Goal: Task Accomplishment & Management: Manage account settings

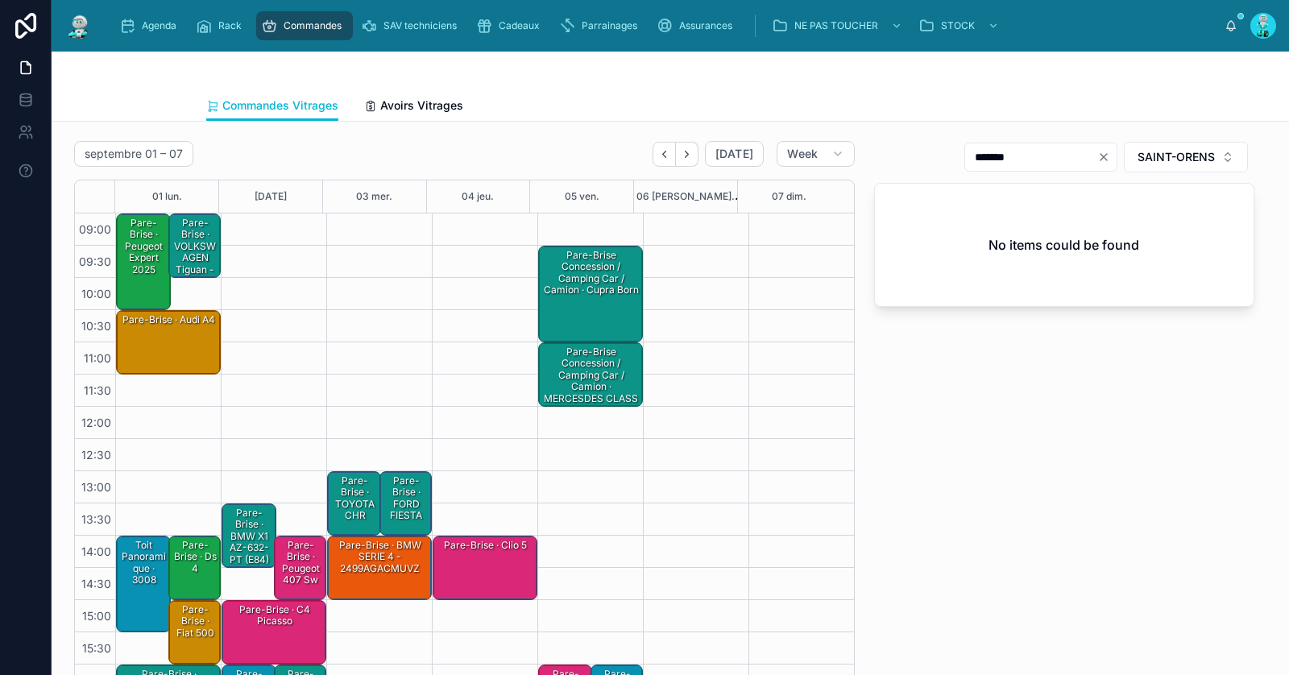
scroll to position [91, 0]
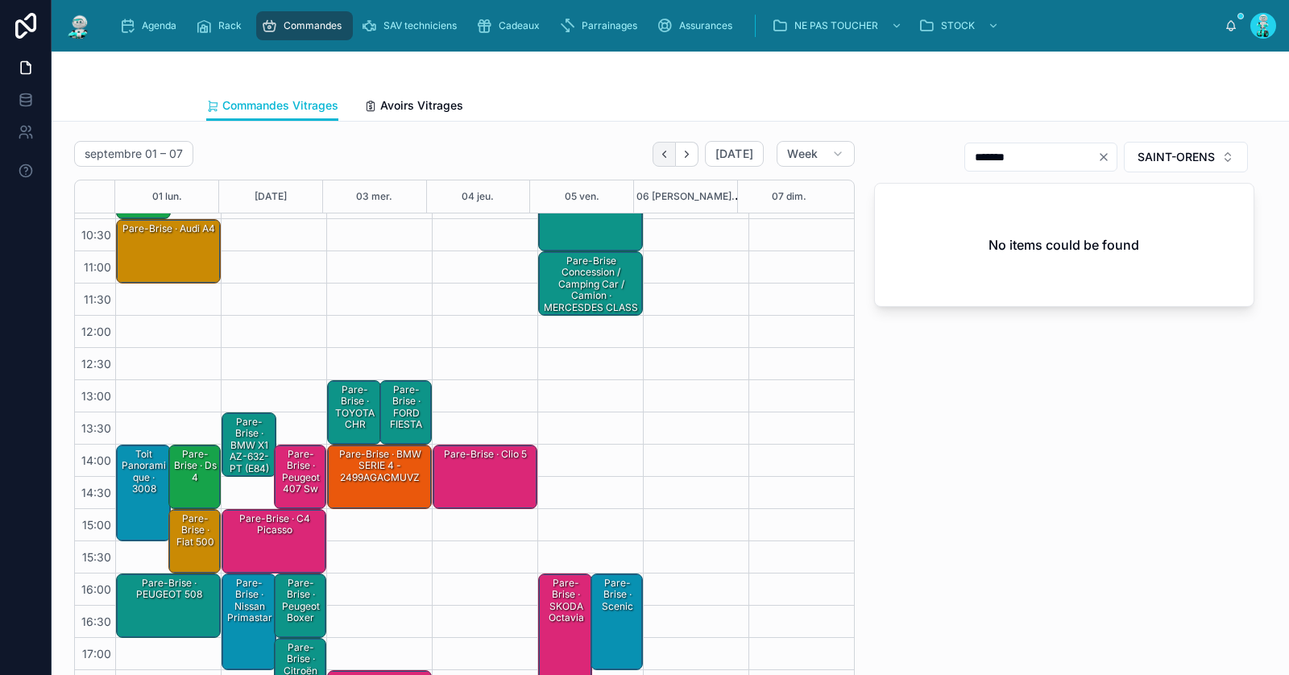
click at [658, 156] on icon "Back" at bounding box center [664, 154] width 12 height 12
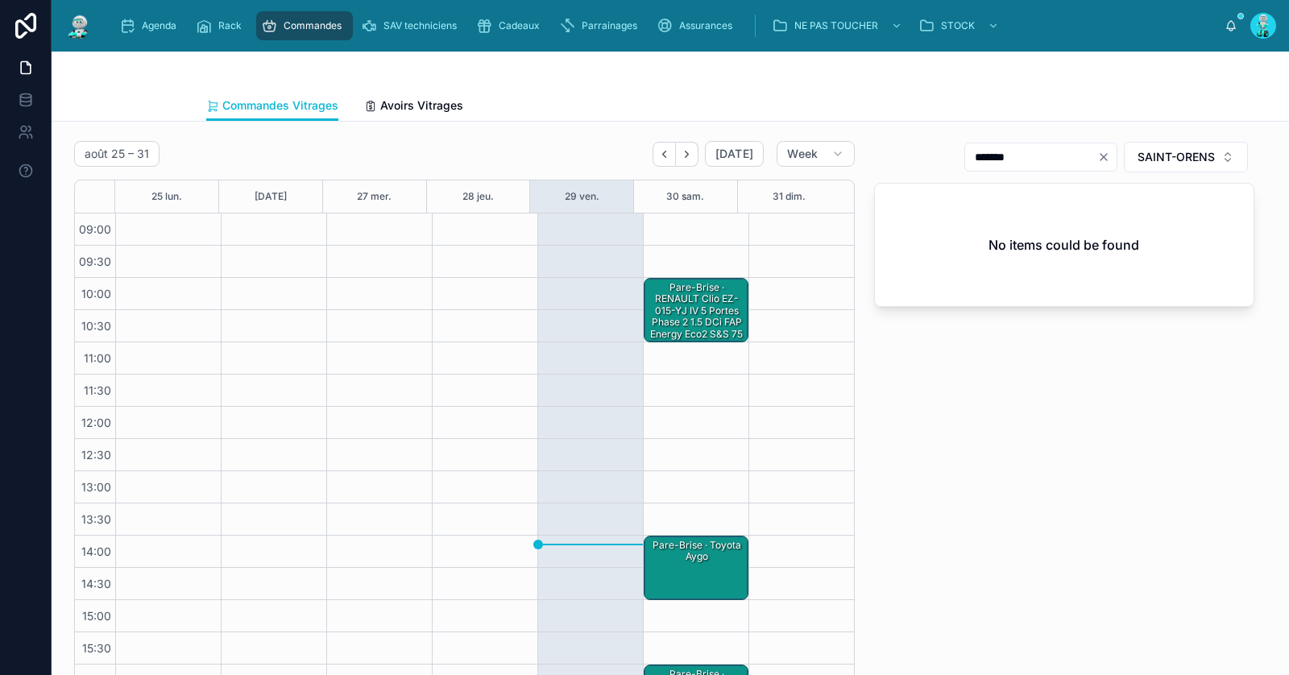
scroll to position [91, 0]
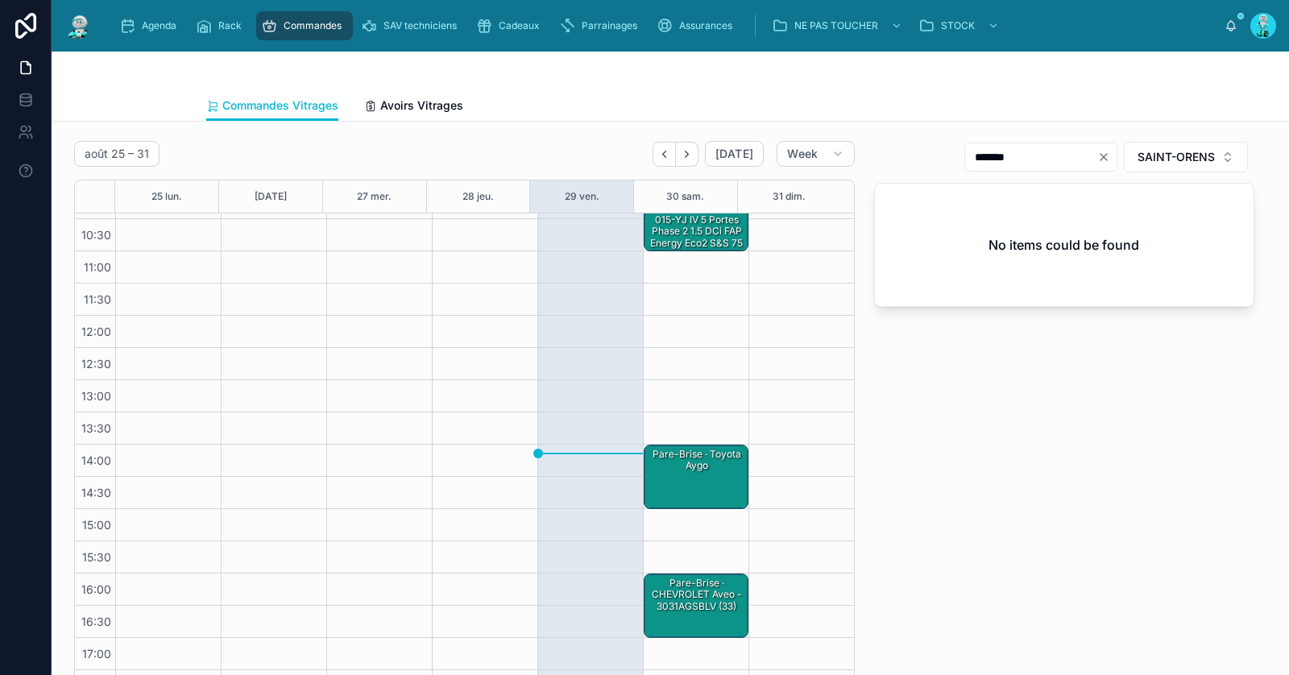
drag, startPoint x: 666, startPoint y: 625, endPoint x: 667, endPoint y: 615, distance: 10.6
click at [666, 623] on div "Pare-Brise · CHEVROLET Aveo - 3031AGSBLV (33)" at bounding box center [697, 605] width 100 height 61
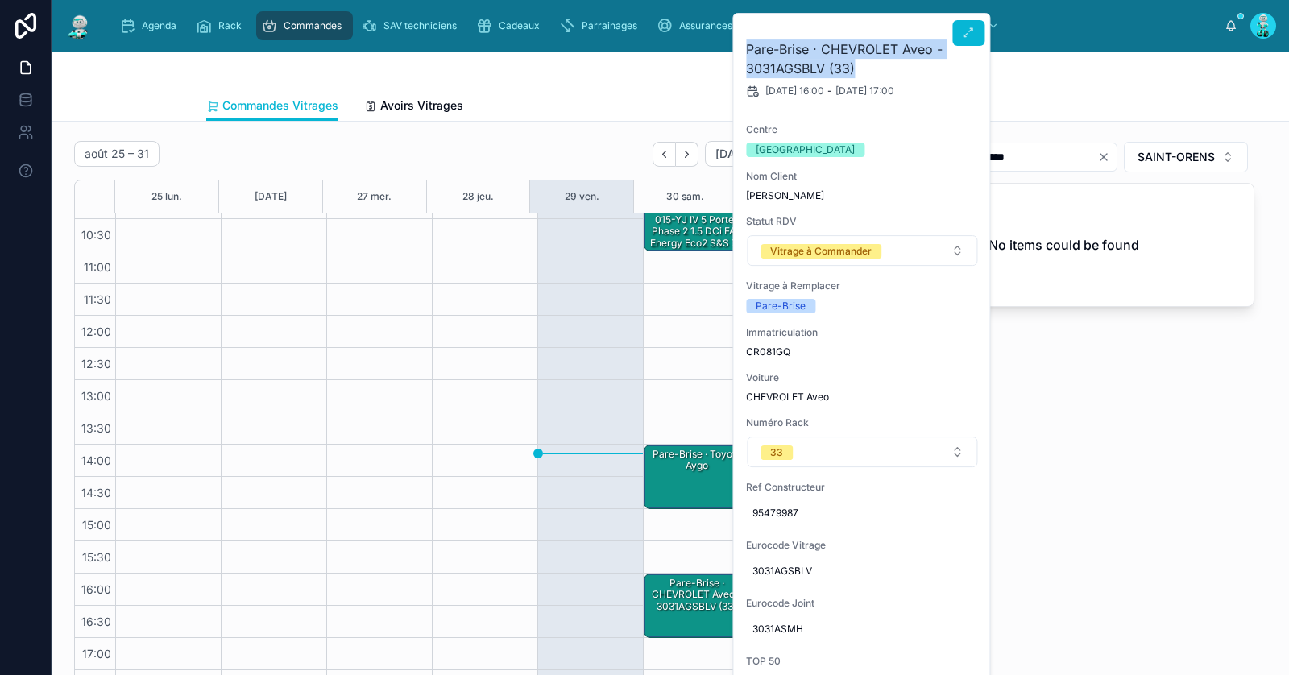
drag, startPoint x: 884, startPoint y: 71, endPoint x: 737, endPoint y: 53, distance: 148.5
click at [737, 53] on div "Pare-Brise · CHEVROLET Aveo - 3031AGSBLV (33) [DATE] 16:00 - [DATE] 17:00 Centr…" at bounding box center [862, 459] width 258 height 891
copy h2 "Pare-Brise · CHEVROLET Aveo - 3031AGSBLV (33)"
click at [570, 101] on div "Commandes Vitrages Avoirs Vitrages" at bounding box center [670, 105] width 928 height 31
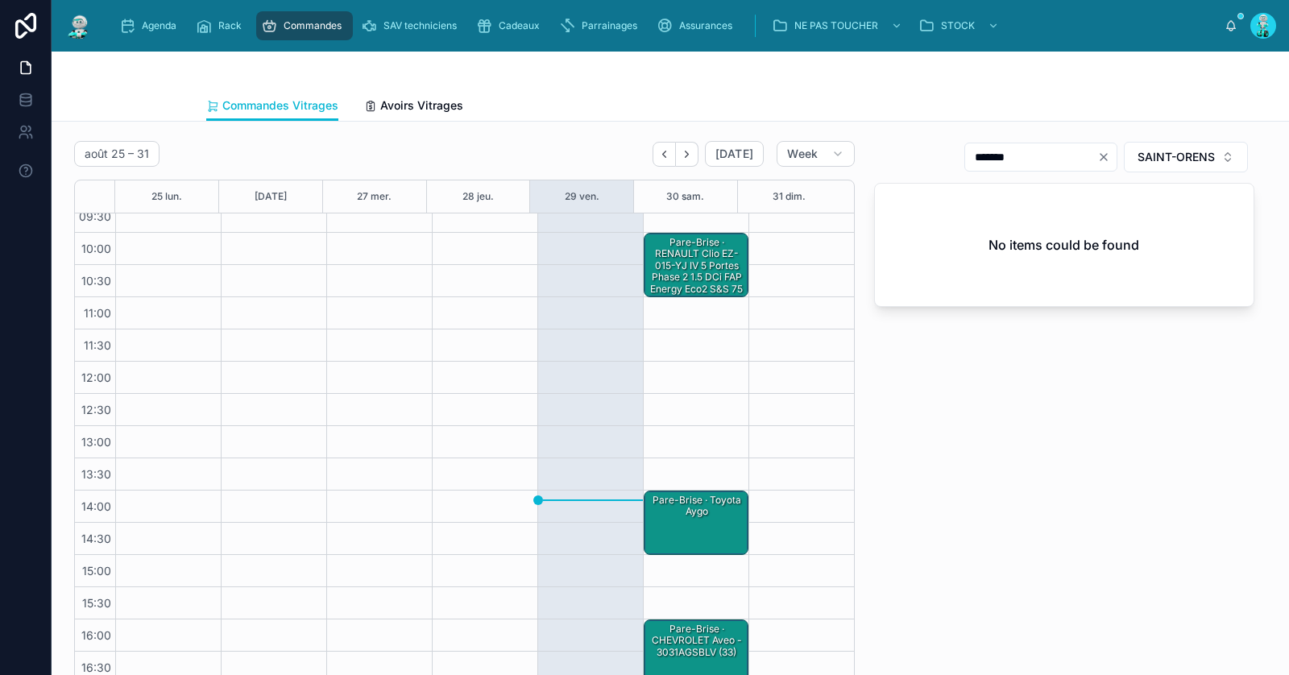
scroll to position [0, 0]
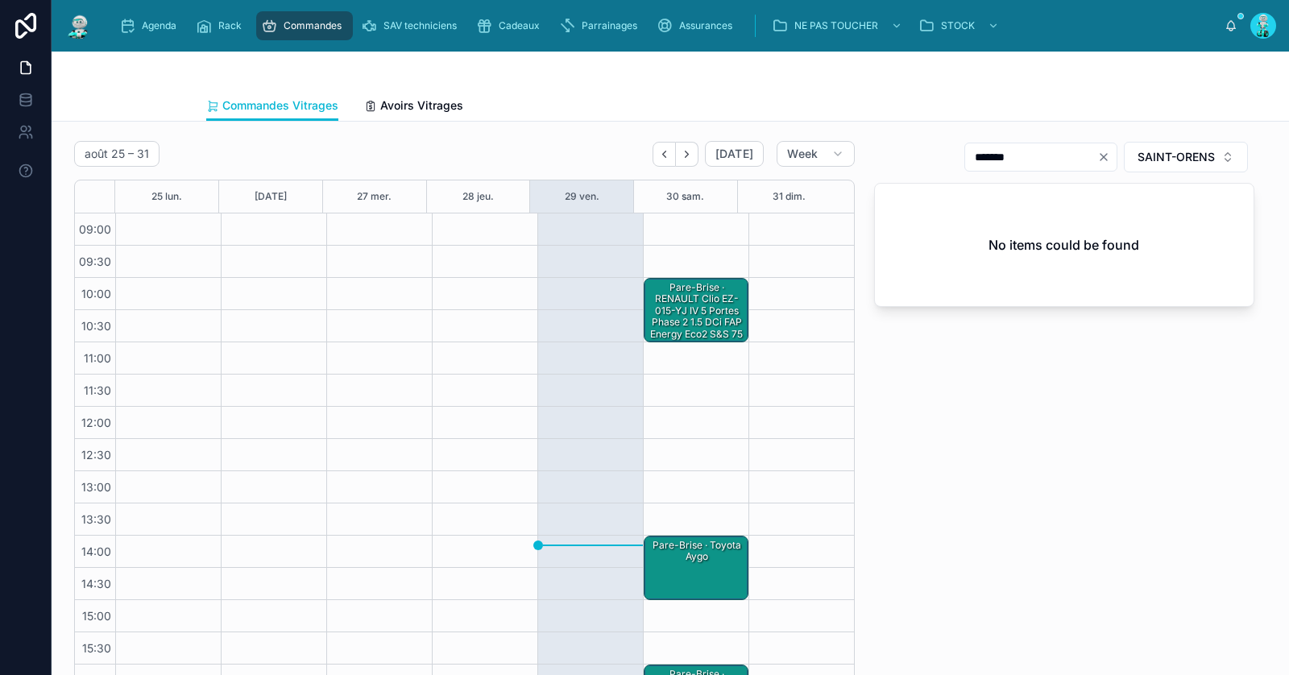
click at [699, 313] on div "Pare-Brise · RENAULT Clio EZ-015-YJ IV 5 Portes Phase 2 1.5 dCi FAP Energy eco2…" at bounding box center [697, 316] width 100 height 73
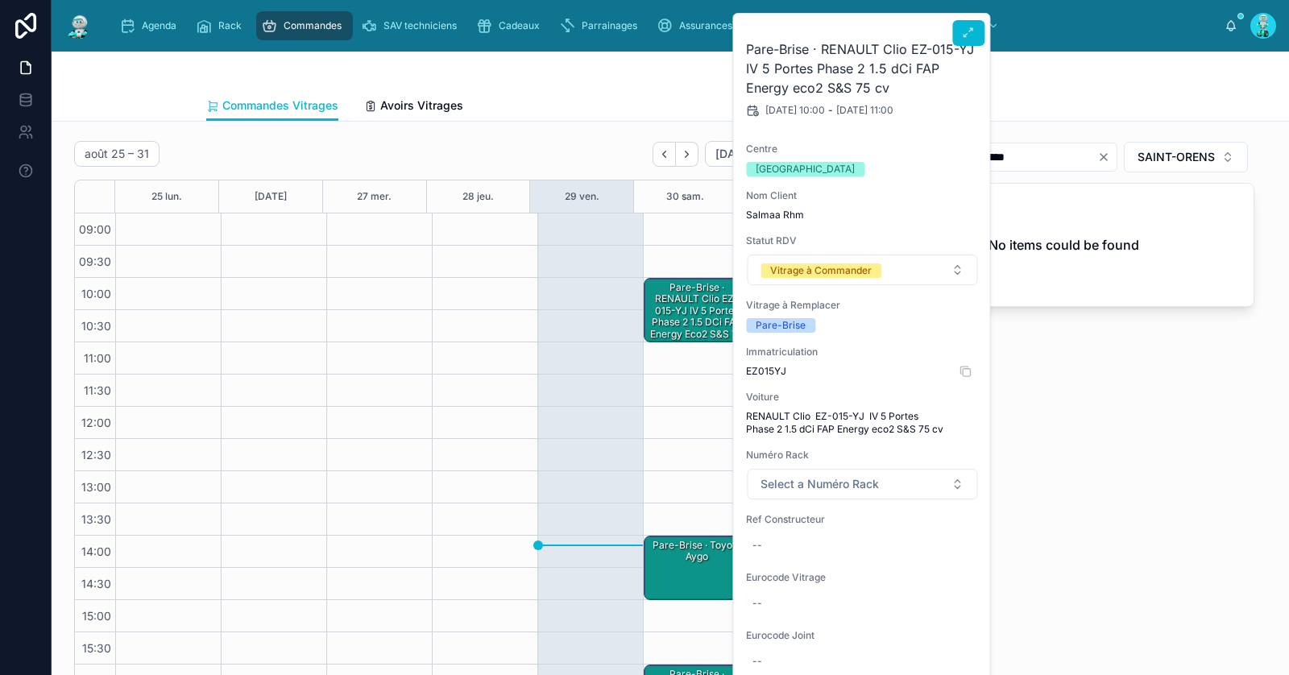
click at [770, 371] on span "EZ015YJ" at bounding box center [862, 371] width 232 height 13
copy span "EZ015YJ"
click at [778, 534] on div "--" at bounding box center [862, 546] width 232 height 26
type input "**********"
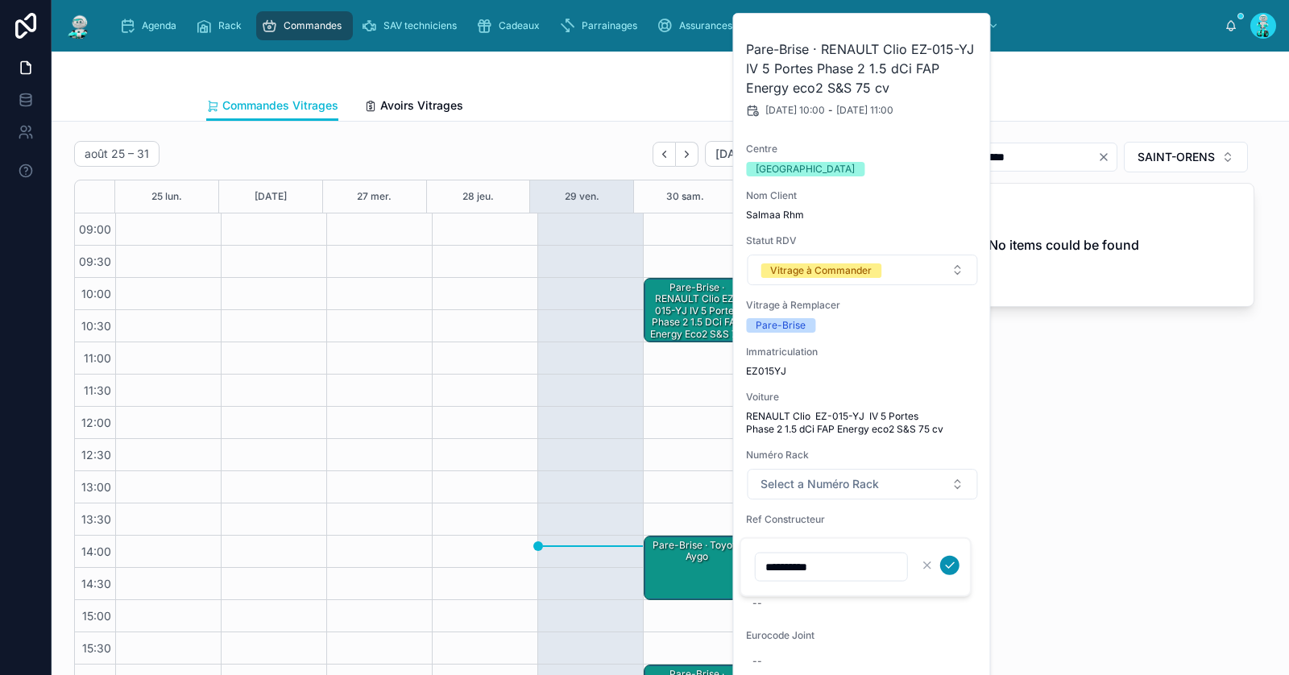
click at [949, 563] on icon "submit" at bounding box center [950, 565] width 13 height 13
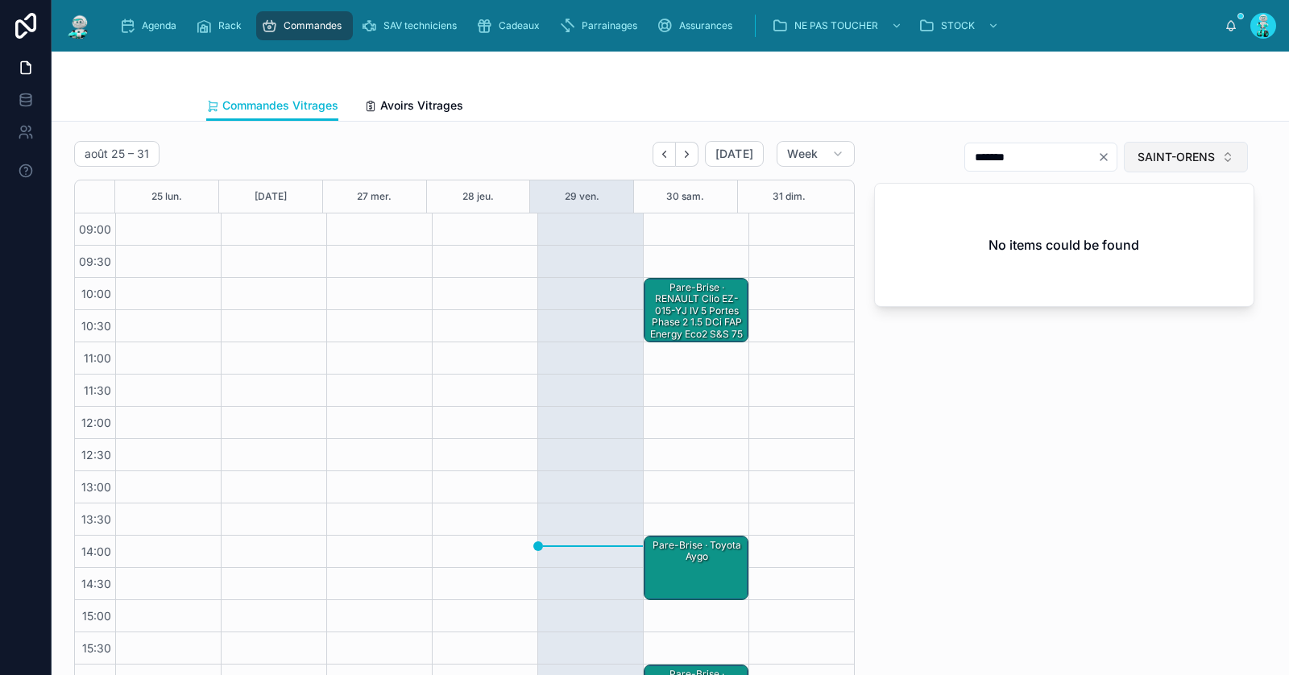
click at [1165, 160] on span "SAINT-ORENS" at bounding box center [1176, 157] width 77 height 16
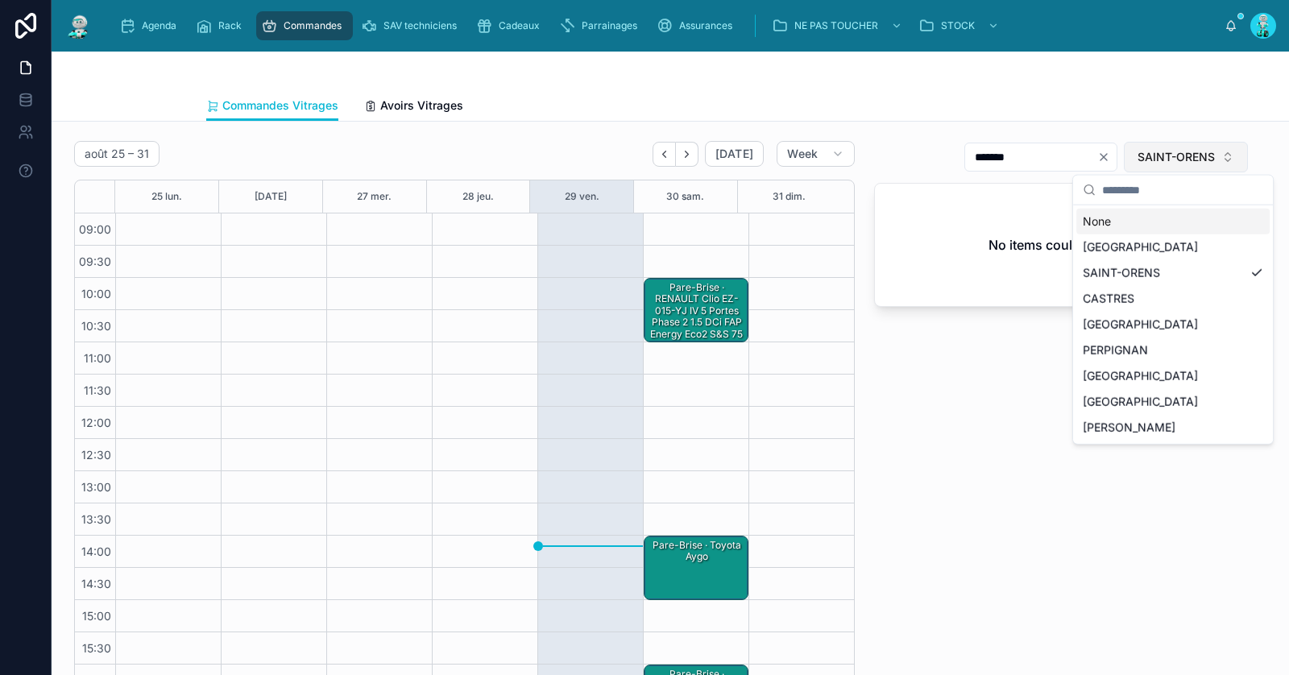
click at [1165, 160] on span "SAINT-ORENS" at bounding box center [1176, 157] width 77 height 16
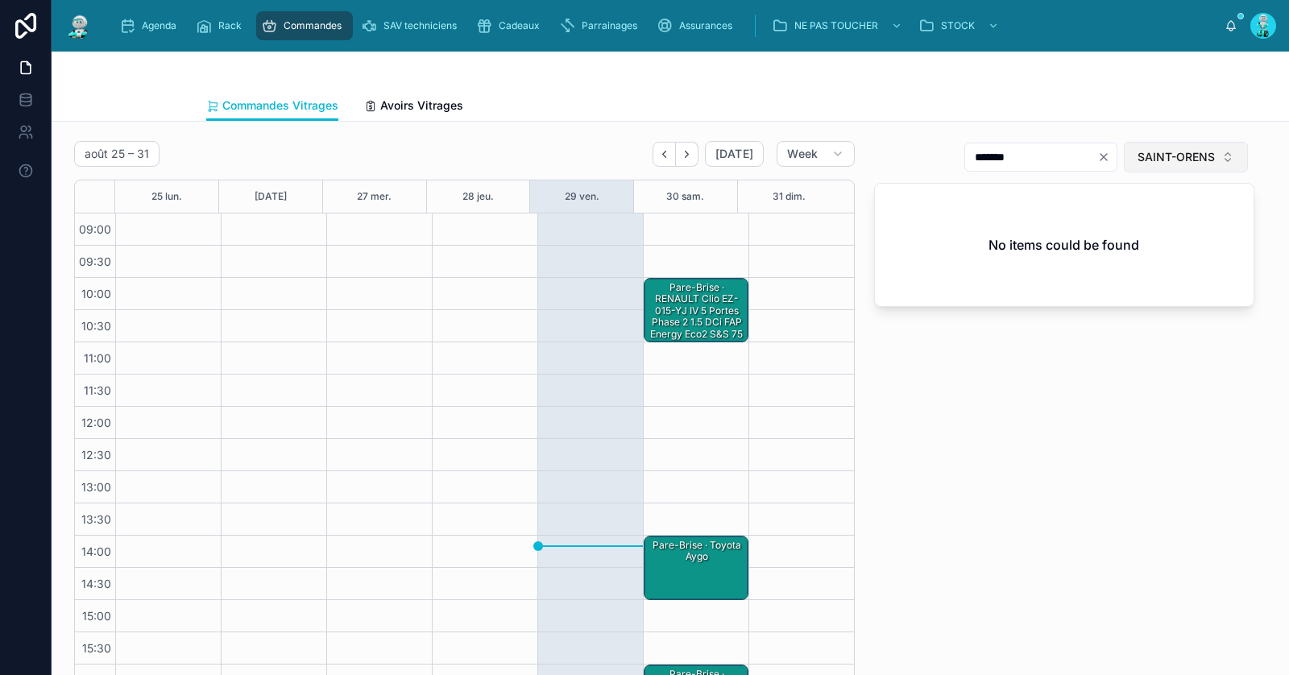
click at [1148, 156] on span "SAINT-ORENS" at bounding box center [1176, 157] width 77 height 16
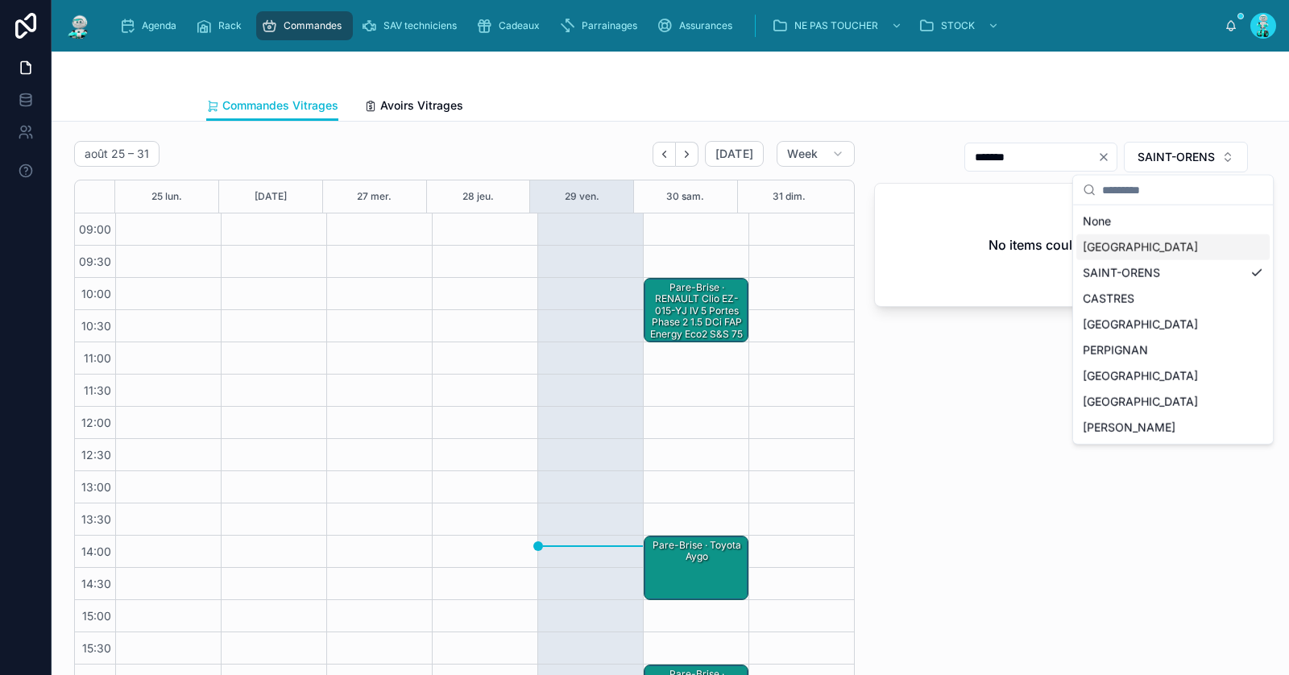
click at [1141, 236] on div "[GEOGRAPHIC_DATA]" at bounding box center [1173, 248] width 193 height 26
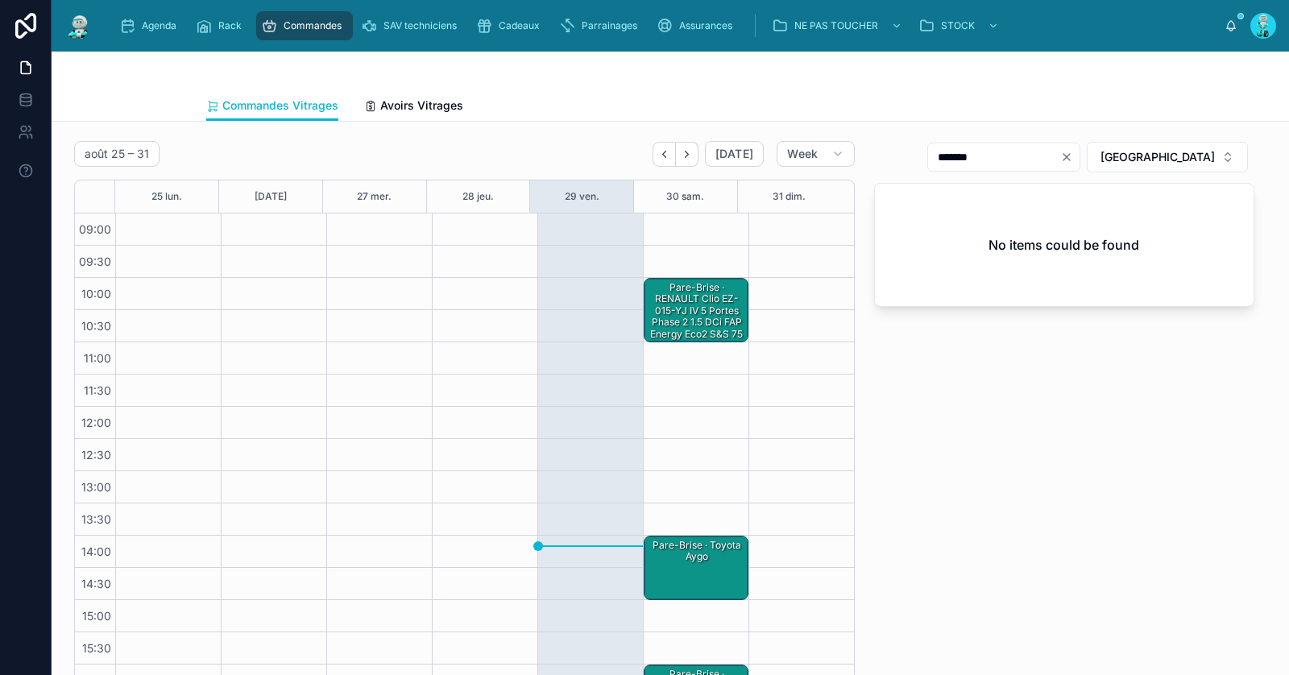
drag, startPoint x: 1111, startPoint y: 158, endPoint x: 1094, endPoint y: 156, distance: 17.8
click at [1073, 158] on icon "Clear" at bounding box center [1067, 157] width 13 height 13
click at [1080, 156] on input "text" at bounding box center [1014, 157] width 132 height 23
paste input "**********"
type input "*****"
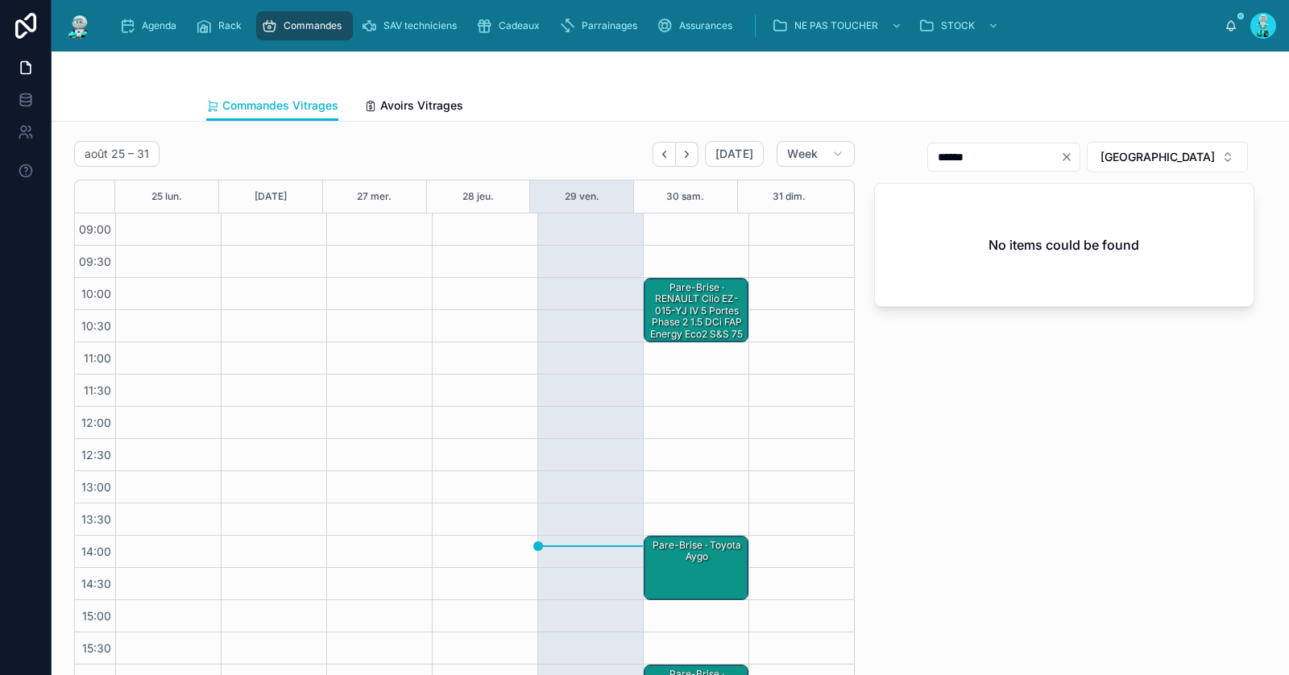
click at [691, 324] on div "Pare-Brise · RENAULT Clio EZ-015-YJ IV 5 Portes Phase 2 1.5 dCi FAP Energy eco2…" at bounding box center [697, 316] width 100 height 73
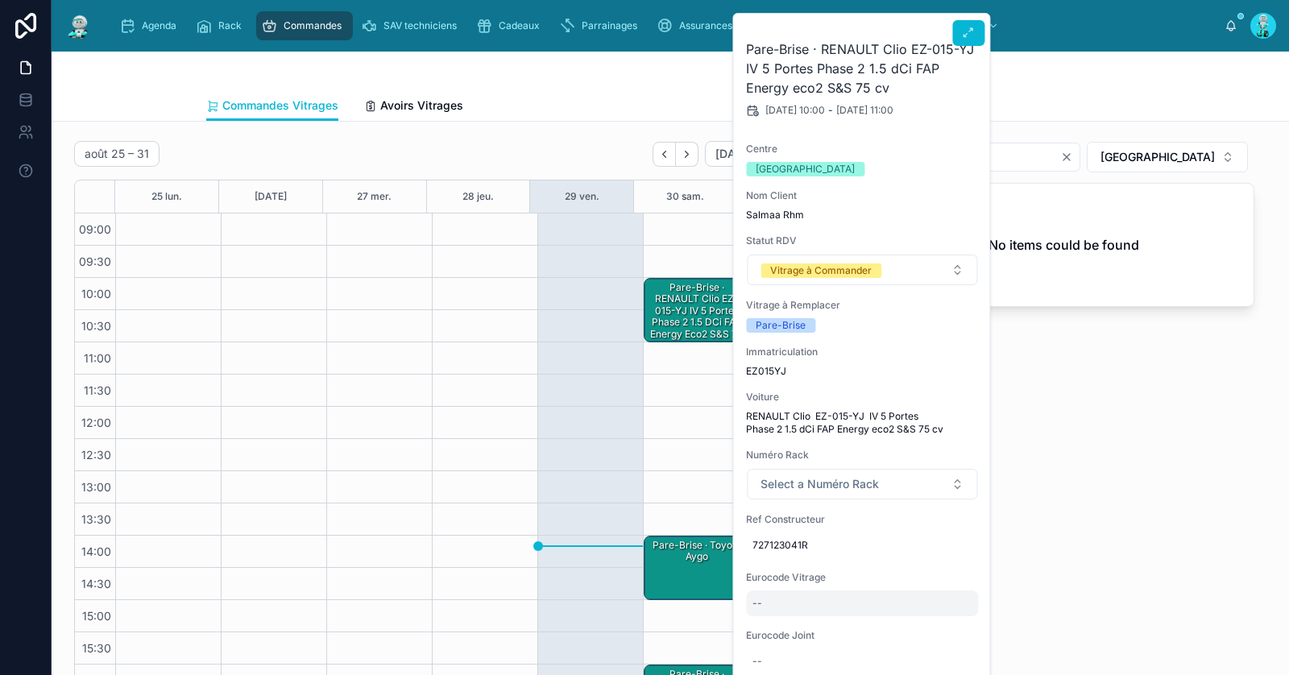
click at [787, 604] on div "--" at bounding box center [862, 604] width 232 height 26
click at [779, 623] on input "**********" at bounding box center [832, 625] width 152 height 23
type input "**********"
click button "submit" at bounding box center [950, 623] width 19 height 19
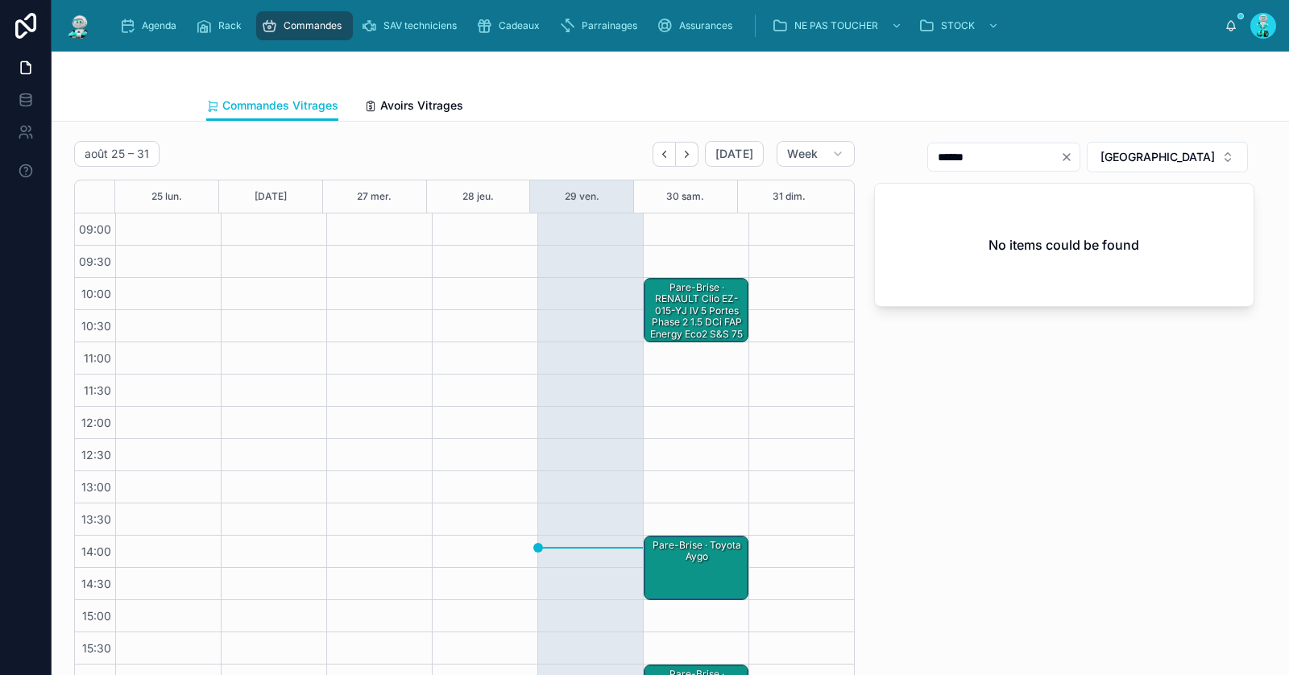
click at [690, 301] on div "Pare-Brise · RENAULT Clio EZ-015-YJ IV 5 Portes Phase 2 1.5 dCi FAP Energy eco2…" at bounding box center [697, 316] width 100 height 73
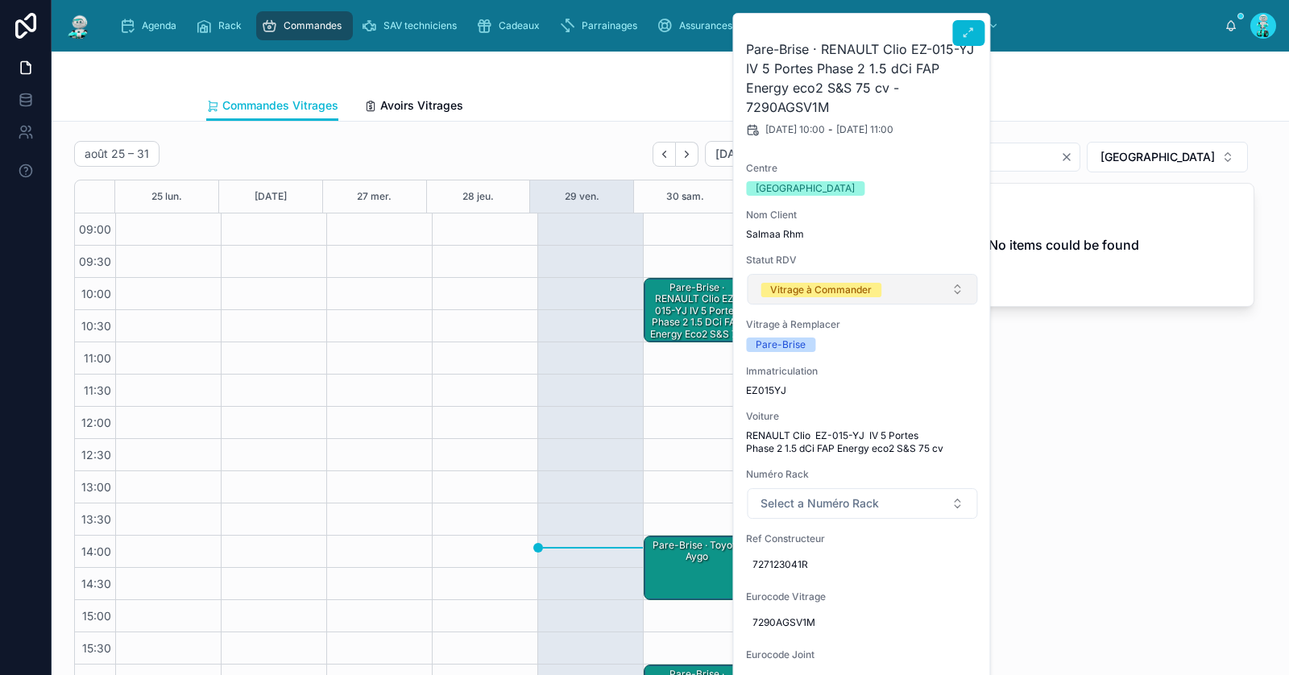
click at [808, 283] on div "Vitrage à Commander" at bounding box center [821, 290] width 102 height 15
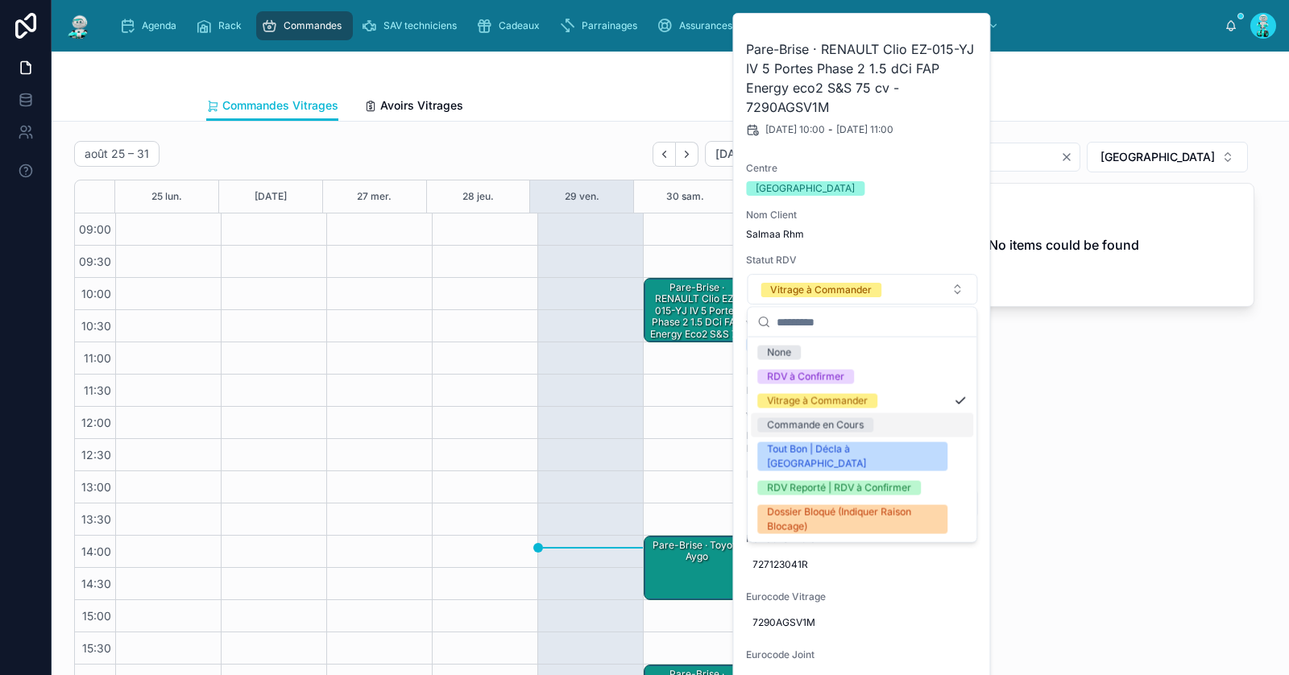
click at [824, 424] on div "Commande en Cours" at bounding box center [815, 425] width 97 height 15
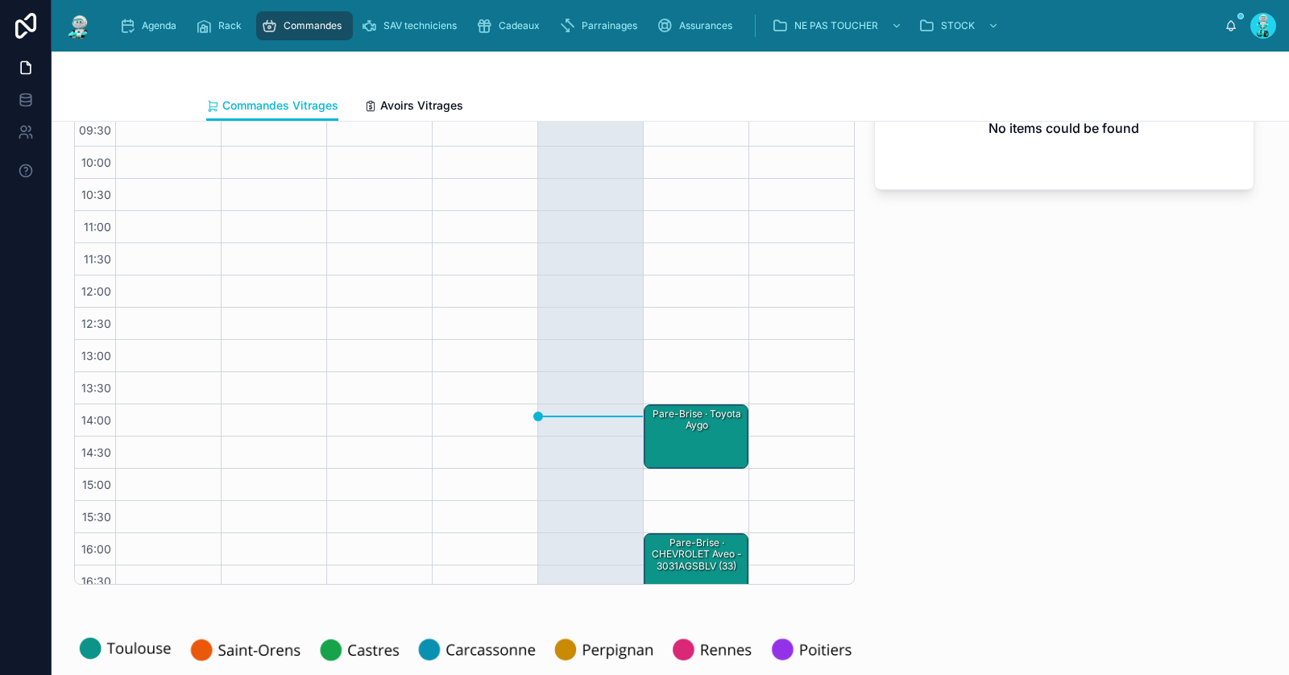
scroll to position [91, 0]
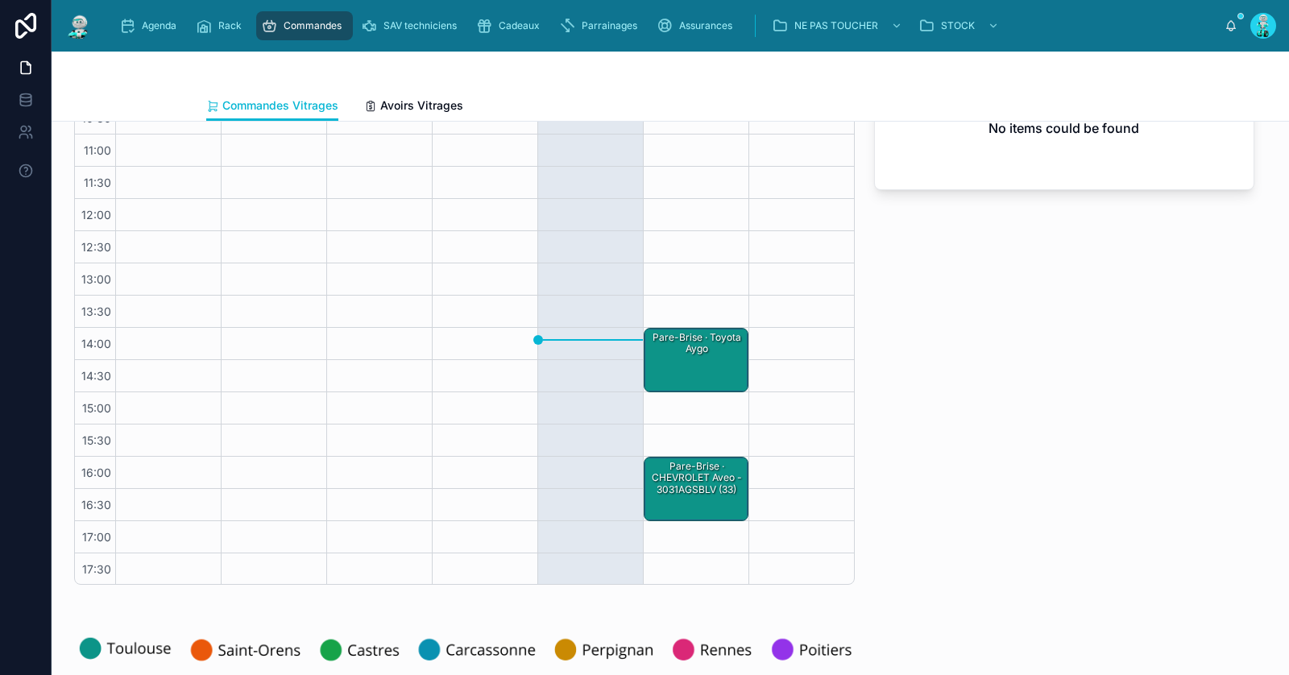
click at [672, 351] on div "Pare-Brise · Toyota aygo" at bounding box center [697, 343] width 100 height 27
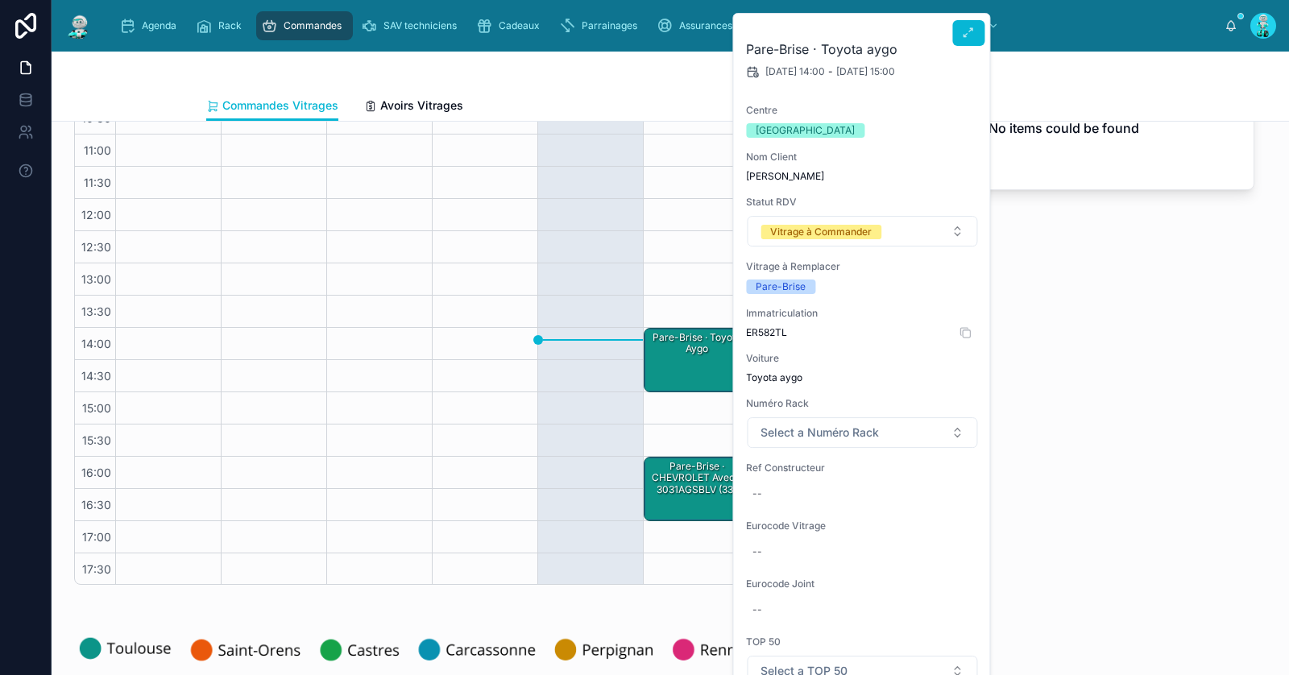
click at [770, 328] on span "ER582TL" at bounding box center [862, 332] width 232 height 13
copy span "ER582TL"
click at [791, 493] on div "--" at bounding box center [862, 494] width 232 height 26
type input "**********"
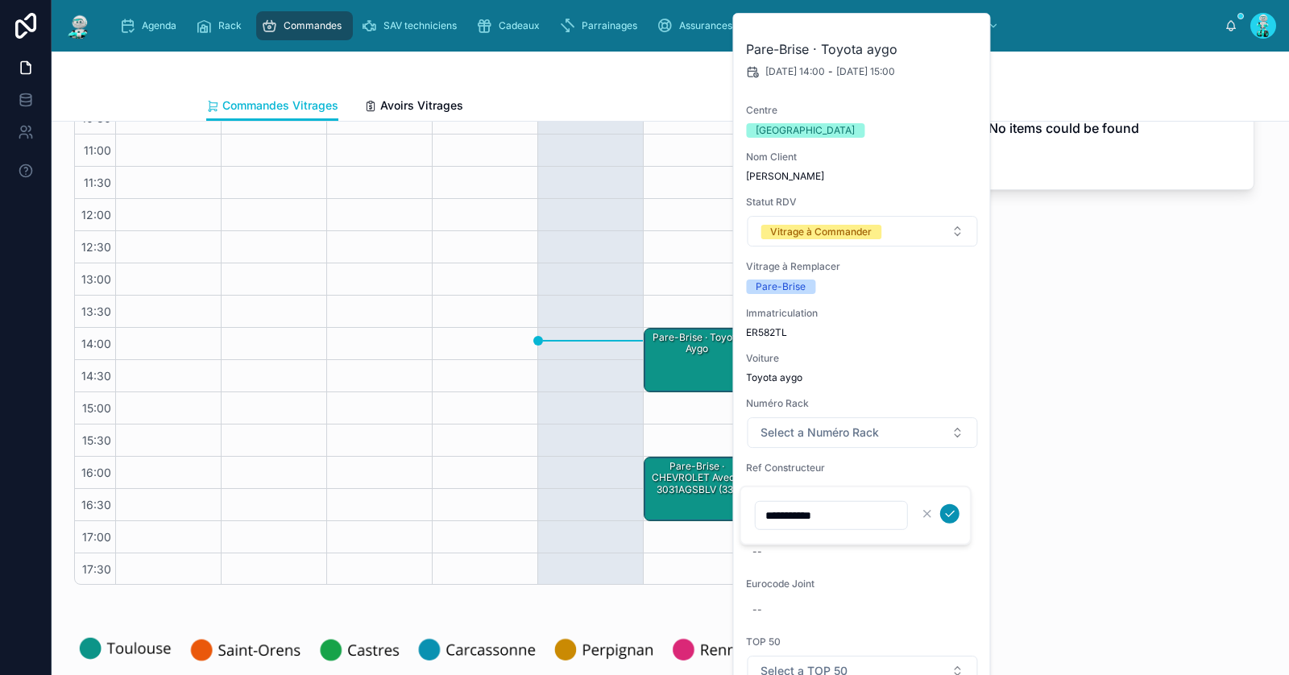
click at [954, 513] on icon "submit" at bounding box center [950, 514] width 13 height 13
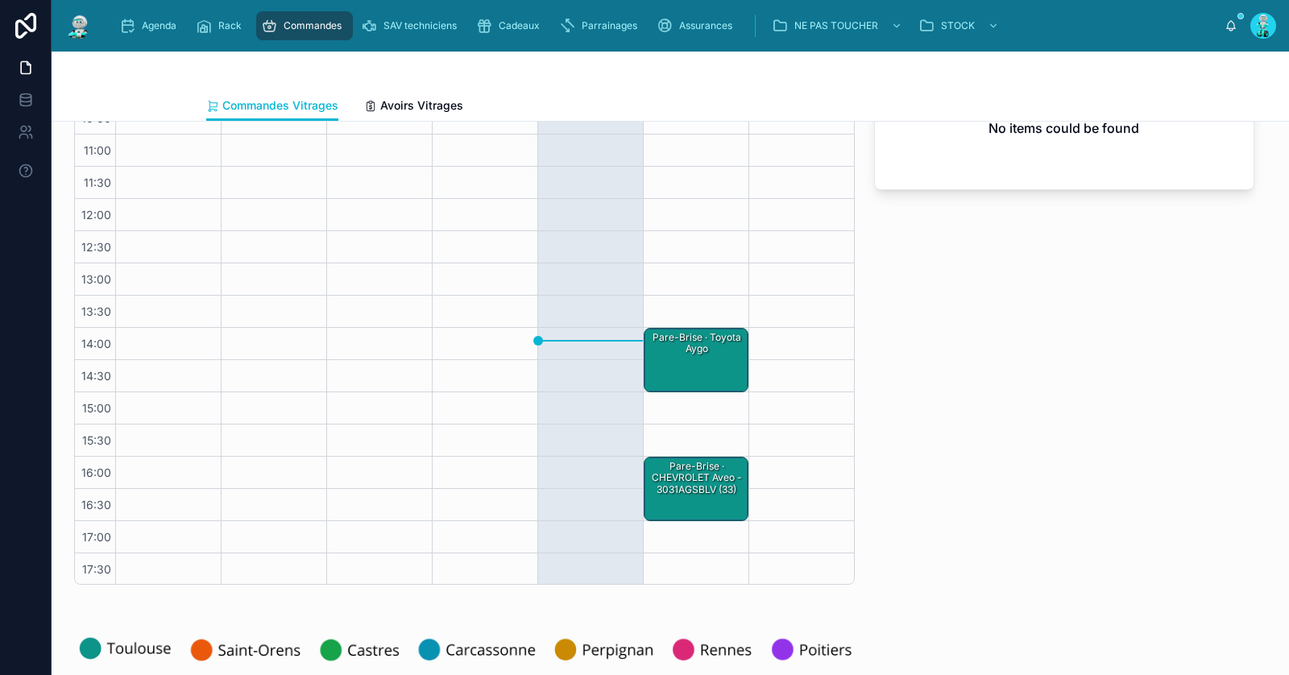
click at [693, 359] on div "Pare-Brise · Toyota aygo" at bounding box center [697, 360] width 100 height 61
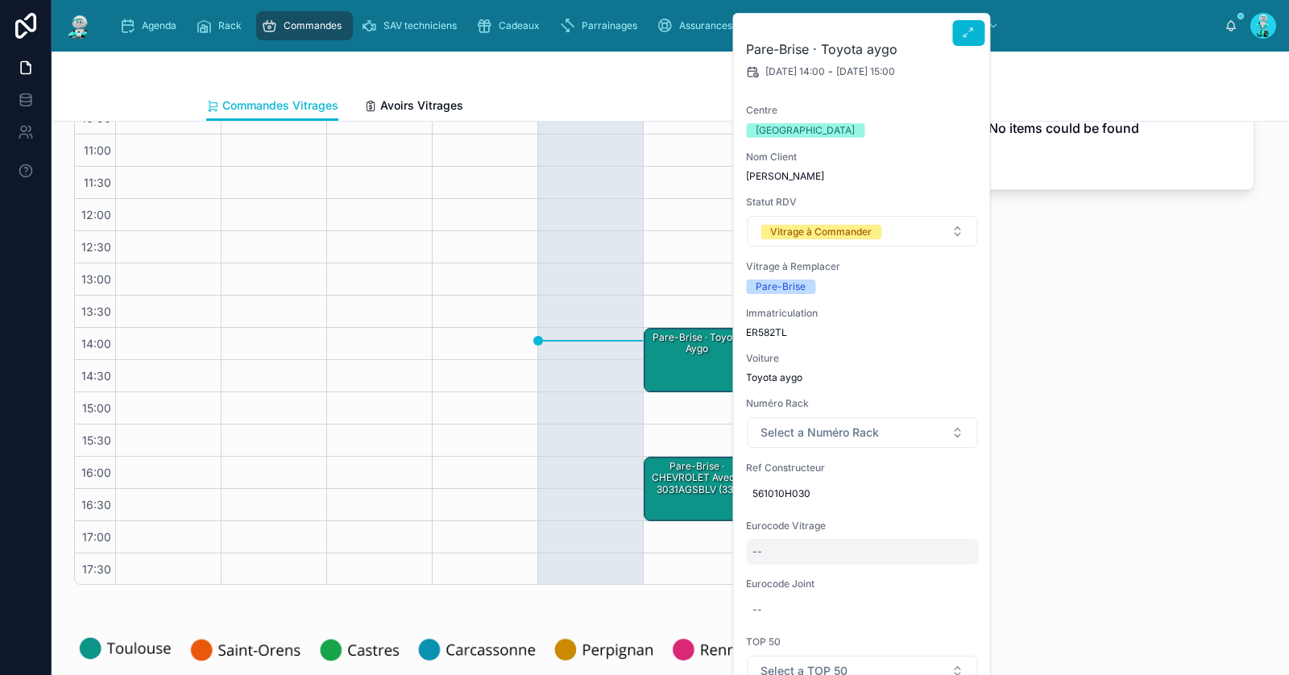
click at [817, 552] on div "--" at bounding box center [862, 552] width 232 height 26
type input "*******"
click at [945, 570] on icon "submit" at bounding box center [950, 572] width 13 height 13
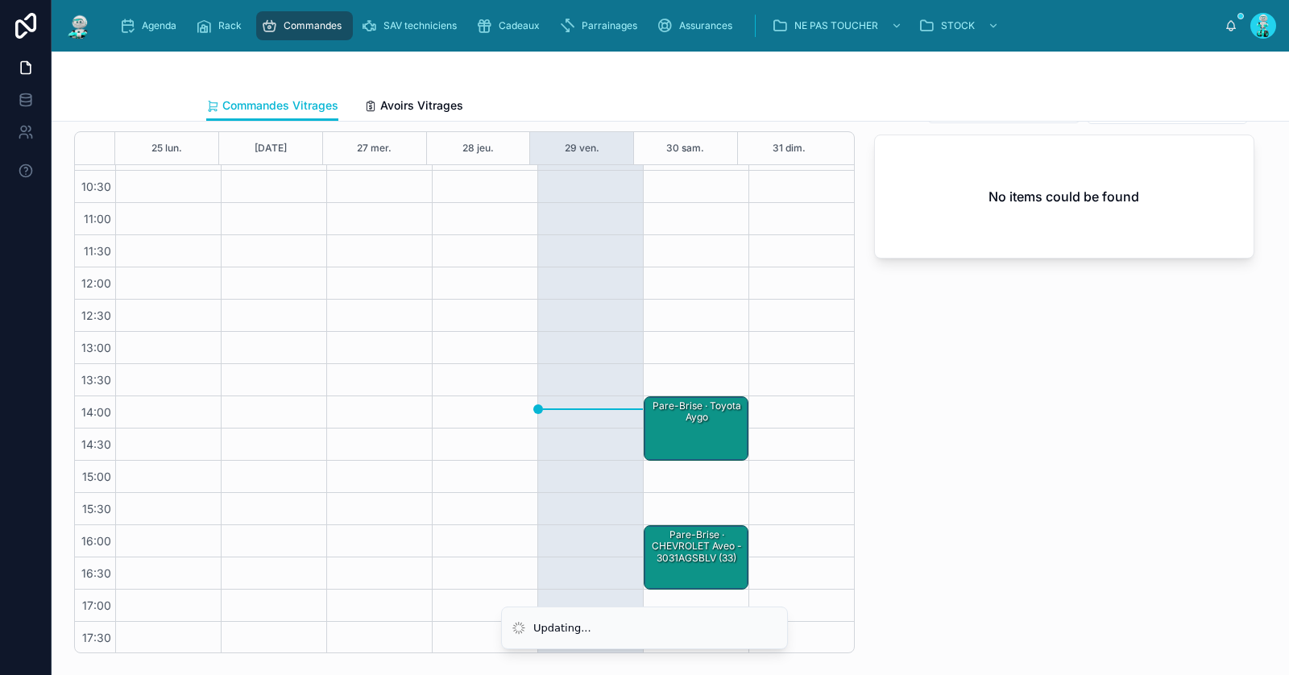
scroll to position [0, 0]
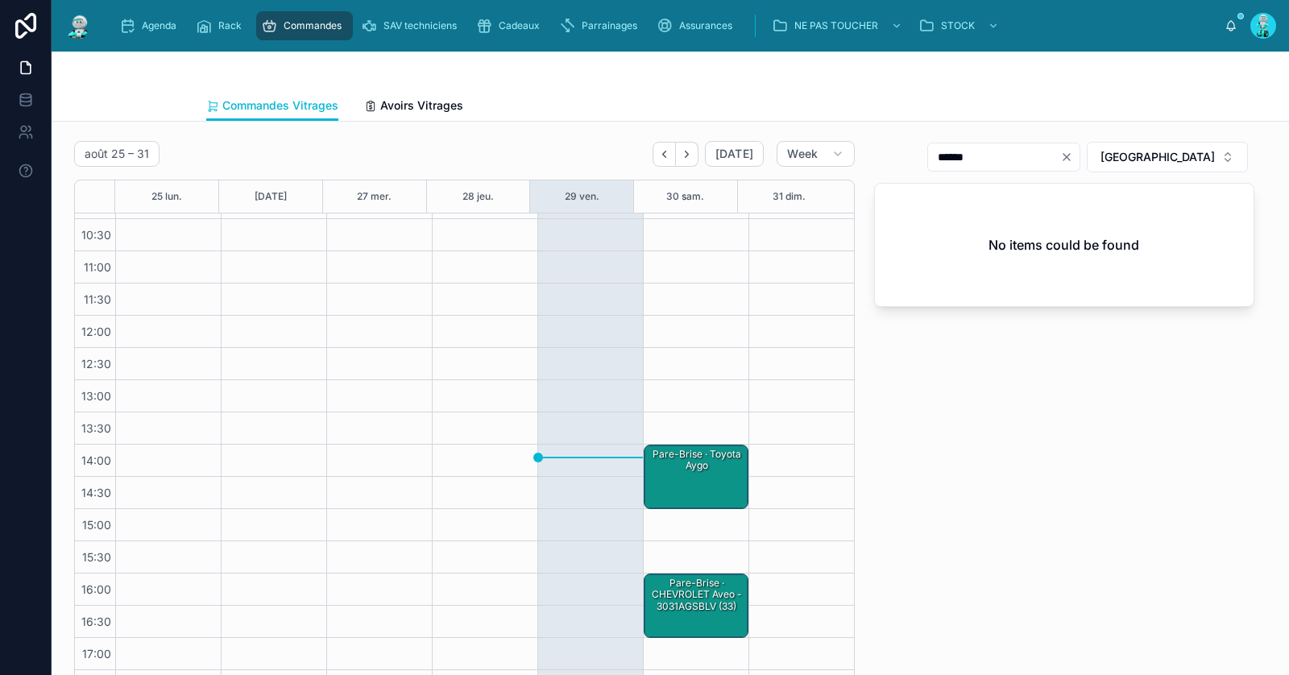
click at [1073, 160] on icon "Clear" at bounding box center [1067, 157] width 13 height 13
click at [1057, 146] on input "text" at bounding box center [1014, 157] width 132 height 23
paste input "*******"
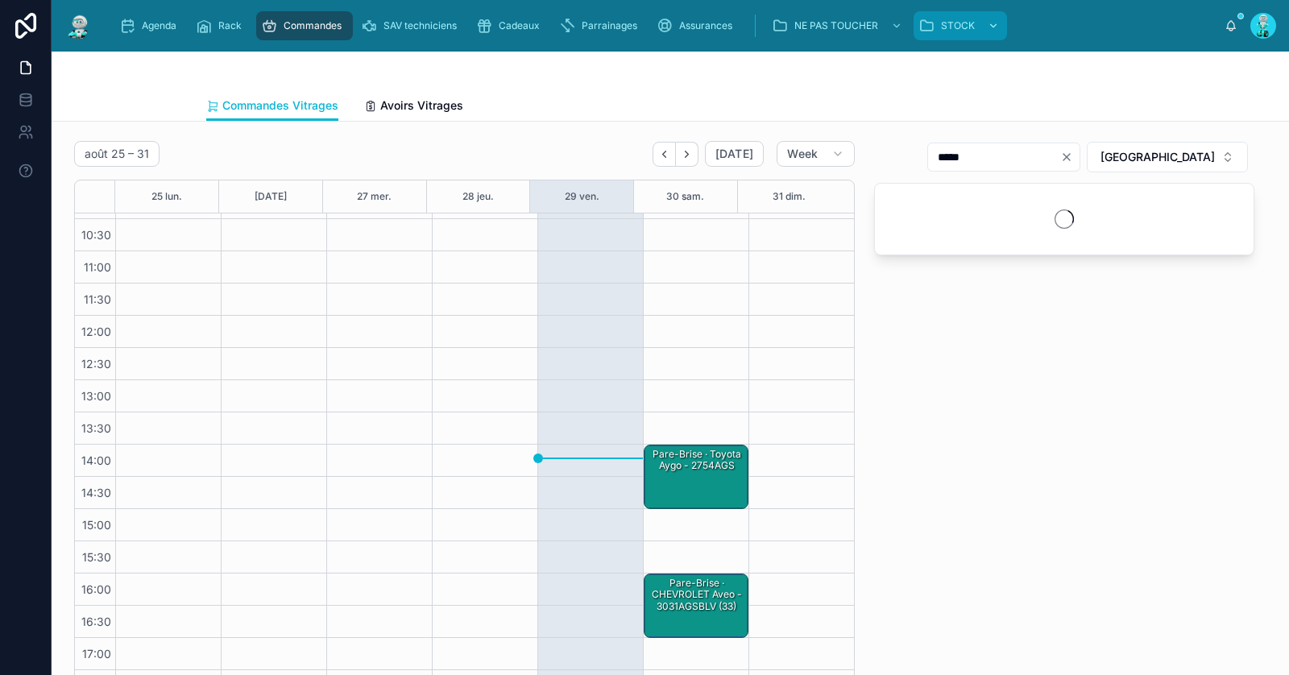
type input "*****"
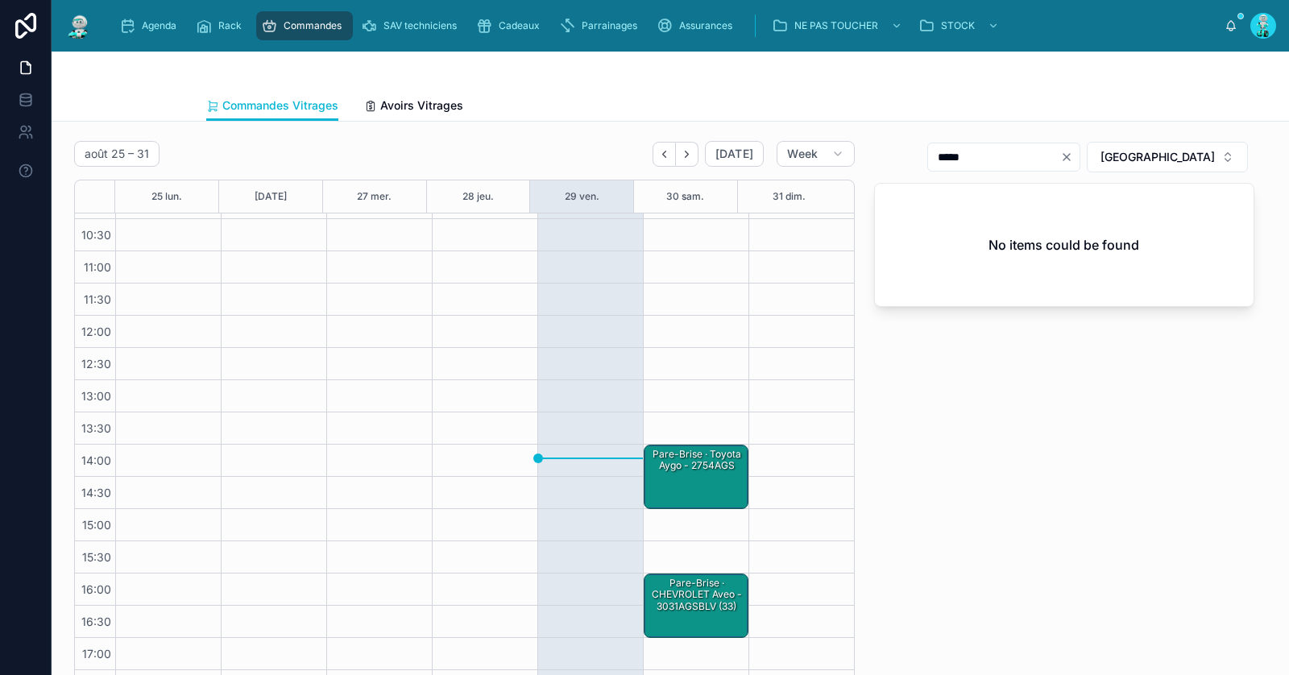
click at [657, 480] on div "Pare-Brise · Toyota aygo - 2754AGS" at bounding box center [697, 476] width 100 height 61
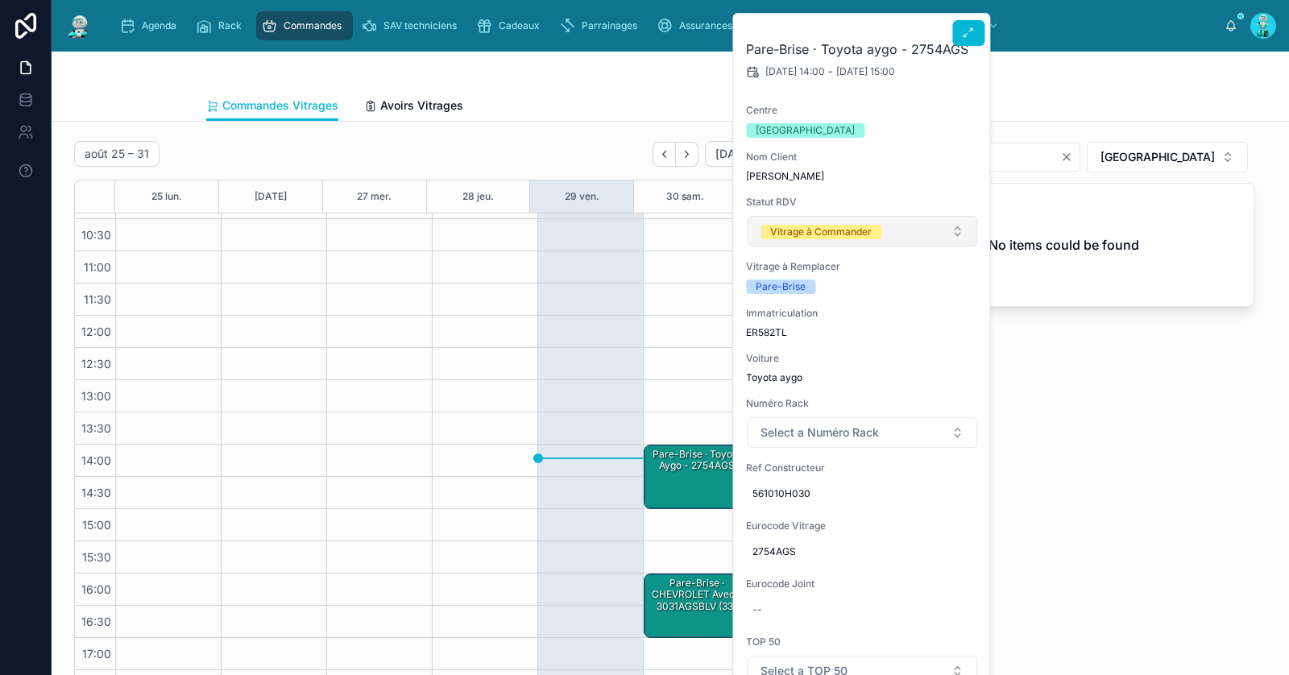
click at [788, 222] on button "Vitrage à Commander" at bounding box center [862, 231] width 230 height 31
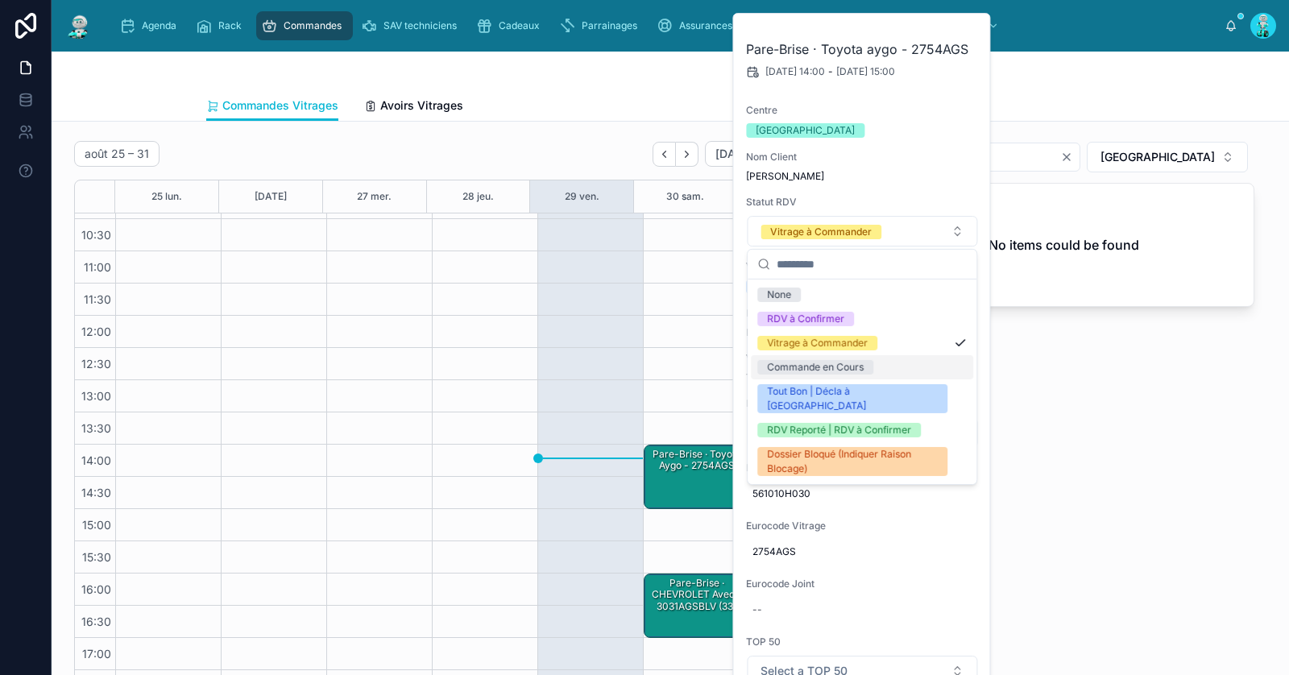
click at [810, 363] on div "Commande en Cours" at bounding box center [815, 367] width 97 height 15
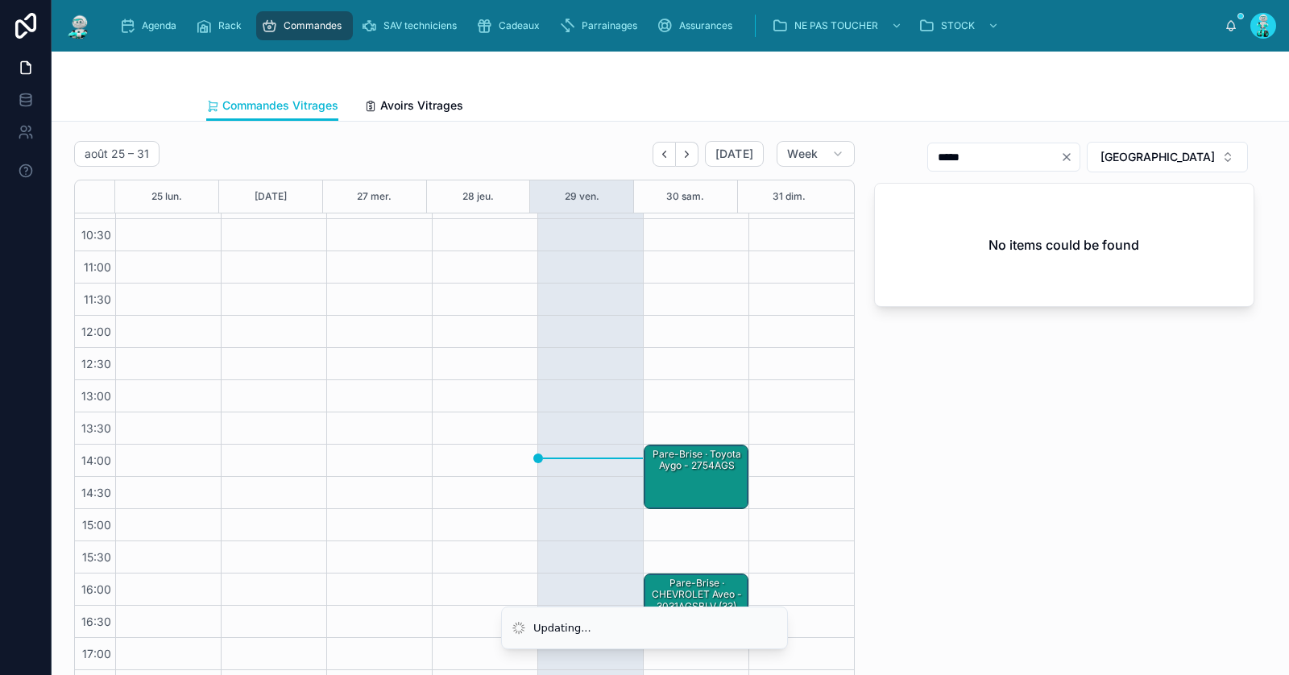
click at [957, 379] on div "***** TOULOUSE No items could be found" at bounding box center [1065, 422] width 400 height 574
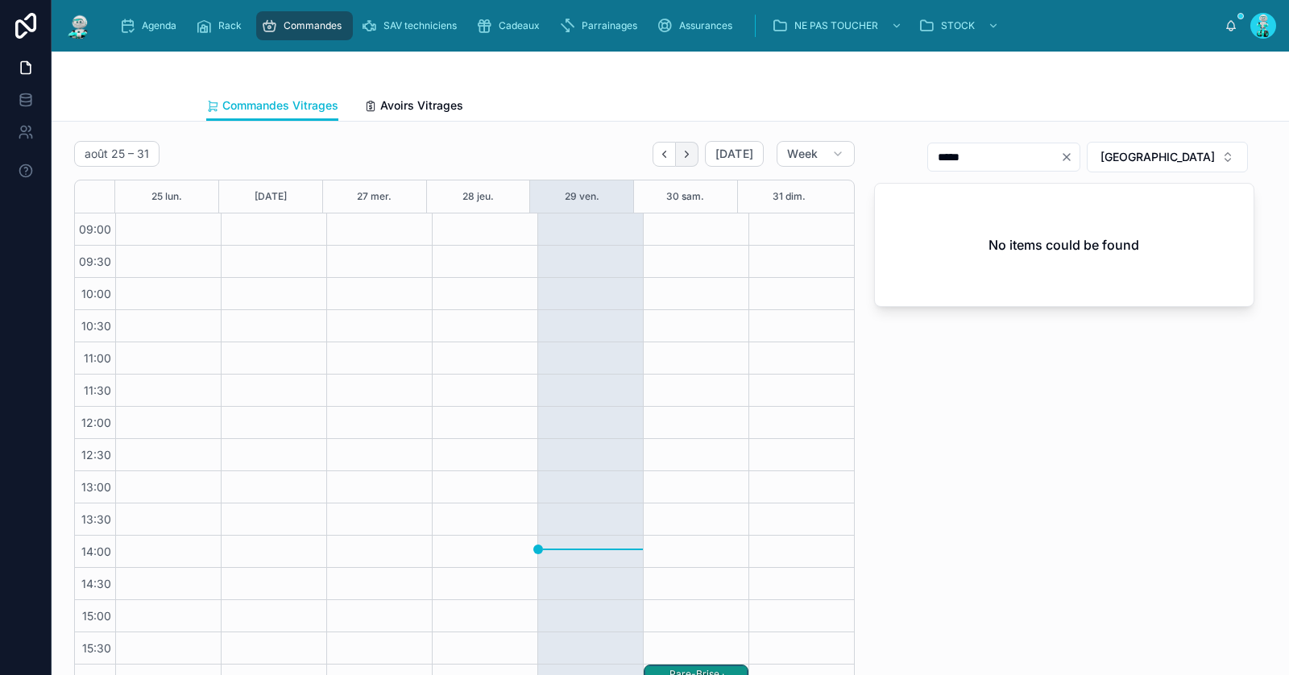
click at [683, 151] on icon "Next" at bounding box center [687, 154] width 12 height 12
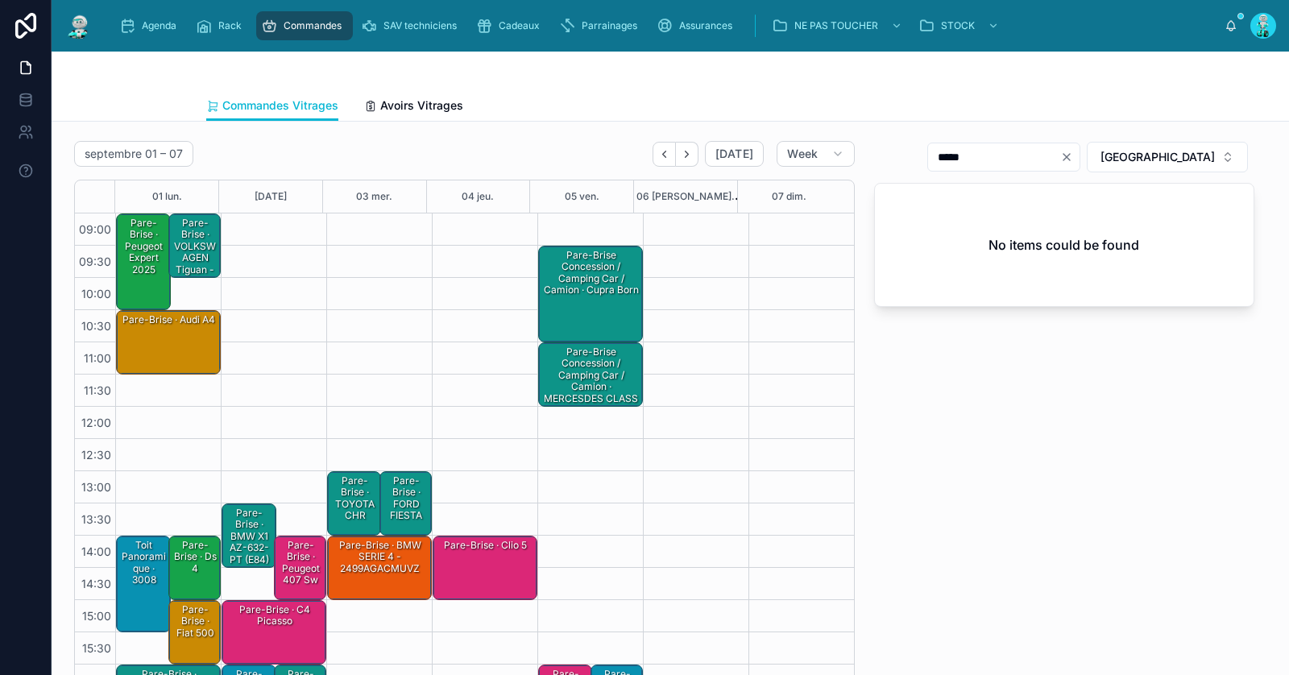
click at [172, 241] on div "Pare-Brise · VOLKSWAGEN Tiguan - 8595AGSMVZ1P" at bounding box center [196, 258] width 48 height 85
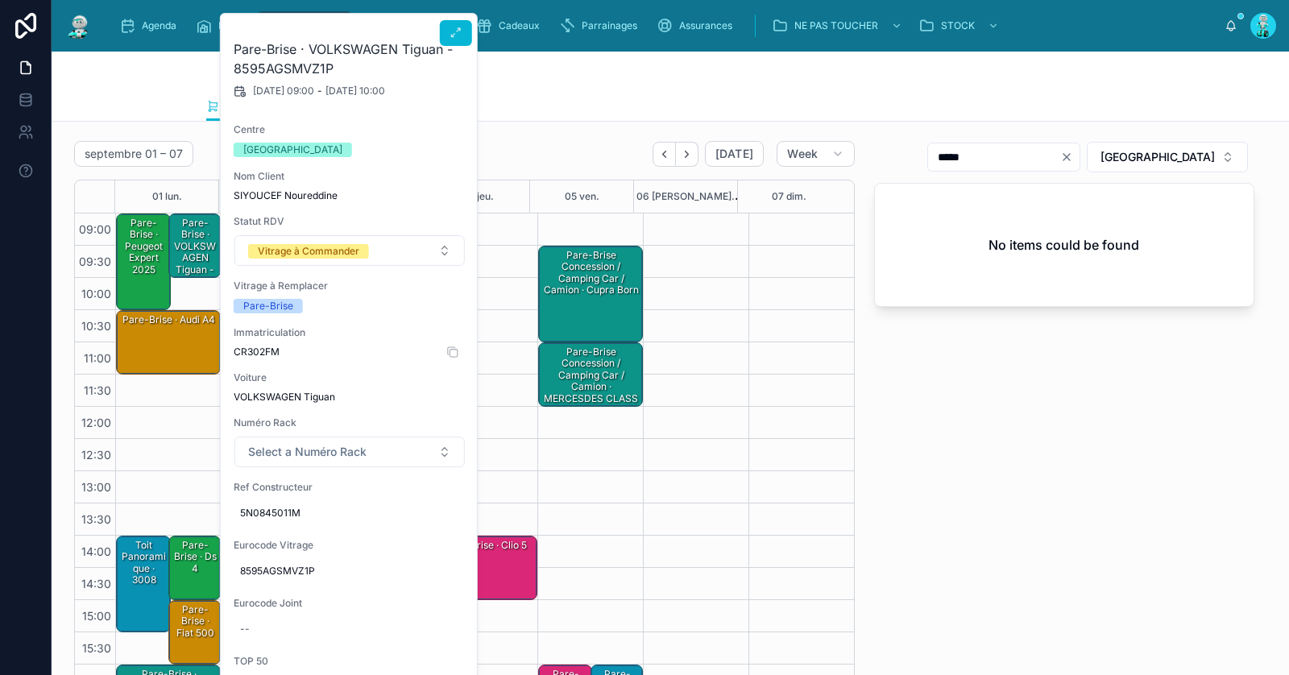
click at [256, 349] on span "CR302FM" at bounding box center [350, 352] width 232 height 13
copy span "CR302FM"
click at [191, 231] on div "Pare-Brise · VOLKSWAGEN Tiguan - 8595AGSMVZ1P" at bounding box center [196, 258] width 48 height 85
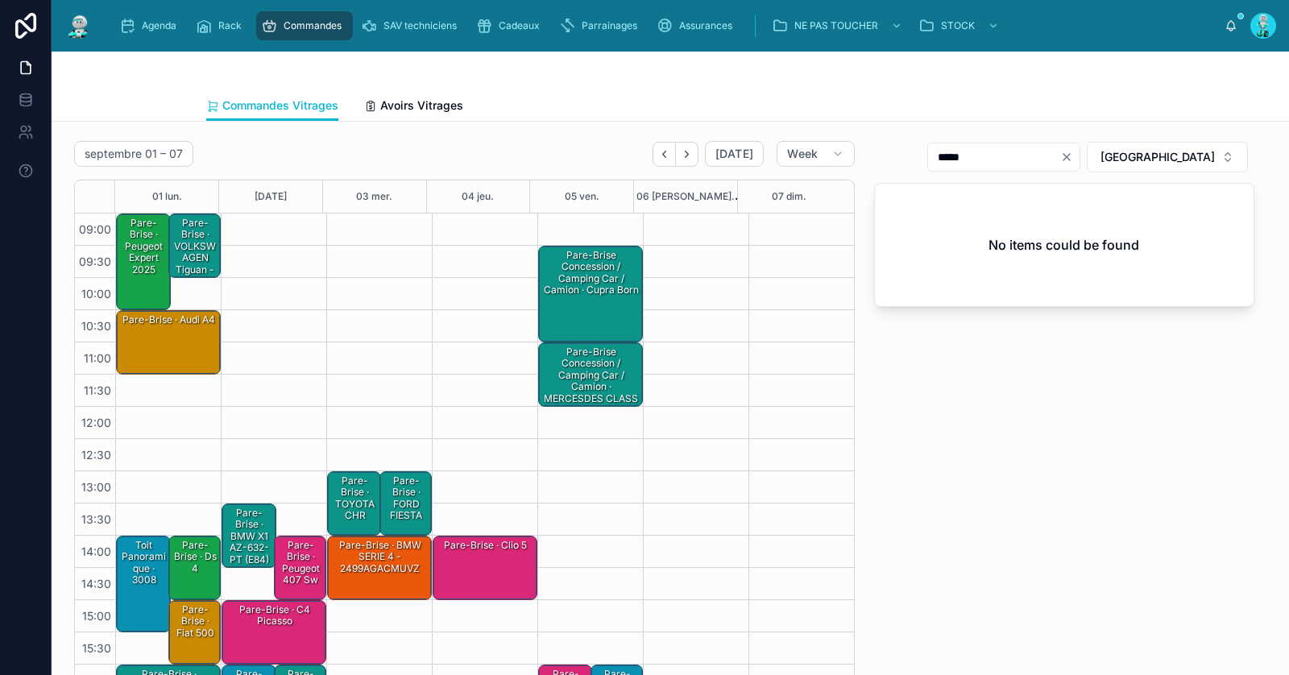
click at [191, 231] on div "Pare-Brise · VOLKSWAGEN Tiguan - 8595AGSMVZ1P" at bounding box center [196, 258] width 48 height 85
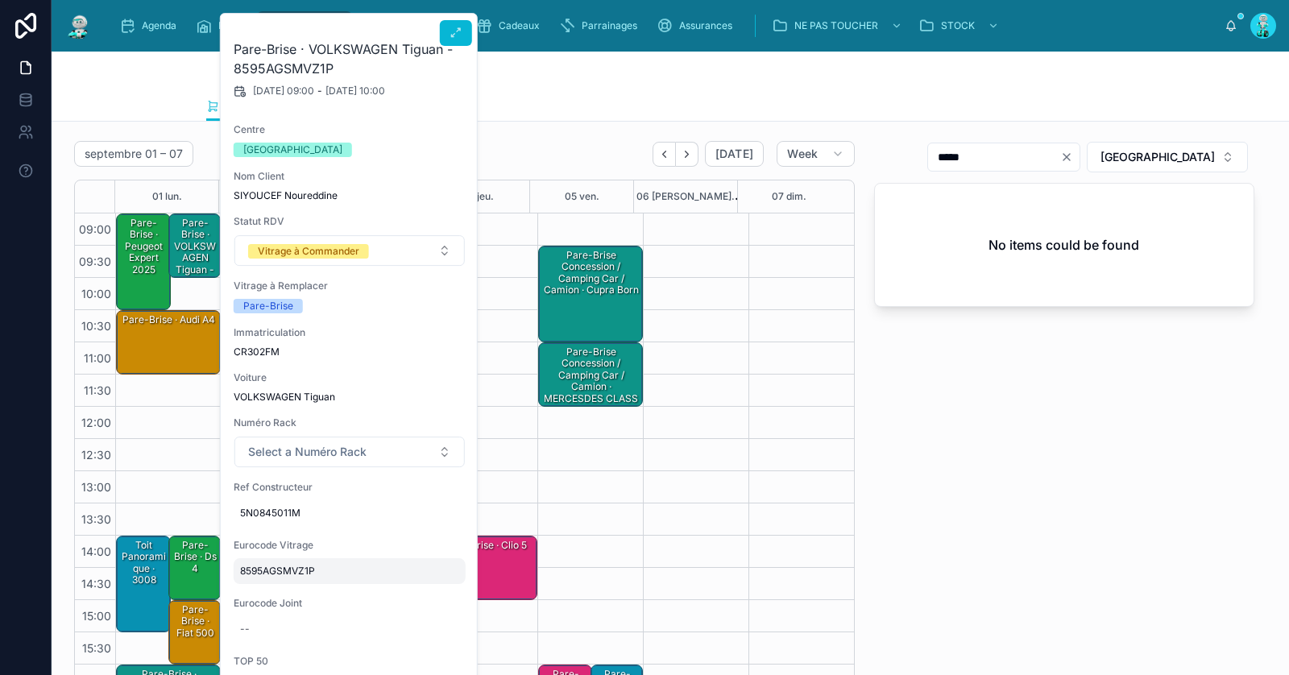
click at [297, 567] on span "8595AGSMVZ1P" at bounding box center [349, 571] width 219 height 13
click at [311, 597] on input "**********" at bounding box center [319, 593] width 152 height 23
click at [1080, 158] on button "Clear" at bounding box center [1070, 157] width 19 height 13
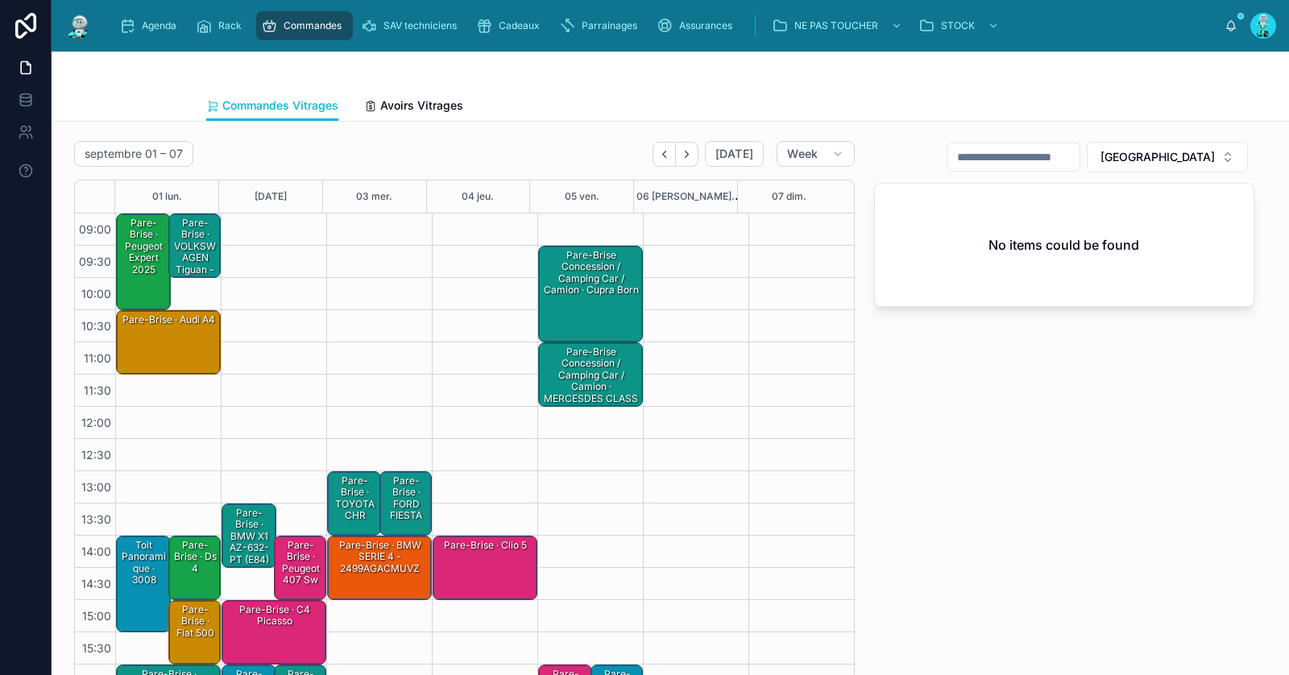
click at [1080, 156] on input "text" at bounding box center [1014, 157] width 132 height 23
paste input "**********"
type input "**********"
drag, startPoint x: 211, startPoint y: 239, endPoint x: 201, endPoint y: 250, distance: 14.8
click at [211, 240] on div "Pare-Brise · VOLKSWAGEN Tiguan - 8595AGSMVZ1P" at bounding box center [196, 258] width 48 height 85
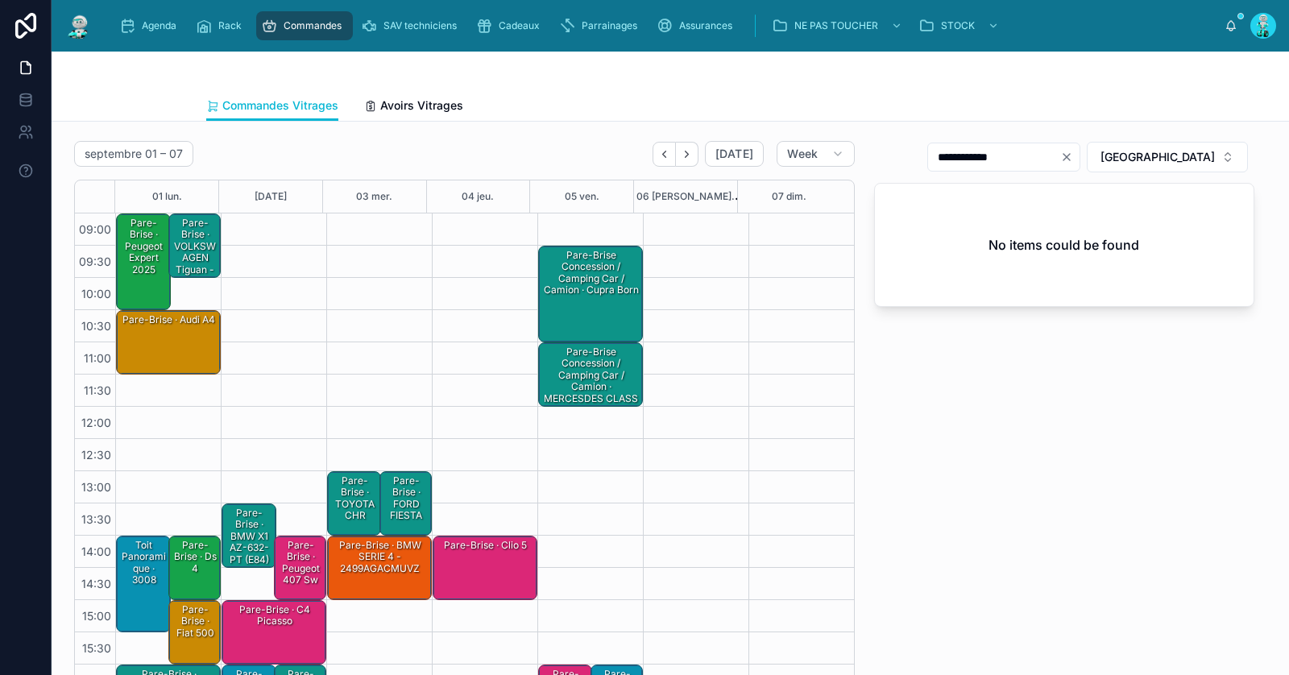
click at [196, 255] on div "Pare-Brise · VOLKSWAGEN Tiguan - 8595AGSMVZ1P" at bounding box center [196, 258] width 48 height 85
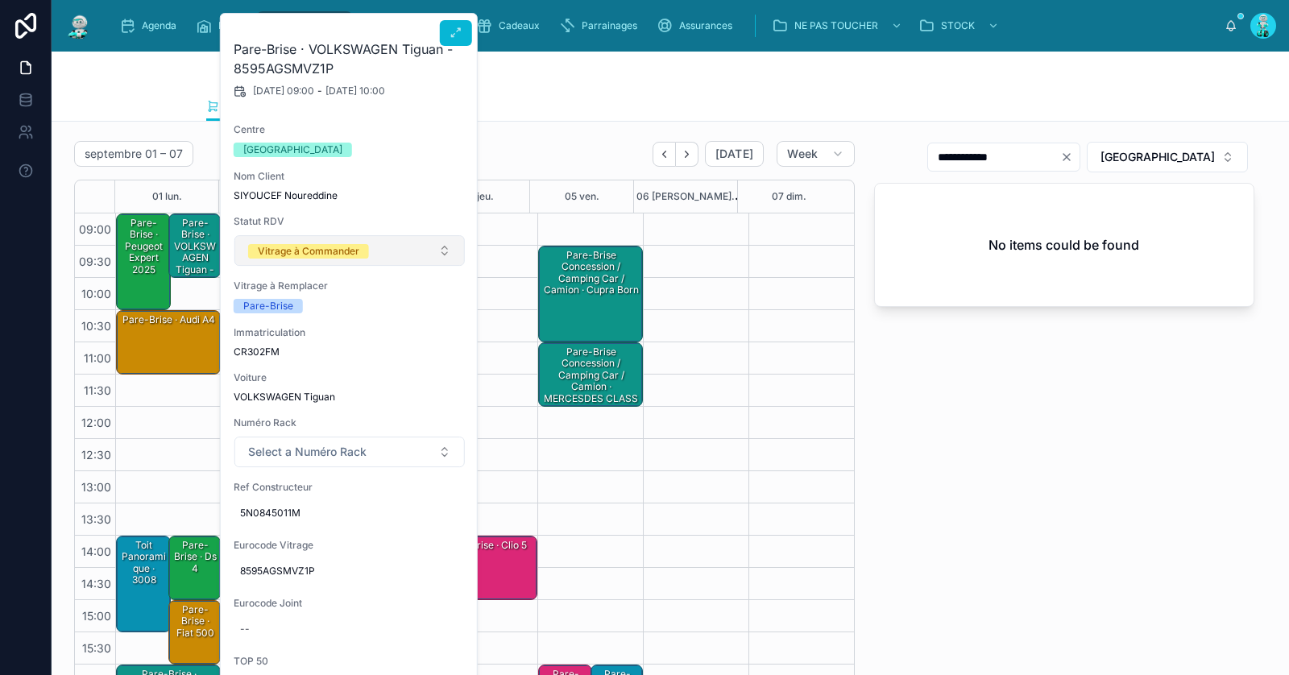
click at [325, 257] on div "Vitrage à Commander" at bounding box center [309, 251] width 102 height 15
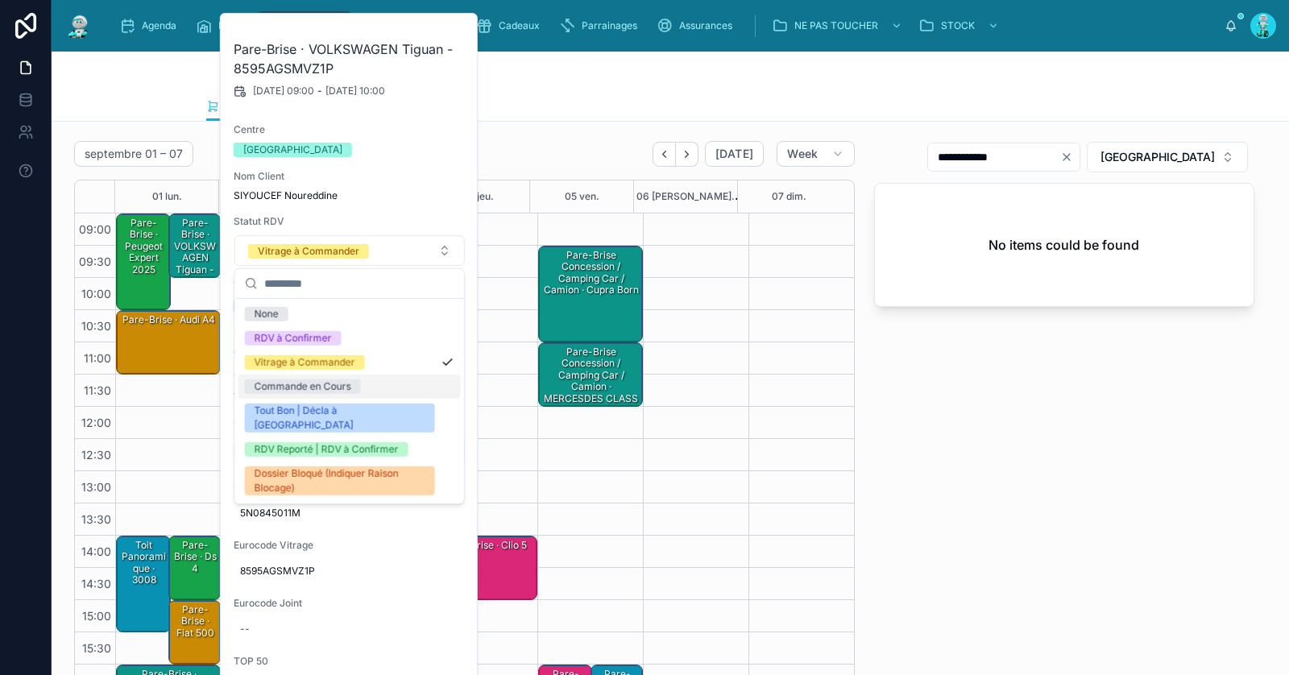
click at [345, 384] on div "Commande en Cours" at bounding box center [303, 387] width 97 height 15
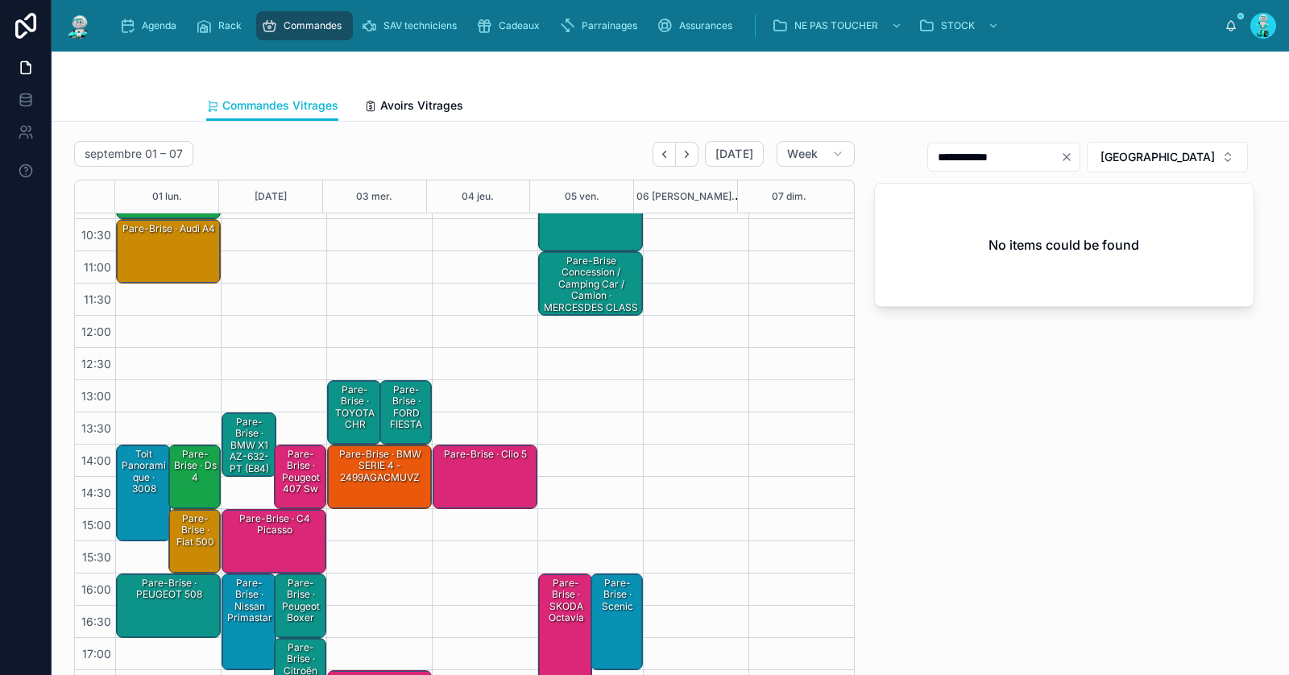
scroll to position [91, 0]
click at [161, 590] on div "Pare-Brise · PEUGEOT 508" at bounding box center [169, 589] width 100 height 27
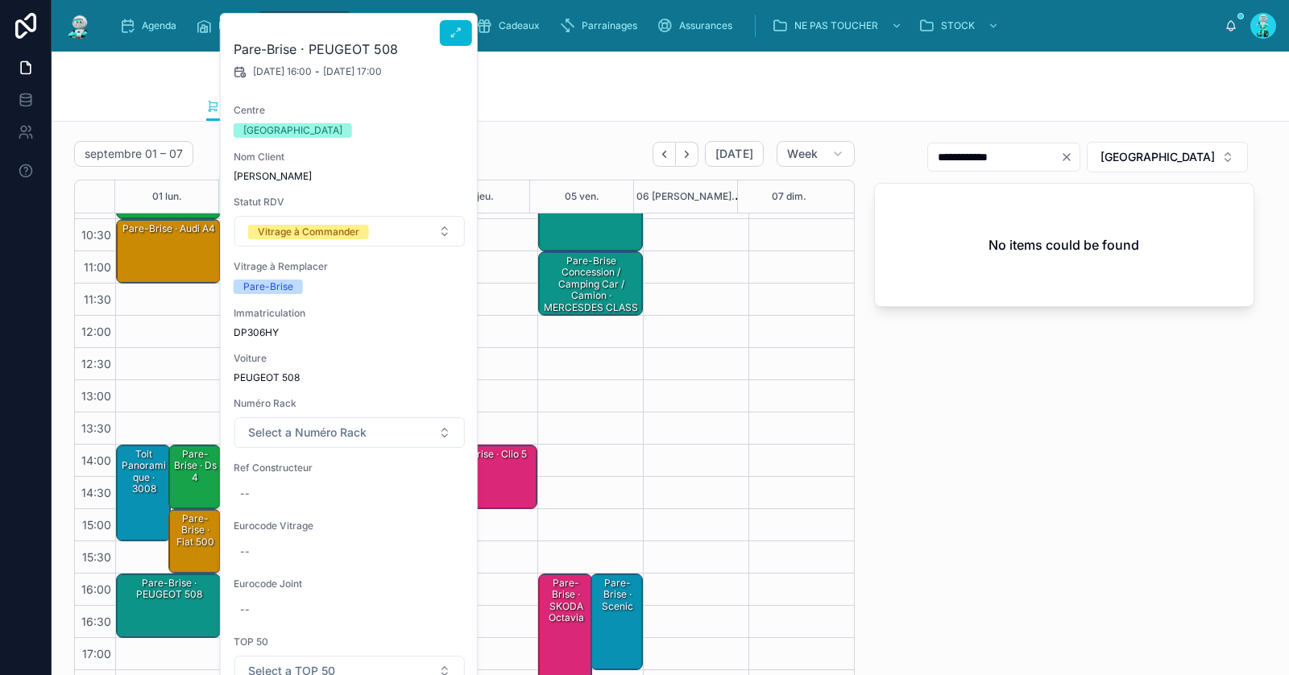
click at [258, 322] on div "Immatriculation DP306HY" at bounding box center [350, 323] width 232 height 32
click at [255, 330] on span "DP306HY" at bounding box center [350, 332] width 232 height 13
copy span "DP306HY"
click at [280, 494] on div "--" at bounding box center [350, 494] width 232 height 26
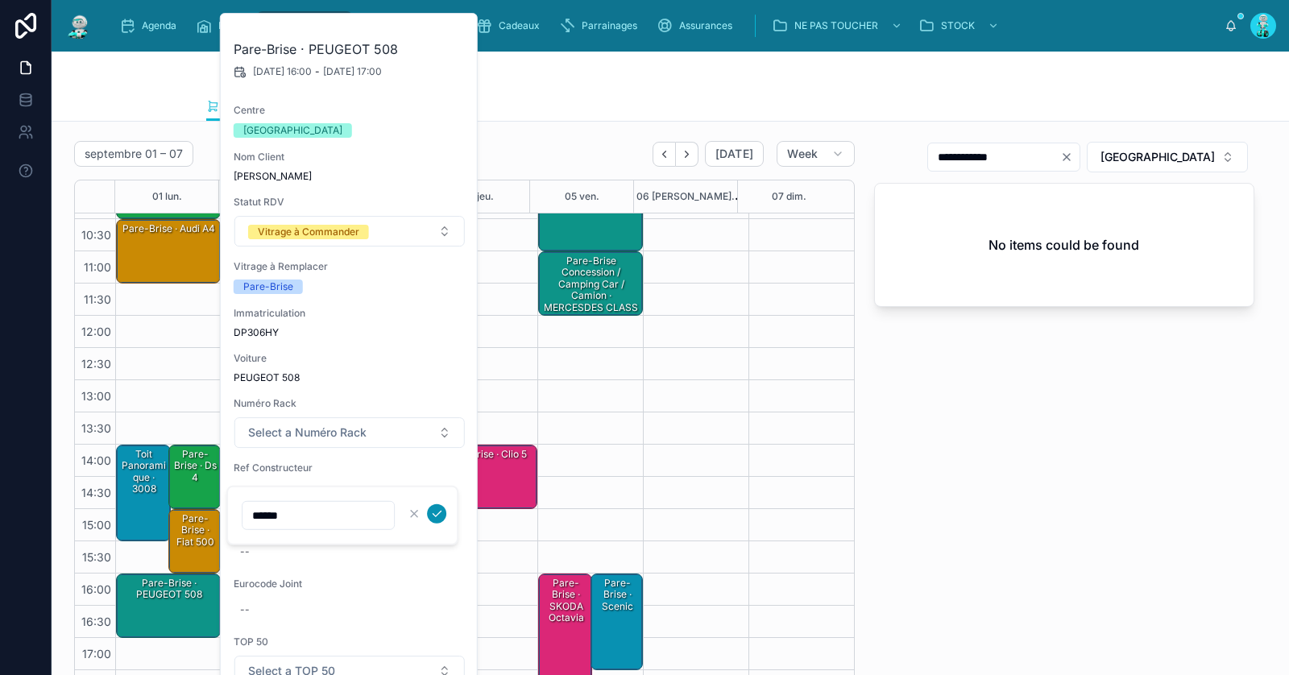
type input "******"
click at [440, 515] on icon "submit" at bounding box center [436, 514] width 13 height 13
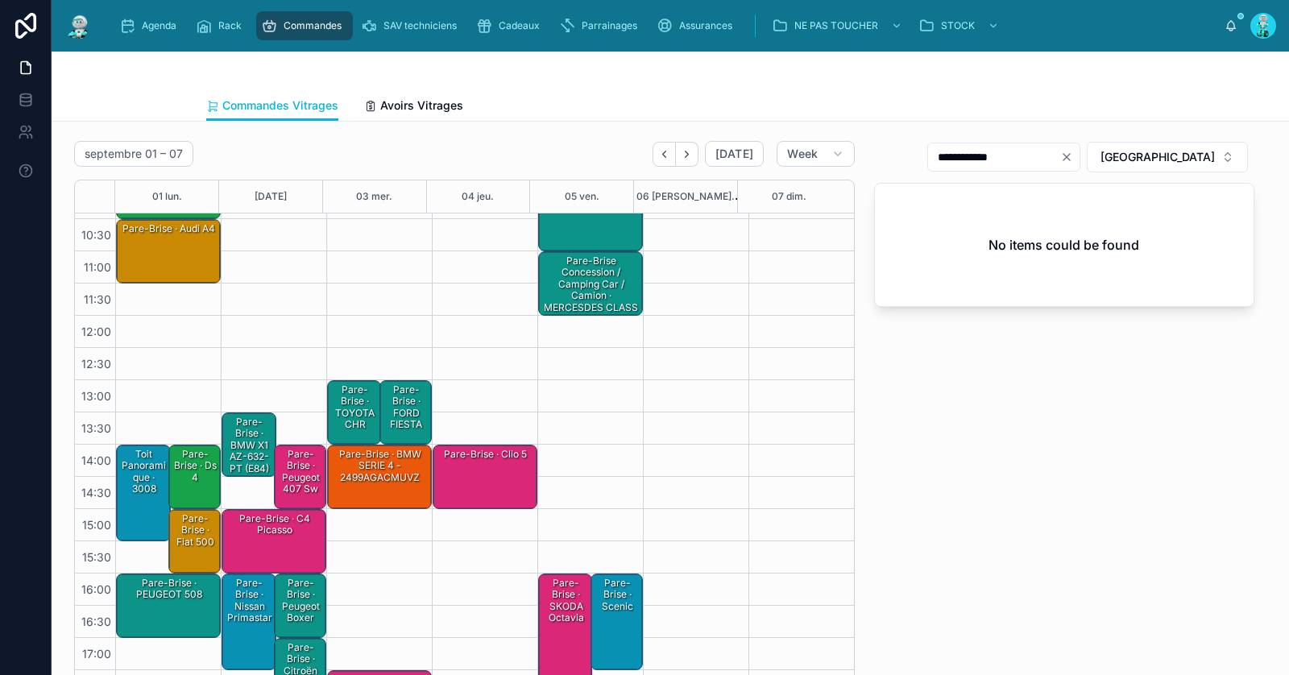
click at [172, 607] on div "Pare-Brise · PEUGEOT 508" at bounding box center [169, 605] width 100 height 61
click at [182, 615] on div "Pare-Brise · PEUGEOT 508" at bounding box center [169, 605] width 100 height 61
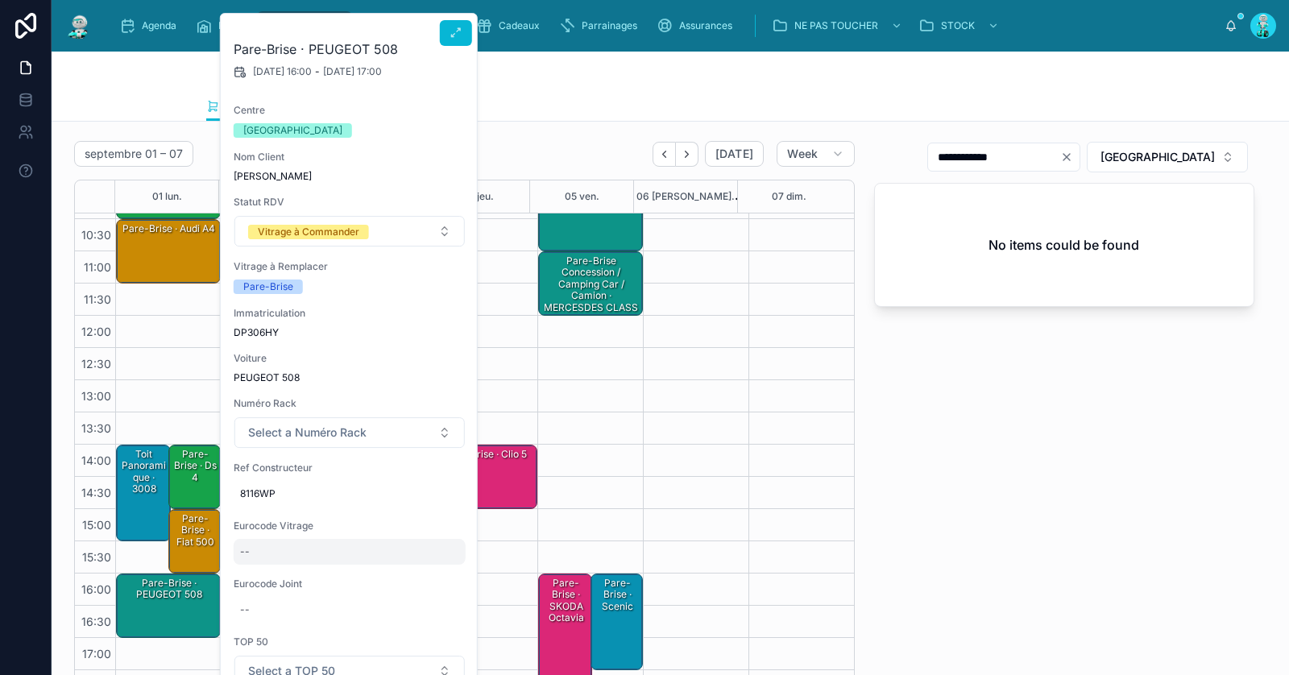
click at [280, 548] on div "--" at bounding box center [350, 552] width 232 height 26
type input "**********"
click at [439, 573] on icon "submit" at bounding box center [436, 572] width 13 height 13
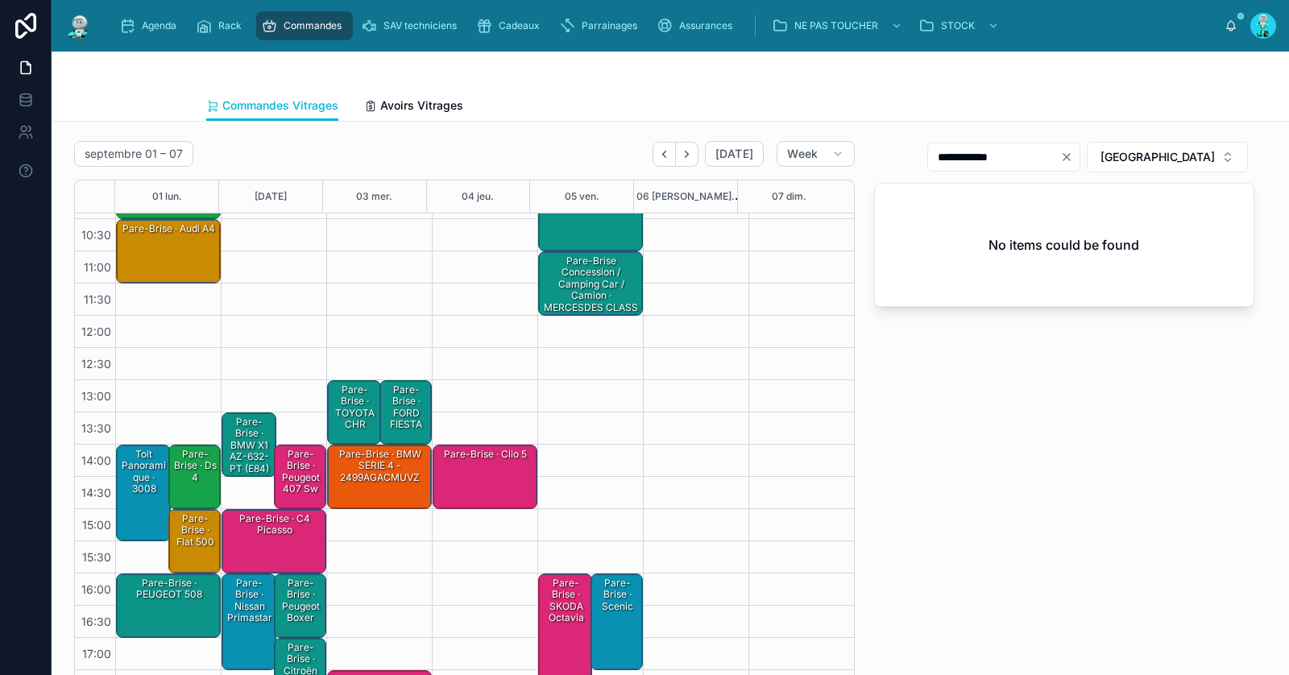
click at [1070, 156] on icon "Clear" at bounding box center [1067, 157] width 6 height 6
click at [1080, 152] on input "text" at bounding box center [1014, 157] width 132 height 23
paste input "**********"
type input "**********"
click at [161, 592] on div "Pare-Brise · PEUGEOT 508 - 6562AGAGMVZ2B" at bounding box center [169, 595] width 100 height 38
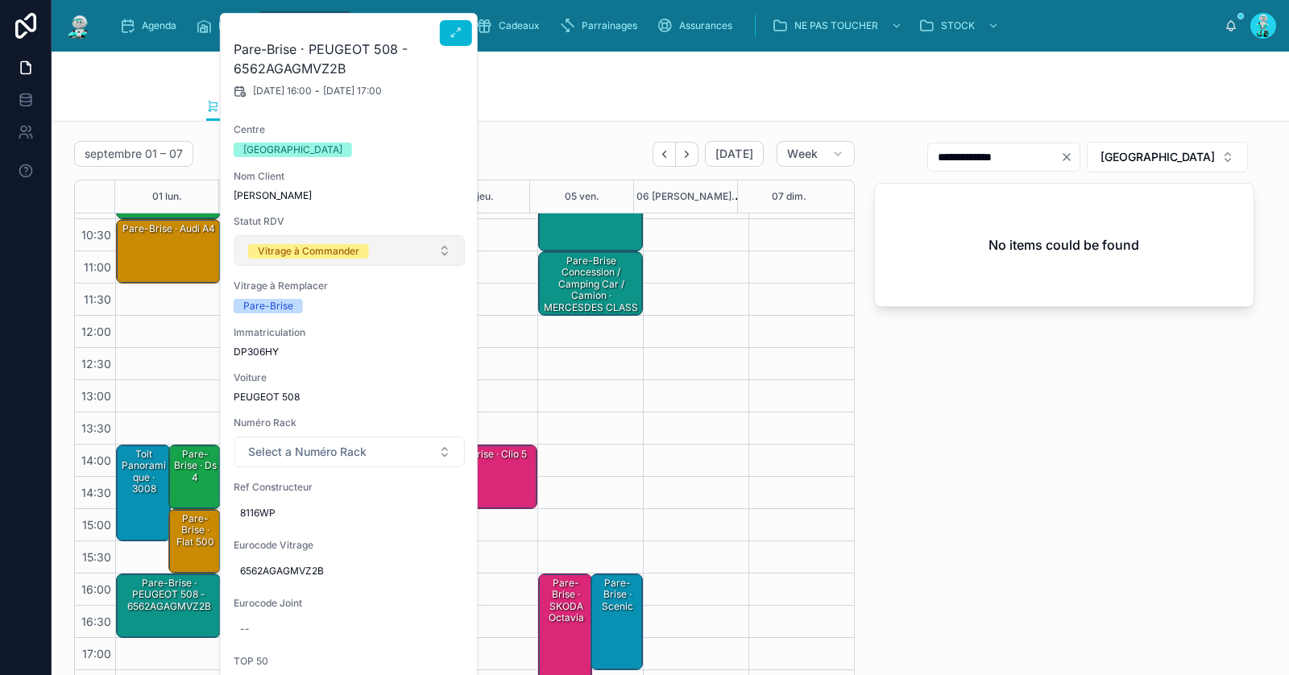
click at [359, 249] on span "Vitrage à Commander" at bounding box center [308, 251] width 121 height 15
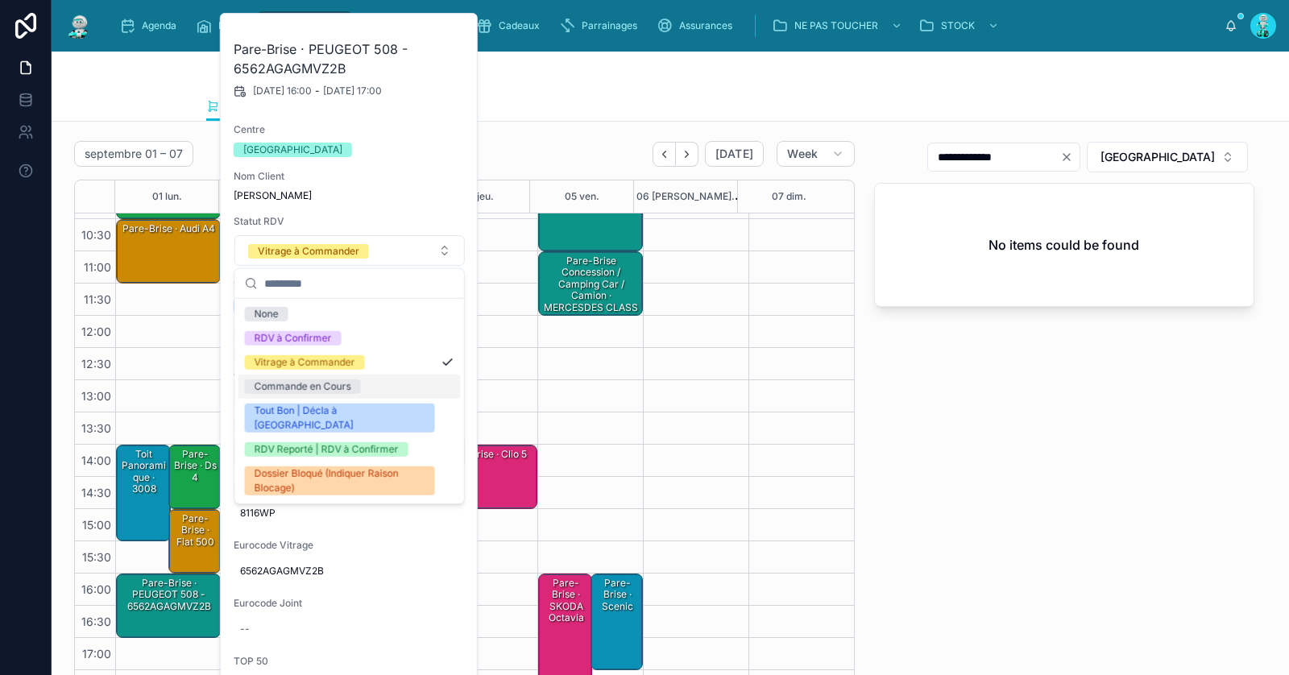
click at [337, 382] on div "Commande en Cours" at bounding box center [303, 387] width 97 height 15
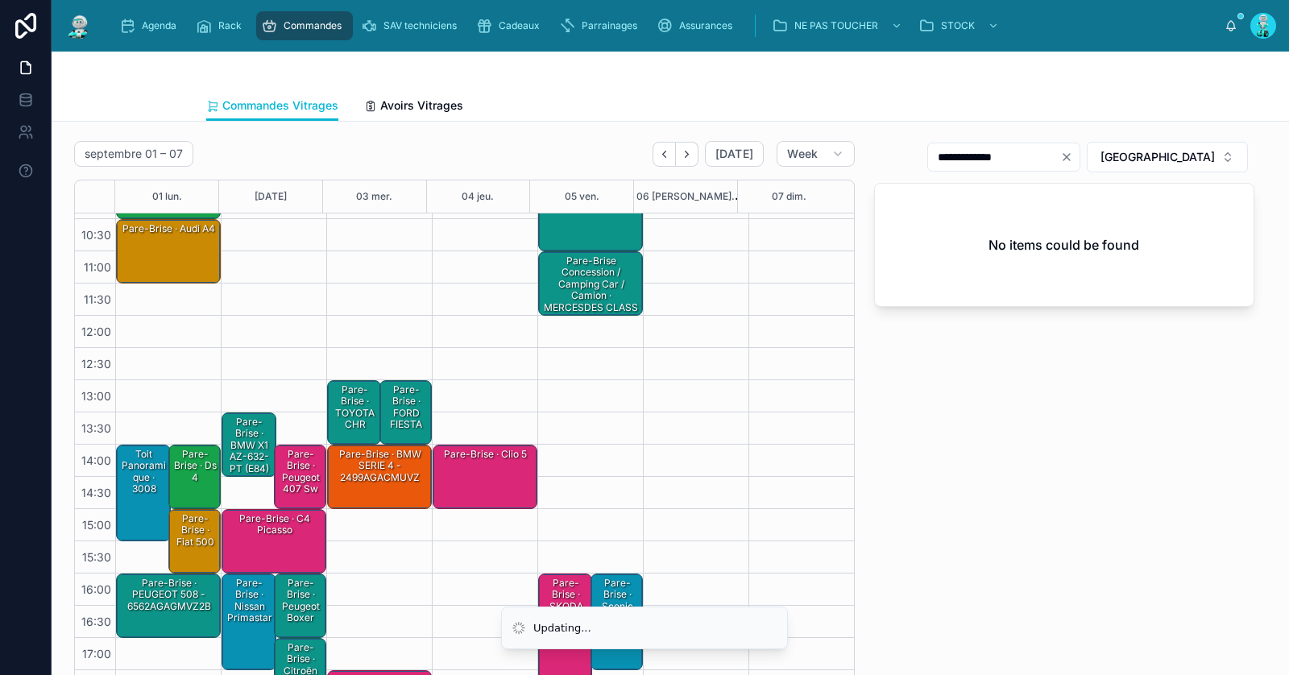
click at [908, 385] on div "**********" at bounding box center [1065, 422] width 400 height 574
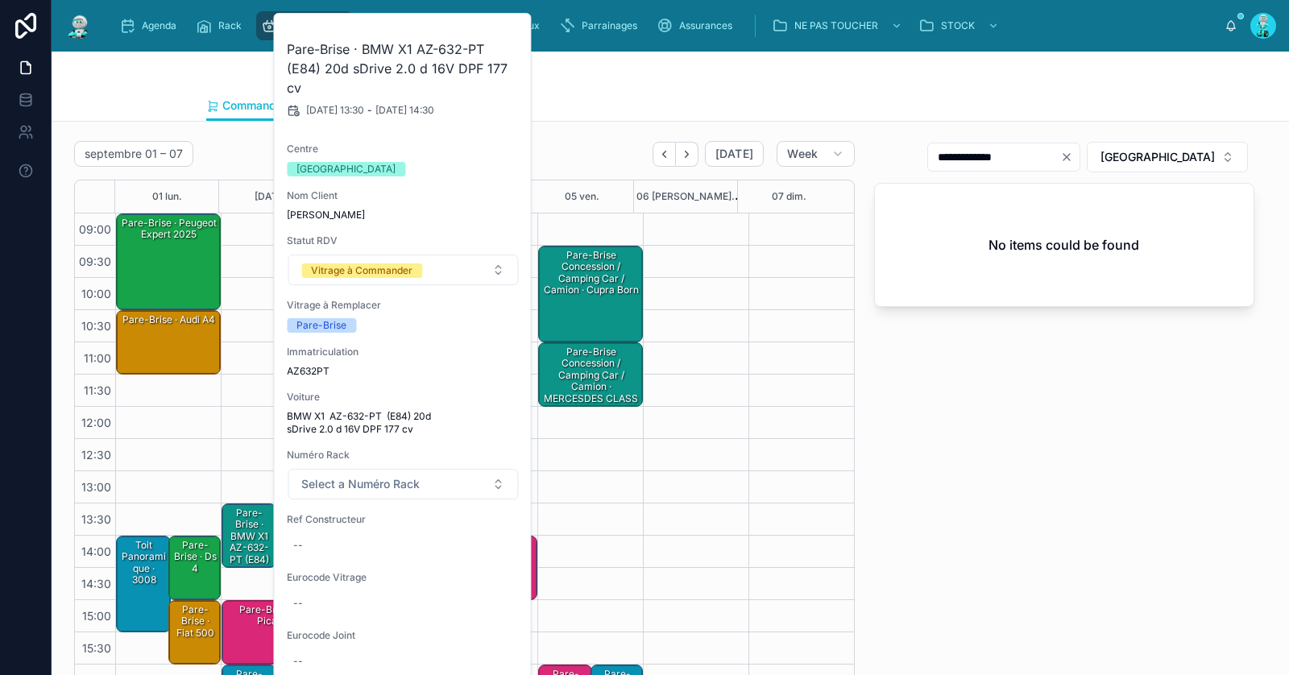
click at [1057, 468] on div "**********" at bounding box center [1065, 422] width 400 height 574
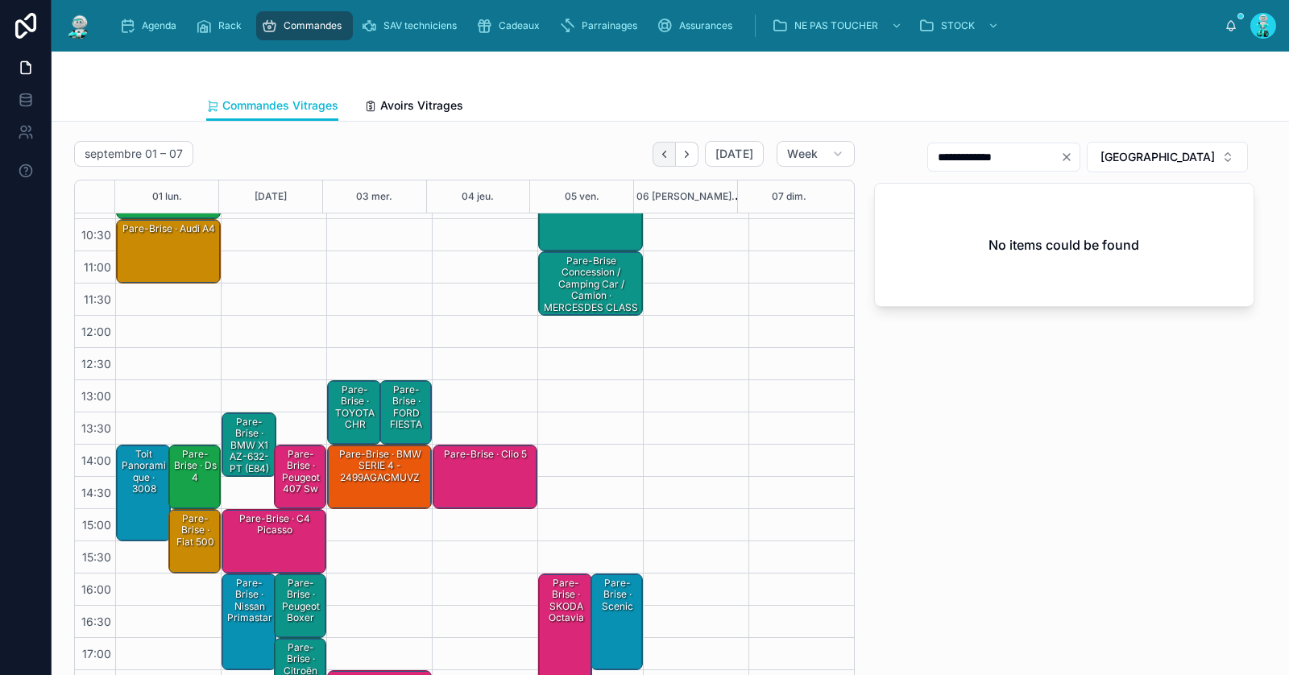
click at [663, 155] on icon "Back" at bounding box center [664, 154] width 3 height 6
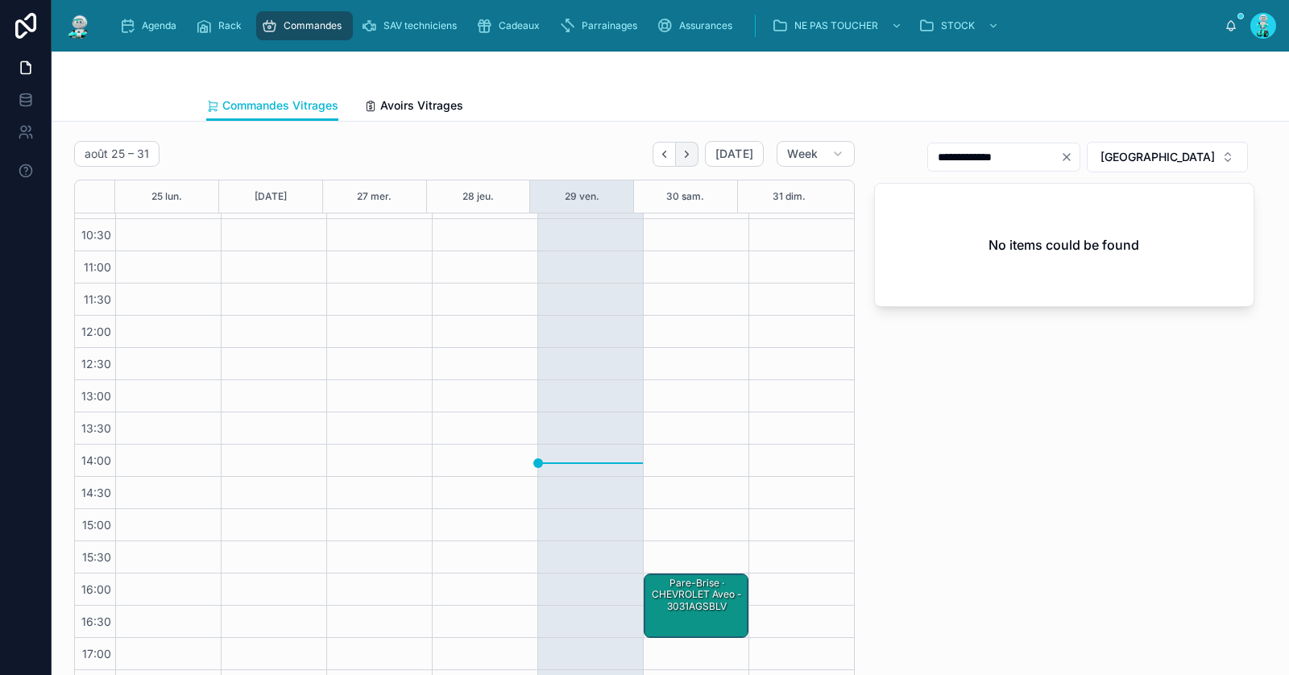
click at [676, 157] on button "Next" at bounding box center [687, 154] width 23 height 25
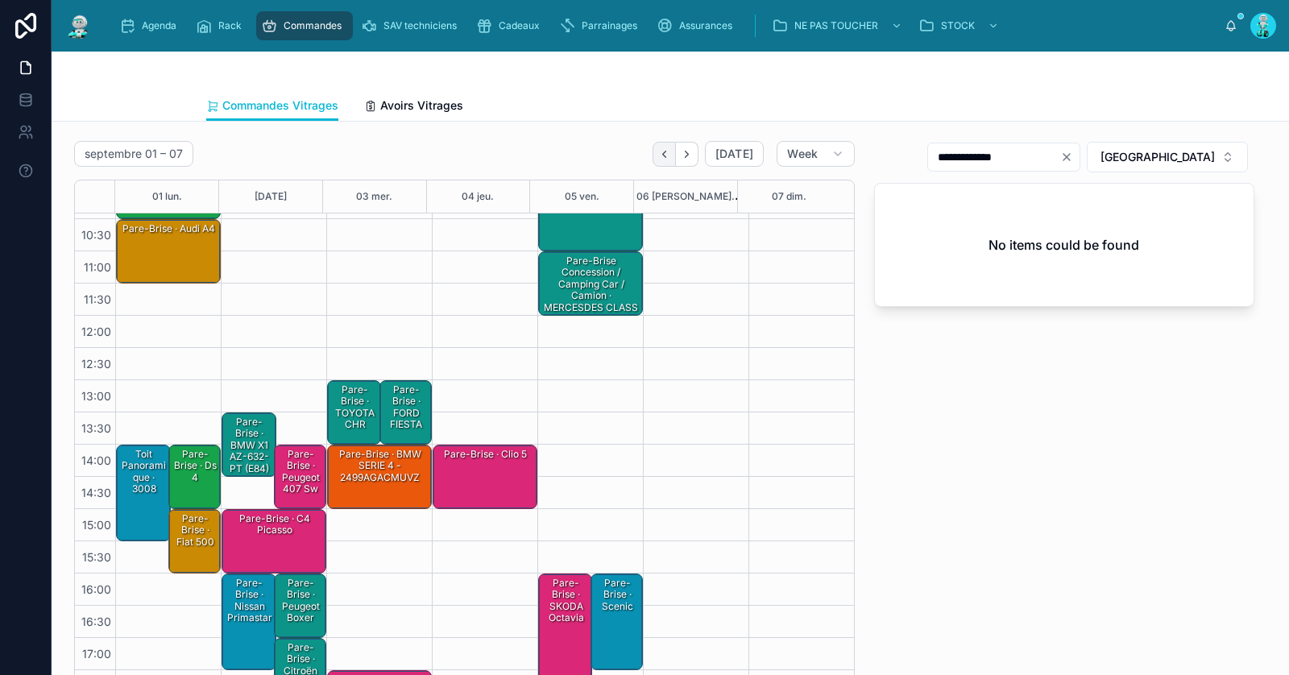
click at [658, 156] on icon "Back" at bounding box center [664, 154] width 12 height 12
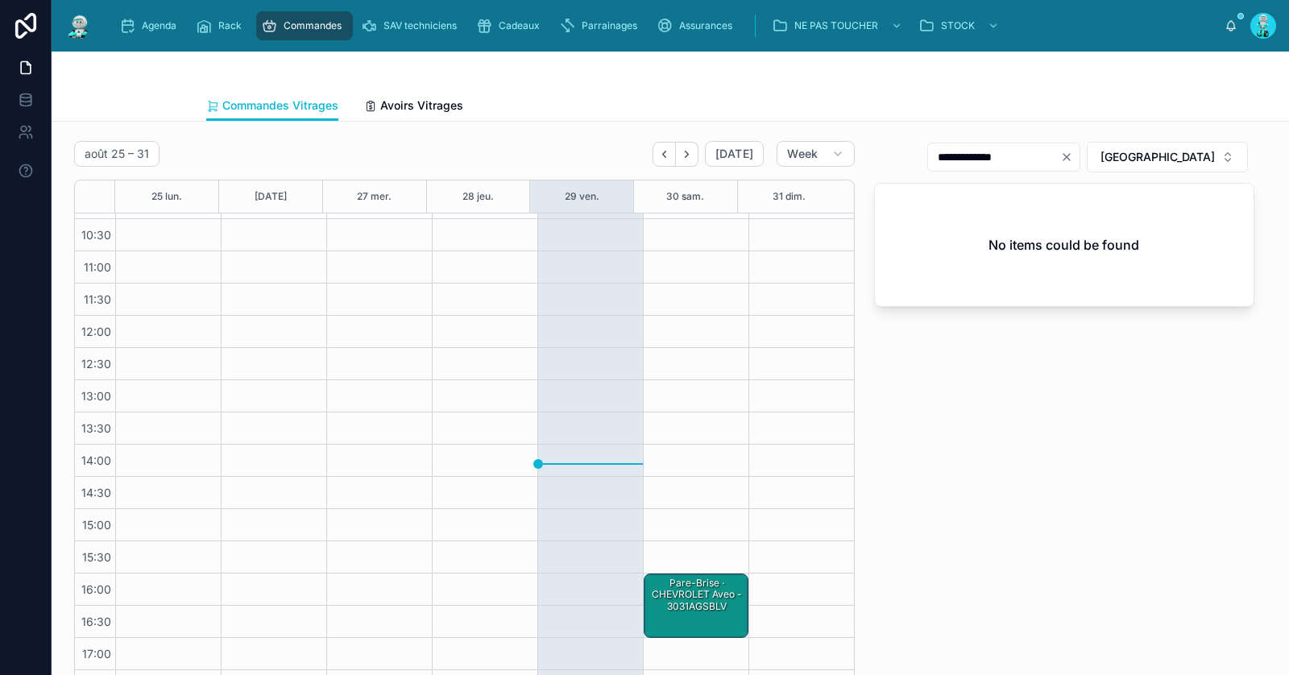
click at [675, 594] on div "Pare-Brise · CHEVROLET Aveo - 3031AGSBLV" at bounding box center [697, 595] width 100 height 38
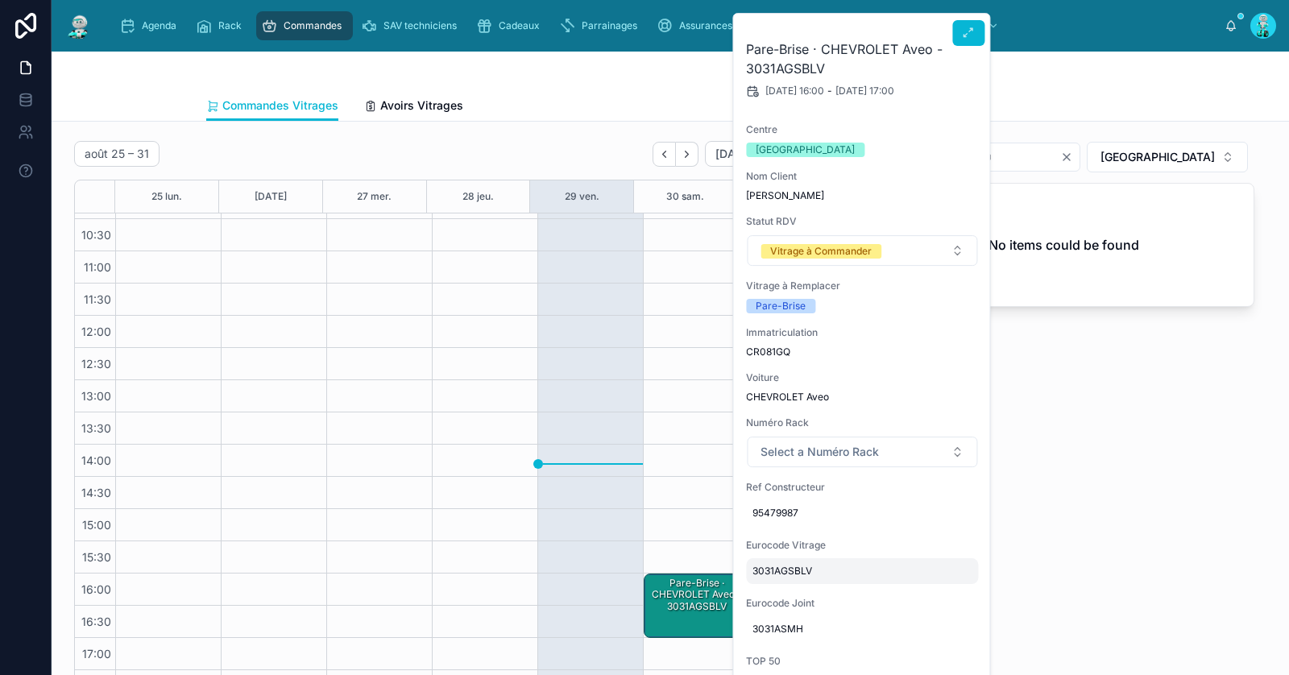
click at [772, 570] on span "3031AGSBLV" at bounding box center [862, 571] width 219 height 13
click at [797, 588] on input "**********" at bounding box center [832, 593] width 152 height 23
click at [883, 523] on div "95479987" at bounding box center [862, 513] width 232 height 26
drag, startPoint x: 1102, startPoint y: 554, endPoint x: 1084, endPoint y: 465, distance: 90.4
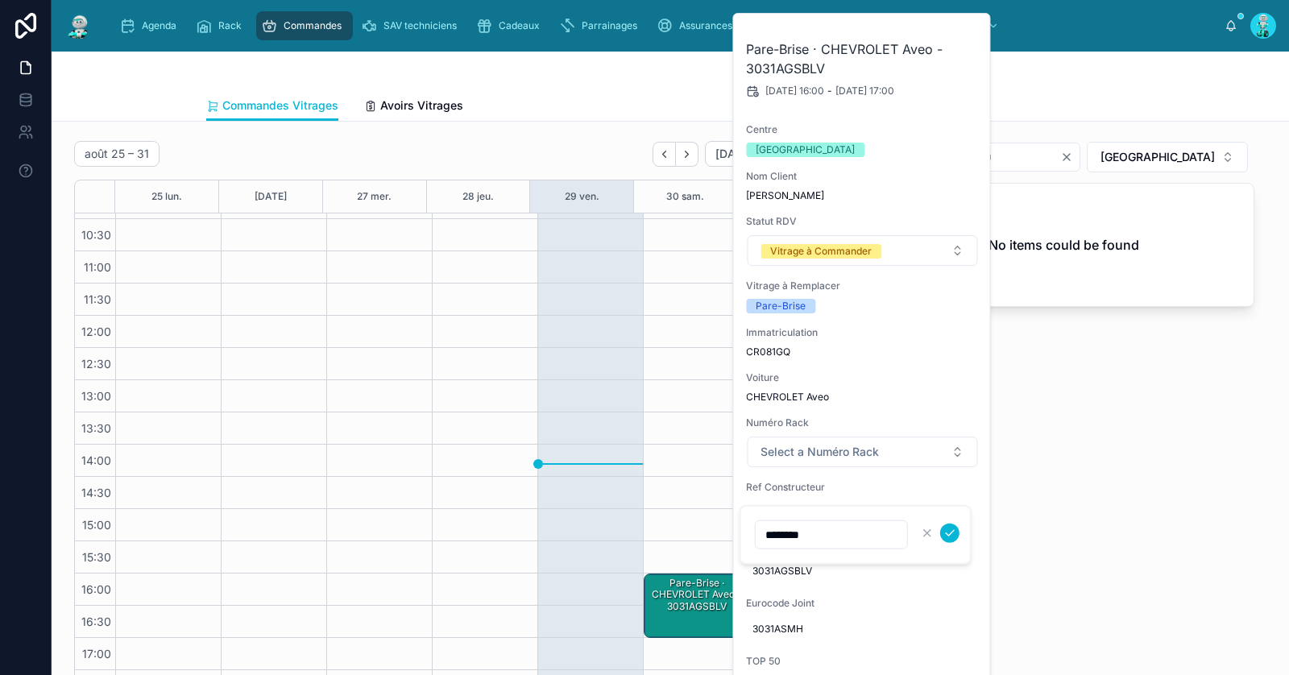
click at [1102, 553] on div "**********" at bounding box center [1065, 422] width 400 height 574
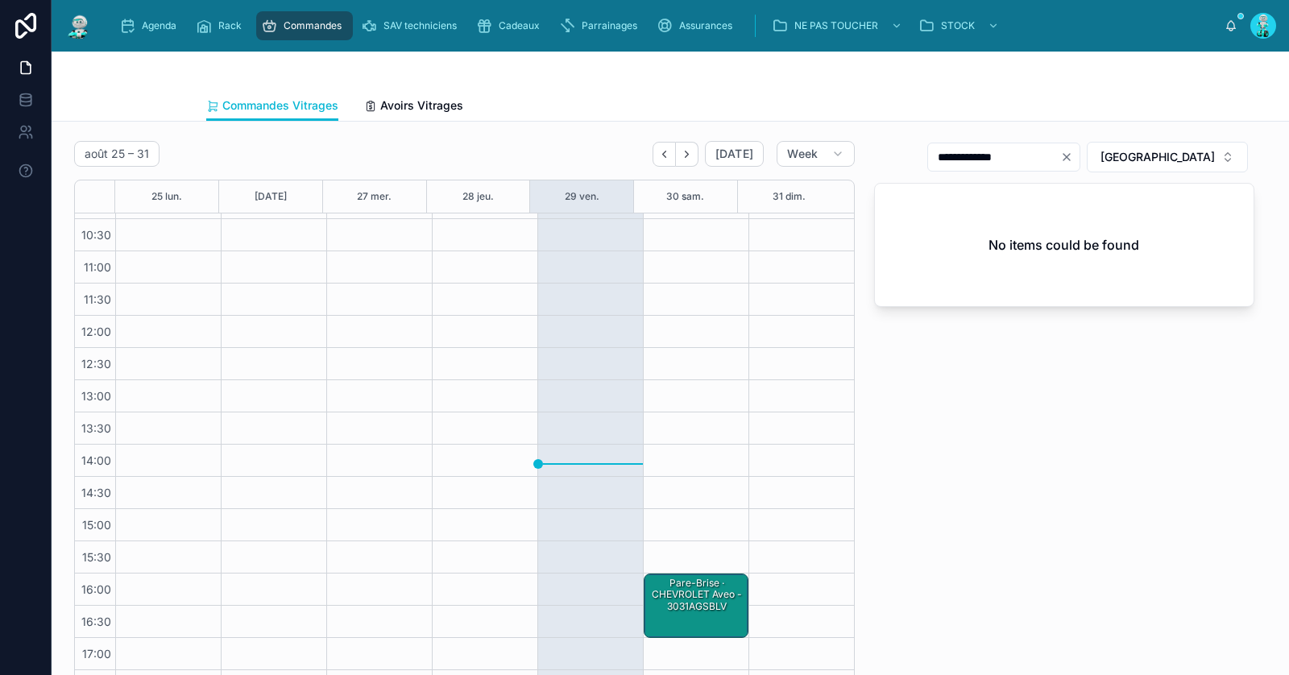
click at [683, 596] on div "Pare-Brise · CHEVROLET Aveo - 3031AGSBLV" at bounding box center [697, 595] width 100 height 38
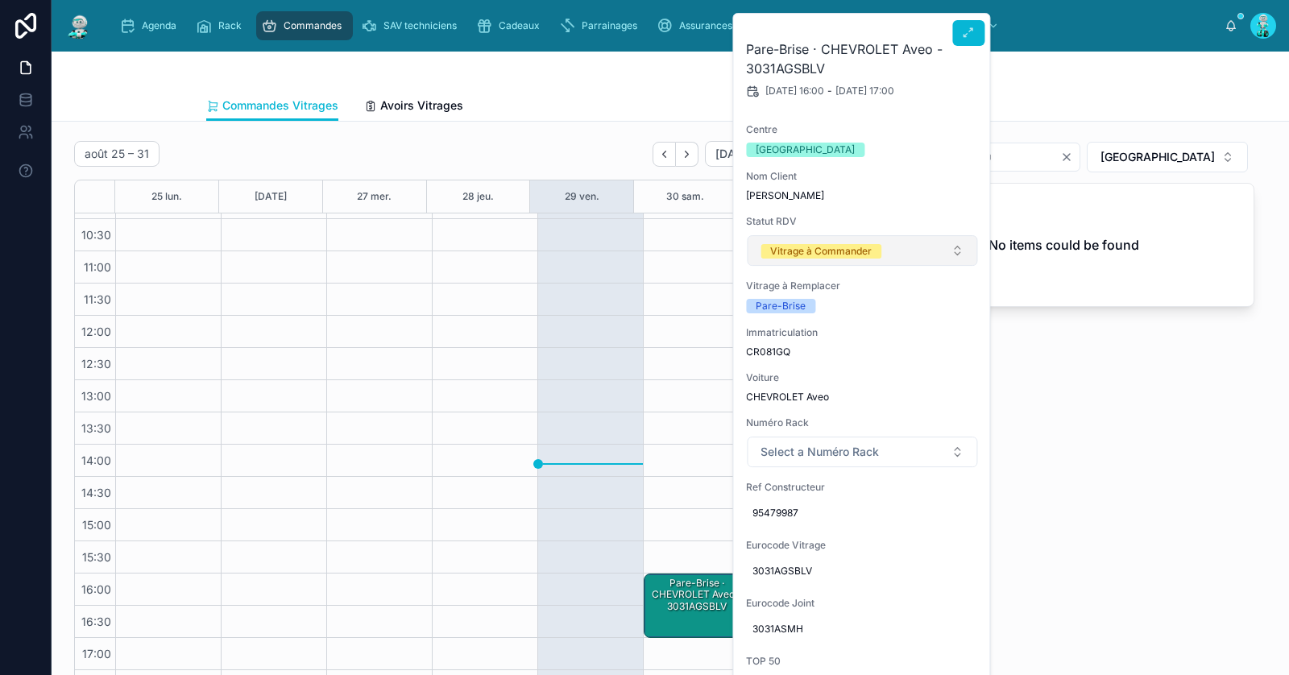
click at [824, 247] on div "Vitrage à Commander" at bounding box center [821, 251] width 102 height 15
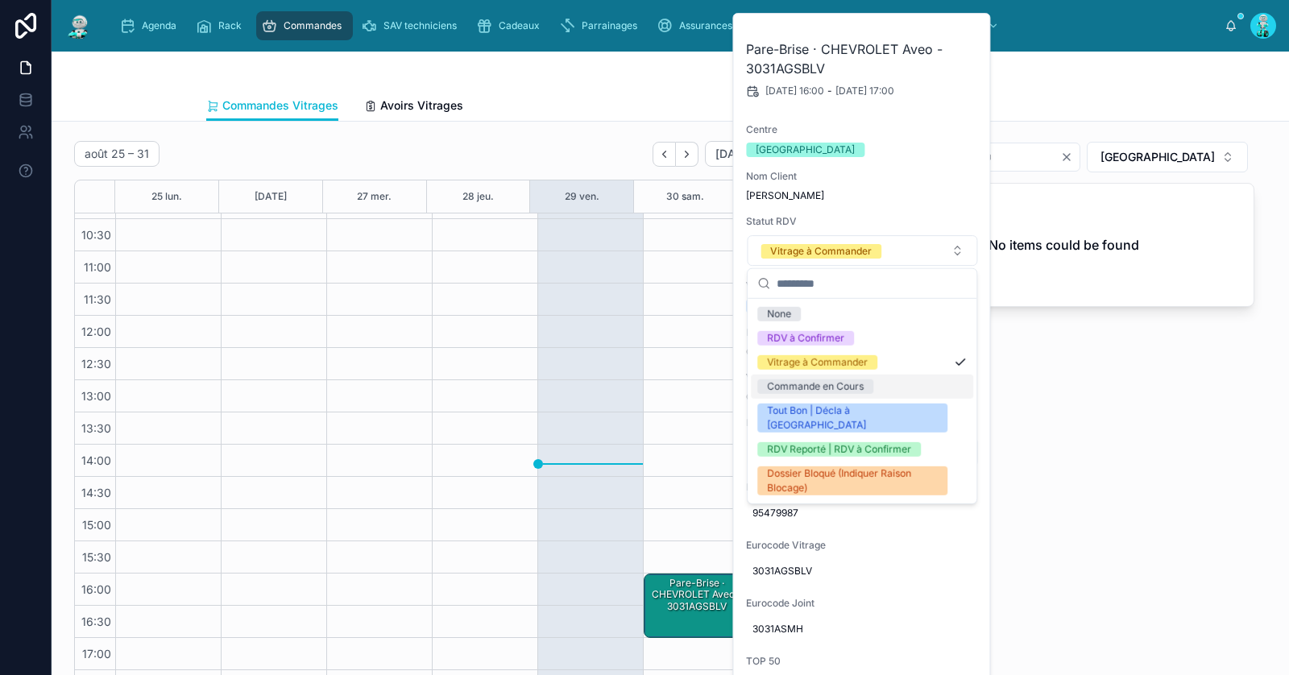
click at [790, 387] on div "Commande en Cours" at bounding box center [815, 387] width 97 height 15
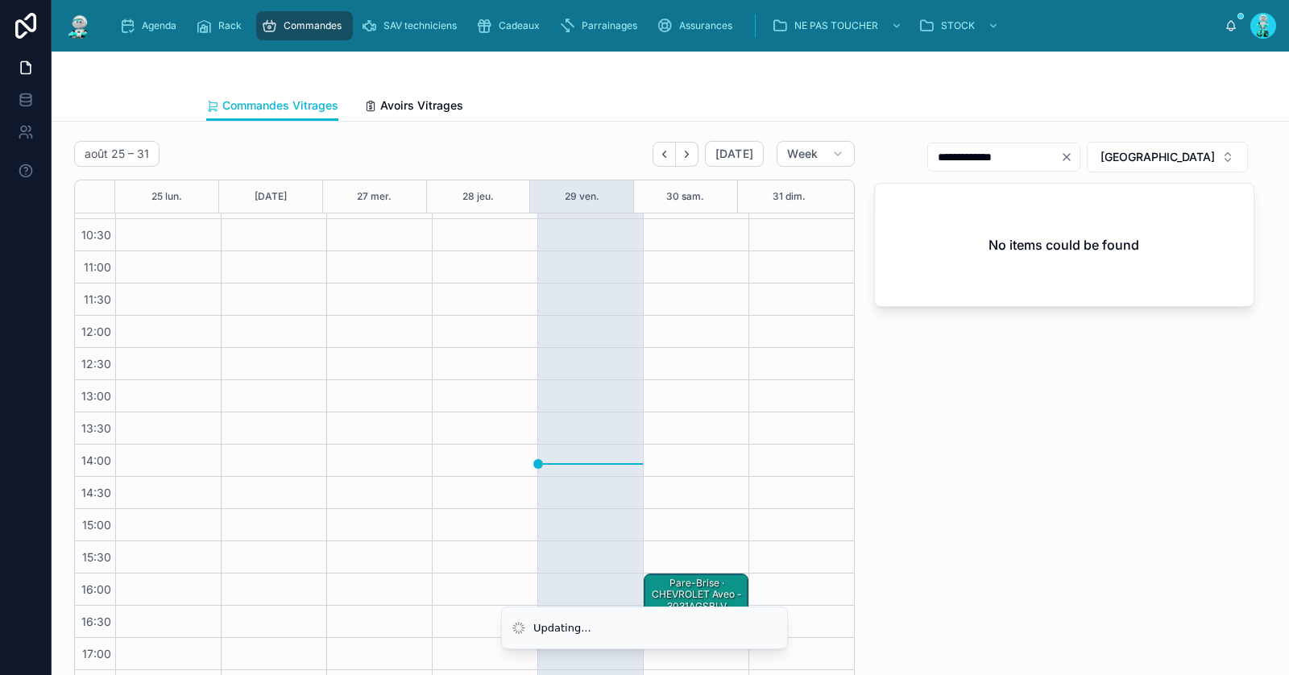
click at [1028, 392] on div "**********" at bounding box center [1065, 422] width 400 height 574
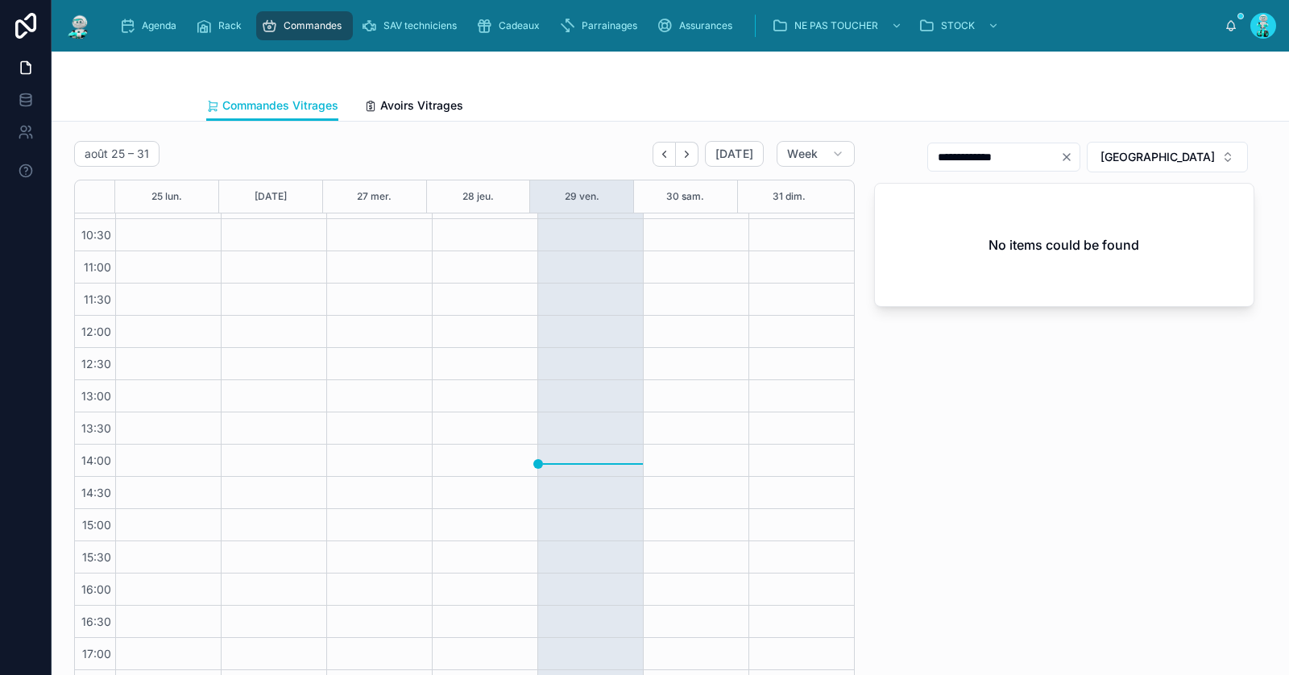
click at [676, 151] on button "Next" at bounding box center [687, 154] width 23 height 25
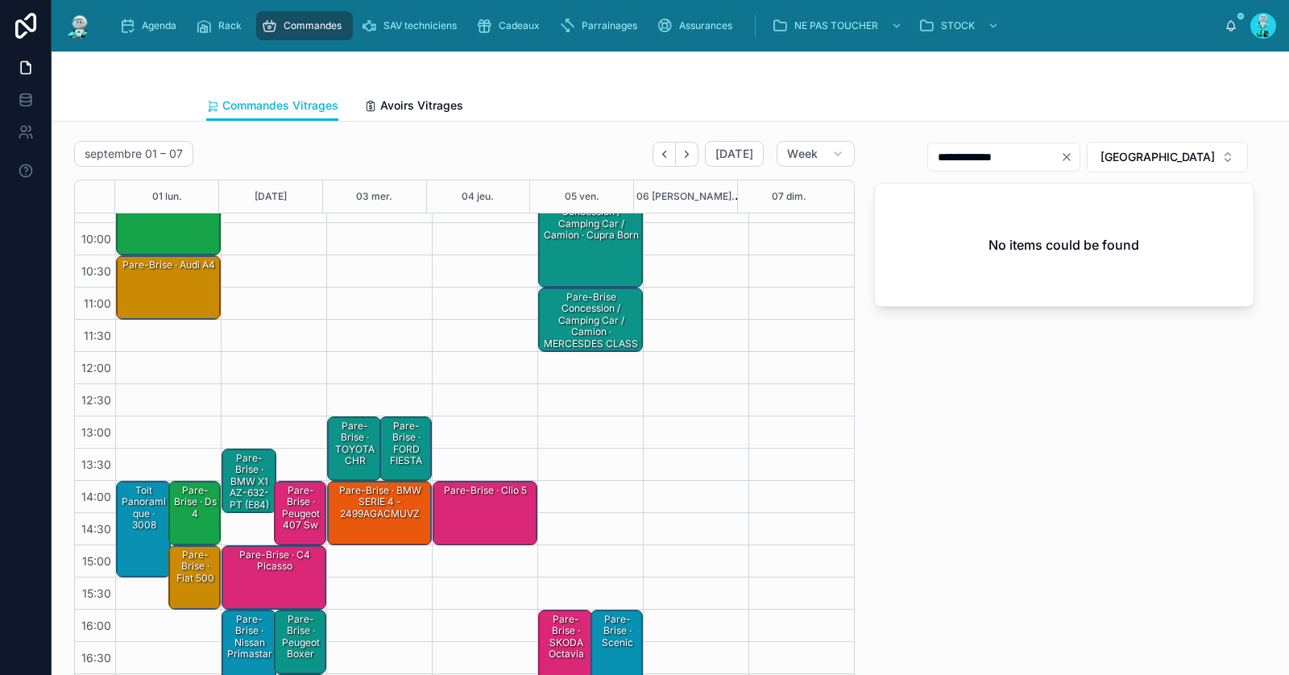
scroll to position [91, 0]
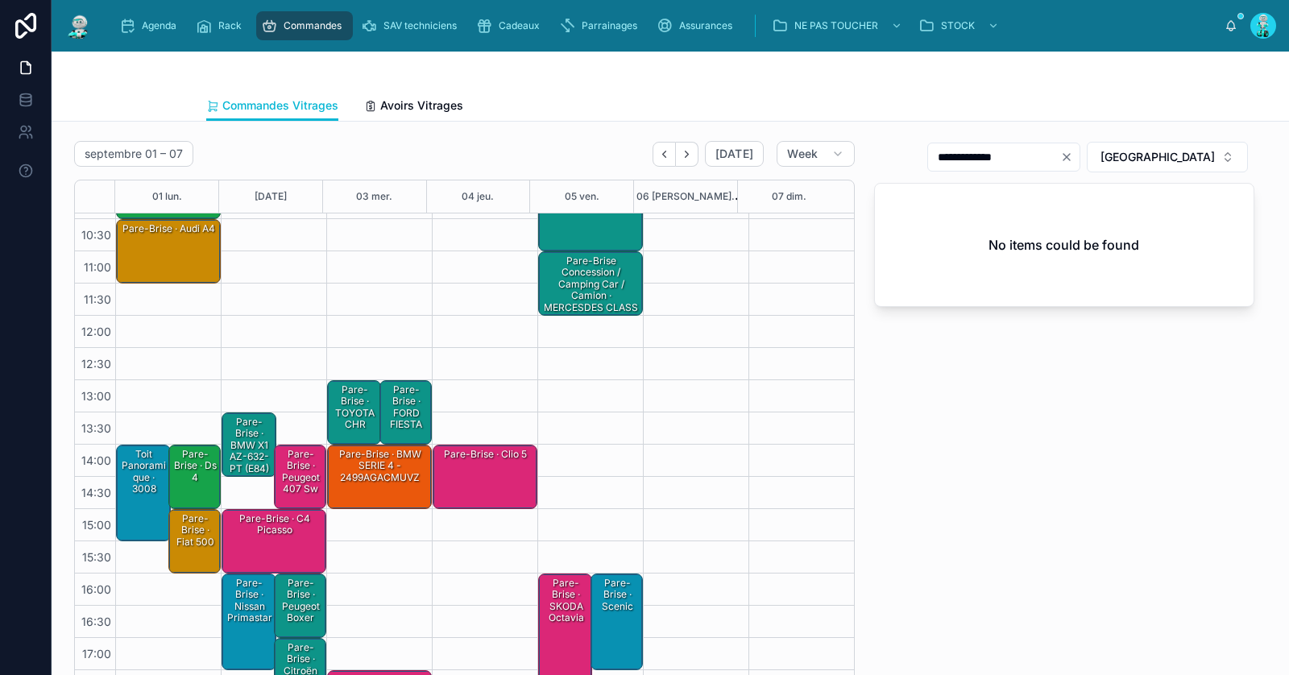
click at [266, 440] on div "Pare-Brise · BMW X1 AZ-632-PT (E84) 20d sDrive 2.0 d 16V DPF 177 cv" at bounding box center [250, 474] width 50 height 119
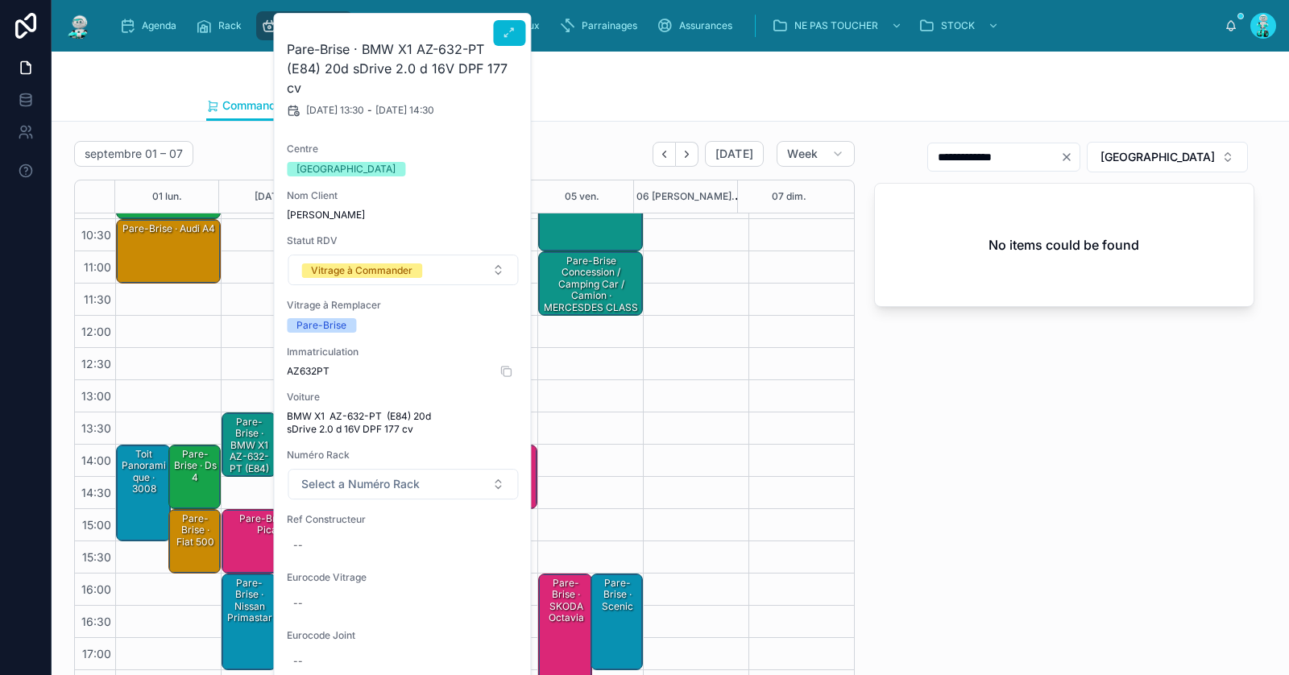
click at [316, 368] on span "AZ632PT" at bounding box center [403, 371] width 232 height 13
copy span "AZ632PT"
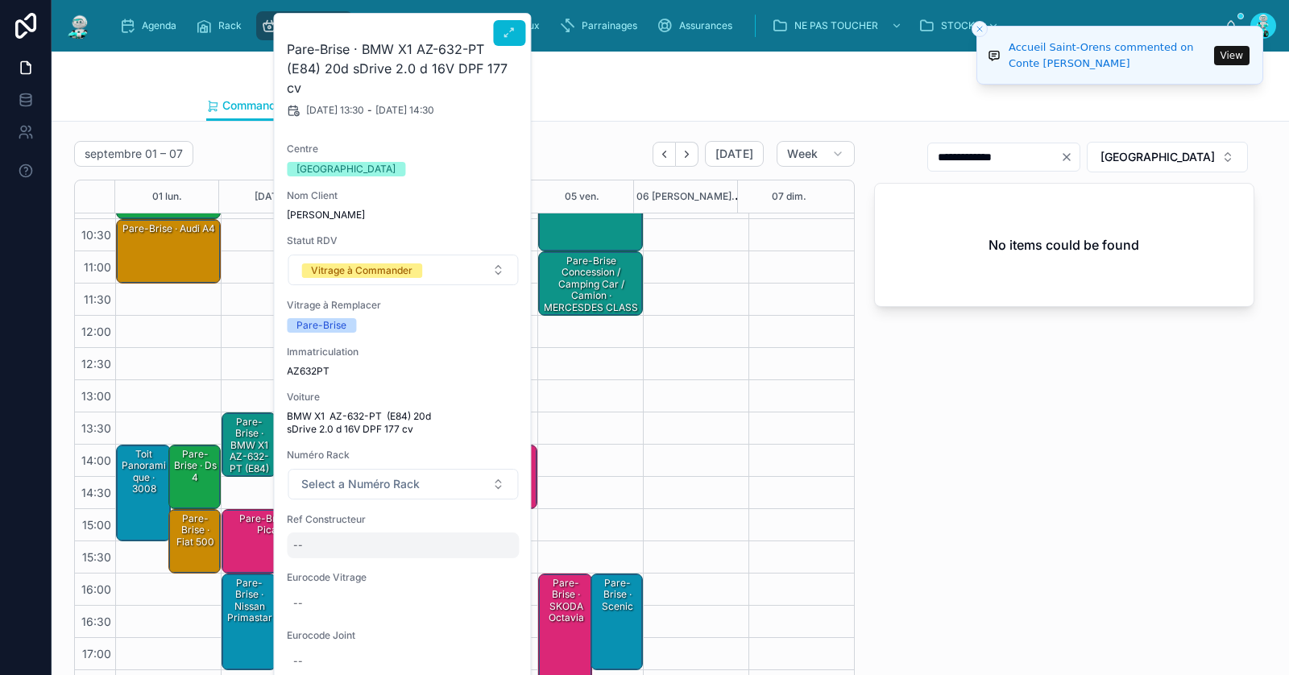
click at [322, 550] on div "--" at bounding box center [403, 546] width 232 height 26
type input "**********"
click at [487, 566] on icon "submit" at bounding box center [490, 565] width 13 height 13
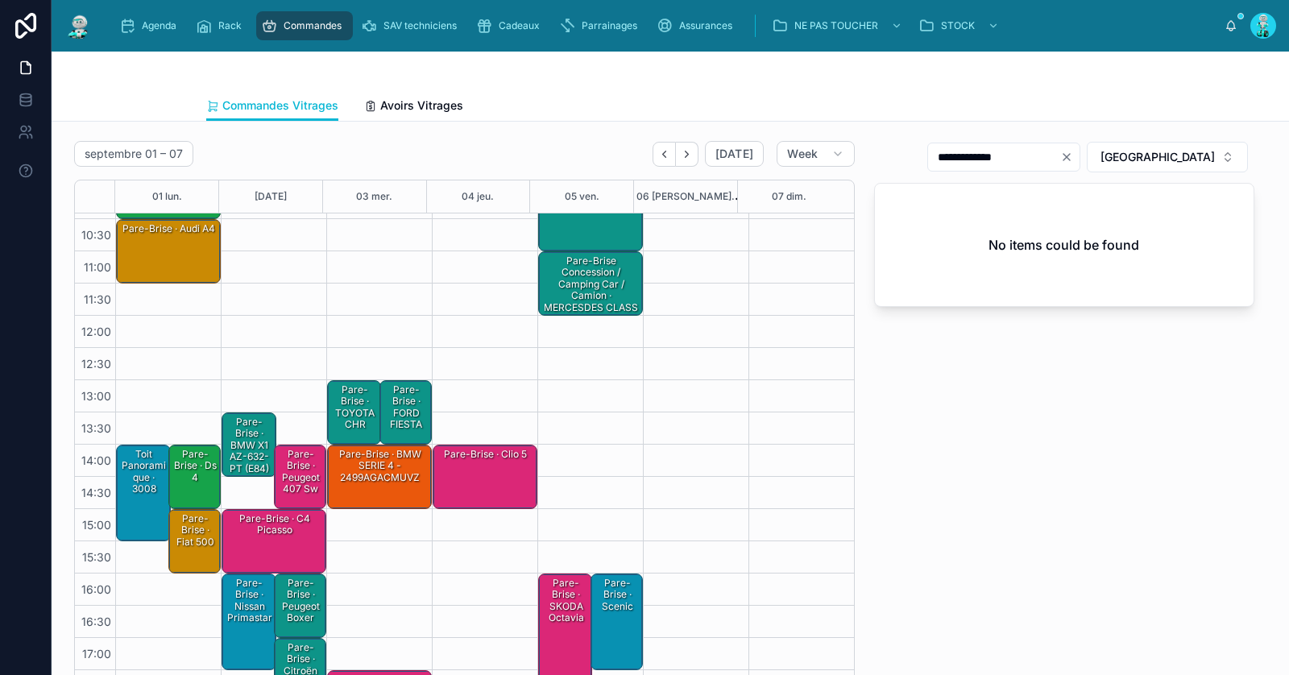
click at [251, 439] on div "Pare-Brise · BMW X1 AZ-632-PT (E84) 20d sDrive 2.0 d 16V DPF 177 cv" at bounding box center [250, 474] width 50 height 119
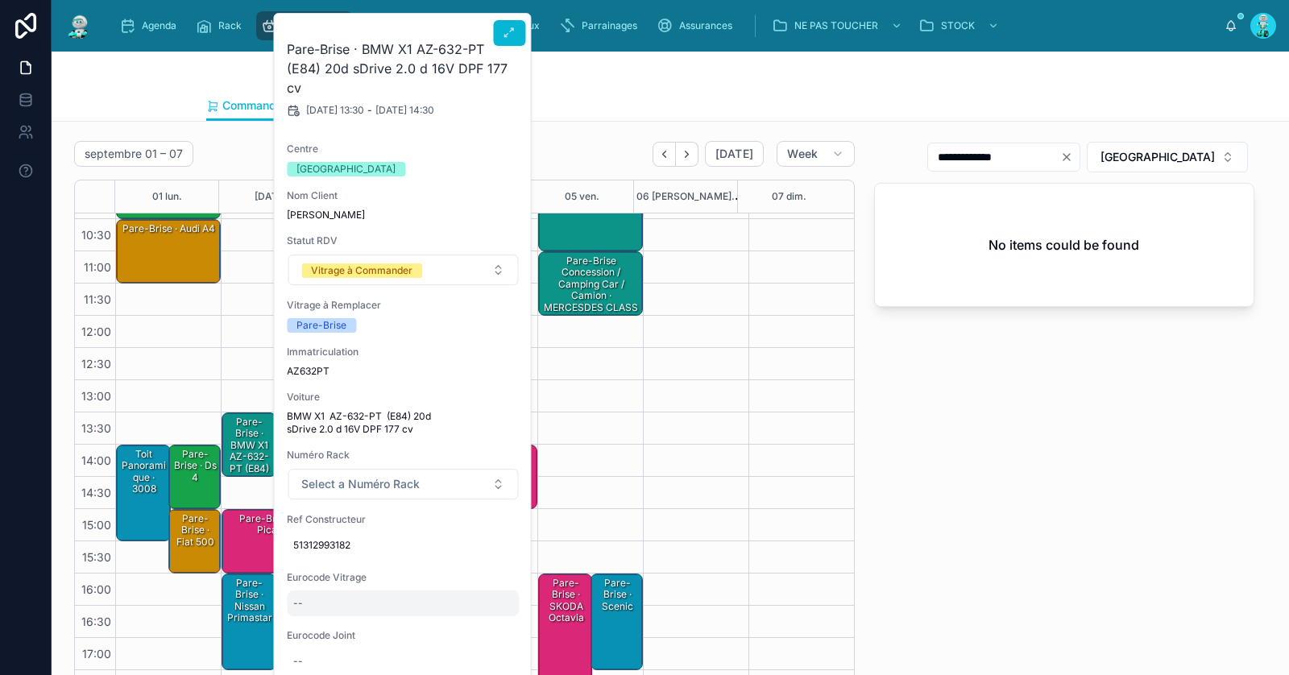
click at [362, 600] on div "--" at bounding box center [403, 604] width 232 height 26
click at [320, 625] on input "**********" at bounding box center [373, 625] width 152 height 23
type input "**********"
click button "submit" at bounding box center [490, 623] width 19 height 19
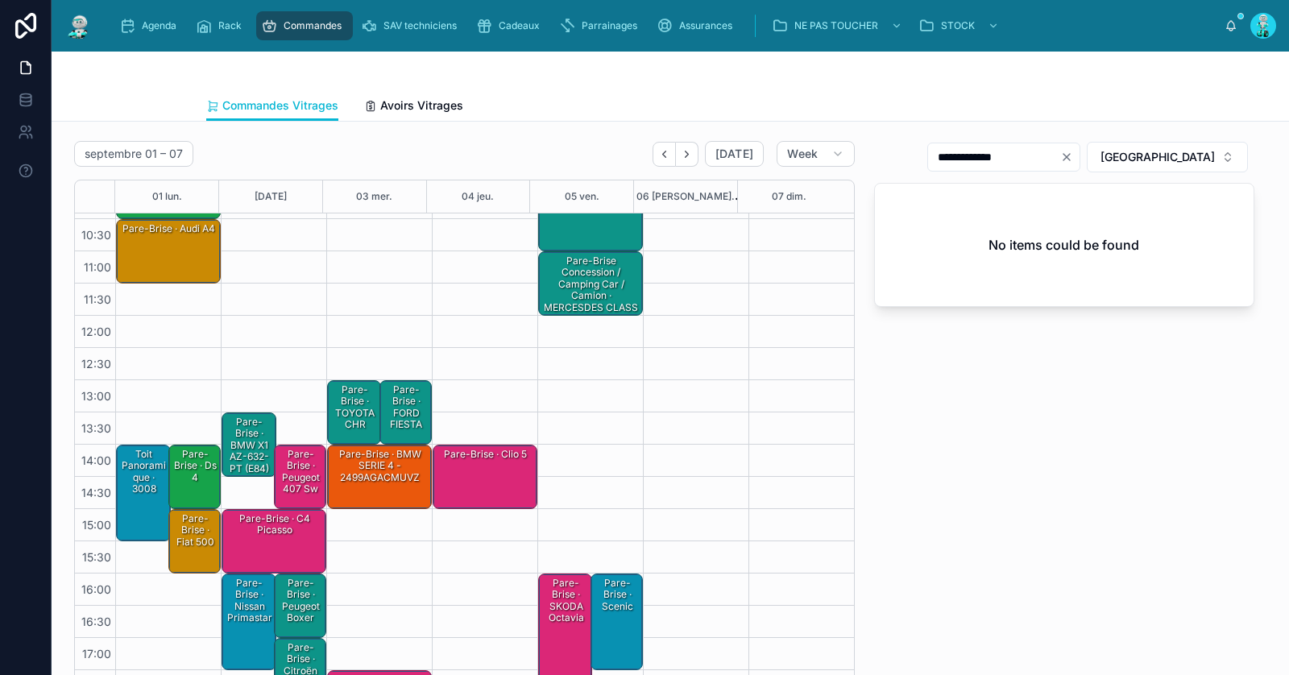
click at [1073, 153] on icon "Clear" at bounding box center [1067, 157] width 13 height 13
click at [1080, 153] on input "text" at bounding box center [1014, 157] width 132 height 23
paste input "**********"
click at [972, 161] on input "**********" at bounding box center [994, 157] width 132 height 23
drag, startPoint x: 998, startPoint y: 155, endPoint x: 1080, endPoint y: 157, distance: 82.2
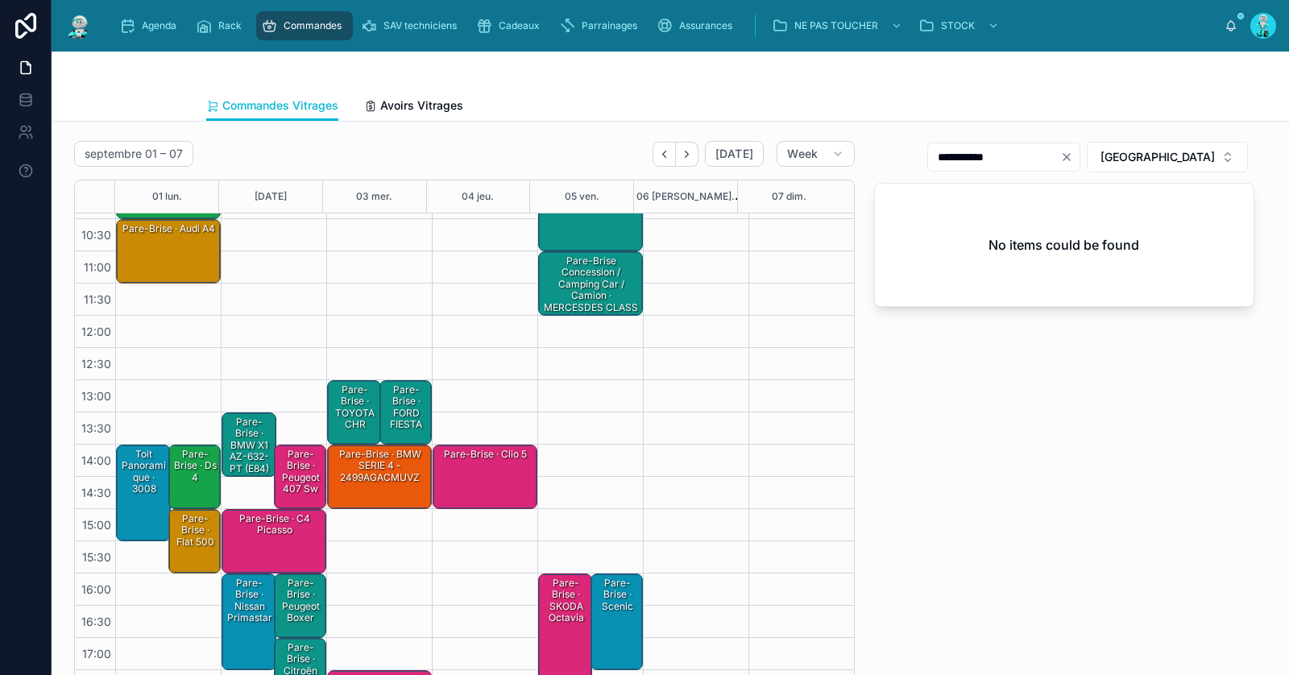
click at [1061, 157] on input "**********" at bounding box center [994, 157] width 132 height 23
type input "*****"
click at [245, 431] on div "Pare-Brise · BMW X1 AZ-632-PT (E84) 20d sDrive 2.0 d 16V DPF 177 cv - 2460AGSMV…" at bounding box center [250, 486] width 50 height 143
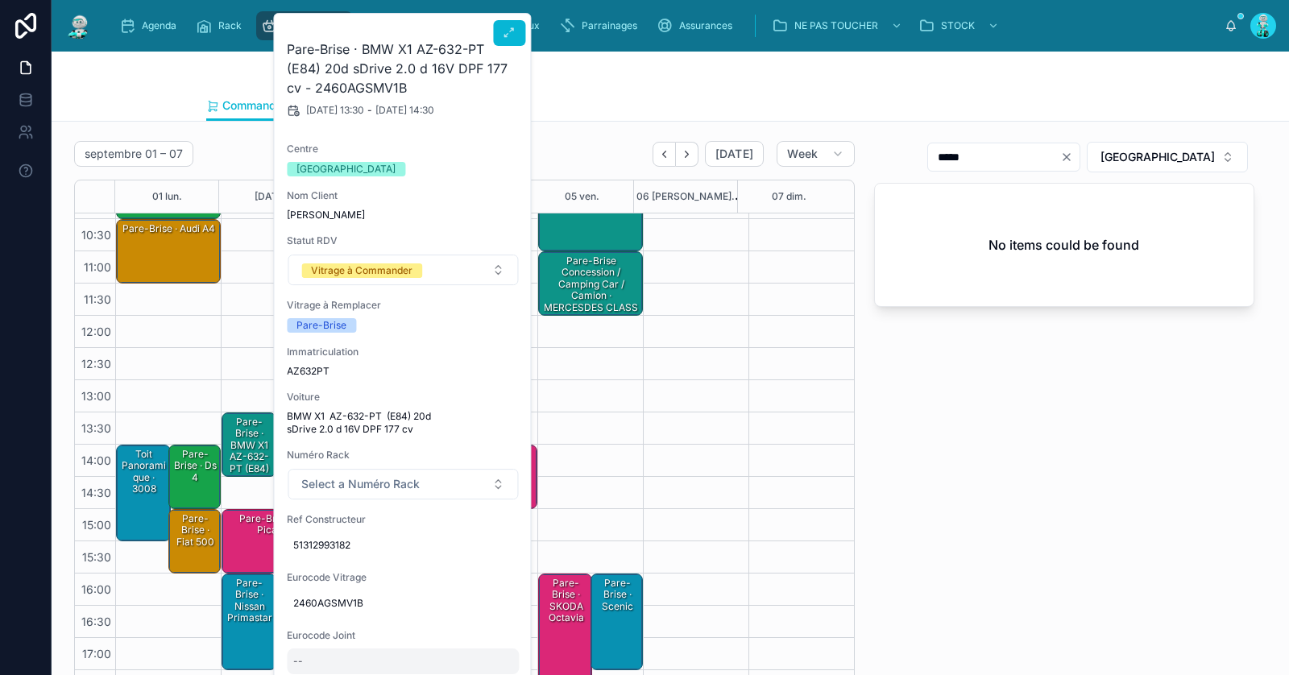
click at [318, 661] on div "--" at bounding box center [403, 662] width 232 height 26
type input "********"
click at [500, 637] on form "********" at bounding box center [398, 645] width 206 height 31
click at [485, 642] on icon "submit" at bounding box center [490, 643] width 13 height 13
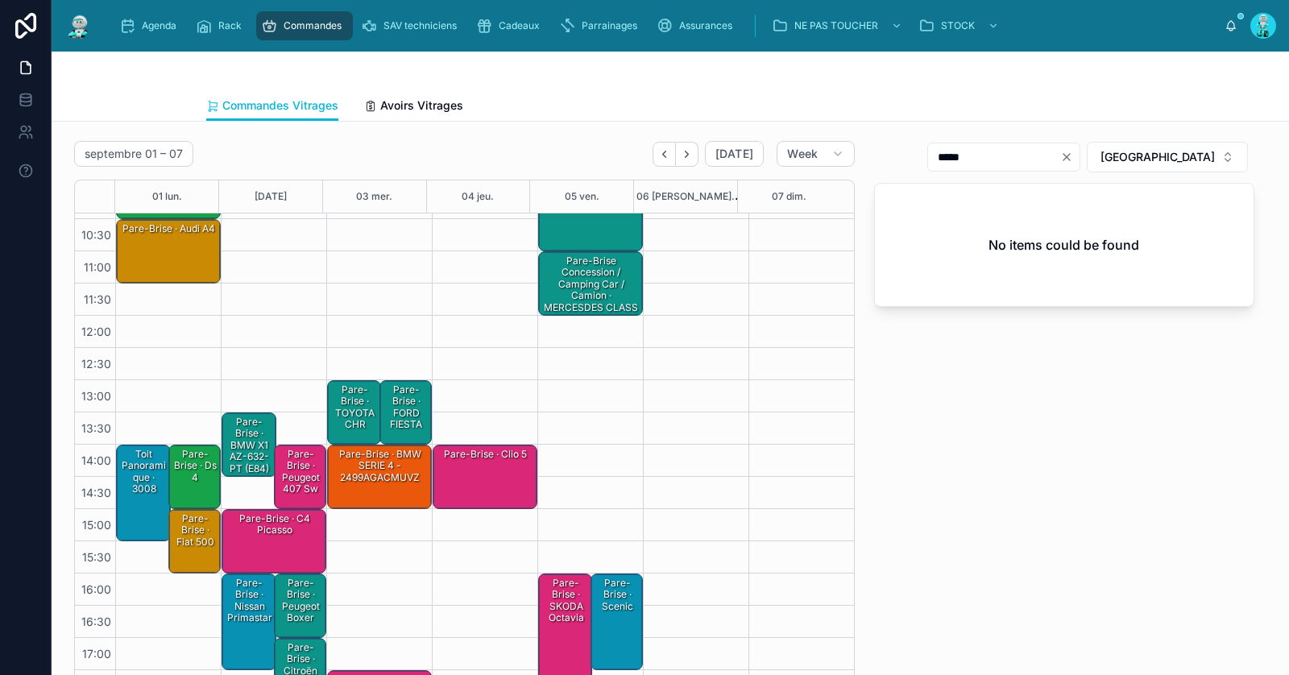
click at [243, 455] on div "Pare-Brise · BMW X1 AZ-632-PT (E84) 20d sDrive 2.0 d 16V DPF 177 cv - 2460AGSMV…" at bounding box center [250, 486] width 50 height 143
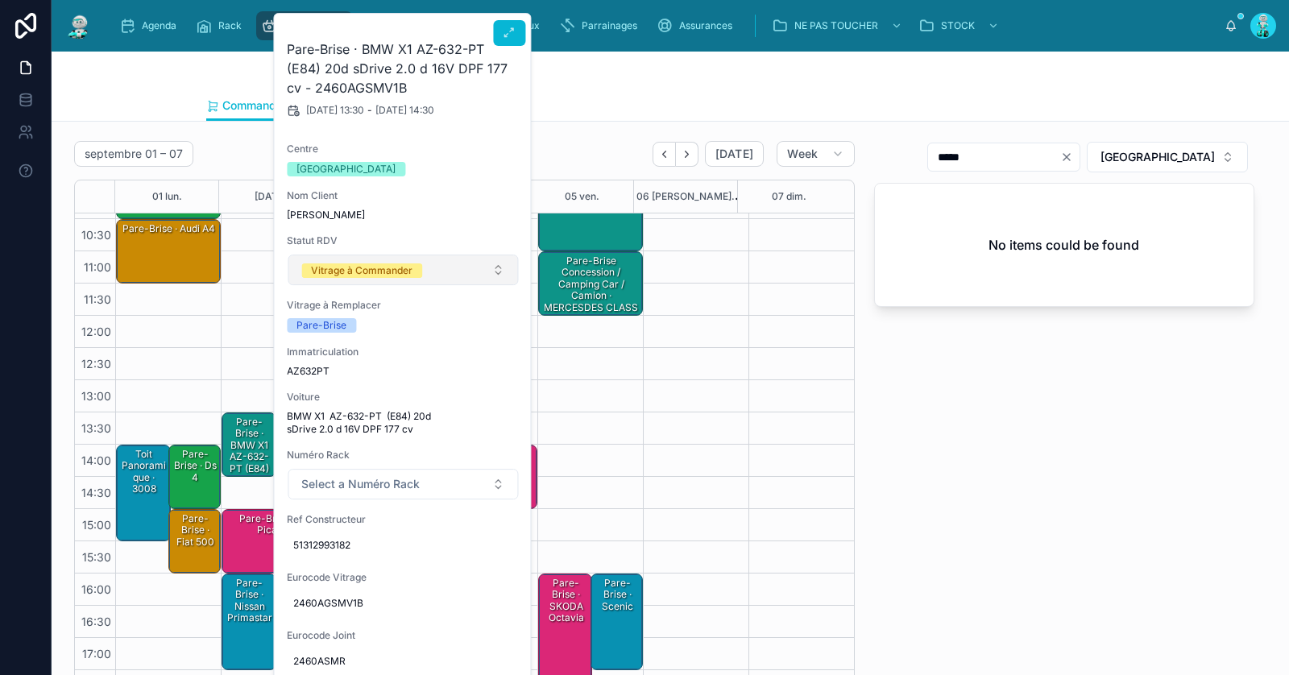
click at [342, 270] on div "Vitrage à Commander" at bounding box center [362, 271] width 102 height 15
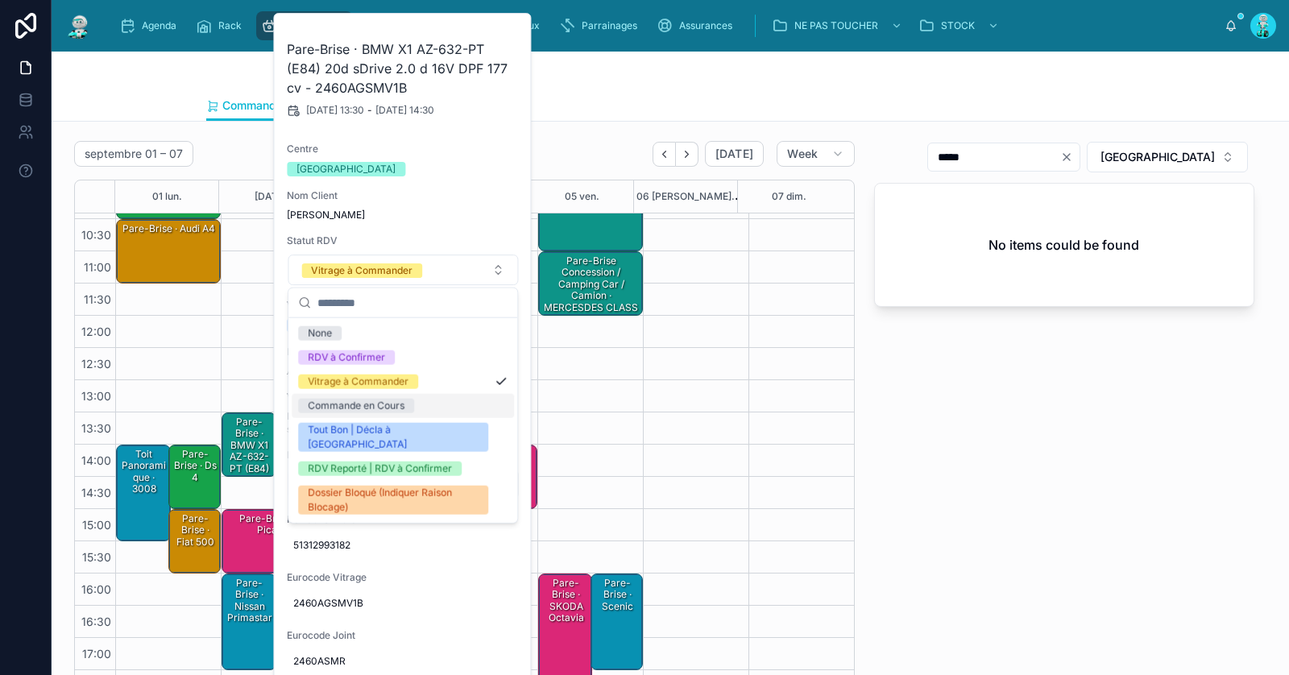
click at [344, 407] on div "Commande en Cours" at bounding box center [356, 406] width 97 height 15
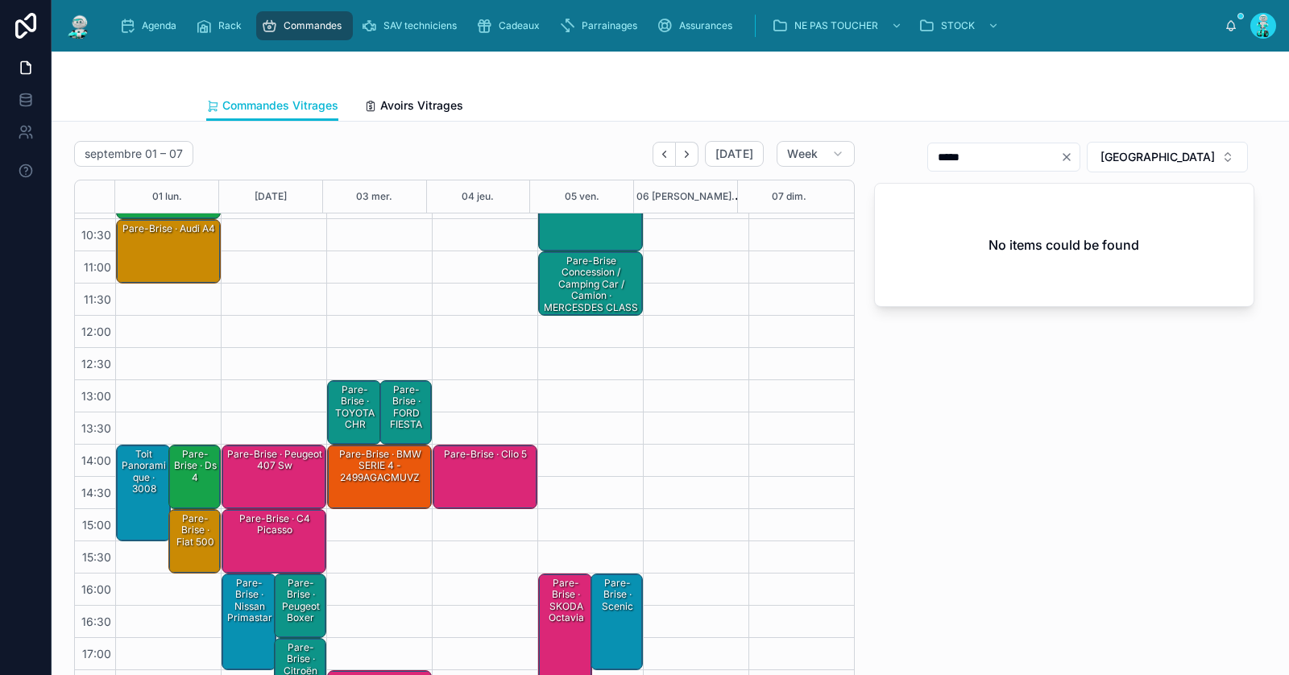
scroll to position [305, 0]
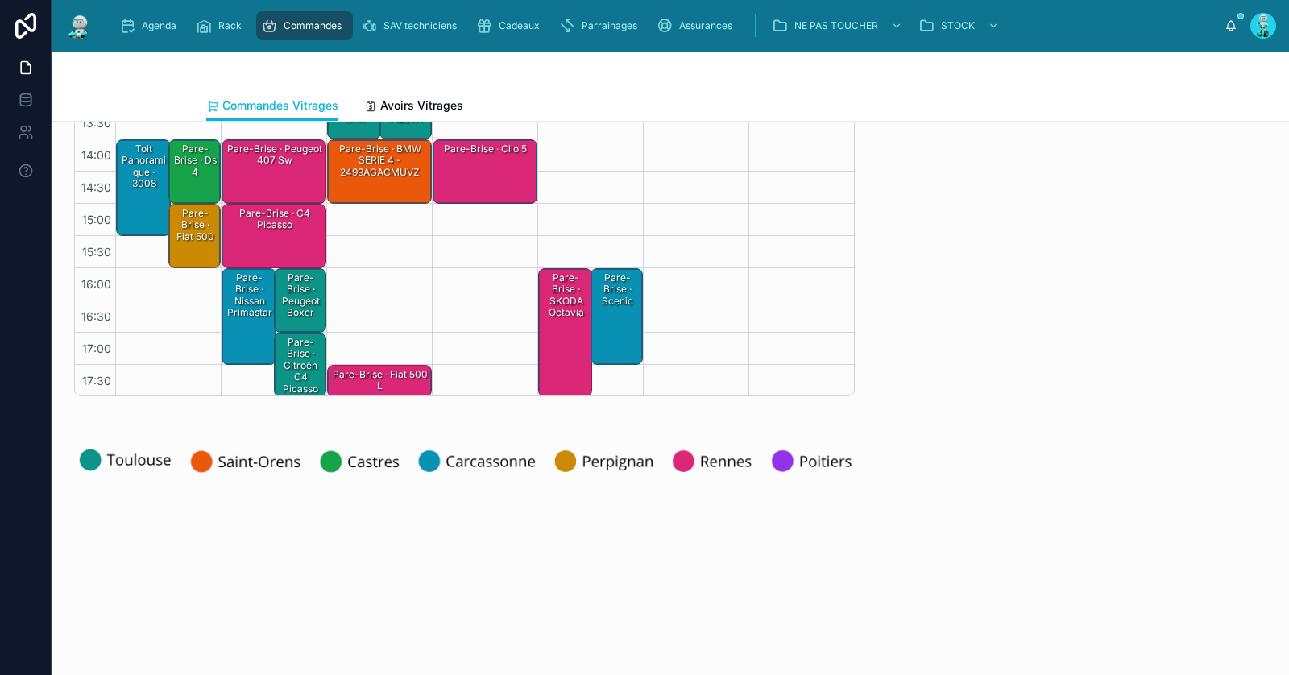
click at [297, 297] on div "Pare-Brise · Peugeot boxer" at bounding box center [301, 296] width 48 height 50
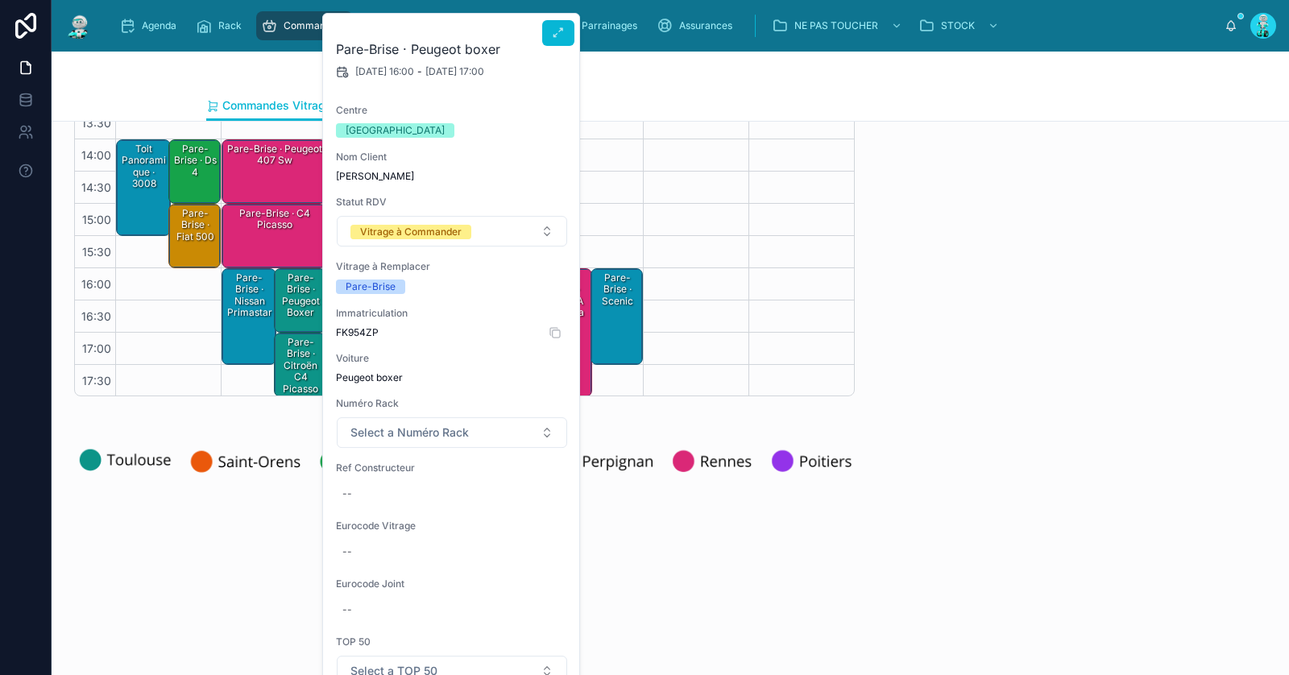
click at [364, 332] on span "FK954ZP" at bounding box center [452, 332] width 232 height 13
copy span "FK954ZP"
click at [388, 496] on div "--" at bounding box center [452, 494] width 232 height 26
type input "**********"
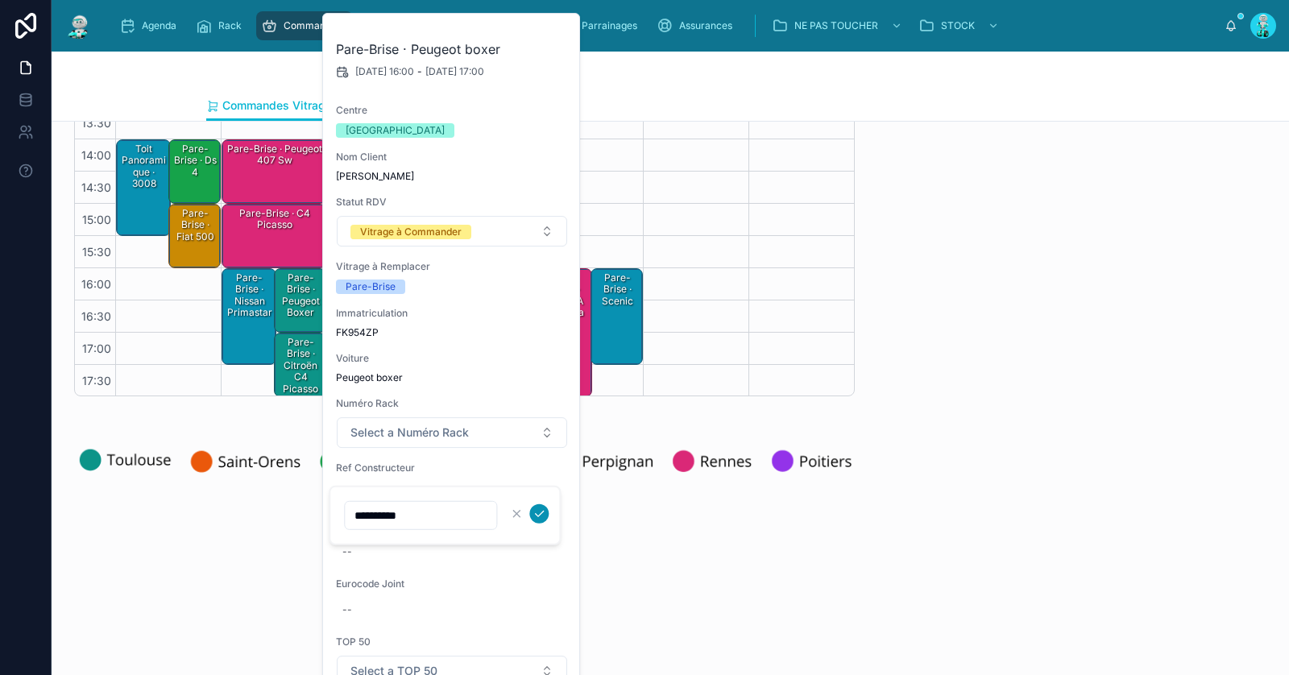
click at [542, 514] on icon "submit" at bounding box center [539, 514] width 13 height 13
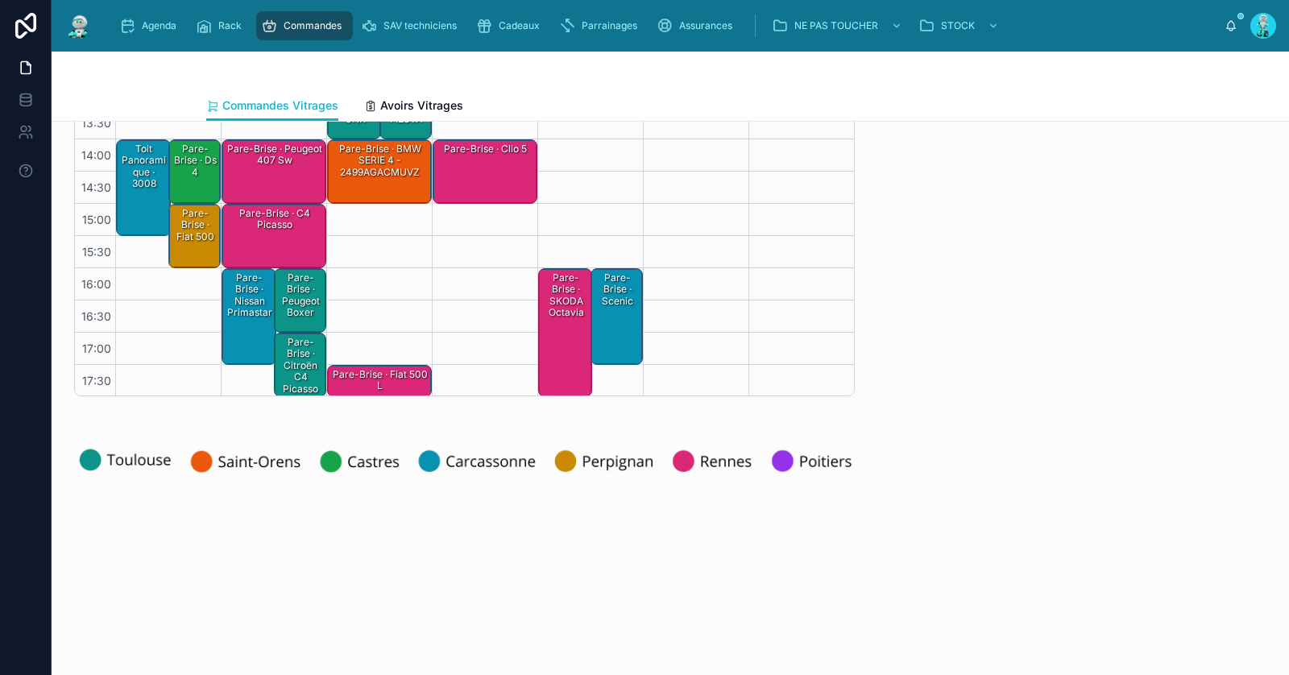
scroll to position [0, 0]
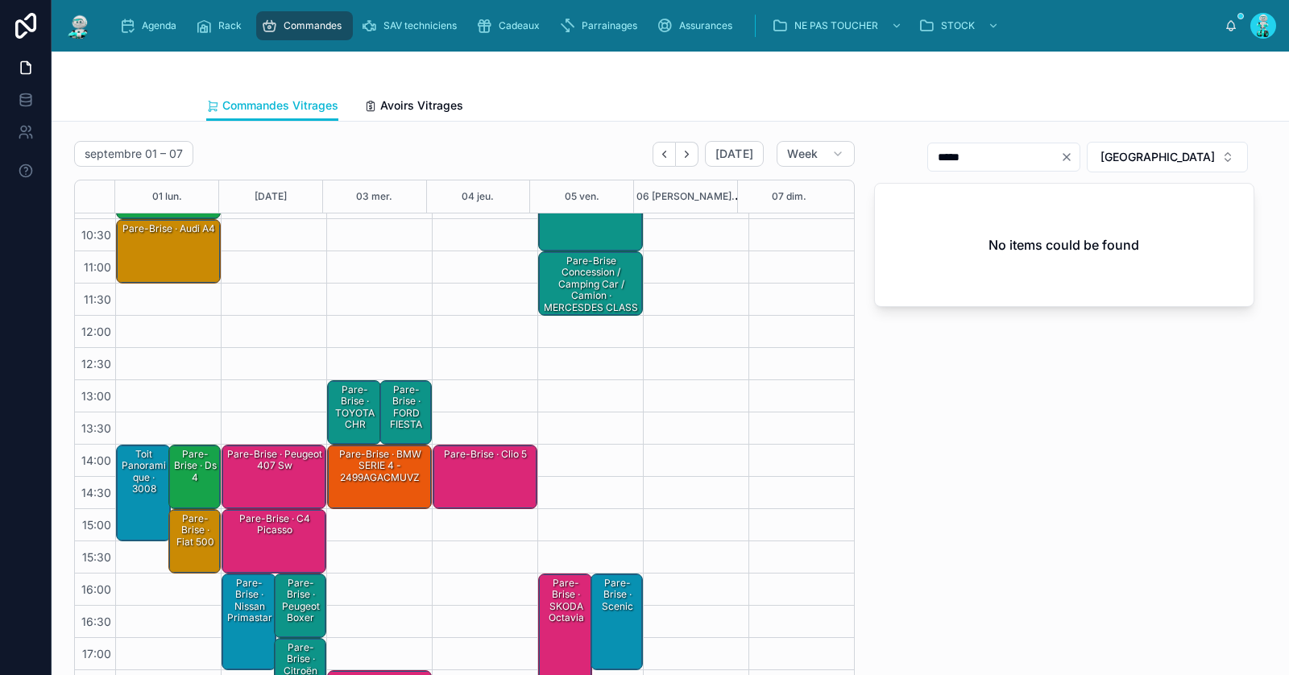
click at [1073, 153] on icon "Clear" at bounding box center [1067, 157] width 13 height 13
click at [1080, 156] on input "text" at bounding box center [1014, 157] width 132 height 23
paste input "**********"
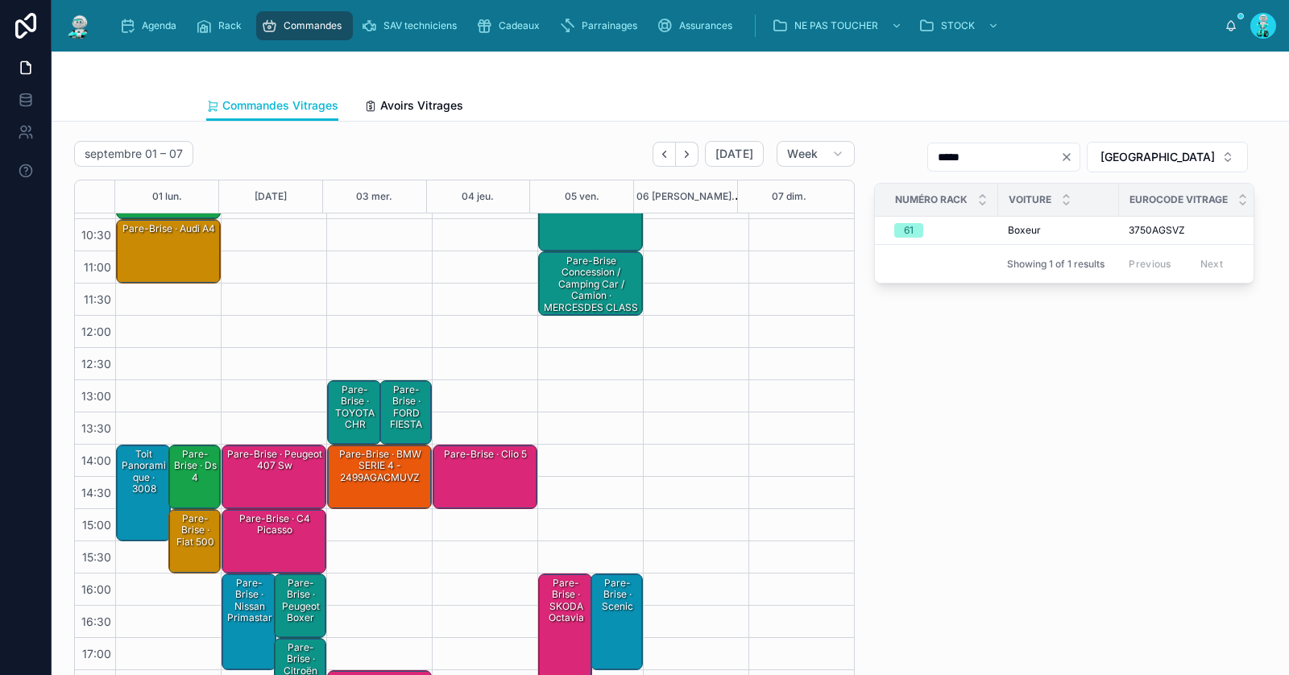
type input "*****"
click at [287, 600] on div "Pare-Brise · Peugeot boxer" at bounding box center [301, 601] width 48 height 50
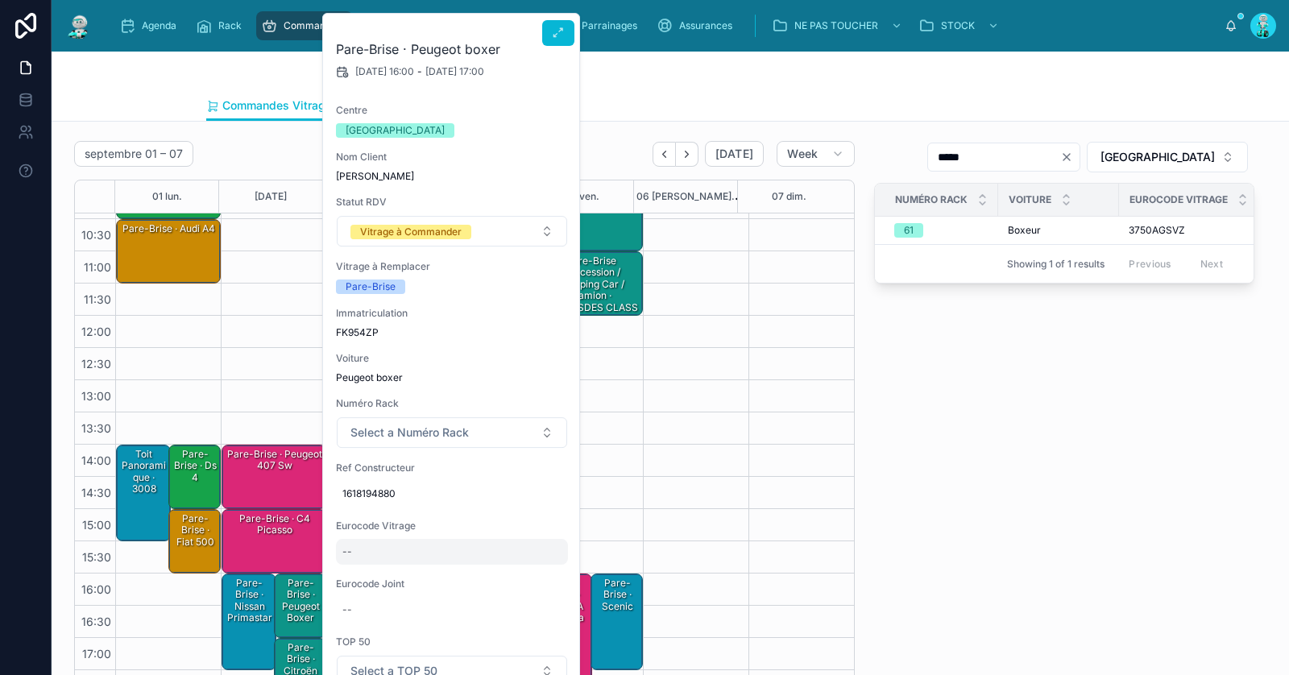
click at [395, 548] on div "--" at bounding box center [452, 552] width 232 height 26
type input "**********"
click at [542, 566] on icon "submit" at bounding box center [539, 572] width 13 height 13
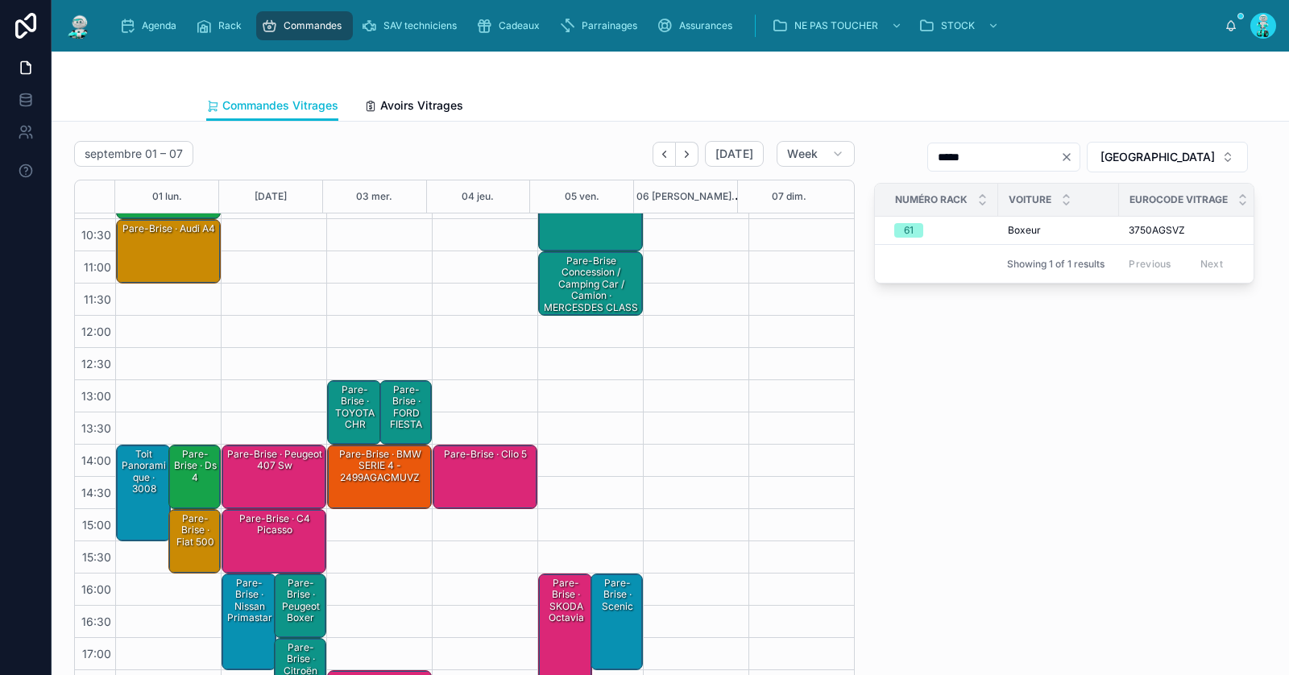
click at [292, 602] on div "Pare-Brise · Peugeot boxer" at bounding box center [301, 601] width 48 height 50
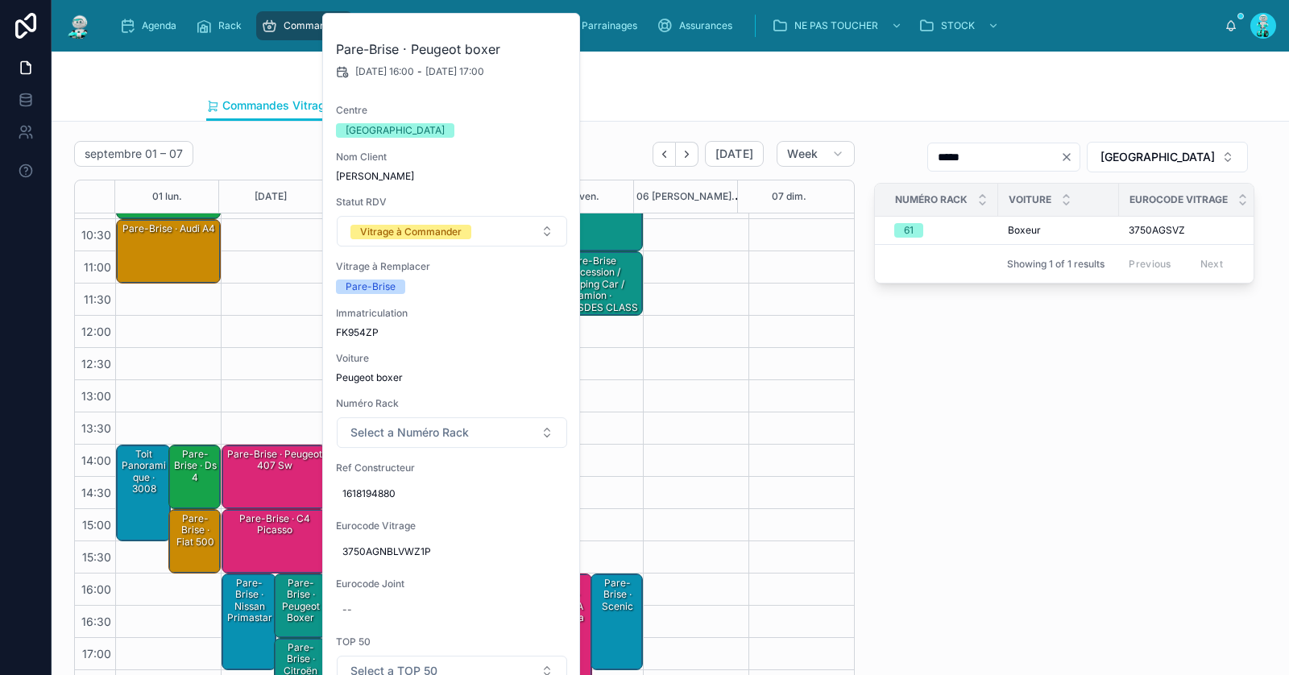
click at [392, 492] on span "1618194880" at bounding box center [452, 494] width 219 height 13
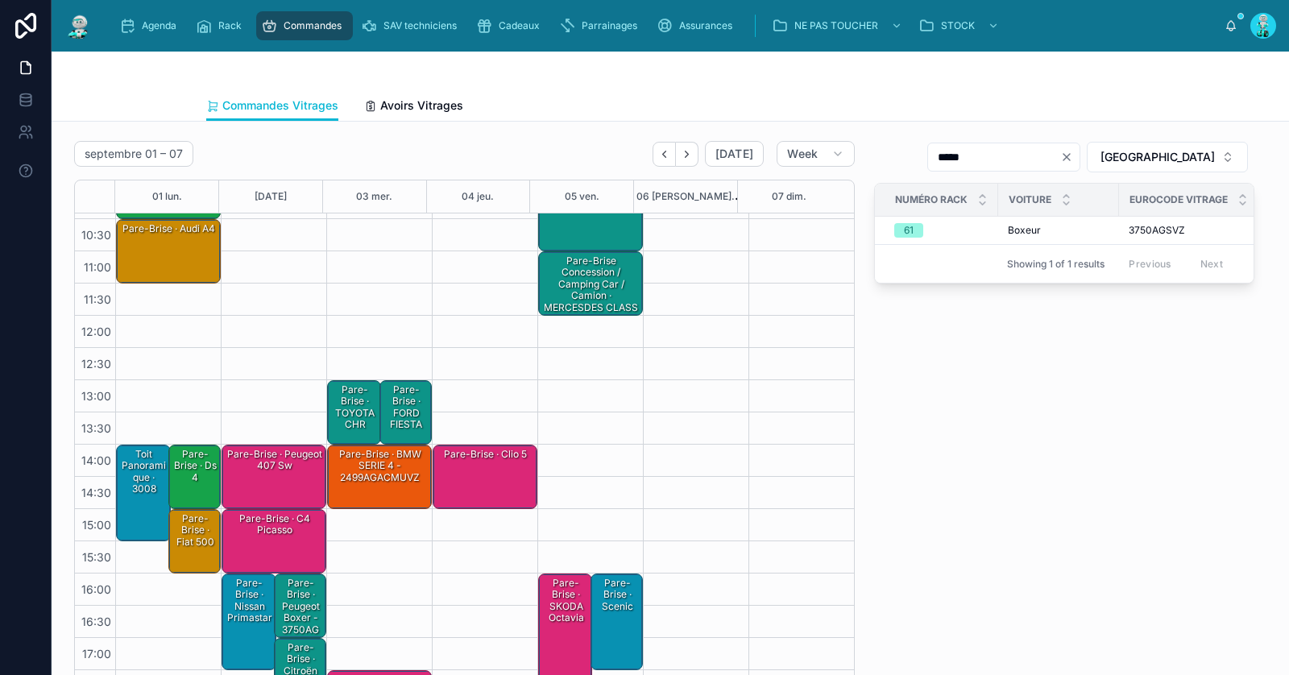
click at [289, 609] on div "Pare-Brise · Peugeot boxer - 3750AGNBLVWZ1P" at bounding box center [301, 618] width 48 height 85
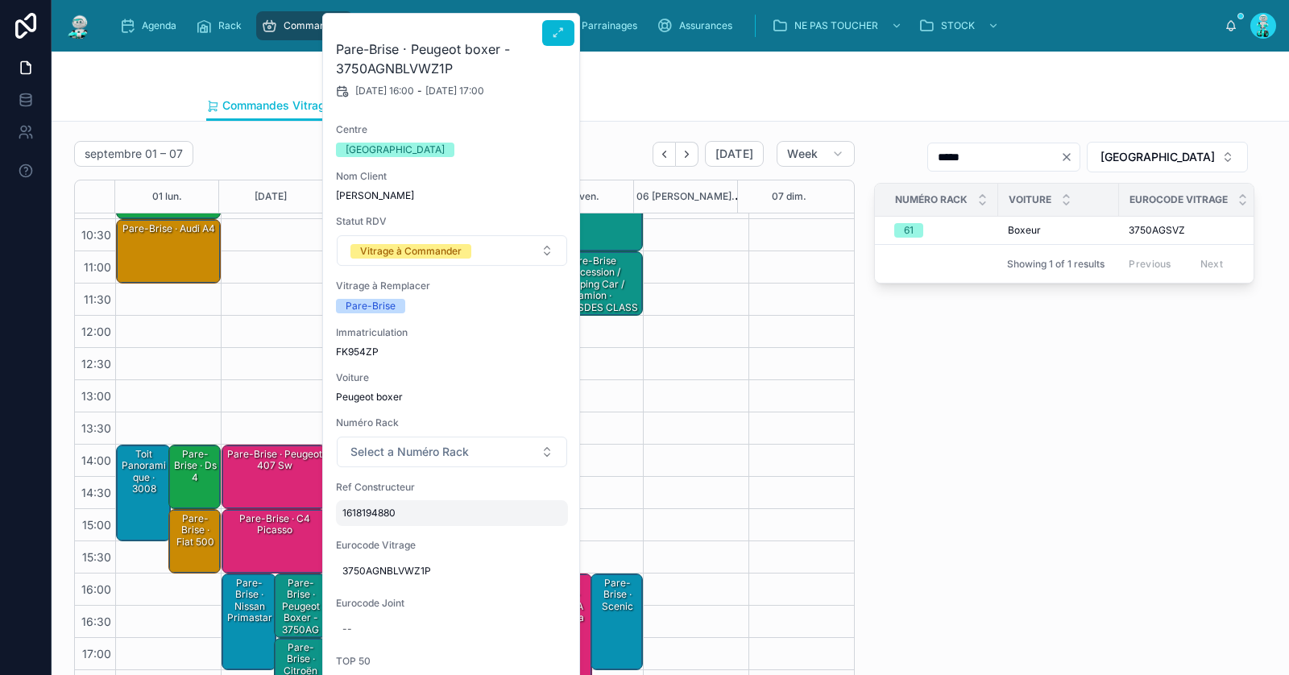
click at [426, 517] on span "1618194880" at bounding box center [452, 513] width 219 height 13
type input "**********"
click button "submit" at bounding box center [538, 533] width 19 height 19
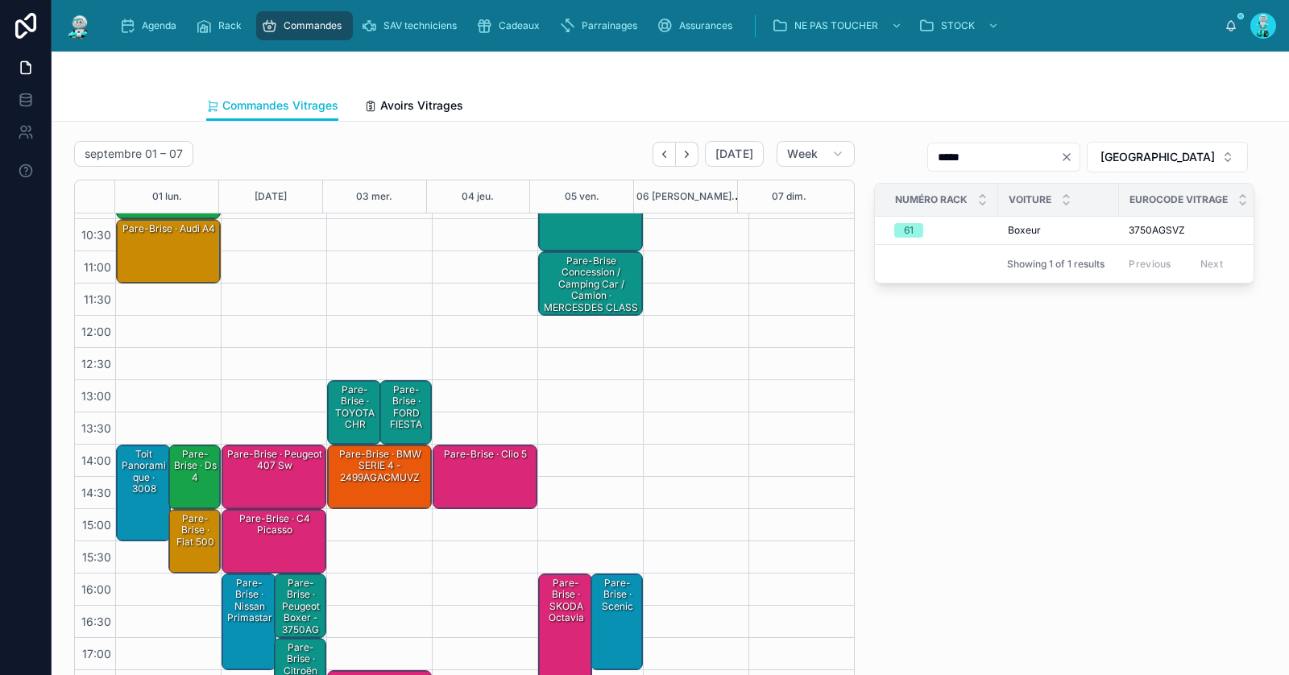
click at [293, 617] on div "Pare-Brise · Peugeot boxer - 3750AGNBLVWZ1P" at bounding box center [301, 618] width 48 height 85
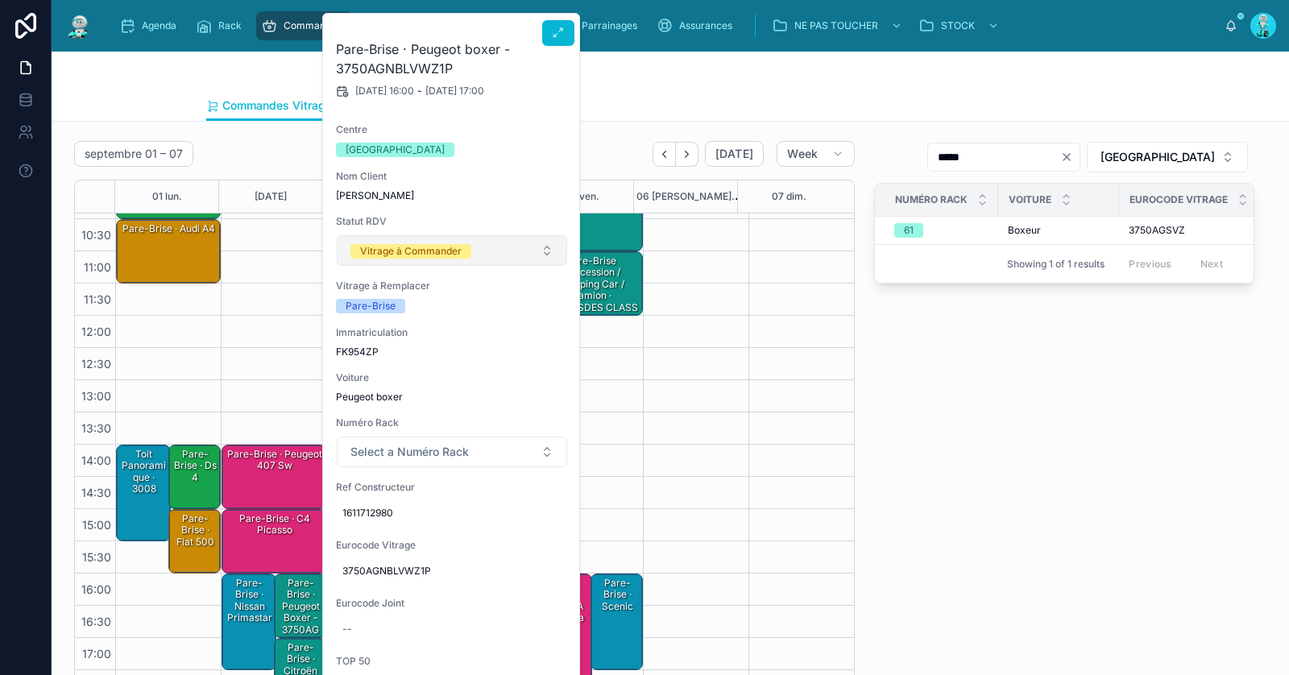
click at [472, 254] on button "Vitrage à Commander" at bounding box center [452, 250] width 230 height 31
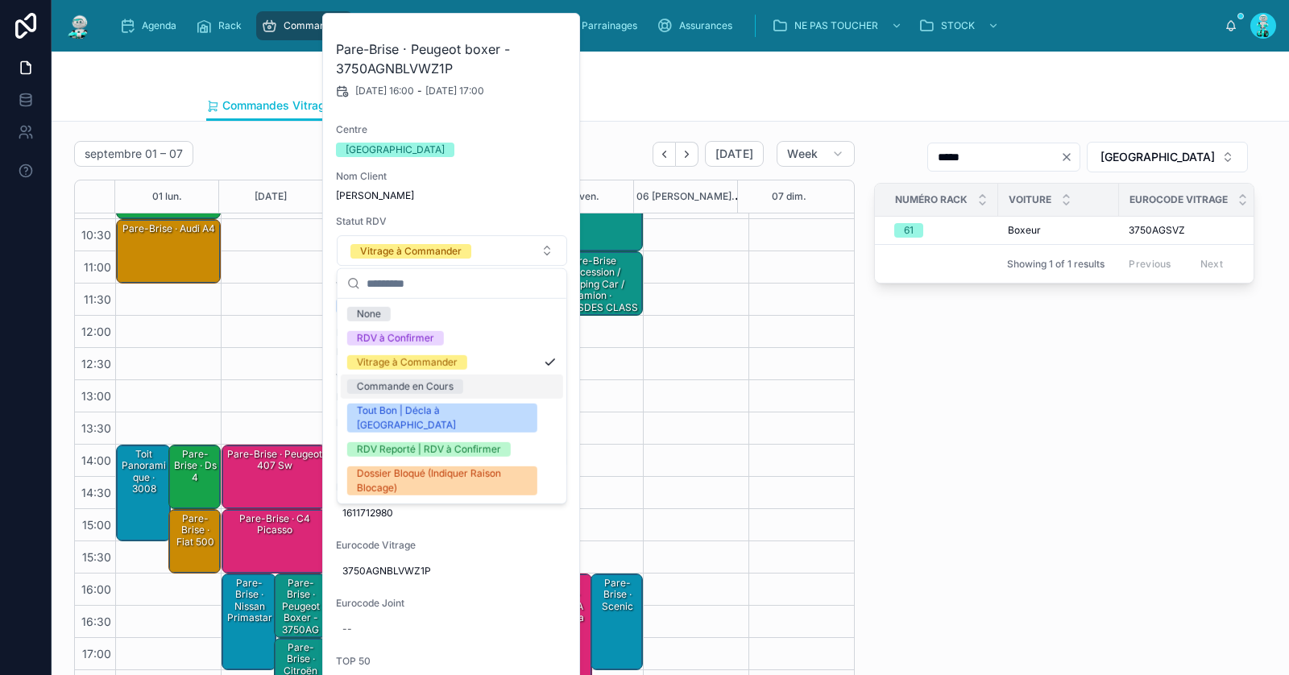
click at [459, 380] on div "Commande en Cours" at bounding box center [452, 387] width 222 height 24
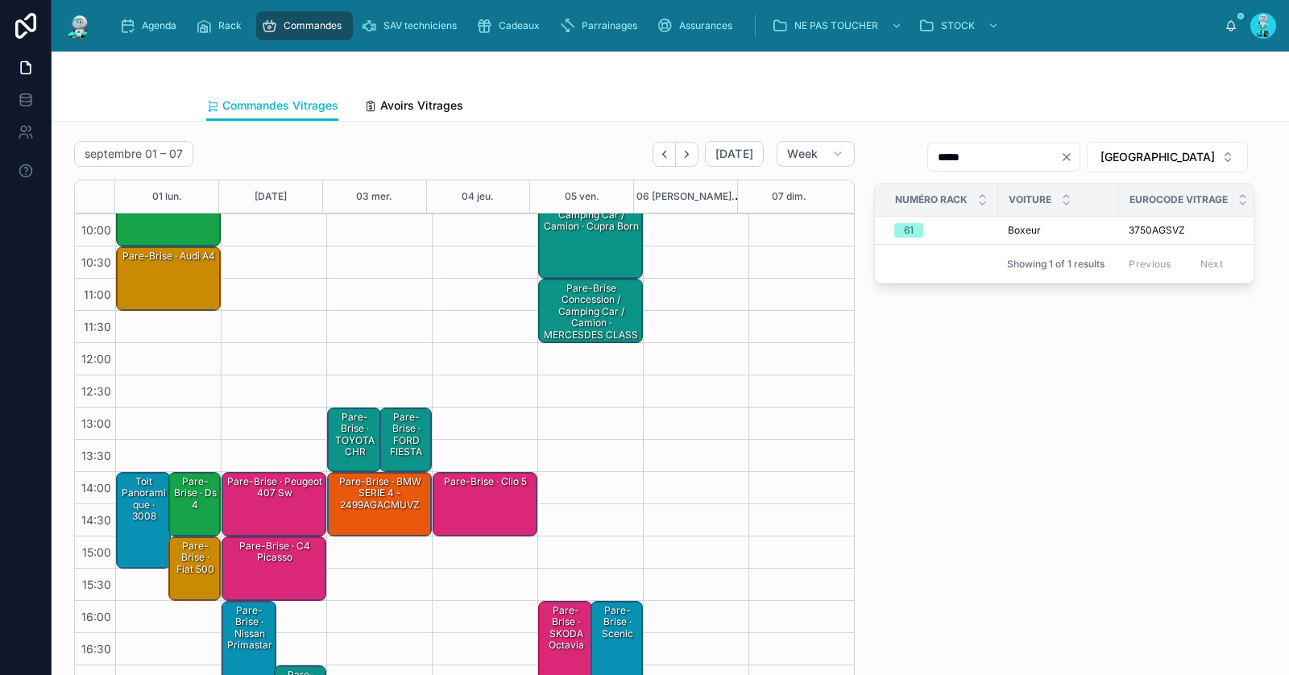
scroll to position [91, 0]
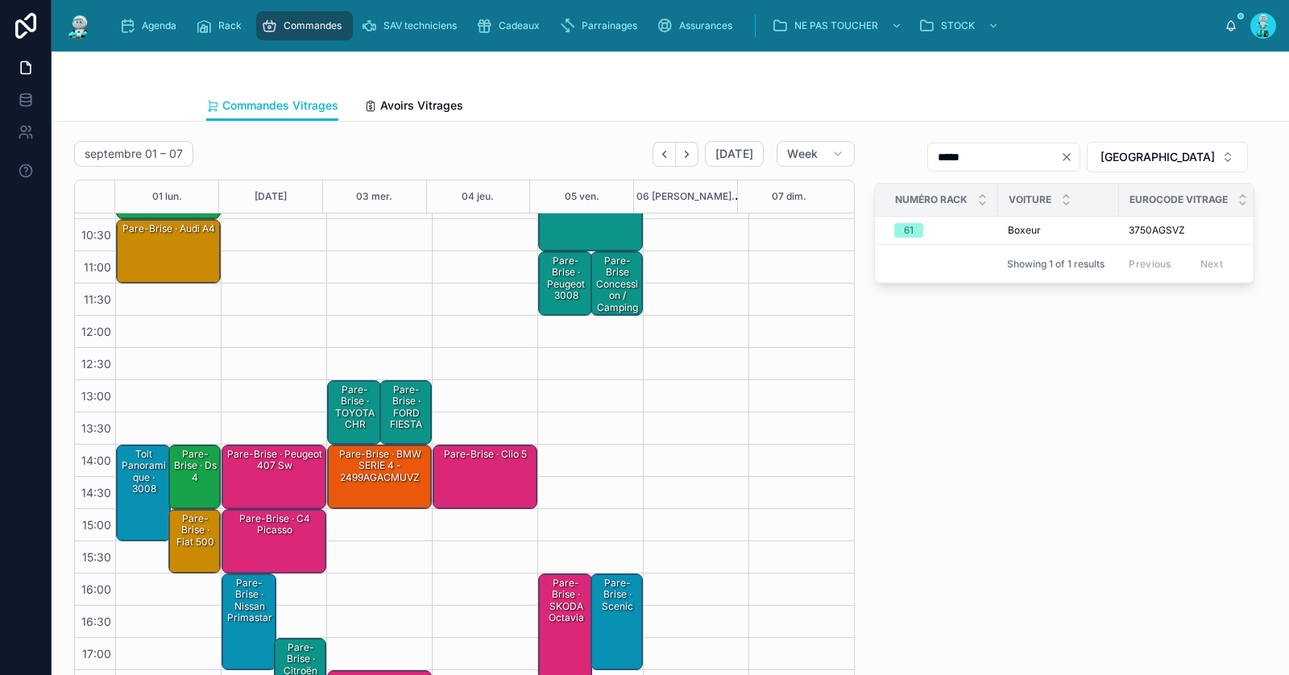
click at [288, 647] on div "Pare-Brise · Citroën C4 Picasso" at bounding box center [301, 671] width 48 height 61
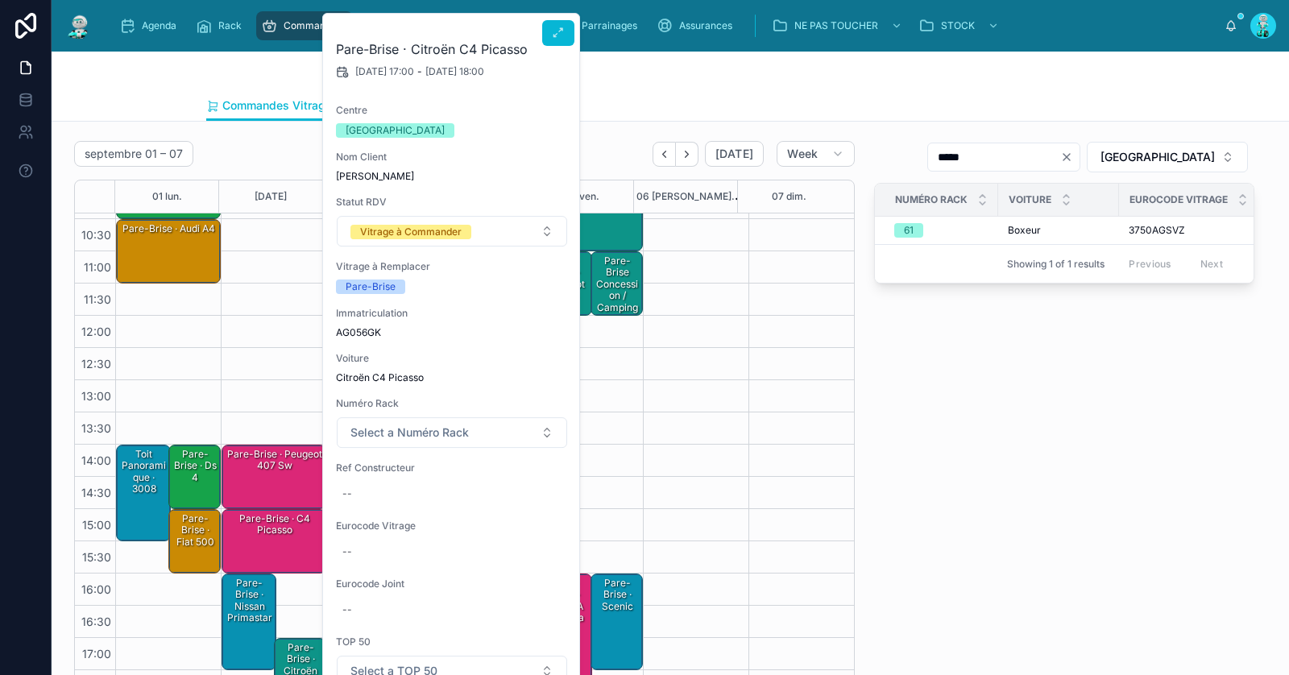
click at [368, 334] on span "AG056GK" at bounding box center [452, 332] width 232 height 13
click at [366, 338] on div "Pare-Brise · Citroën C4 Picasso 02/09/2025 17:00 - 02/09/2025 18:00 Centre TOUL…" at bounding box center [452, 450] width 258 height 872
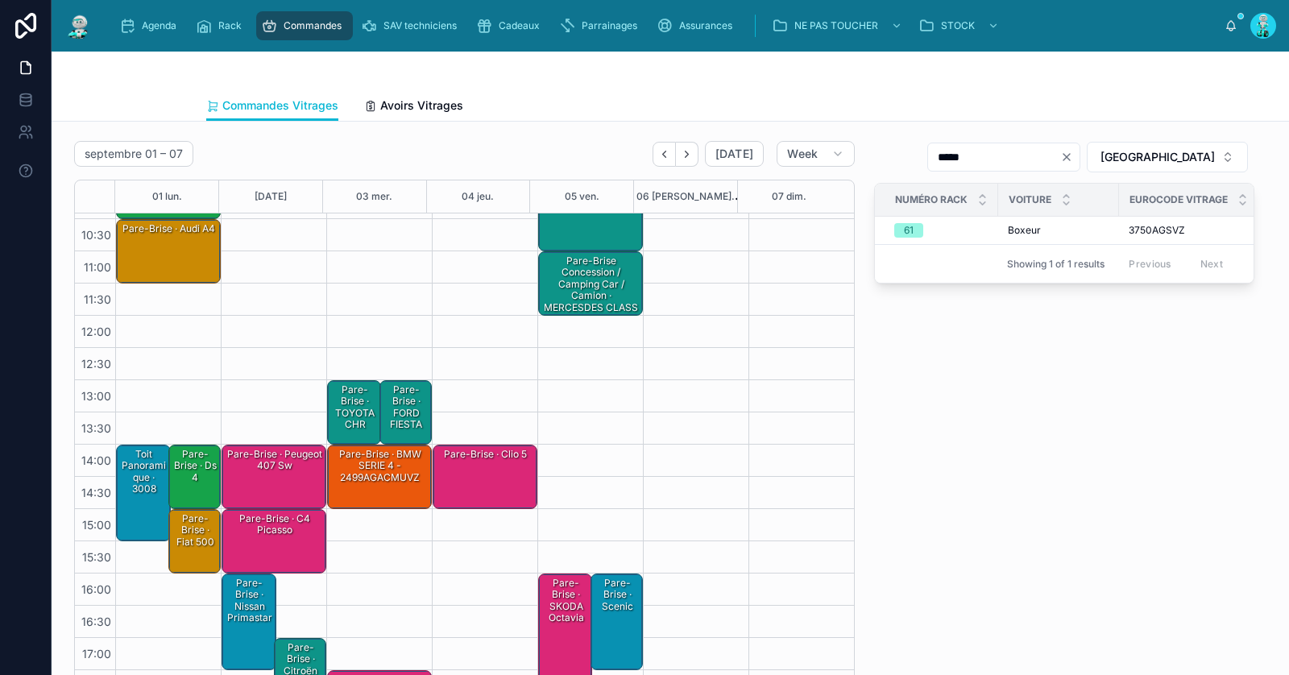
click at [289, 655] on div "Pare-Brise · Citroën C4 Picasso" at bounding box center [301, 671] width 48 height 61
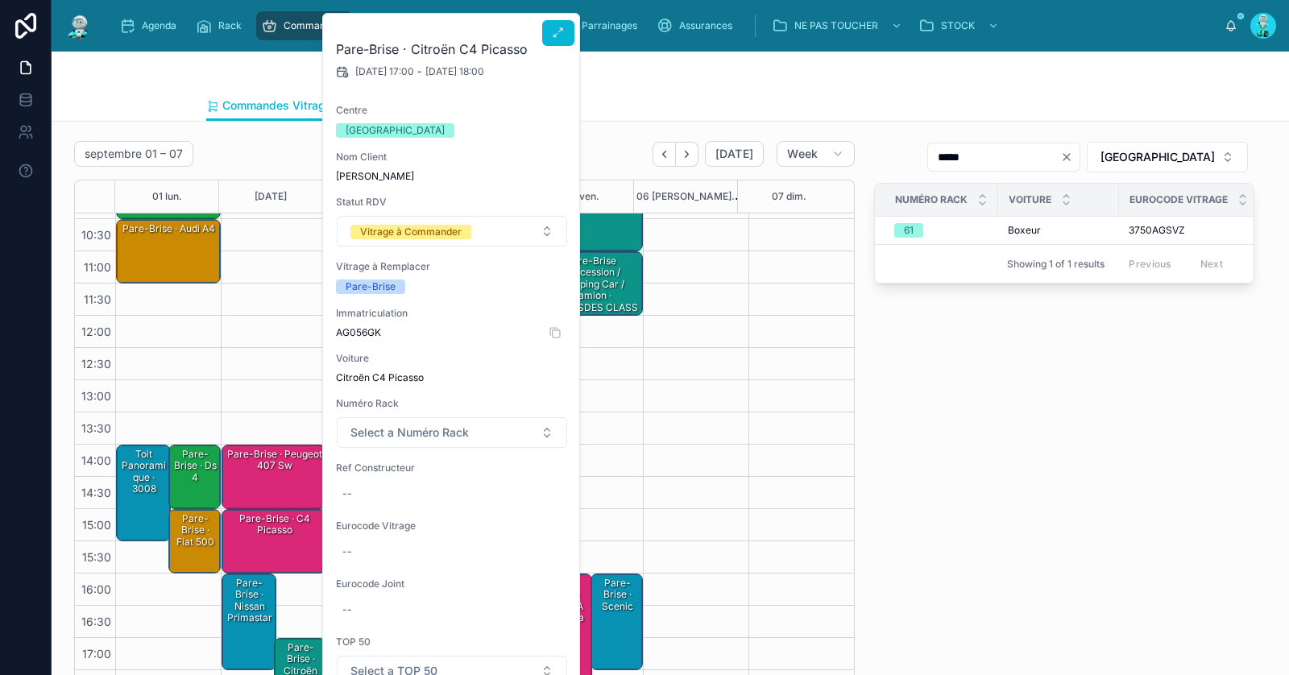
click at [372, 333] on span "AG056GK" at bounding box center [452, 332] width 232 height 13
copy span "AG056GK"
click at [380, 553] on div "--" at bounding box center [452, 552] width 232 height 26
click at [401, 482] on div "--" at bounding box center [452, 494] width 232 height 26
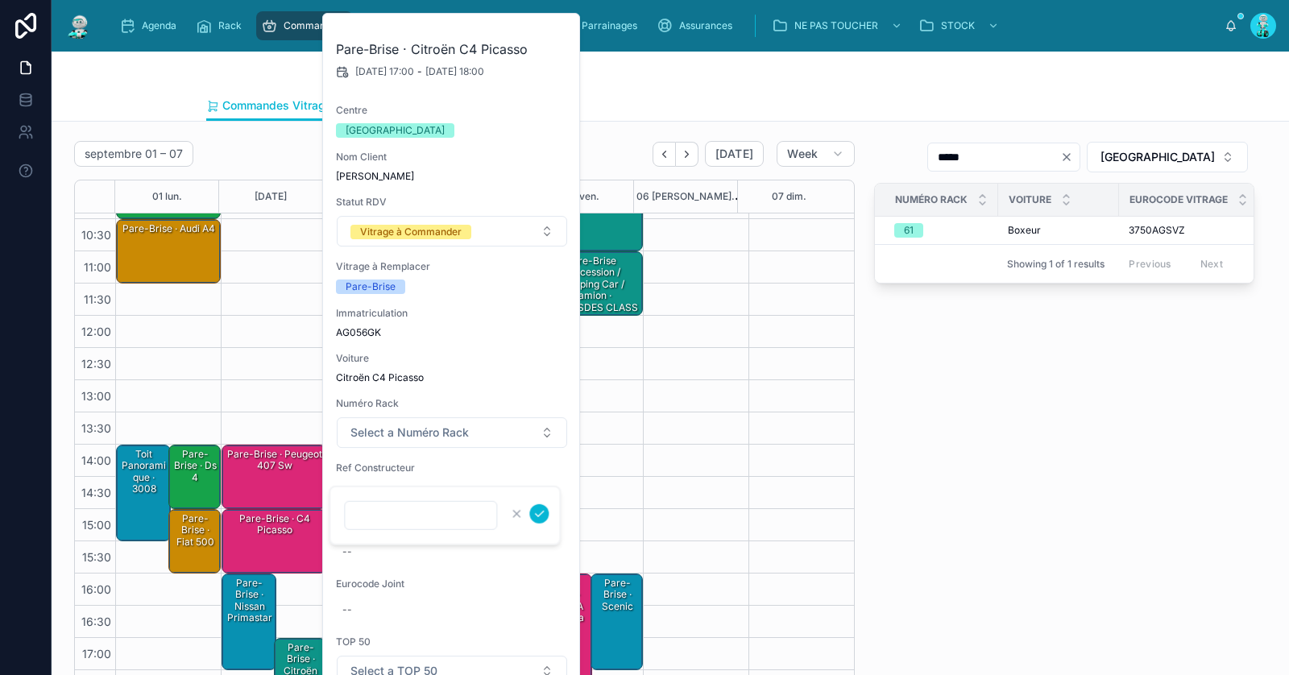
click at [397, 488] on div at bounding box center [445, 516] width 232 height 60
click at [405, 481] on div "--" at bounding box center [452, 494] width 232 height 26
click at [405, 491] on div at bounding box center [445, 516] width 232 height 60
click at [405, 481] on div "--" at bounding box center [452, 494] width 232 height 26
click at [407, 527] on div at bounding box center [420, 515] width 153 height 29
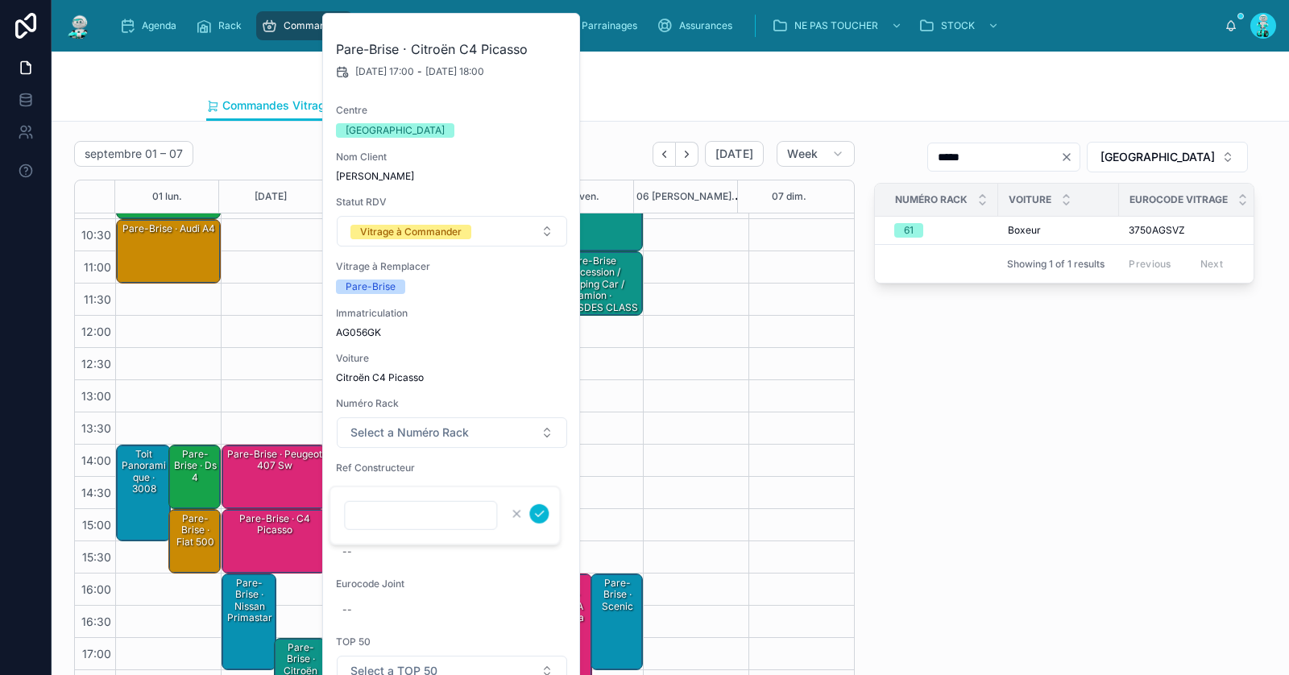
click at [413, 507] on input "text" at bounding box center [421, 516] width 152 height 23
paste input "**********"
type input "**********"
click at [545, 517] on icon "submit" at bounding box center [539, 514] width 13 height 13
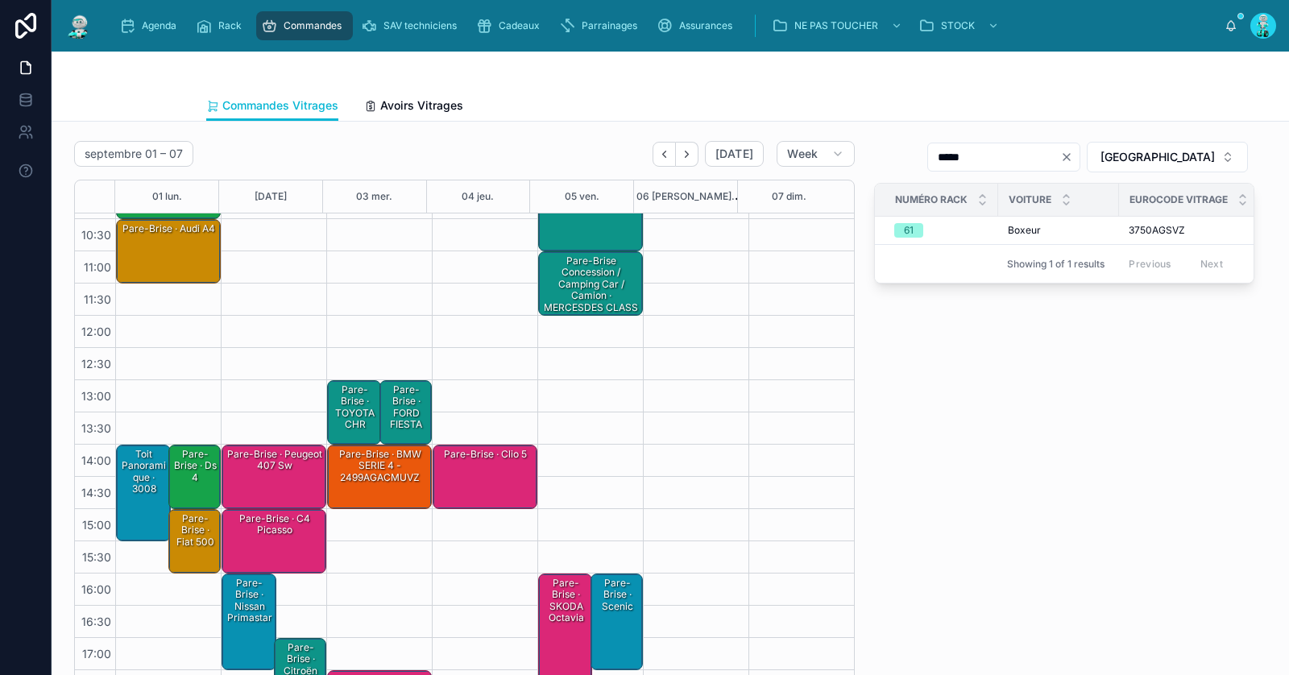
click at [1073, 155] on icon "Clear" at bounding box center [1067, 157] width 13 height 13
click at [1080, 155] on input "text" at bounding box center [1014, 157] width 132 height 23
paste input "**********"
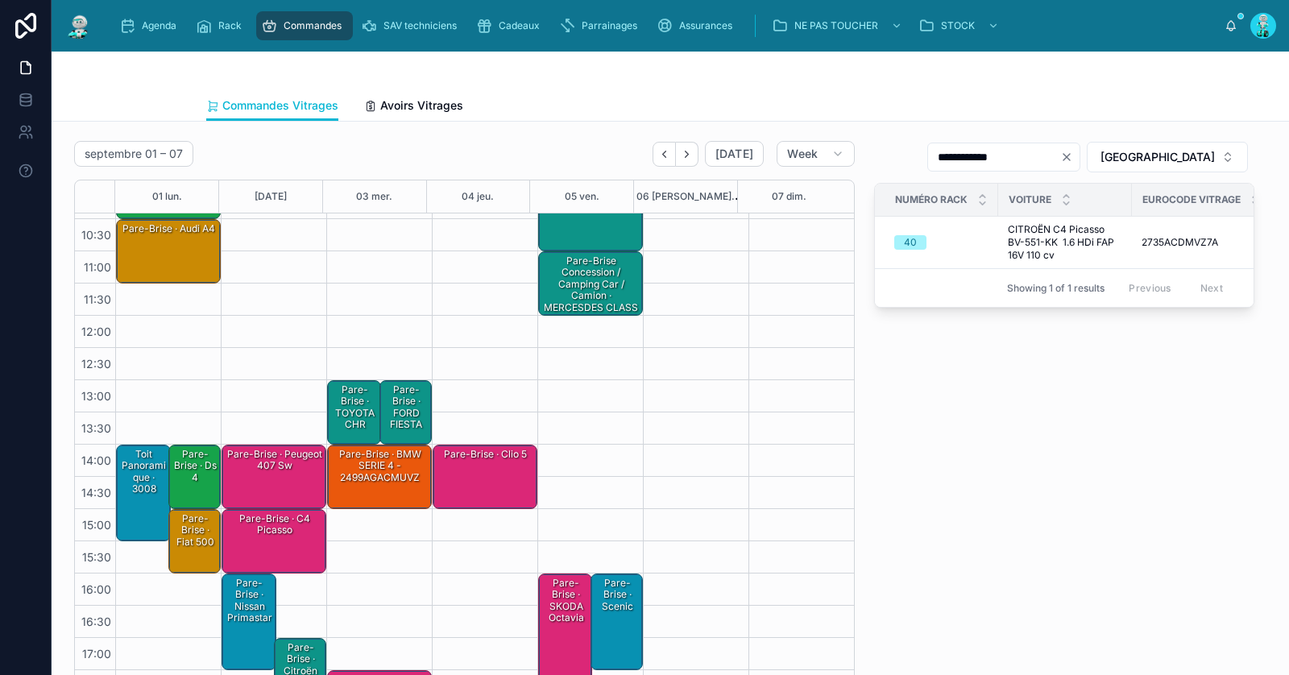
type input "**********"
click at [284, 669] on div "Pare-Brise · Citroën C4 Picasso" at bounding box center [301, 671] width 48 height 61
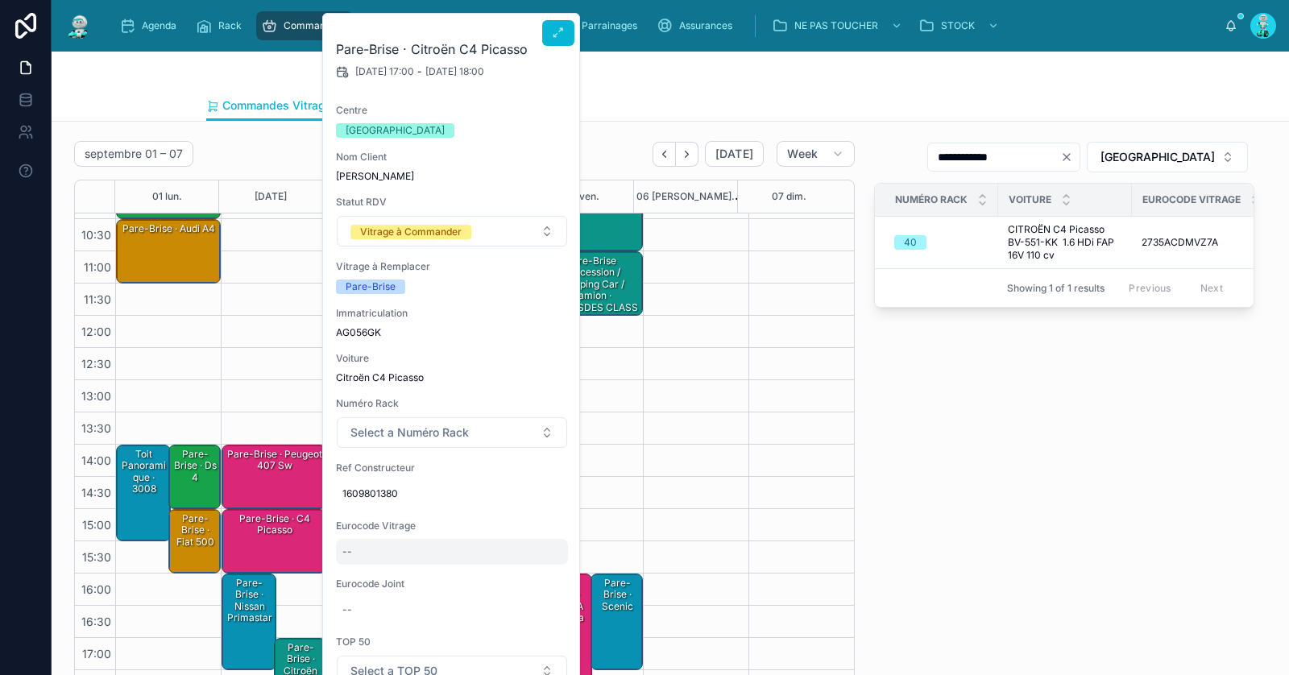
click at [389, 558] on div "--" at bounding box center [452, 552] width 232 height 26
type input "**********"
click at [538, 573] on icon "submit" at bounding box center [540, 573] width 8 height 6
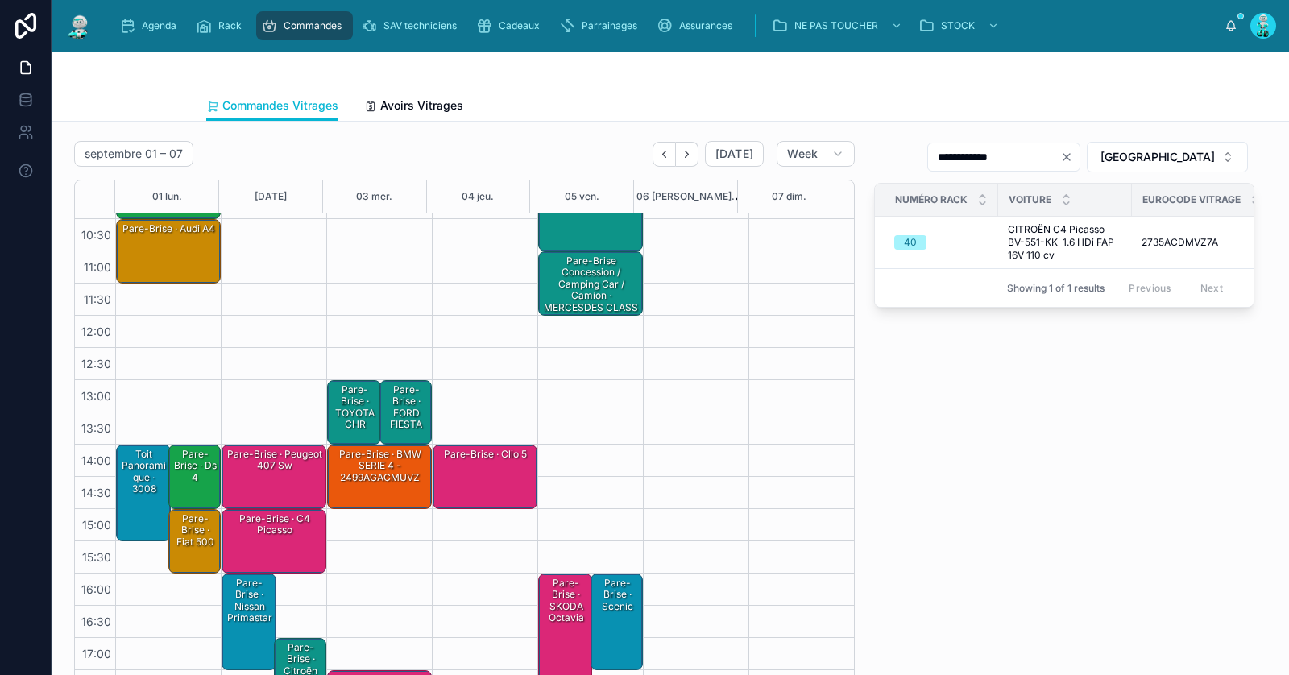
click at [299, 644] on div "Pare-Brise · Citroën C4 Picasso" at bounding box center [301, 671] width 48 height 61
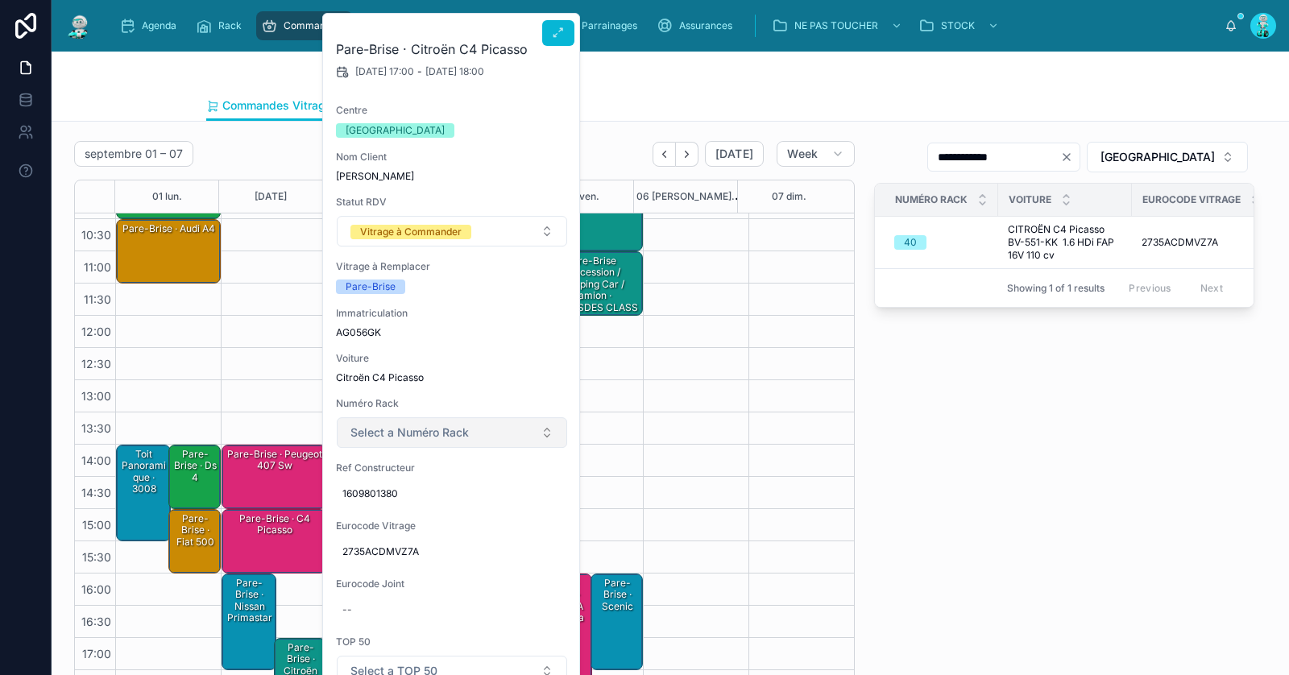
click at [405, 425] on span "Select a Numéro Rack" at bounding box center [410, 433] width 118 height 16
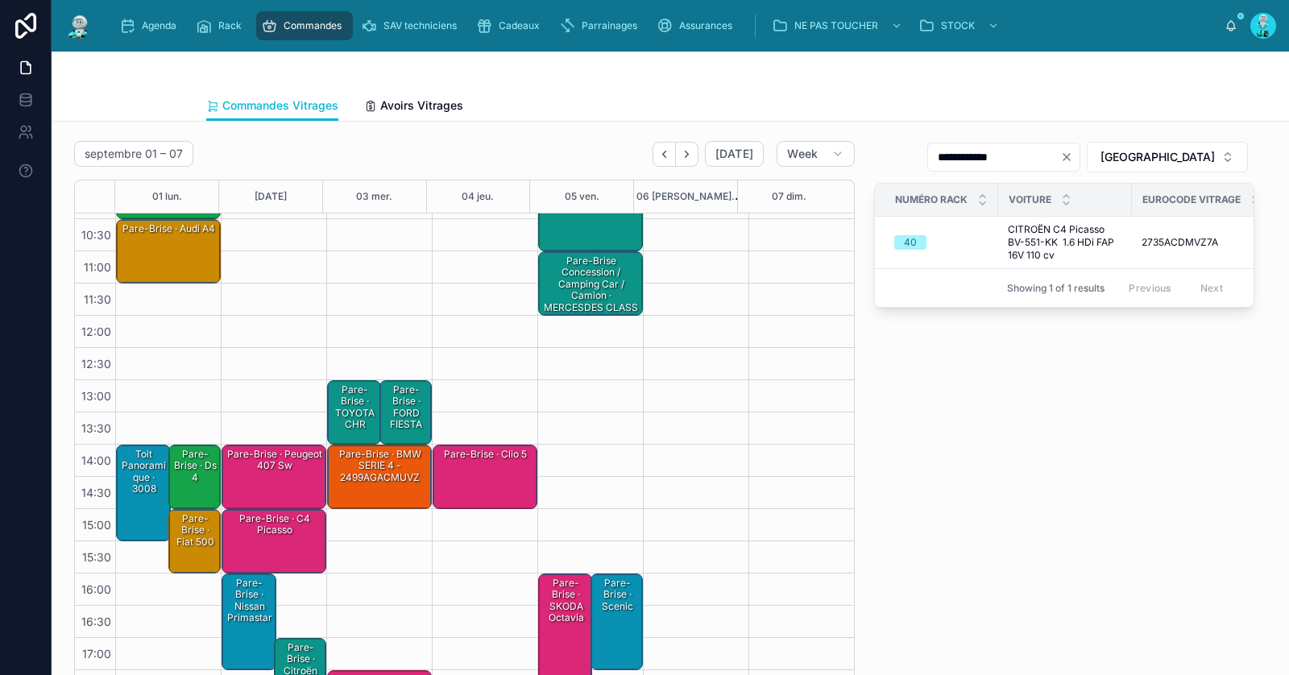
click at [301, 640] on div "Pare-Brise · Citroën C4 Picasso - 2735ACDMVZ7A" at bounding box center [301, 683] width 48 height 86
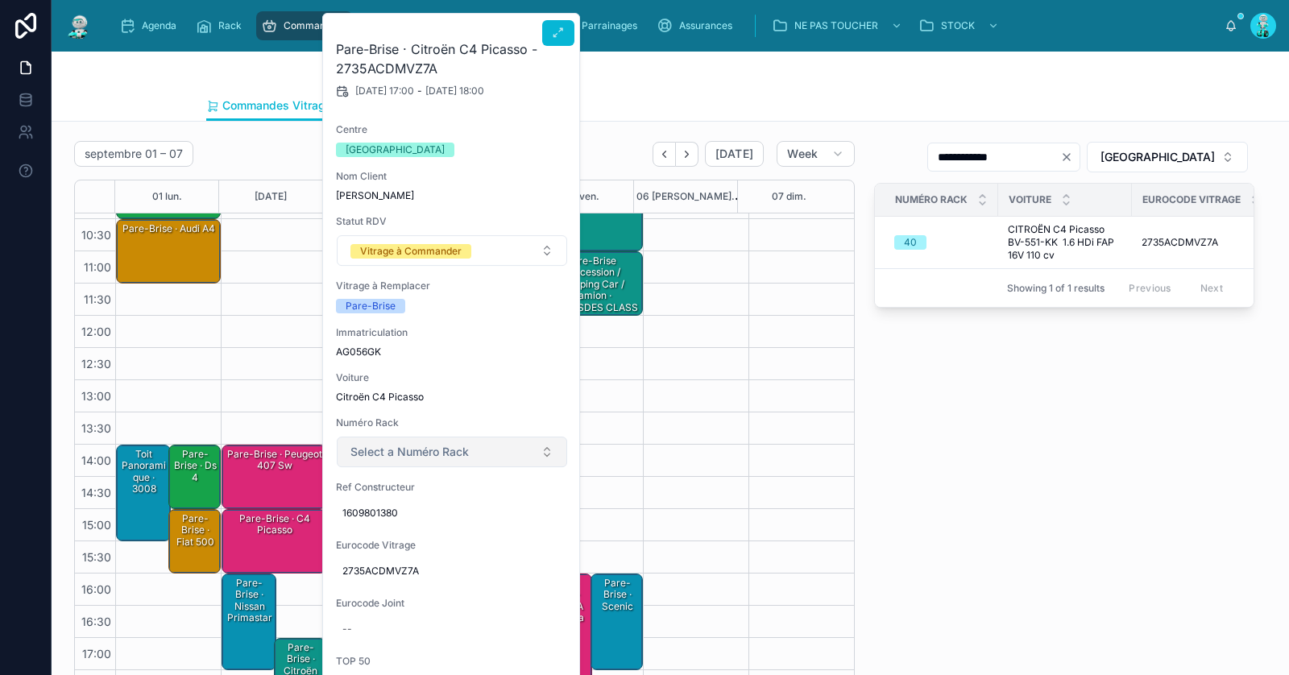
click at [417, 444] on span "Select a Numéro Rack" at bounding box center [410, 452] width 118 height 16
type input "**"
click at [400, 509] on div "40" at bounding box center [452, 515] width 222 height 24
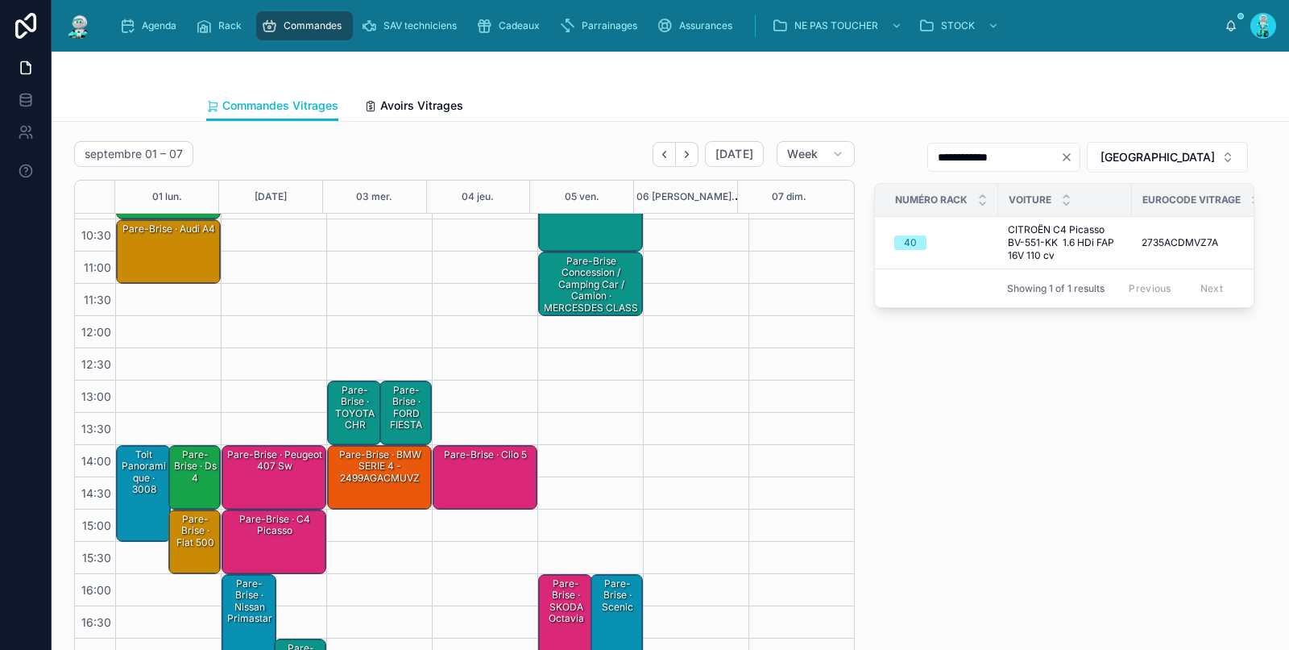
click at [1066, 600] on div "**********" at bounding box center [1065, 411] width 400 height 552
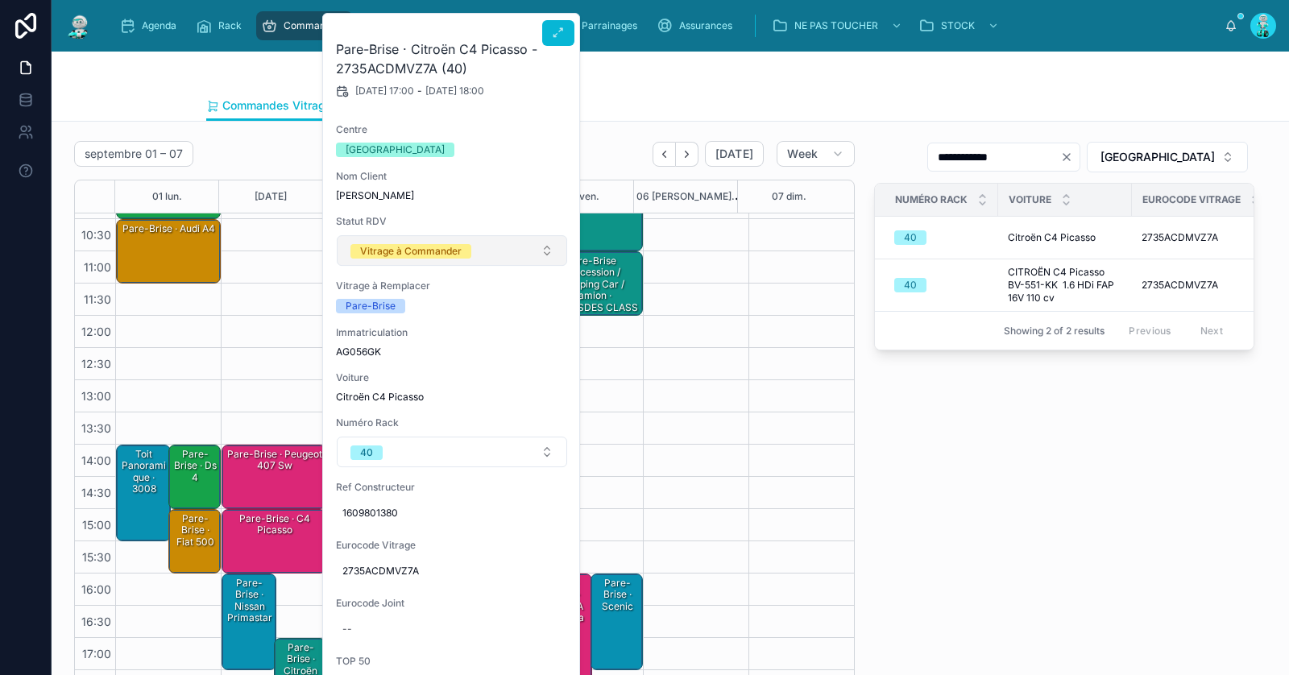
click at [462, 257] on span "Vitrage à Commander" at bounding box center [411, 251] width 121 height 15
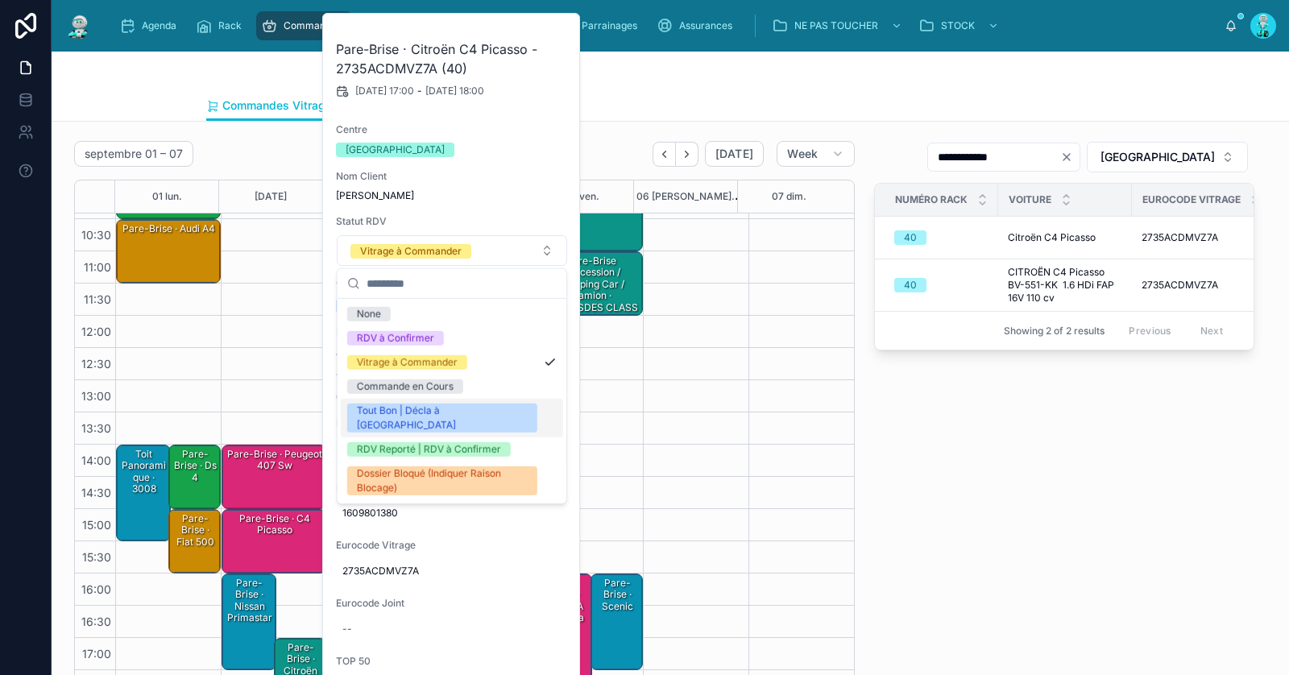
click at [413, 414] on div "Tout Bon | Décla à [GEOGRAPHIC_DATA]" at bounding box center [442, 418] width 171 height 29
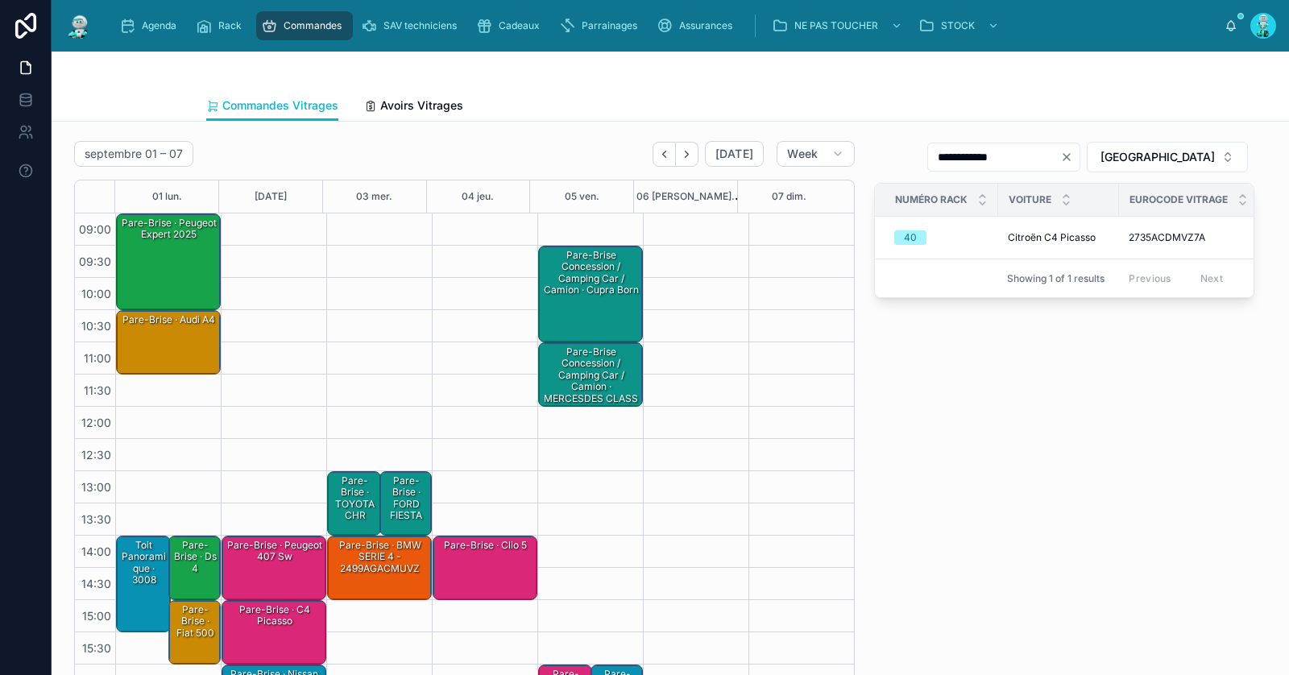
click at [583, 374] on div "Pare-Brise Concession / Camping Car / Camion · MERCESDES CLASS A - 5381LYPH5RVW…" at bounding box center [592, 387] width 100 height 85
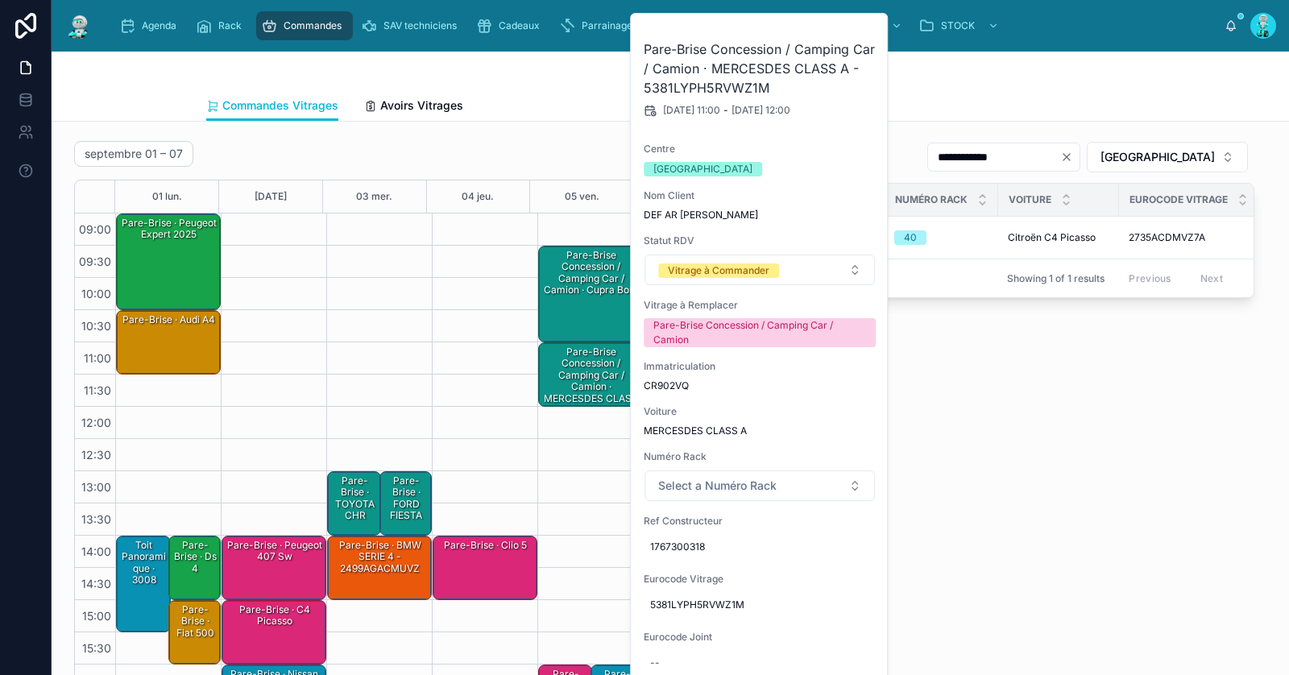
click at [1013, 389] on div "**********" at bounding box center [1065, 422] width 400 height 574
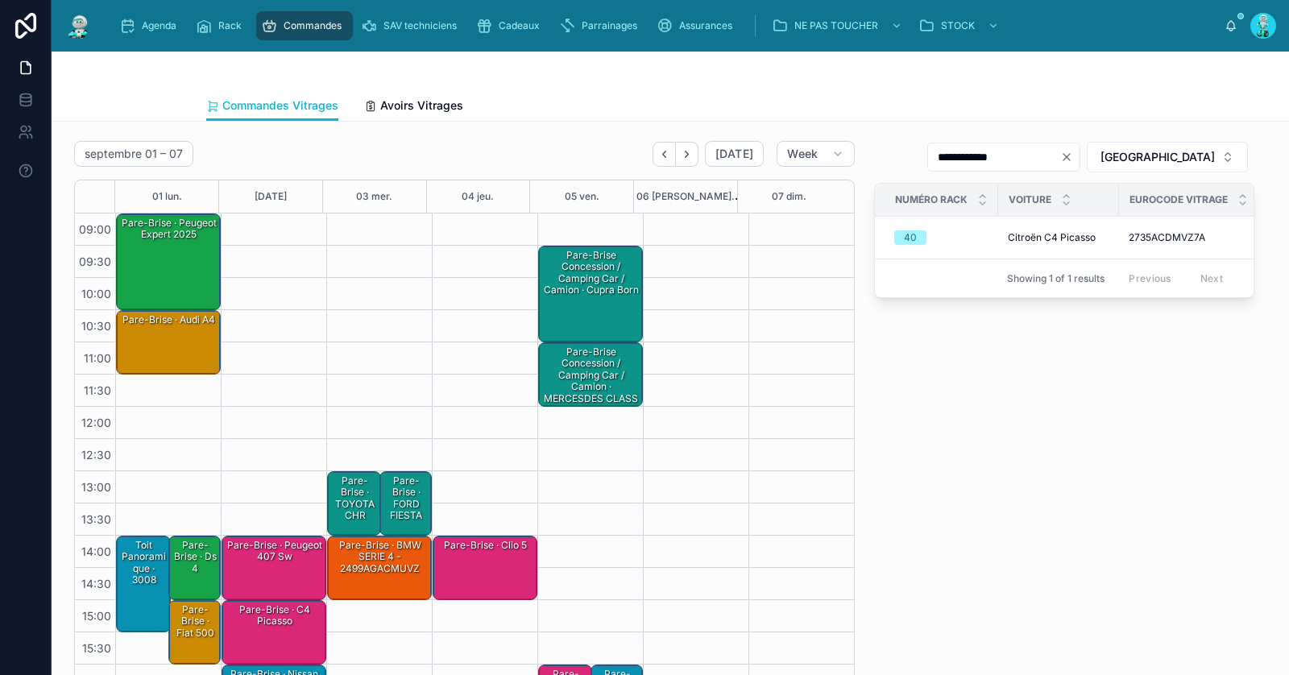
click at [587, 297] on div "Pare-Brise Concession / Camping Car / Camion · cupra born" at bounding box center [592, 293] width 100 height 93
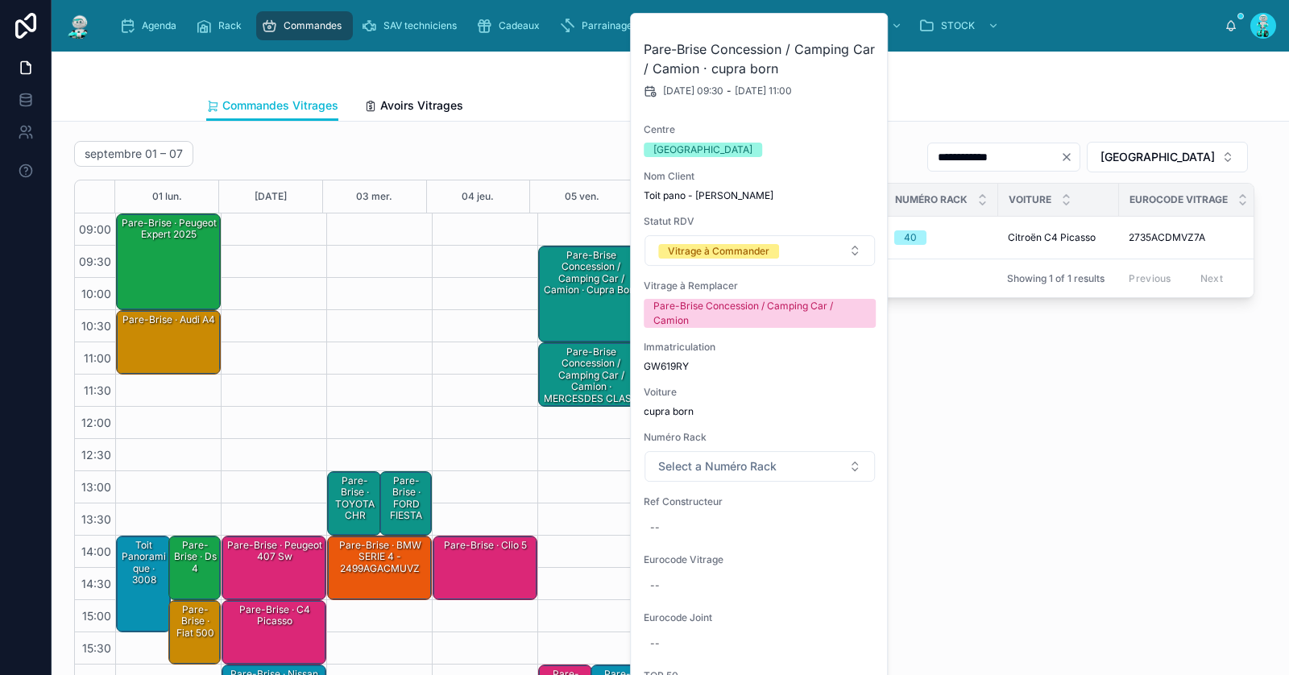
click at [1044, 443] on div "**********" at bounding box center [1065, 422] width 400 height 574
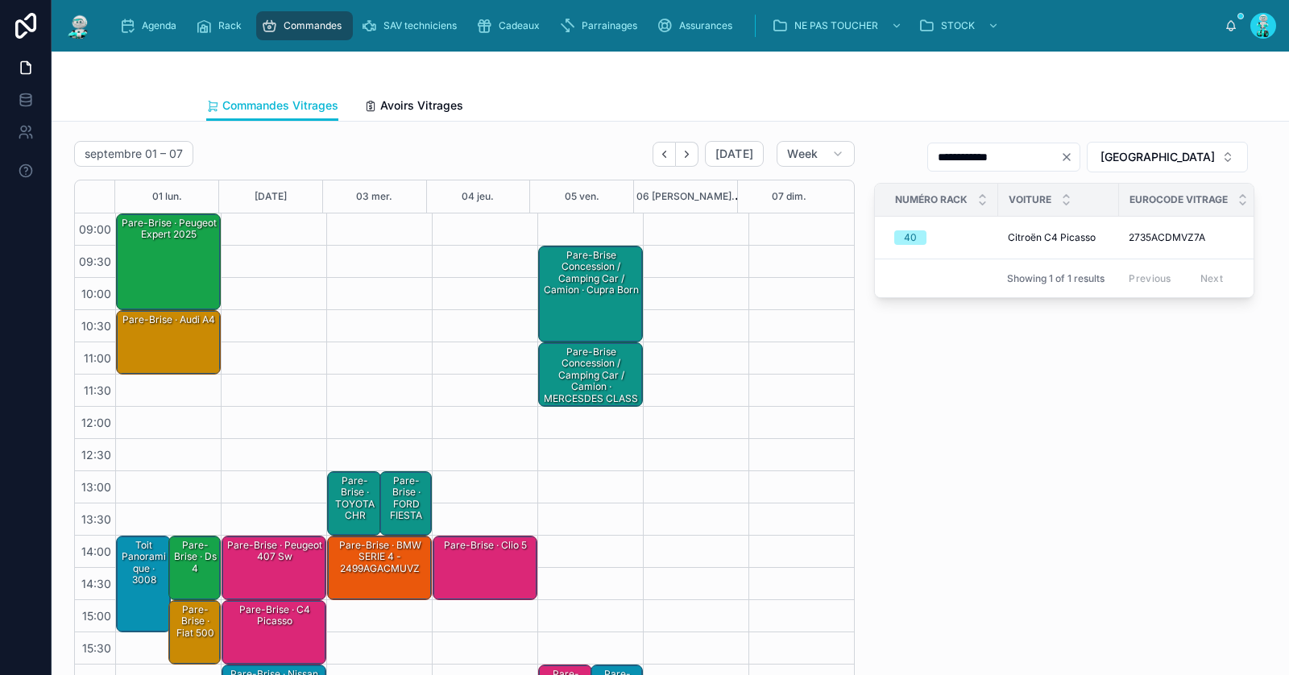
drag, startPoint x: 168, startPoint y: 255, endPoint x: 203, endPoint y: 264, distance: 36.6
click at [168, 258] on div "Pare-Brise · Peugeot Expert 2025" at bounding box center [169, 261] width 100 height 93
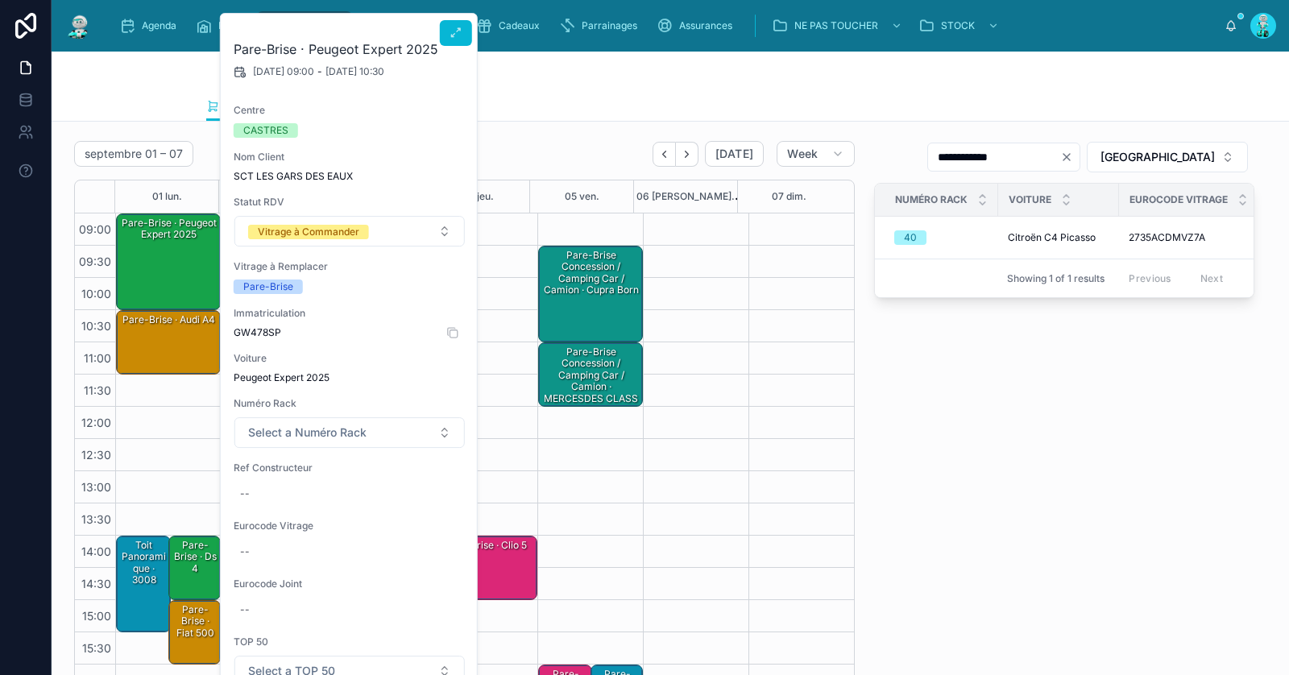
click at [262, 330] on span "GW478SP" at bounding box center [350, 332] width 232 height 13
copy span "GW478SP"
click at [284, 494] on div "--" at bounding box center [350, 494] width 232 height 26
type input "**********"
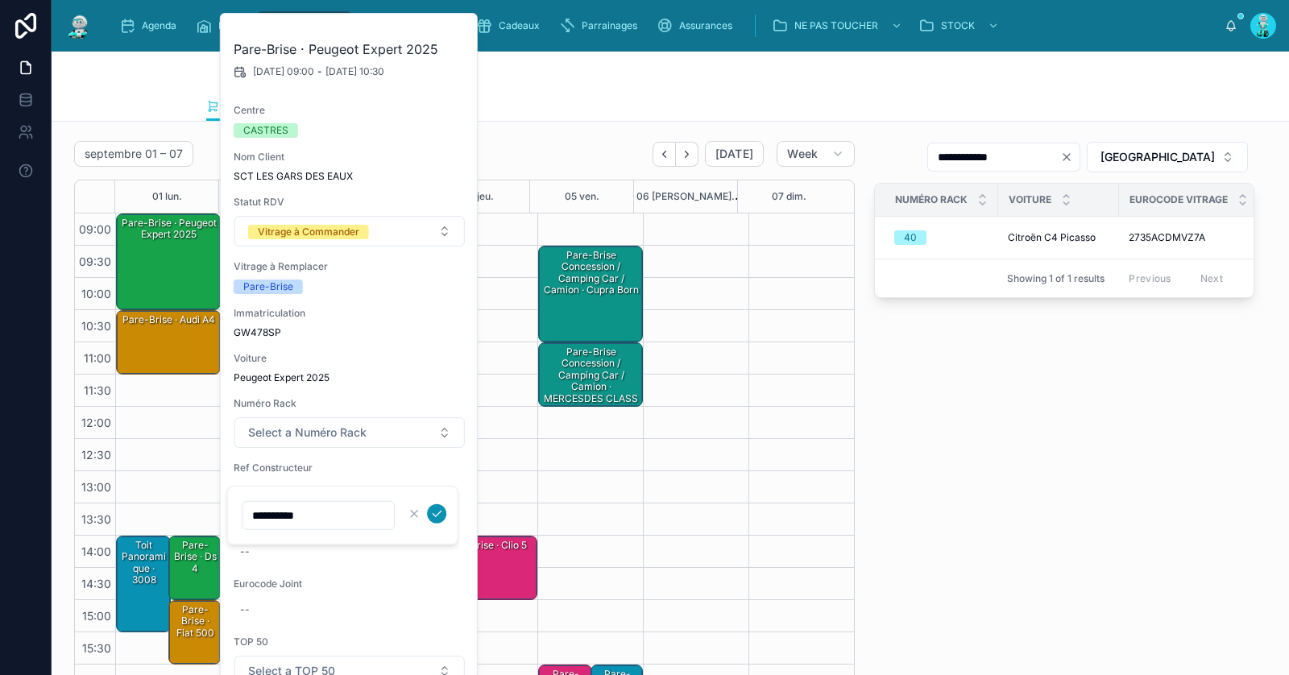
click at [439, 513] on icon "submit" at bounding box center [437, 514] width 8 height 6
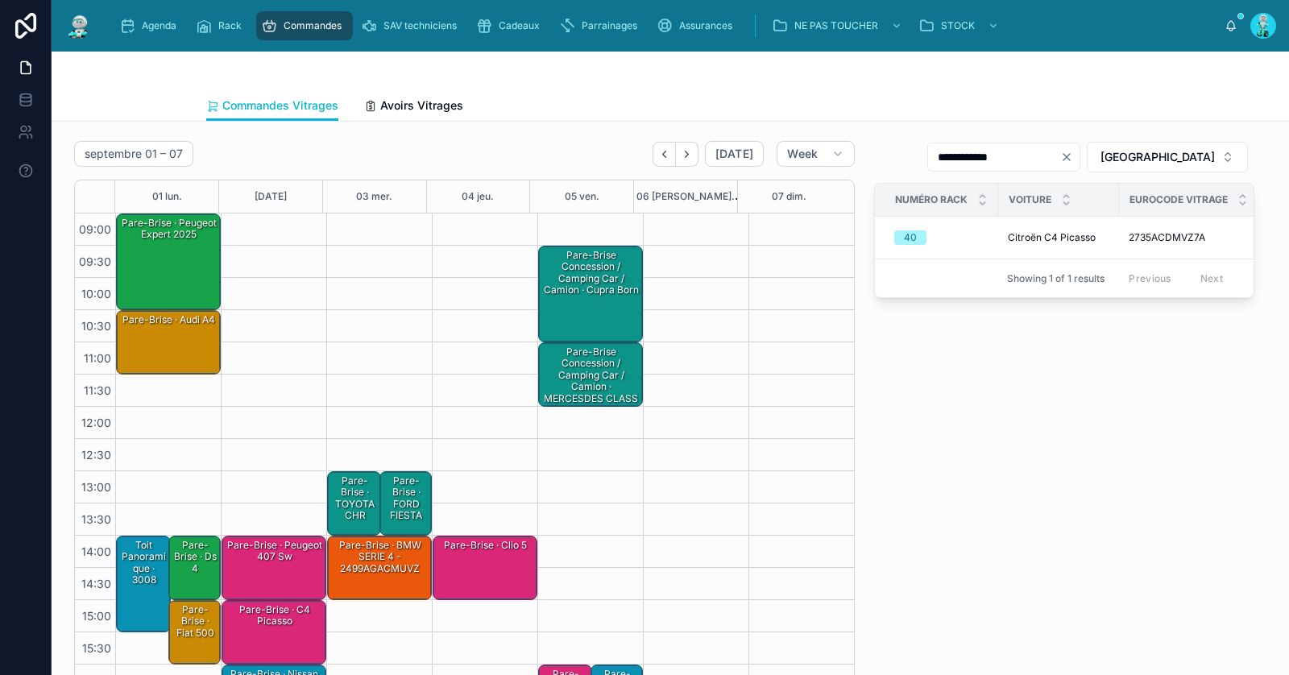
click at [189, 567] on div "Pare-Brise · ds 4" at bounding box center [196, 557] width 48 height 38
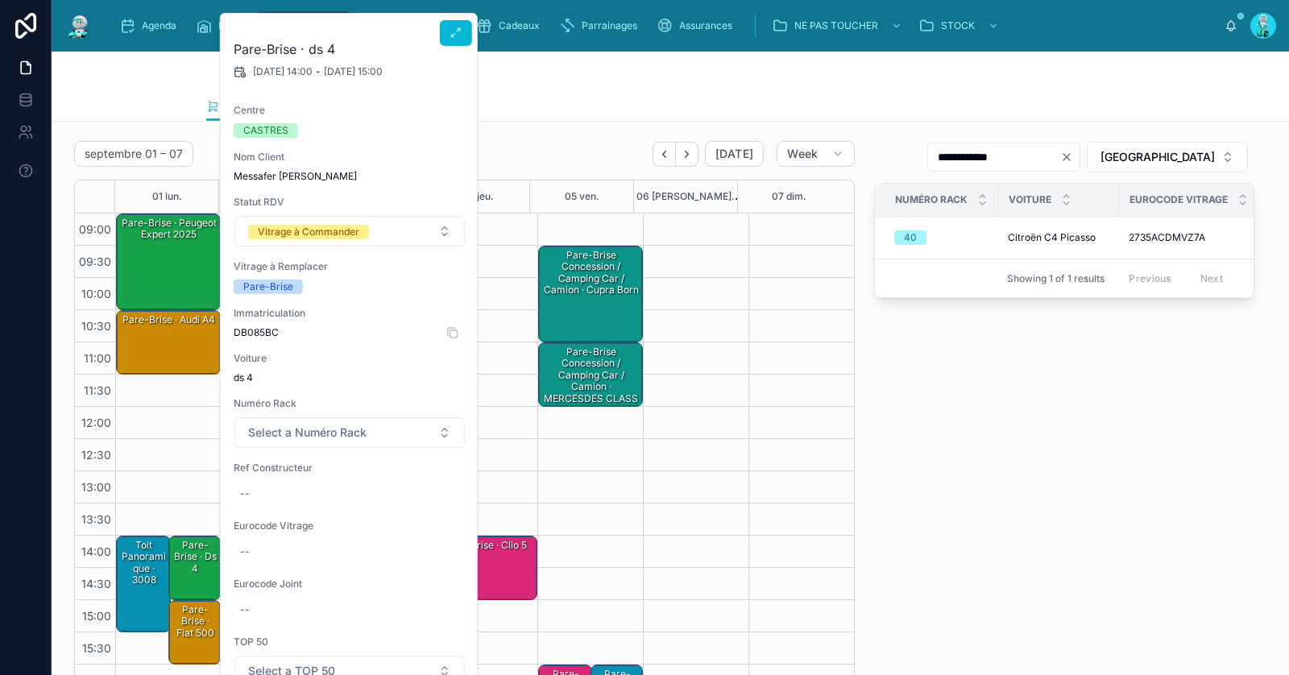
click at [252, 326] on span "DB085BC" at bounding box center [350, 332] width 232 height 13
copy span "DB085BC"
click at [306, 497] on div "--" at bounding box center [350, 494] width 232 height 26
type input "**********"
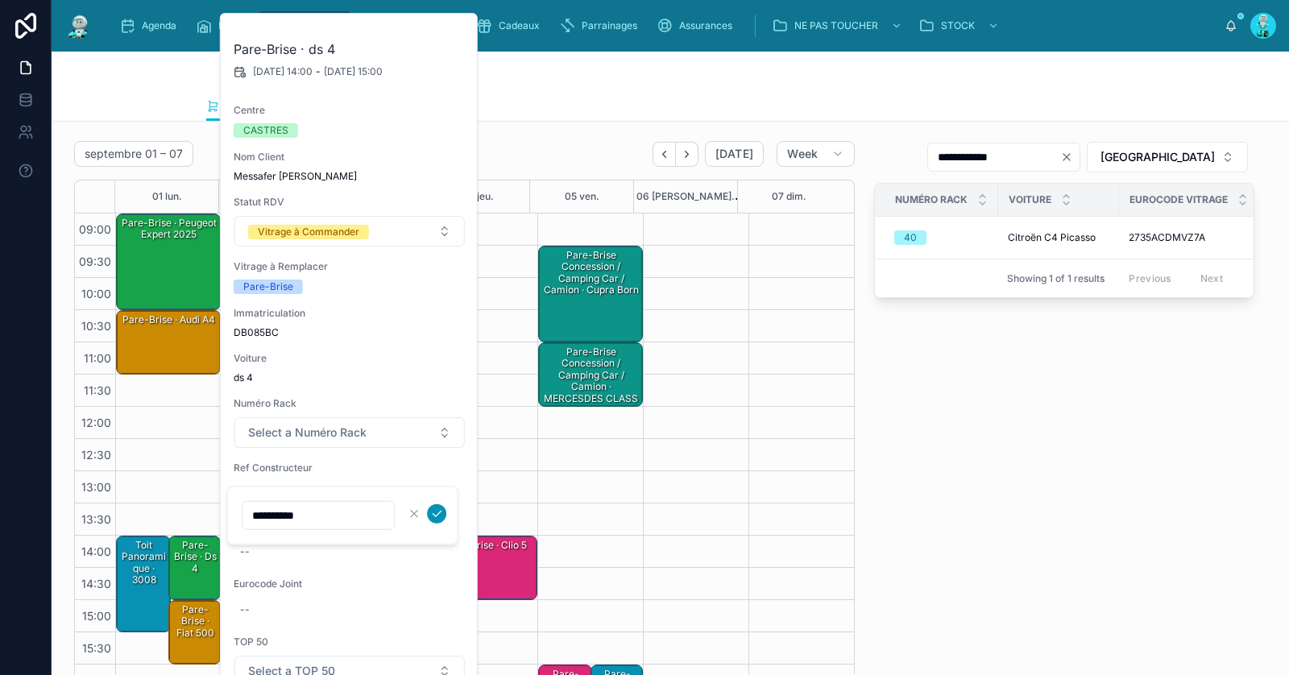
click at [443, 513] on button "submit" at bounding box center [436, 514] width 19 height 19
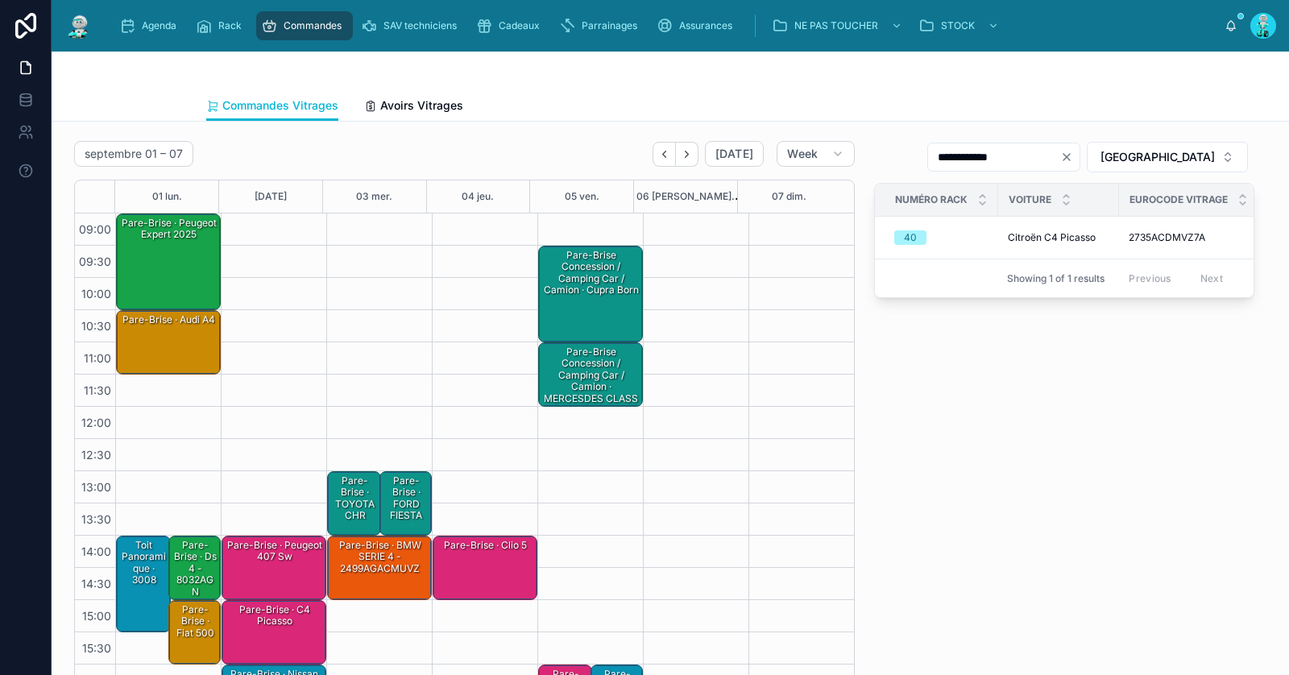
click at [189, 557] on div "Pare-Brise · ds 4 - 8032AGN" at bounding box center [196, 568] width 48 height 61
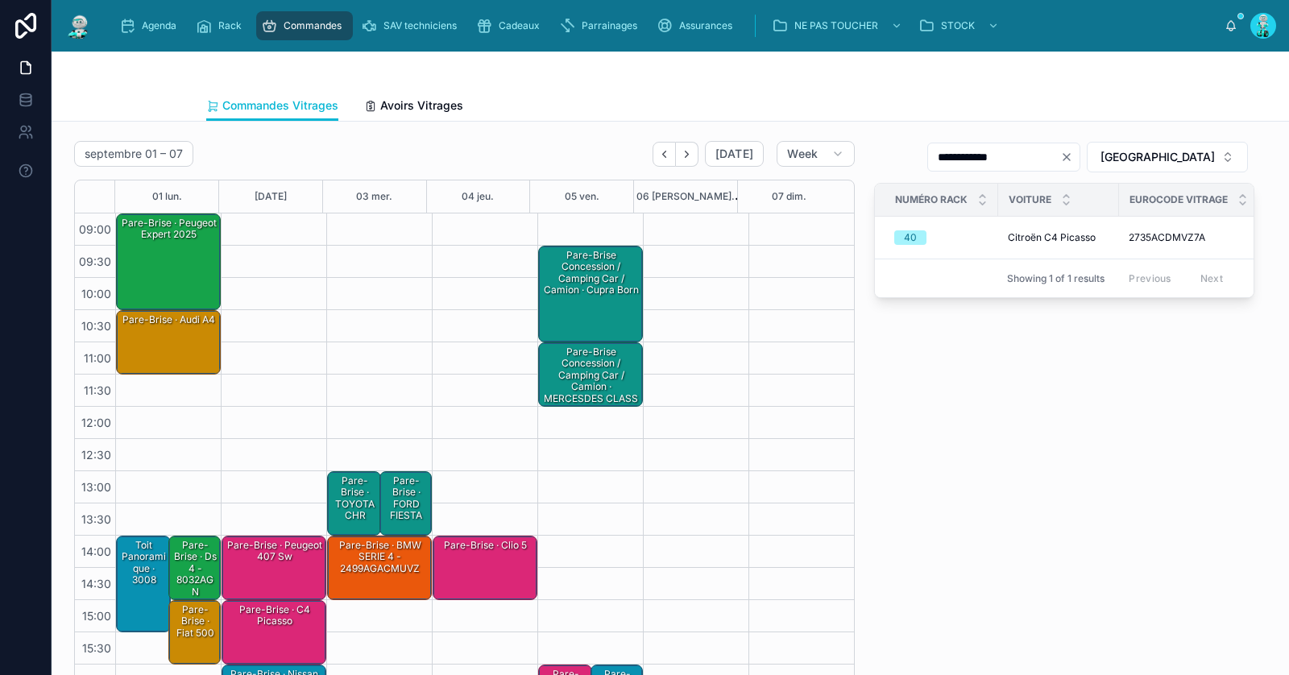
click at [185, 567] on div "Pare-Brise · ds 4 - 8032AGN" at bounding box center [196, 568] width 48 height 61
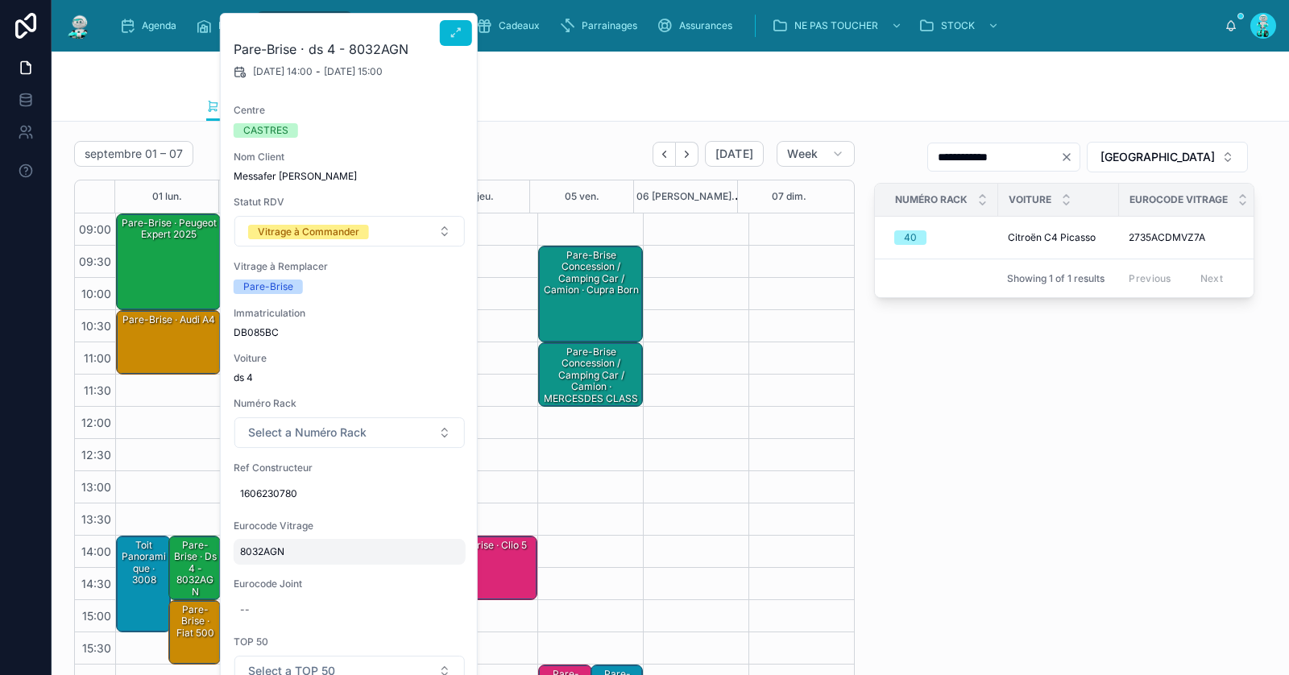
click at [299, 549] on span "8032AGN" at bounding box center [349, 552] width 219 height 13
type input "**********"
click button "submit" at bounding box center [436, 572] width 19 height 19
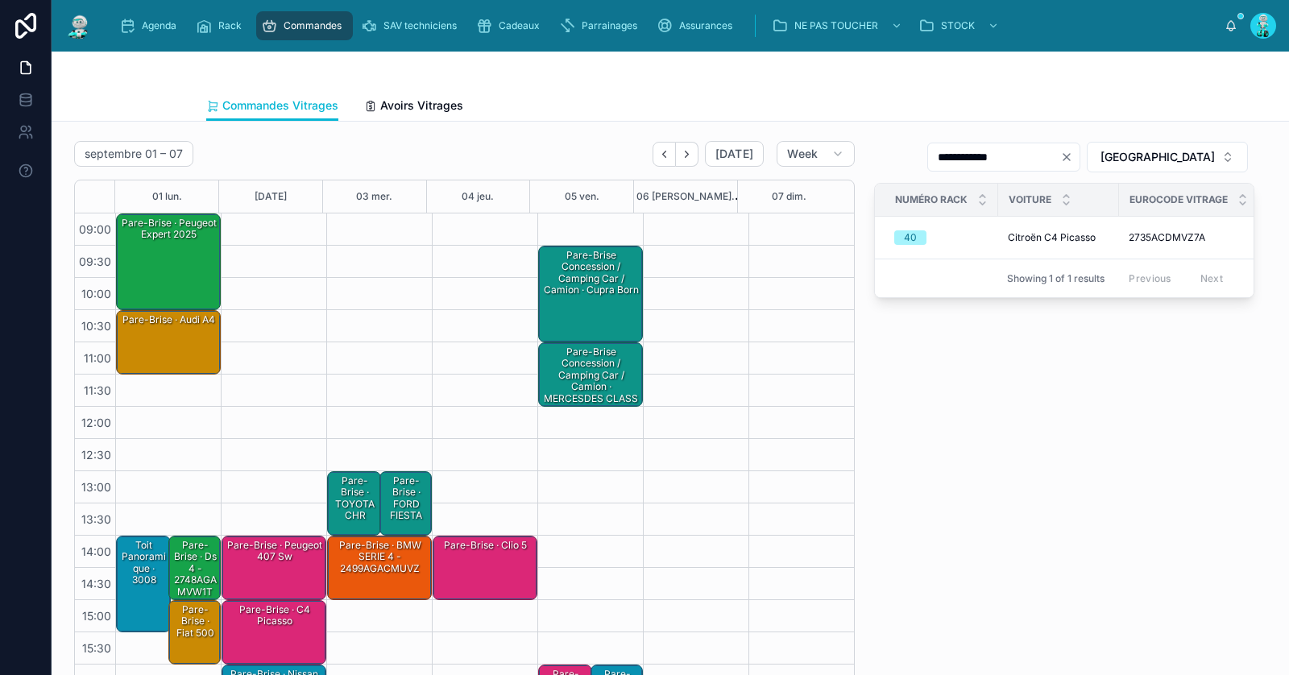
click at [1079, 187] on div "Voiture" at bounding box center [1058, 200] width 119 height 31
click at [1073, 157] on icon "Clear" at bounding box center [1067, 157] width 13 height 13
click at [1080, 157] on input "text" at bounding box center [1014, 157] width 132 height 23
paste input "**********"
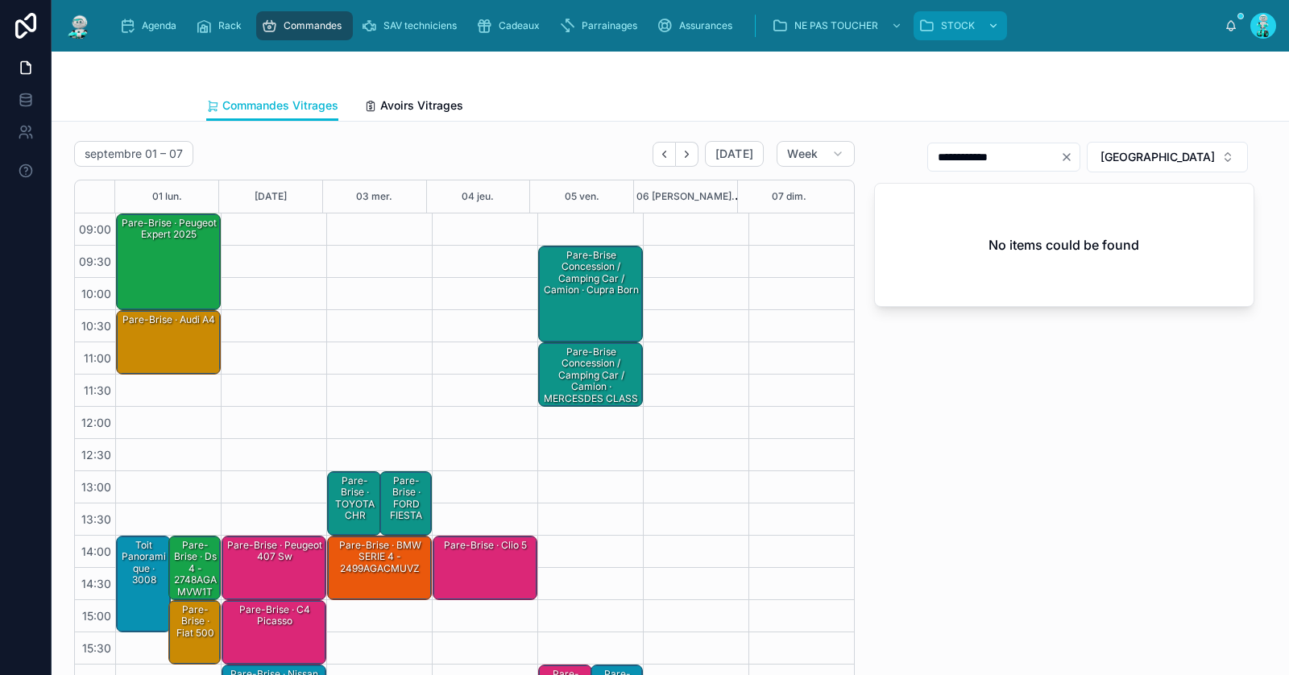
type input "**********"
click at [255, 563] on div "Pare-Brise · Peugeot 407 sw" at bounding box center [275, 568] width 100 height 61
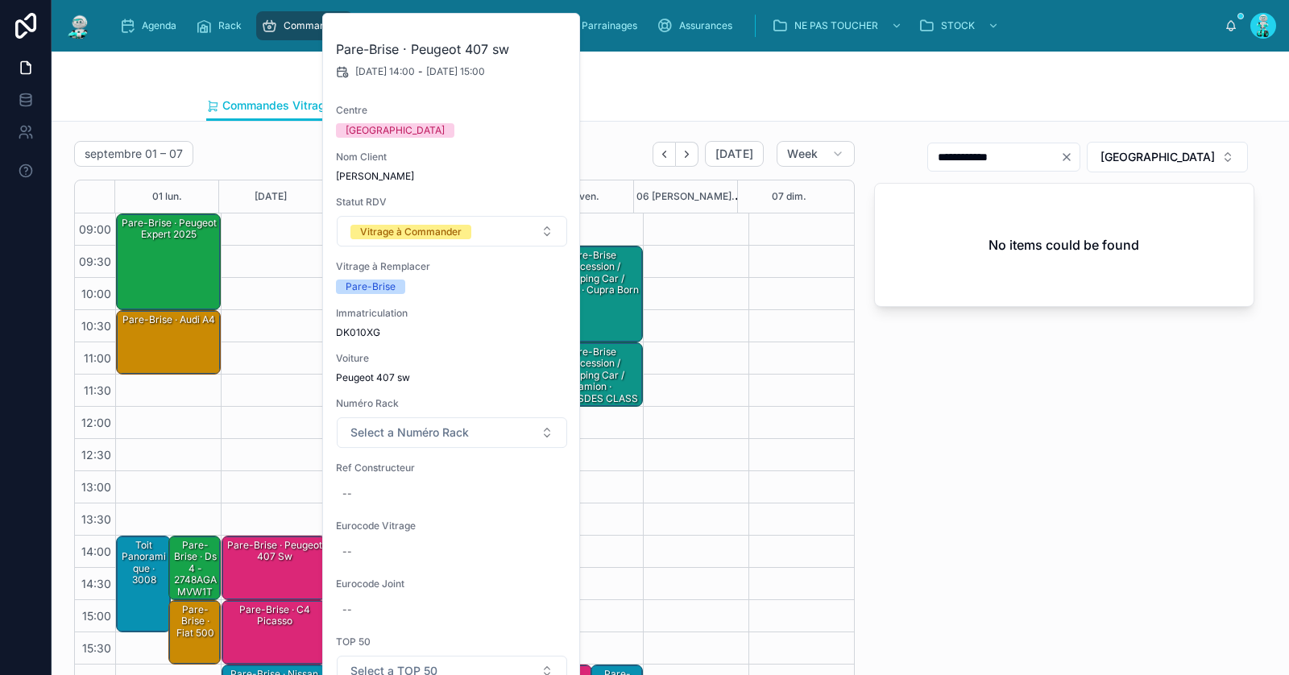
click at [281, 638] on div "Pare-Brise · c4 picasso" at bounding box center [275, 632] width 100 height 61
click at [984, 501] on div "**********" at bounding box center [1065, 422] width 400 height 574
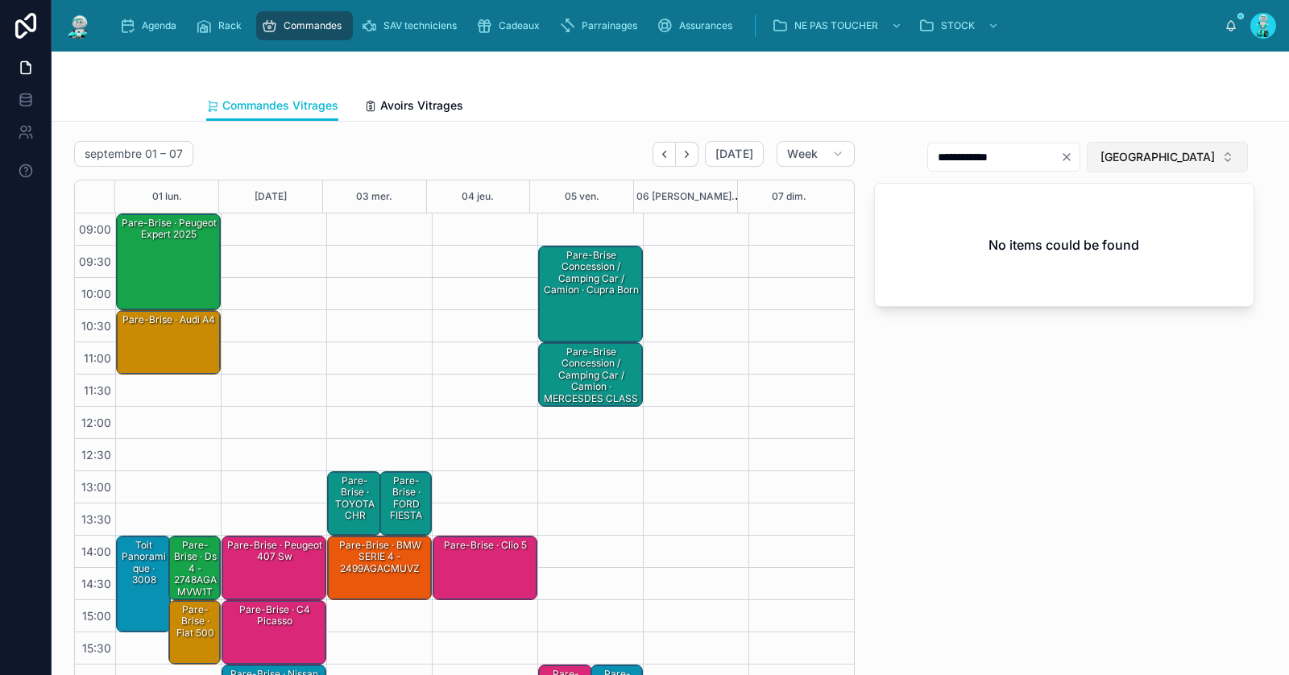
click at [1146, 159] on span "TOULOUSE" at bounding box center [1158, 157] width 114 height 16
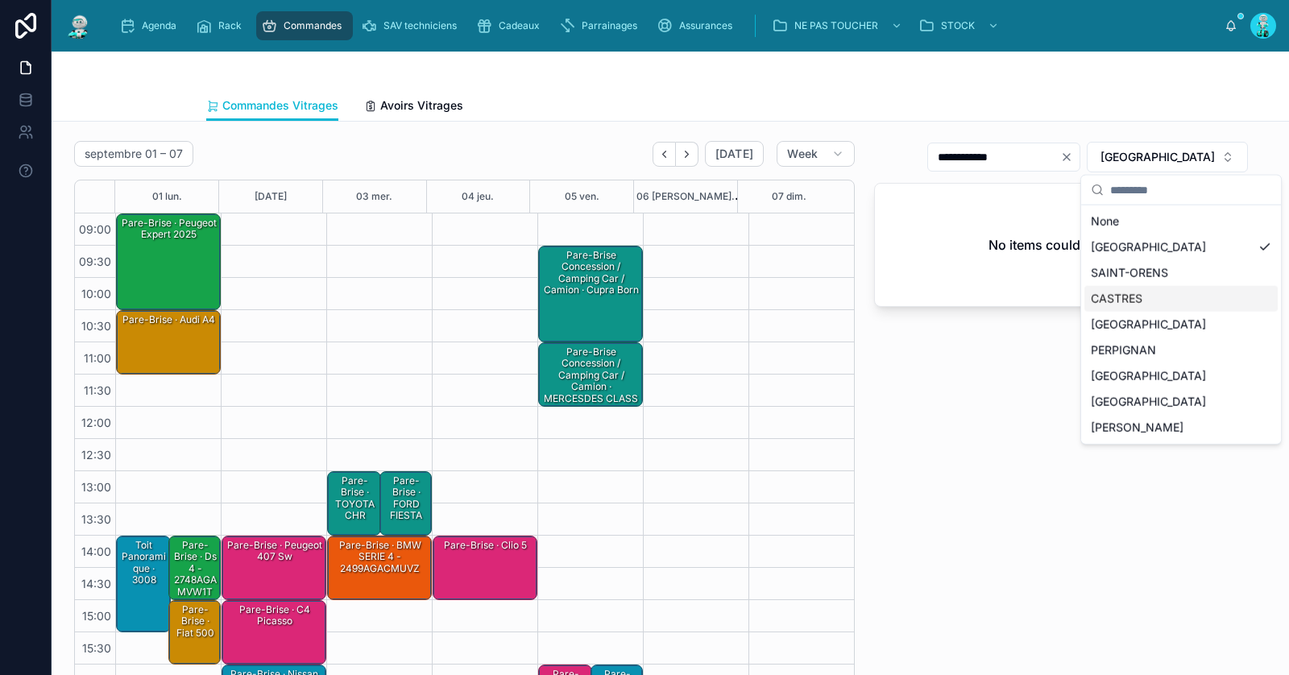
click at [1139, 289] on div "CASTRES" at bounding box center [1181, 299] width 193 height 26
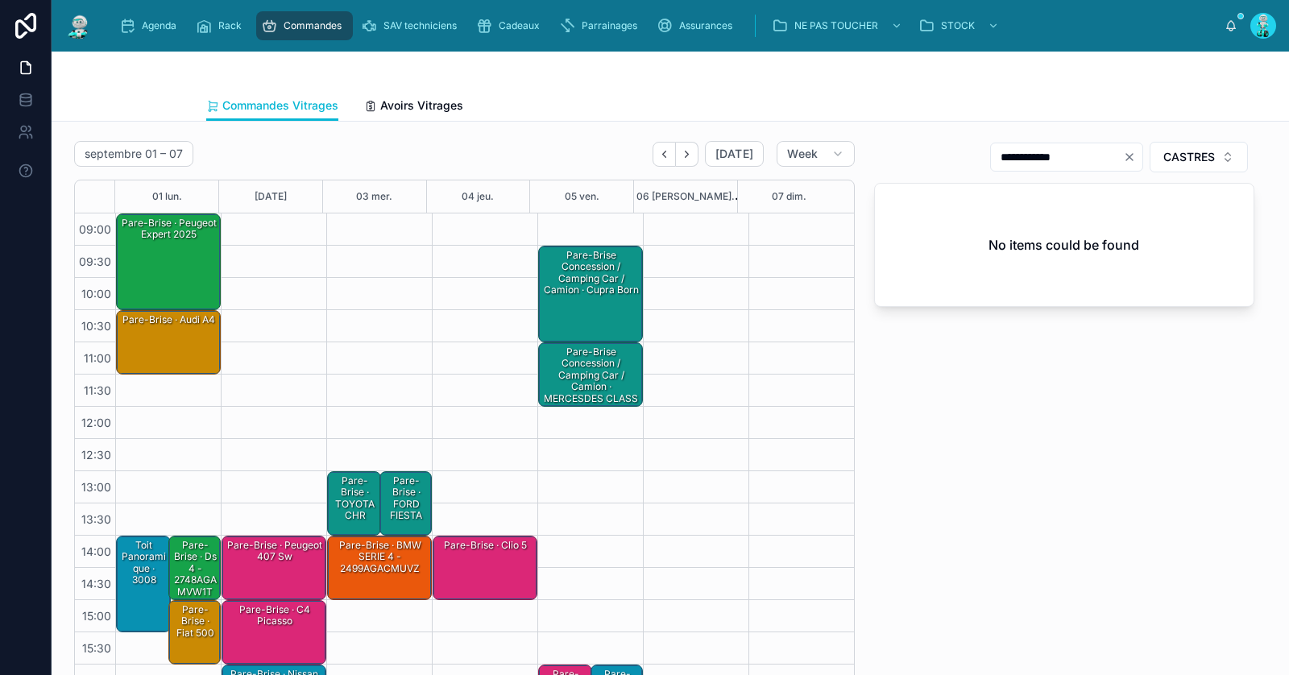
click at [1123, 155] on icon "Clear" at bounding box center [1129, 157] width 13 height 13
click at [1084, 160] on input "text" at bounding box center [1077, 157] width 132 height 23
paste input "**********"
type input "**********"
click at [179, 258] on div "Pare-Brise · Peugeot Expert 2025" at bounding box center [169, 261] width 100 height 93
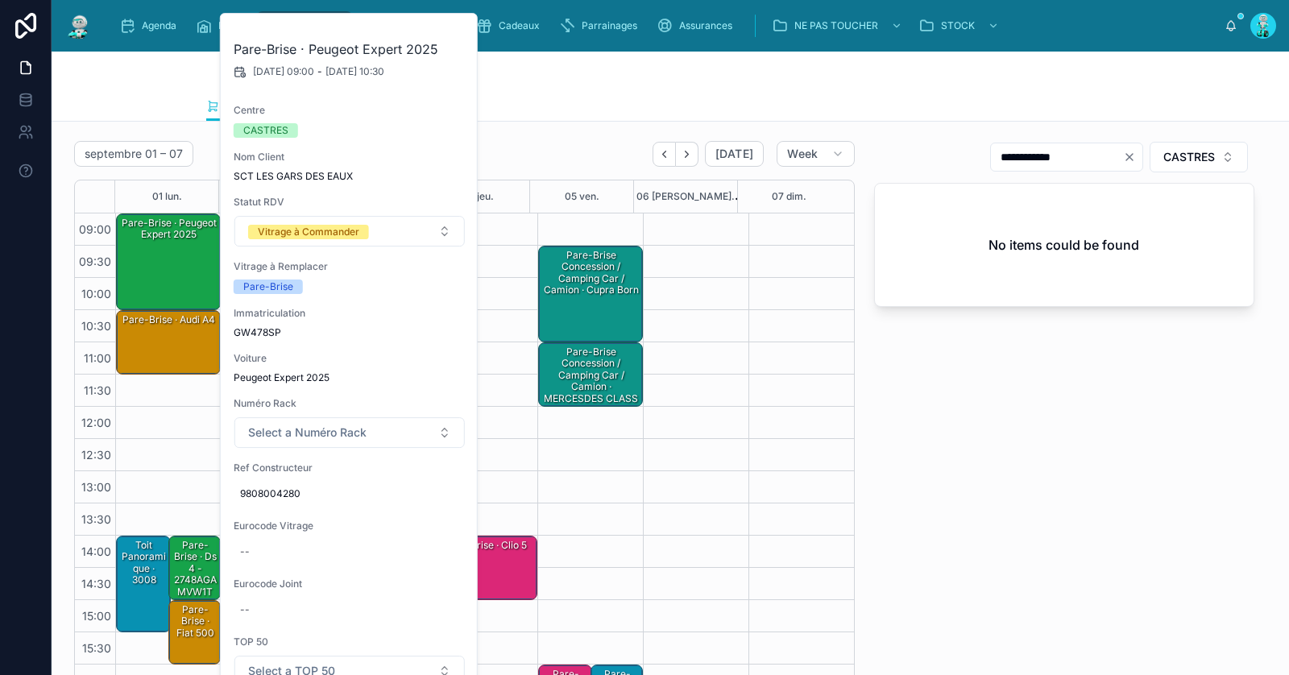
click at [185, 571] on div "Pare-Brise · ds 4 - 2748AGAMVW1T" at bounding box center [196, 568] width 48 height 61
click at [309, 237] on div "Vitrage à Commander" at bounding box center [309, 232] width 102 height 15
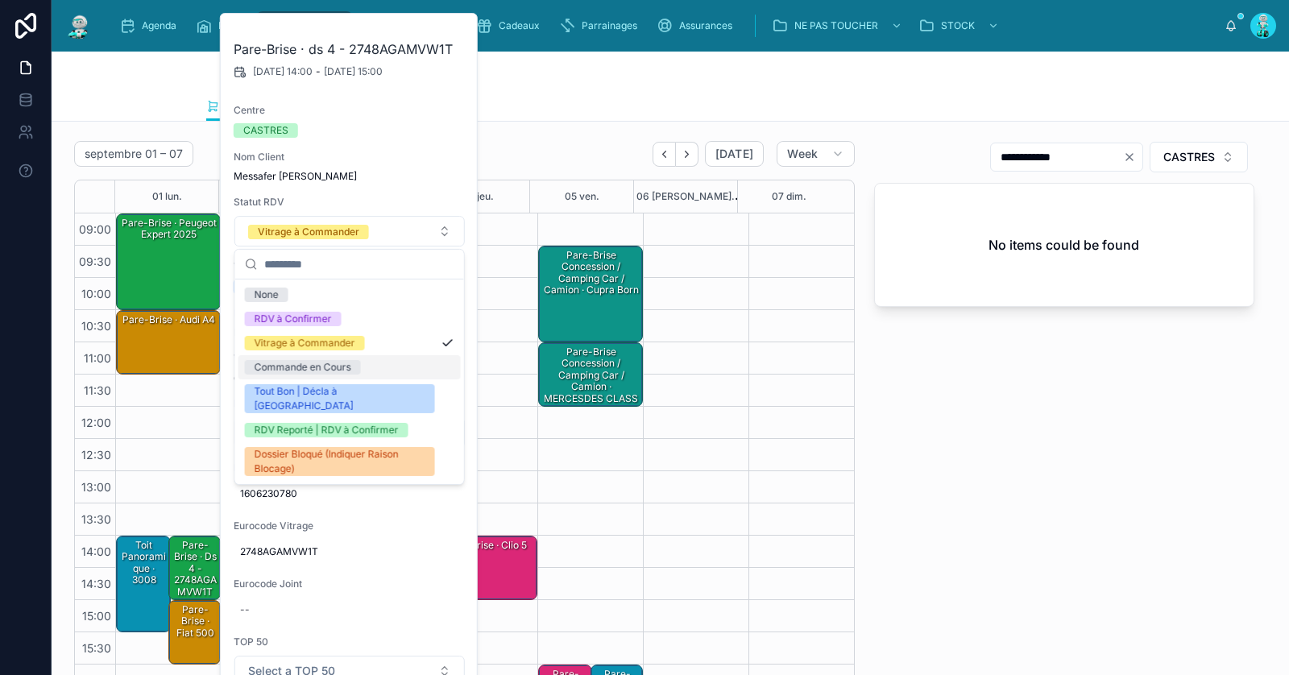
click at [272, 360] on div "Commande en Cours" at bounding box center [303, 367] width 97 height 15
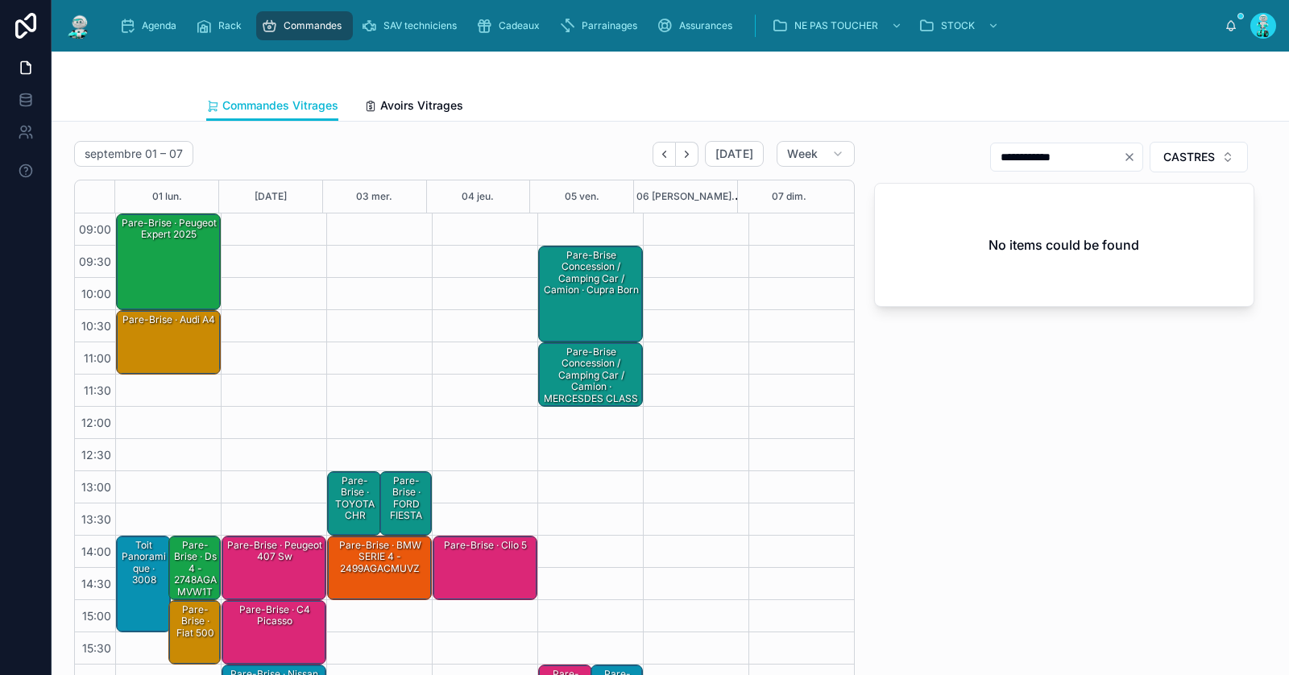
click at [187, 251] on div "Pare-Brise · Peugeot Expert 2025" at bounding box center [169, 261] width 100 height 93
click at [197, 239] on div "Pare-Brise · Peugeot Expert 2025" at bounding box center [169, 229] width 100 height 27
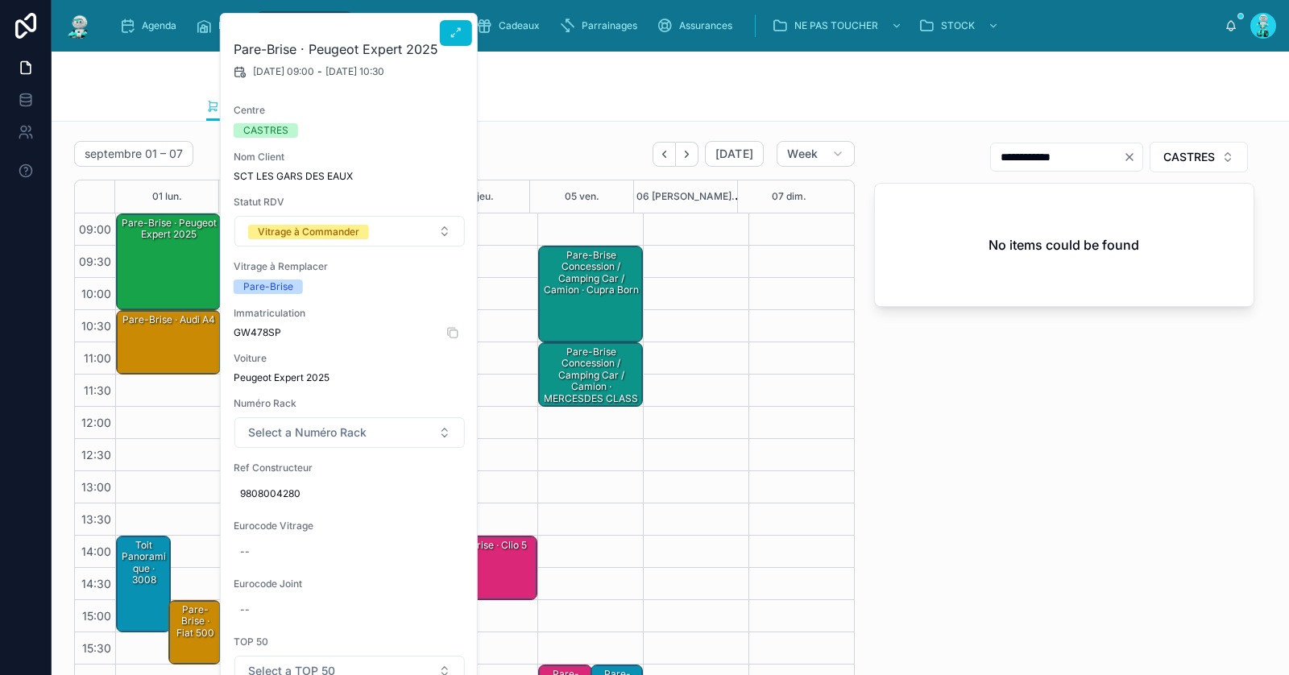
click at [253, 329] on span "GW478SP" at bounding box center [350, 332] width 232 height 13
click at [1127, 158] on icon "Clear" at bounding box center [1130, 157] width 6 height 6
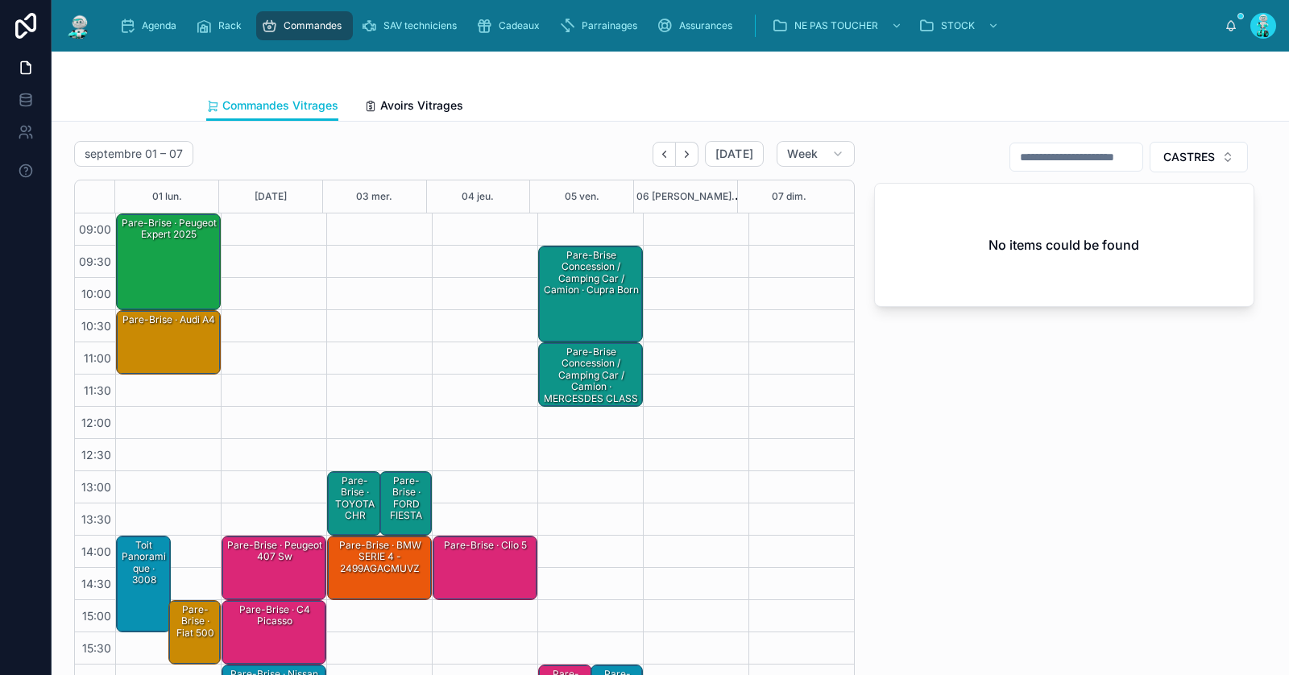
click at [1109, 158] on input "text" at bounding box center [1077, 157] width 132 height 23
type input "**********"
click at [178, 263] on div "Pare-Brise · Peugeot Expert 2025" at bounding box center [169, 261] width 100 height 93
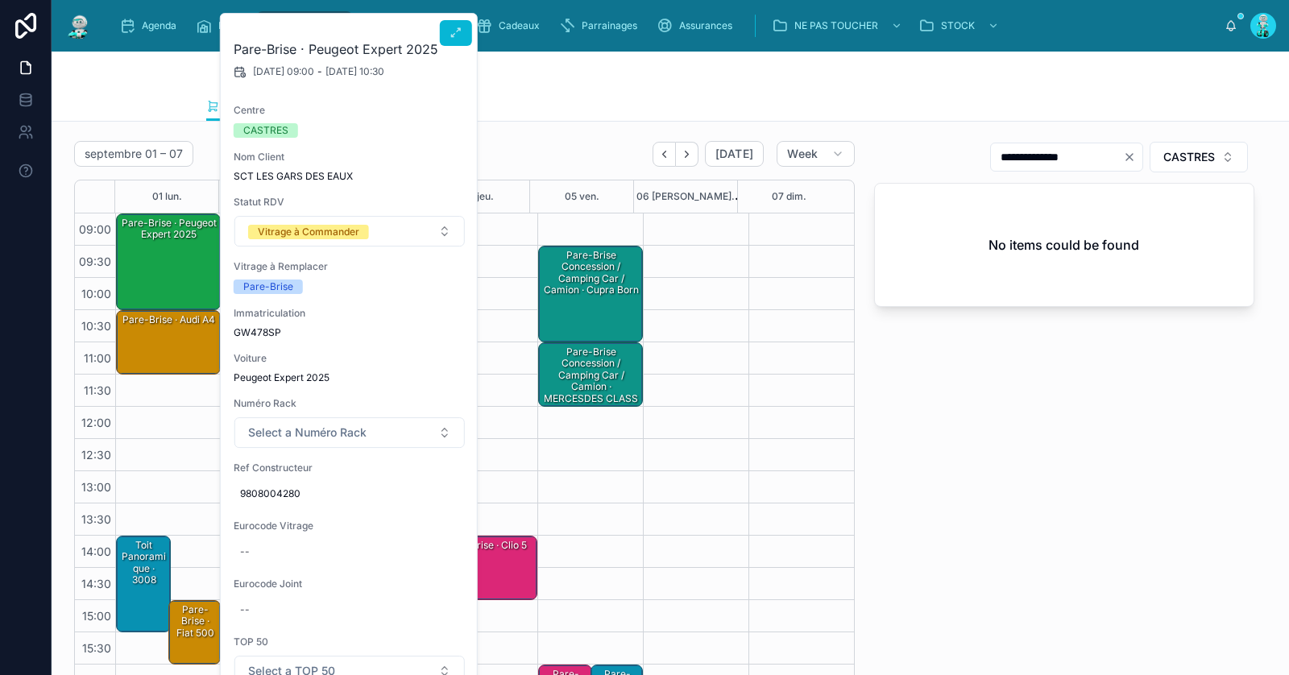
click at [279, 564] on div "Pare-Brise · Peugeot Expert 2025 01/09/2025 09:00 - 01/09/2025 10:30 Centre CAS…" at bounding box center [350, 476] width 258 height 924
click at [276, 559] on div "--" at bounding box center [350, 552] width 232 height 26
type input "**********"
click button "submit" at bounding box center [436, 572] width 19 height 19
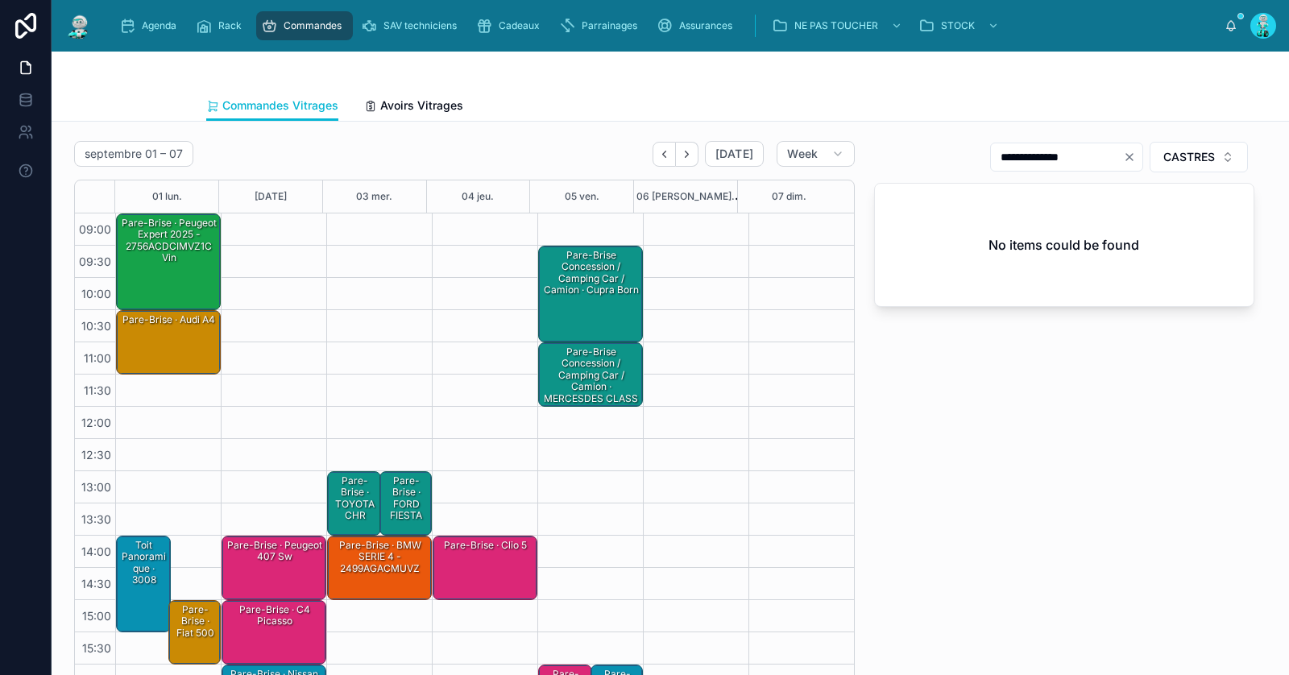
click at [164, 241] on div "Pare-Brise · Peugeot Expert 2025 - 2756ACDCIMVZ1C vin" at bounding box center [169, 241] width 100 height 50
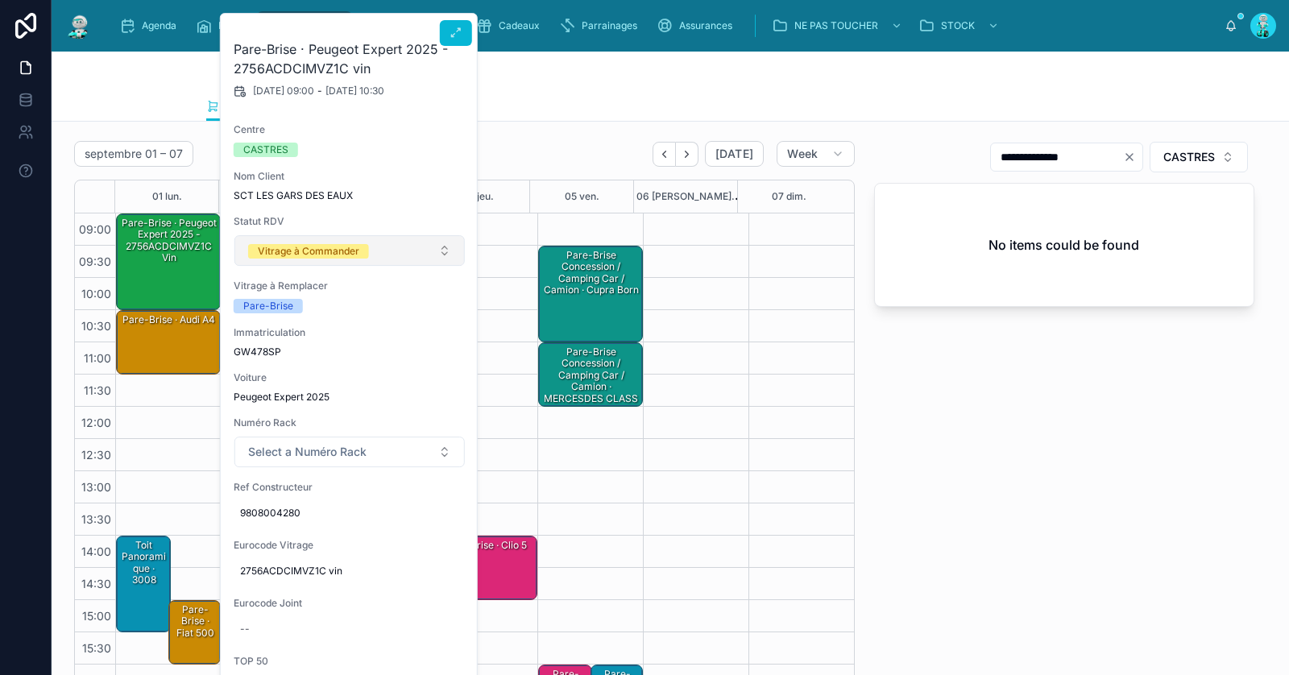
click at [296, 256] on div "Vitrage à Commander" at bounding box center [309, 251] width 102 height 15
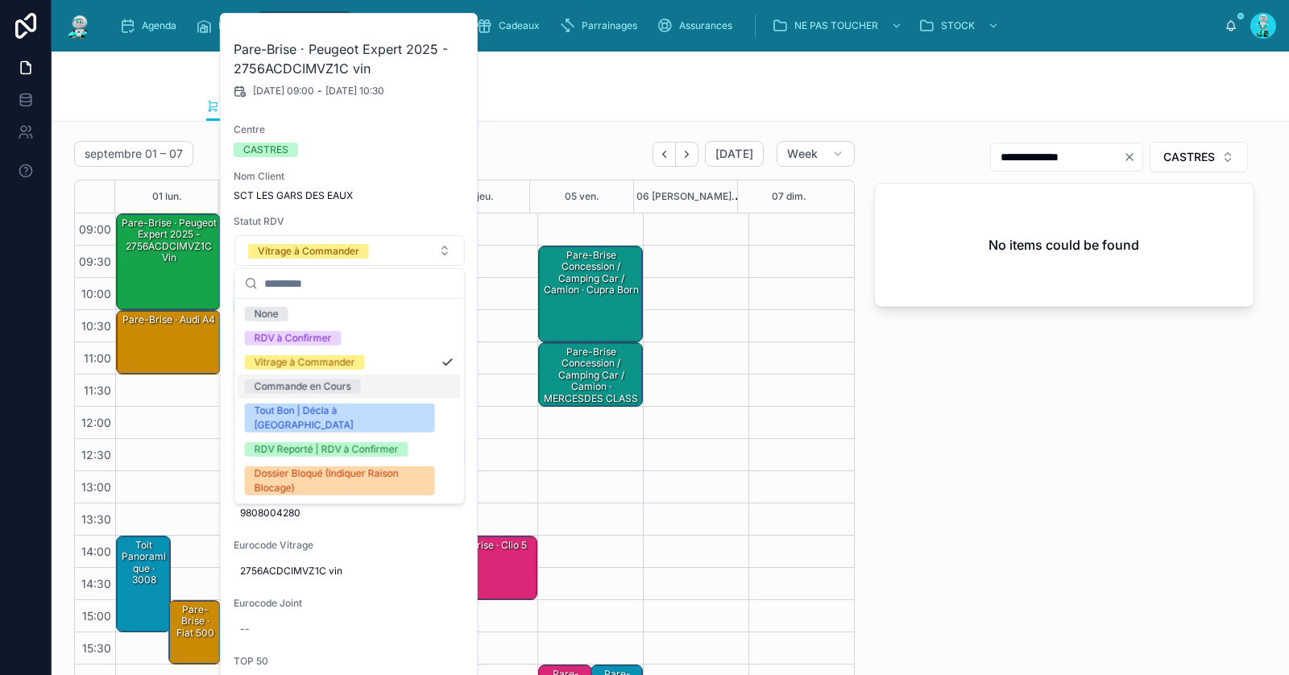
click at [308, 394] on div "Commande en Cours" at bounding box center [350, 387] width 222 height 24
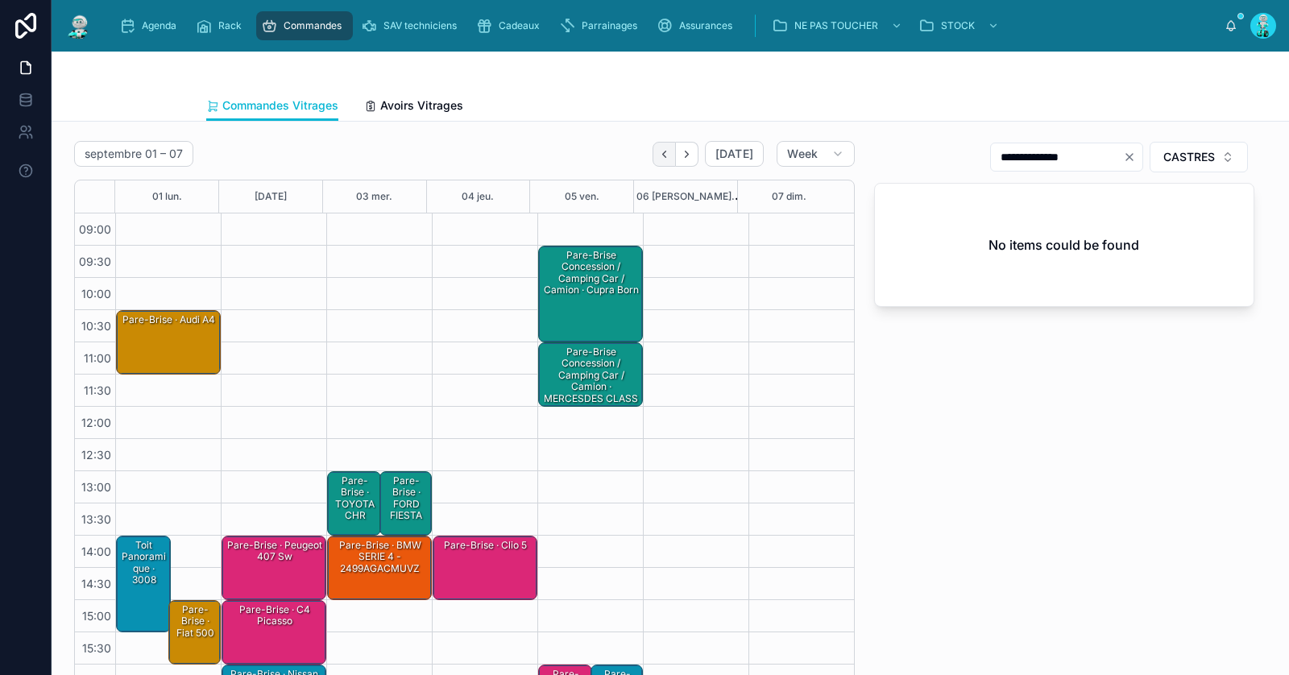
click at [667, 152] on button "Back" at bounding box center [664, 154] width 23 height 25
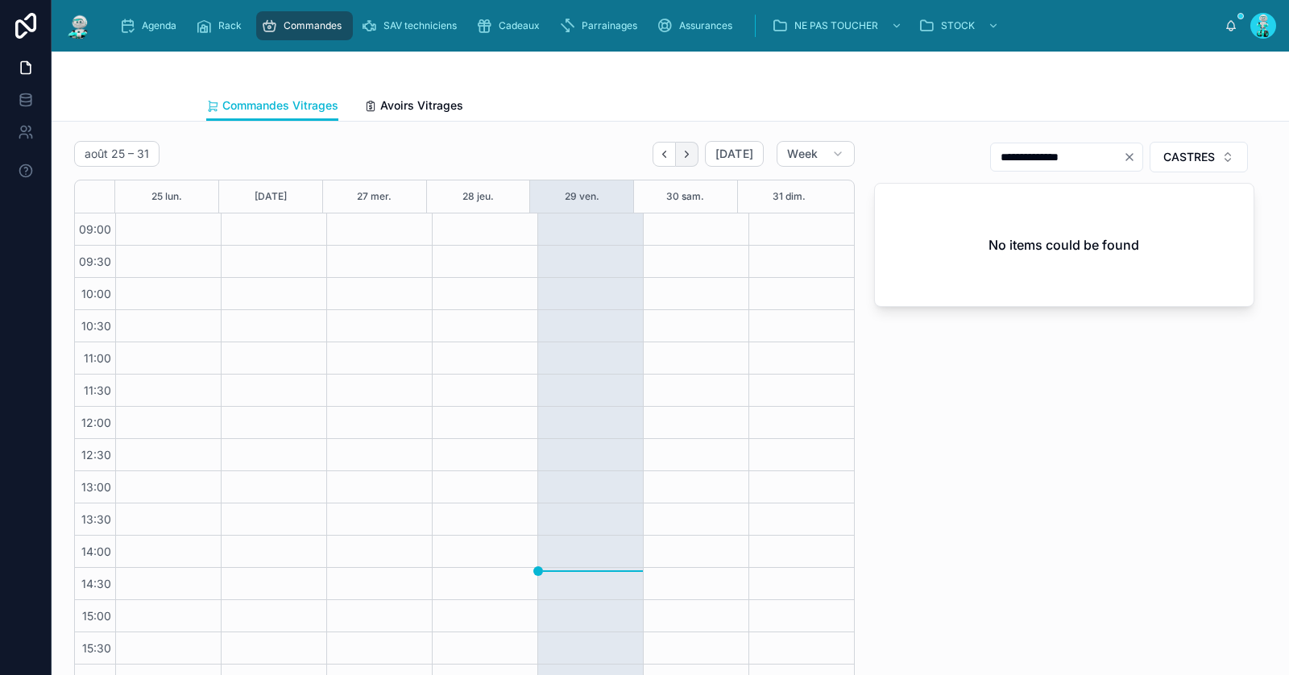
click at [691, 163] on button "Next" at bounding box center [687, 154] width 23 height 25
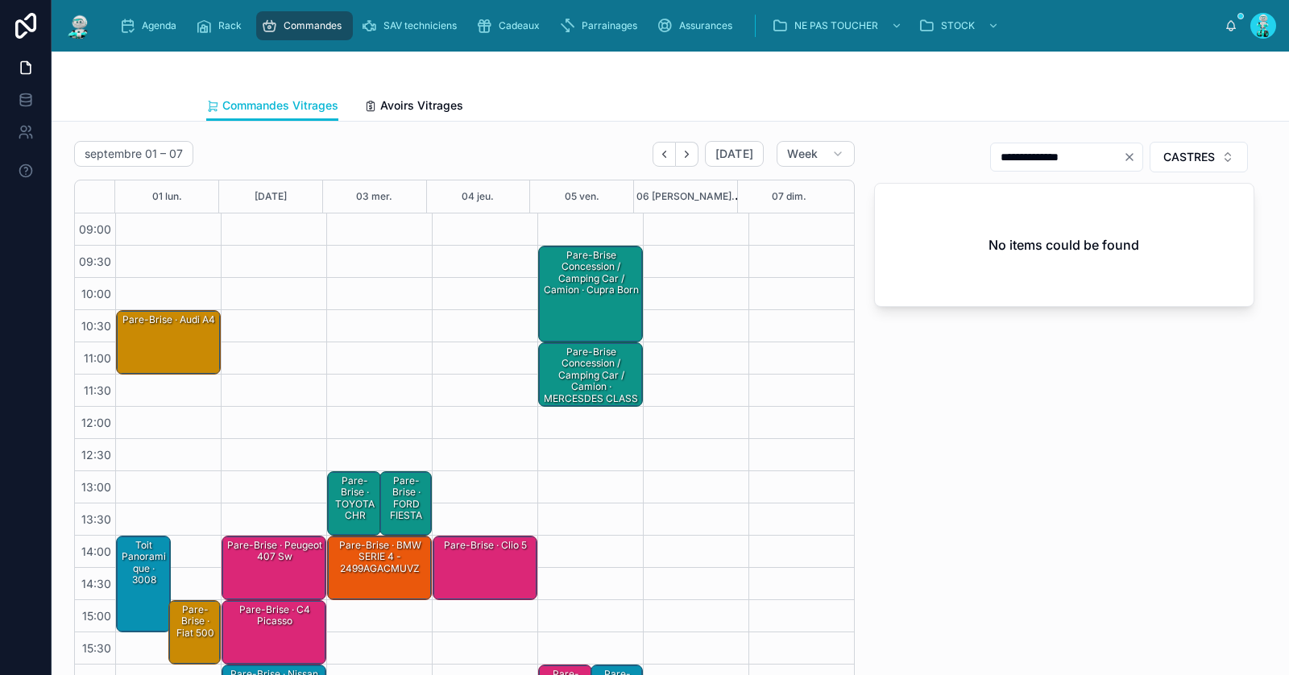
click at [132, 326] on div "Pare-Brise · Audi A4" at bounding box center [169, 320] width 100 height 16
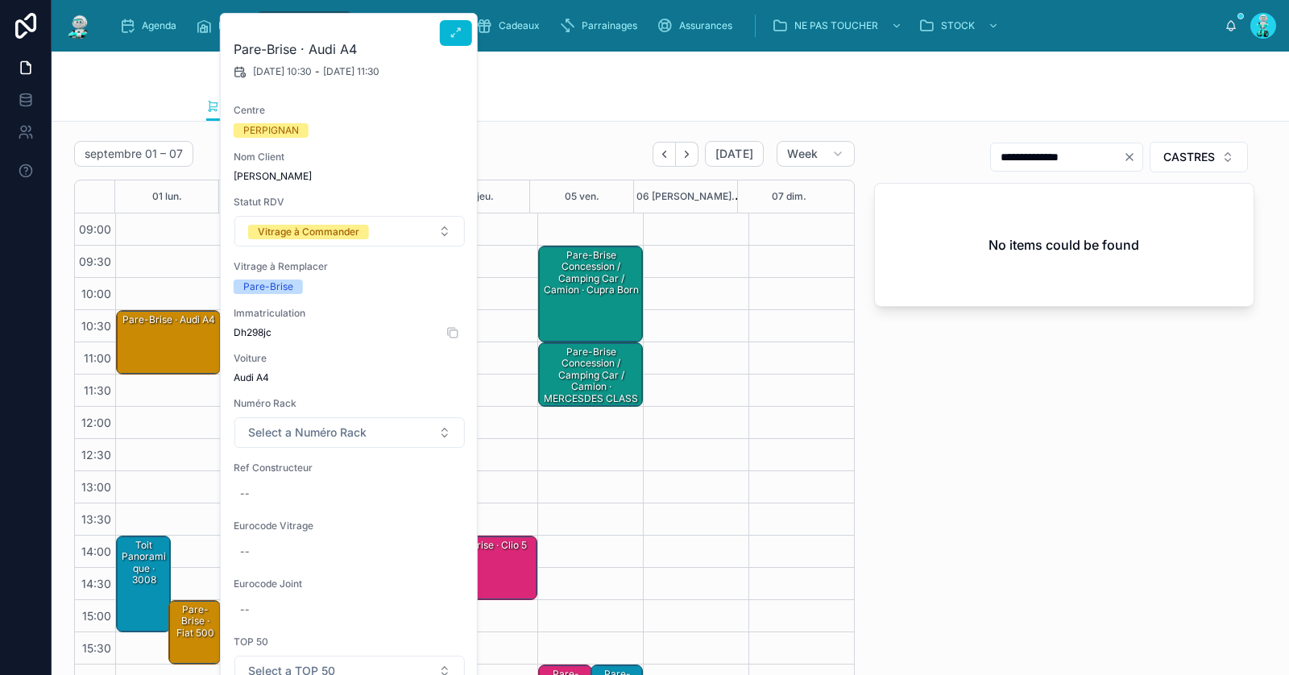
click at [269, 334] on span "Dh298jc" at bounding box center [350, 332] width 232 height 13
click at [265, 331] on span "Dh298jc" at bounding box center [350, 332] width 232 height 13
click at [272, 495] on div "--" at bounding box center [350, 494] width 232 height 26
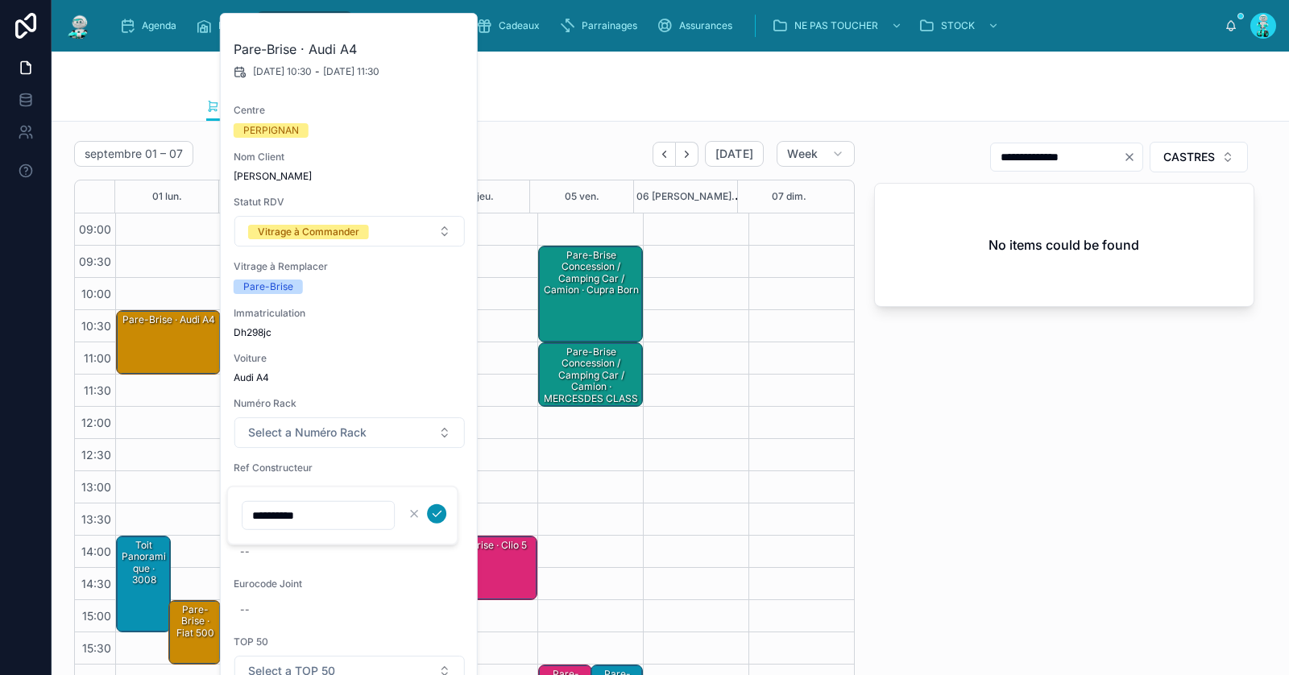
type input "**********"
click at [442, 510] on icon "submit" at bounding box center [436, 514] width 13 height 13
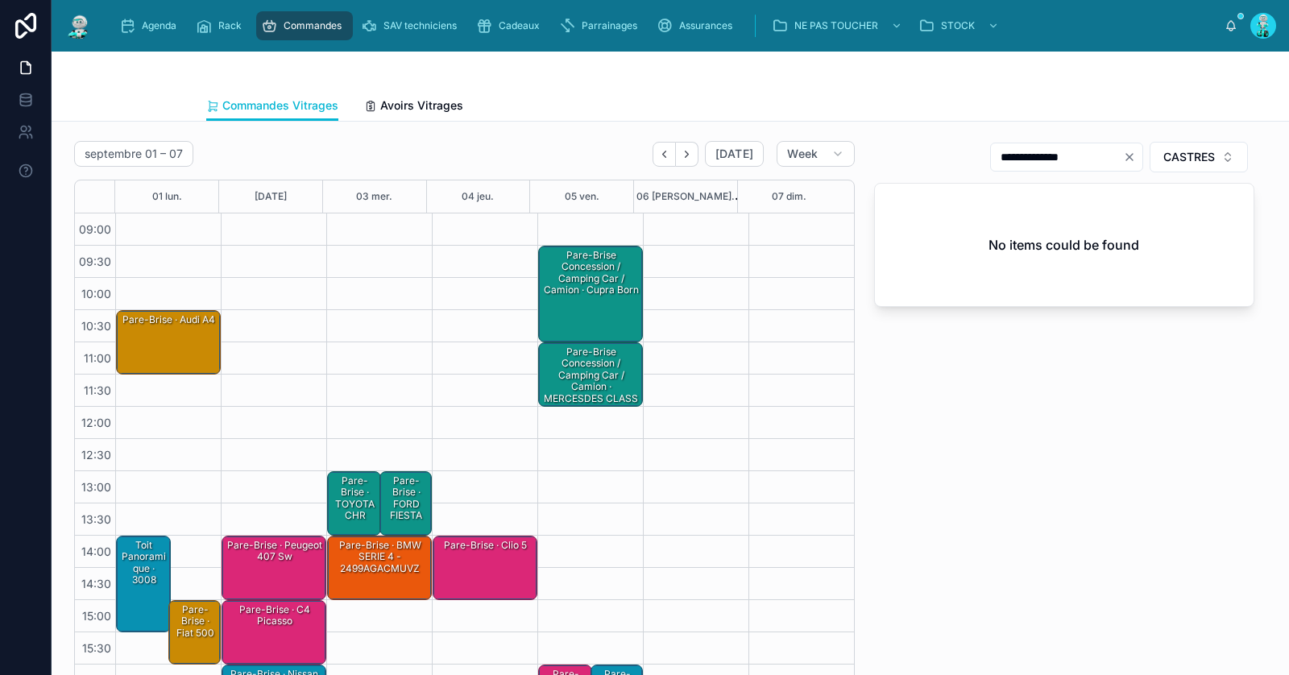
click at [185, 320] on div "Pare-Brise · Audi A4" at bounding box center [169, 320] width 100 height 15
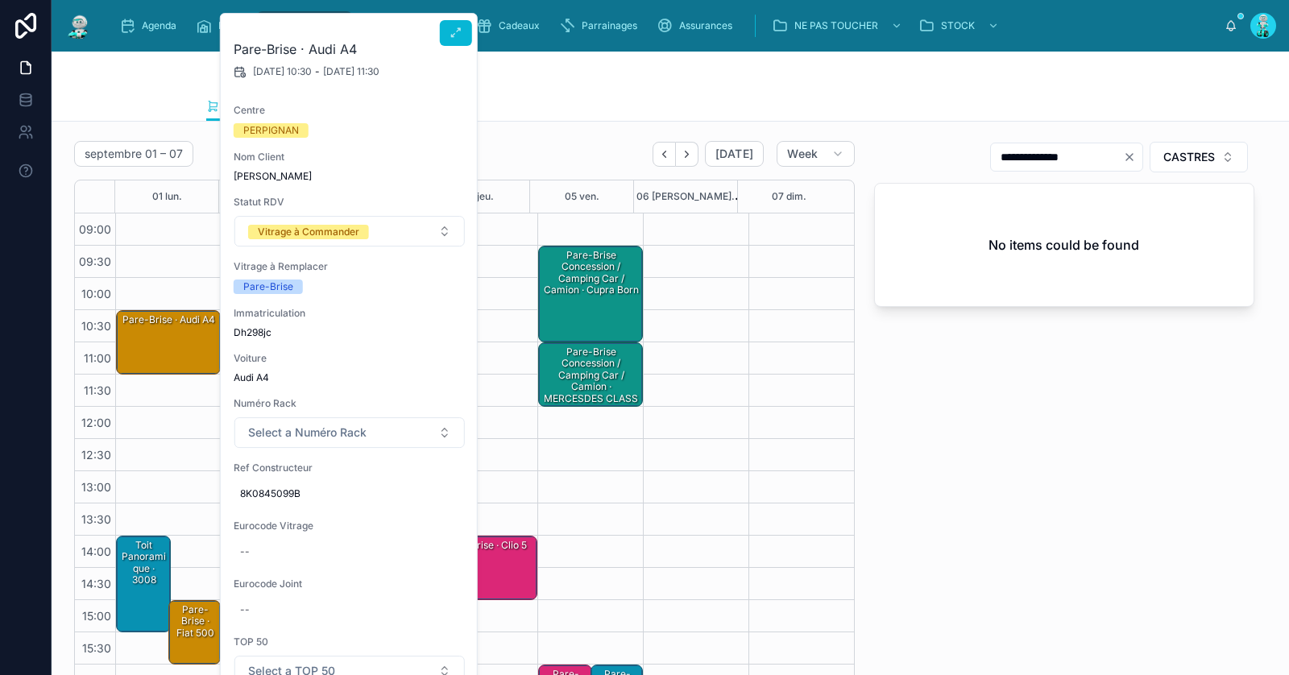
click at [266, 564] on div "Pare-Brise · Audi A4 01/09/2025 10:30 - 01/09/2025 11:30 Centre PERPIGNAN Nom C…" at bounding box center [350, 450] width 258 height 872
click at [280, 552] on div "--" at bounding box center [350, 552] width 232 height 26
type input "**********"
click at [444, 572] on button "submit" at bounding box center [436, 572] width 19 height 19
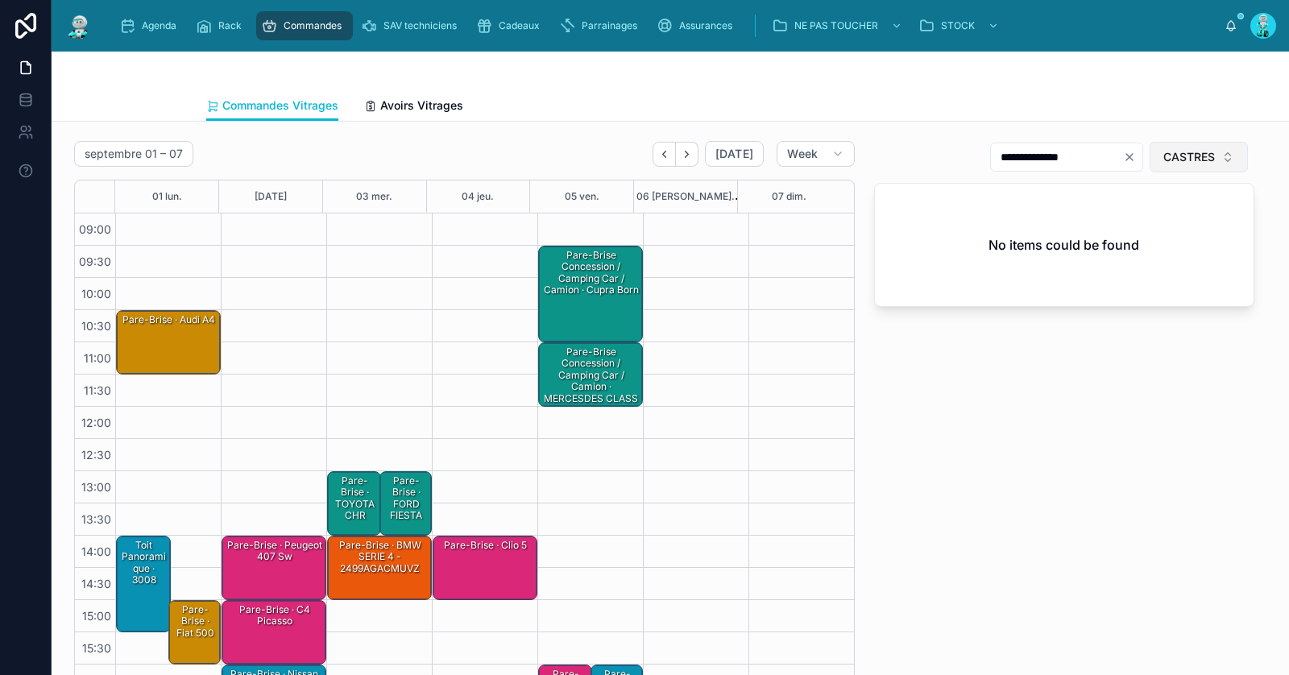
click at [1165, 164] on span "CASTRES" at bounding box center [1190, 157] width 52 height 16
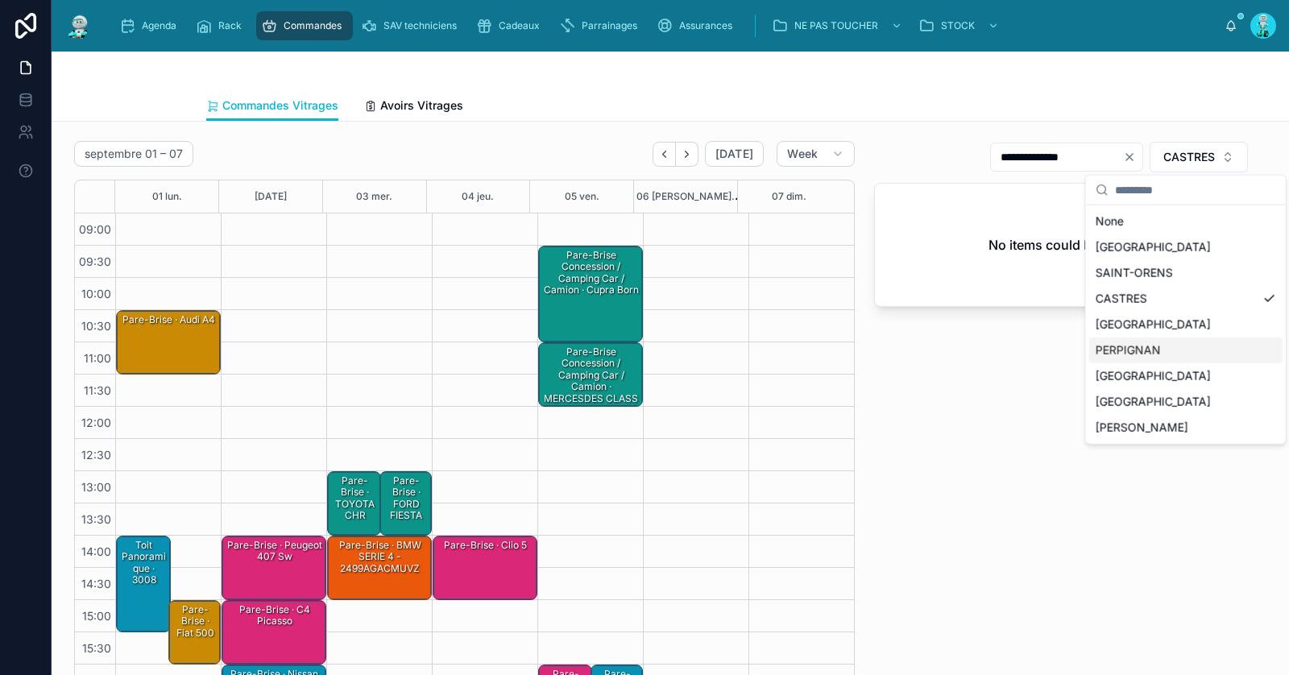
click at [1146, 339] on div "PERPIGNAN" at bounding box center [1186, 351] width 193 height 26
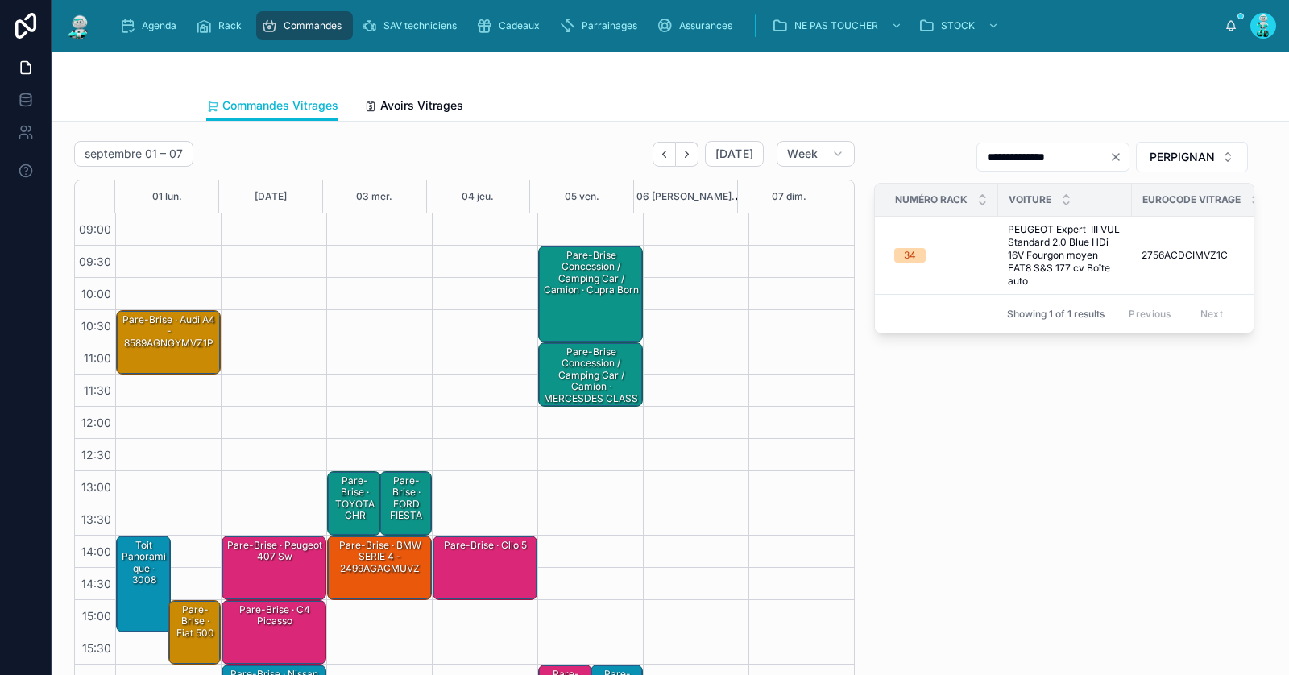
click at [1110, 155] on icon "Clear" at bounding box center [1116, 157] width 13 height 13
click at [1102, 155] on input "text" at bounding box center [1063, 157] width 132 height 23
paste input "**********"
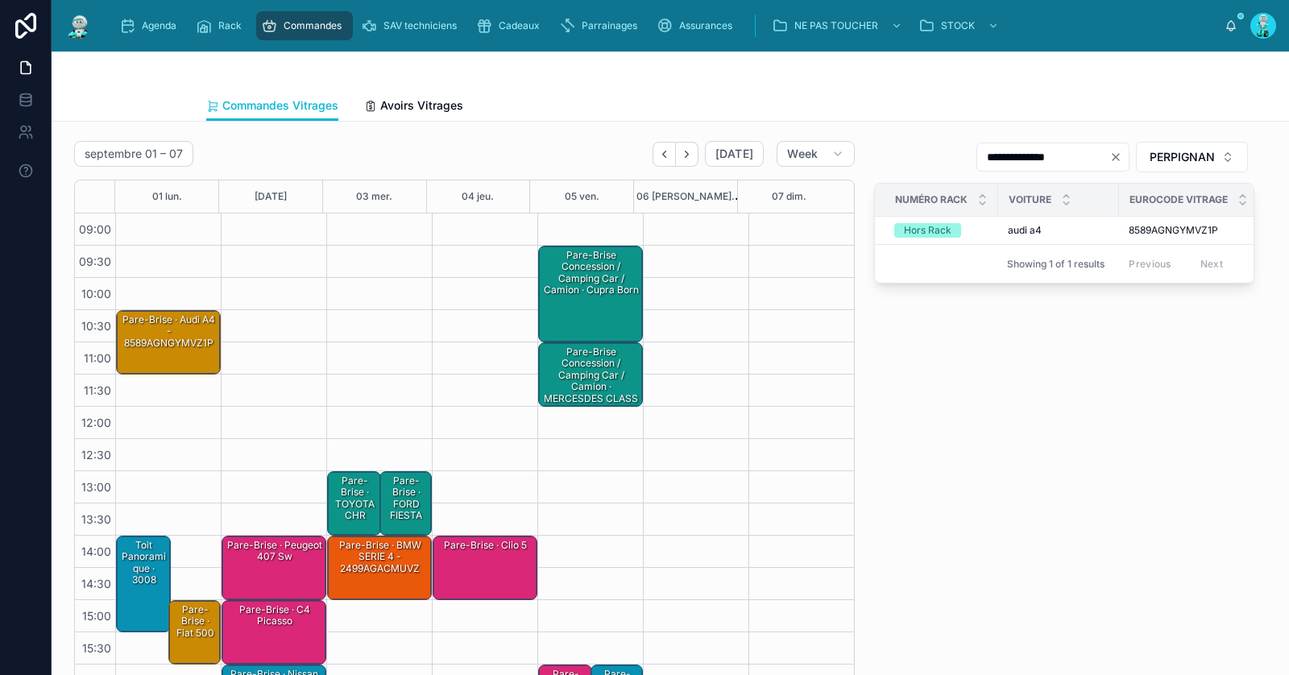
type input "**********"
click at [200, 342] on div "Pare-Brise · Audi A4 - 8589AGNGYMVZ1P" at bounding box center [169, 332] width 100 height 38
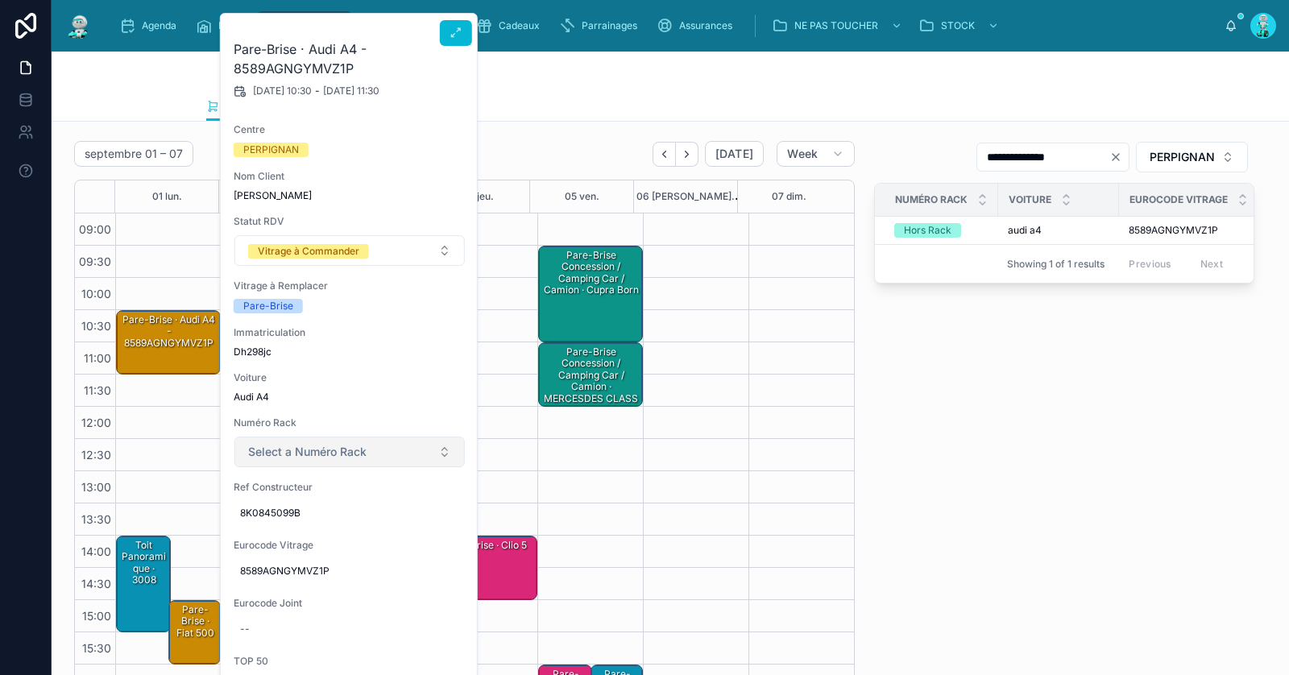
click at [280, 455] on span "Select a Numéro Rack" at bounding box center [307, 452] width 118 height 16
type input "****"
click at [297, 520] on div "Hors Rack" at bounding box center [279, 515] width 48 height 15
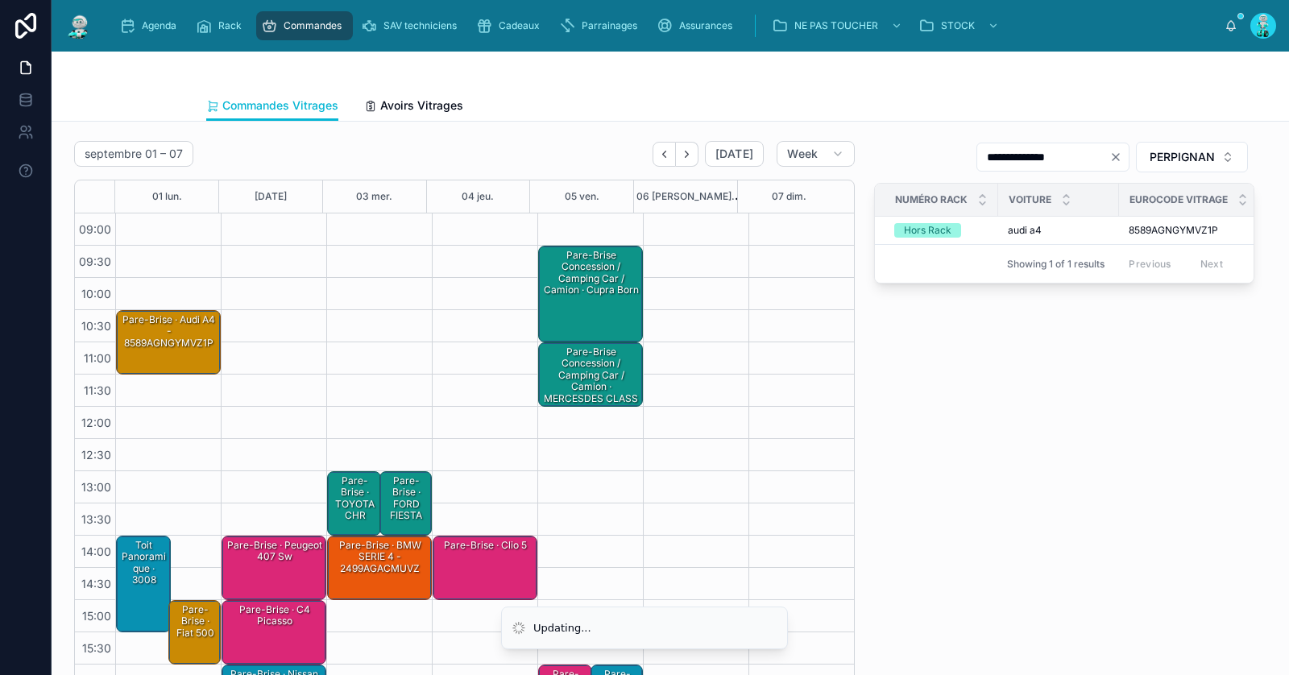
drag, startPoint x: 210, startPoint y: 345, endPoint x: 190, endPoint y: 336, distance: 21.3
click at [209, 345] on div "Pare-Brise · Audi A4 - 8589AGNGYMVZ1P" at bounding box center [169, 332] width 100 height 38
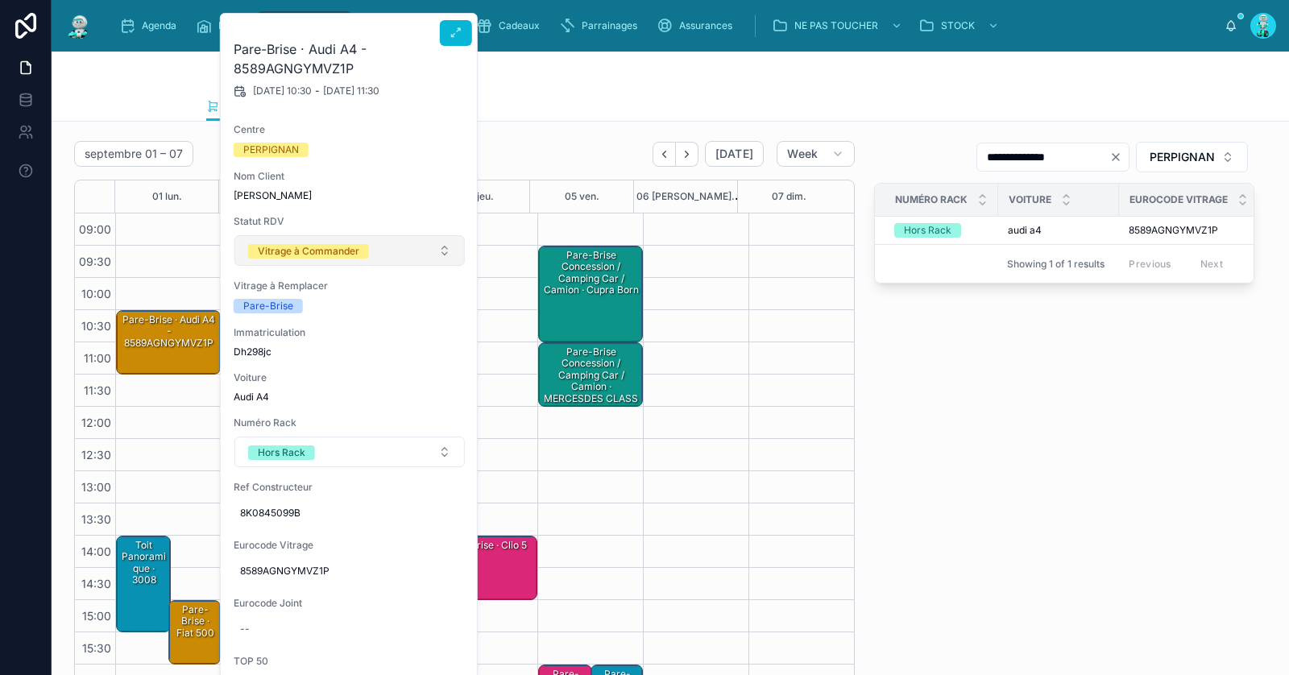
click at [340, 235] on div "Statut RDV Vitrage à Commander" at bounding box center [350, 241] width 232 height 52
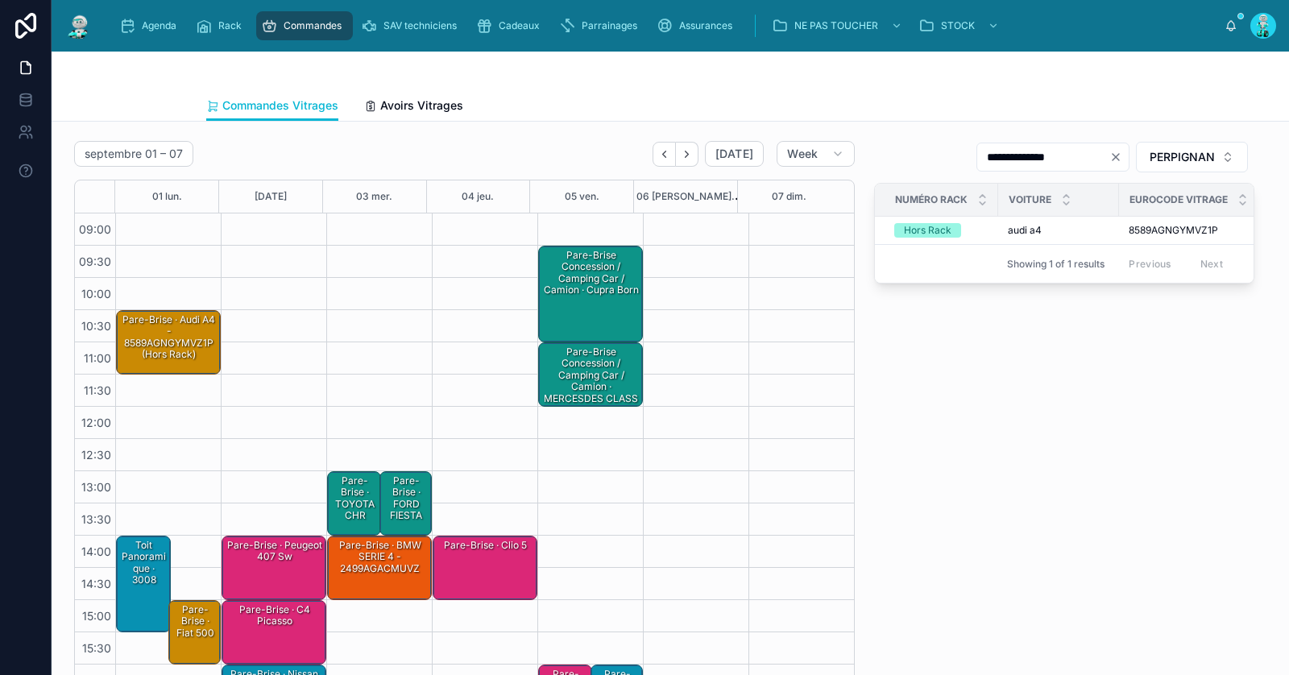
click at [339, 262] on div "13:00 – 14:00 Pare-Brise · TOYOTA CHR 14:00 – 15:00 Pare-Brise · BMW SERIE 4 - …" at bounding box center [379, 504] width 106 height 580
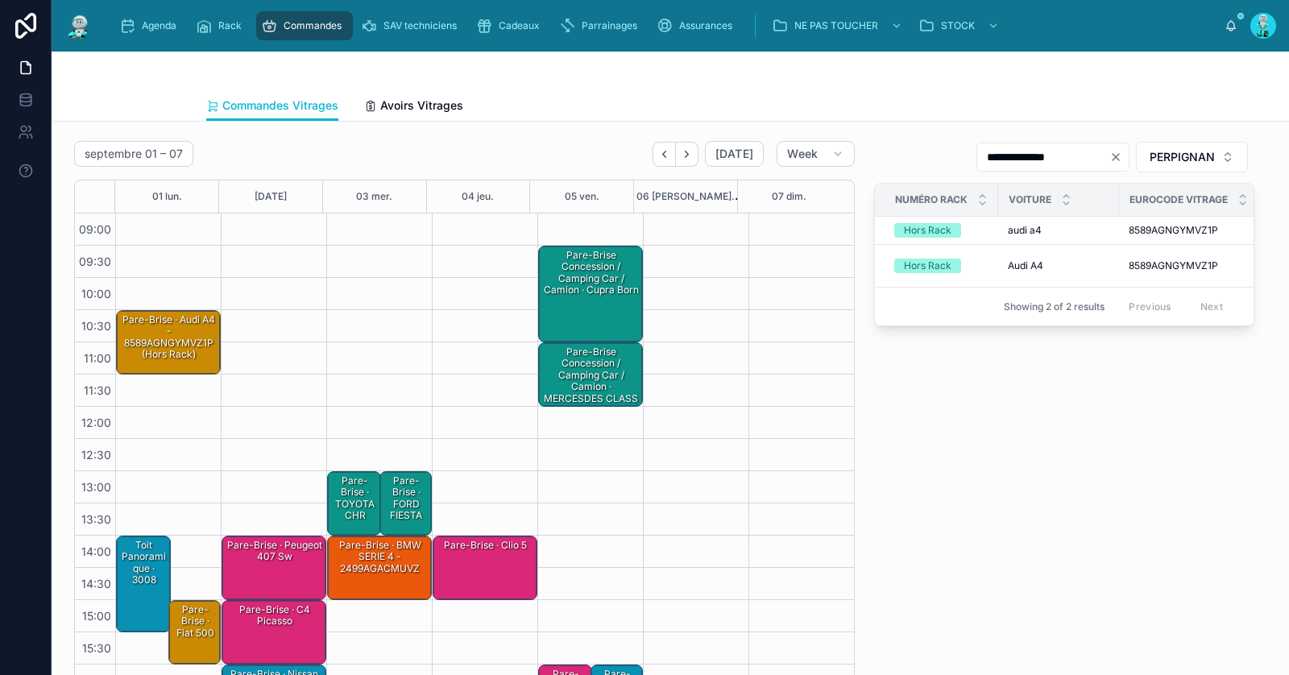
click at [191, 322] on div "Pare-Brise · Audi A4 - 8589AGNGYMVZ1P (Hors Rack)" at bounding box center [169, 338] width 100 height 50
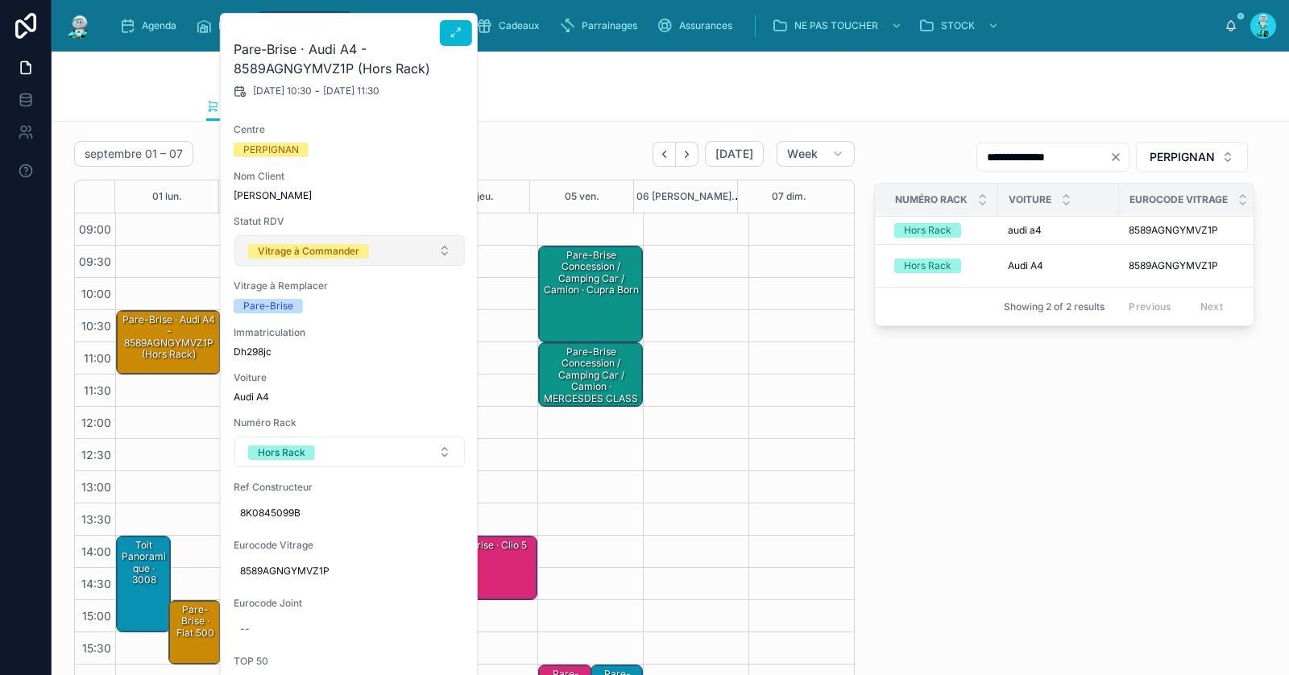
click at [334, 253] on div "Vitrage à Commander" at bounding box center [309, 251] width 102 height 15
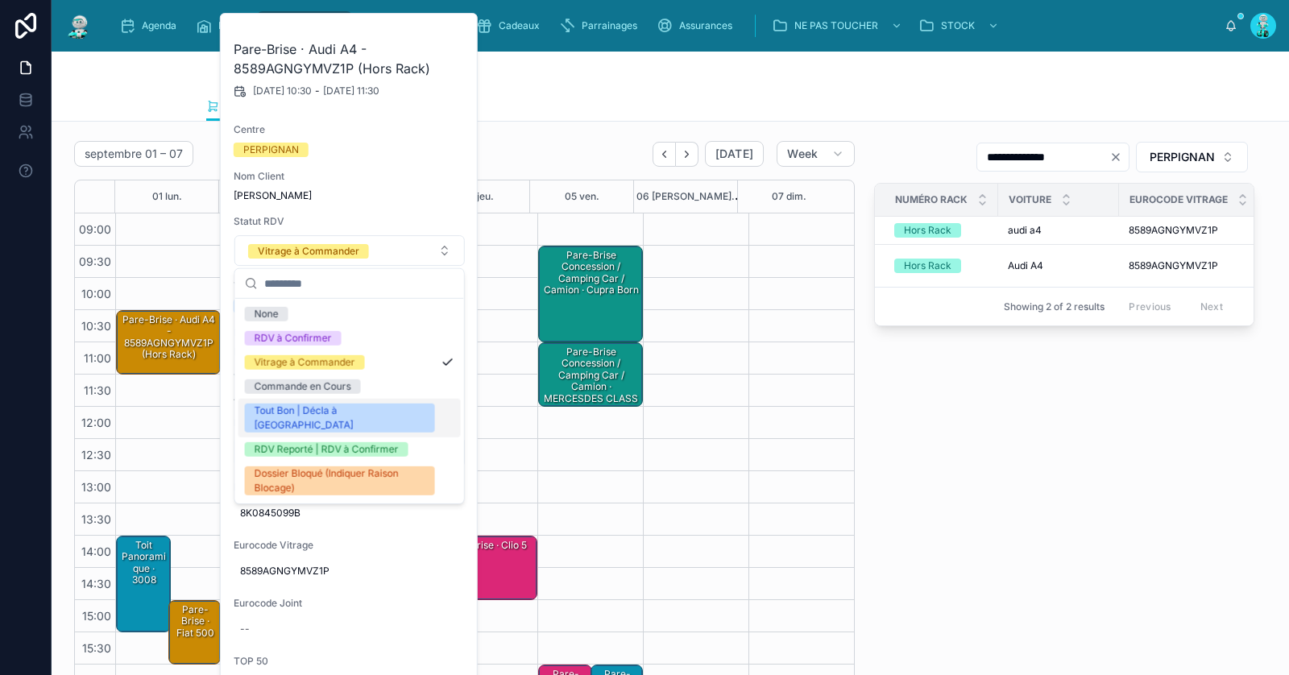
click at [319, 409] on div "Tout Bon | Décla à [GEOGRAPHIC_DATA]" at bounding box center [340, 418] width 171 height 29
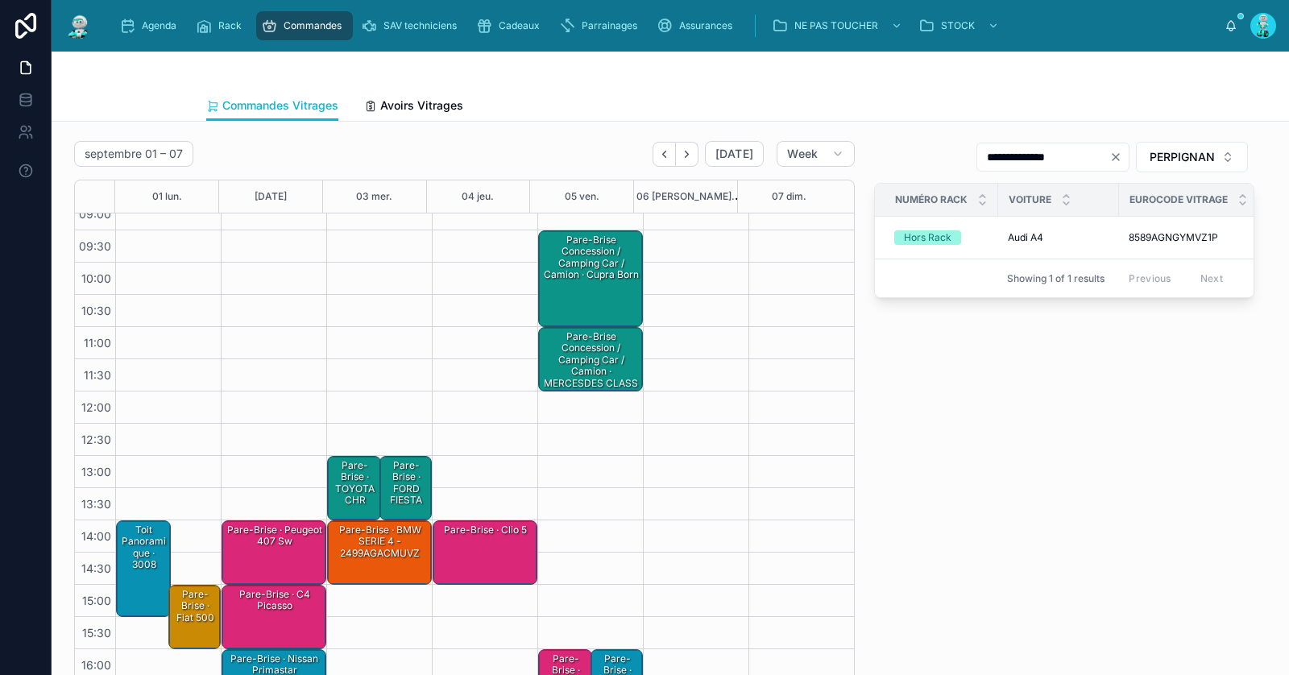
scroll to position [91, 0]
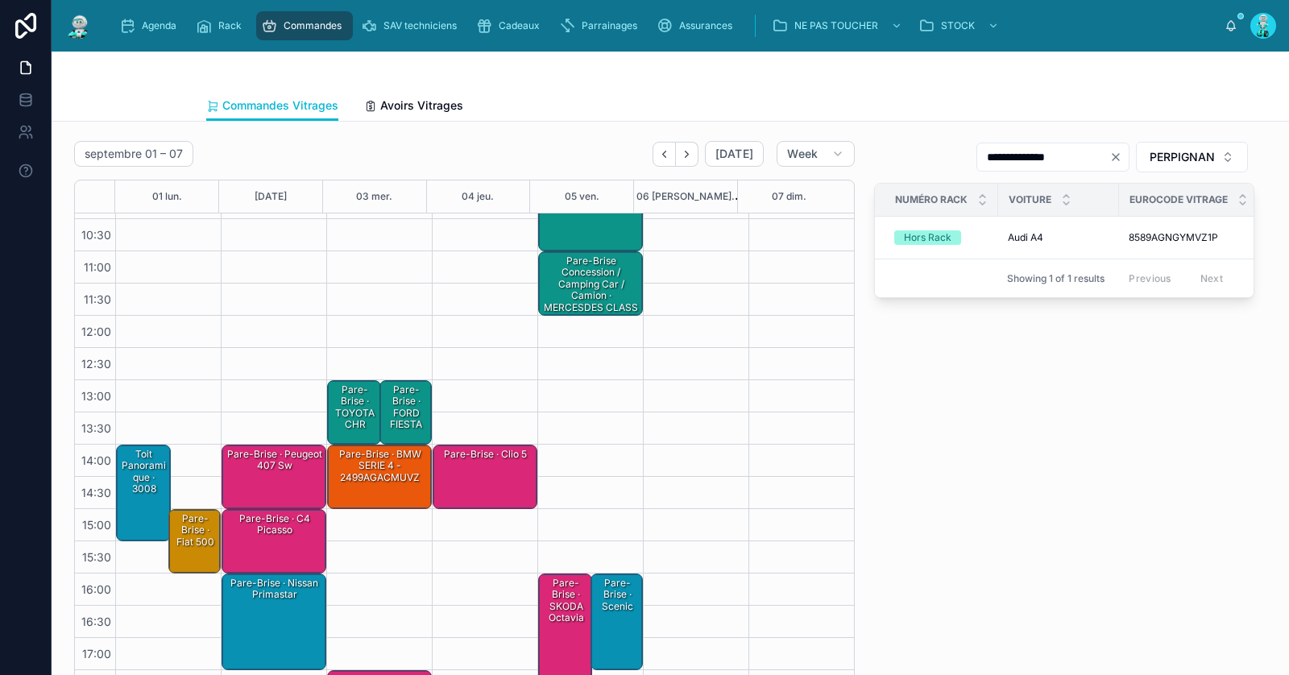
click at [209, 547] on div "Pare-Brise · Fiat 500" at bounding box center [196, 530] width 48 height 39
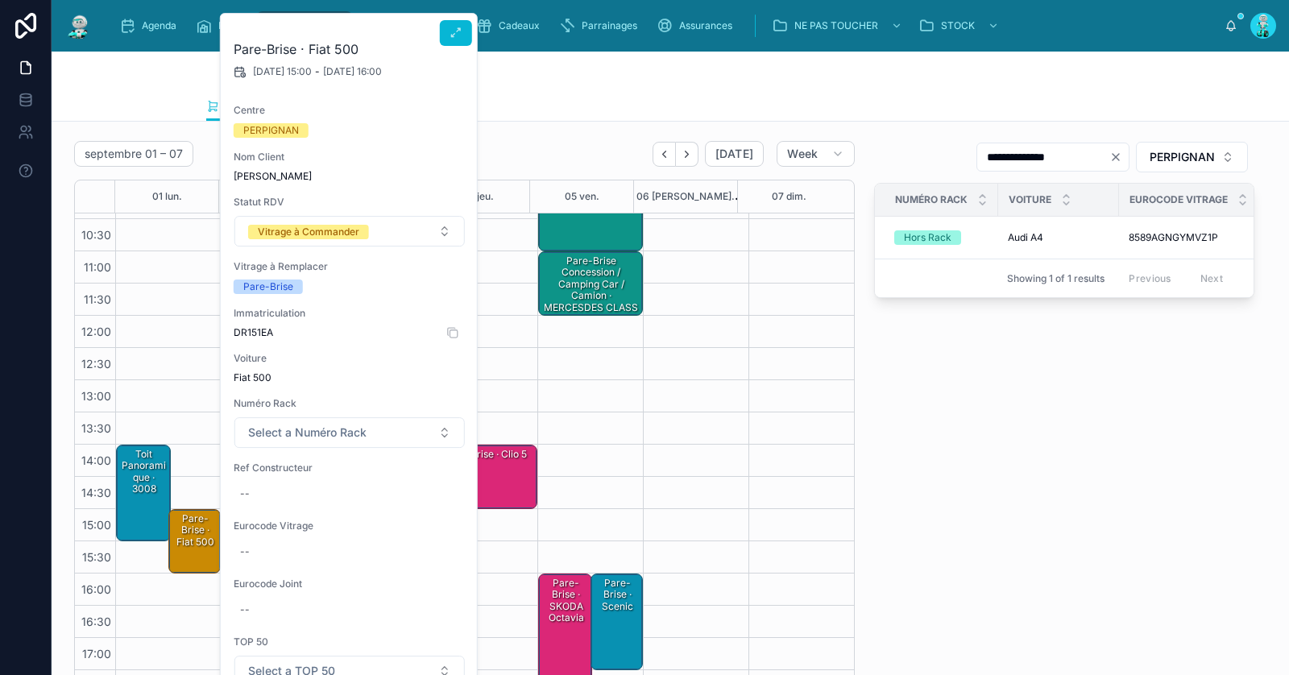
click at [251, 330] on span "DR151EA" at bounding box center [350, 332] width 232 height 13
click at [194, 550] on div "Pare-Brise · Fiat 500" at bounding box center [196, 541] width 48 height 61
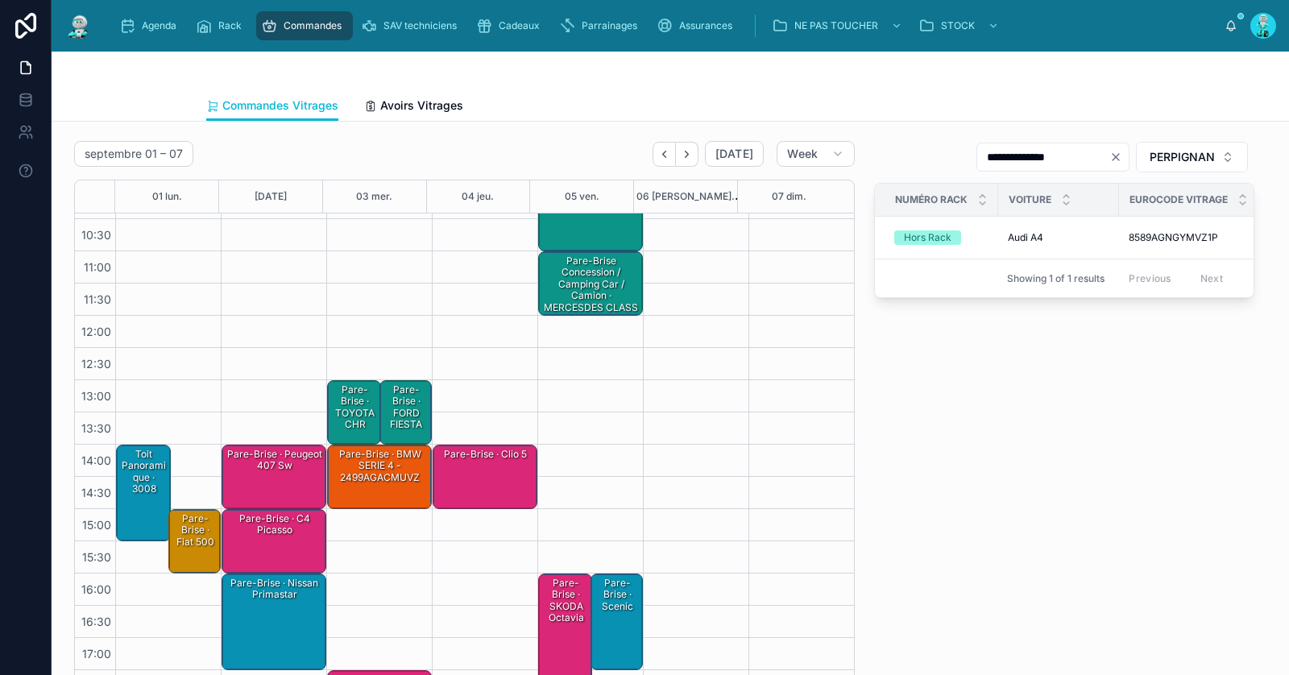
click at [214, 533] on div "Pare-Brise · Fiat 500" at bounding box center [196, 531] width 48 height 38
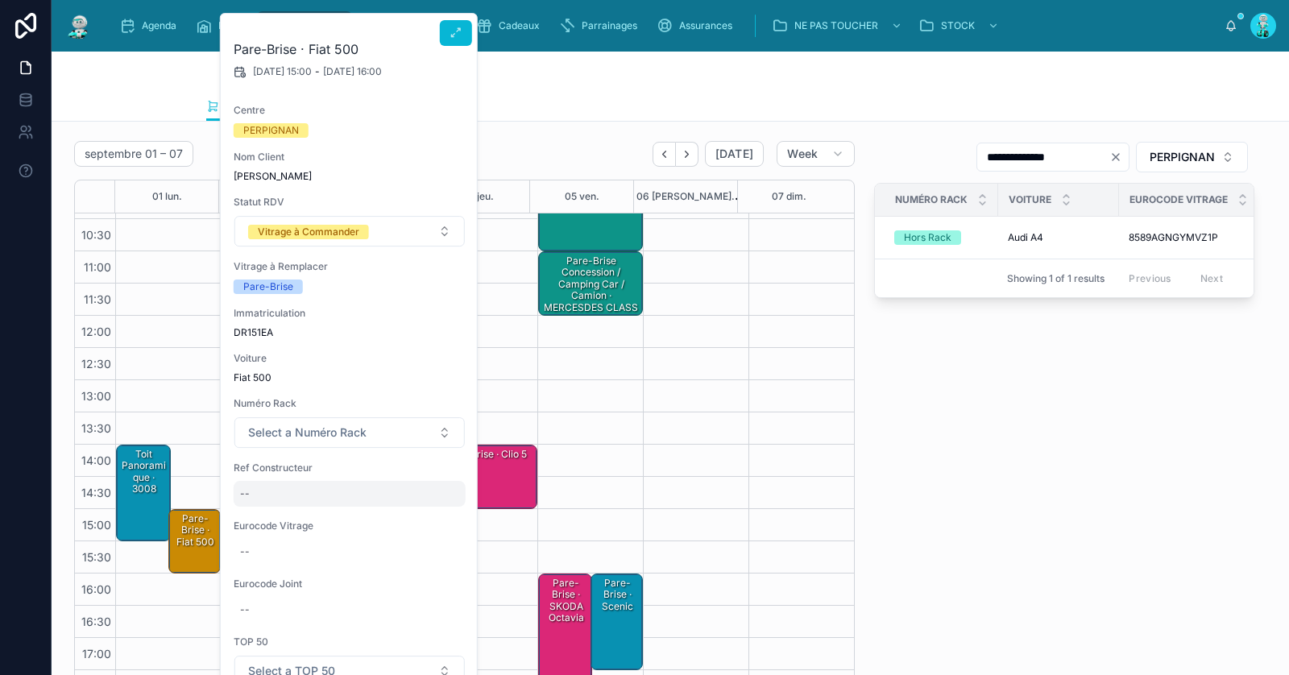
click at [262, 492] on div "--" at bounding box center [350, 494] width 232 height 26
type input "********"
click at [441, 514] on icon "submit" at bounding box center [436, 514] width 13 height 13
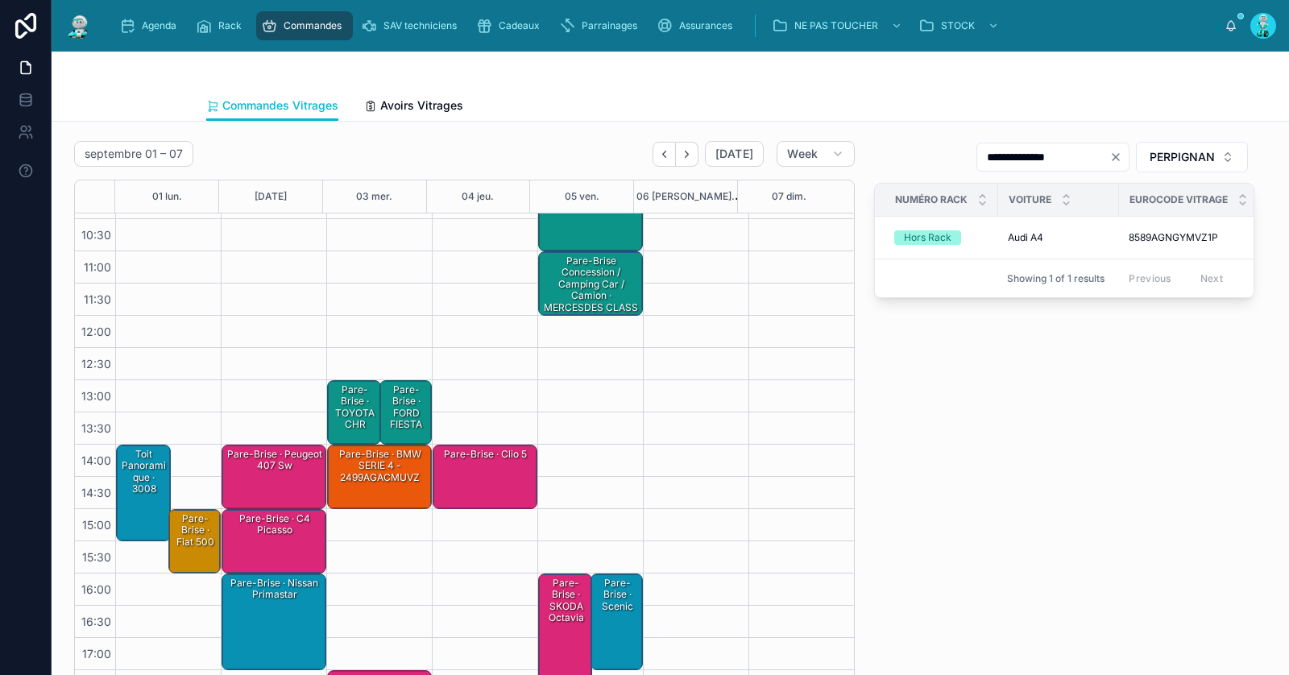
click at [190, 554] on div "Pare-Brise · Fiat 500" at bounding box center [196, 541] width 48 height 61
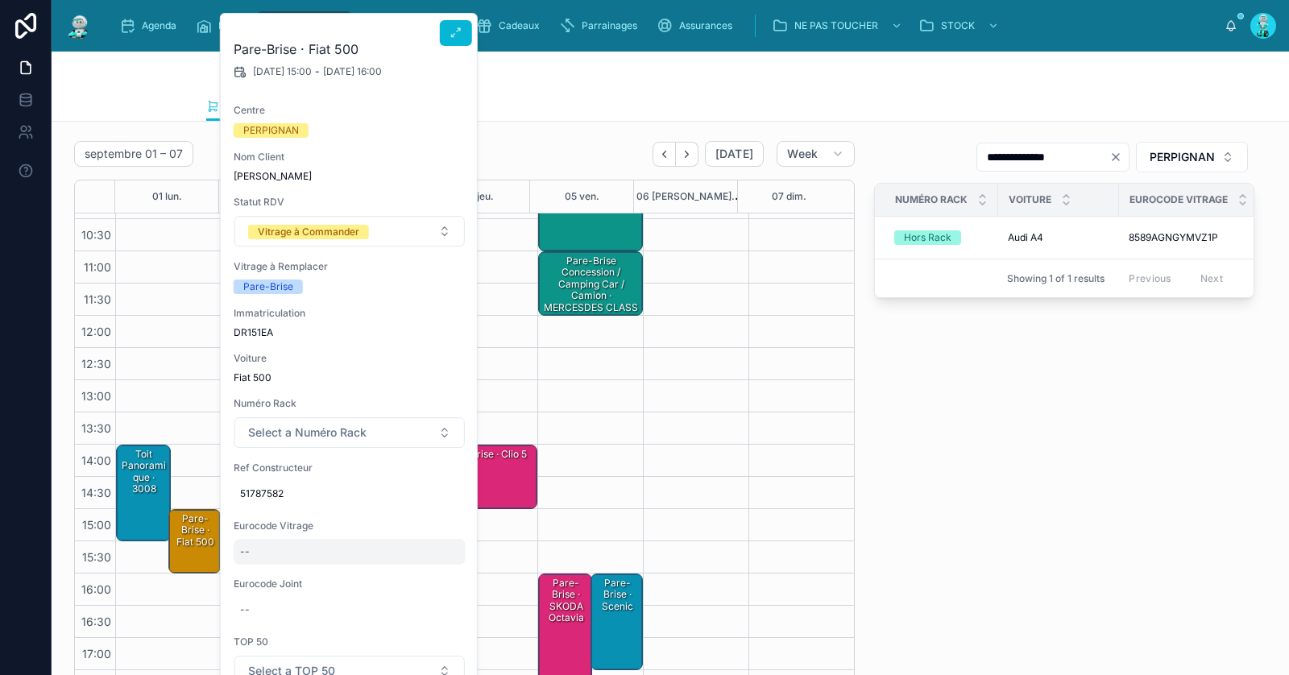
click at [274, 558] on div "--" at bounding box center [350, 552] width 232 height 26
type input "**********"
click at [438, 580] on button "submit" at bounding box center [436, 572] width 19 height 19
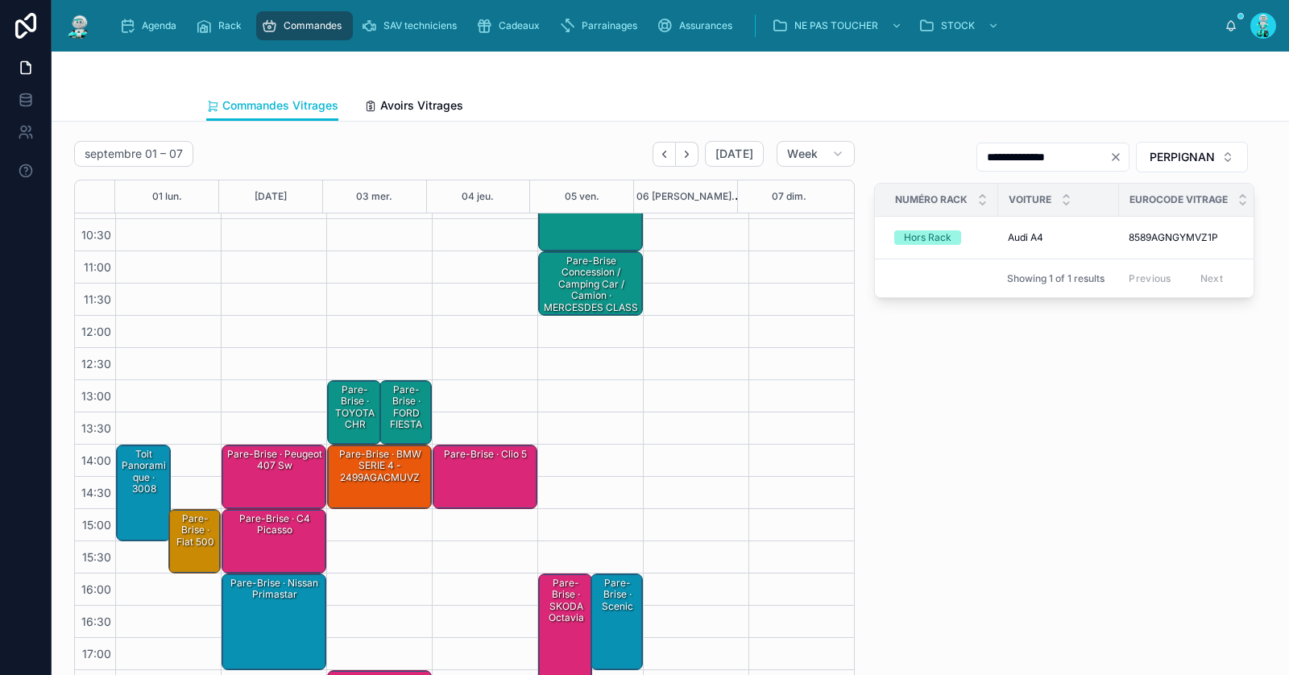
click at [1110, 154] on icon "Clear" at bounding box center [1116, 157] width 13 height 13
click at [1091, 156] on input "text" at bounding box center [1063, 157] width 132 height 23
paste input "**********"
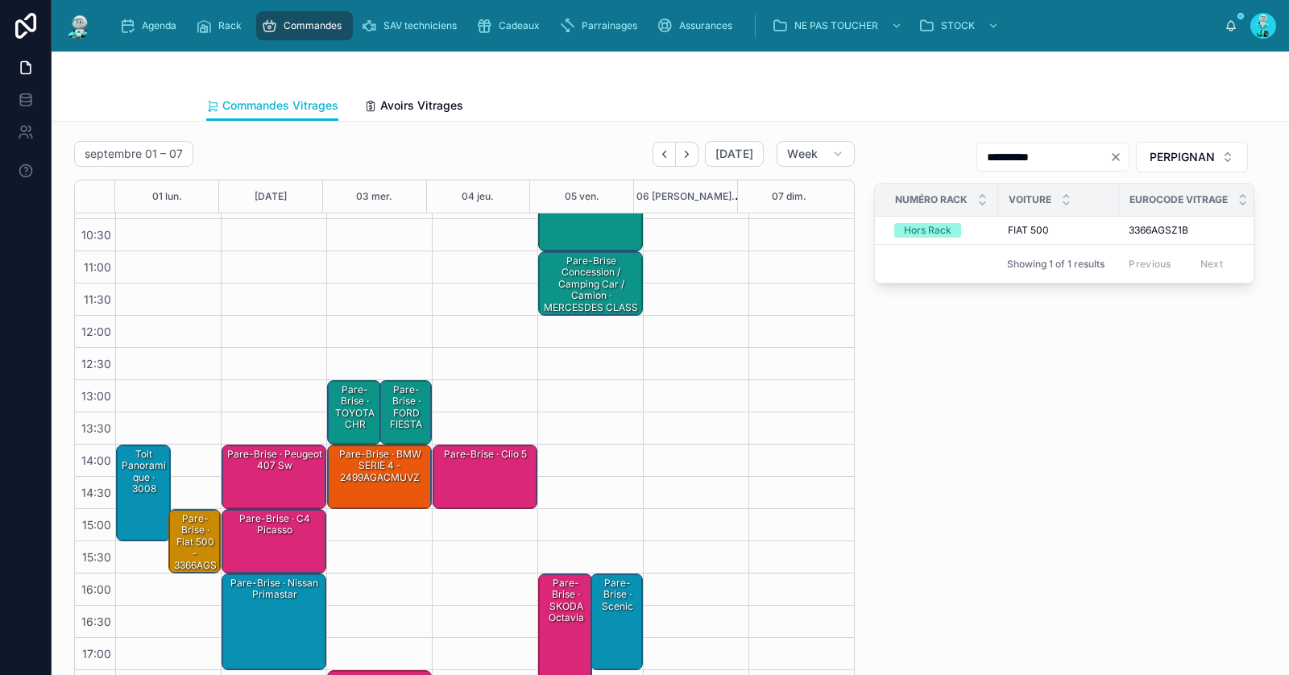
type input "**********"
click at [201, 548] on div "Pare-Brise · Fiat 500 - 3366AGSZ1B" at bounding box center [196, 548] width 48 height 73
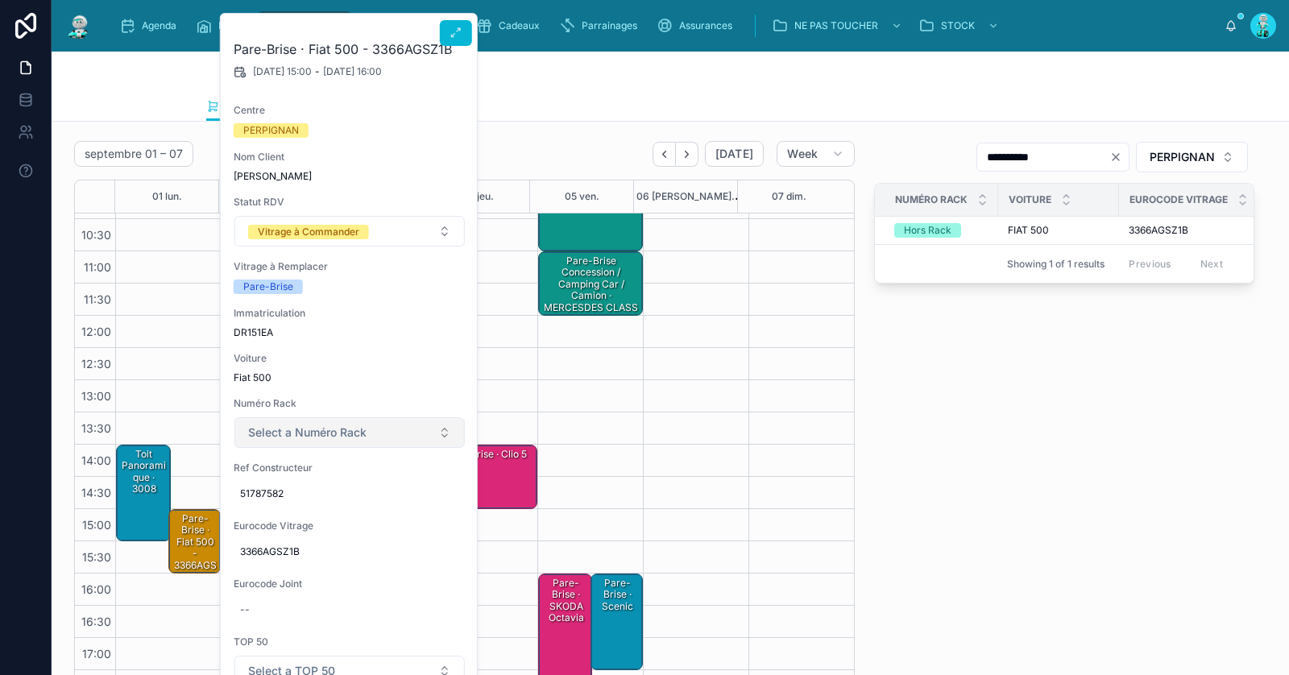
click at [353, 429] on span "Select a Numéro Rack" at bounding box center [307, 433] width 118 height 16
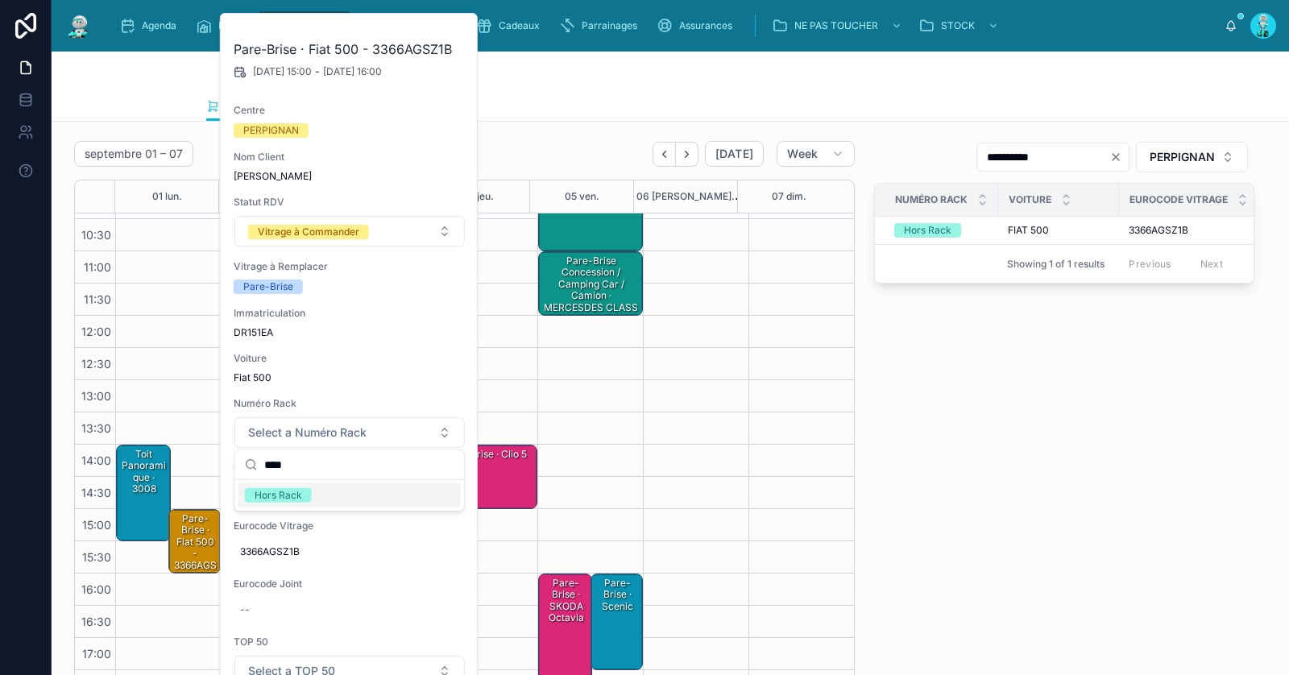
type input "****"
click at [309, 500] on span "Hors Rack" at bounding box center [278, 495] width 67 height 15
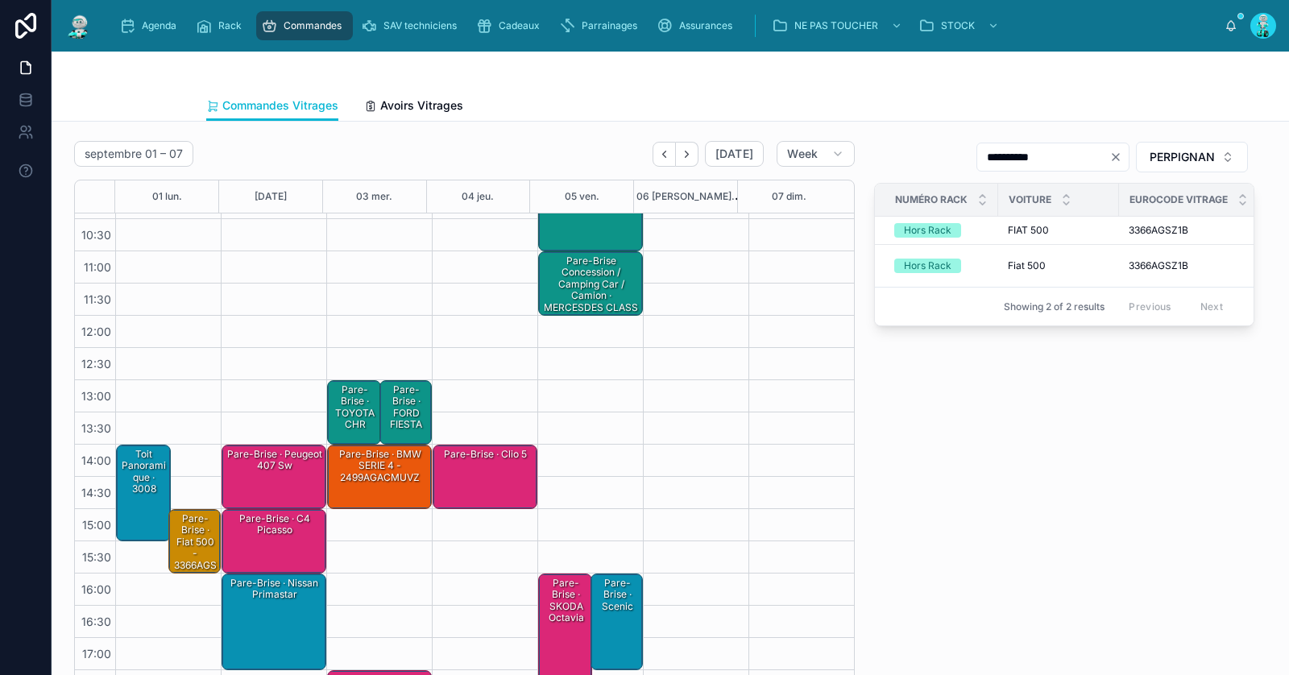
click at [203, 537] on div "Pare-Brise · Fiat 500 - 3366AGSZ1B (Hors Rack)" at bounding box center [196, 560] width 48 height 96
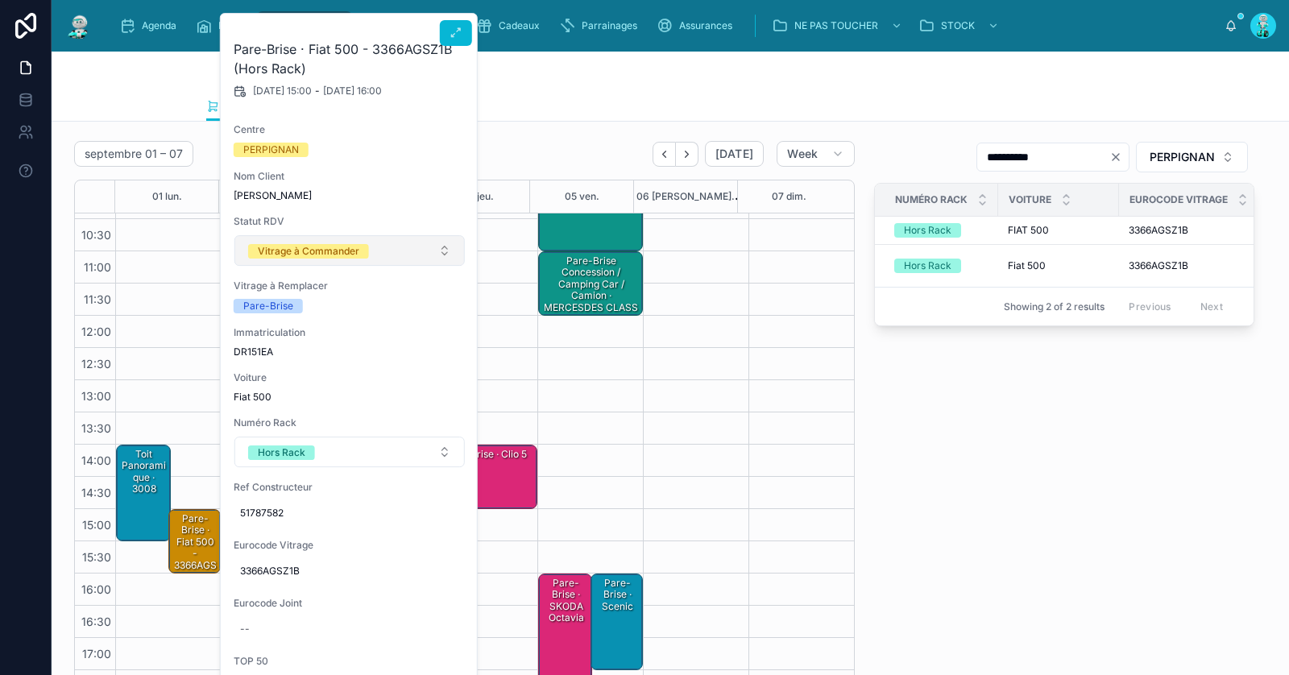
click at [379, 253] on button "Vitrage à Commander" at bounding box center [350, 250] width 230 height 31
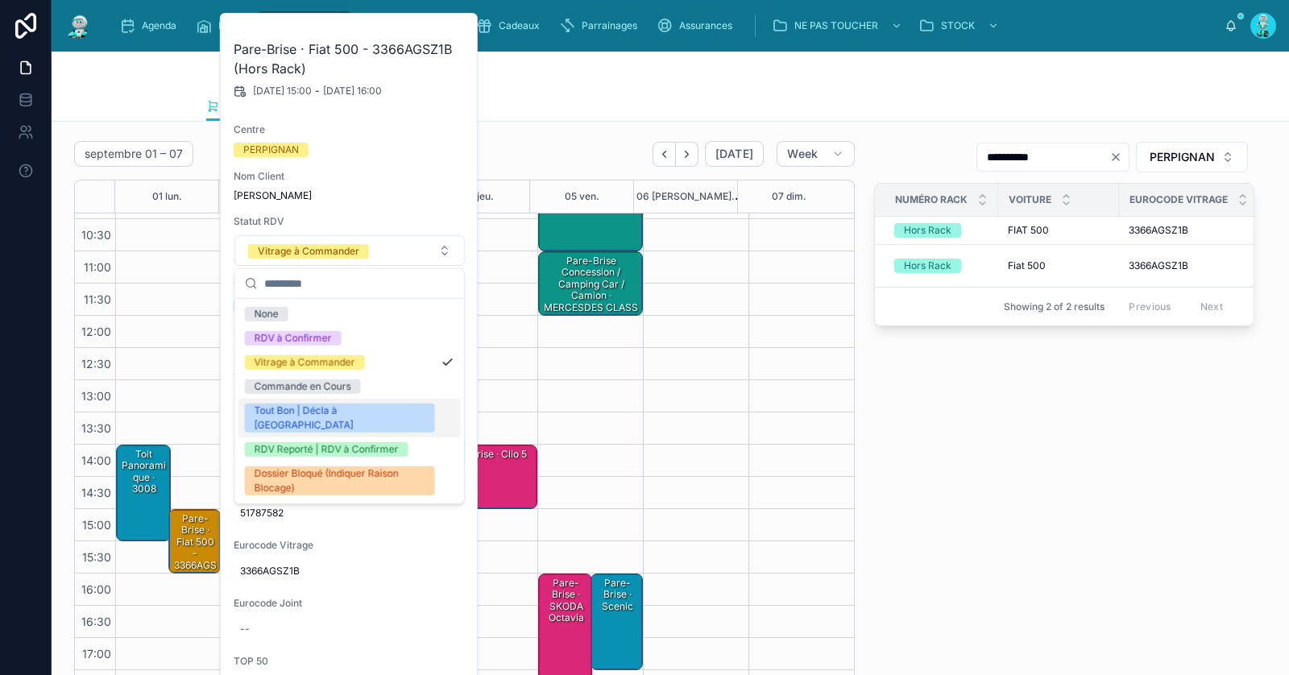
click at [325, 417] on div "Tout Bon | Décla à [GEOGRAPHIC_DATA]" at bounding box center [350, 418] width 222 height 39
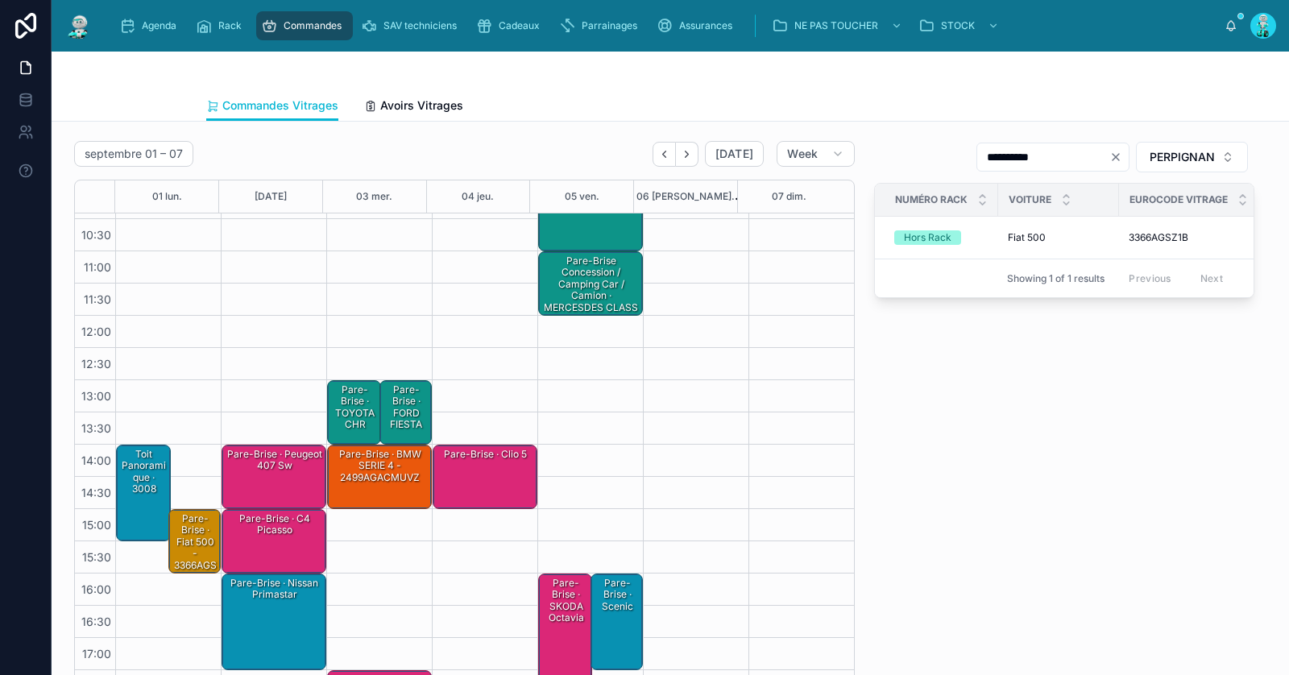
click at [925, 468] on div "**********" at bounding box center [1065, 422] width 400 height 574
click at [195, 562] on div "Pare-Brise · Fiat 500 - 3366AGSZ1B (Hors Rack)" at bounding box center [196, 560] width 48 height 96
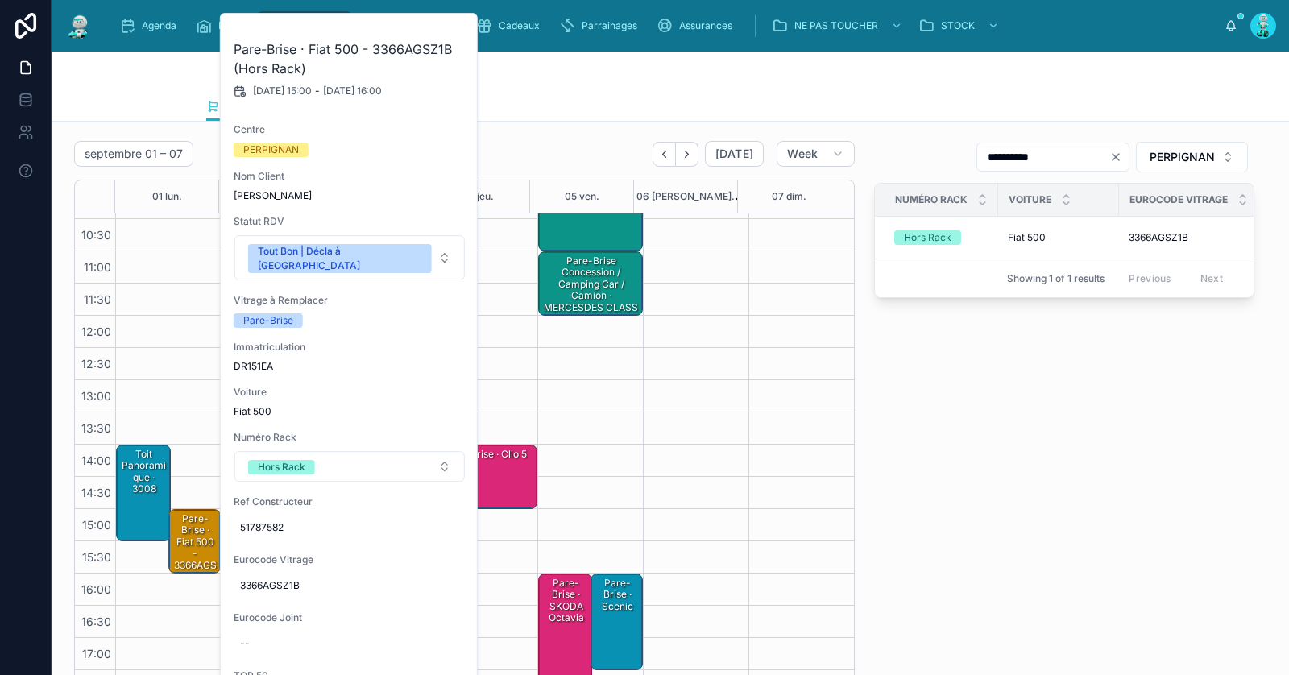
click at [1007, 458] on div "**********" at bounding box center [1065, 422] width 400 height 574
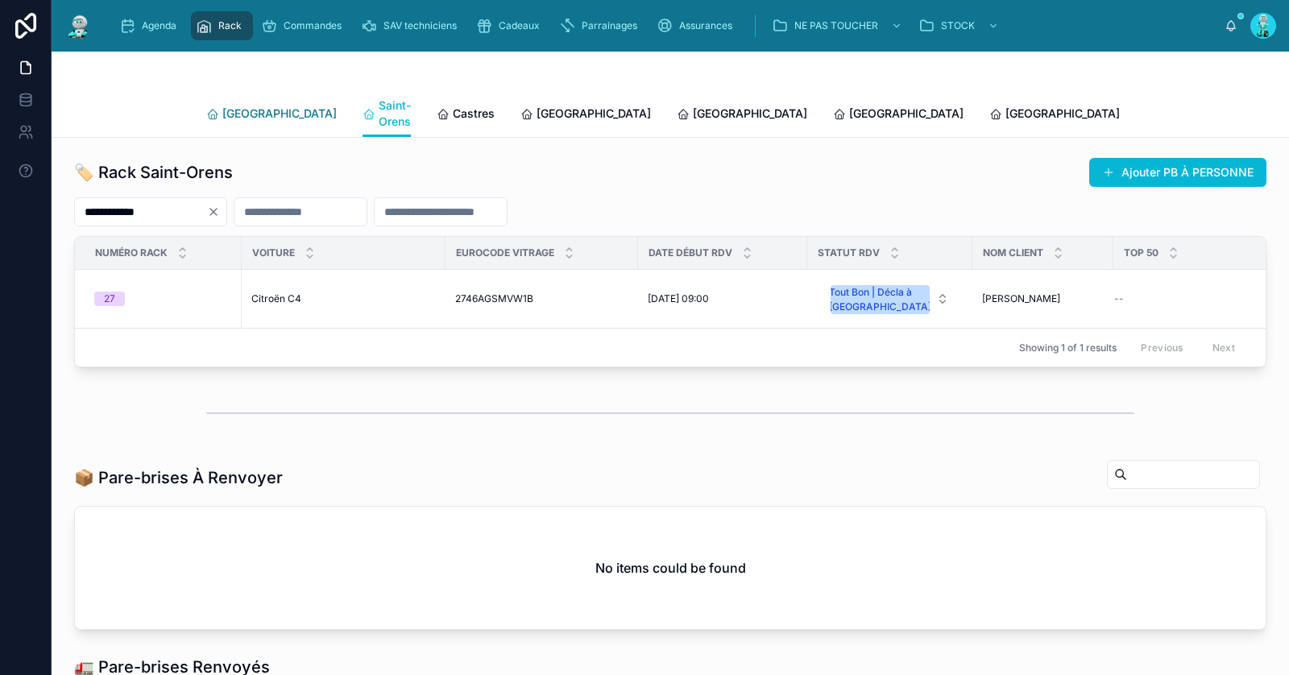
click at [210, 108] on icon at bounding box center [212, 114] width 13 height 13
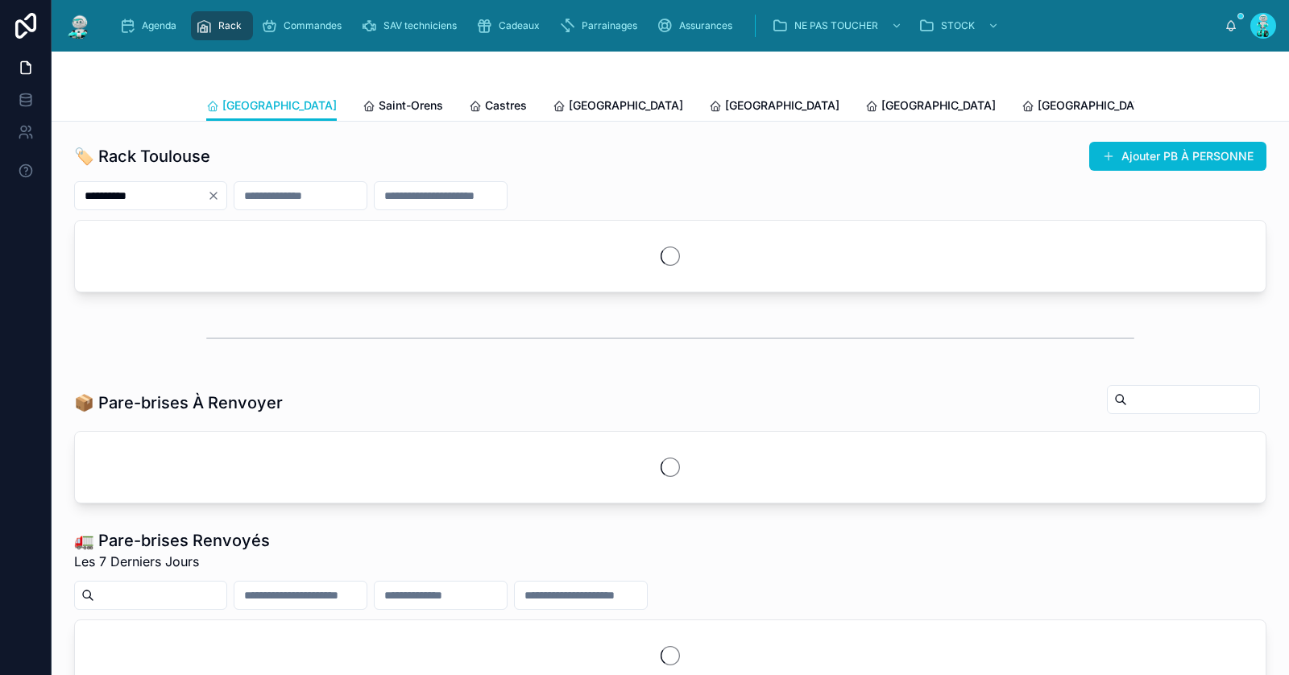
click at [220, 196] on icon "Clear" at bounding box center [213, 195] width 13 height 13
click at [207, 197] on input "text" at bounding box center [141, 196] width 132 height 23
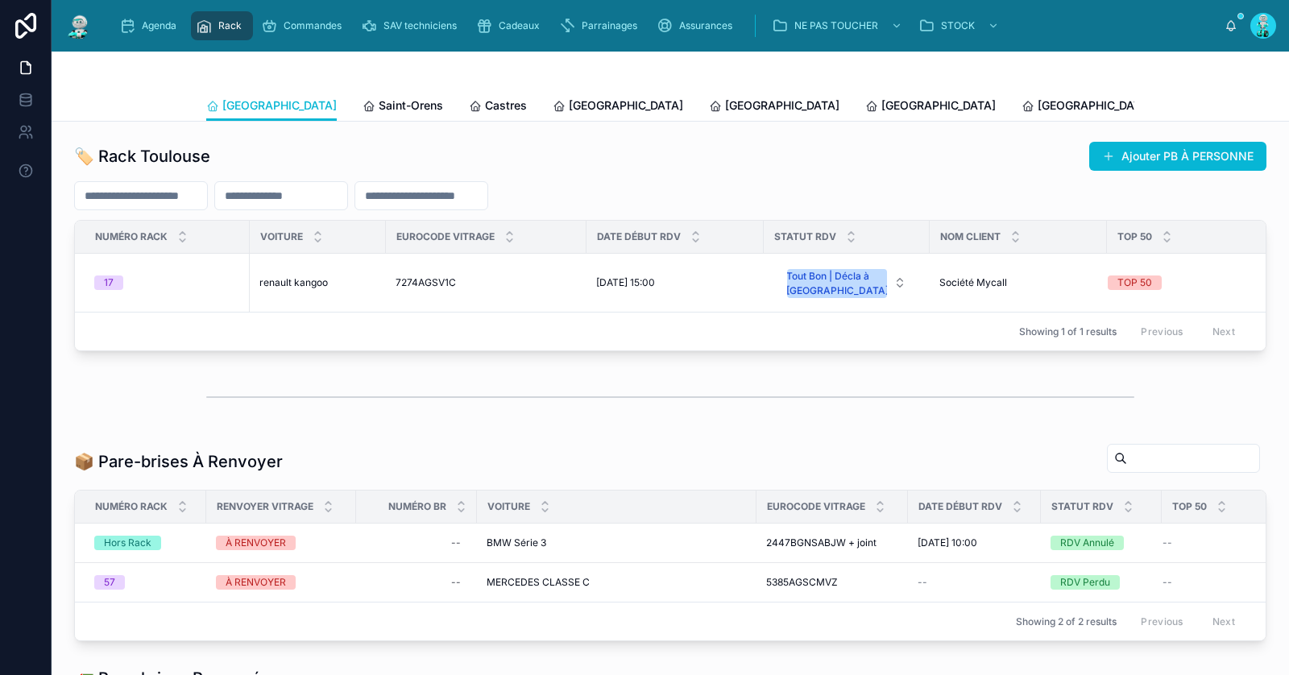
paste input "**********"
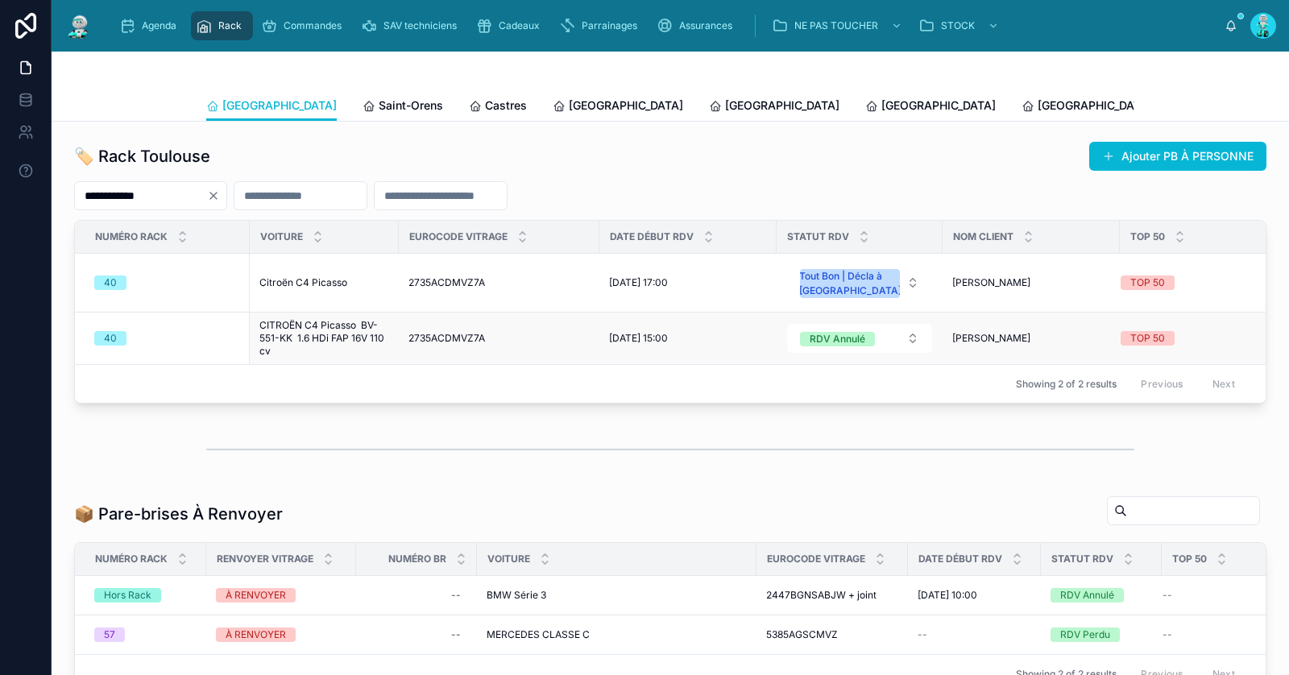
type input "**********"
click at [301, 343] on span "CITROËN C4 Picasso BV-551-KK 1.6 HDi FAP 16V 110 cv" at bounding box center [325, 338] width 130 height 39
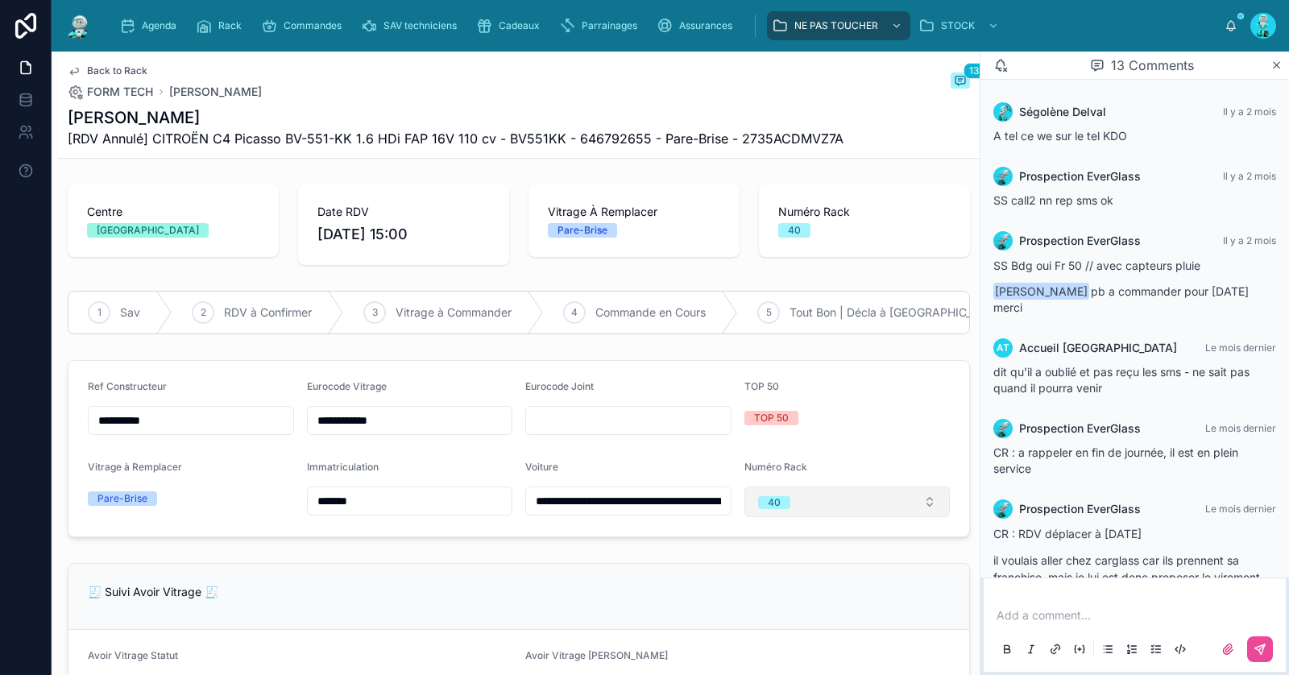
click at [785, 513] on button "40" at bounding box center [848, 502] width 206 height 31
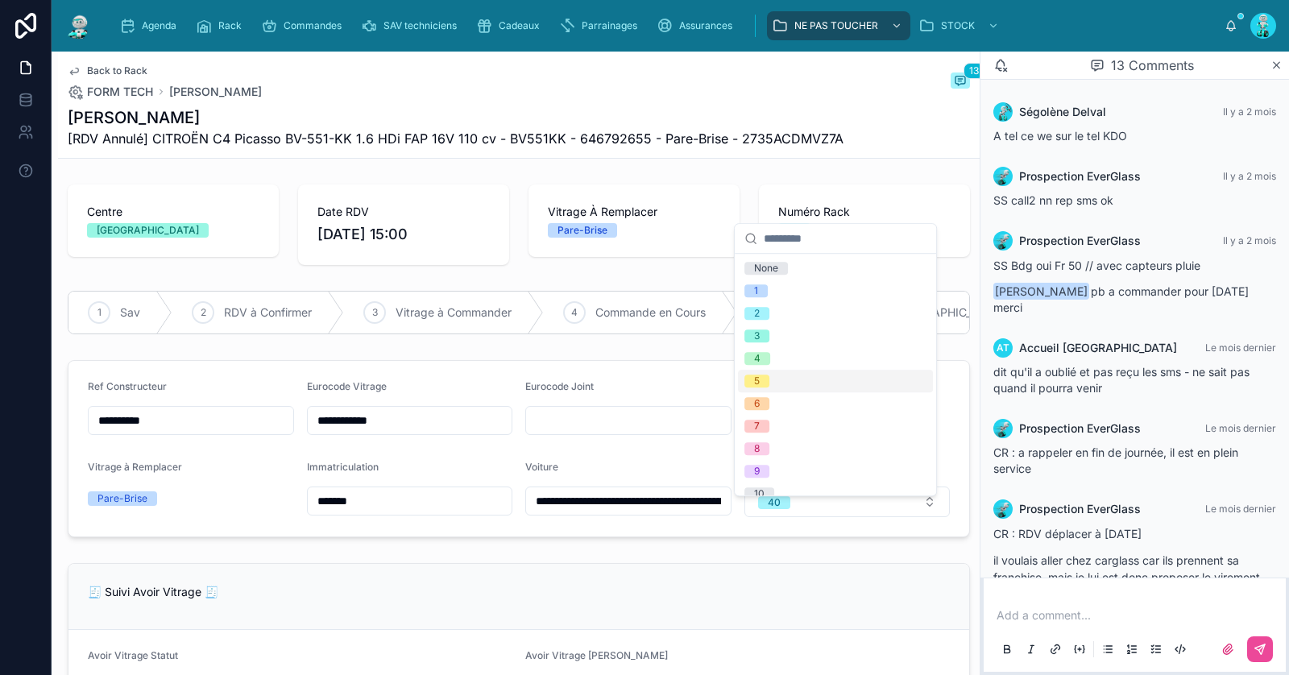
scroll to position [662, 0]
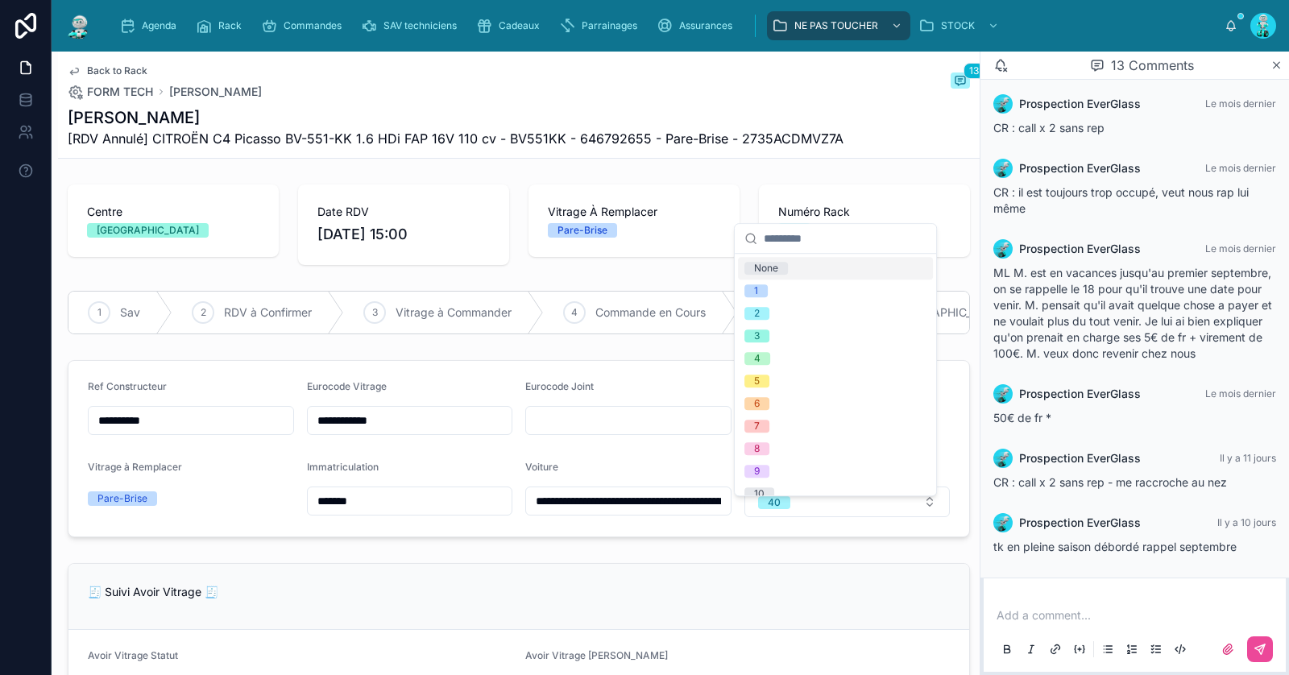
click at [781, 272] on span "None" at bounding box center [767, 268] width 44 height 13
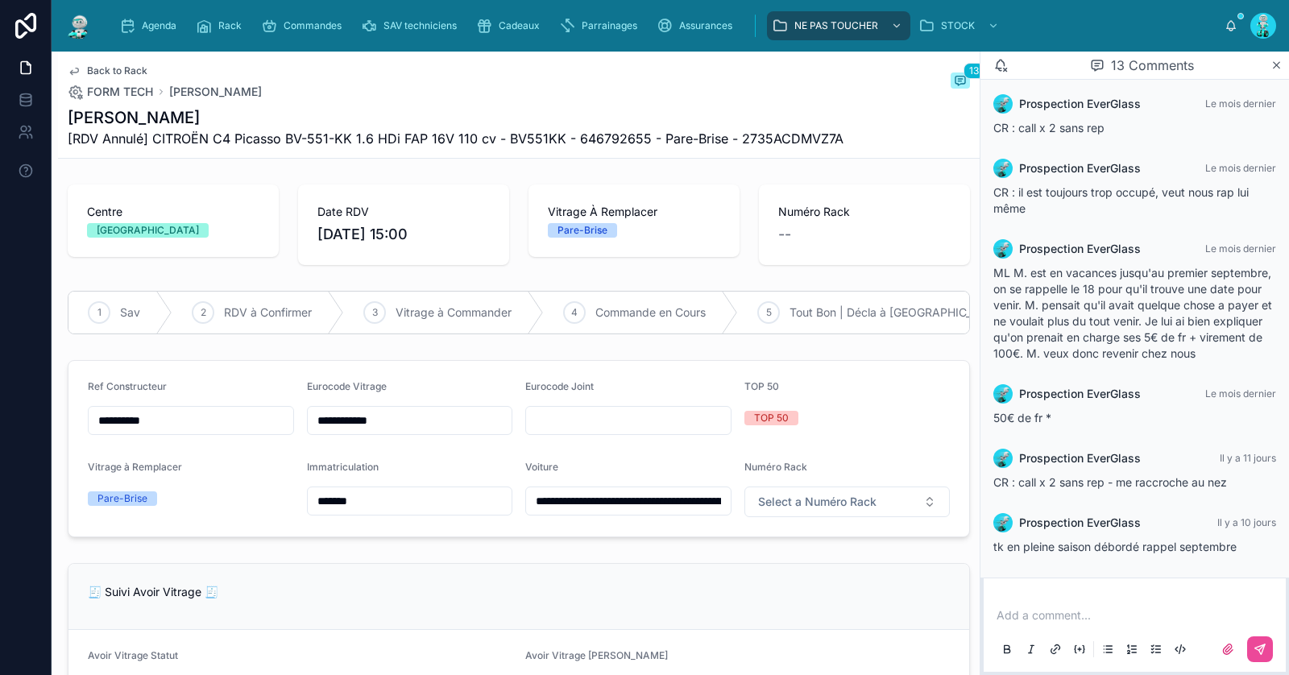
click at [102, 69] on span "Back to Rack" at bounding box center [117, 70] width 60 height 13
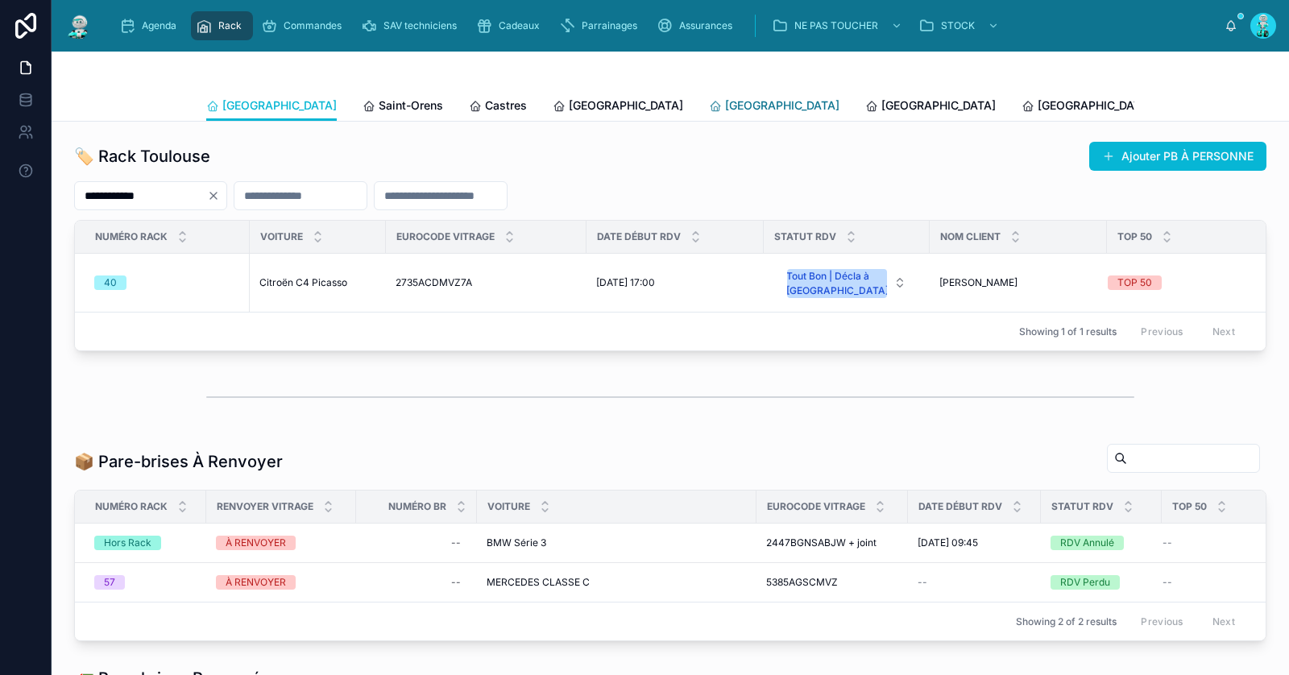
click at [725, 105] on span "Perpignan" at bounding box center [782, 106] width 114 height 16
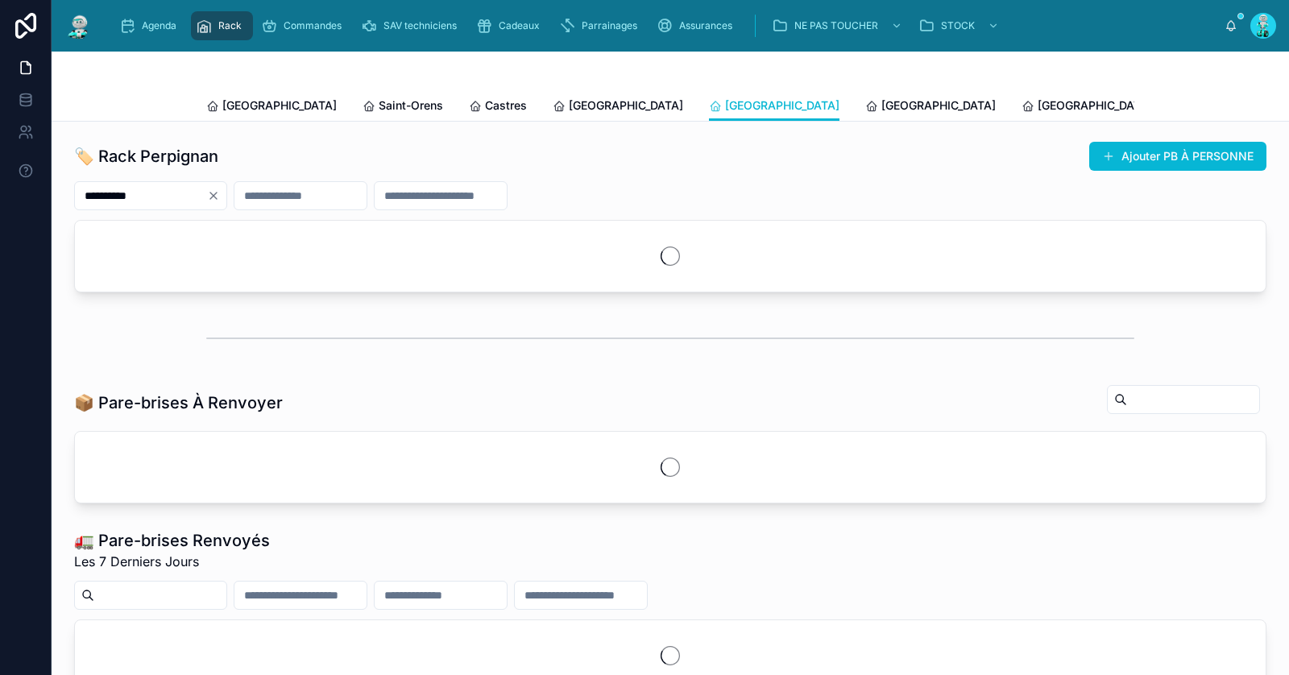
click at [220, 191] on icon "Clear" at bounding box center [213, 195] width 13 height 13
click at [207, 193] on input "text" at bounding box center [141, 196] width 132 height 23
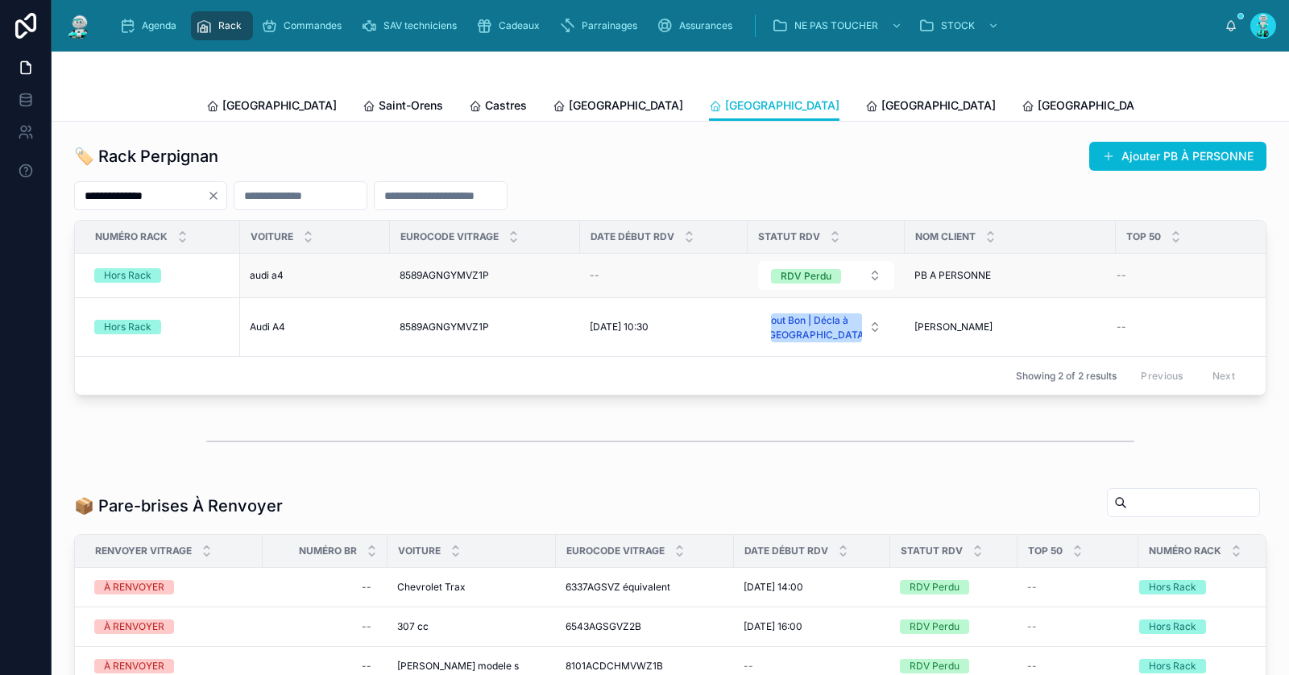
type input "**********"
click at [272, 277] on span "audi a4" at bounding box center [267, 275] width 34 height 13
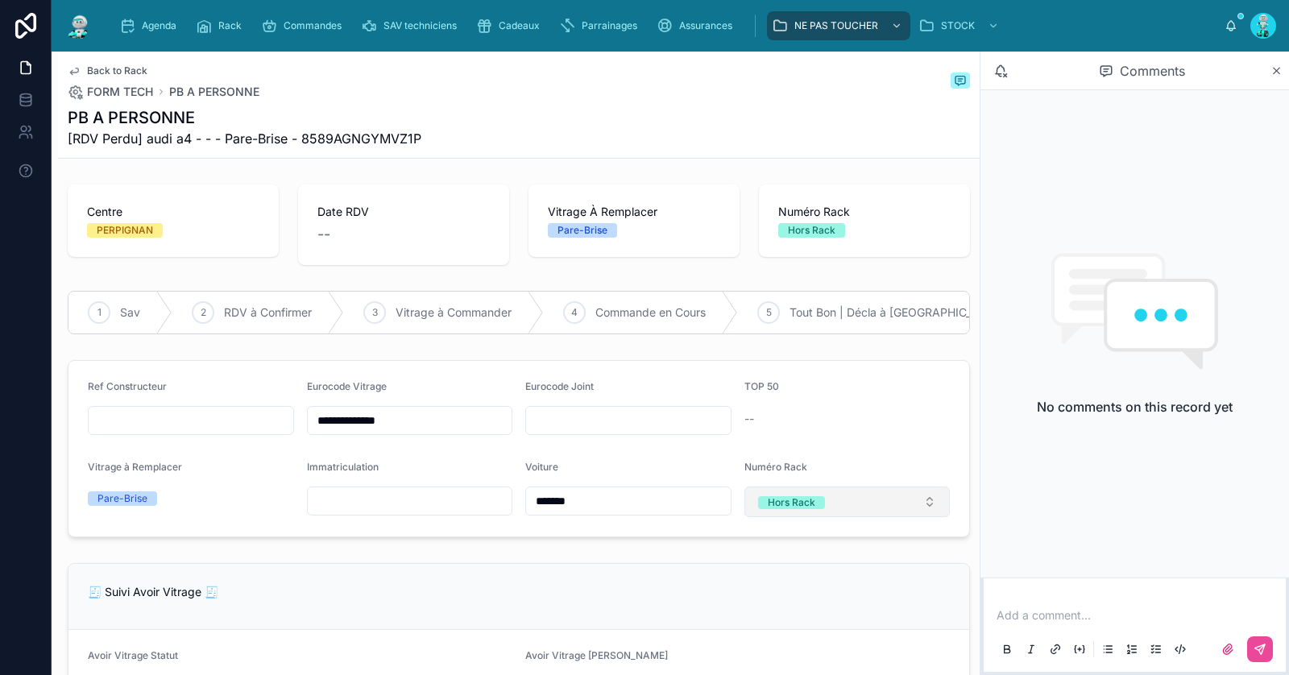
click at [791, 509] on div "Hors Rack" at bounding box center [792, 502] width 48 height 13
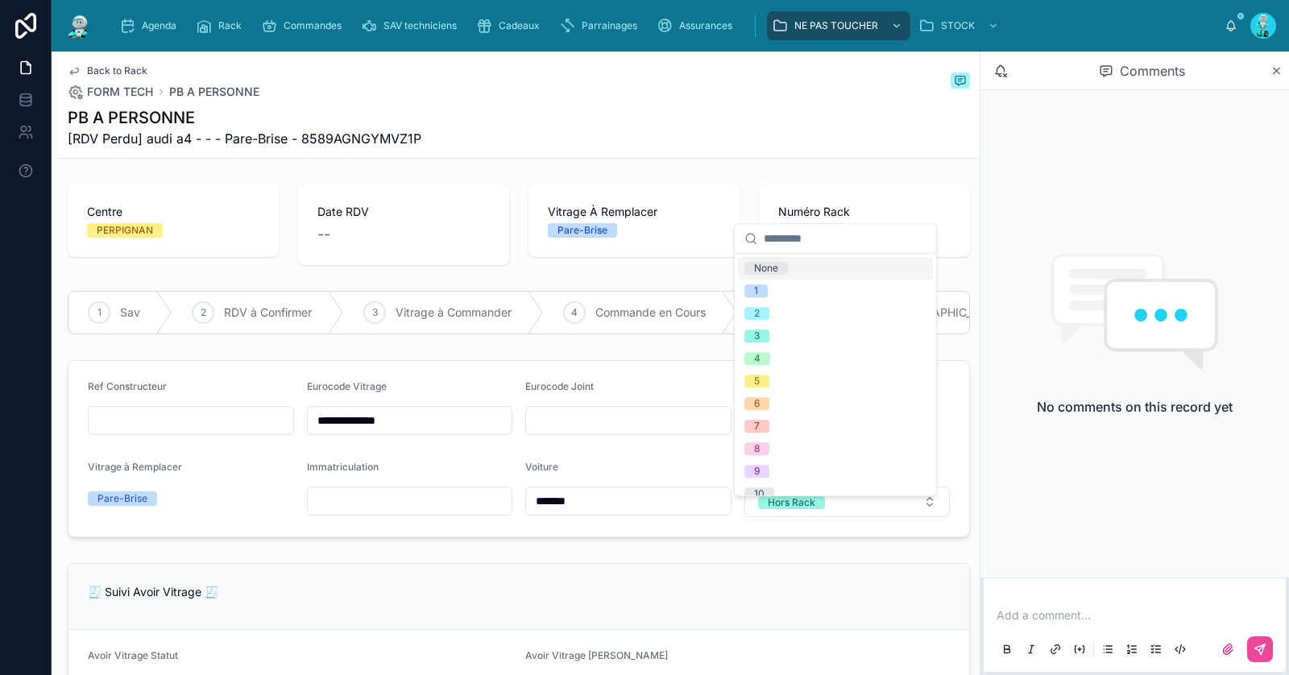
click at [787, 265] on span "None" at bounding box center [767, 268] width 44 height 13
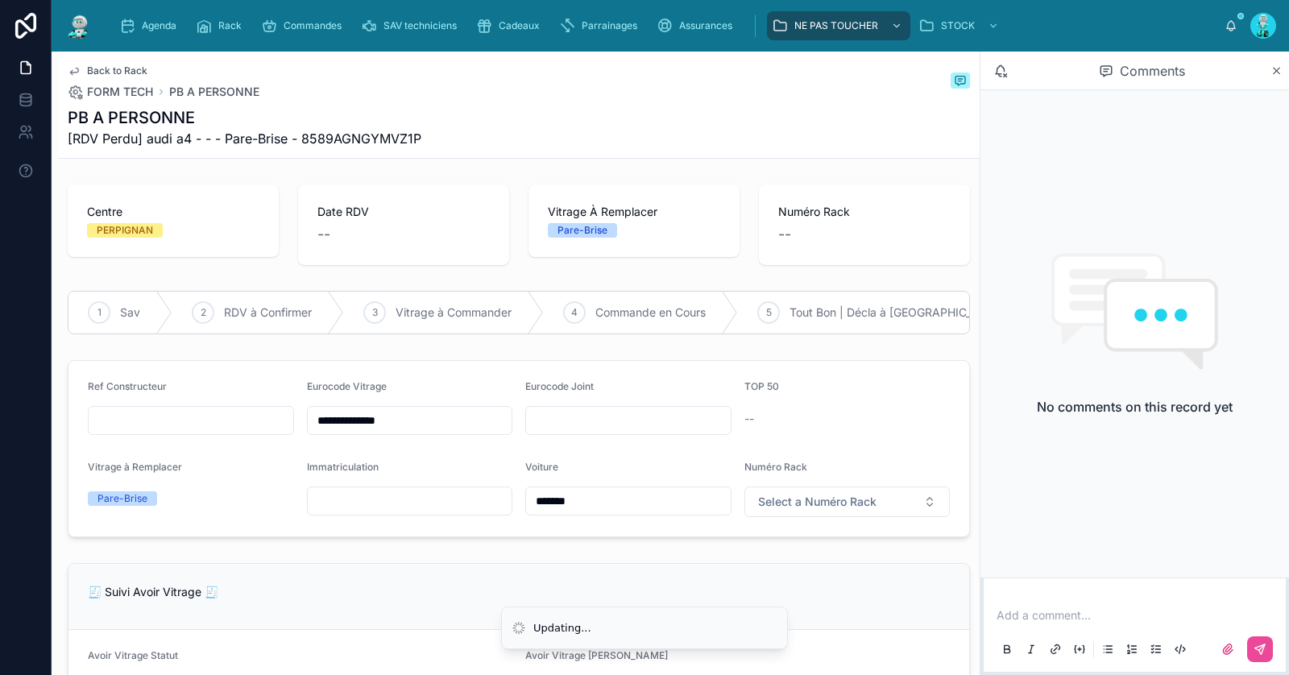
click at [110, 71] on span "Back to Rack" at bounding box center [117, 70] width 60 height 13
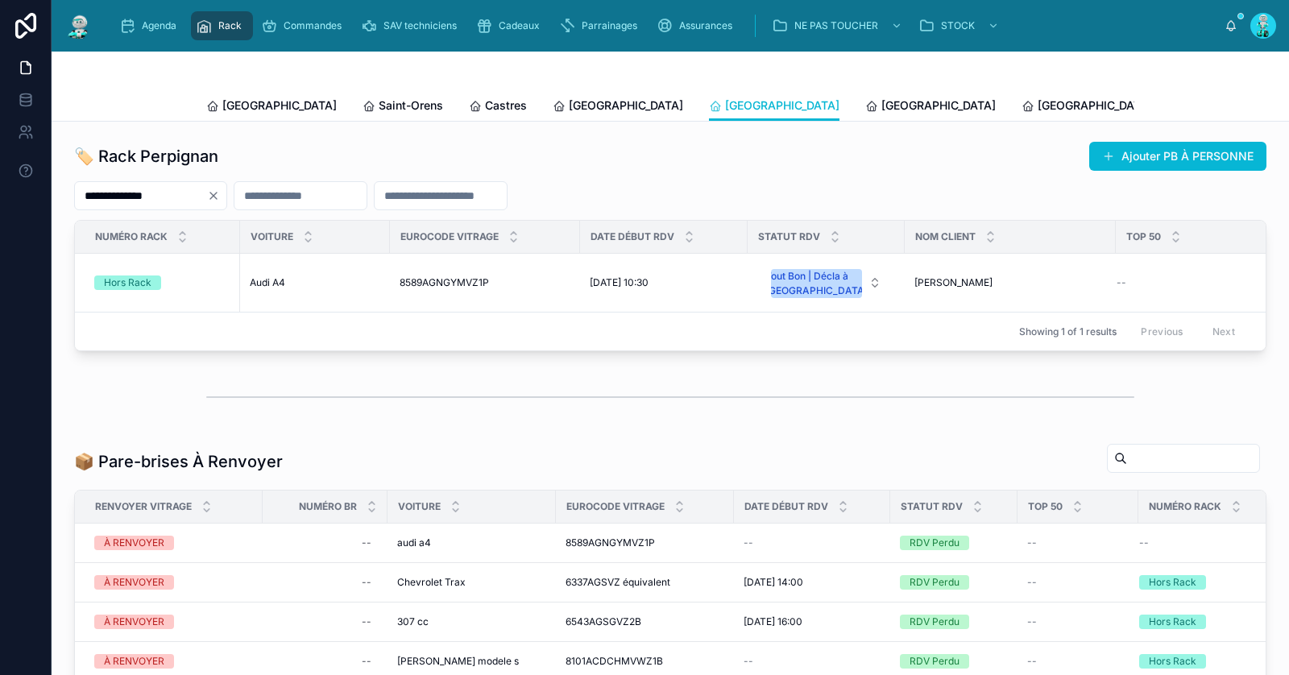
click at [220, 194] on icon "Clear" at bounding box center [213, 195] width 13 height 13
click at [224, 197] on div at bounding box center [670, 195] width 1193 height 29
click at [201, 196] on input "text" at bounding box center [141, 196] width 132 height 23
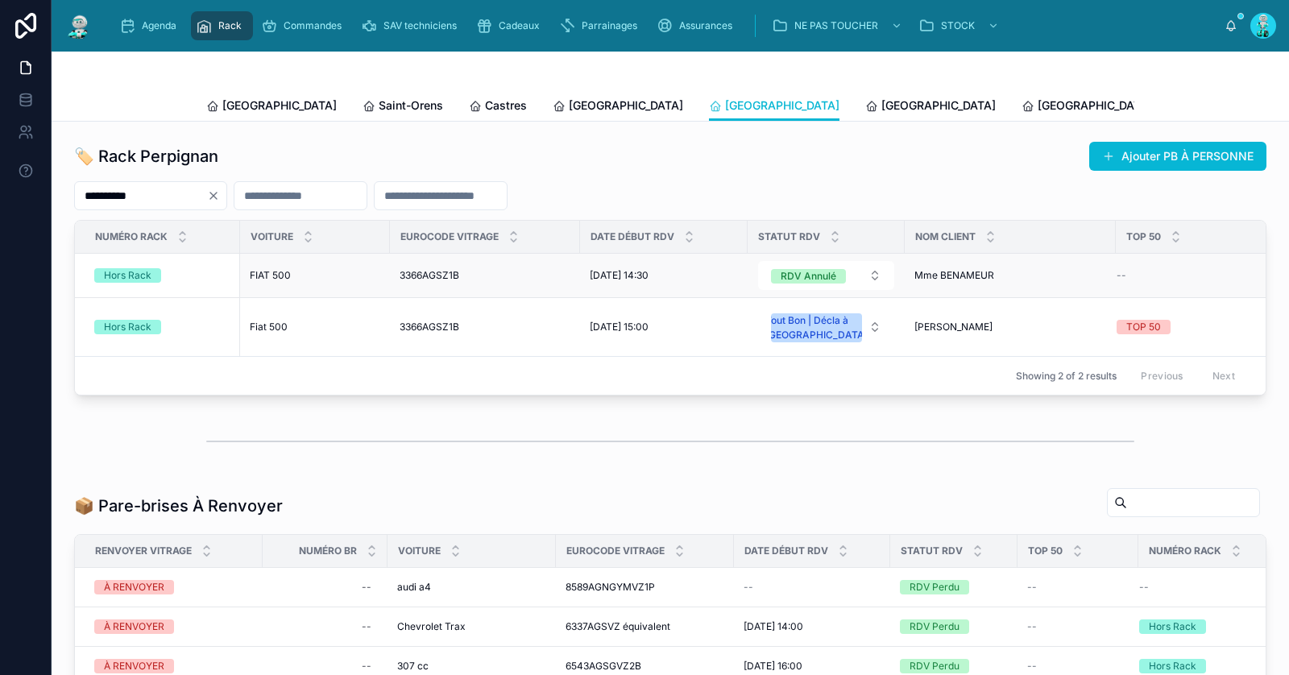
type input "**********"
click at [274, 271] on span "FIAT 500" at bounding box center [270, 275] width 41 height 13
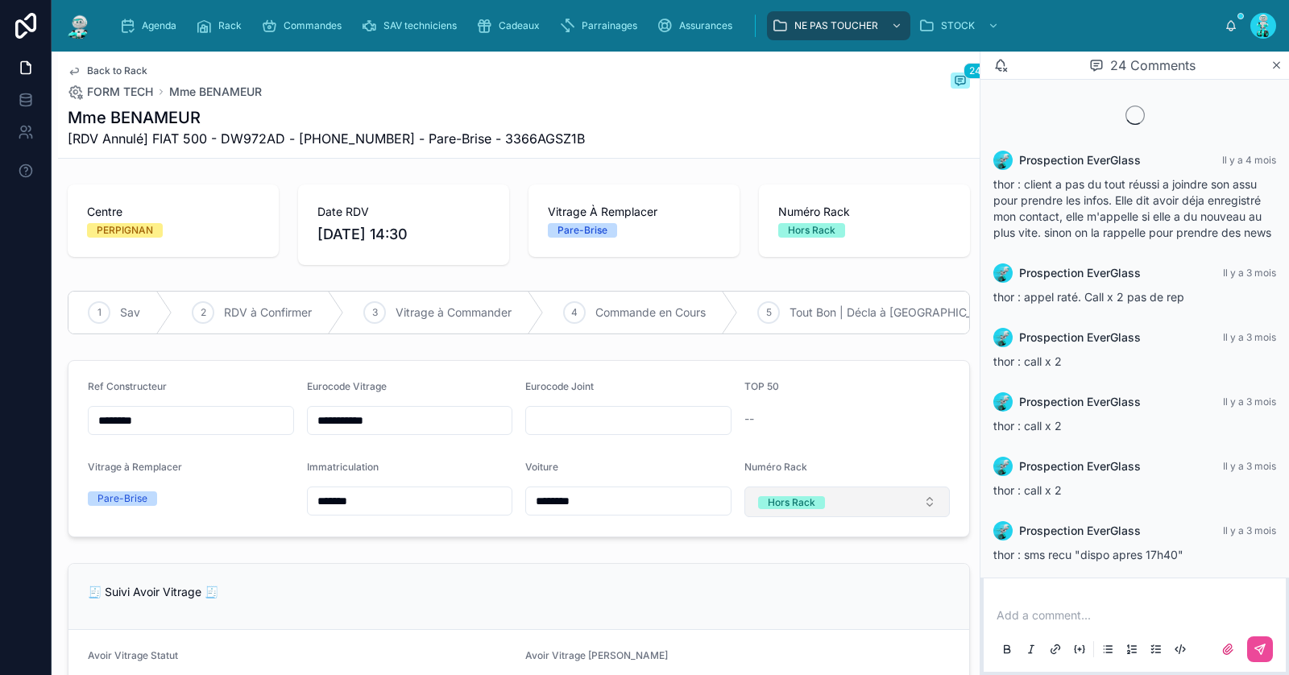
click at [803, 517] on button "Hors Rack" at bounding box center [848, 502] width 206 height 31
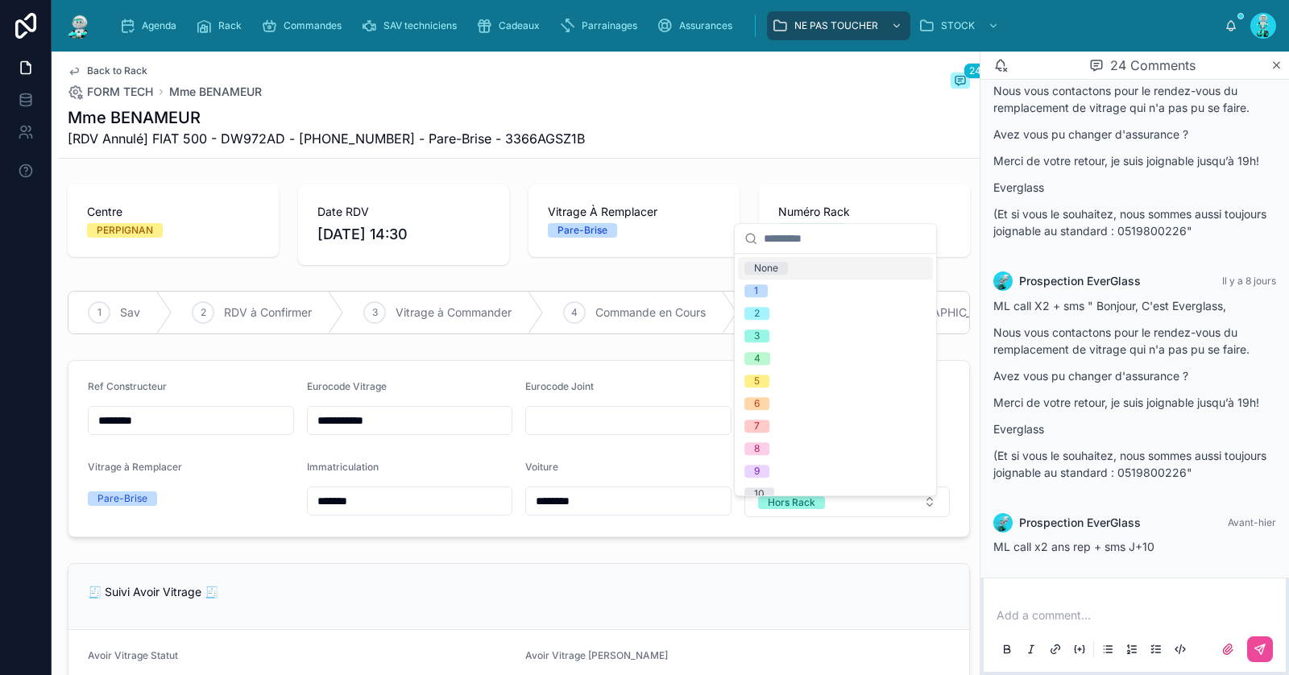
click at [803, 270] on div "None" at bounding box center [835, 268] width 195 height 23
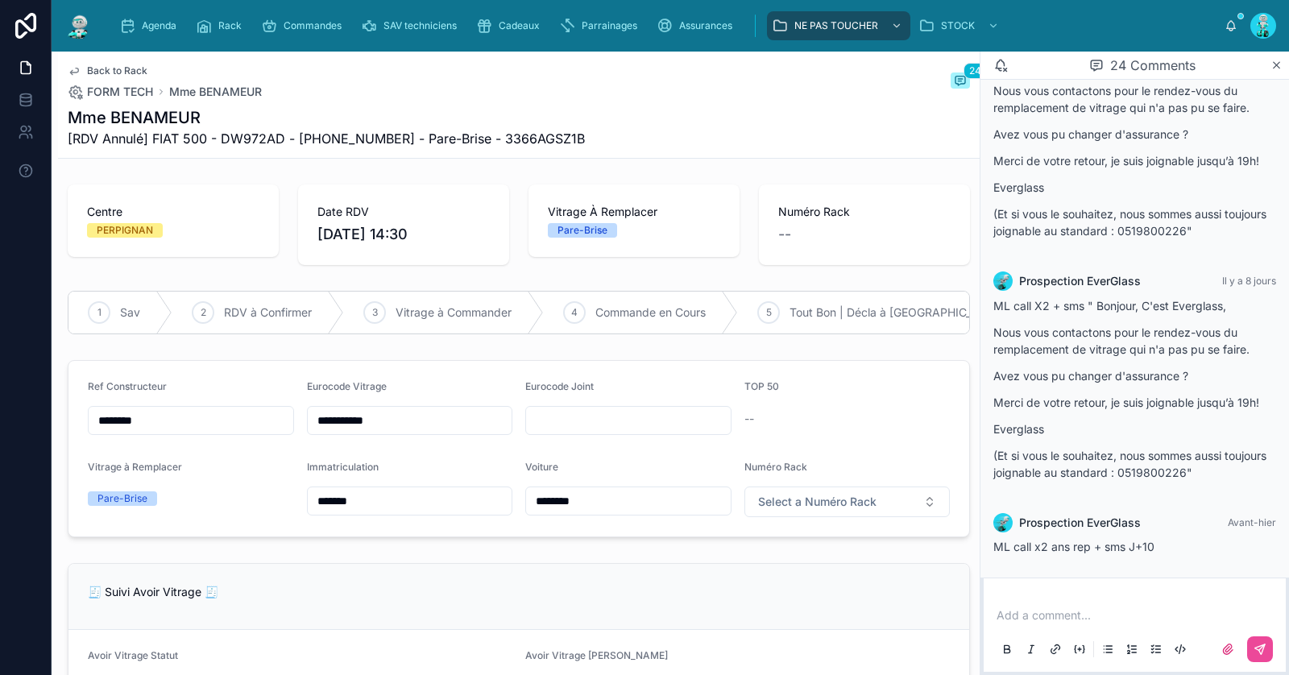
click at [136, 64] on div "Back to Rack FORM TECH Mme BENAMEUR 24 Mme BENAMEUR [RDV Annulé] FIAT 500 - DW9…" at bounding box center [519, 105] width 903 height 106
click at [134, 70] on span "Back to Rack" at bounding box center [117, 70] width 60 height 13
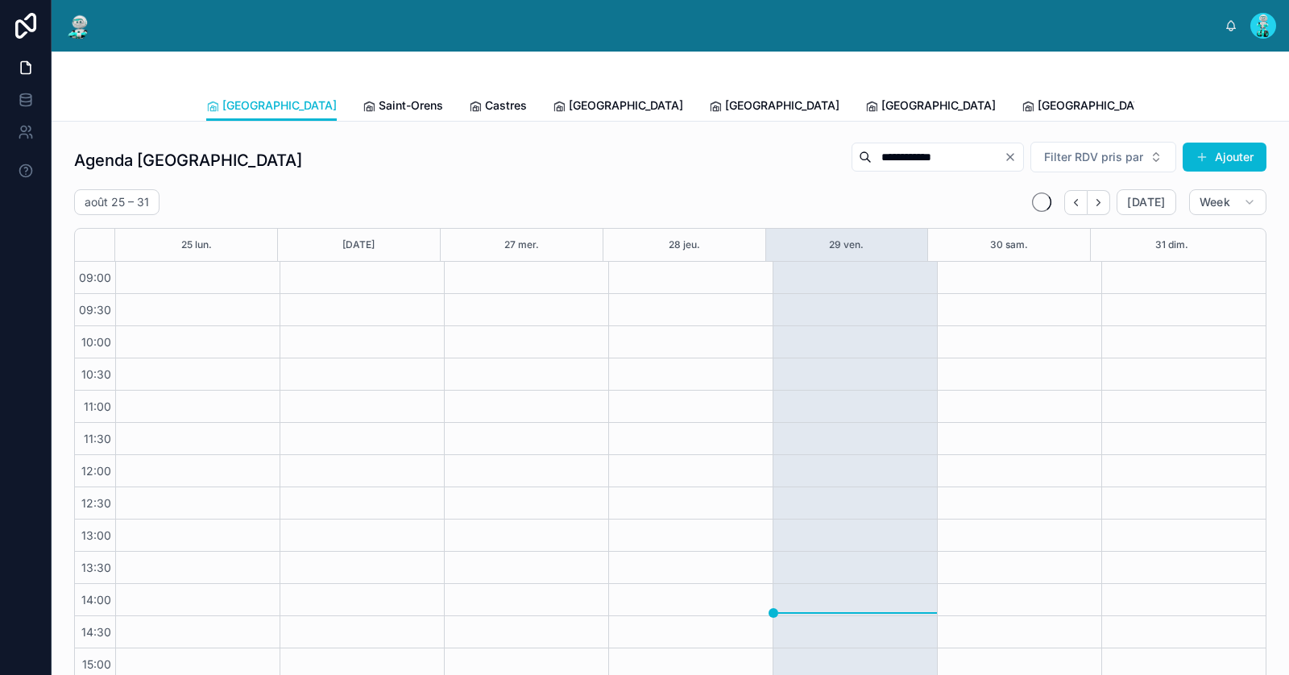
scroll to position [139, 0]
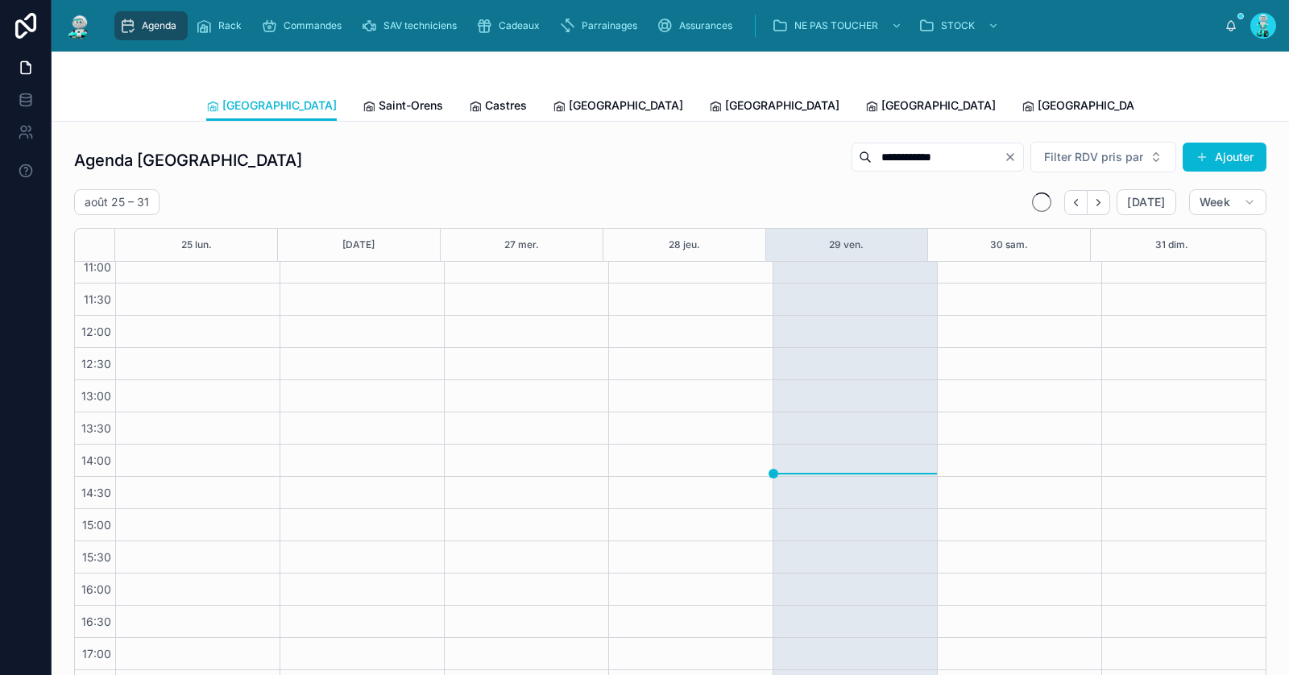
click at [1004, 159] on icon "Clear" at bounding box center [1010, 157] width 13 height 13
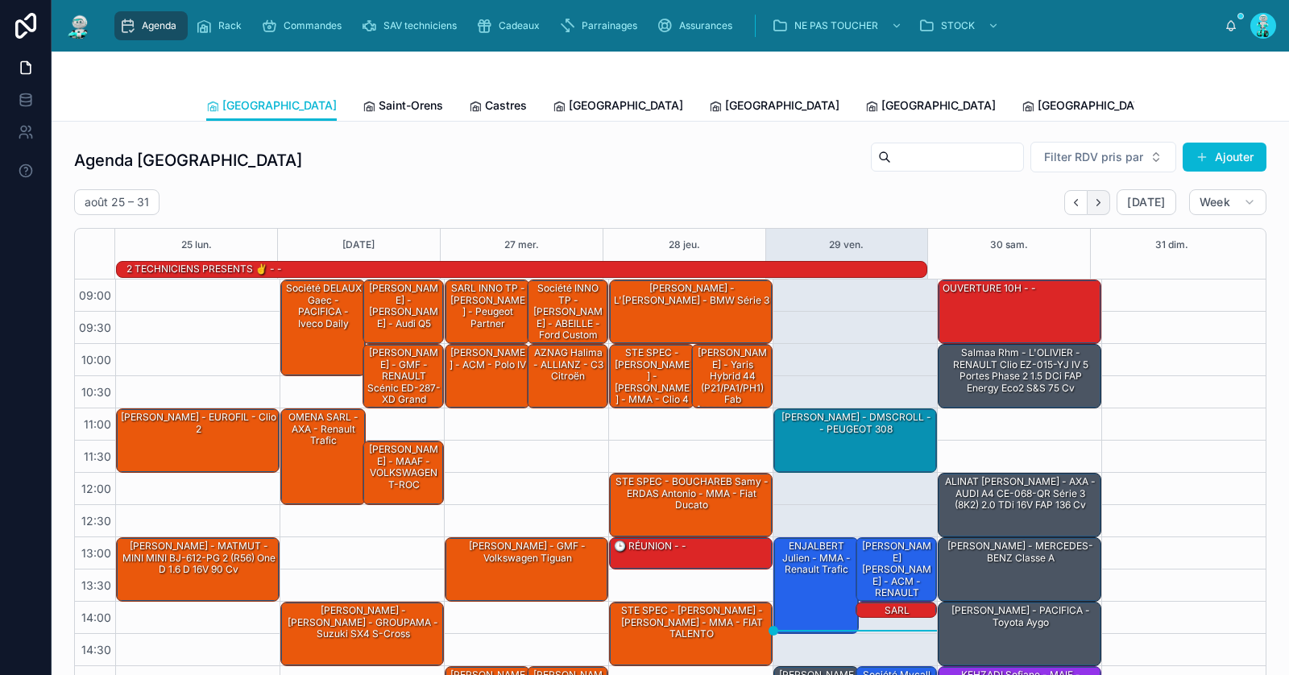
click at [1098, 204] on button "Next" at bounding box center [1099, 202] width 23 height 25
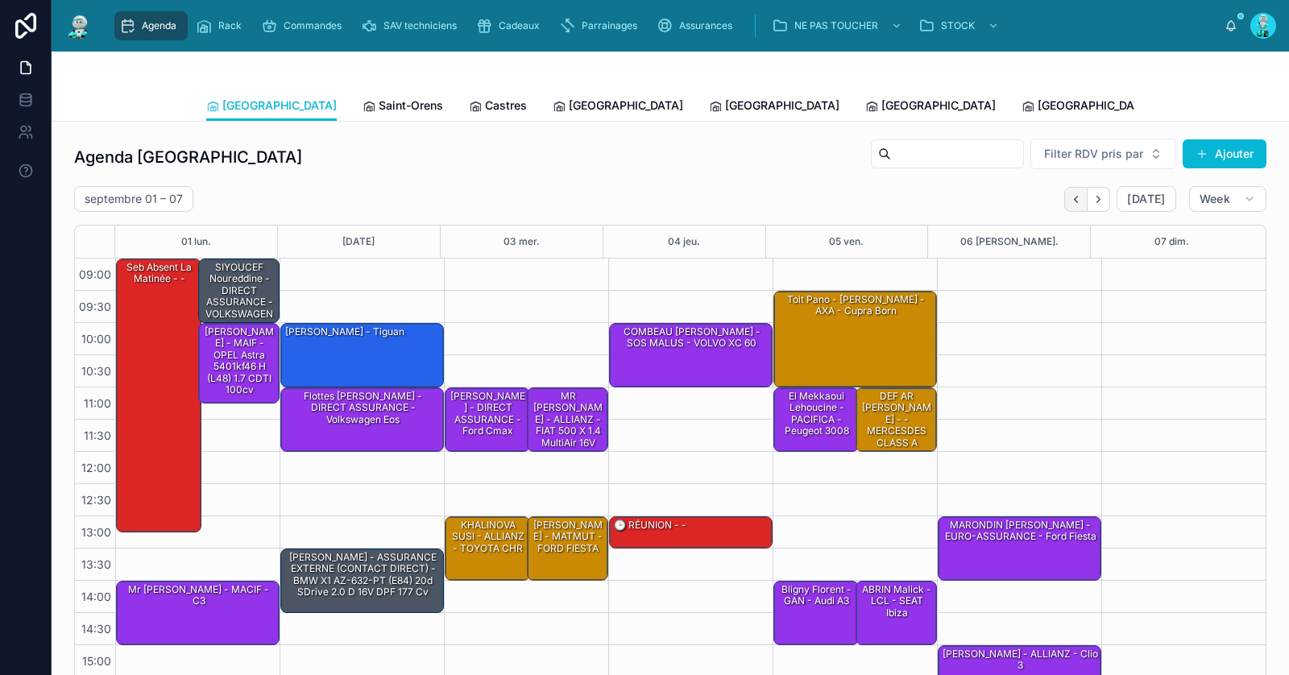
click at [1070, 201] on icon "Back" at bounding box center [1076, 199] width 12 height 12
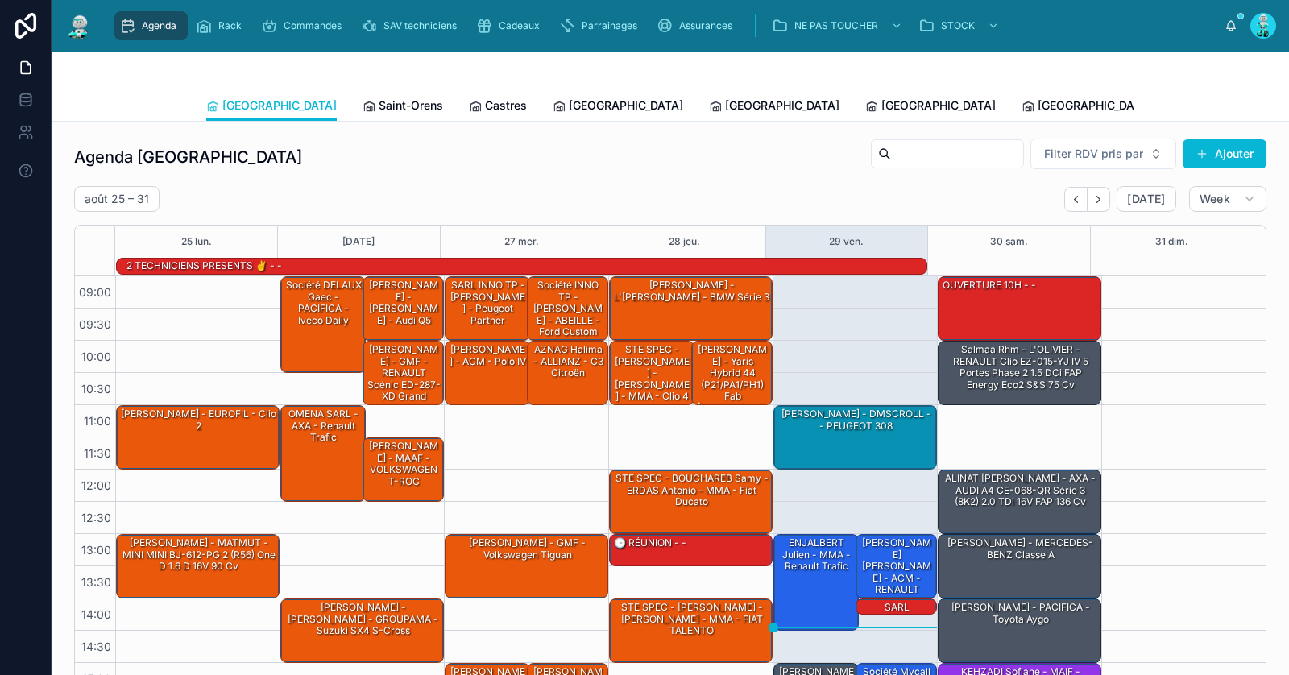
scroll to position [156, 0]
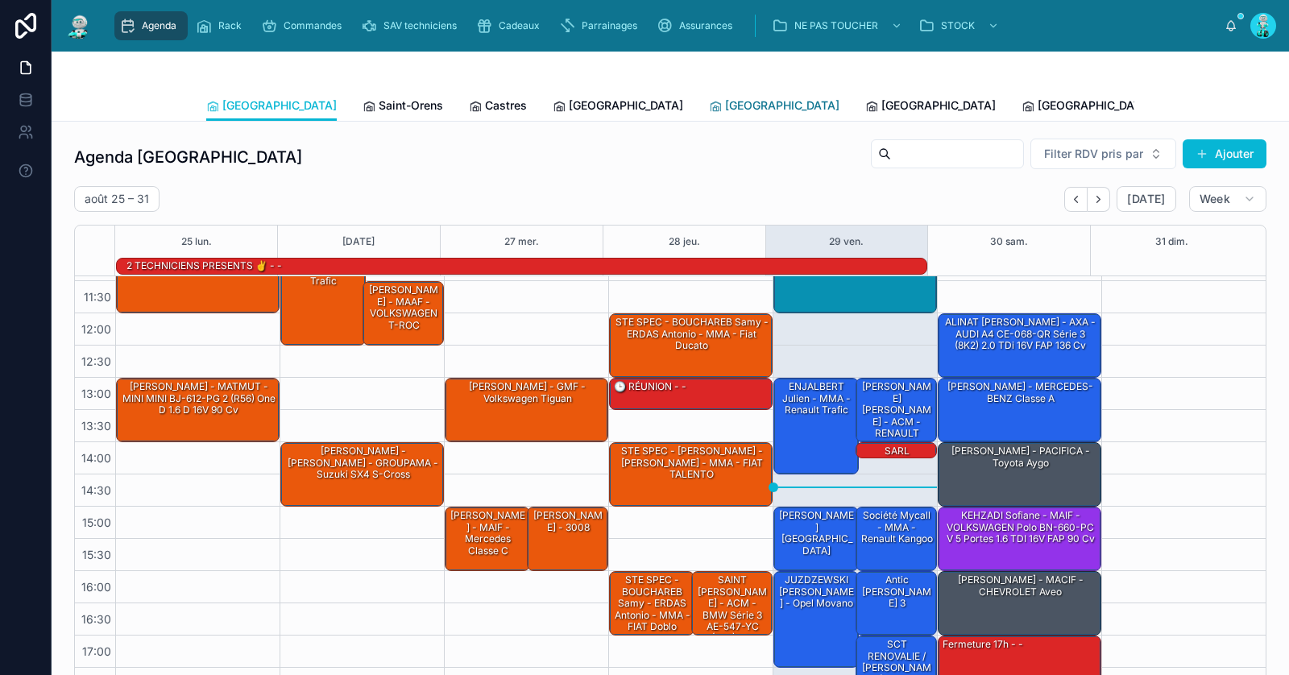
click at [725, 107] on span "Perpignan" at bounding box center [782, 106] width 114 height 16
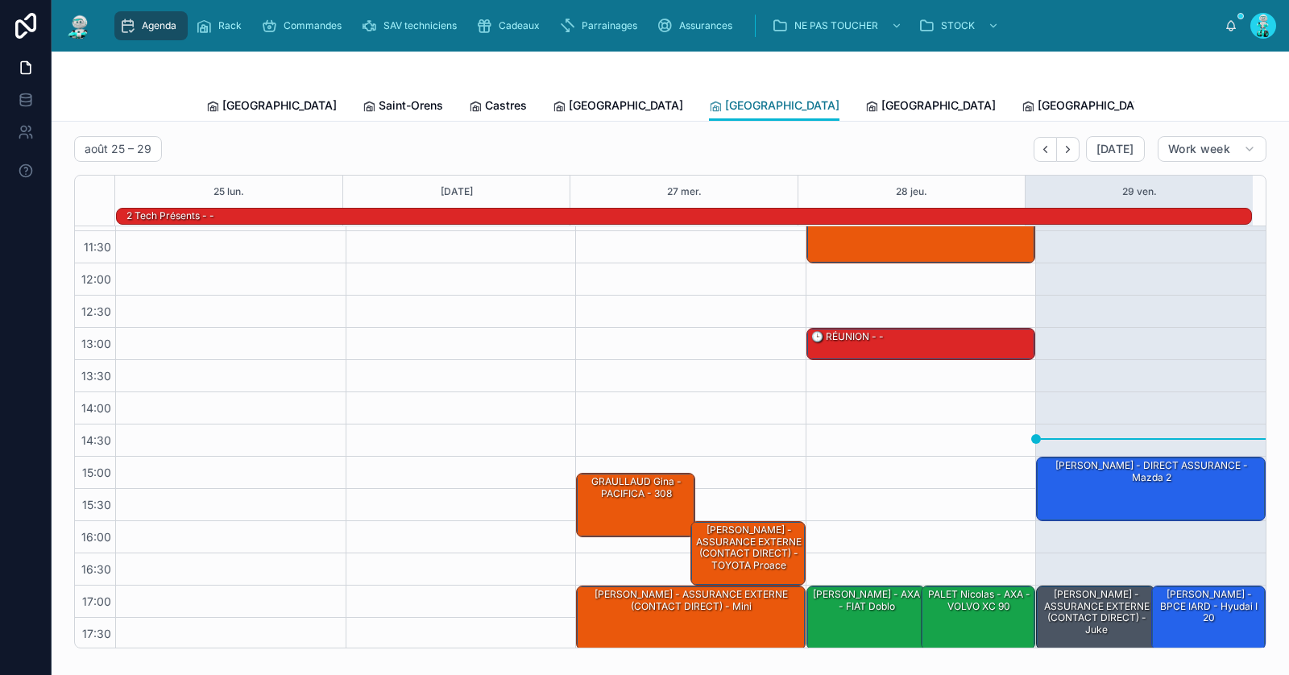
scroll to position [264, 0]
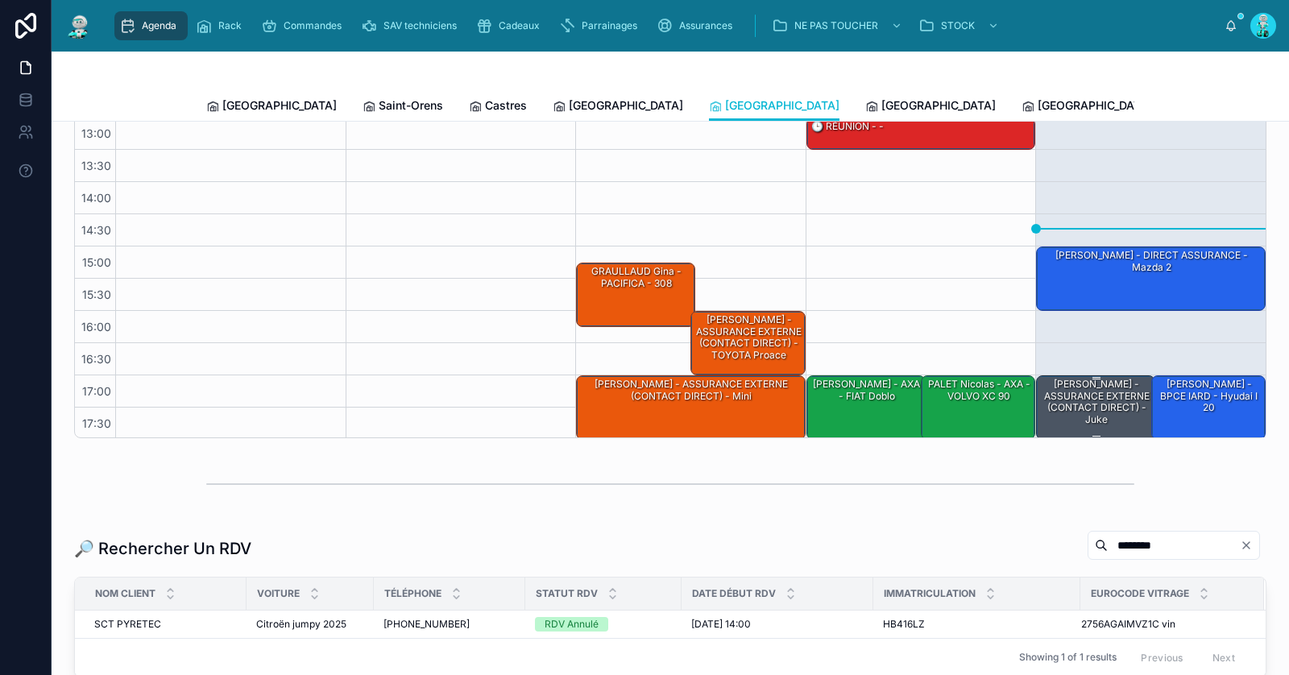
click at [1065, 415] on div "GHYS Rémy - ASSURANCE EXTERNE (CONTACT DIRECT) - juke" at bounding box center [1097, 402] width 114 height 50
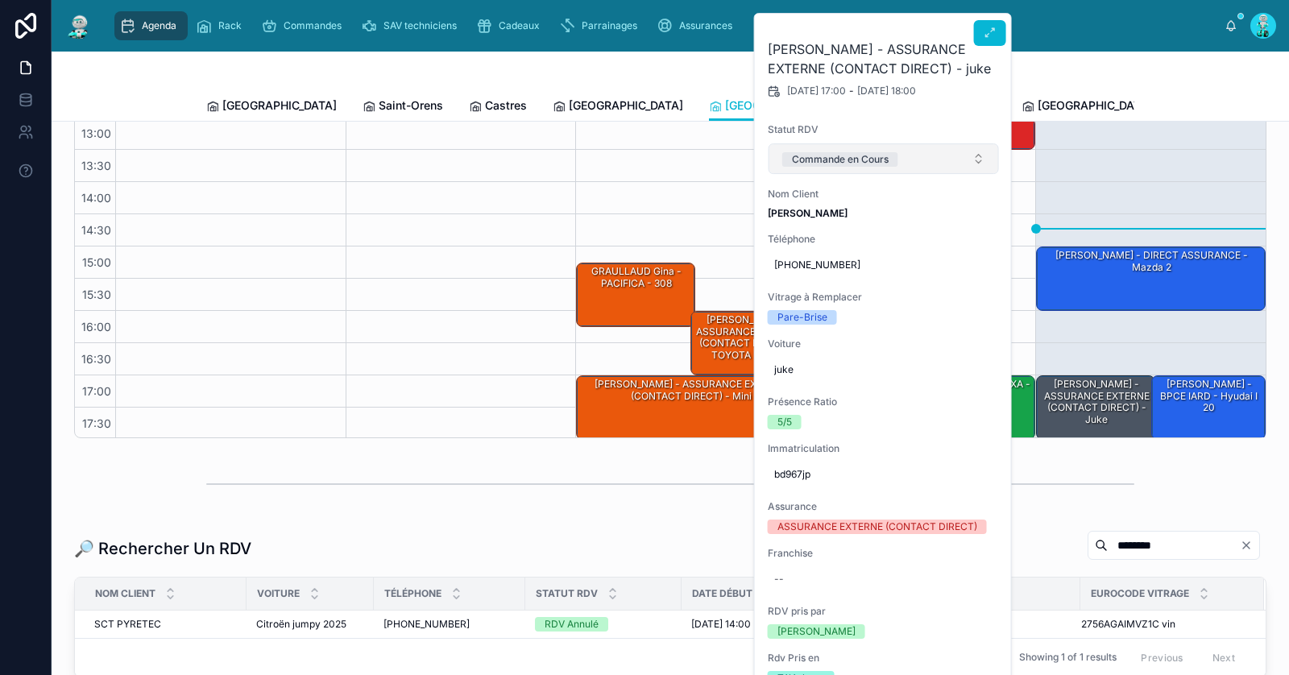
click at [893, 167] on button "Commande en Cours" at bounding box center [884, 158] width 230 height 31
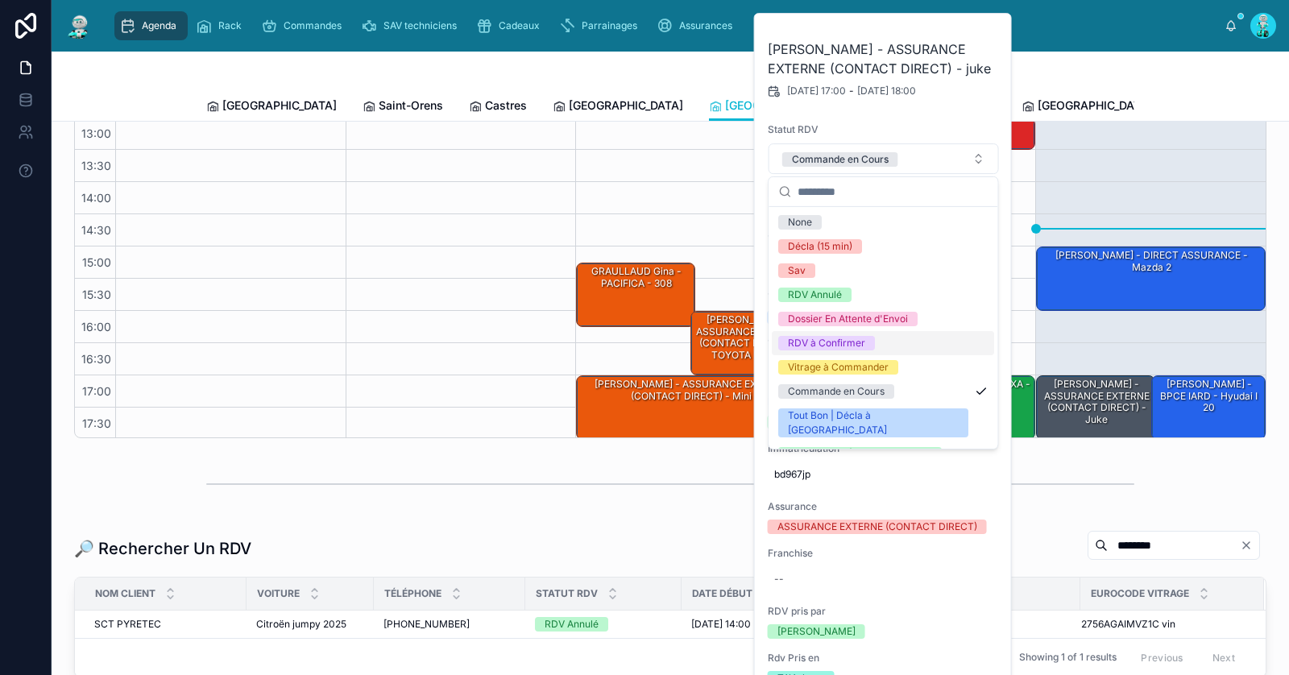
click at [850, 347] on div "RDV à Confirmer" at bounding box center [826, 343] width 77 height 15
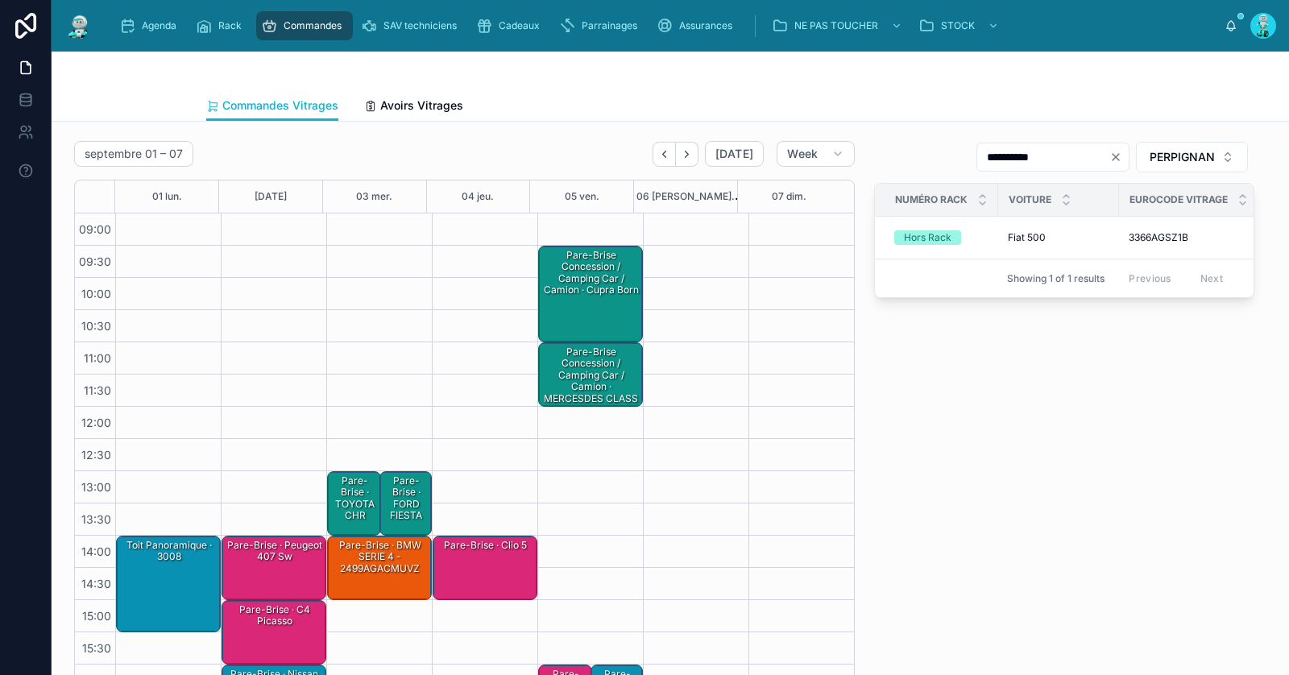
scroll to position [91, 0]
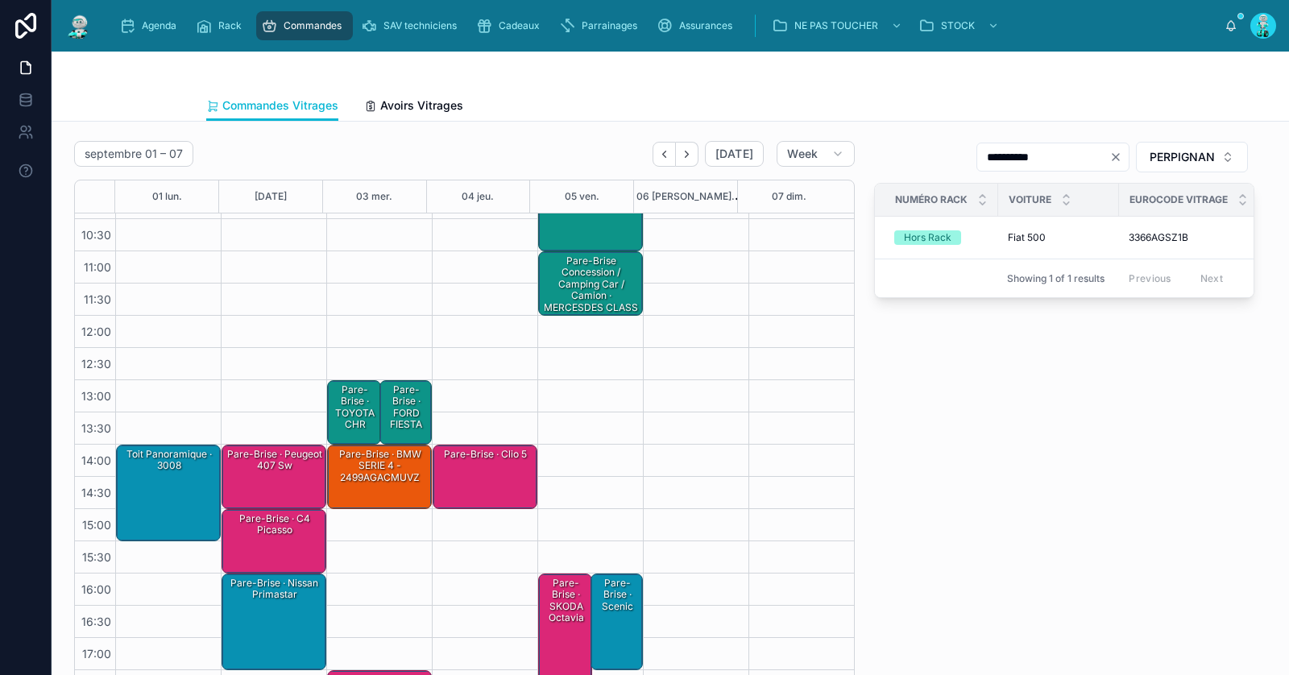
click at [161, 480] on div "Toit Panoramique · 3008" at bounding box center [169, 492] width 100 height 93
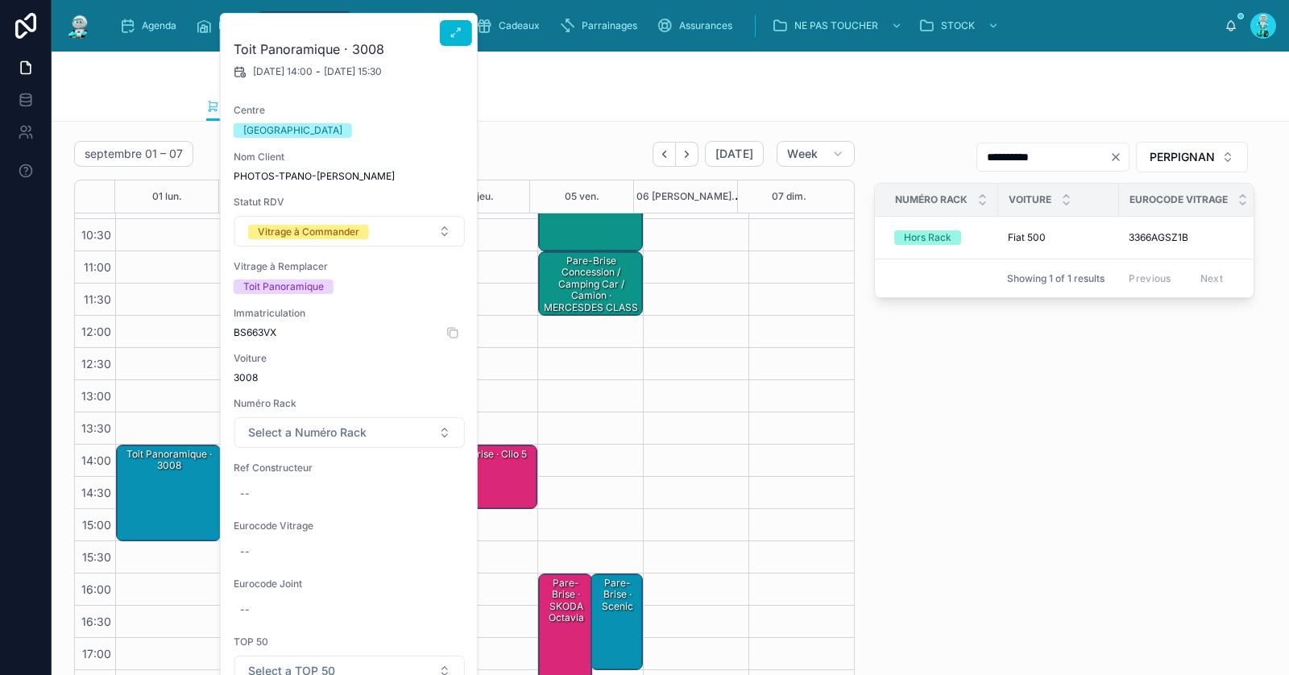
click at [246, 329] on span "BS663VX" at bounding box center [350, 332] width 232 height 13
click at [246, 330] on span "BS663VX" at bounding box center [350, 332] width 232 height 13
copy span "BS663VX"
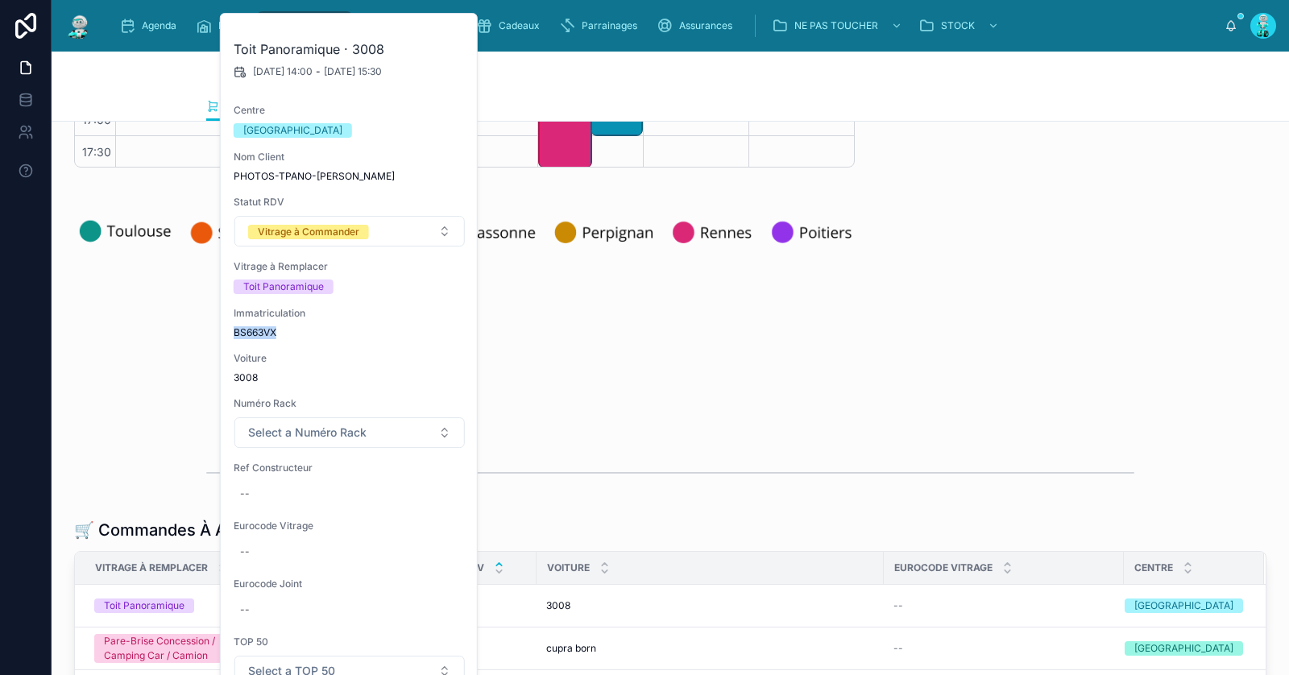
scroll to position [0, 0]
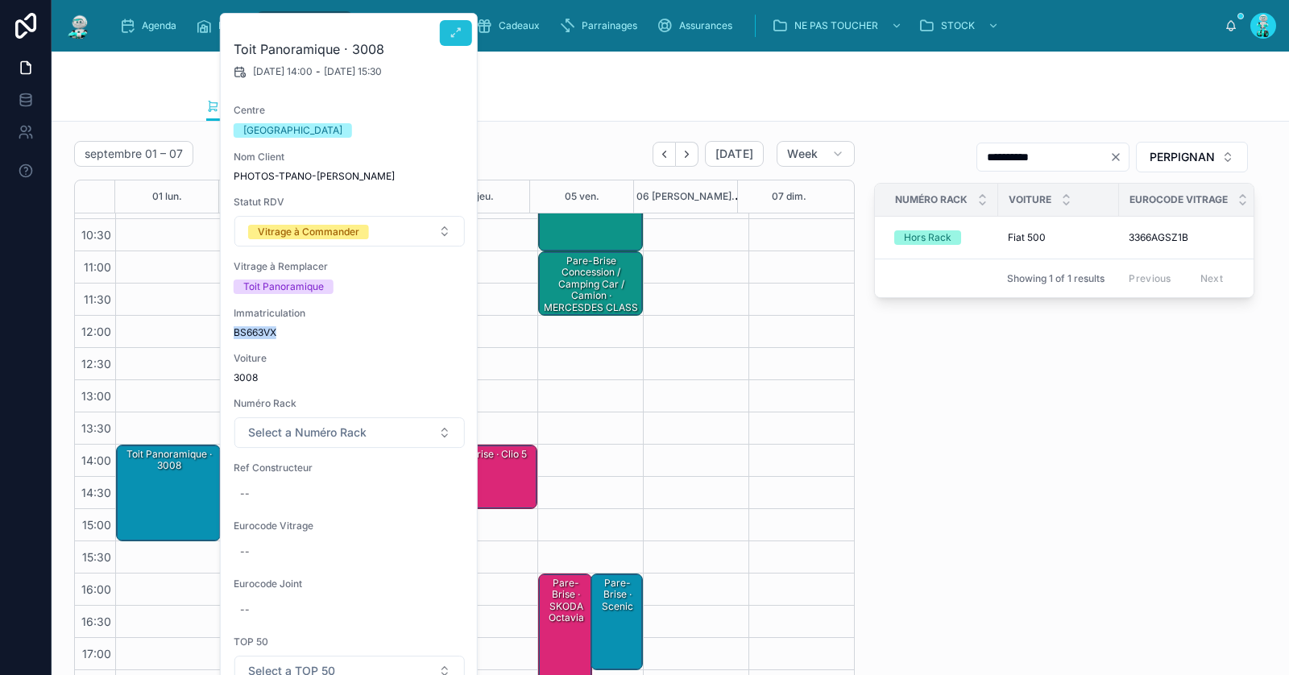
click at [457, 35] on icon at bounding box center [456, 33] width 13 height 13
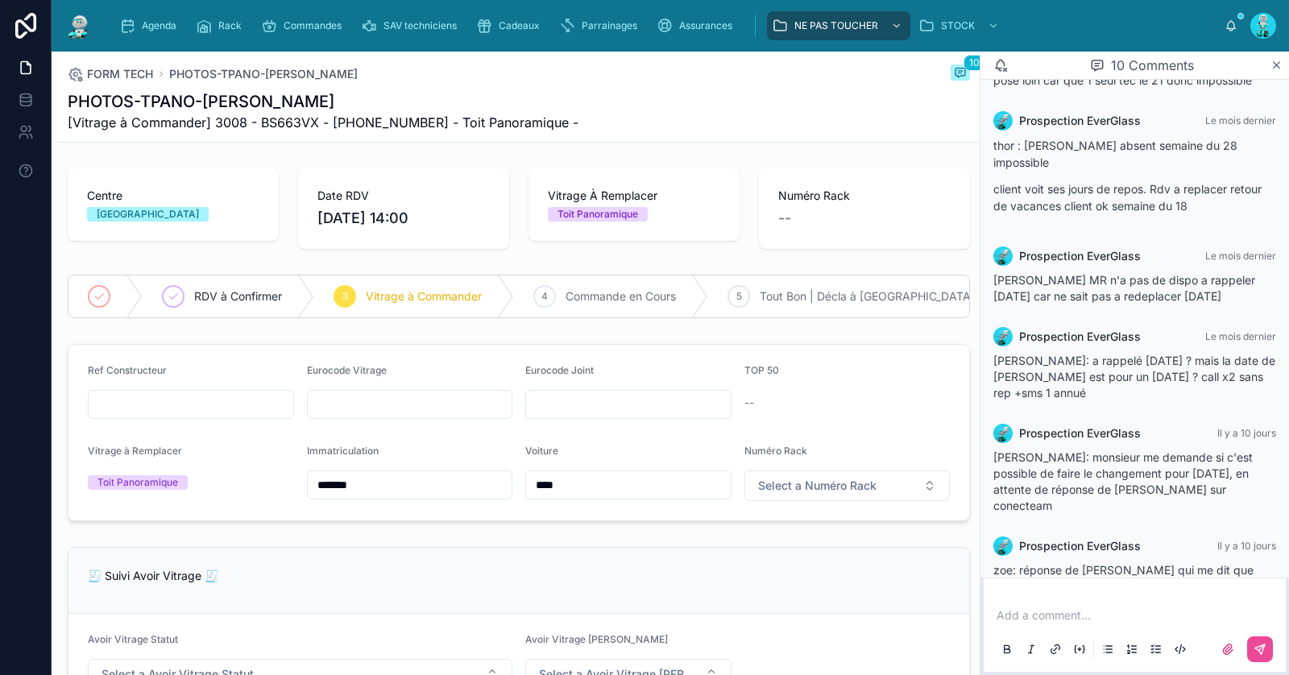
scroll to position [484, 0]
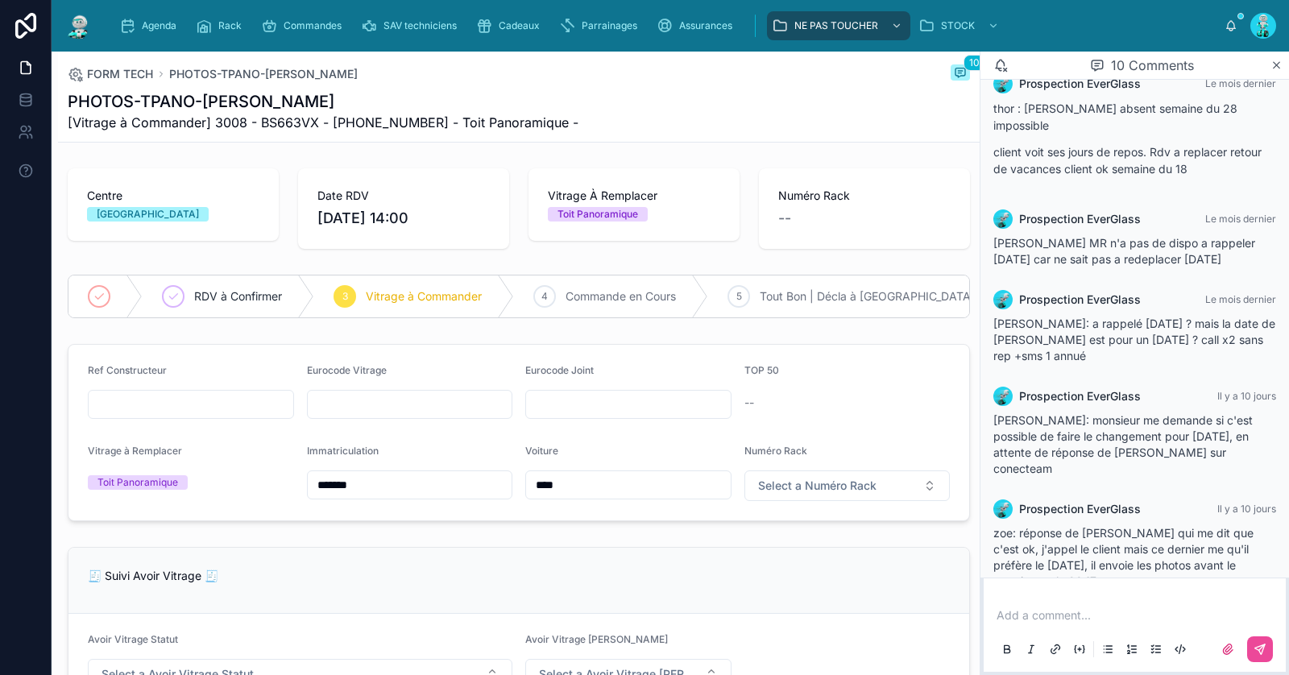
click at [1060, 614] on p at bounding box center [1138, 616] width 283 height 16
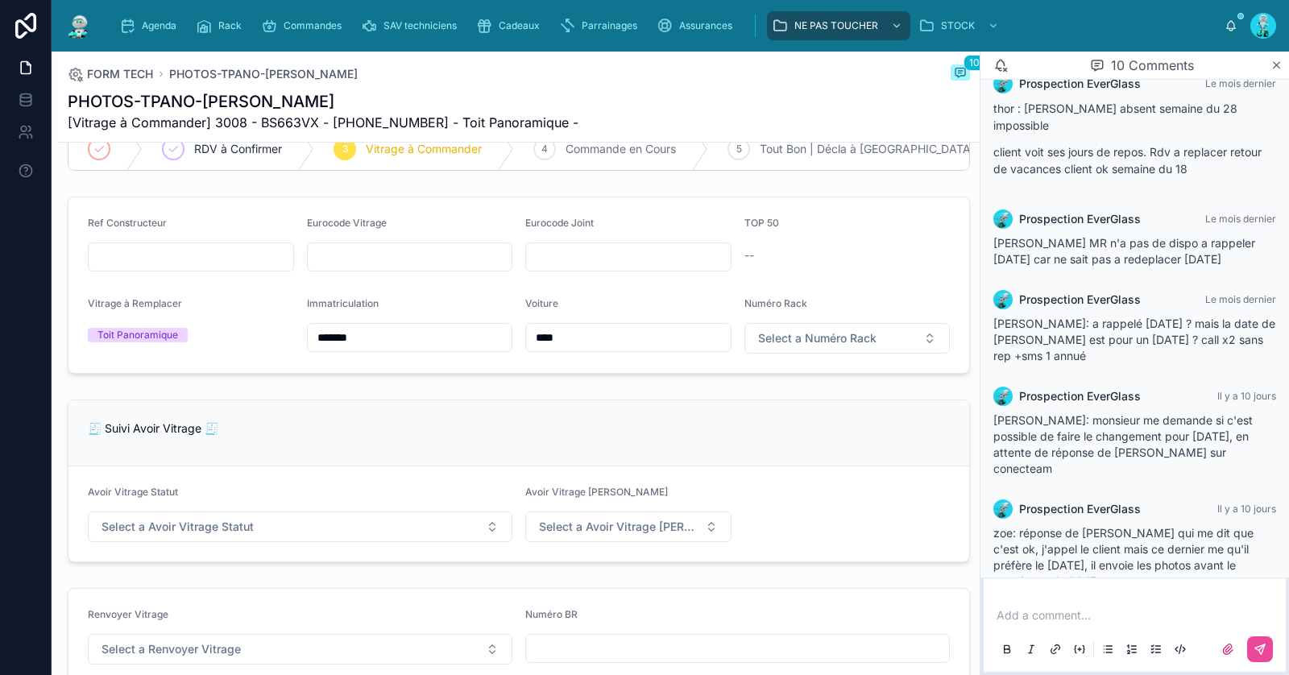
scroll to position [0, 0]
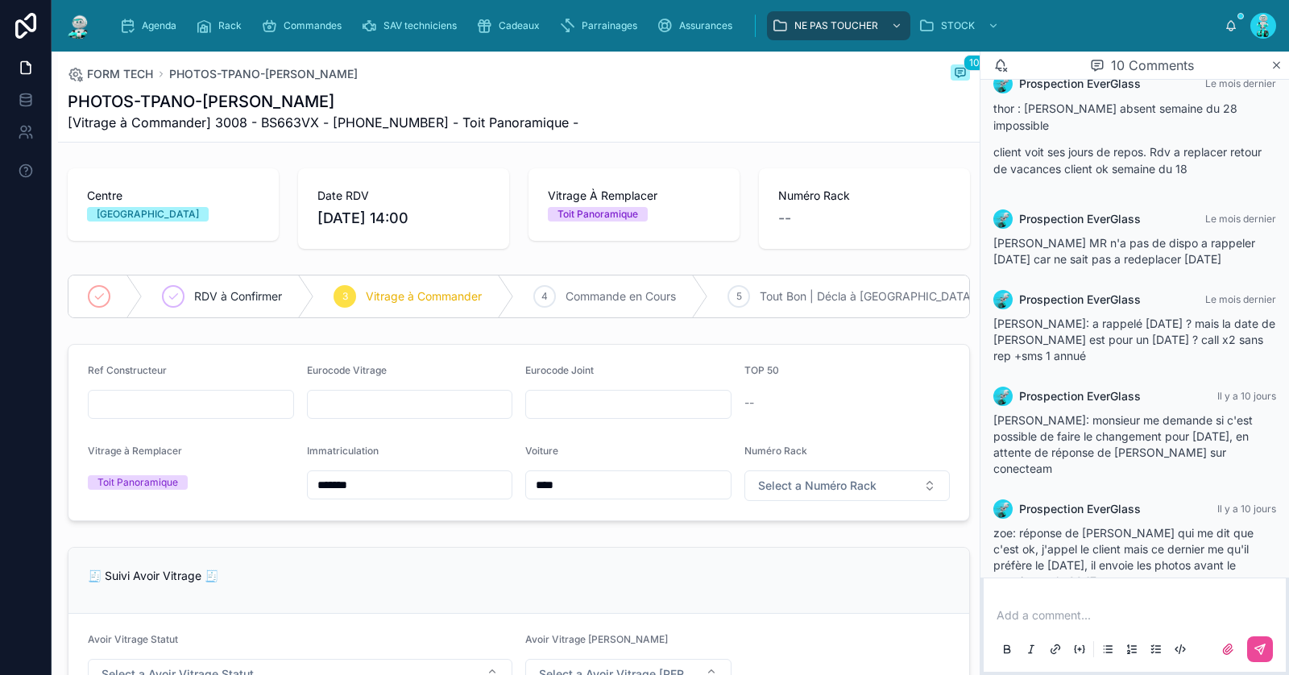
click at [1101, 623] on p at bounding box center [1138, 616] width 283 height 16
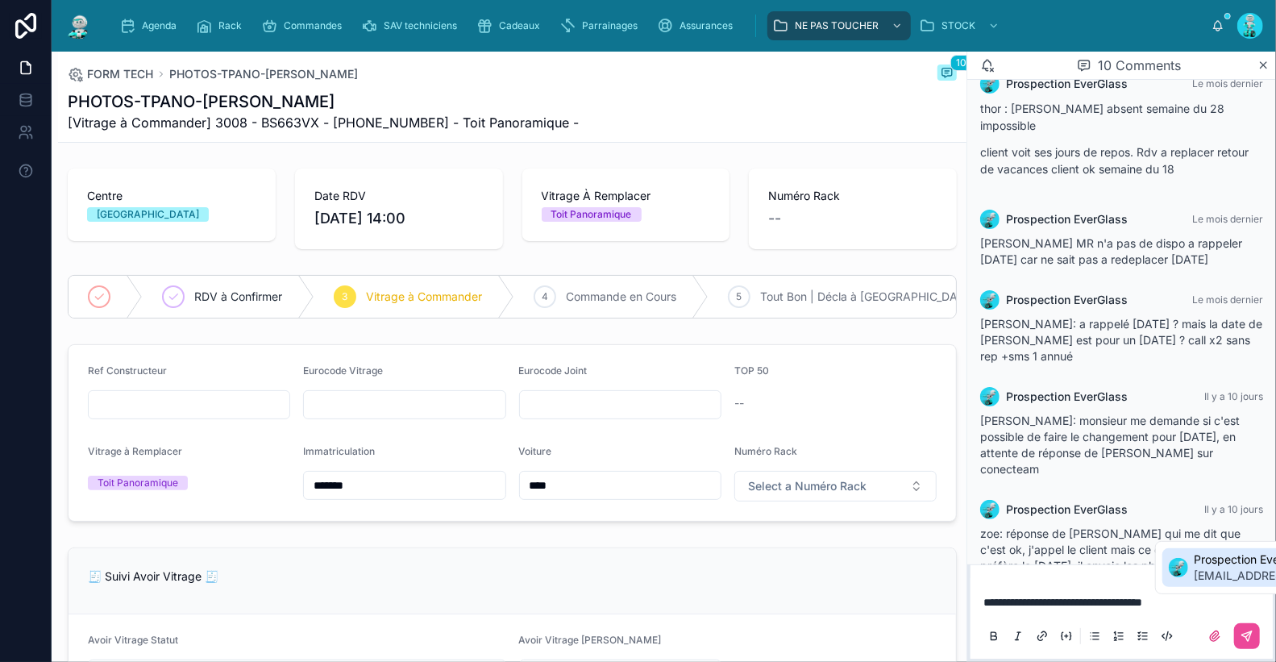
click at [1206, 561] on span "Prospection EverGlass" at bounding box center [1291, 559] width 194 height 16
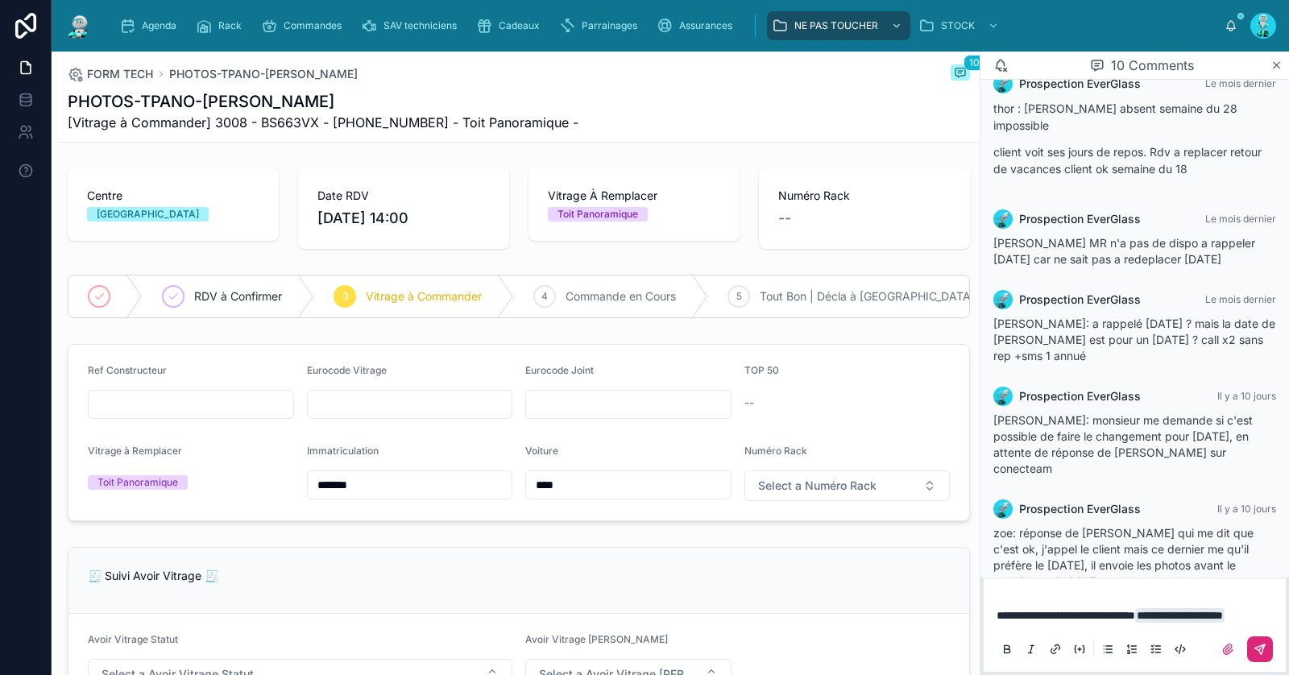
click at [1262, 641] on button at bounding box center [1261, 650] width 26 height 26
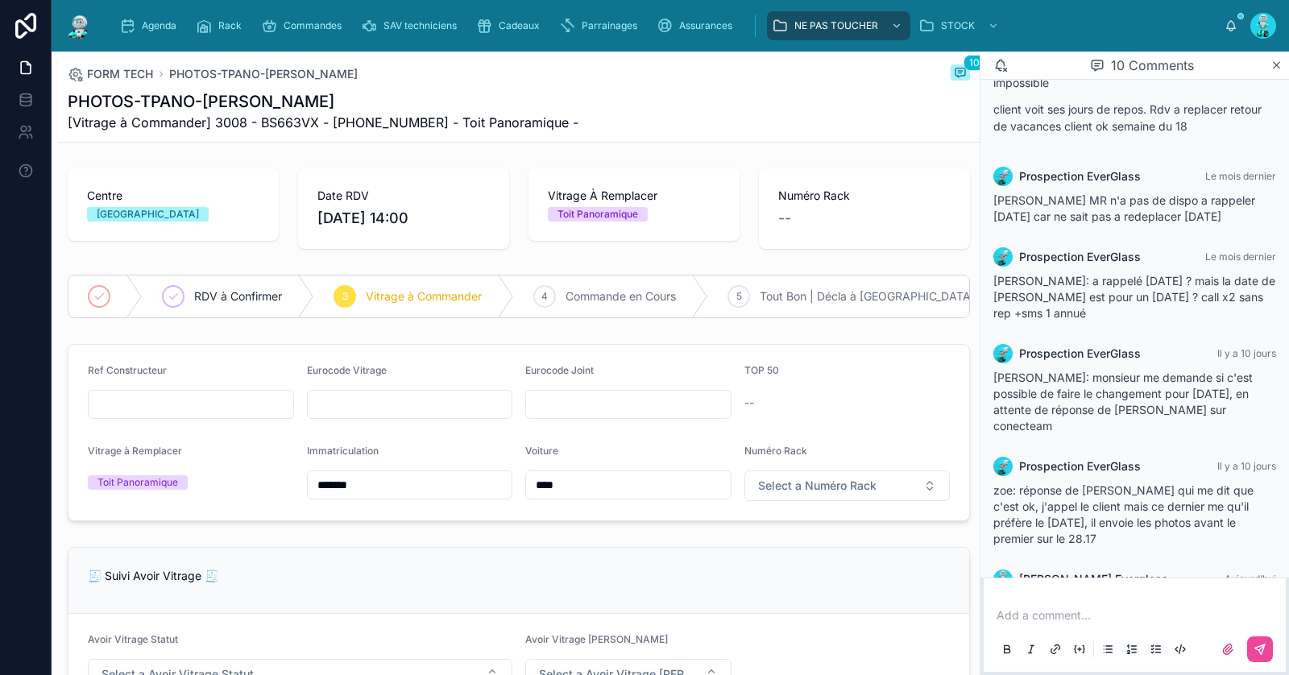
scroll to position [564, 0]
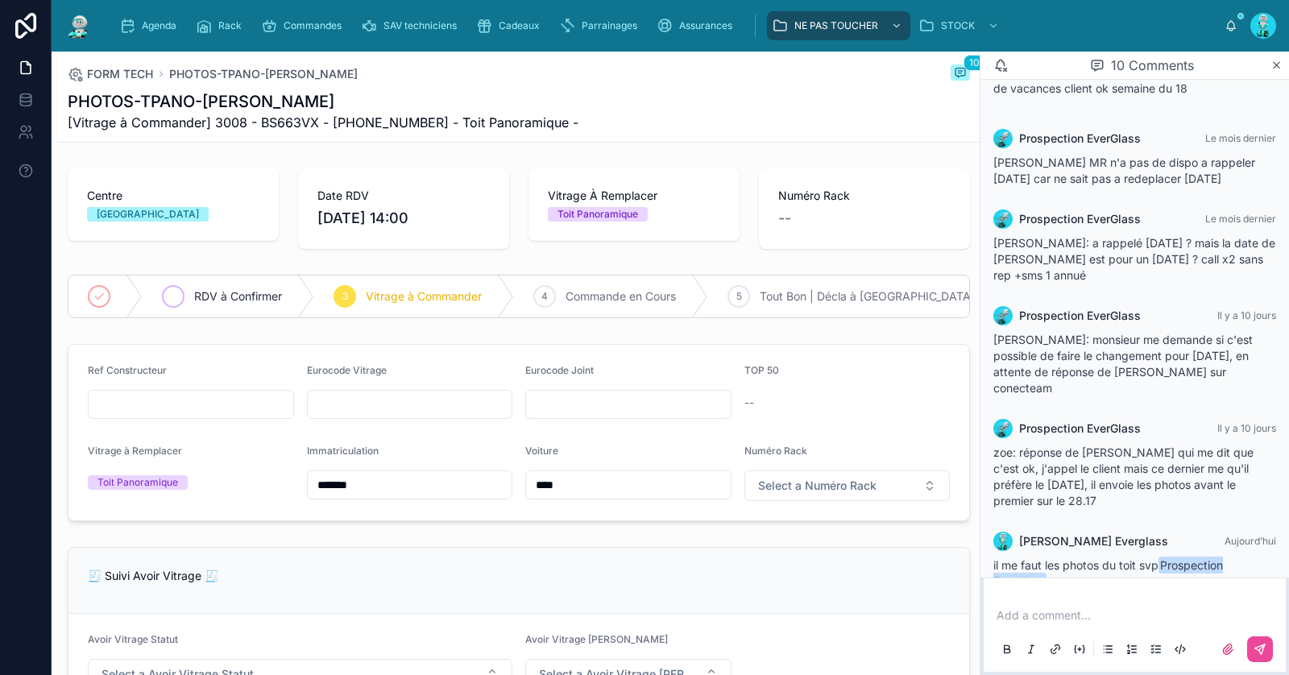
click at [243, 289] on span "RDV à Confirmer" at bounding box center [238, 297] width 88 height 16
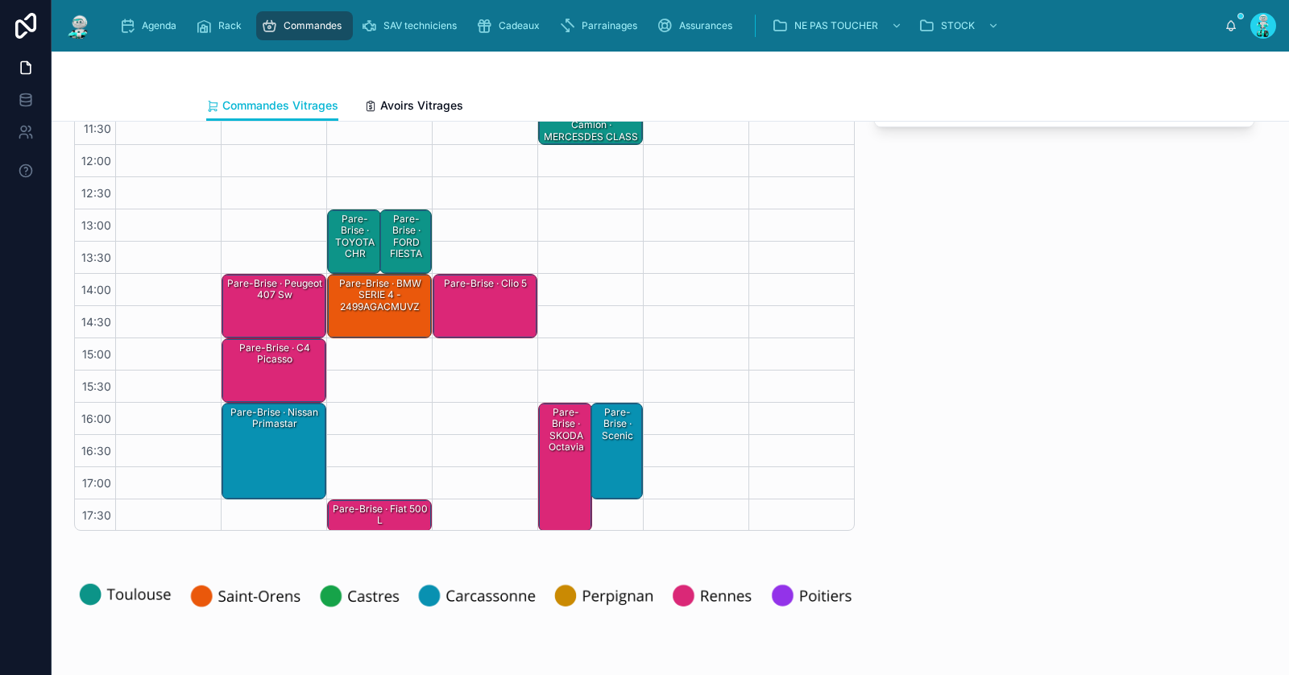
scroll to position [329, 0]
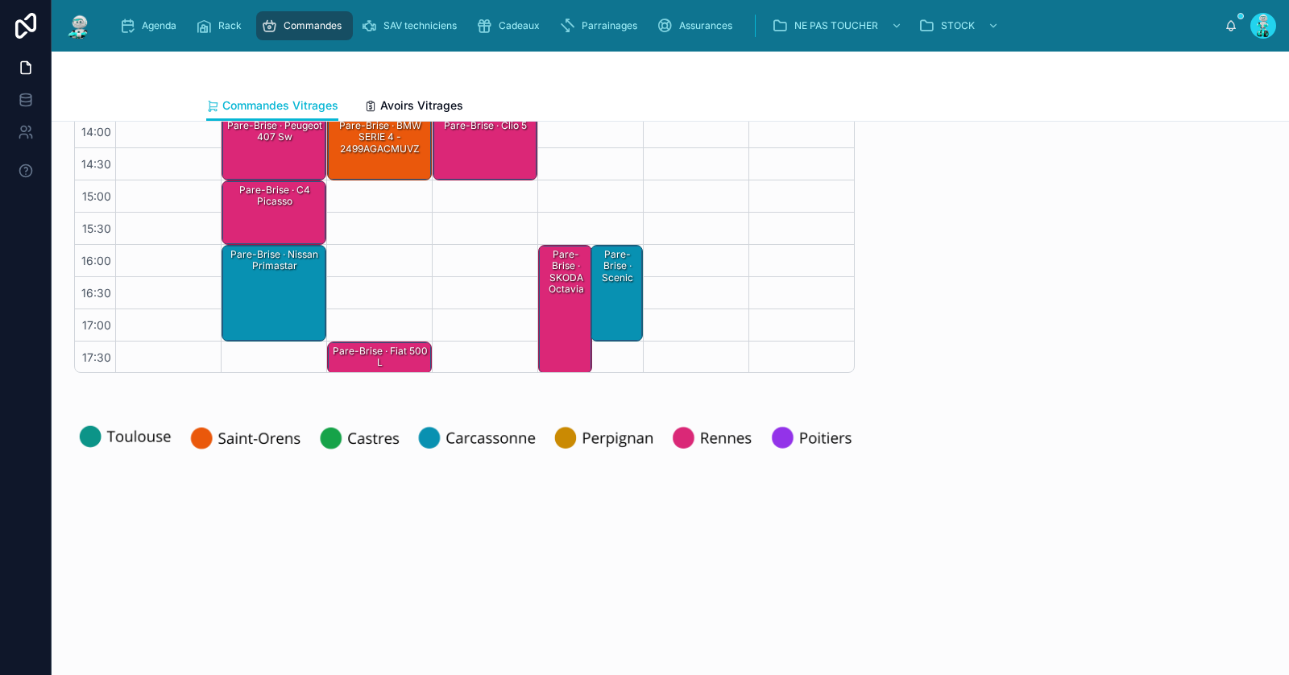
click at [287, 302] on div "Pare-Brise · Nissan primastar" at bounding box center [275, 293] width 100 height 93
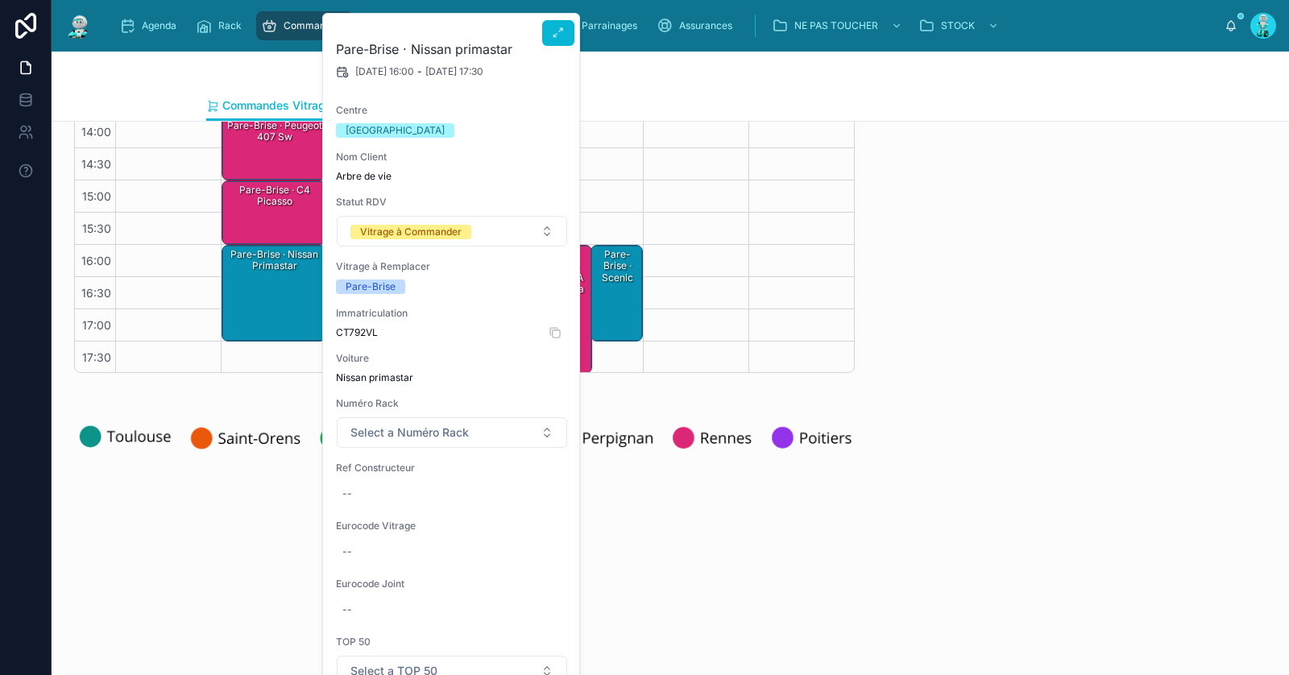
click at [359, 329] on span "CT792VL" at bounding box center [452, 332] width 232 height 13
copy span "CT792VL"
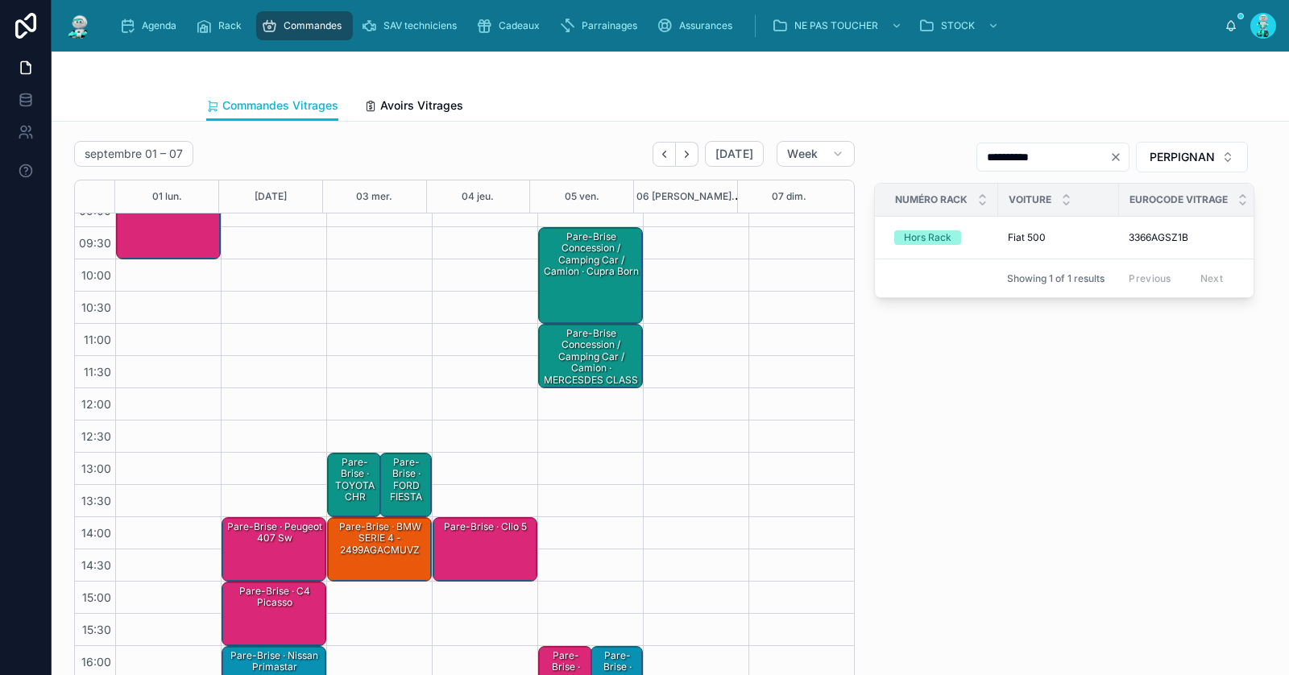
scroll to position [0, 0]
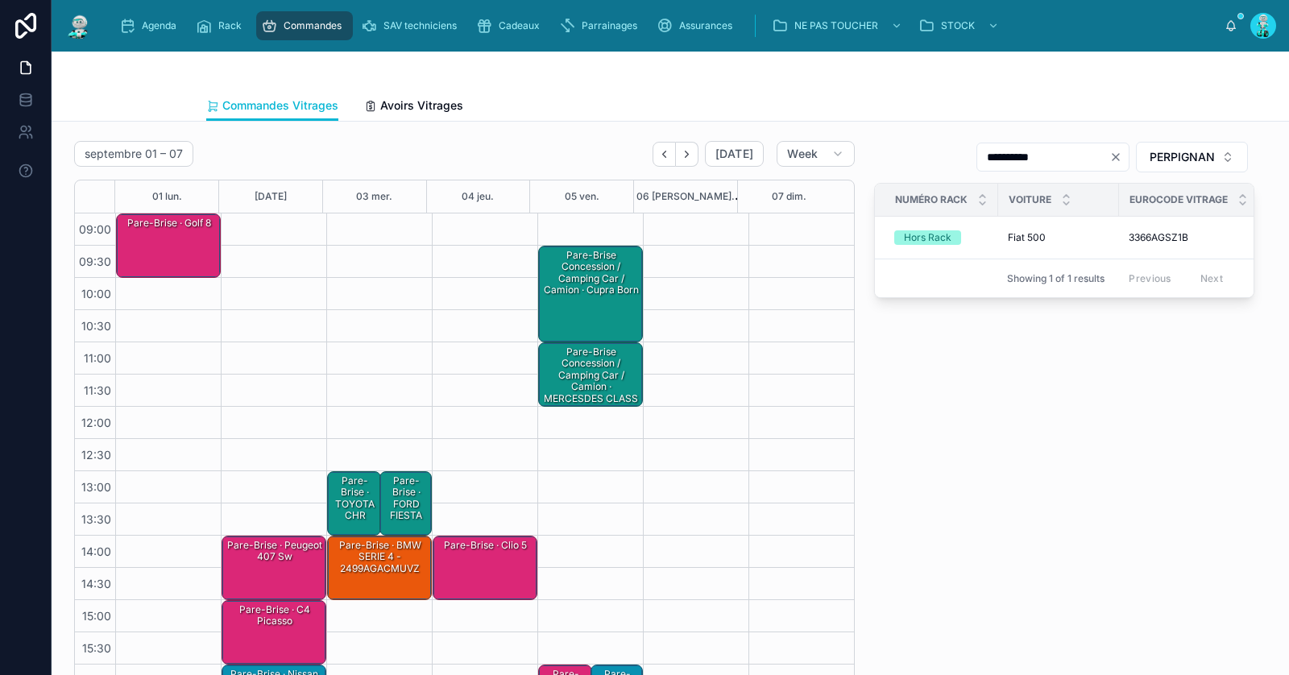
click at [201, 239] on div "Pare-Brise · Golf 8" at bounding box center [169, 245] width 100 height 61
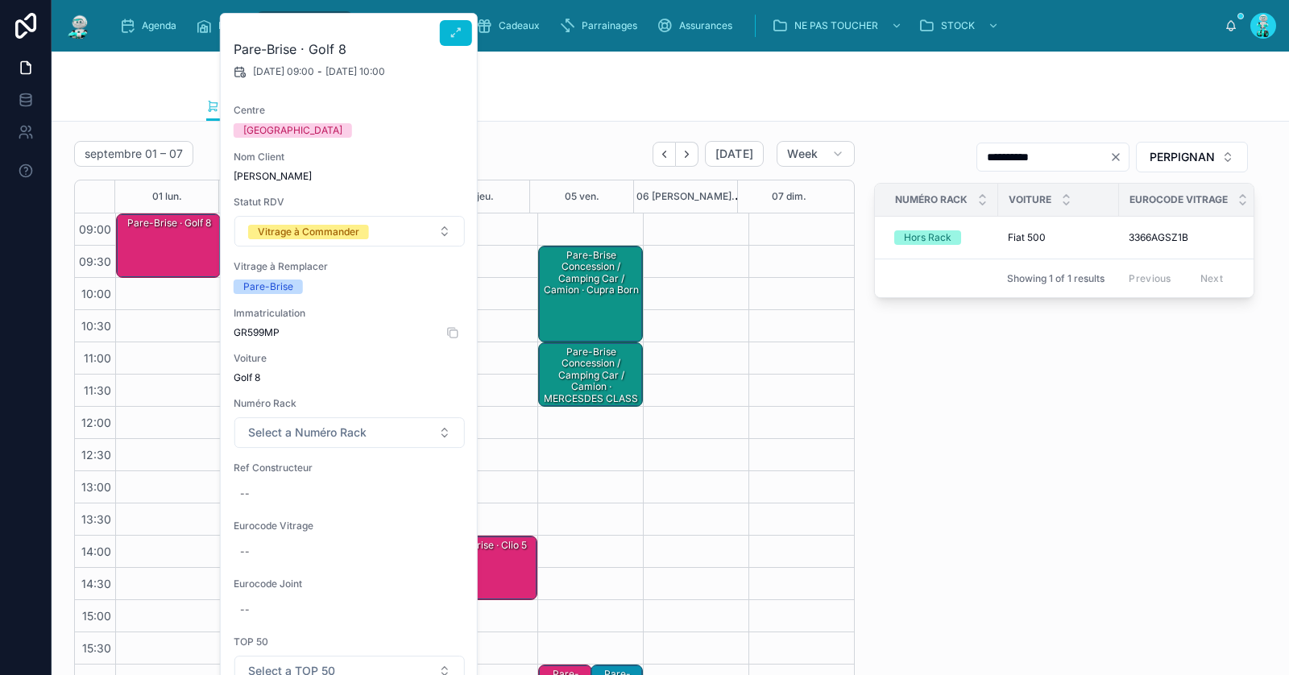
click at [262, 330] on span "GR599MP" at bounding box center [350, 332] width 232 height 13
click at [260, 330] on span "GR599MP" at bounding box center [350, 332] width 232 height 13
copy span "GR599MP"
click at [457, 28] on icon at bounding box center [456, 33] width 13 height 13
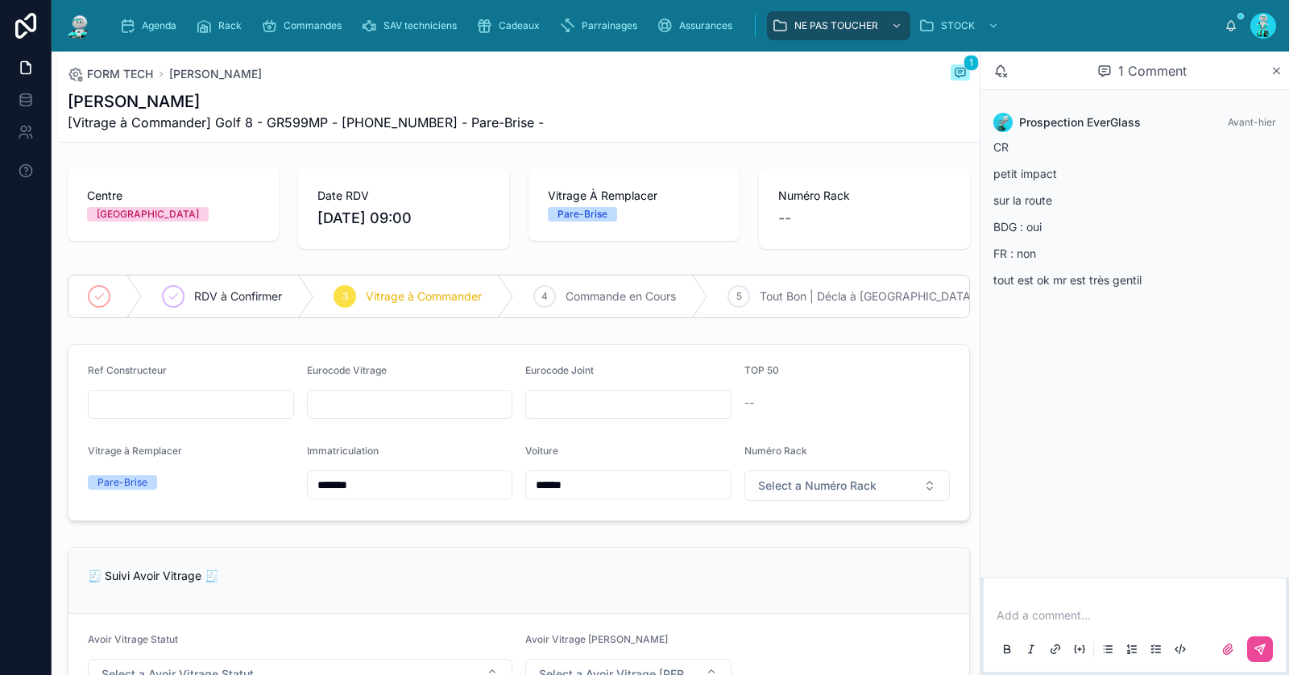
click at [1037, 616] on p at bounding box center [1138, 616] width 283 height 16
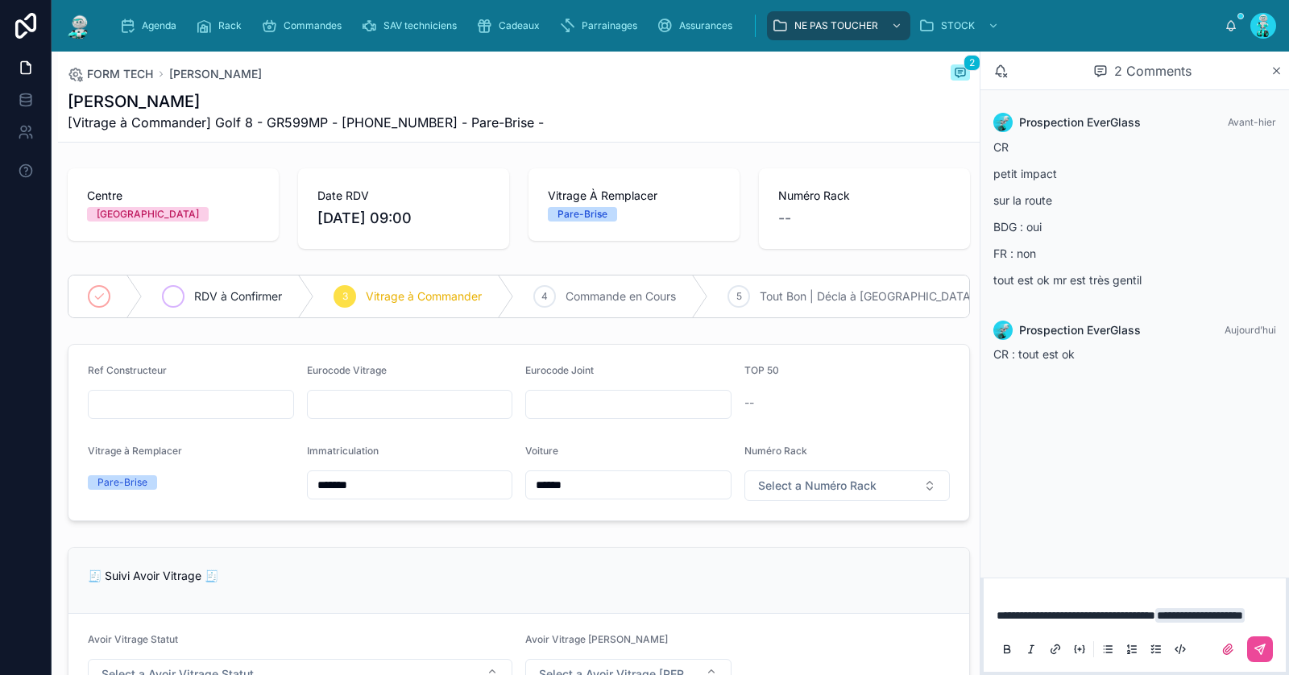
click at [214, 289] on span "RDV à Confirmer" at bounding box center [238, 297] width 88 height 16
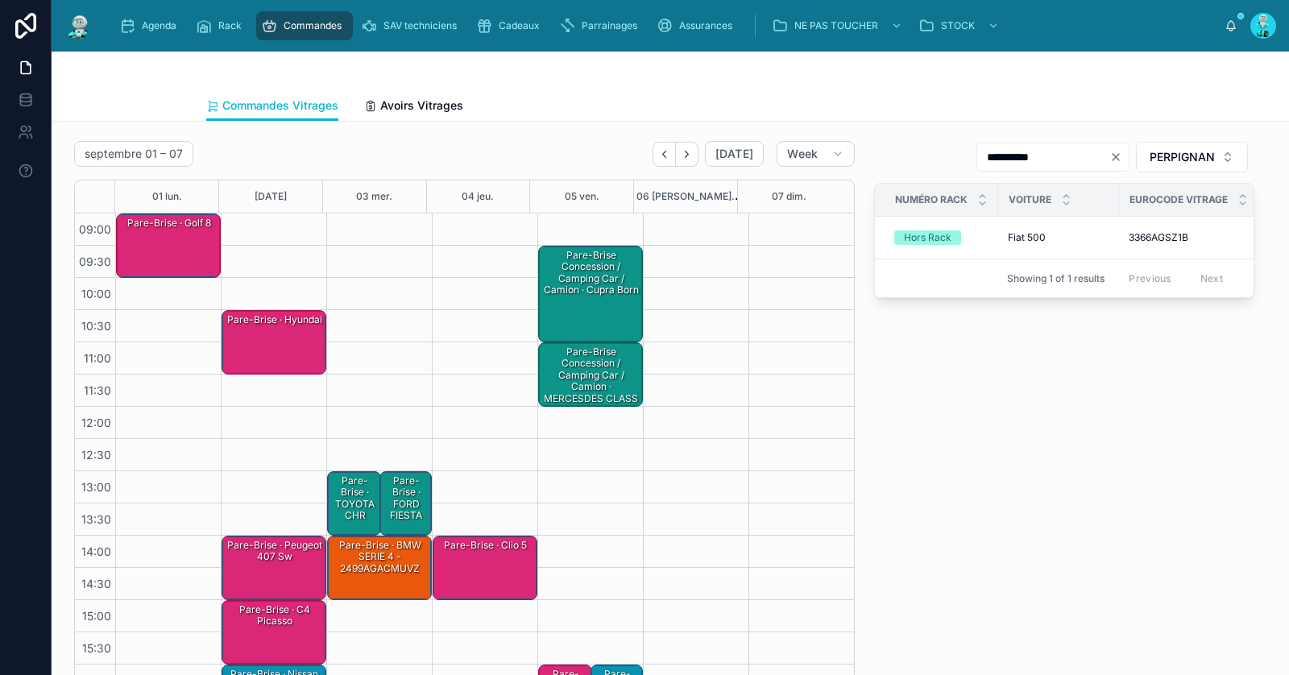
click at [185, 249] on div "Pare-Brise · Golf 8" at bounding box center [169, 245] width 100 height 61
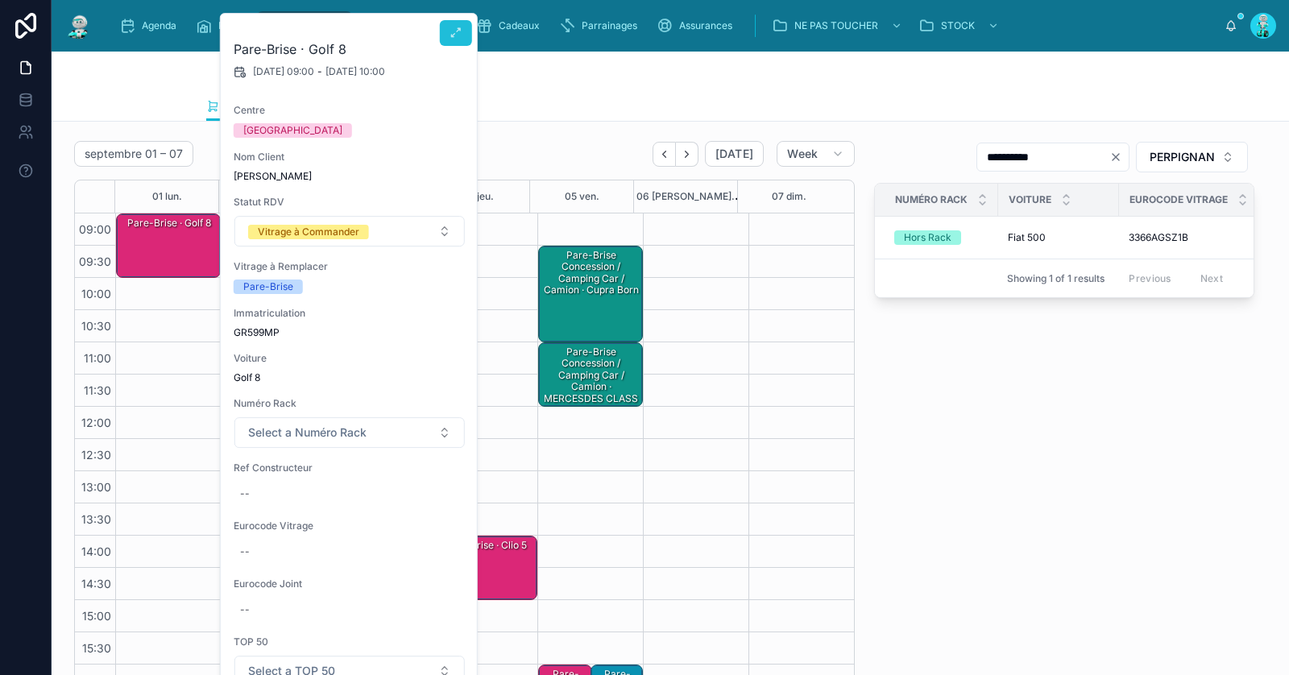
click at [453, 39] on icon at bounding box center [456, 33] width 13 height 13
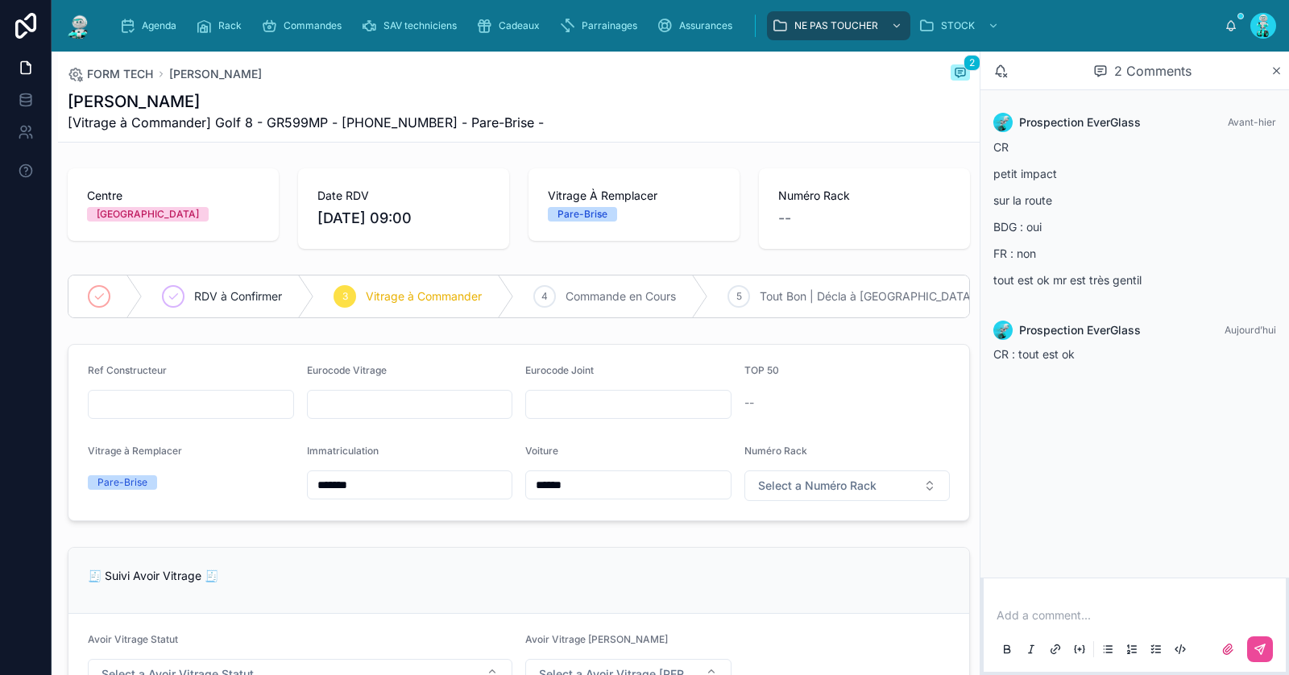
click at [292, 120] on span "[Vitrage à Commander] Golf 8 - GR599MP - [PHONE_NUMBER] - Pare-Brise -" at bounding box center [306, 122] width 476 height 19
click at [291, 121] on span "[Vitrage à Commander] Golf 8 - GR599MP - [PHONE_NUMBER] - Pare-Brise -" at bounding box center [306, 122] width 476 height 19
copy span "GR599MP"
click at [1057, 618] on p at bounding box center [1138, 616] width 283 height 16
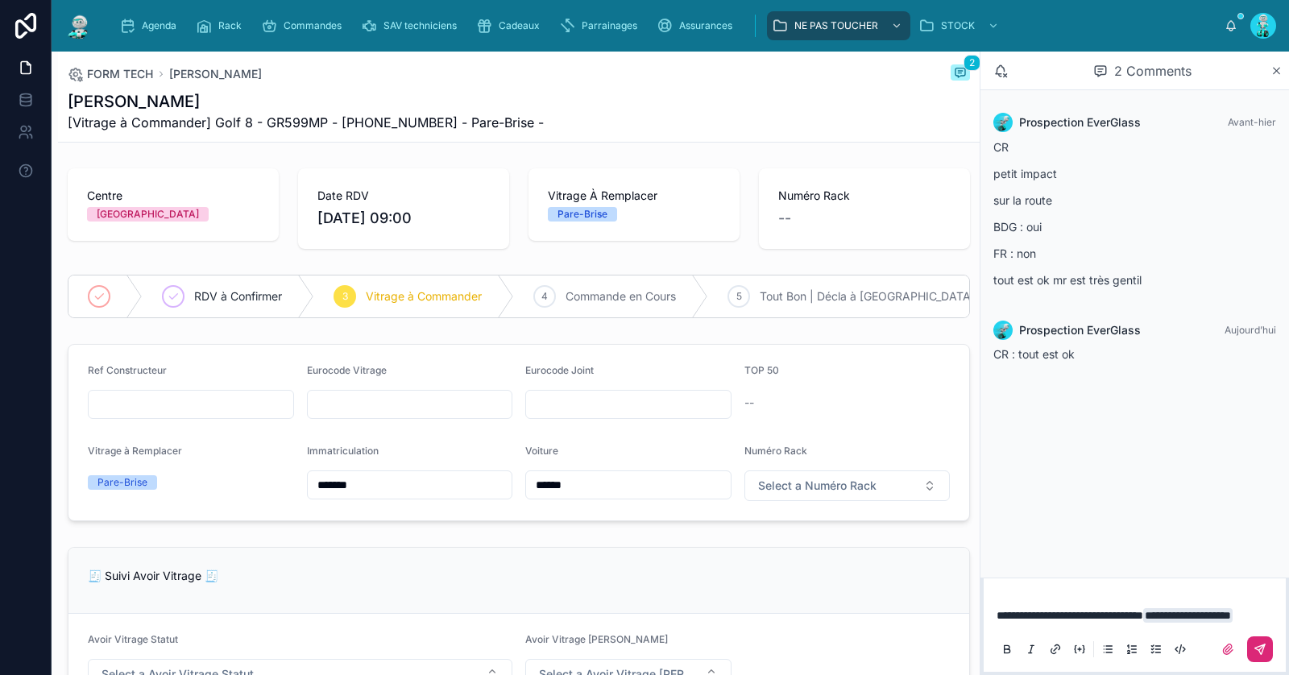
click at [1268, 646] on button at bounding box center [1261, 650] width 26 height 26
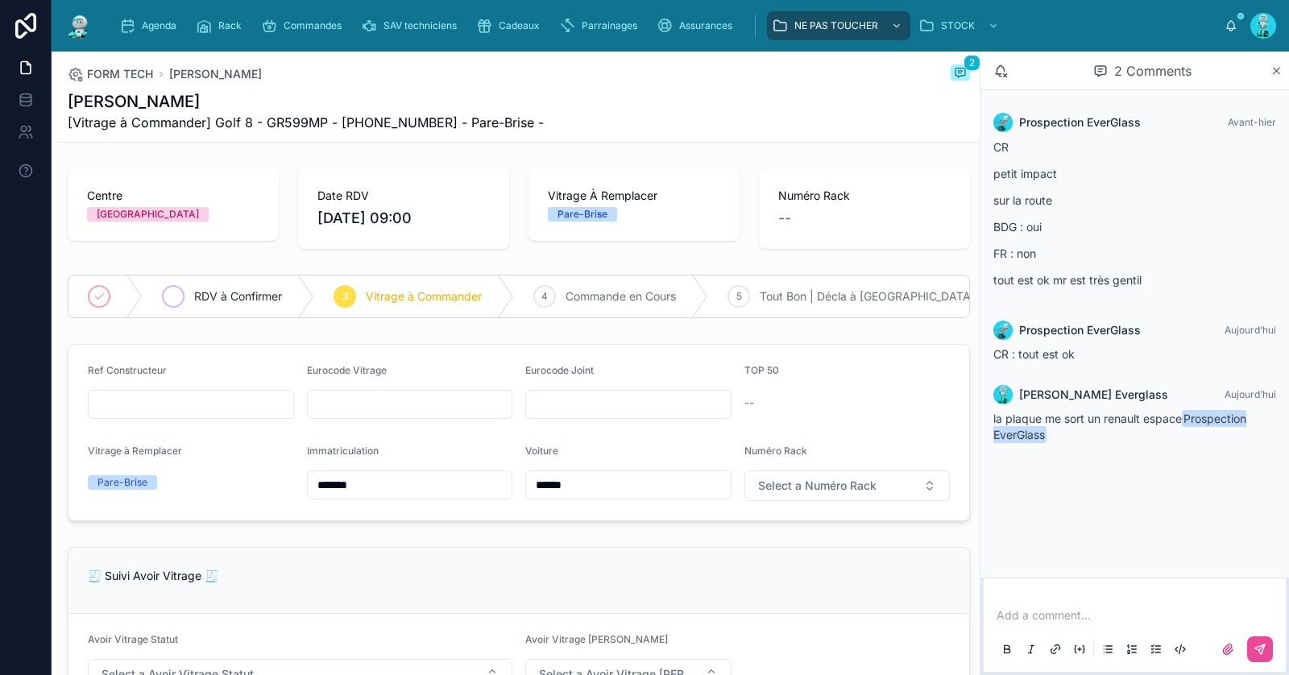
click at [233, 300] on span "RDV à Confirmer" at bounding box center [238, 297] width 88 height 16
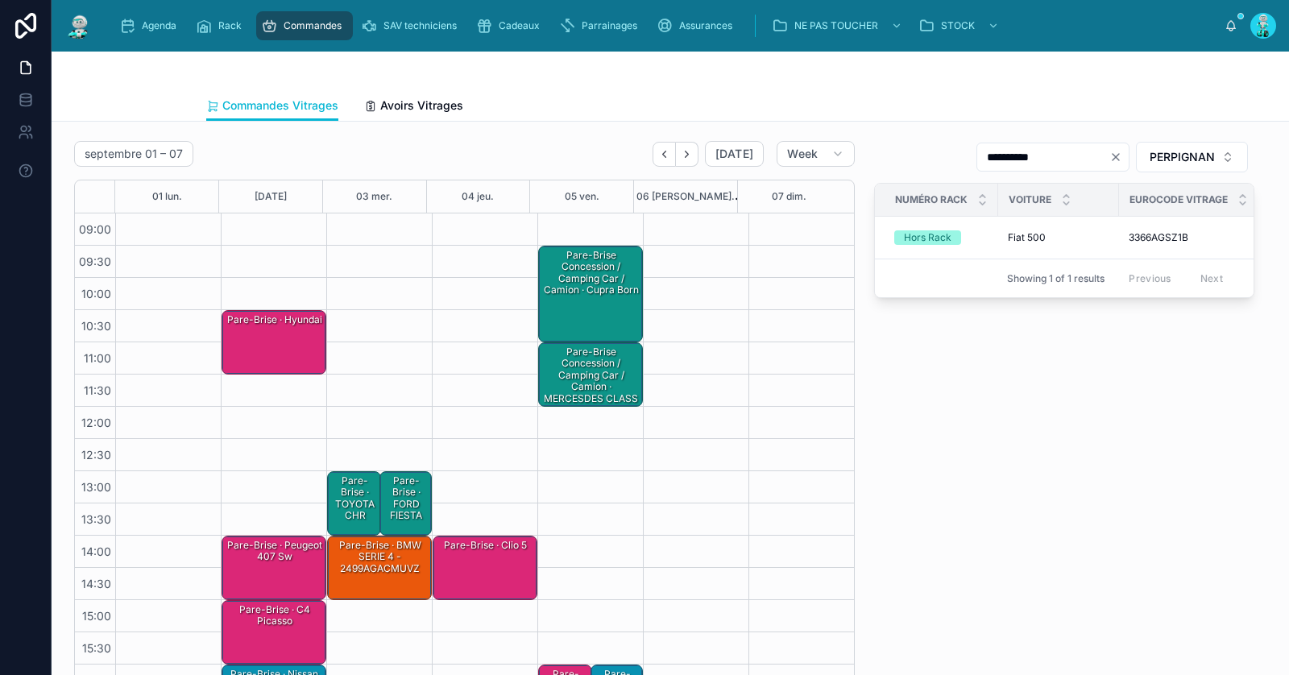
click at [290, 345] on div "Pare-Brise · hyundai" at bounding box center [275, 342] width 100 height 61
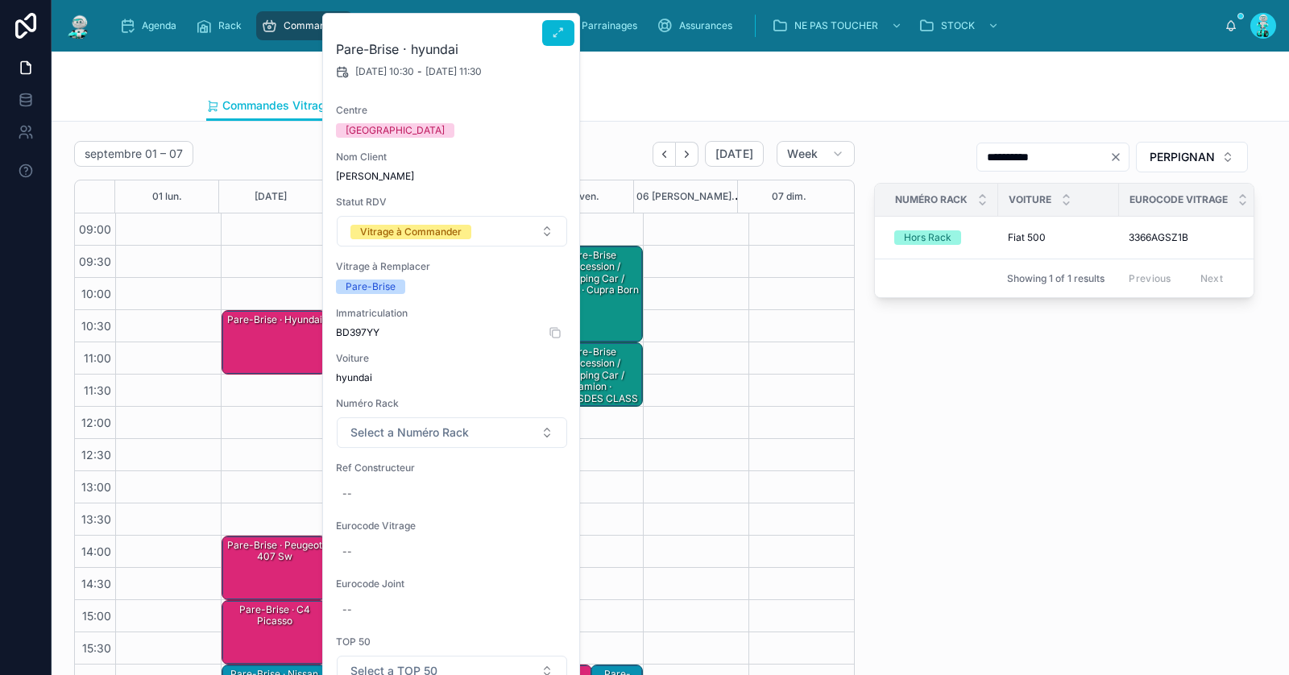
click at [363, 328] on span "BD397YY" at bounding box center [452, 332] width 232 height 13
copy span "BD397YY"
click at [384, 491] on div "--" at bounding box center [452, 494] width 232 height 26
type input "**********"
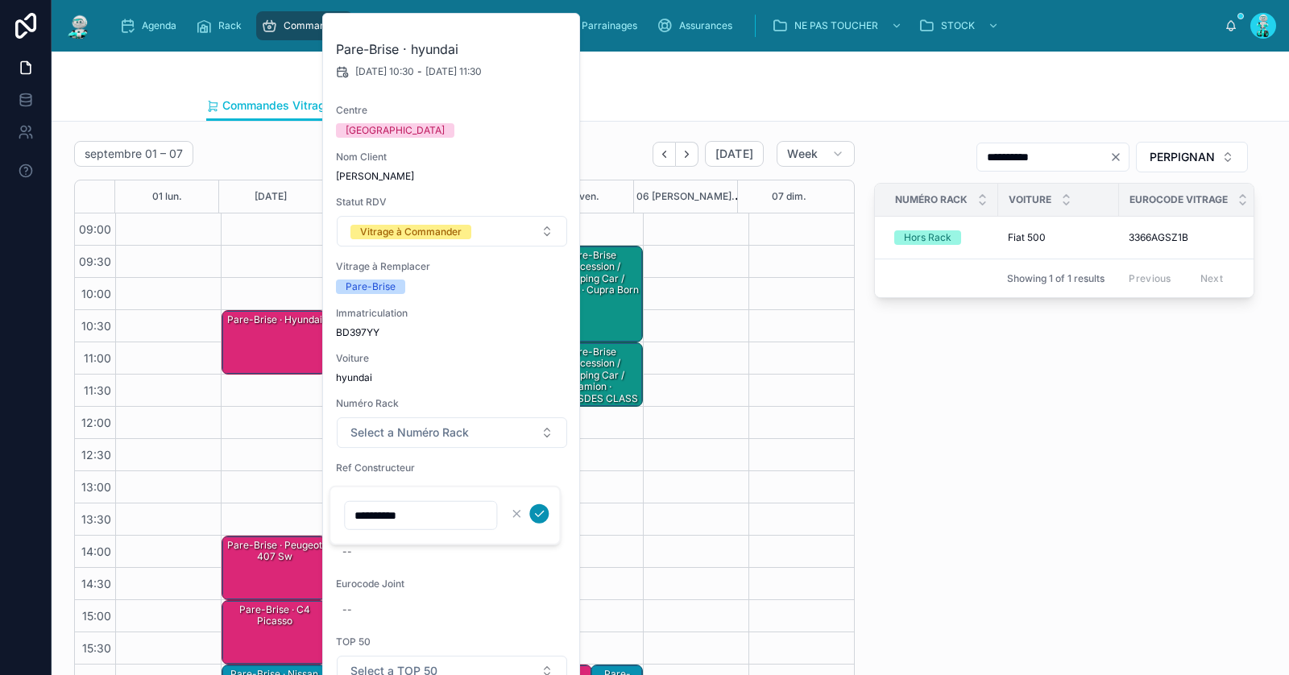
click at [543, 514] on icon "submit" at bounding box center [539, 514] width 13 height 13
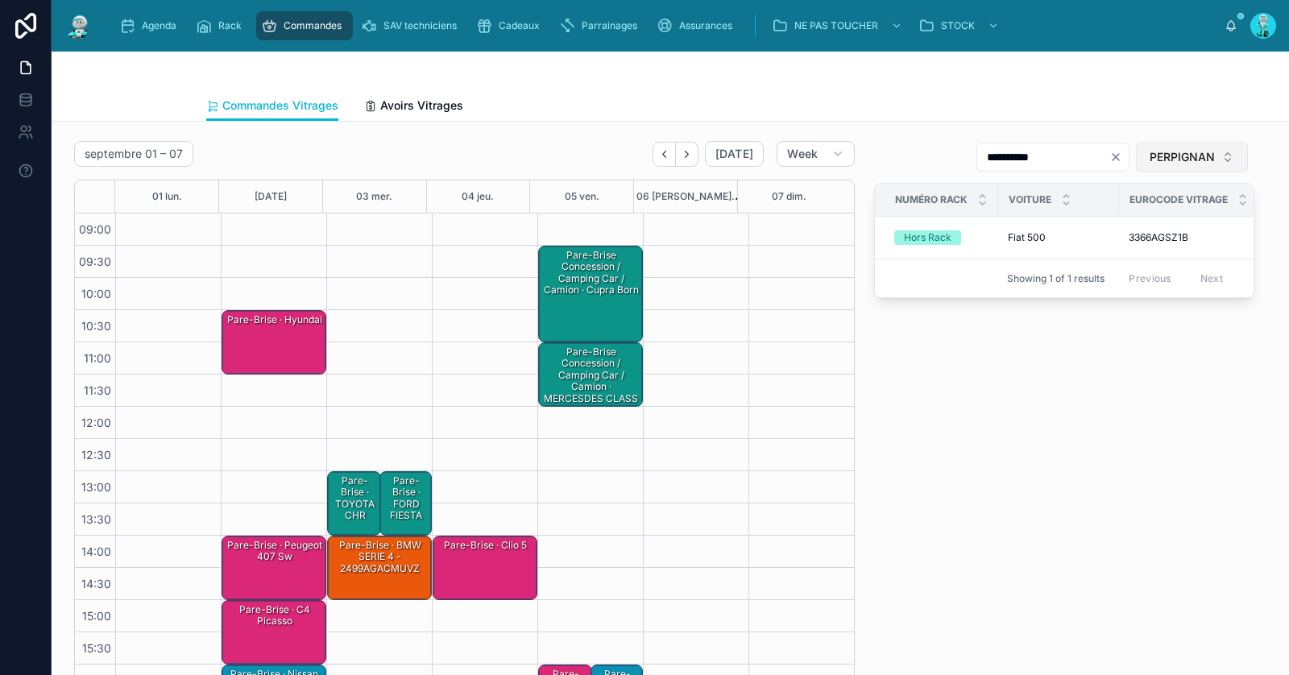
click at [1169, 160] on span "PERPIGNAN" at bounding box center [1182, 157] width 65 height 16
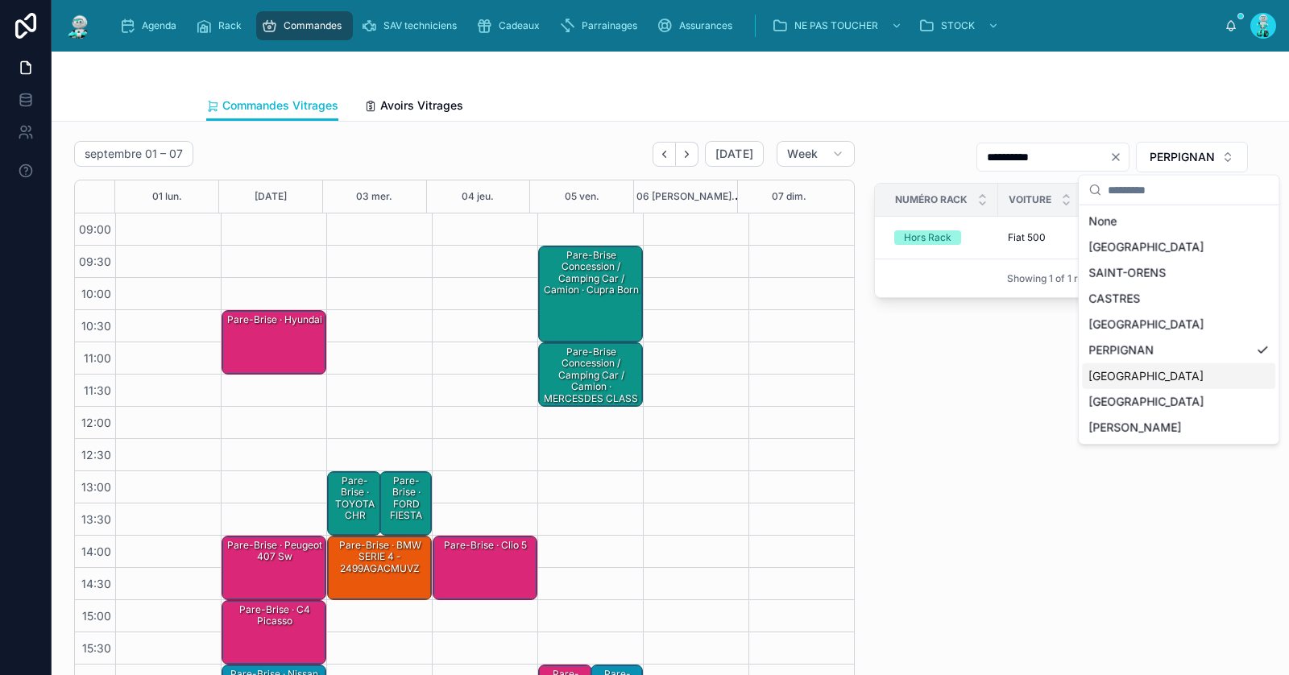
click at [1122, 373] on div "[GEOGRAPHIC_DATA]" at bounding box center [1178, 376] width 193 height 26
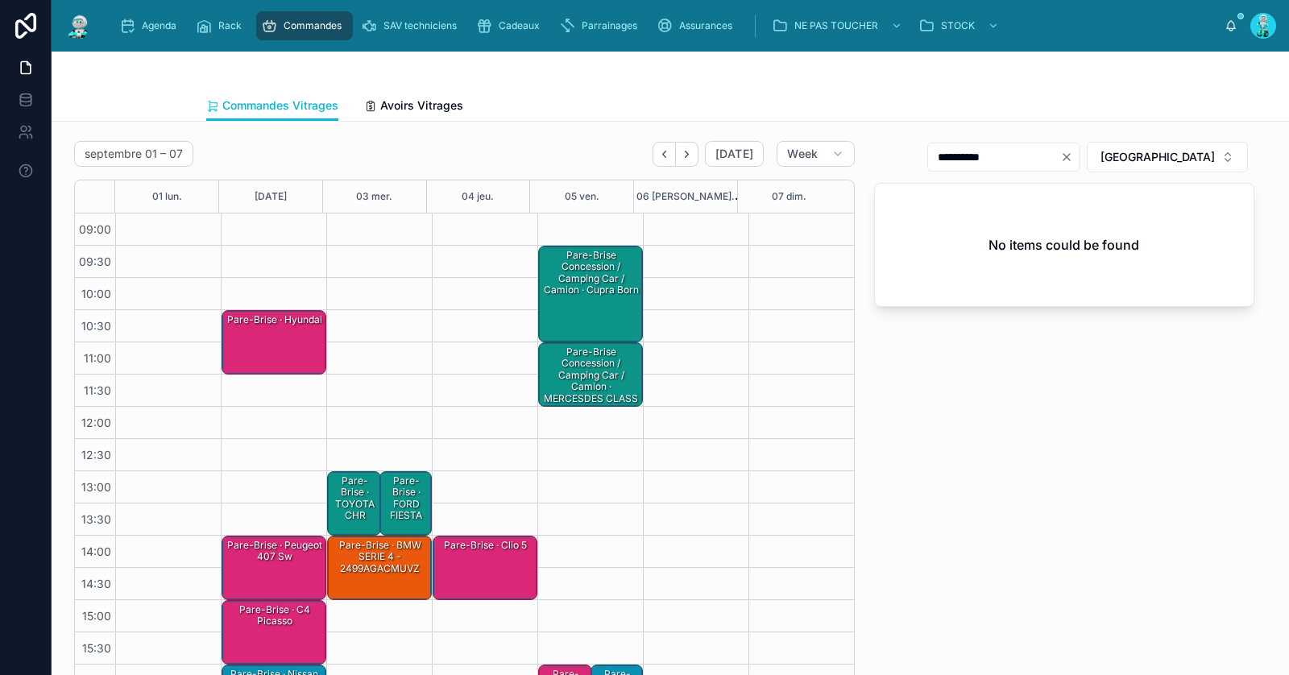
click at [1070, 156] on icon "Clear" at bounding box center [1067, 157] width 6 height 6
click at [1080, 159] on input "text" at bounding box center [1014, 157] width 132 height 23
paste input "**********"
type input "**********"
click at [244, 343] on div "Pare-Brise · hyundai" at bounding box center [275, 342] width 100 height 61
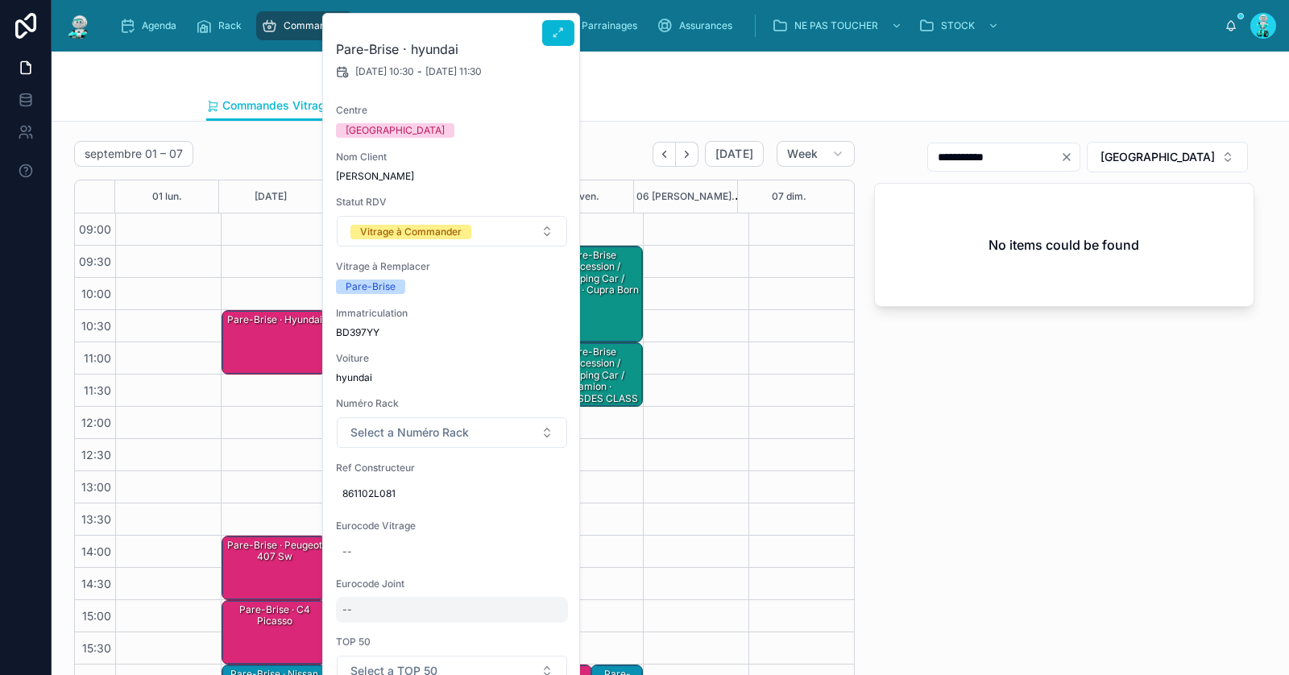
click at [394, 609] on div "--" at bounding box center [452, 610] width 232 height 26
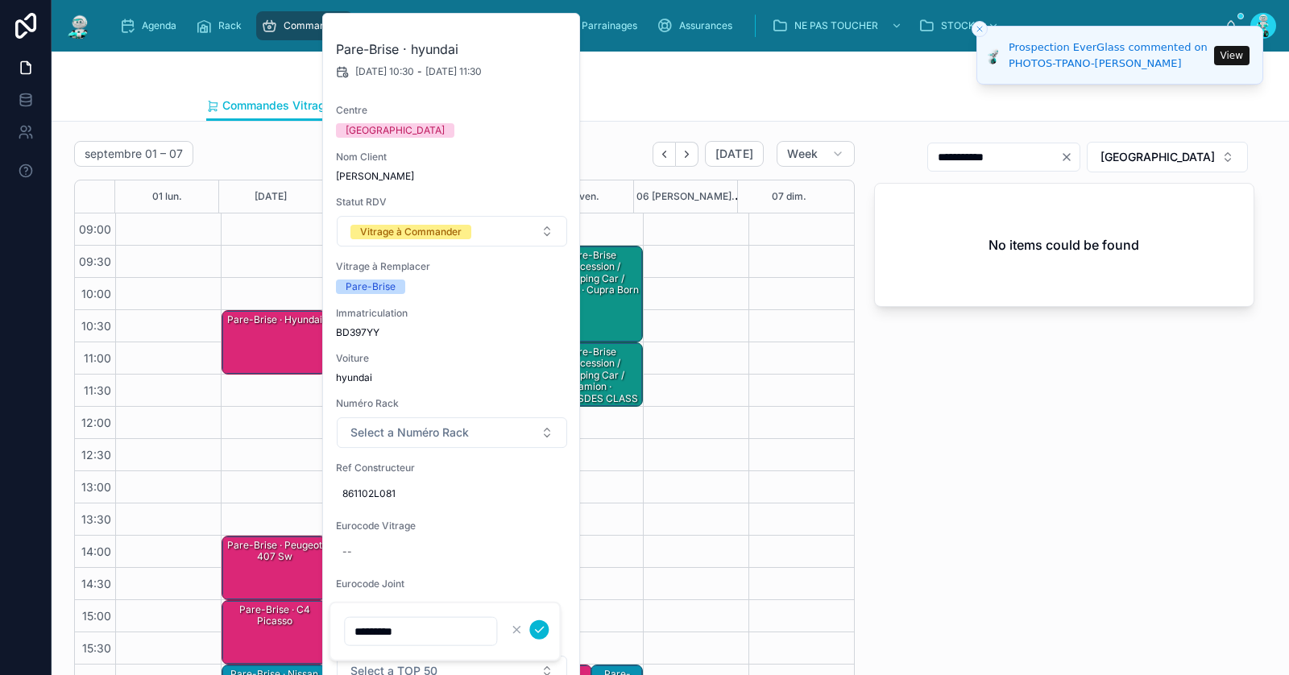
type input "*********"
click at [538, 633] on icon "submit" at bounding box center [539, 630] width 13 height 13
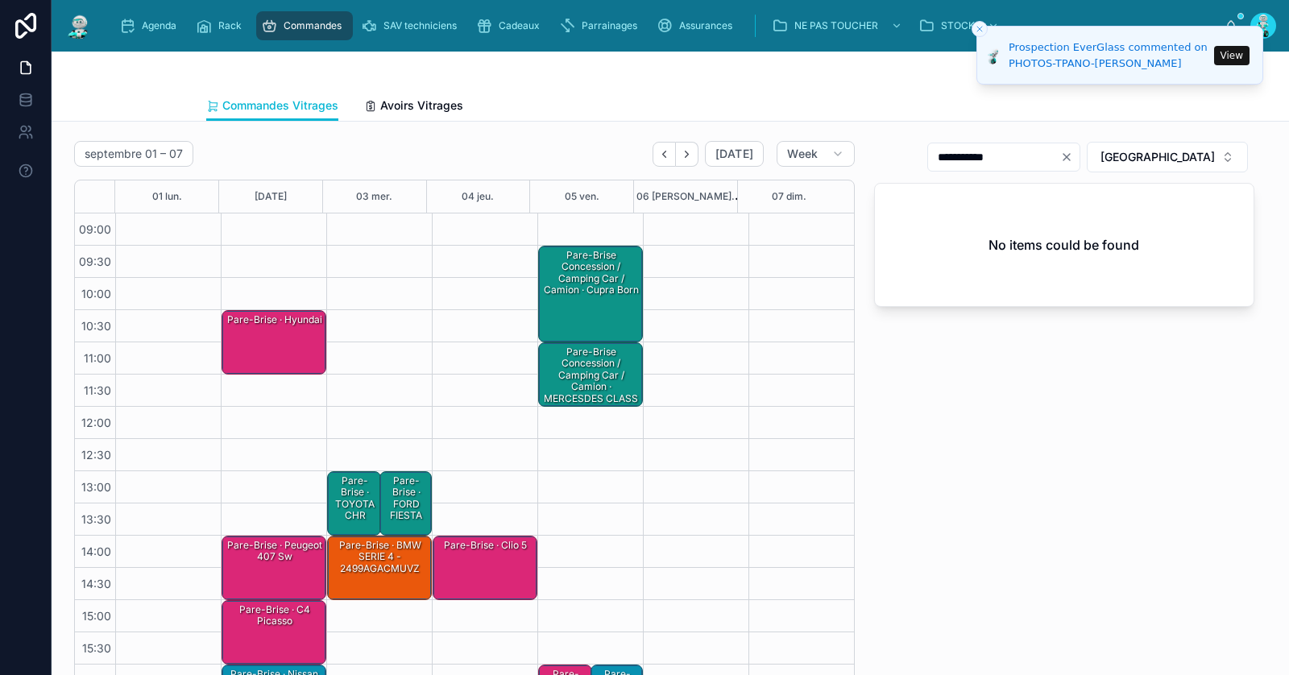
click at [260, 337] on div "Pare-Brise · hyundai" at bounding box center [275, 342] width 100 height 61
click at [239, 335] on div "Pare-Brise · hyundai" at bounding box center [250, 332] width 50 height 38
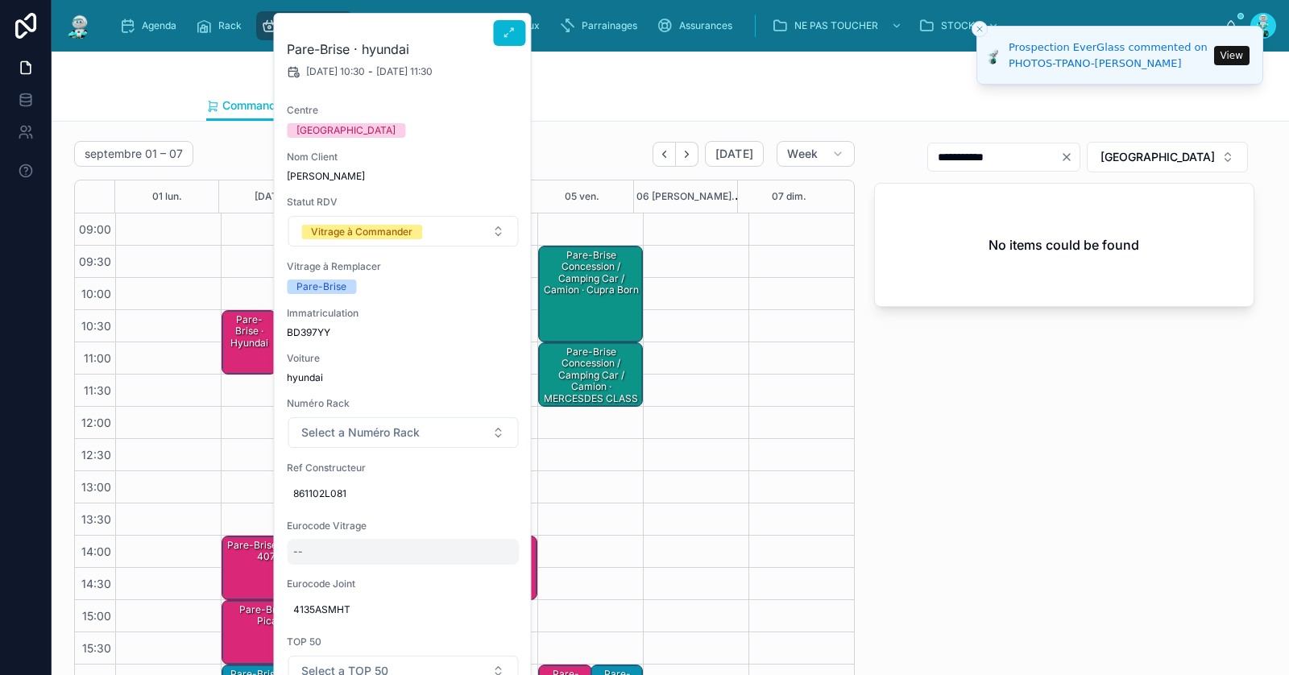
click at [355, 559] on div "--" at bounding box center [403, 552] width 232 height 26
type input "**********"
click at [492, 573] on icon "submit" at bounding box center [490, 572] width 13 height 13
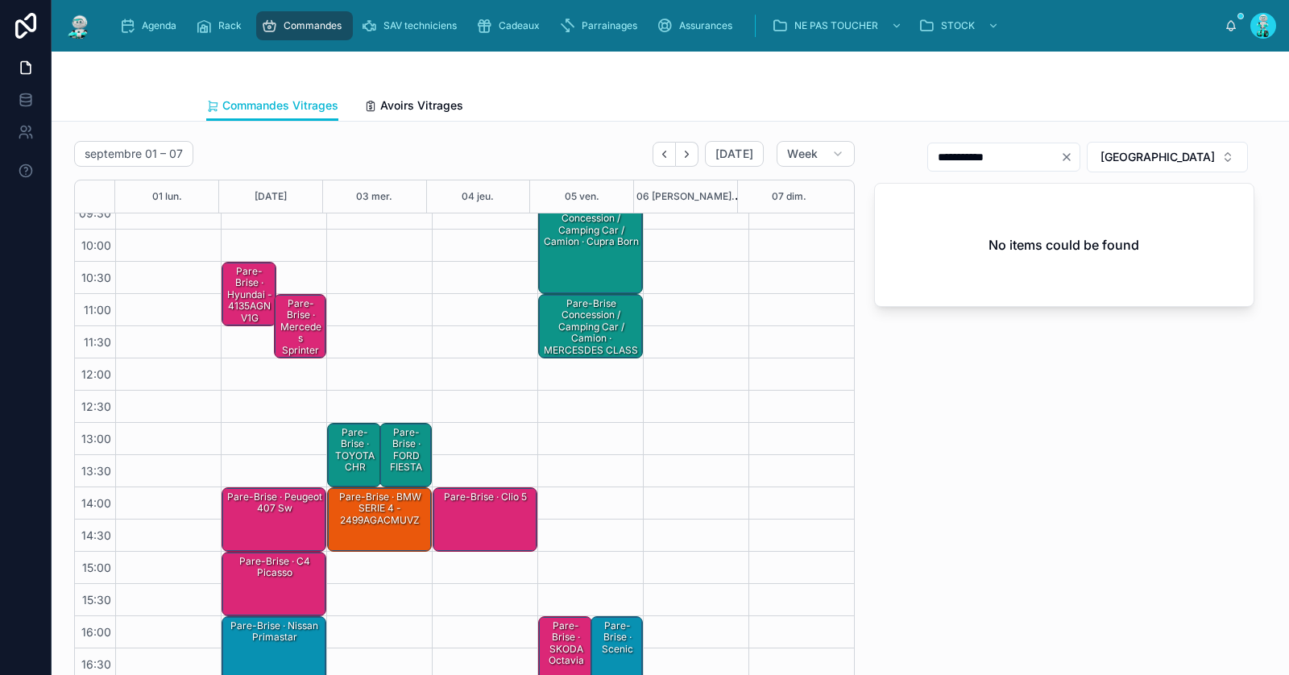
scroll to position [91, 0]
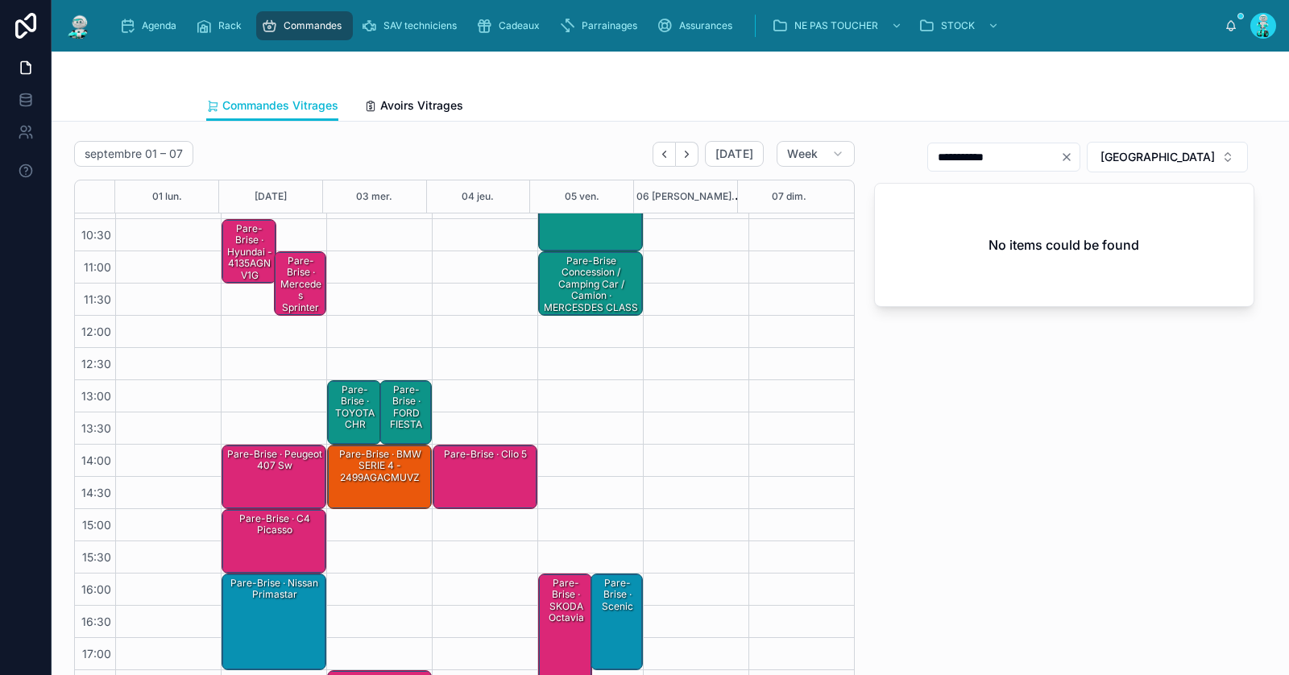
click at [246, 251] on div "Pare-Brise · hyundai - 4135AGNV1G" at bounding box center [250, 252] width 50 height 61
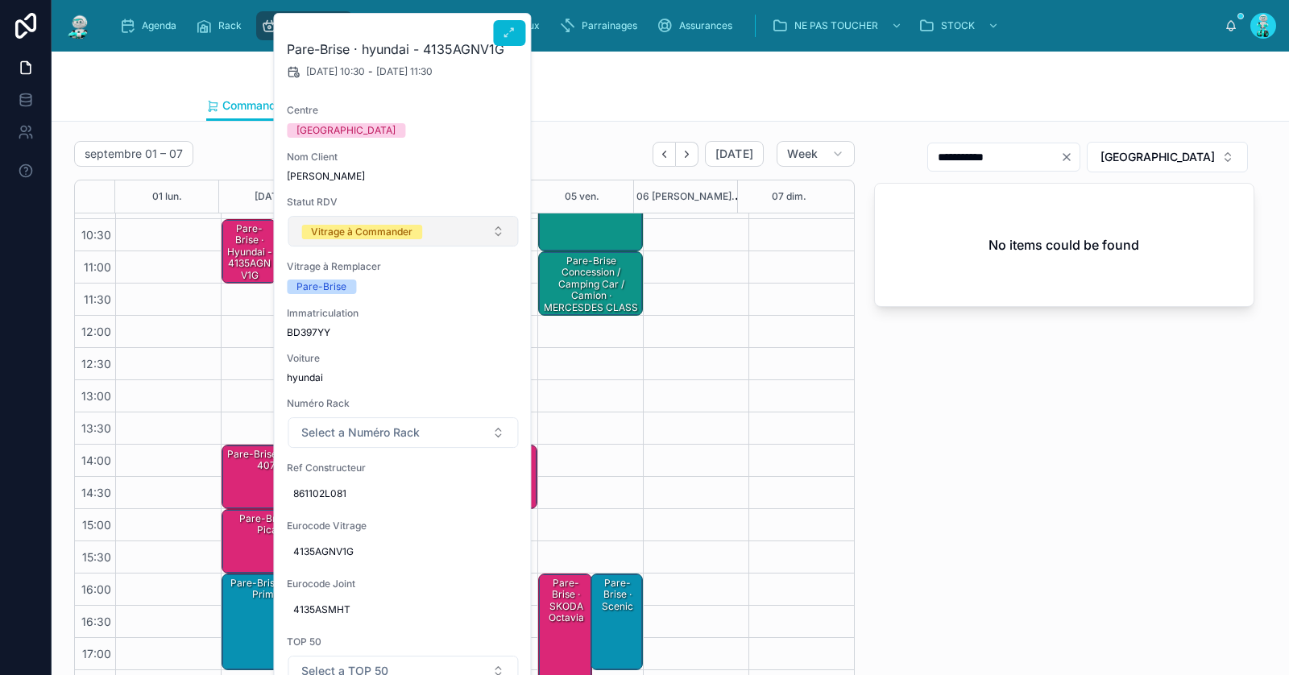
click at [368, 236] on div "Vitrage à Commander" at bounding box center [362, 232] width 102 height 15
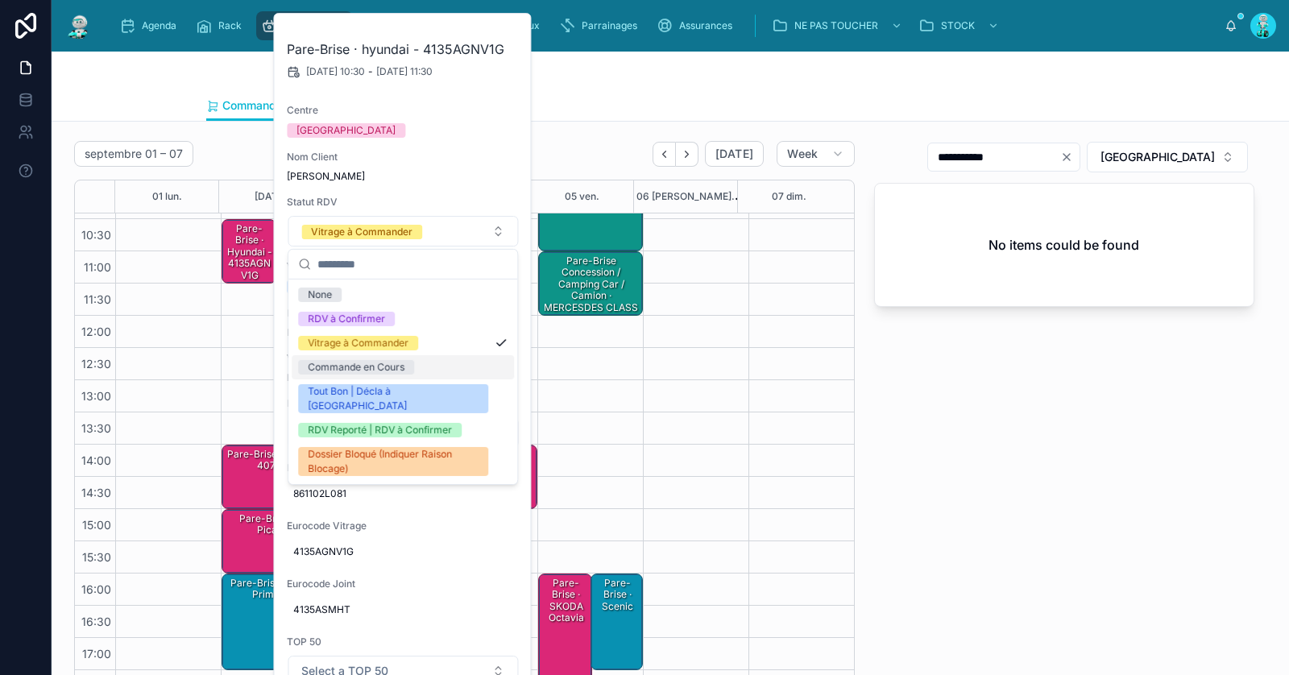
drag, startPoint x: 353, startPoint y: 367, endPoint x: 531, endPoint y: 378, distance: 178.5
click at [353, 365] on div "Commande en Cours" at bounding box center [356, 367] width 97 height 15
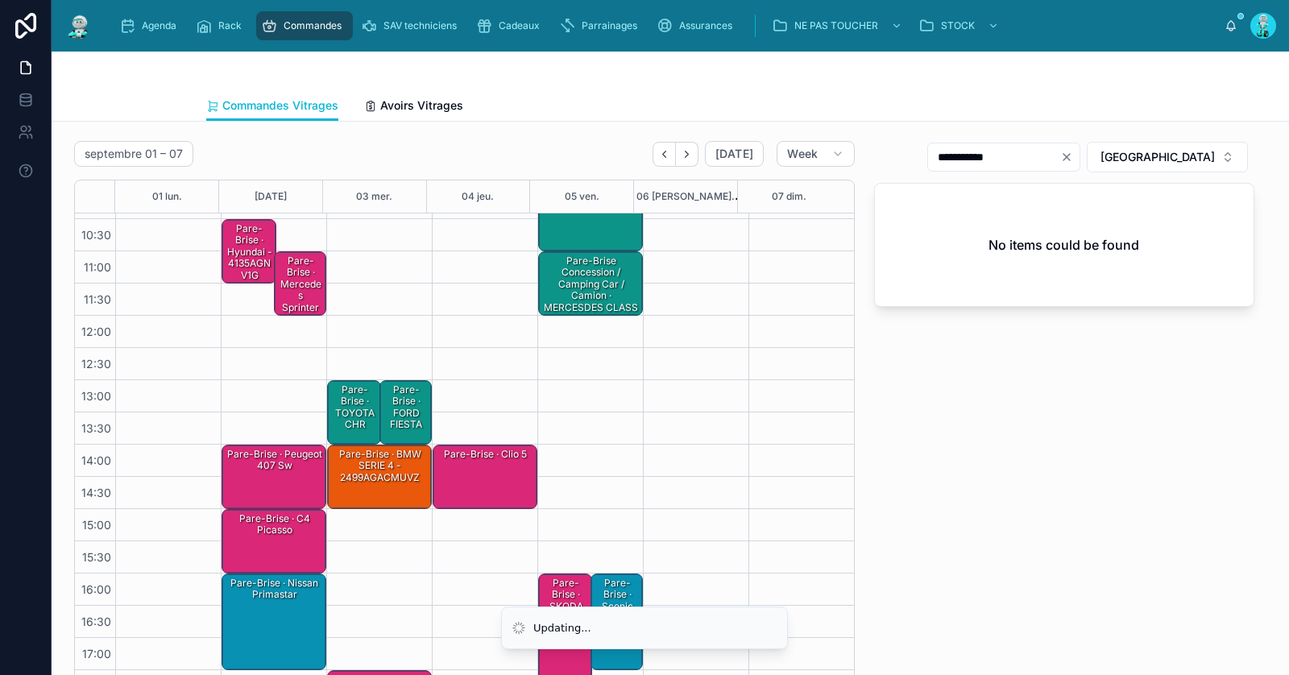
click at [1030, 460] on div "**********" at bounding box center [1065, 422] width 400 height 574
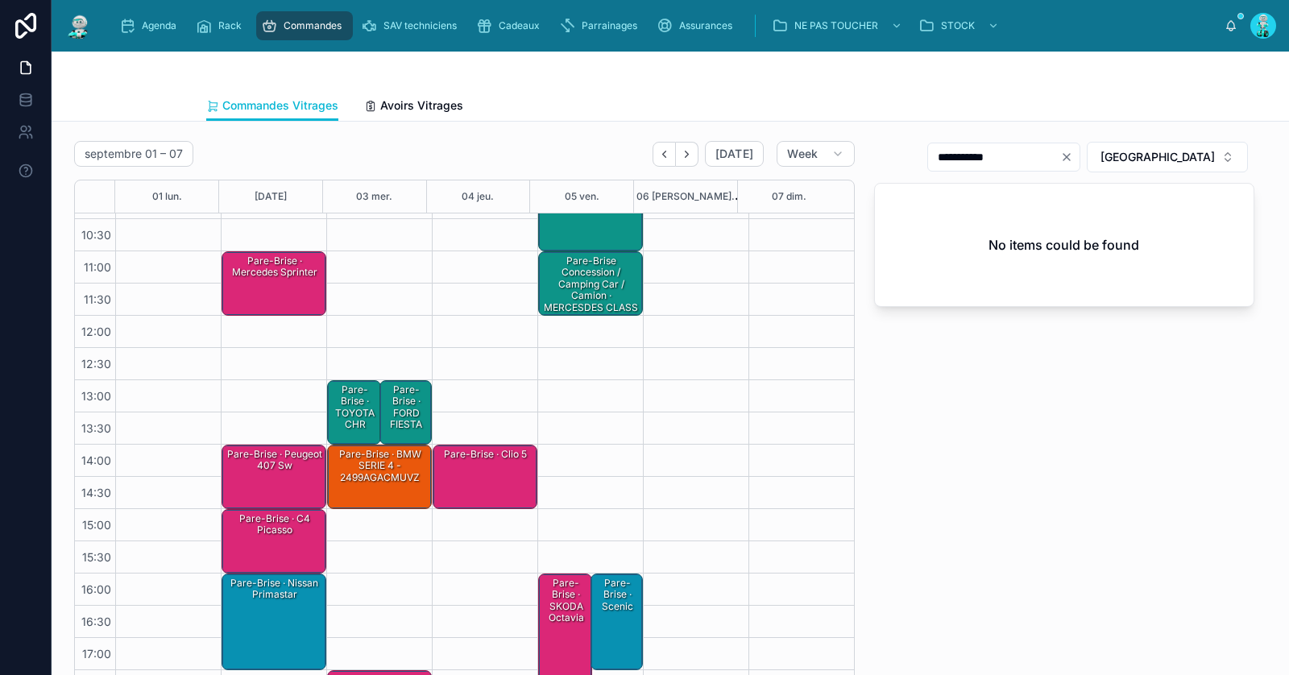
click at [277, 285] on div "Pare-Brise · Mercedes sprinter" at bounding box center [275, 283] width 100 height 61
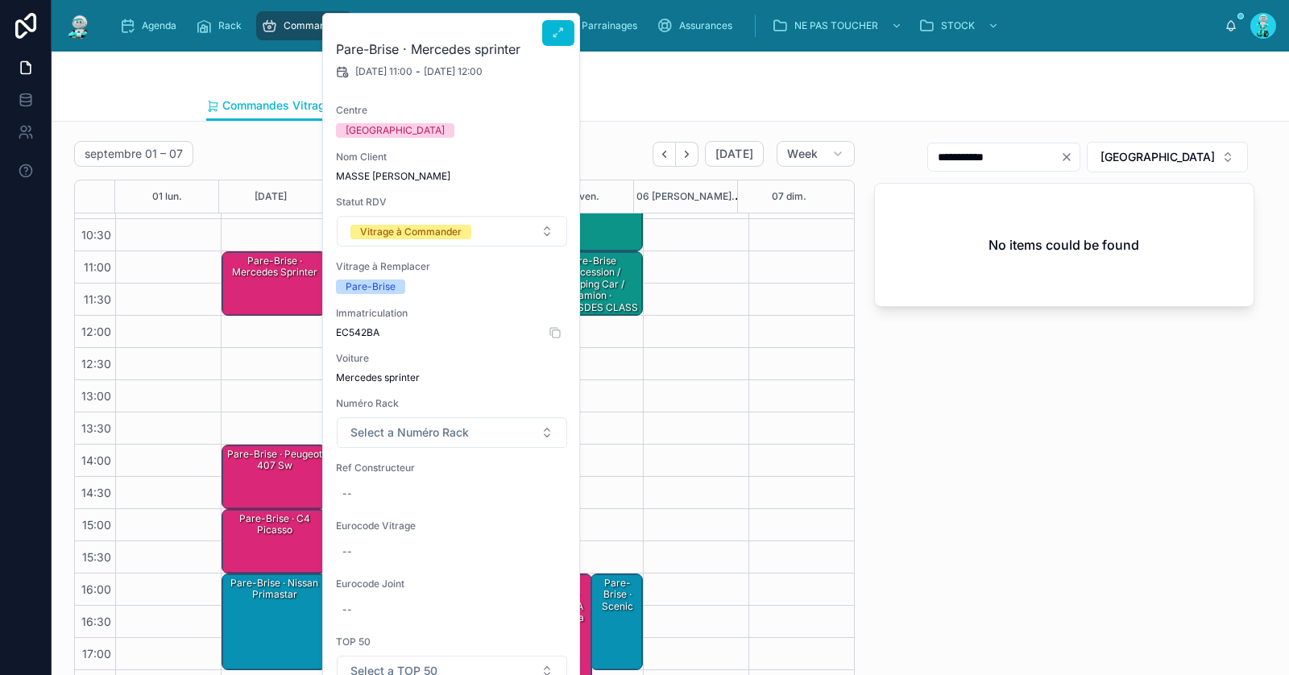
click at [366, 327] on span "EC542BA" at bounding box center [452, 332] width 232 height 13
click at [366, 330] on span "EC542BA" at bounding box center [452, 332] width 232 height 13
copy span "EC542BA"
click at [415, 496] on div "--" at bounding box center [452, 494] width 232 height 26
type input "**********"
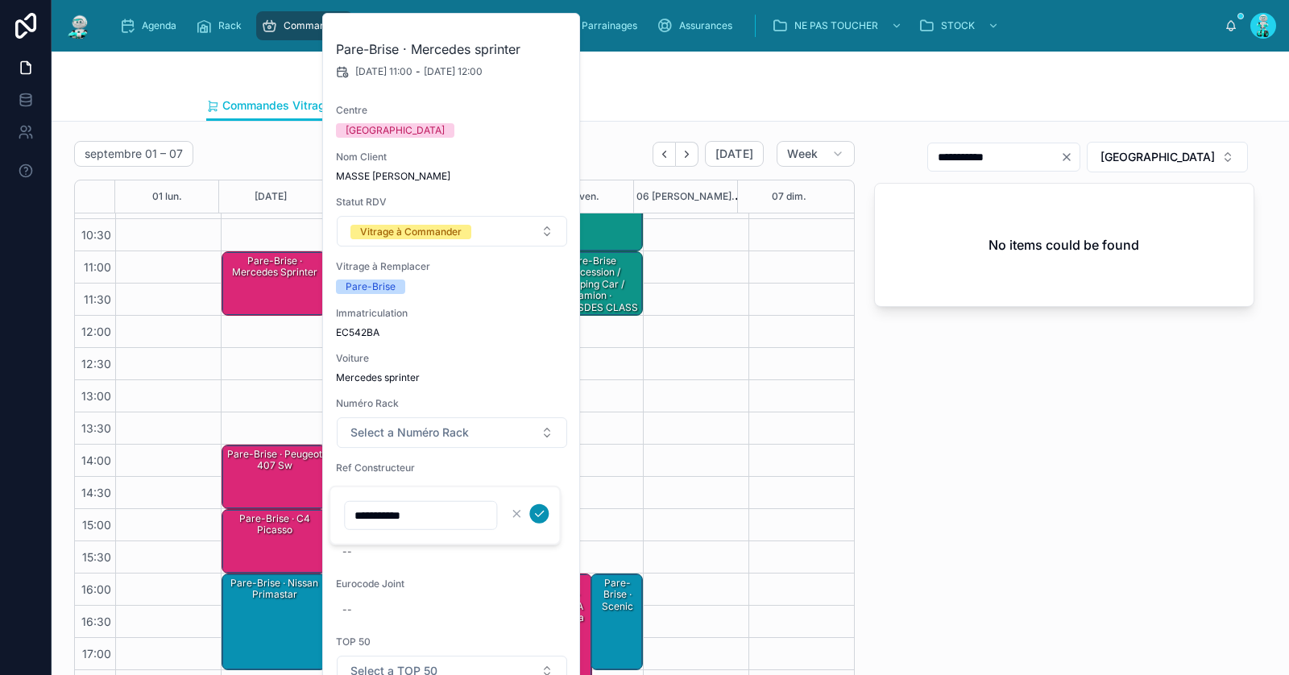
click at [534, 509] on icon "submit" at bounding box center [539, 514] width 13 height 13
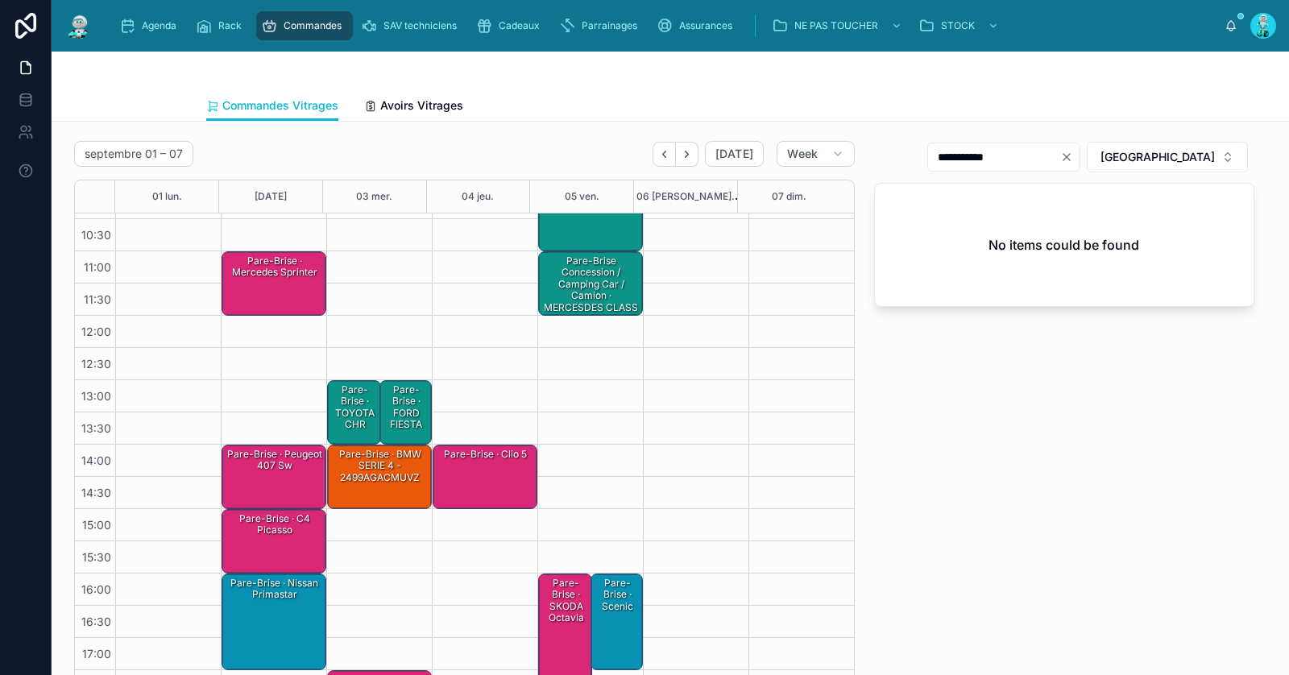
click at [260, 292] on div "Pare-Brise · Mercedes sprinter" at bounding box center [275, 283] width 100 height 61
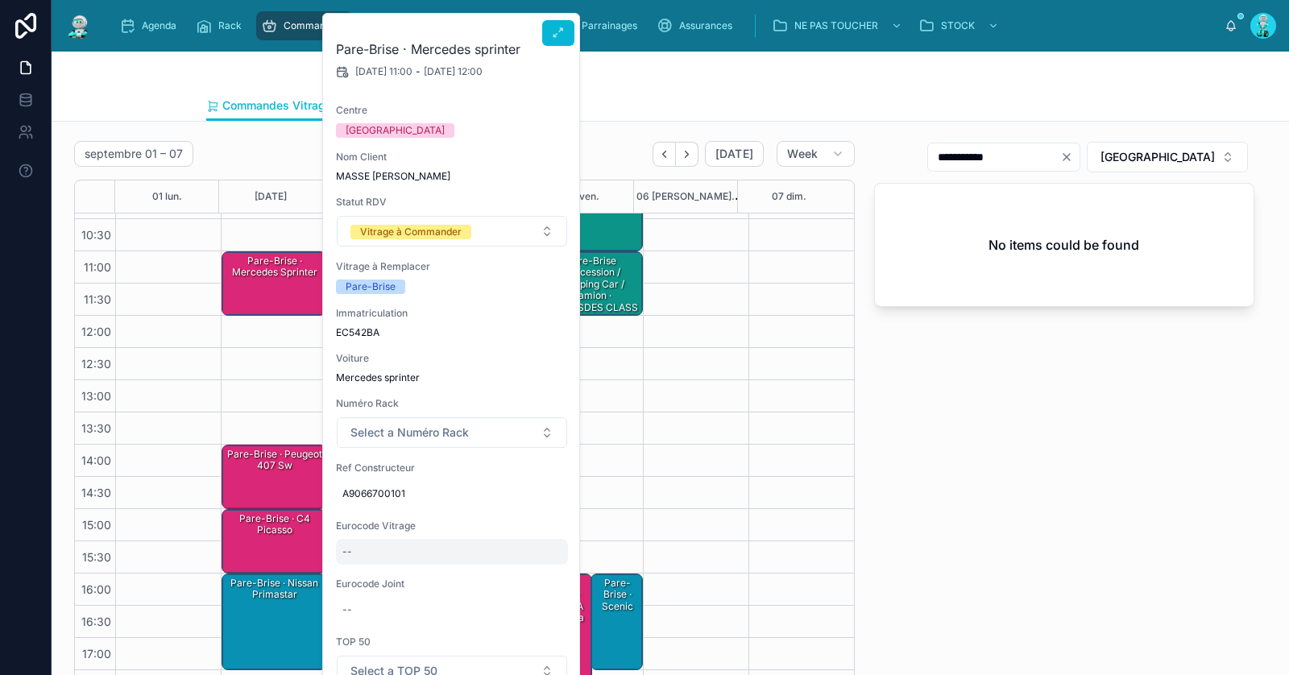
click at [387, 552] on div "--" at bounding box center [452, 552] width 232 height 26
type input "*******"
click at [538, 574] on icon "submit" at bounding box center [540, 573] width 8 height 6
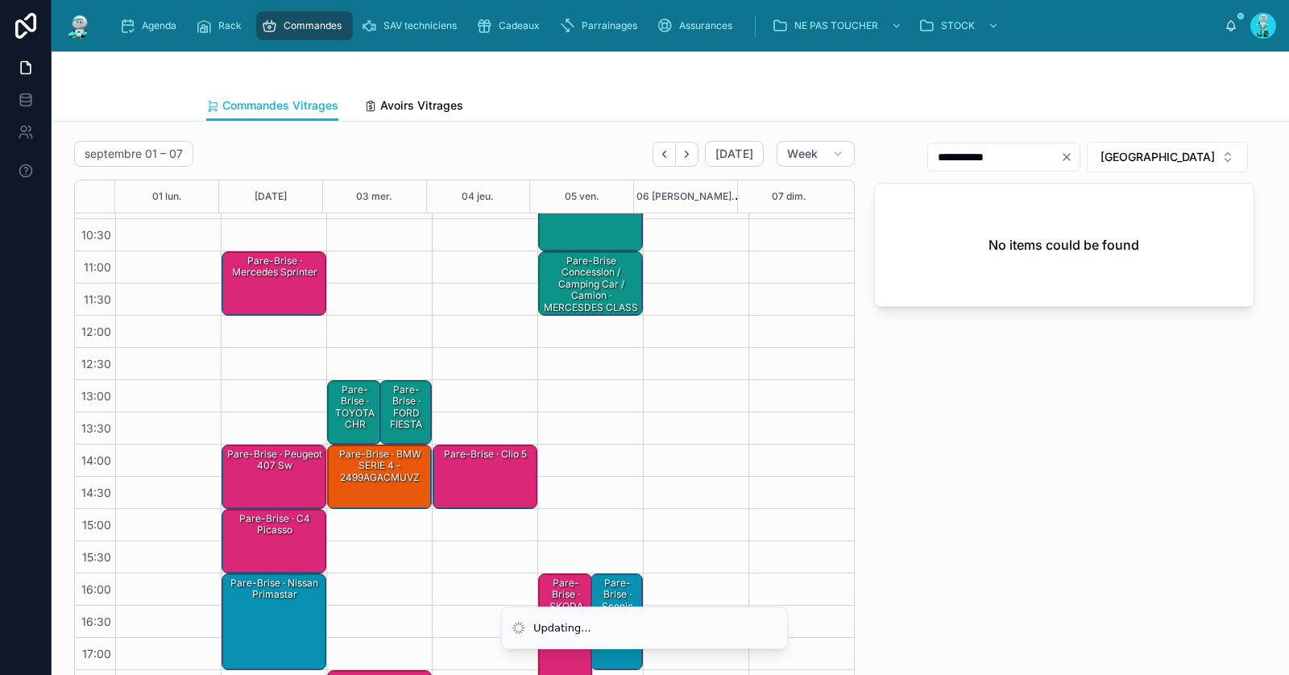
click at [1070, 154] on icon "Clear" at bounding box center [1067, 157] width 6 height 6
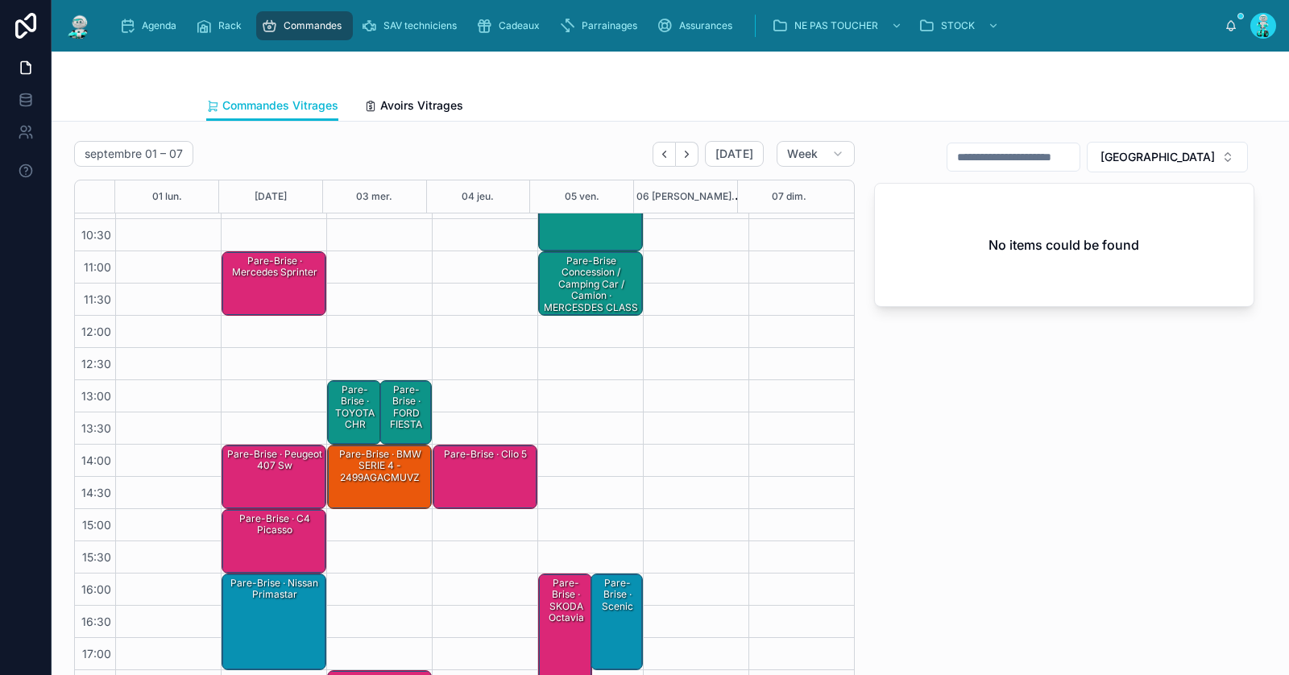
click at [1080, 156] on input "text" at bounding box center [1014, 157] width 132 height 23
paste input "*******"
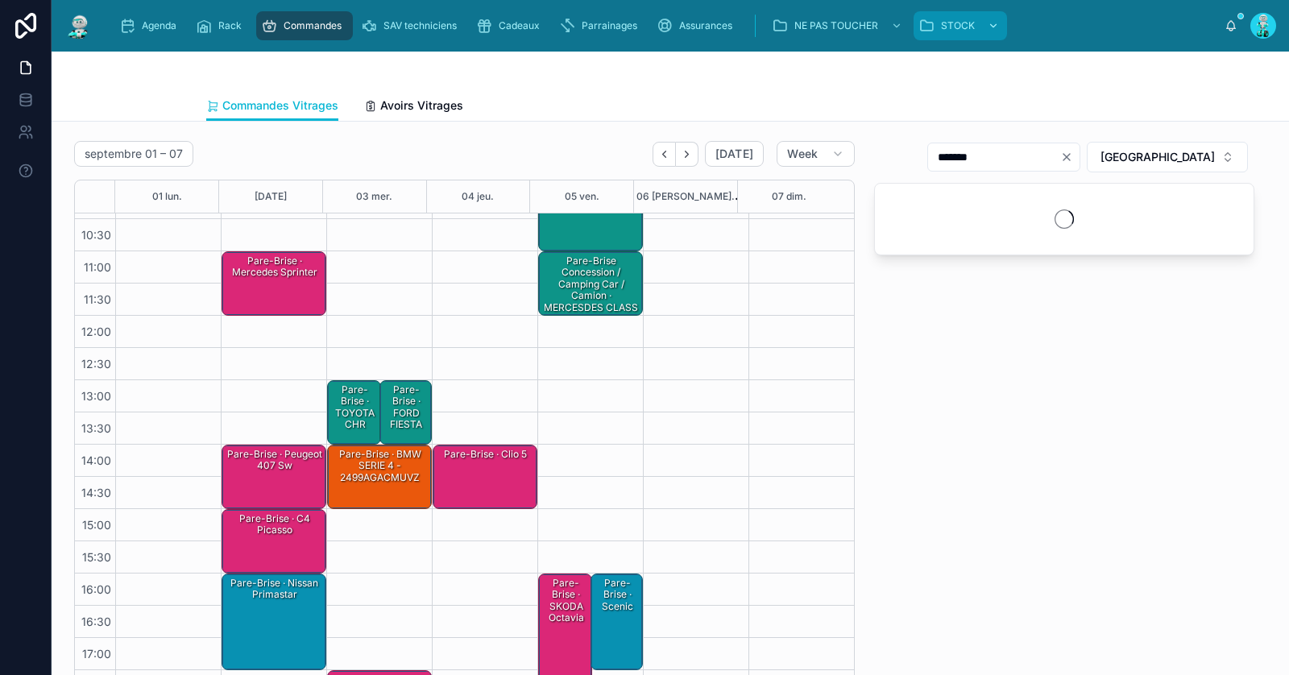
type input "*******"
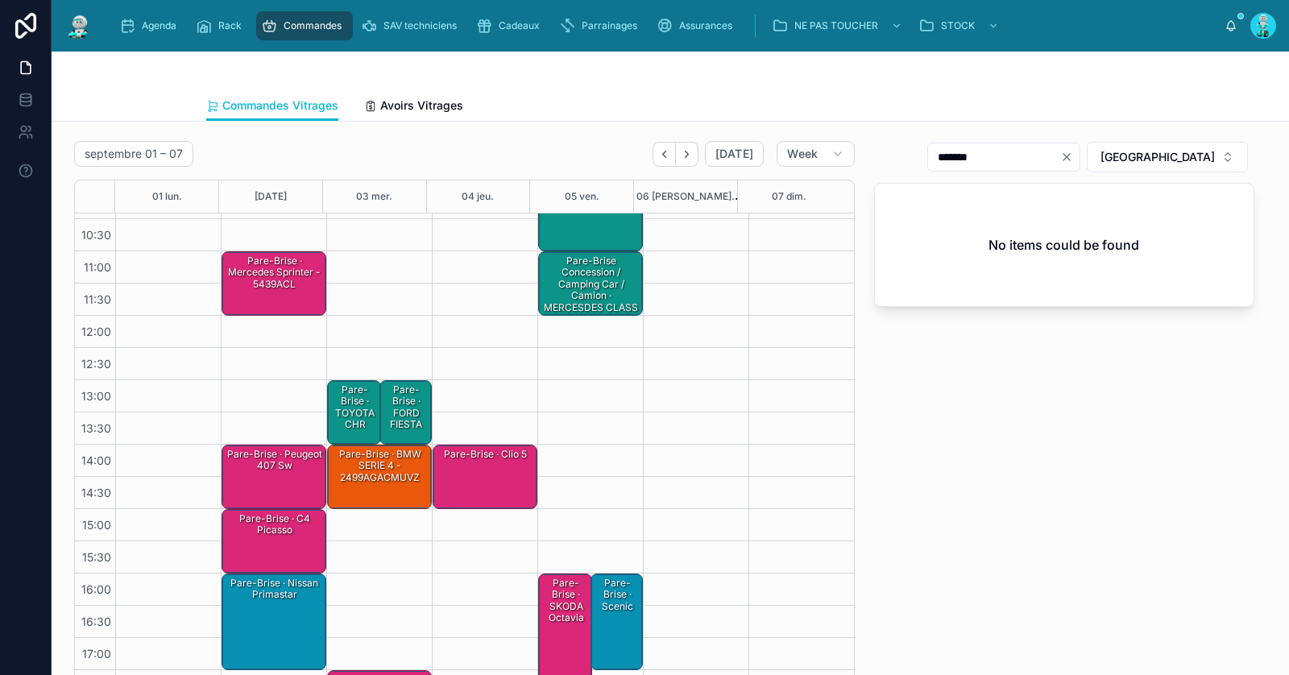
click at [265, 283] on div "Pare-Brise · Mercedes sprinter - 5439ACL" at bounding box center [275, 273] width 100 height 38
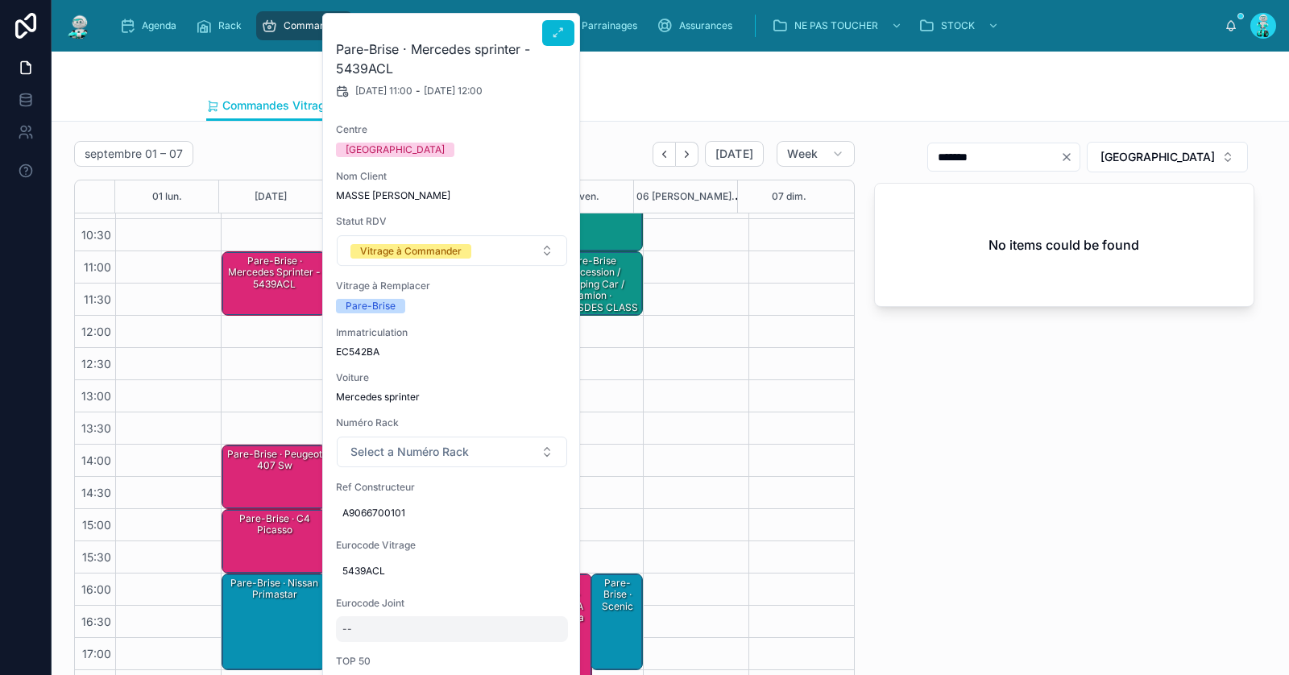
click at [388, 637] on div "--" at bounding box center [452, 630] width 232 height 26
type input "********"
click at [546, 652] on div at bounding box center [528, 643] width 42 height 19
click at [546, 643] on button "submit" at bounding box center [538, 643] width 19 height 19
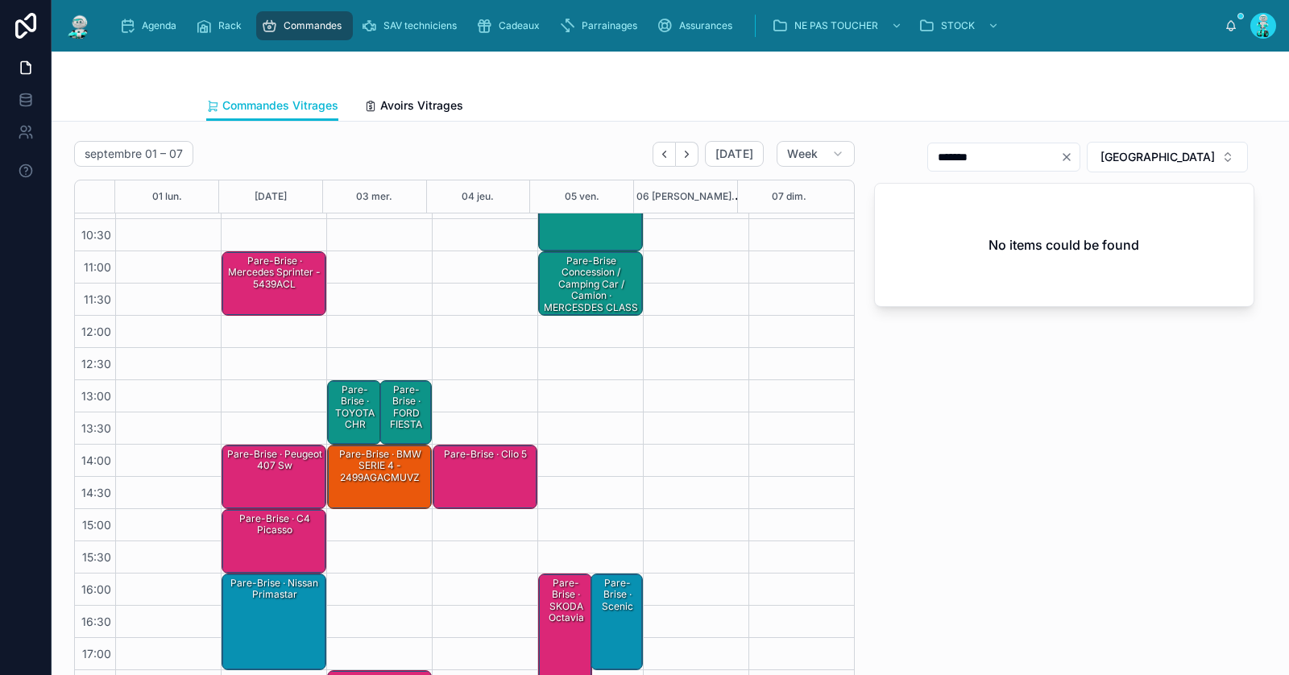
click at [252, 276] on div "Pare-Brise · Mercedes sprinter - 5439ACL" at bounding box center [275, 273] width 100 height 38
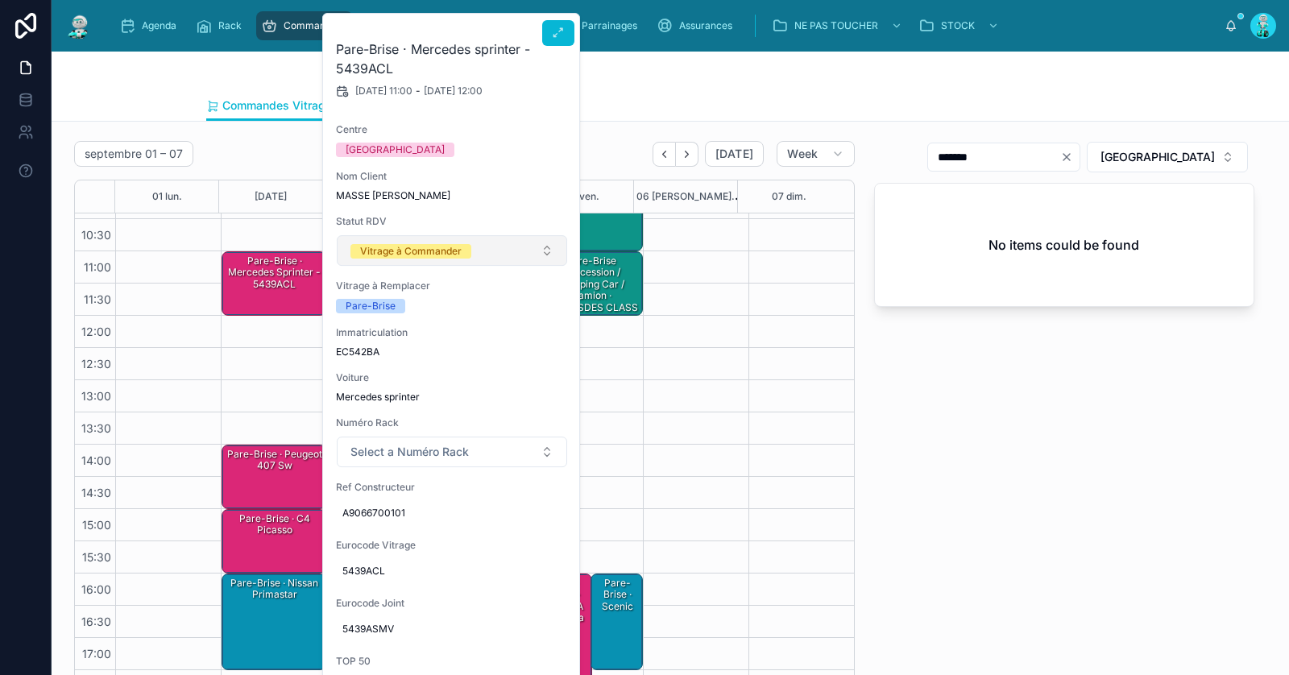
click at [451, 251] on div "Vitrage à Commander" at bounding box center [411, 251] width 102 height 15
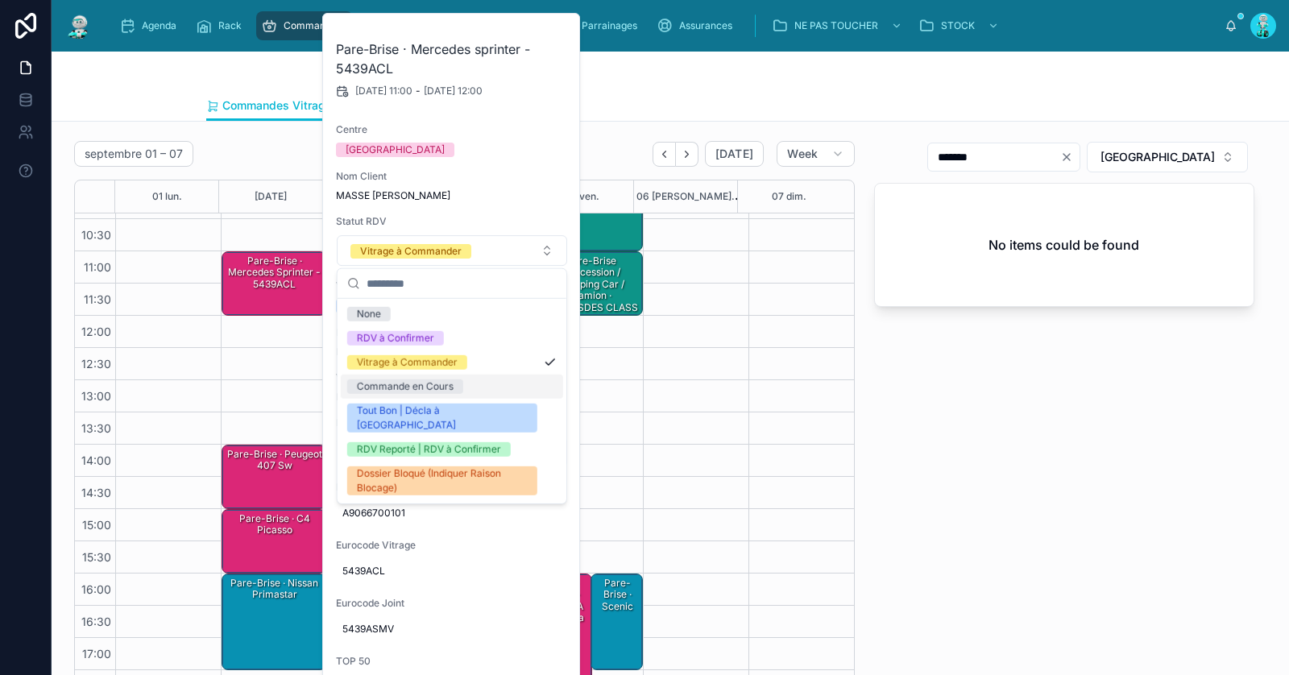
click at [417, 388] on div "Commande en Cours" at bounding box center [405, 387] width 97 height 15
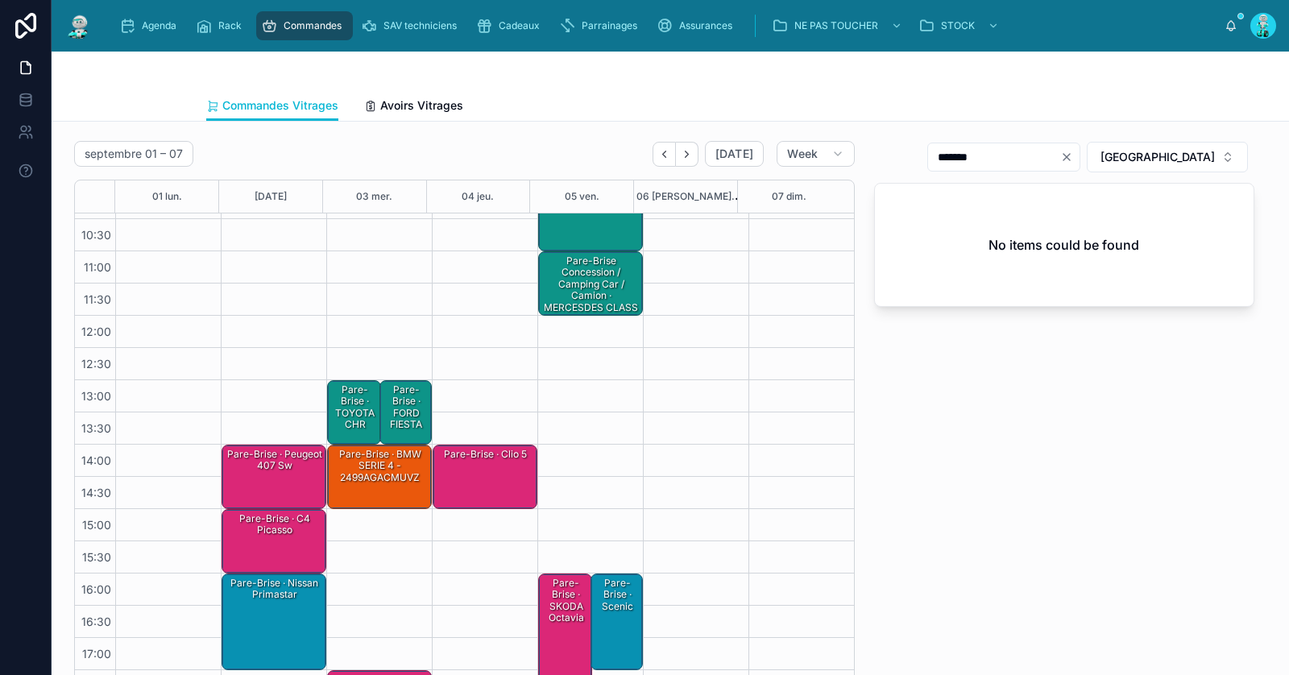
click at [234, 460] on div "Pare-Brise · Peugeot 407 sw" at bounding box center [275, 460] width 100 height 27
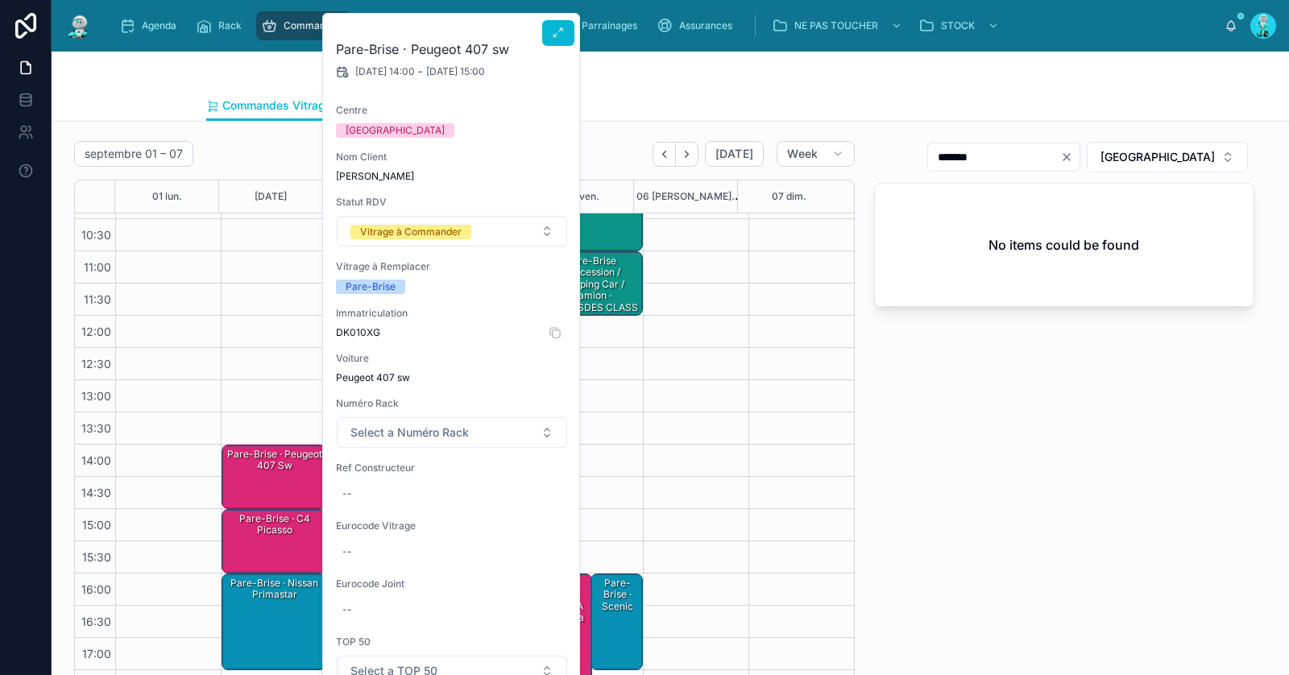
click at [355, 335] on span "DK010XG" at bounding box center [452, 332] width 232 height 13
copy span "DK010XG"
click at [561, 25] on button at bounding box center [558, 33] width 32 height 26
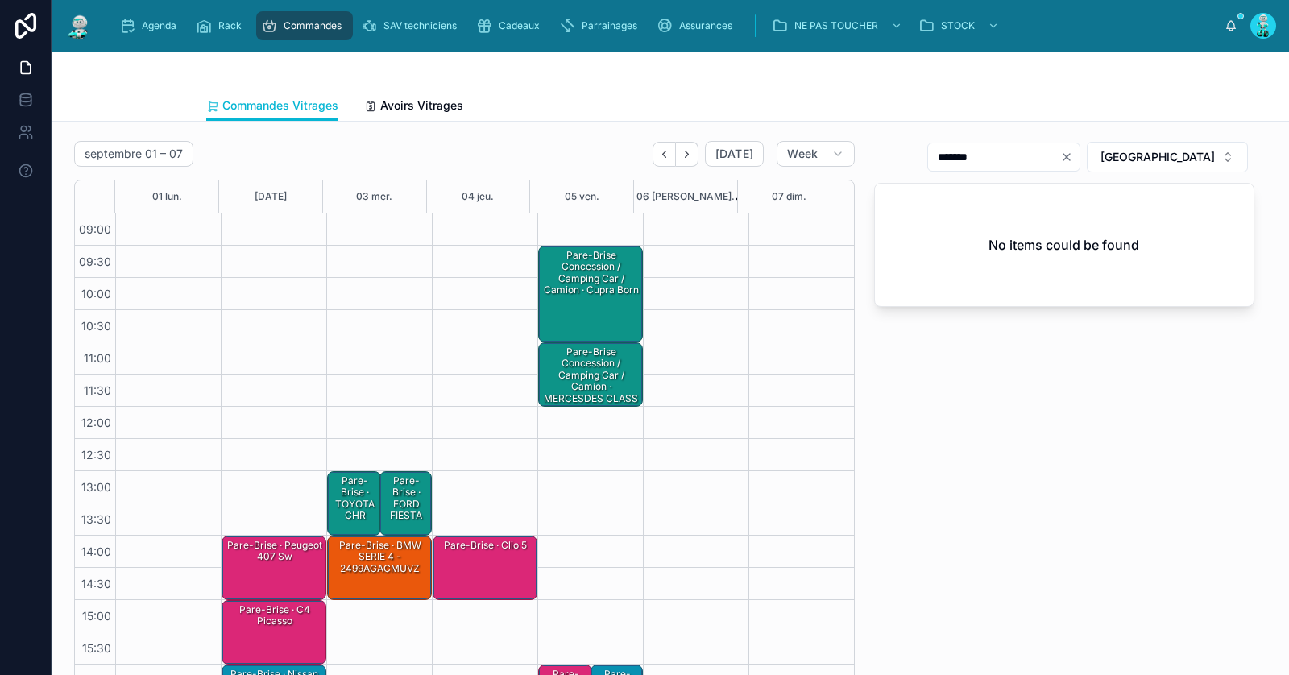
scroll to position [92, 0]
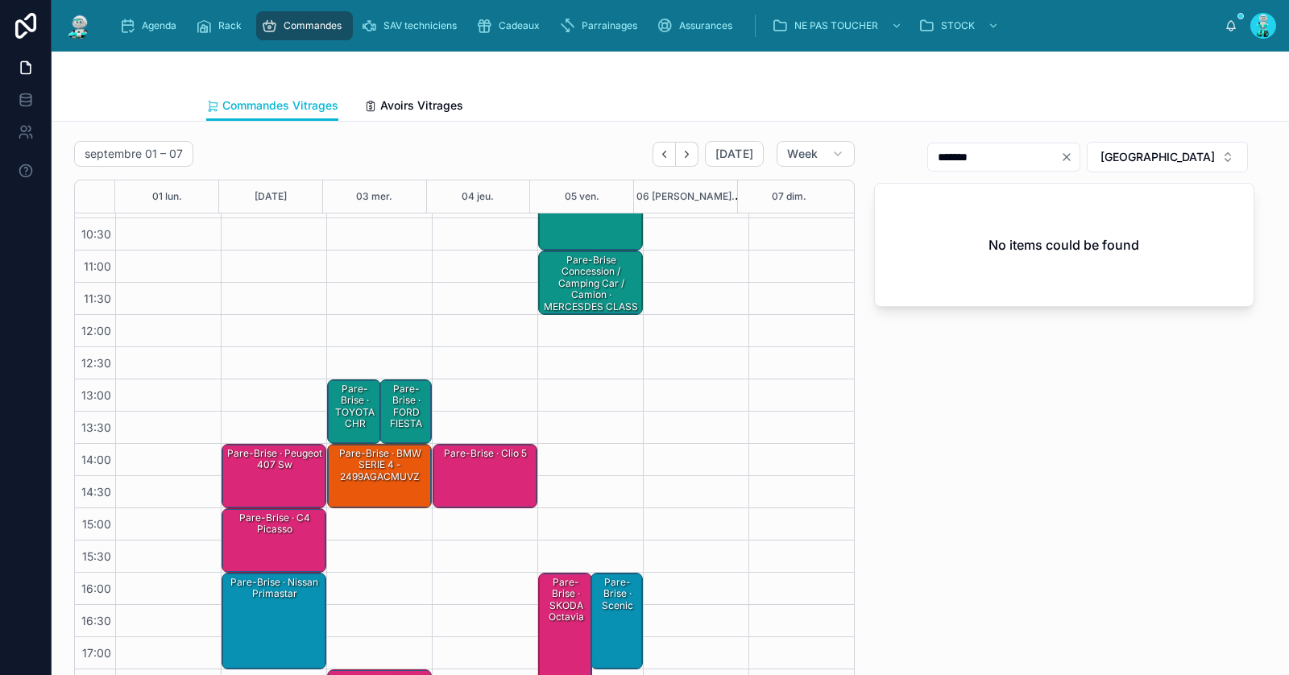
click at [265, 538] on div "Pare-Brise · c4 picasso" at bounding box center [275, 540] width 100 height 61
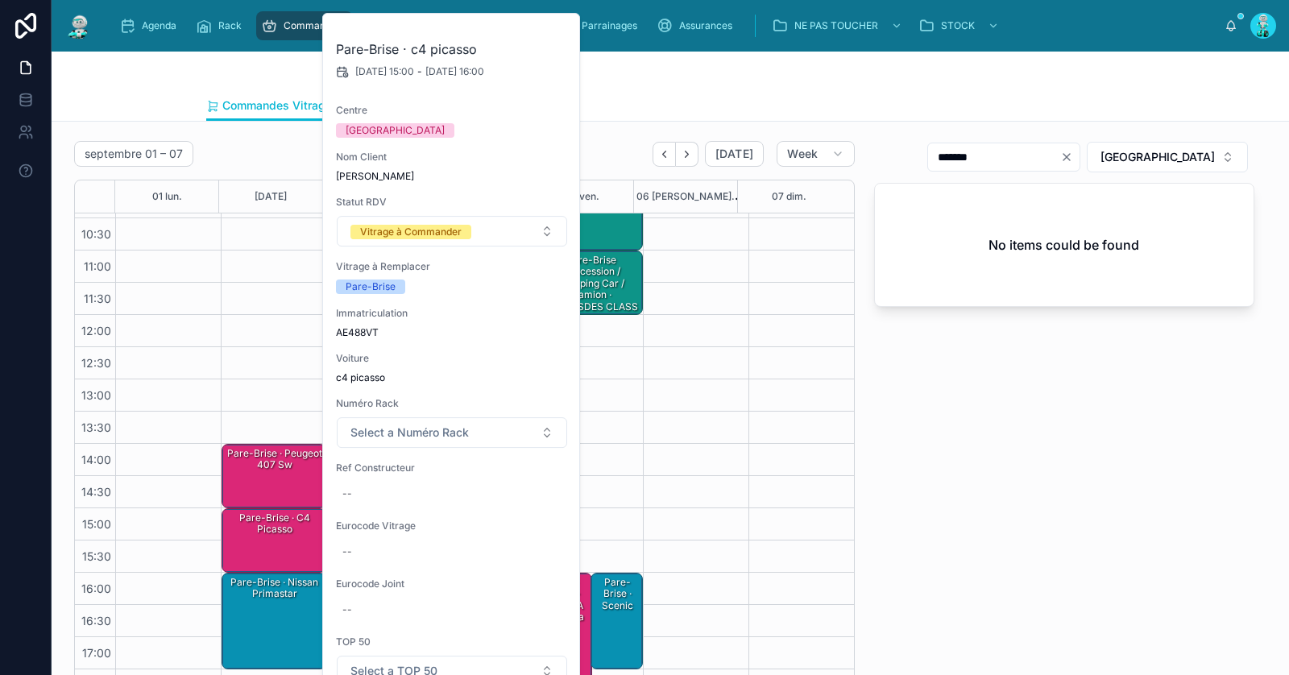
click at [268, 478] on div "Pare-Brise · Peugeot 407 sw" at bounding box center [275, 476] width 100 height 61
click at [559, 34] on icon at bounding box center [558, 33] width 13 height 13
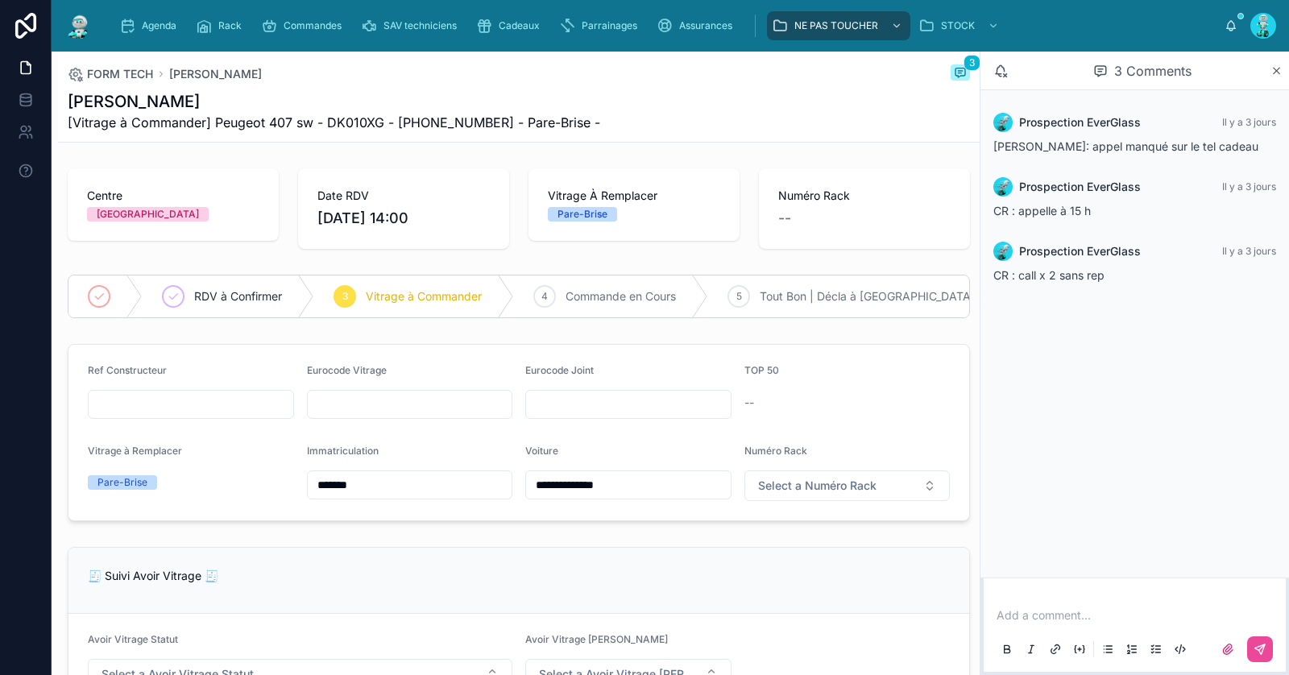
click at [1028, 621] on p at bounding box center [1138, 616] width 283 height 16
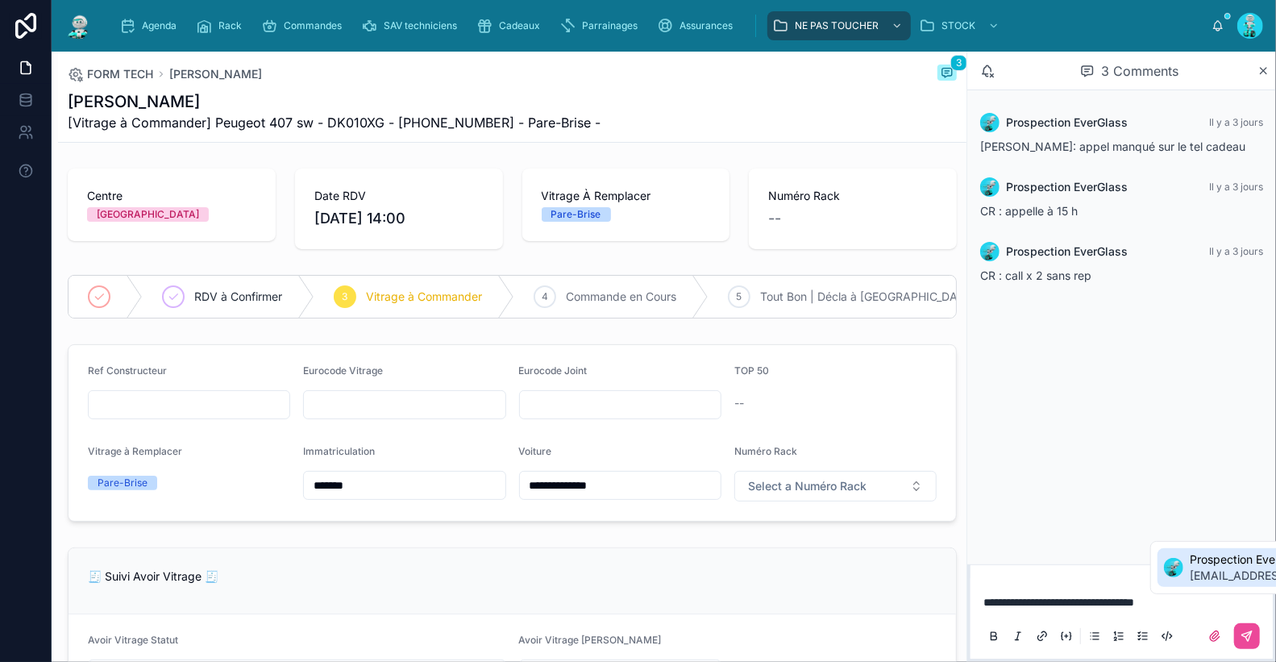
click at [1217, 550] on li "Prospection EverGlass callcenter.everglass@gmail.com" at bounding box center [1273, 567] width 233 height 39
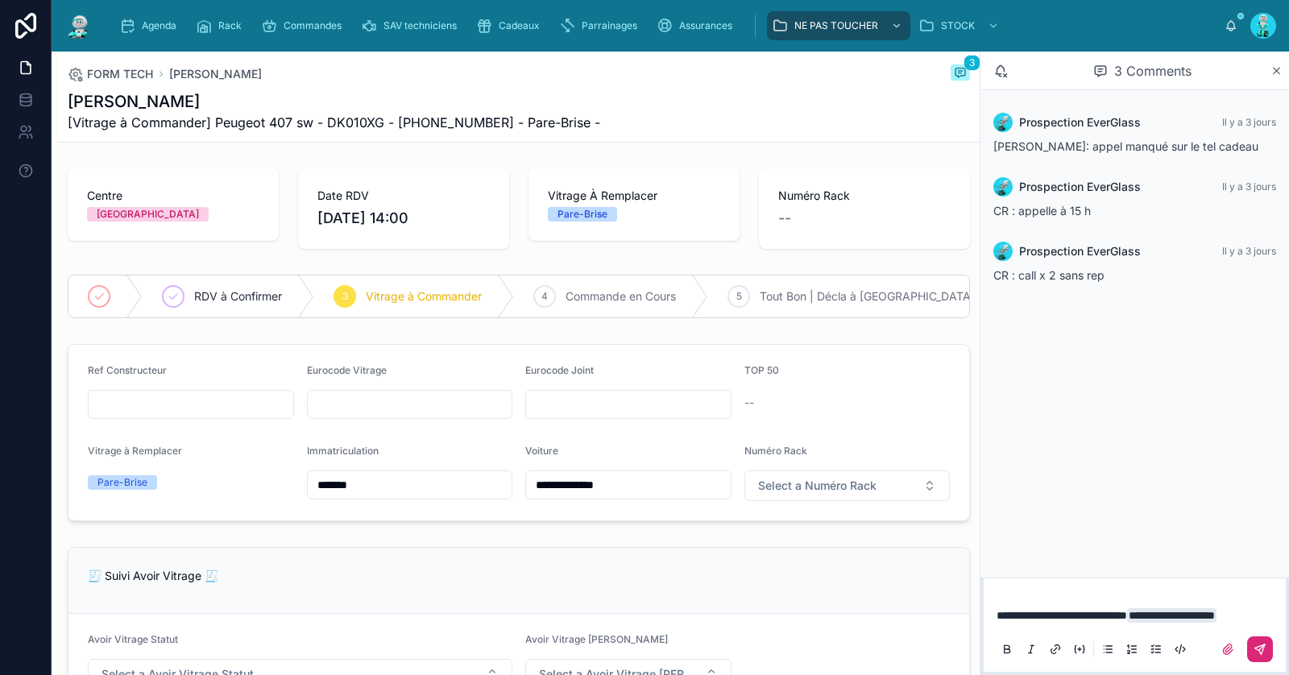
click at [1254, 645] on icon at bounding box center [1260, 649] width 13 height 13
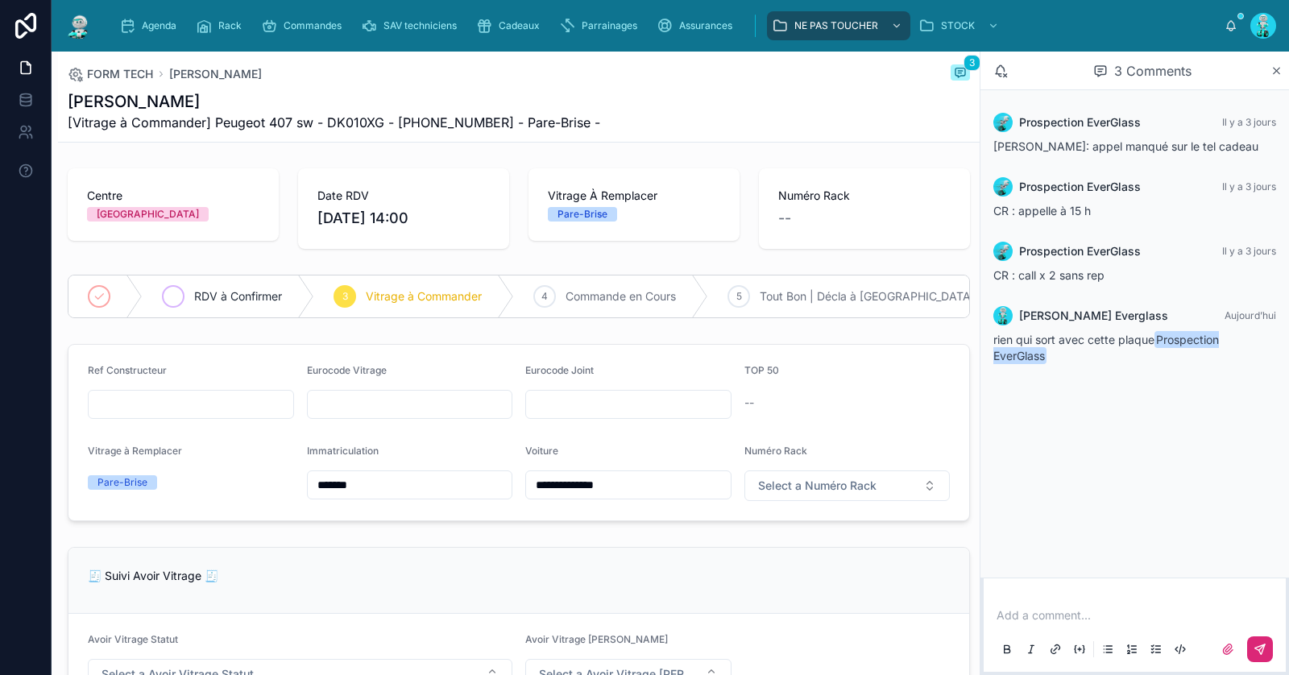
click at [237, 289] on span "RDV à Confirmer" at bounding box center [238, 297] width 88 height 16
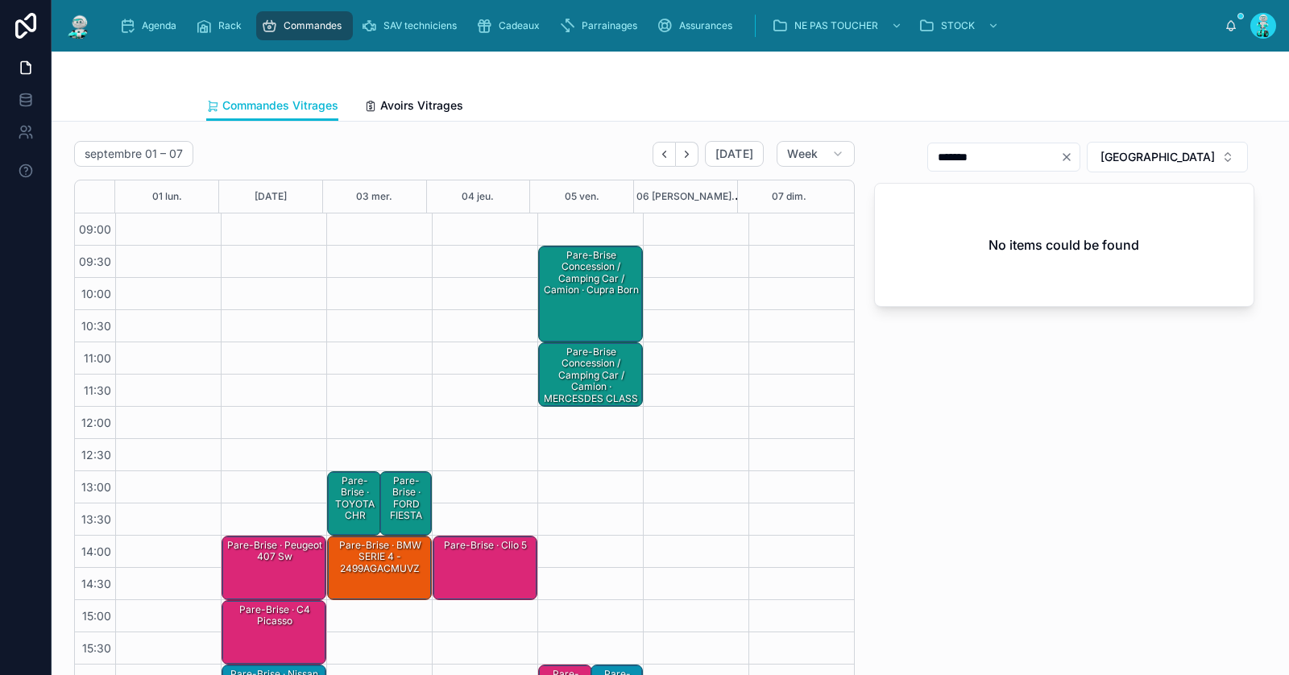
scroll to position [92, 0]
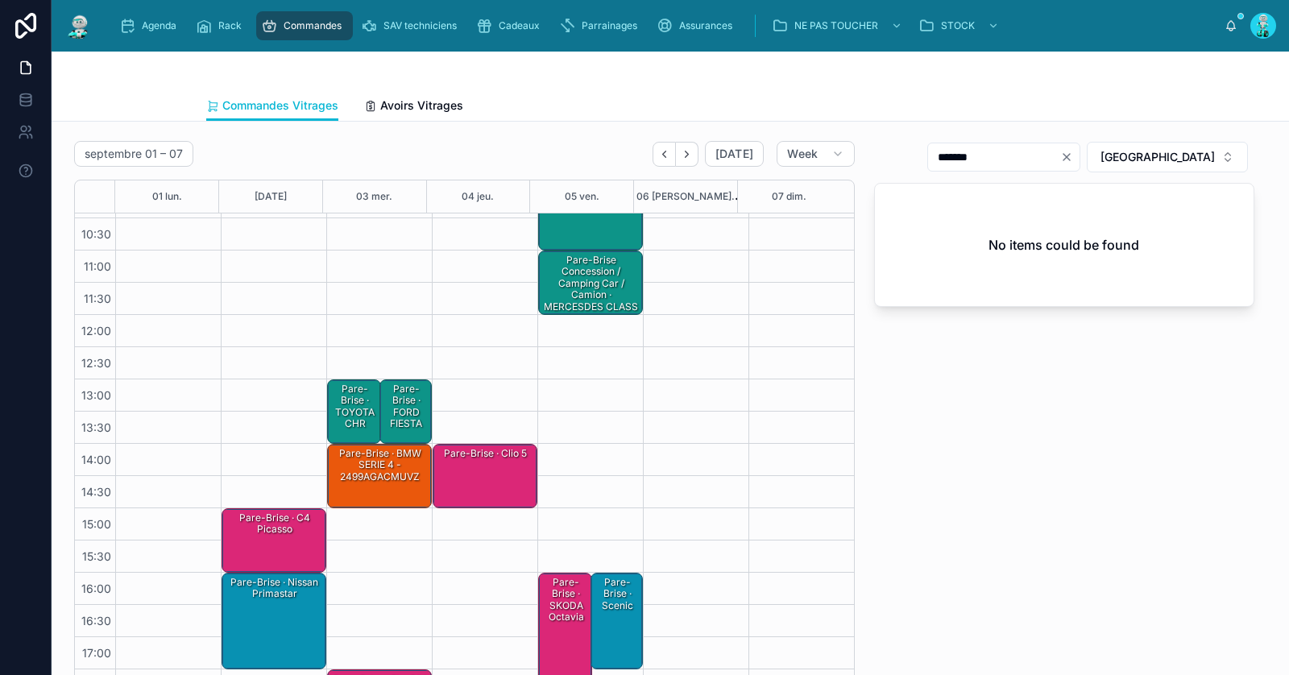
click at [290, 533] on div "Pare-Brise · c4 picasso" at bounding box center [275, 524] width 100 height 27
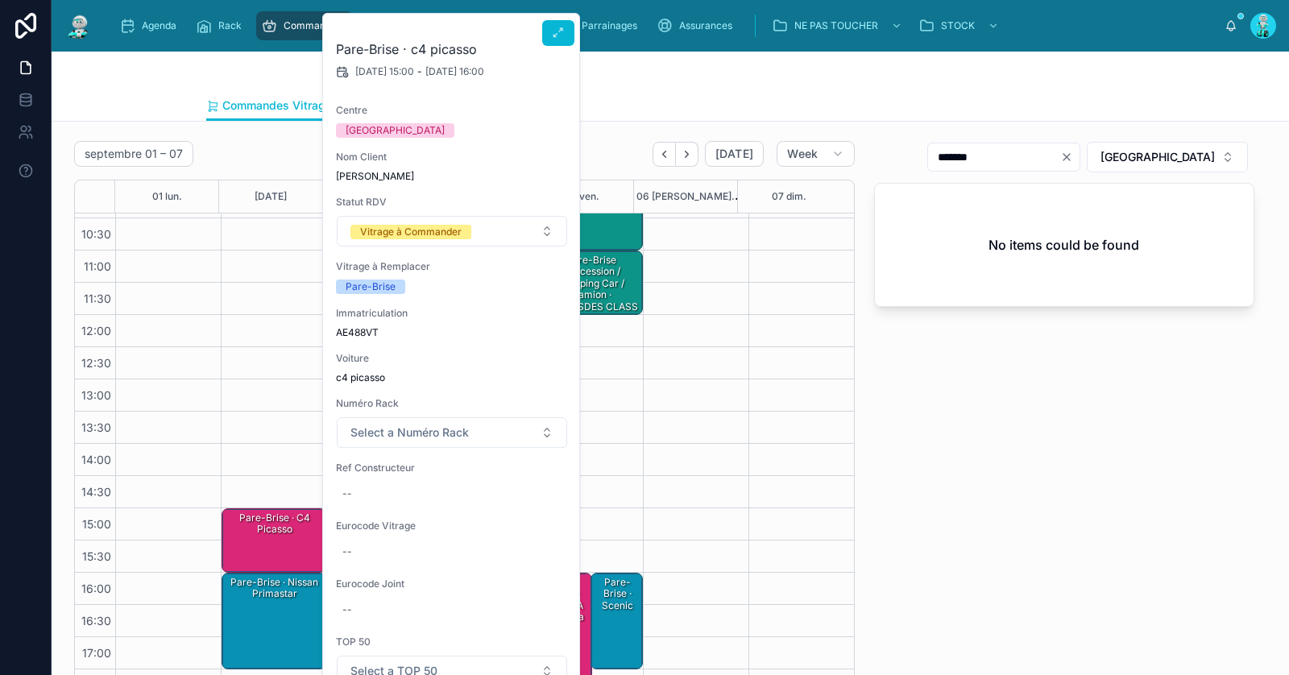
click at [359, 324] on div "Immatriculation AE488VT" at bounding box center [452, 323] width 232 height 32
click at [360, 335] on span "AE488VT" at bounding box center [452, 332] width 232 height 13
copy span "AE488VT"
click at [397, 481] on div "--" at bounding box center [452, 494] width 232 height 26
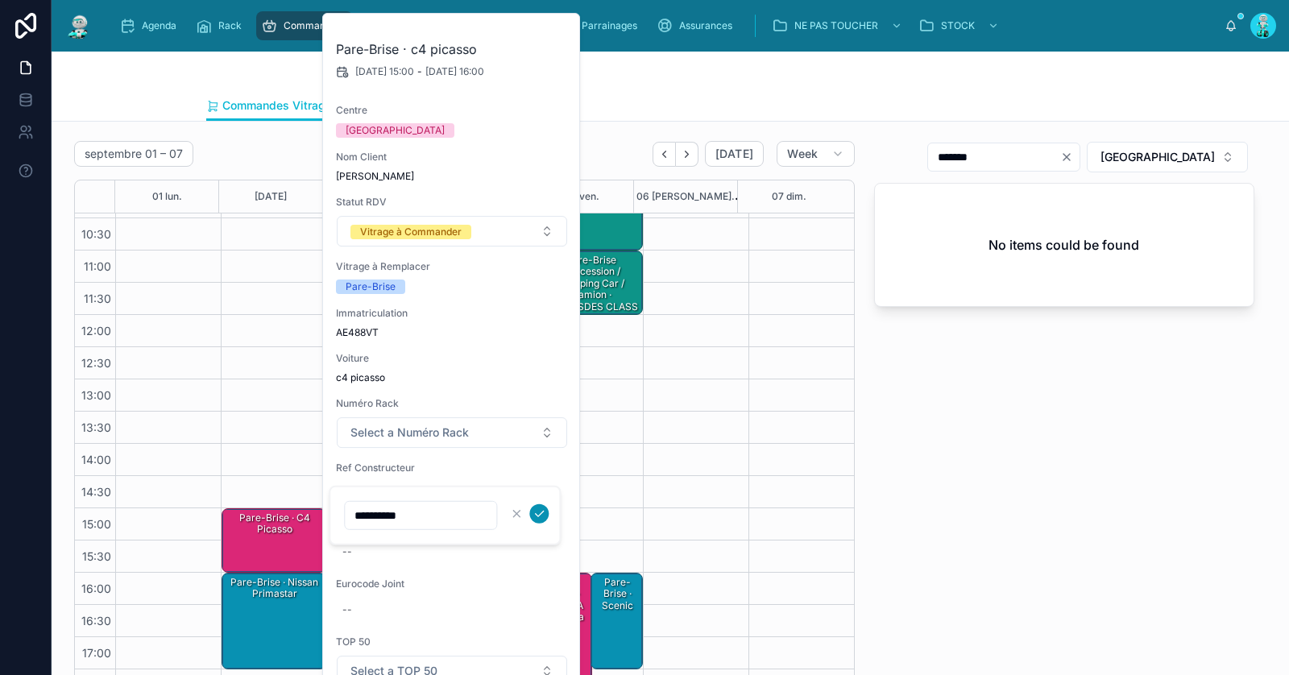
type input "**********"
click at [536, 512] on icon "submit" at bounding box center [539, 514] width 13 height 13
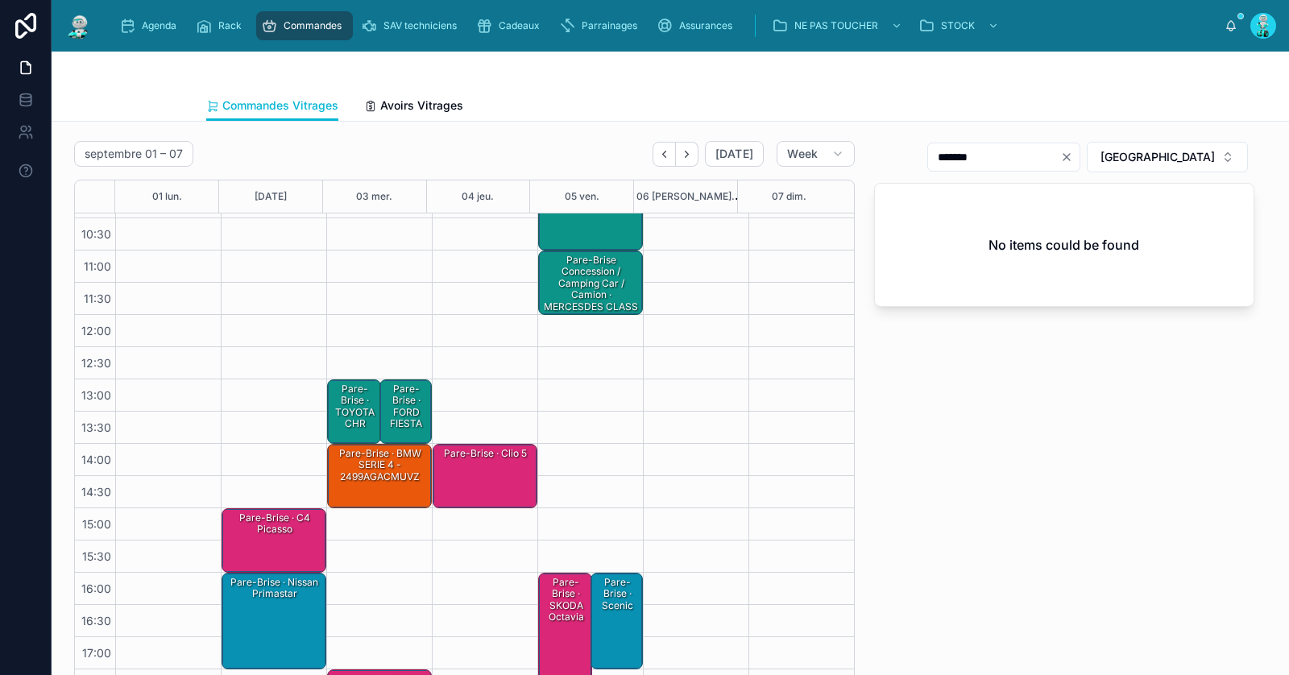
click at [1073, 151] on icon "Clear" at bounding box center [1067, 157] width 13 height 13
click at [1080, 156] on input "text" at bounding box center [1014, 157] width 132 height 23
paste input "**********"
drag, startPoint x: 1029, startPoint y: 159, endPoint x: 1100, endPoint y: 159, distance: 70.9
click at [1061, 159] on input "**********" at bounding box center [994, 157] width 132 height 23
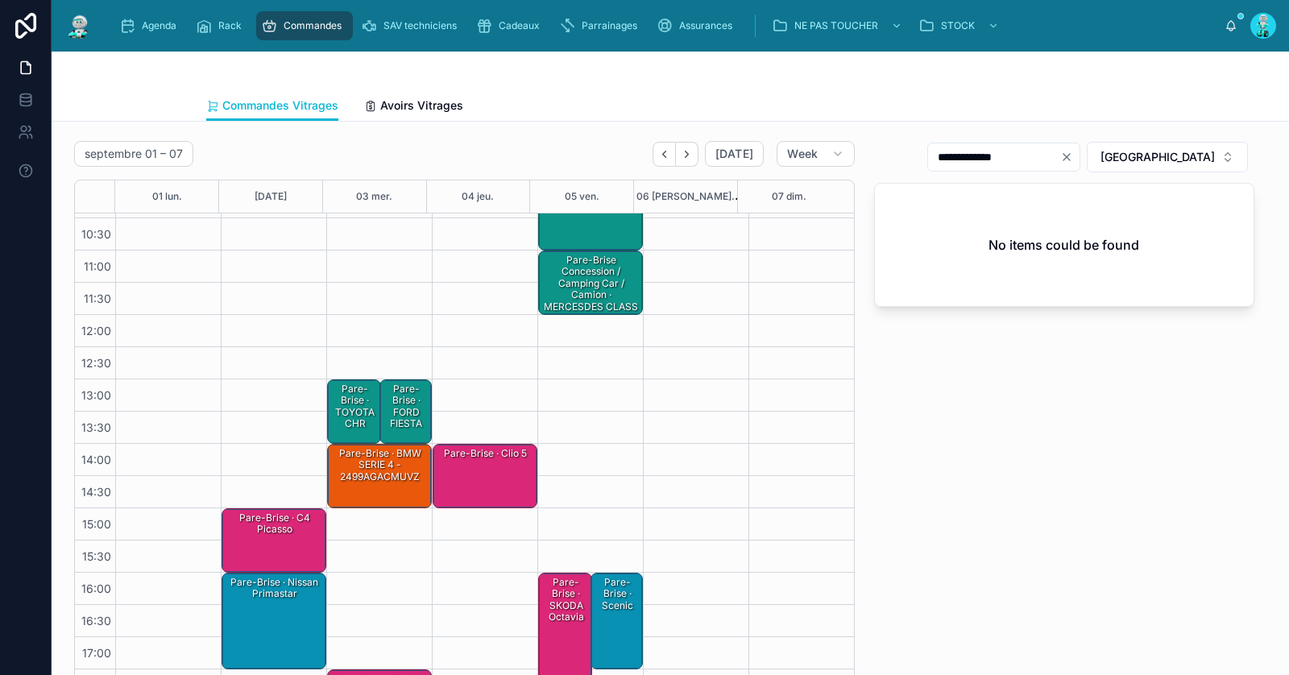
click at [1061, 159] on input "**********" at bounding box center [994, 157] width 132 height 23
type input "*****"
click at [257, 525] on div "Pare-Brise · c4 picasso" at bounding box center [275, 524] width 100 height 27
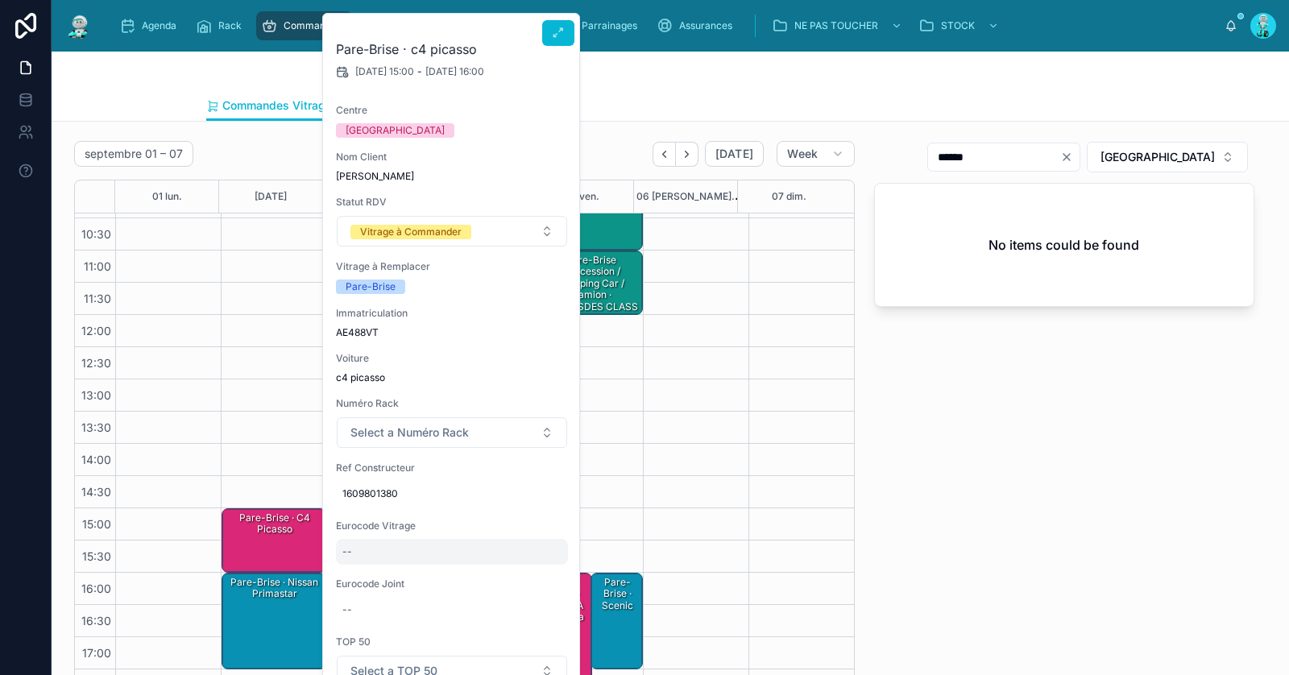
click at [405, 559] on div "--" at bounding box center [452, 552] width 232 height 26
type input "**********"
click at [541, 571] on icon "submit" at bounding box center [540, 573] width 8 height 6
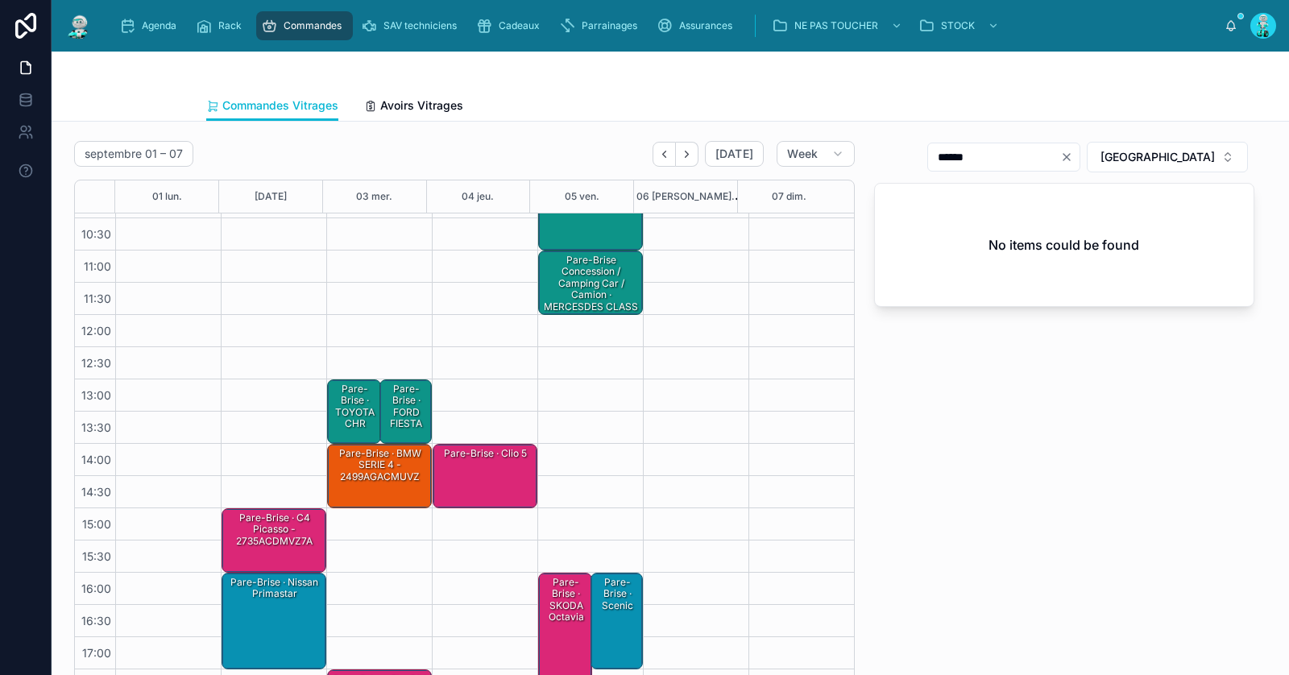
click at [272, 544] on div "Pare-Brise · c4 picasso - 2735ACDMVZ7A" at bounding box center [275, 530] width 100 height 38
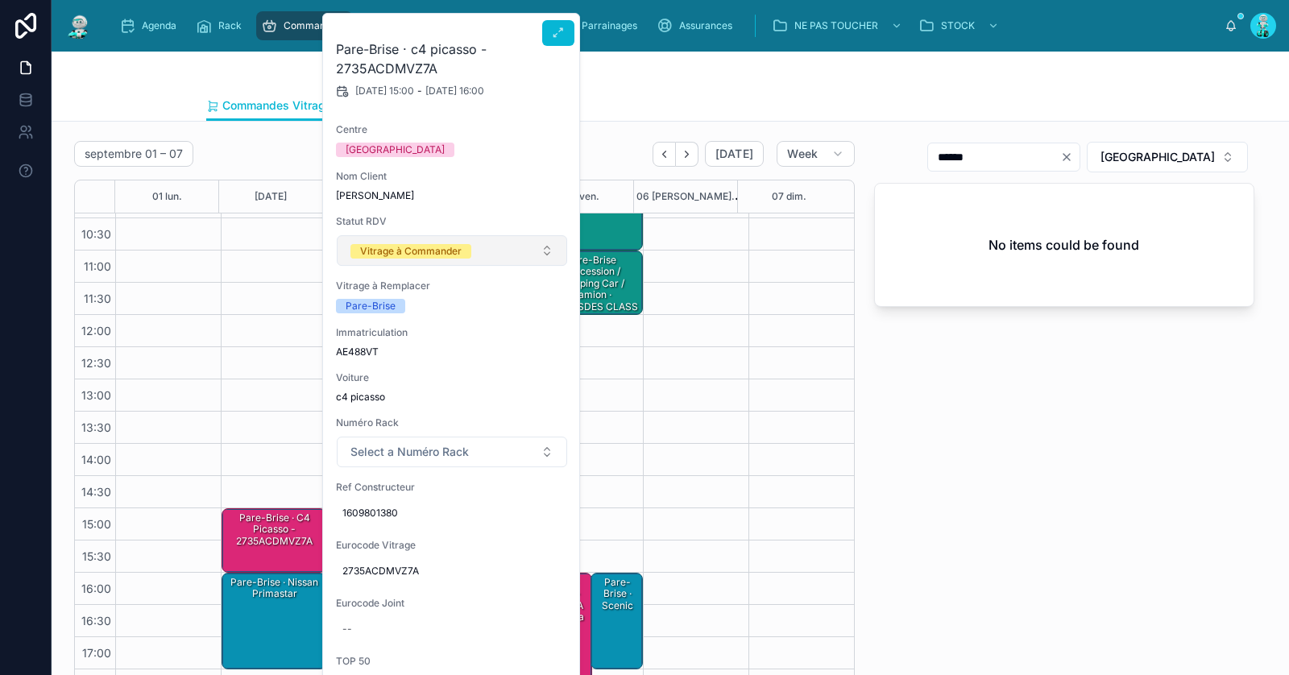
click at [422, 257] on div "Vitrage à Commander" at bounding box center [411, 251] width 102 height 15
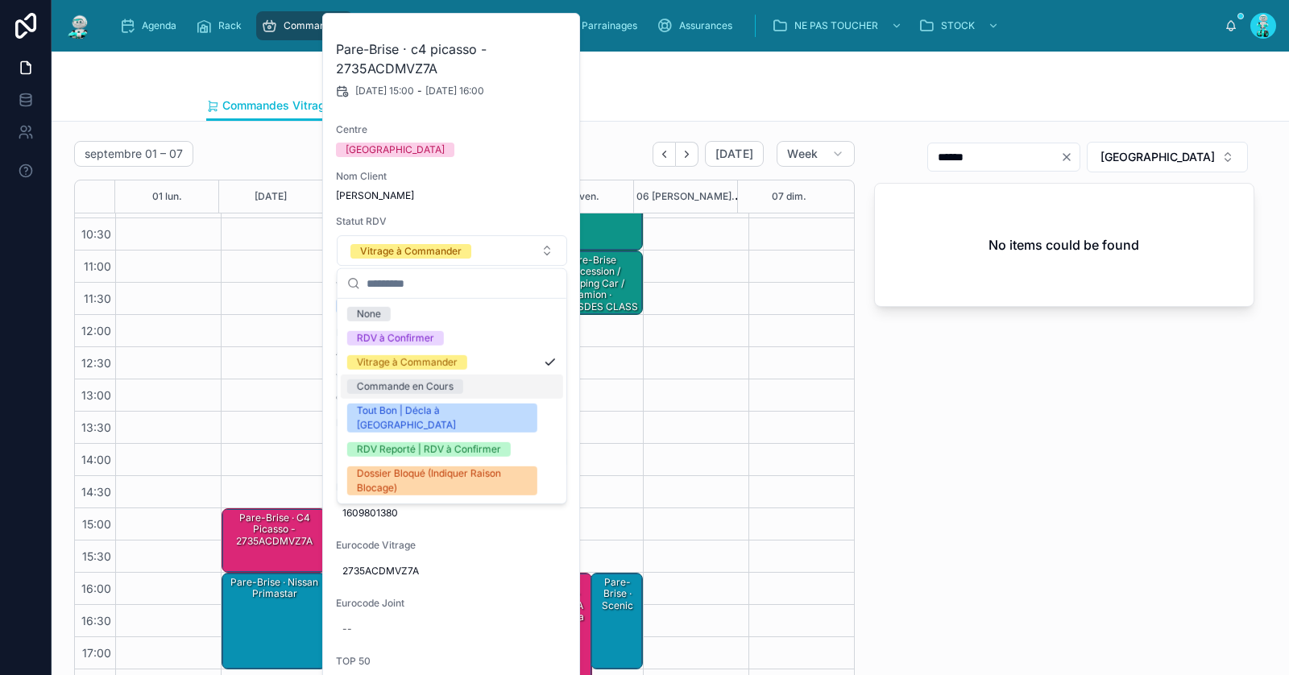
click at [474, 390] on div "Commande en Cours" at bounding box center [452, 387] width 222 height 24
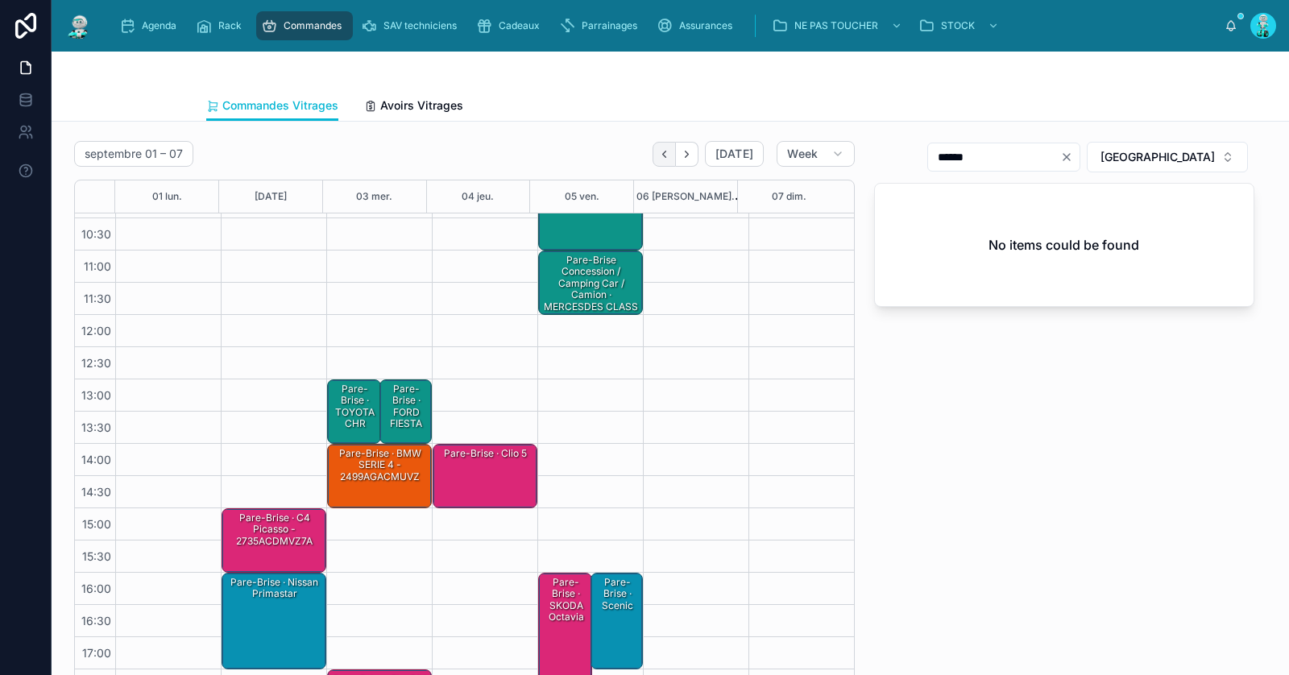
click at [659, 160] on button "Back" at bounding box center [664, 154] width 23 height 25
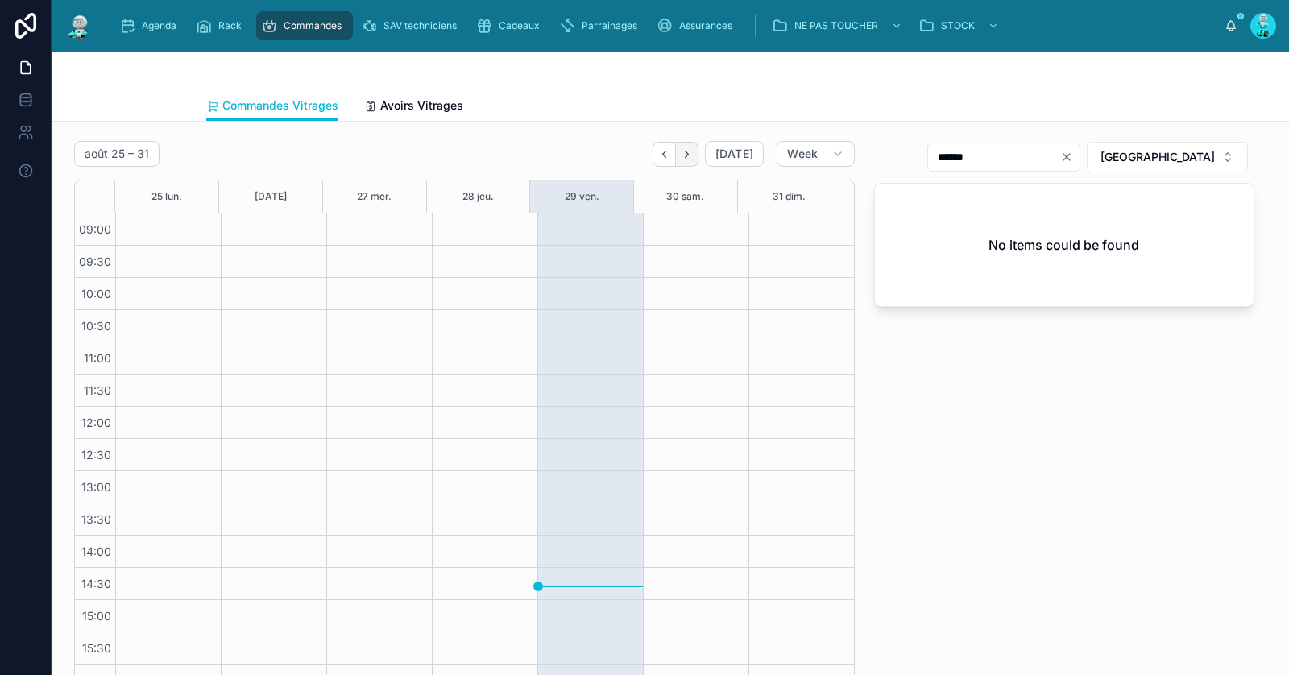
click at [683, 163] on button "Next" at bounding box center [687, 154] width 23 height 25
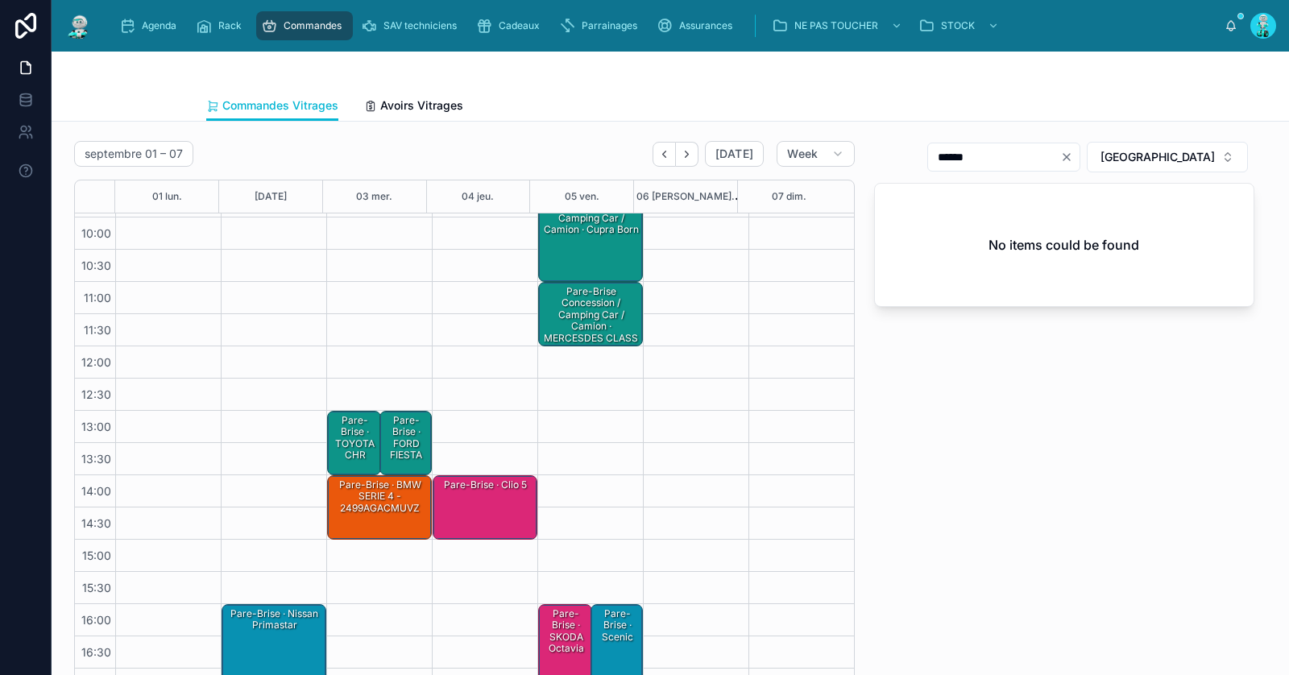
scroll to position [91, 0]
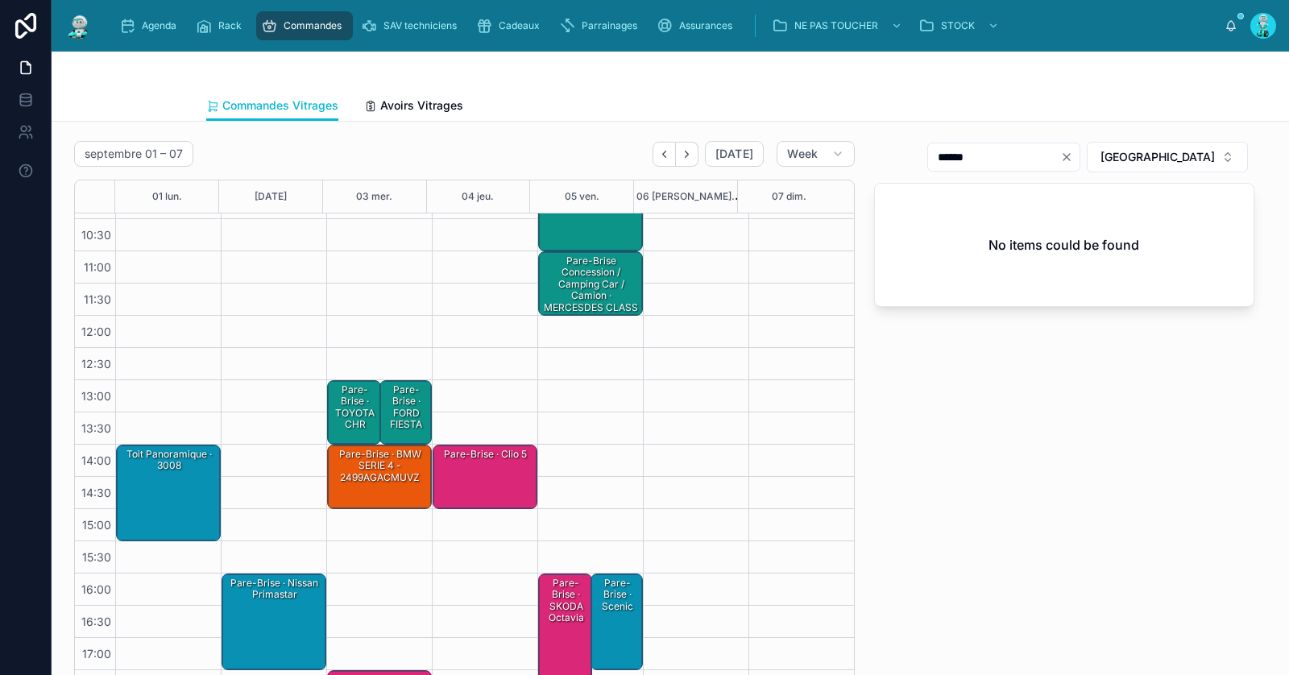
click at [146, 477] on div "Toit Panoramique · 3008" at bounding box center [169, 492] width 100 height 93
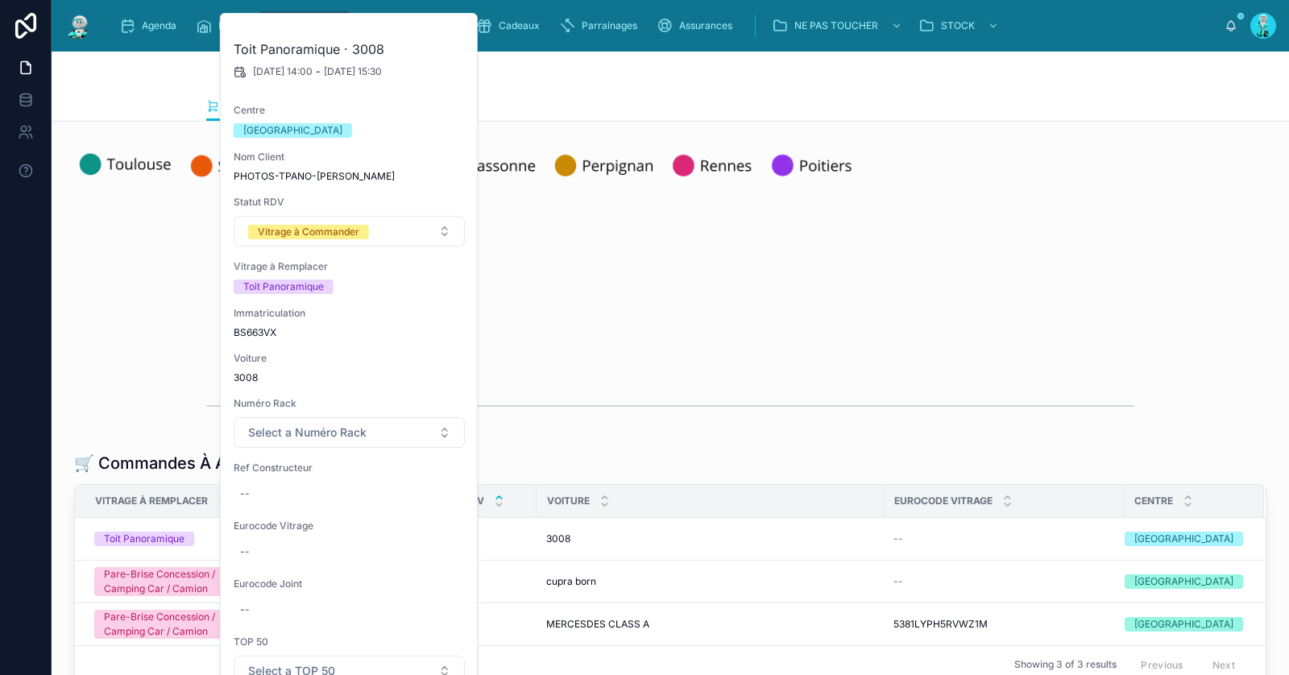
scroll to position [0, 0]
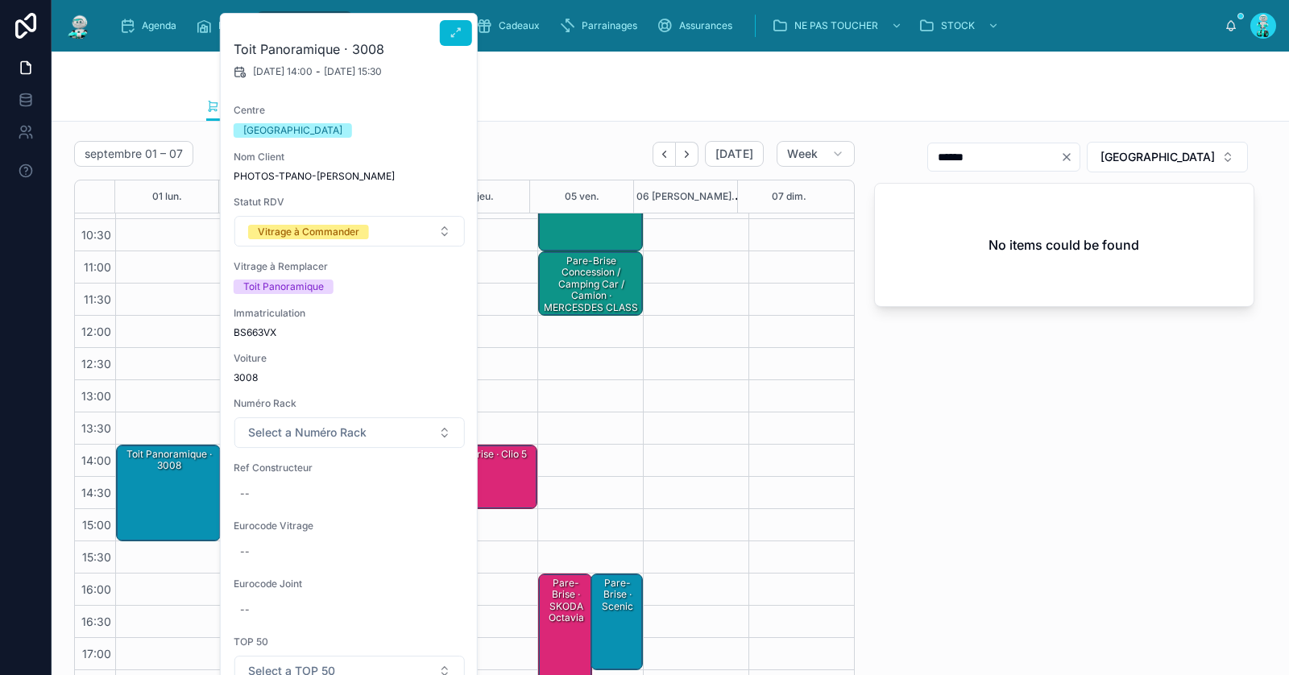
click at [260, 323] on div "Immatriculation BS663VX" at bounding box center [350, 323] width 232 height 32
click at [251, 332] on span "BS663VX" at bounding box center [350, 332] width 232 height 13
copy span "BS663VX"
click at [267, 485] on div "--" at bounding box center [350, 494] width 232 height 26
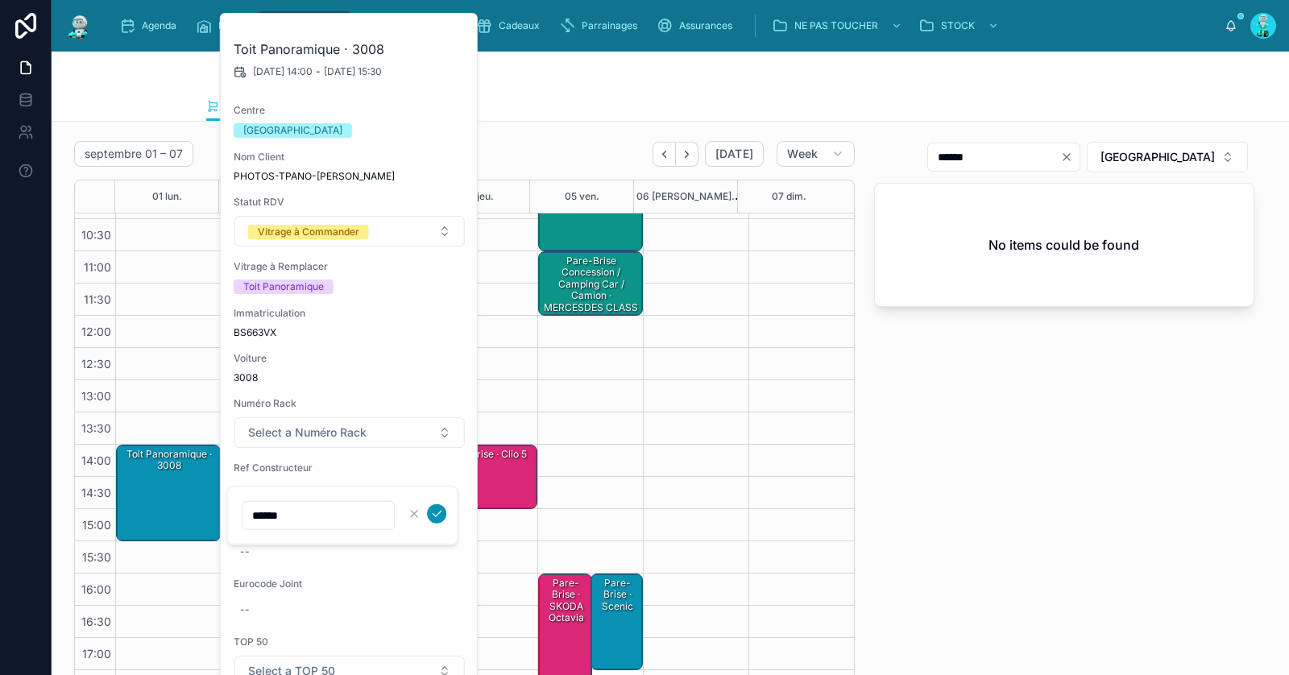
type input "******"
click at [437, 505] on button "submit" at bounding box center [436, 514] width 19 height 19
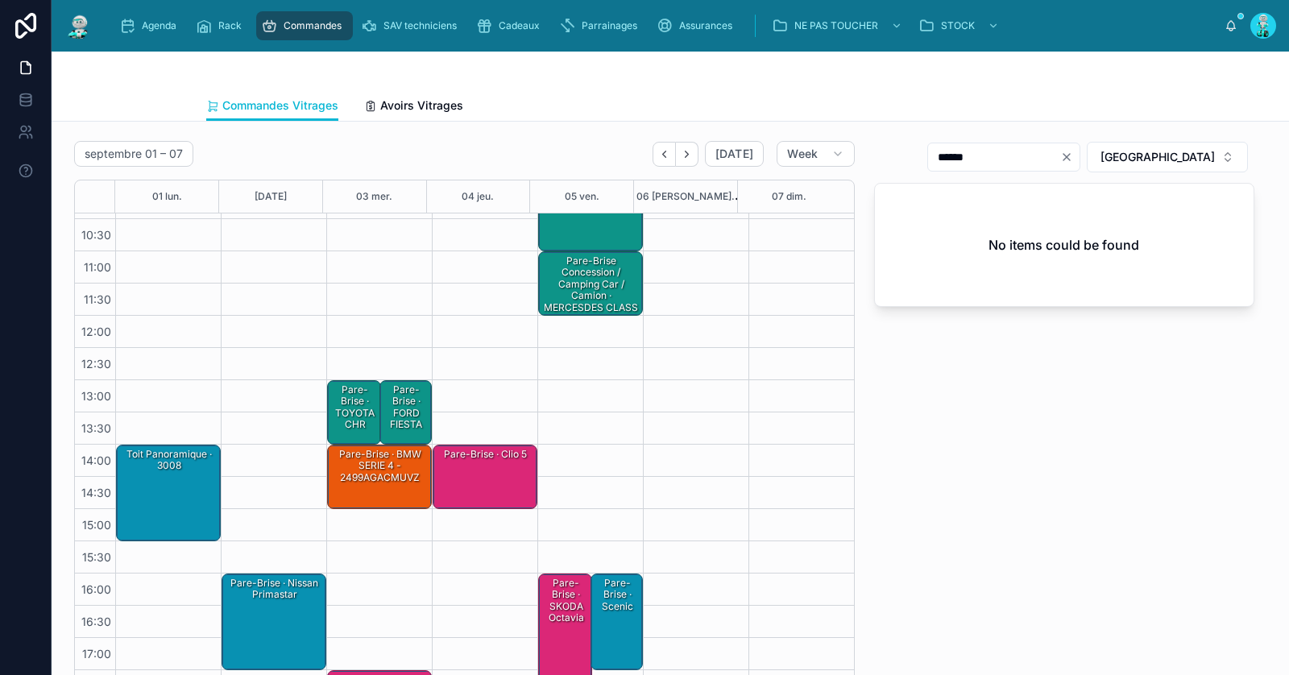
click at [165, 503] on div "Toit Panoramique · 3008" at bounding box center [169, 492] width 100 height 93
click at [182, 471] on div "Toit Panoramique · 3008" at bounding box center [169, 460] width 100 height 27
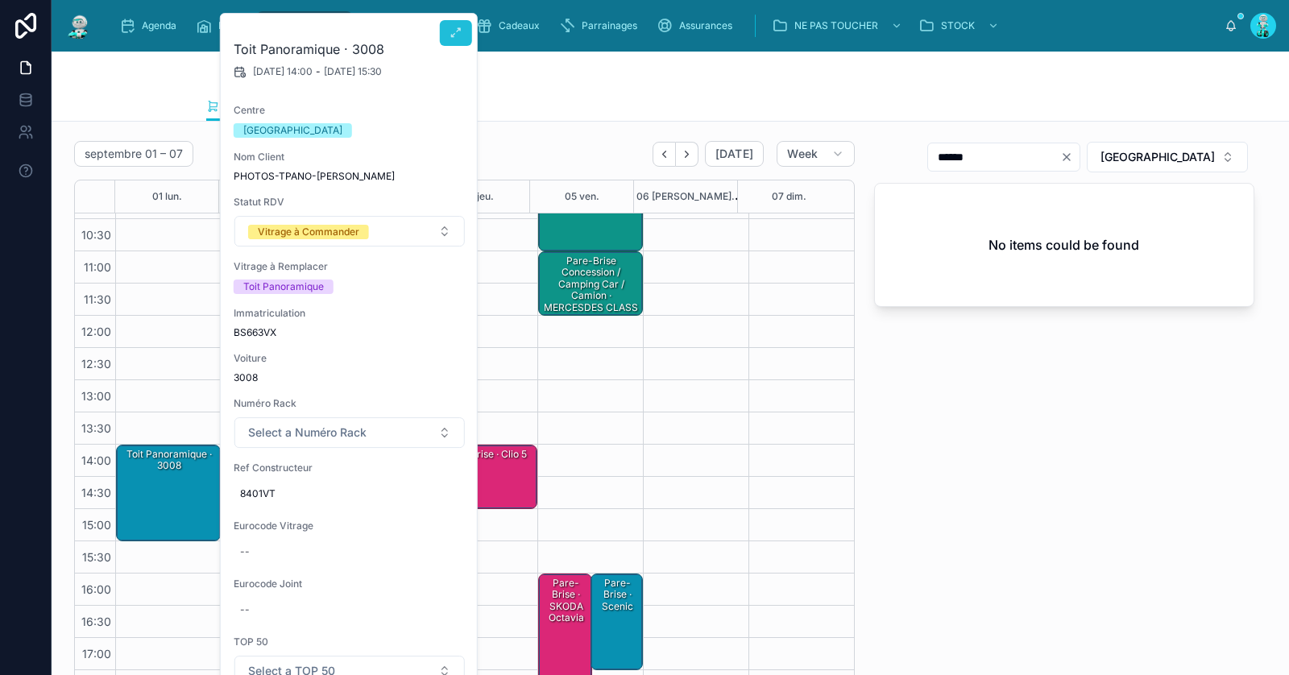
click at [464, 27] on button at bounding box center [456, 33] width 32 height 26
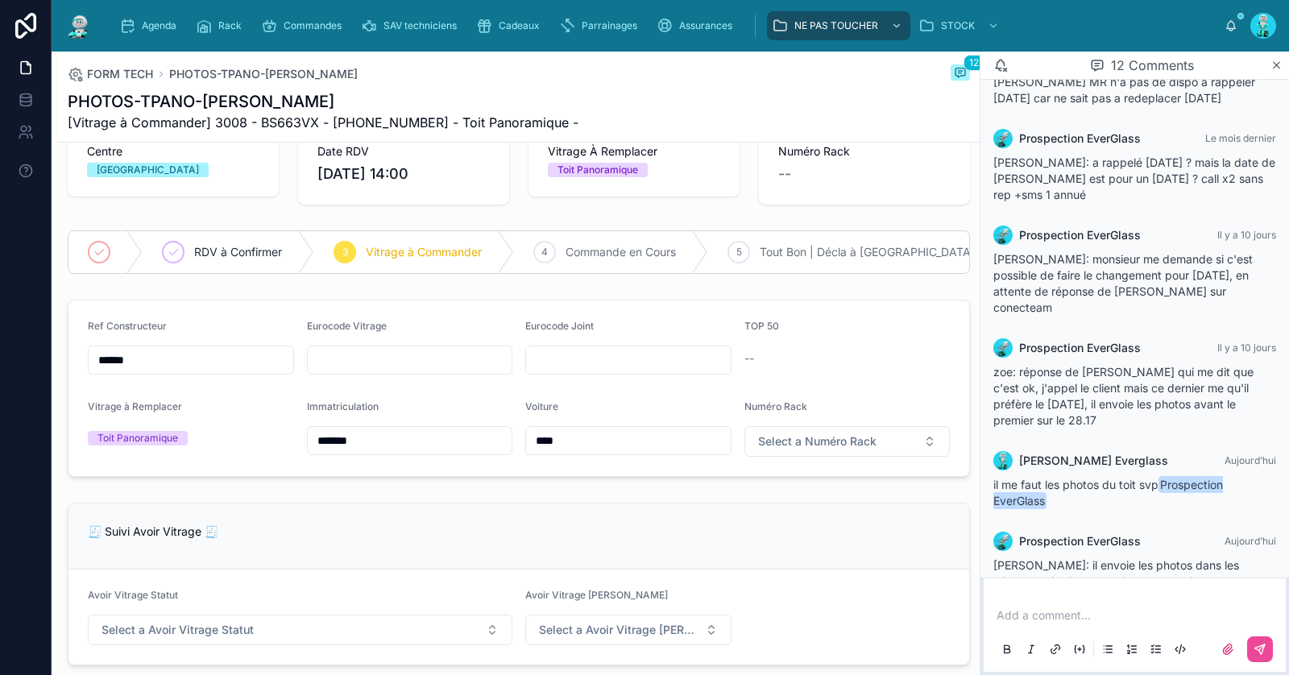
scroll to position [694, 0]
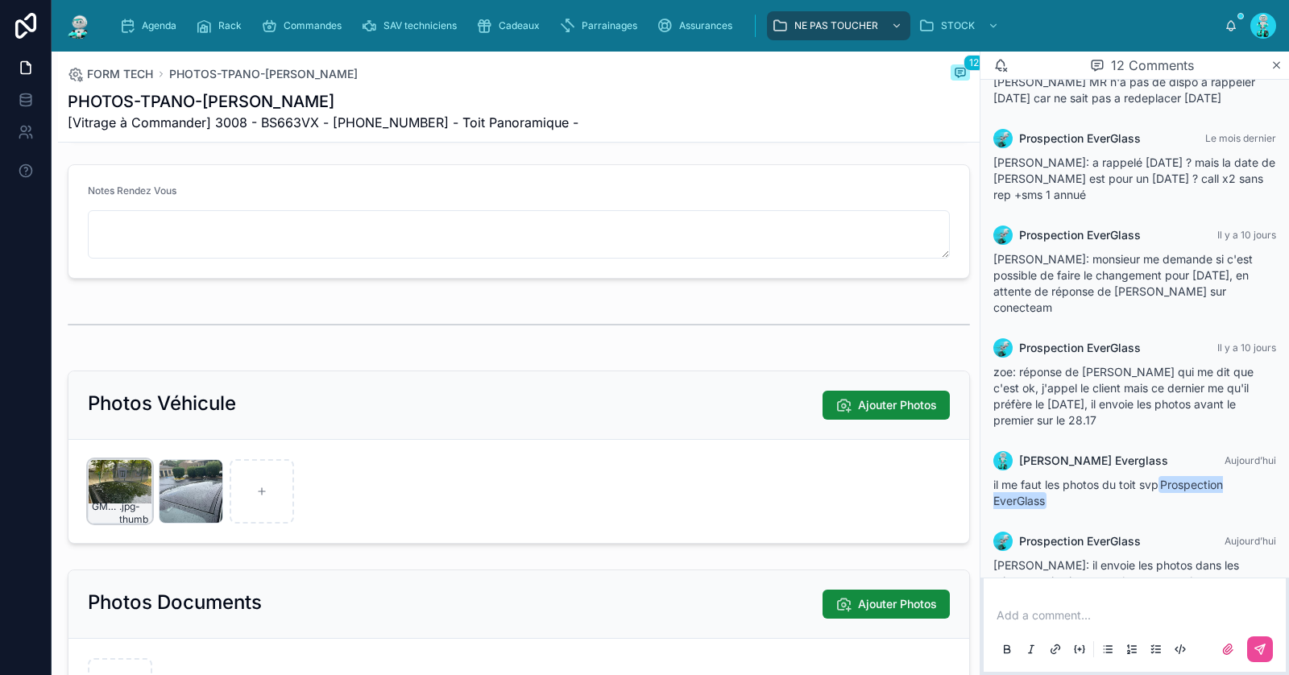
click at [136, 499] on div "GMPLWWLIBNEKY2HHVRQEPBTOZ8 .jpg-thumb" at bounding box center [120, 491] width 64 height 64
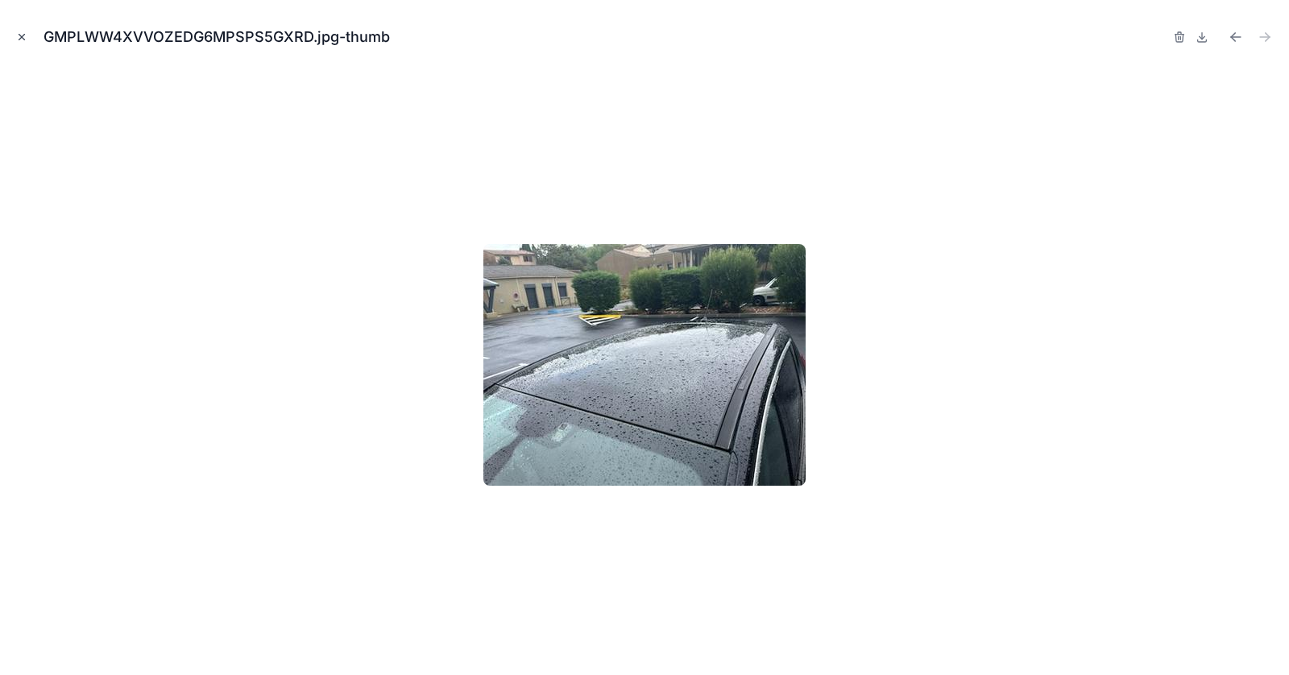
click at [23, 39] on icon "Close modal" at bounding box center [21, 36] width 11 height 11
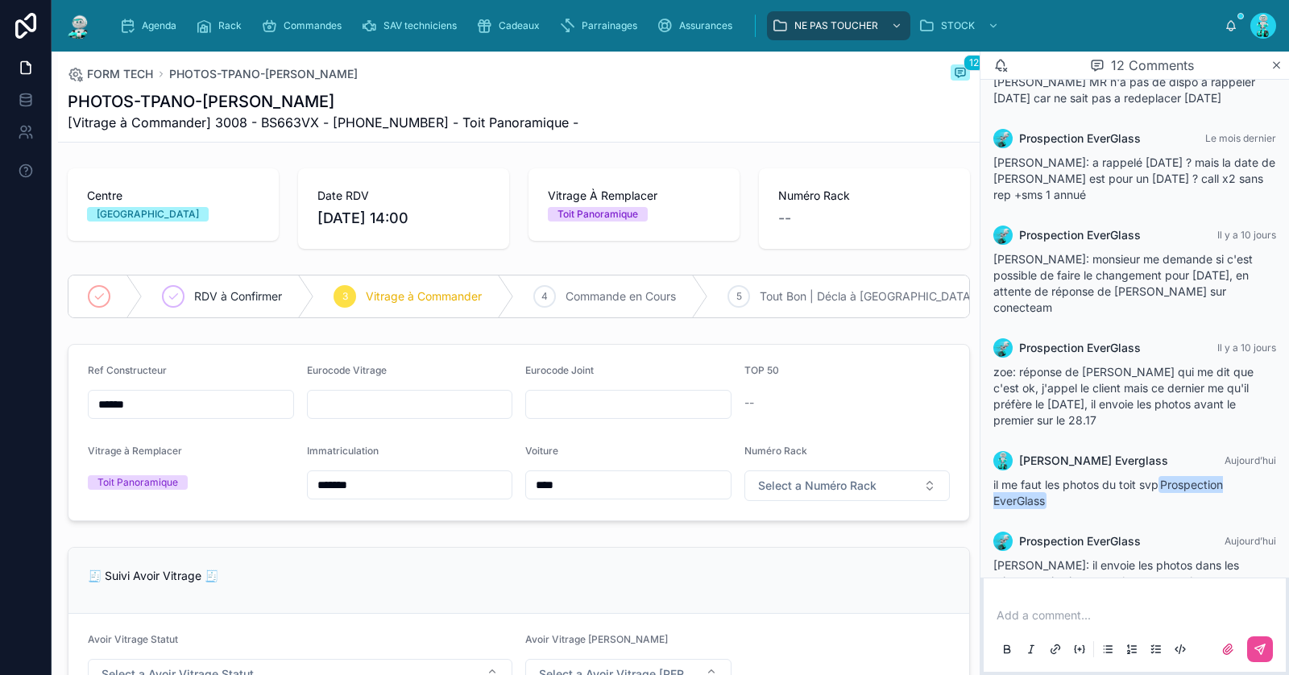
click at [395, 416] on input "text" at bounding box center [410, 404] width 205 height 23
paste input "**********"
type input "**********"
click at [614, 297] on span "Commande en Cours" at bounding box center [621, 297] width 110 height 16
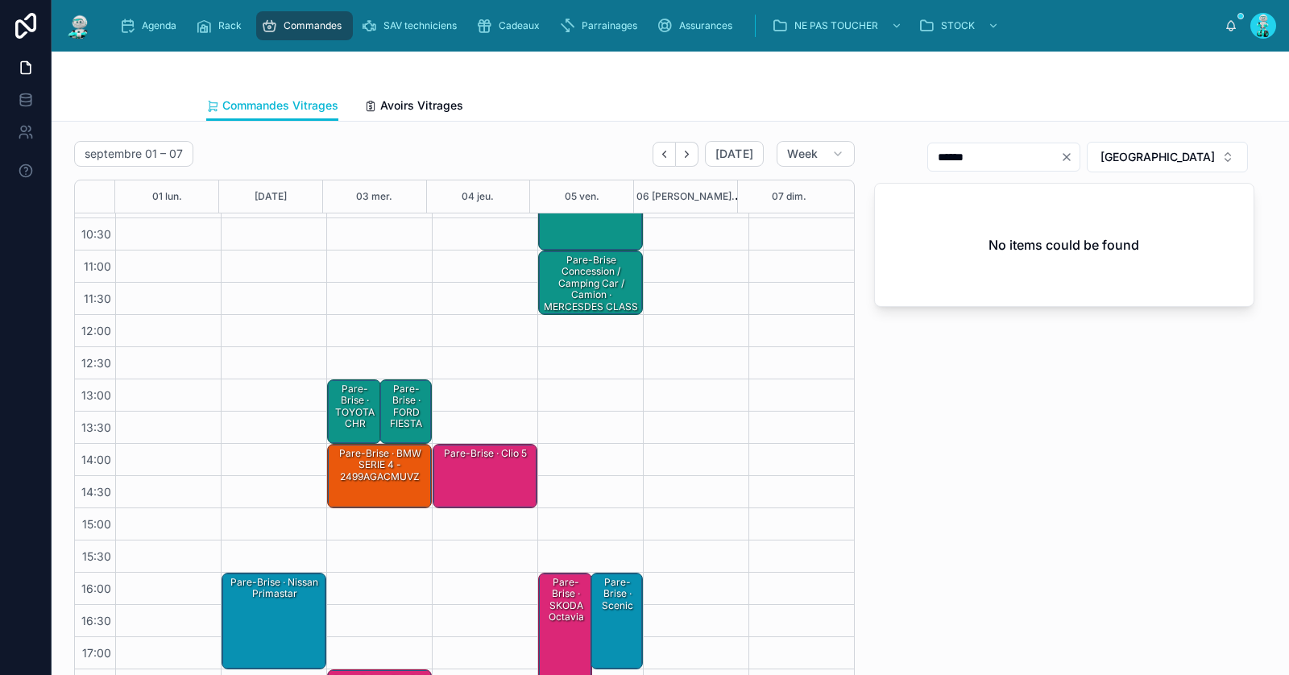
scroll to position [91, 0]
click at [256, 574] on div "16:00 – 17:30 Pare-Brise · Nissan primastar" at bounding box center [274, 622] width 105 height 97
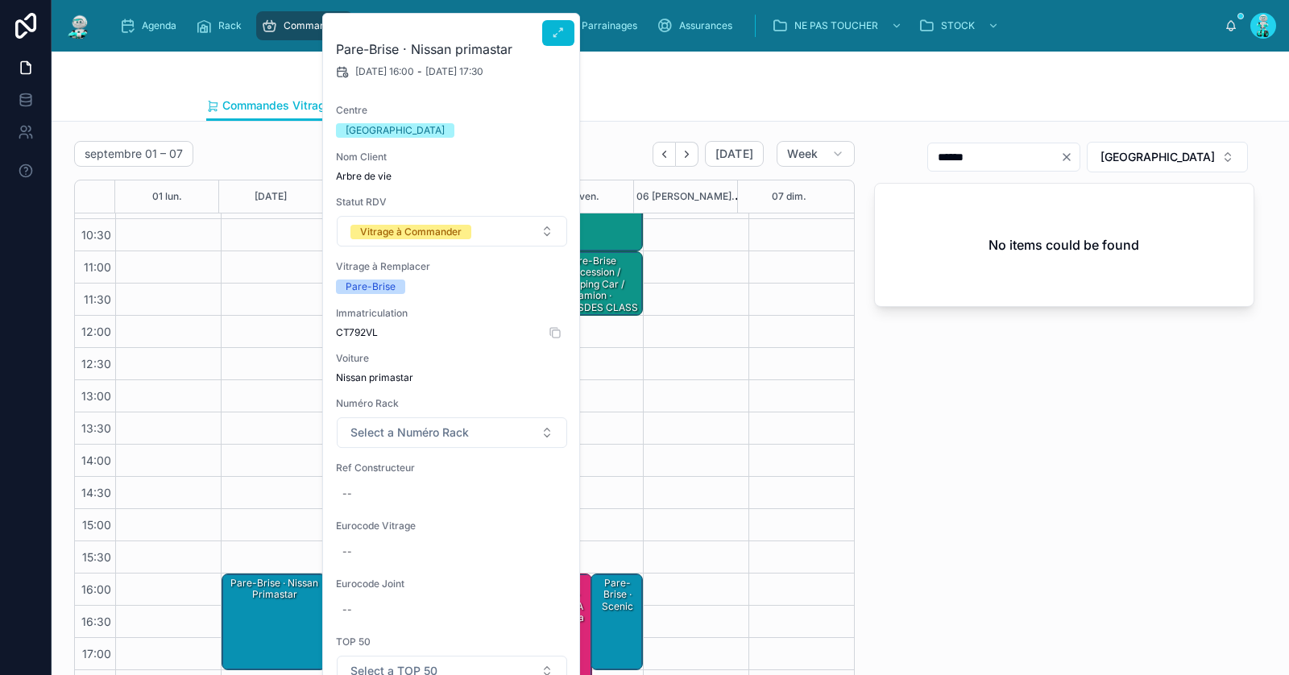
click at [349, 326] on span "CT792VL" at bounding box center [452, 332] width 232 height 13
copy span "CT792VL"
click at [370, 545] on div "--" at bounding box center [452, 552] width 232 height 26
click at [537, 576] on icon "submit" at bounding box center [539, 572] width 13 height 13
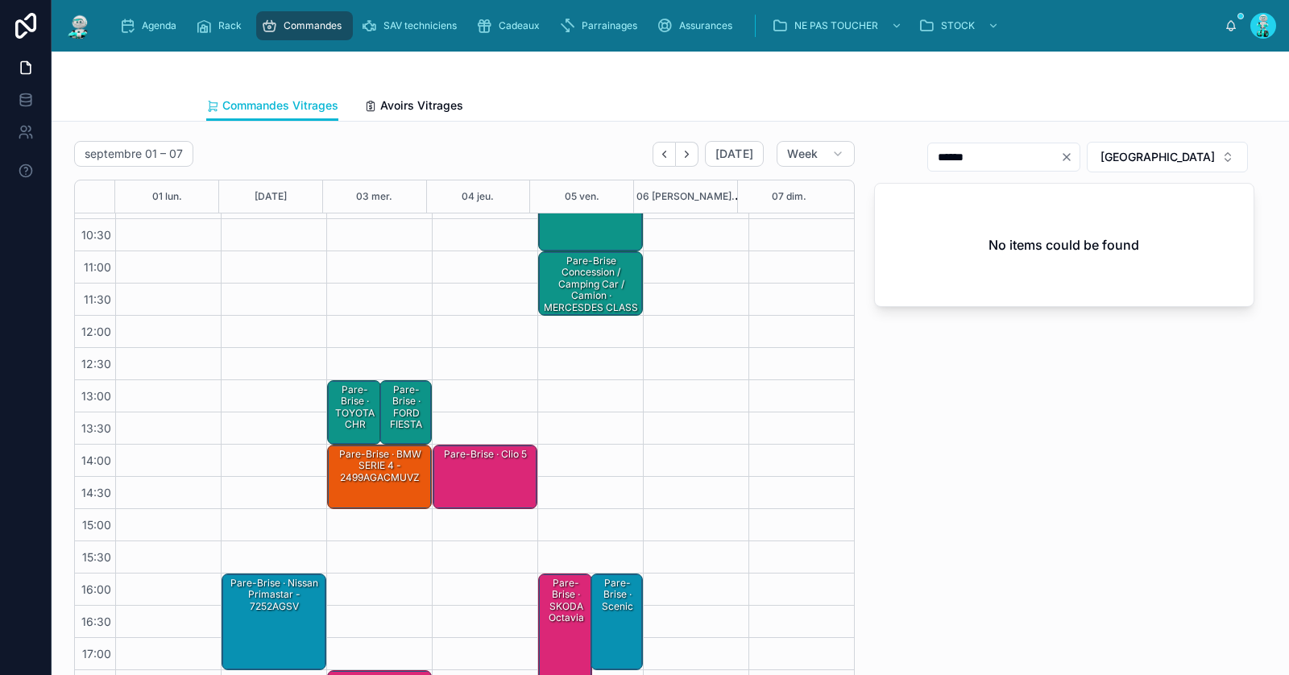
click at [272, 610] on div "Pare-Brise · Nissan primastar - 7252AGSV" at bounding box center [275, 595] width 100 height 38
click at [294, 615] on div "Pare-Brise · Nissan primastar - 7252AGSV" at bounding box center [275, 621] width 100 height 93
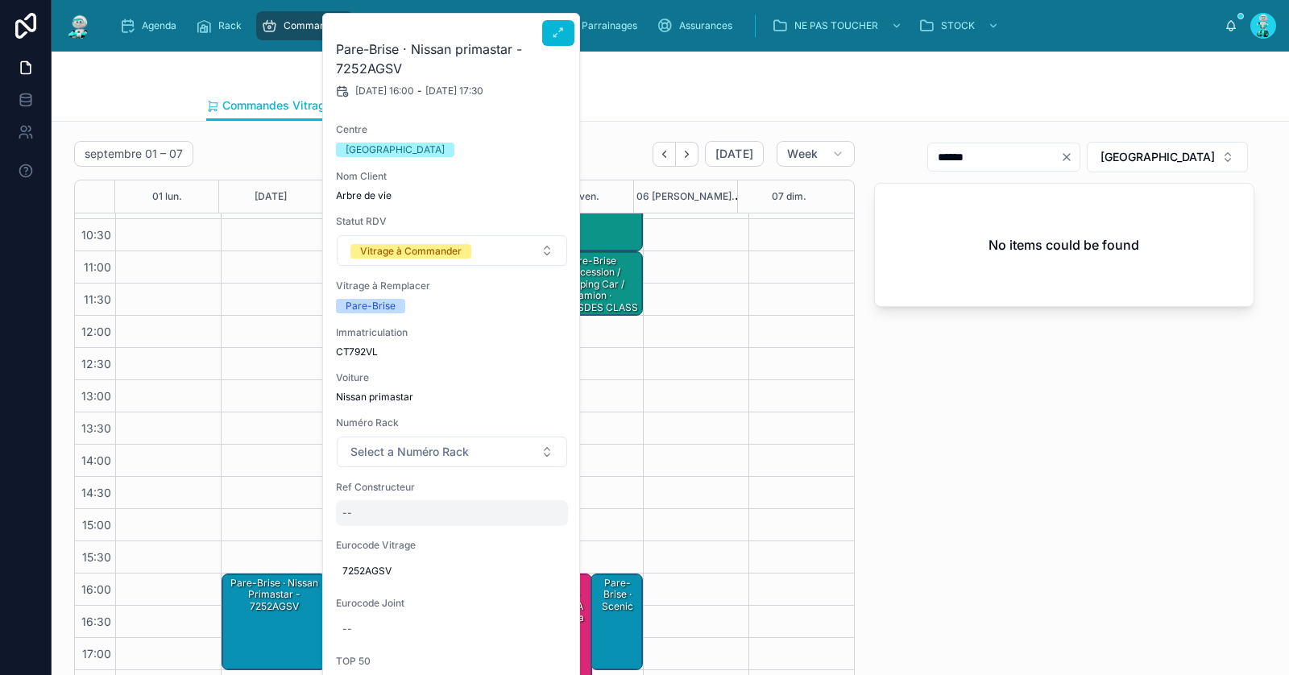
click at [373, 512] on div "--" at bounding box center [452, 513] width 232 height 26
type input "**********"
click at [546, 533] on button "submit" at bounding box center [538, 533] width 19 height 19
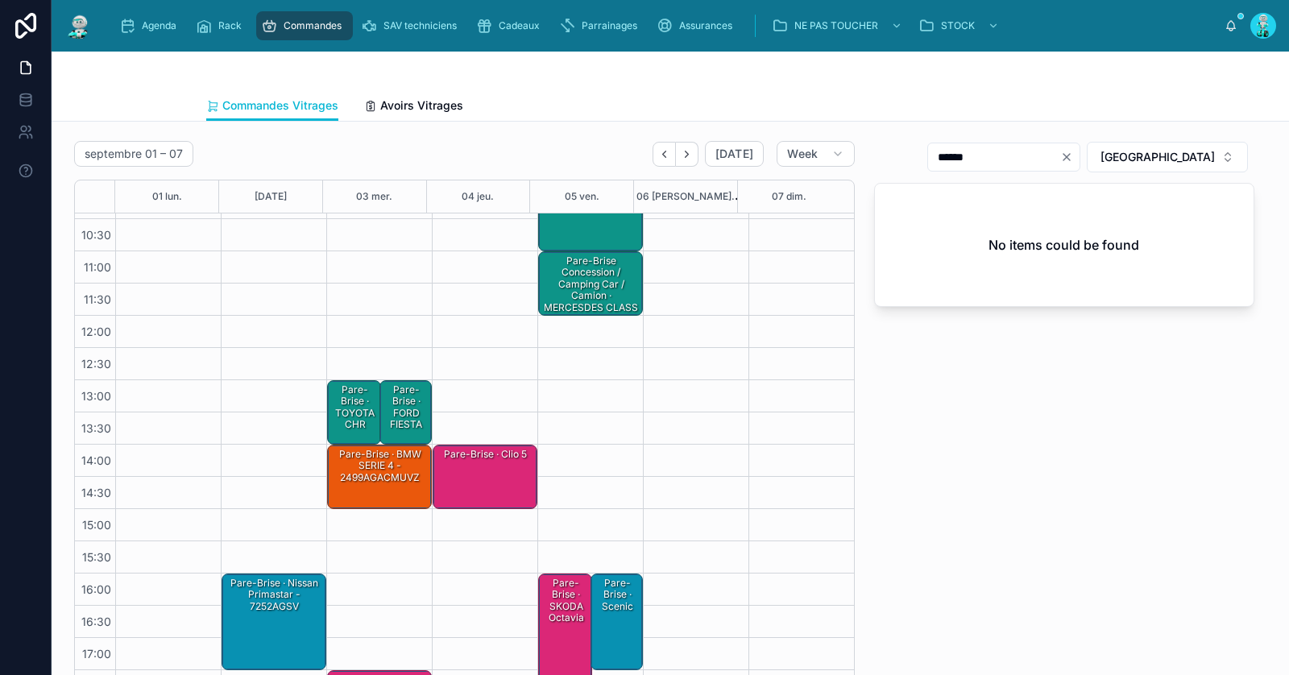
click at [1080, 160] on button "Clear" at bounding box center [1070, 157] width 19 height 13
click at [1061, 160] on input "text" at bounding box center [994, 157] width 132 height 23
click at [1164, 153] on span "RENNES" at bounding box center [1158, 157] width 114 height 16
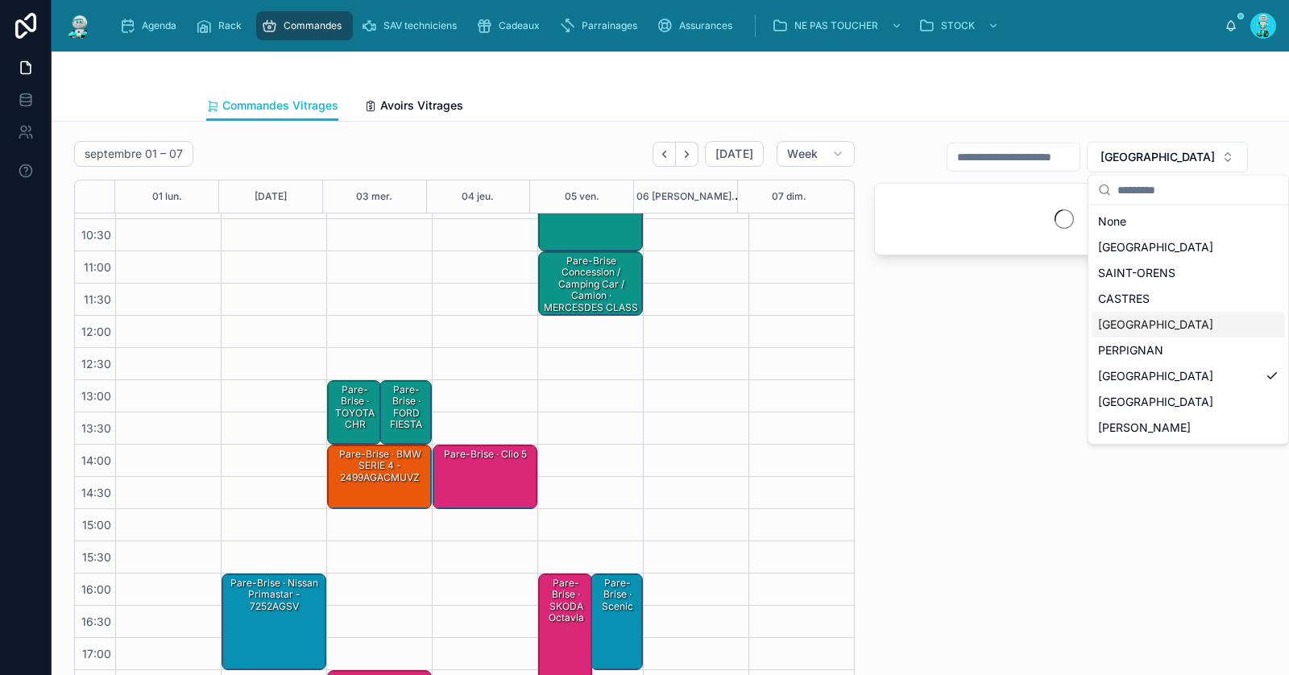
click at [1173, 330] on div "[GEOGRAPHIC_DATA]" at bounding box center [1188, 325] width 193 height 26
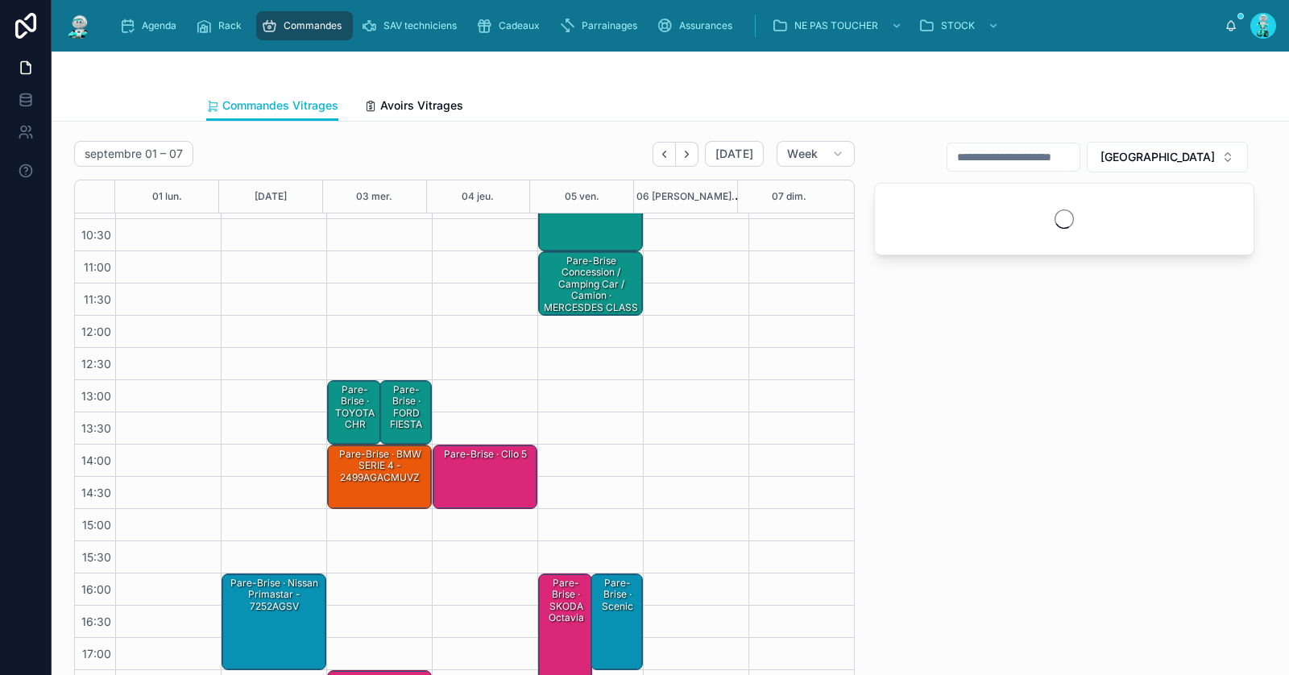
click at [1061, 159] on input "text" at bounding box center [1014, 157] width 132 height 23
paste input "********"
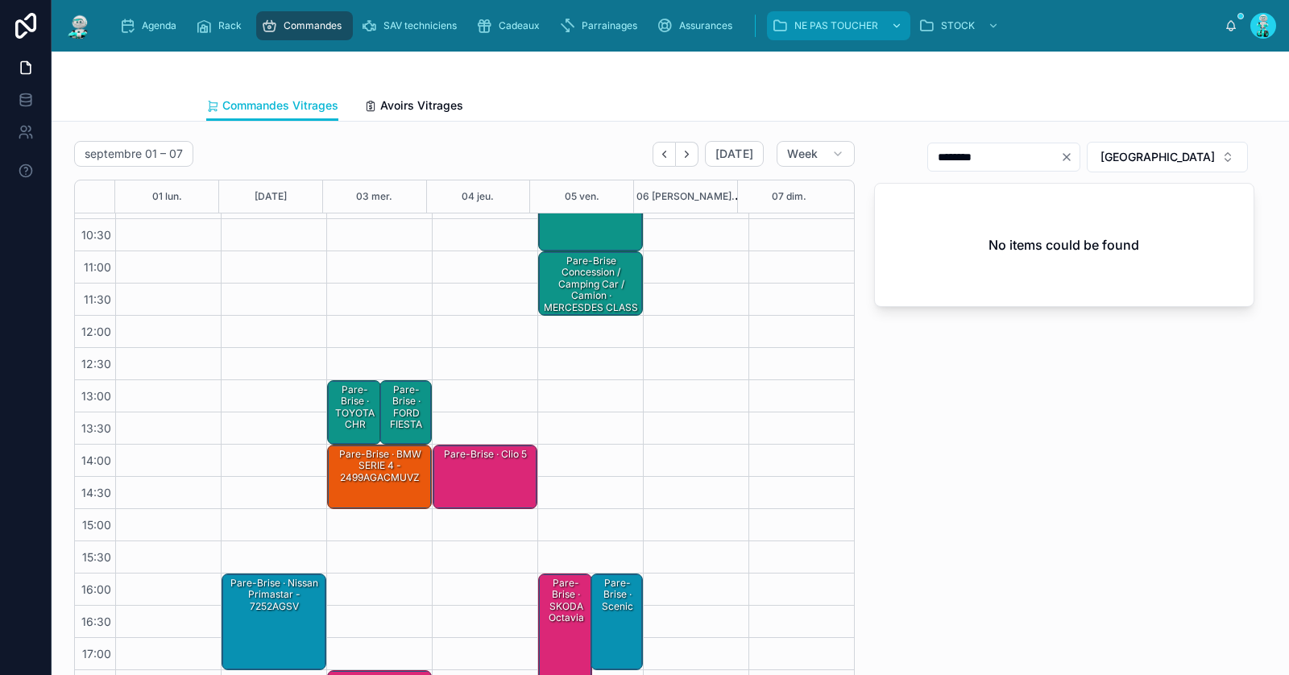
type input "********"
click at [286, 598] on div "Pare-Brise · Nissan primastar - 7252AGSV" at bounding box center [275, 595] width 100 height 38
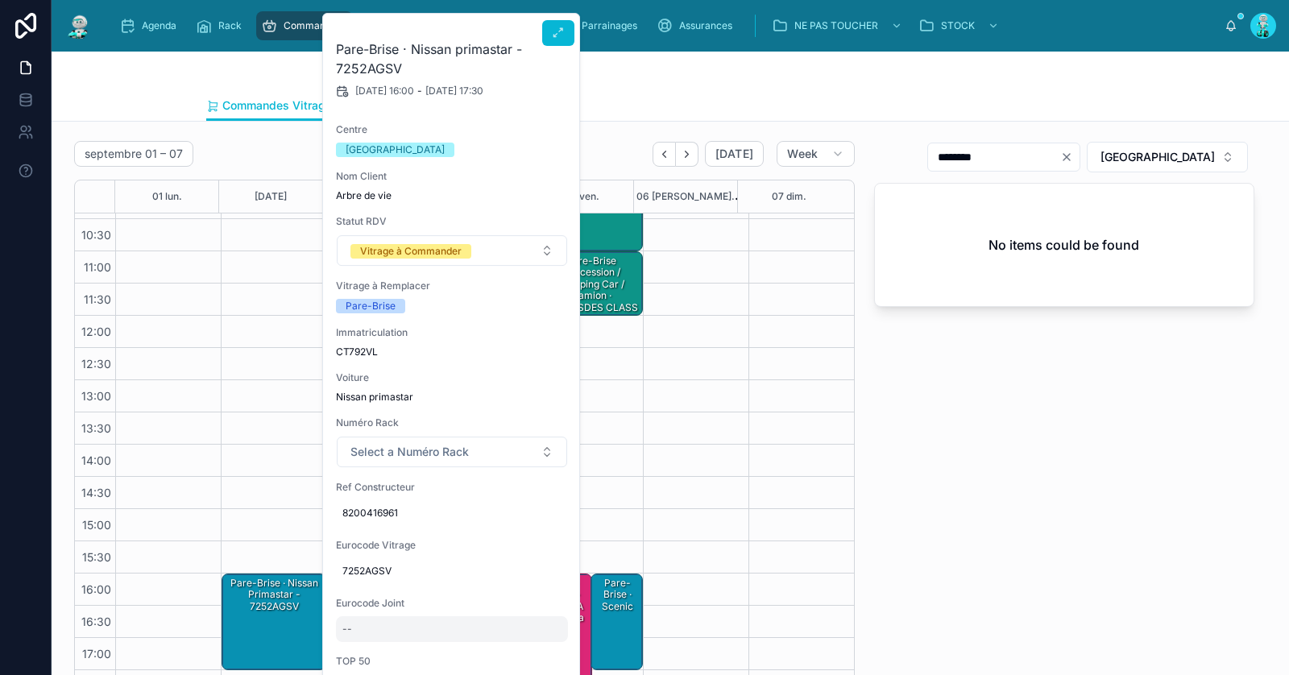
click at [402, 623] on div "--" at bounding box center [452, 630] width 232 height 26
type input "*********"
click at [541, 646] on icon "submit" at bounding box center [539, 643] width 13 height 13
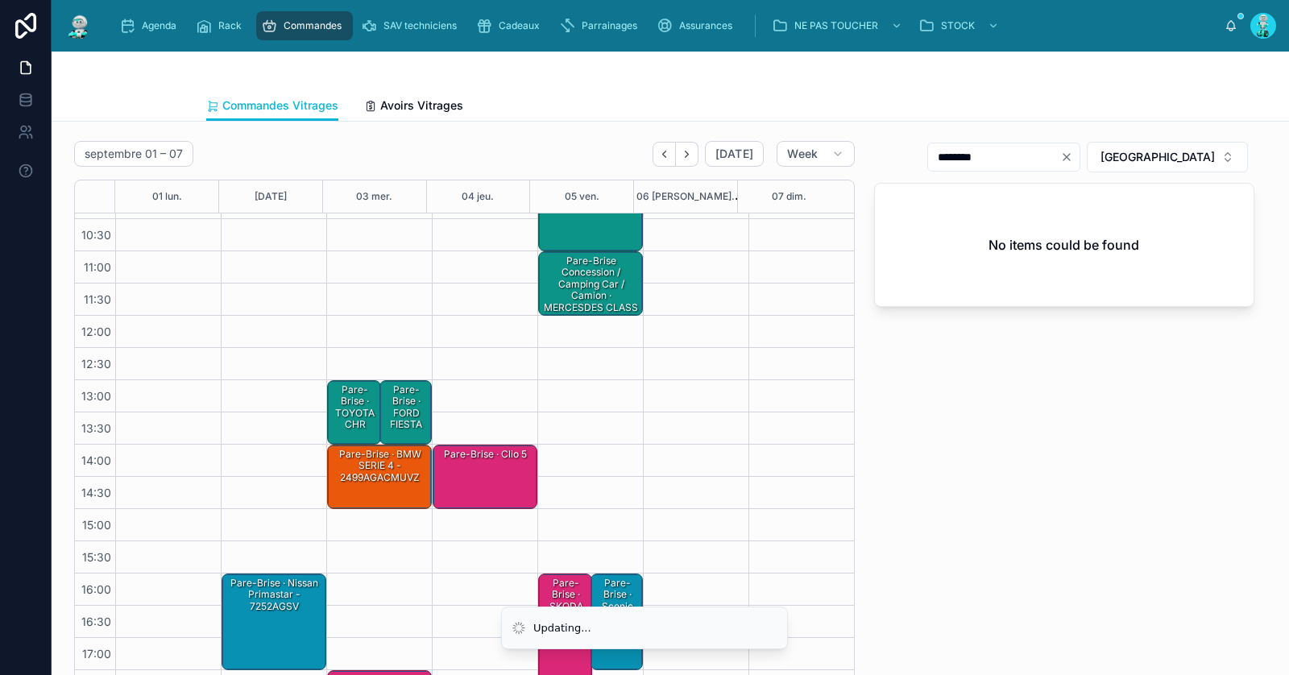
drag, startPoint x: 262, startPoint y: 618, endPoint x: 307, endPoint y: 590, distance: 53.2
click at [263, 618] on div "Pare-Brise · Nissan primastar - 7252AGSV" at bounding box center [275, 621] width 100 height 93
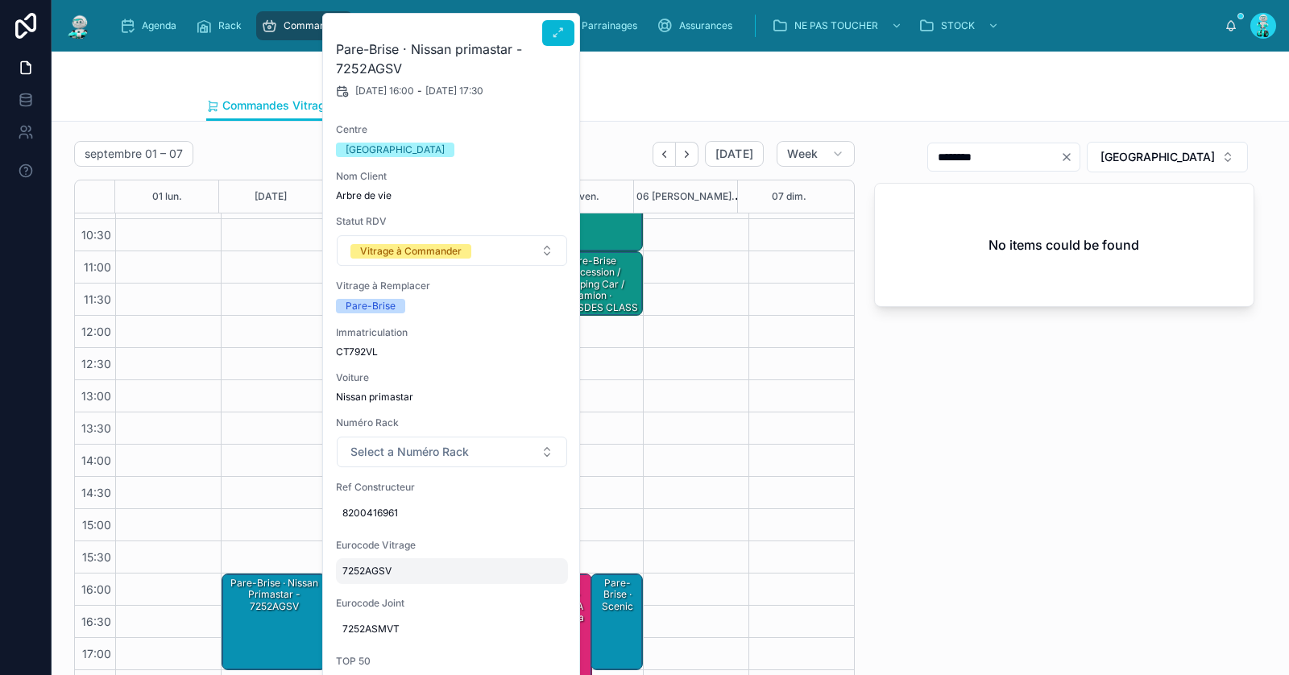
click at [400, 561] on div "7252AGSV" at bounding box center [452, 572] width 232 height 26
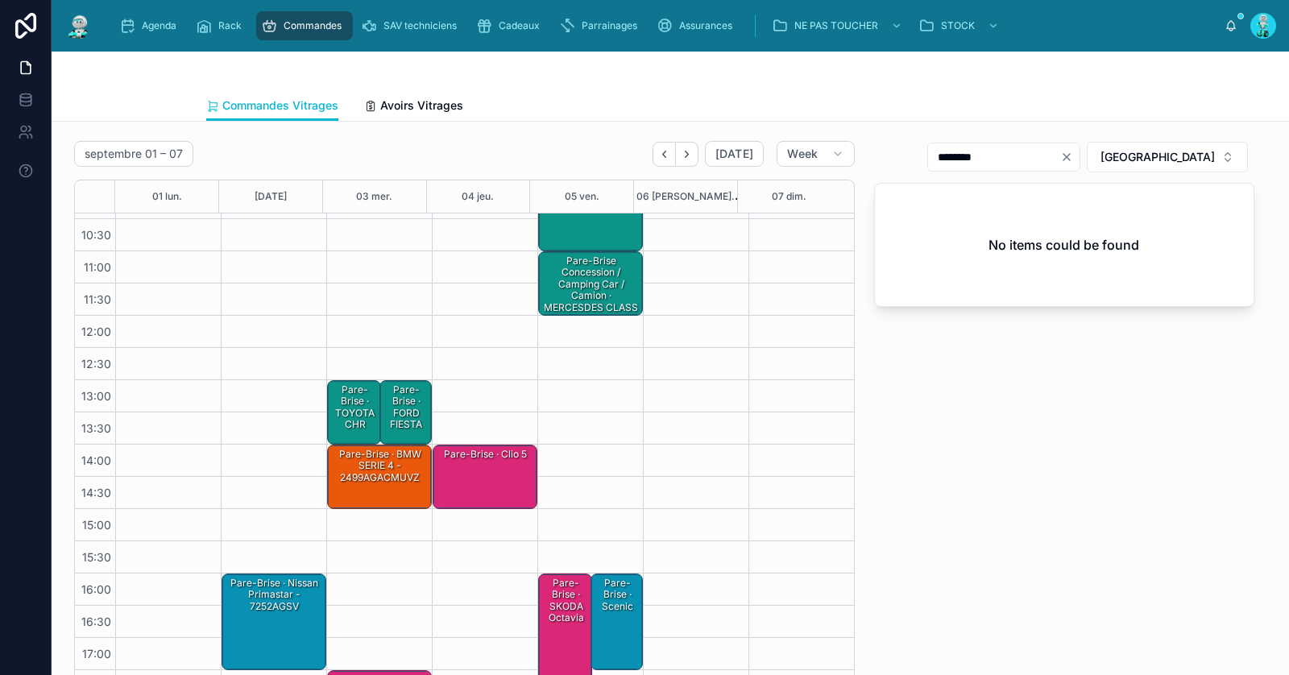
click at [291, 604] on div "Pare-Brise · Nissan primastar - 7252AGSV" at bounding box center [275, 595] width 100 height 38
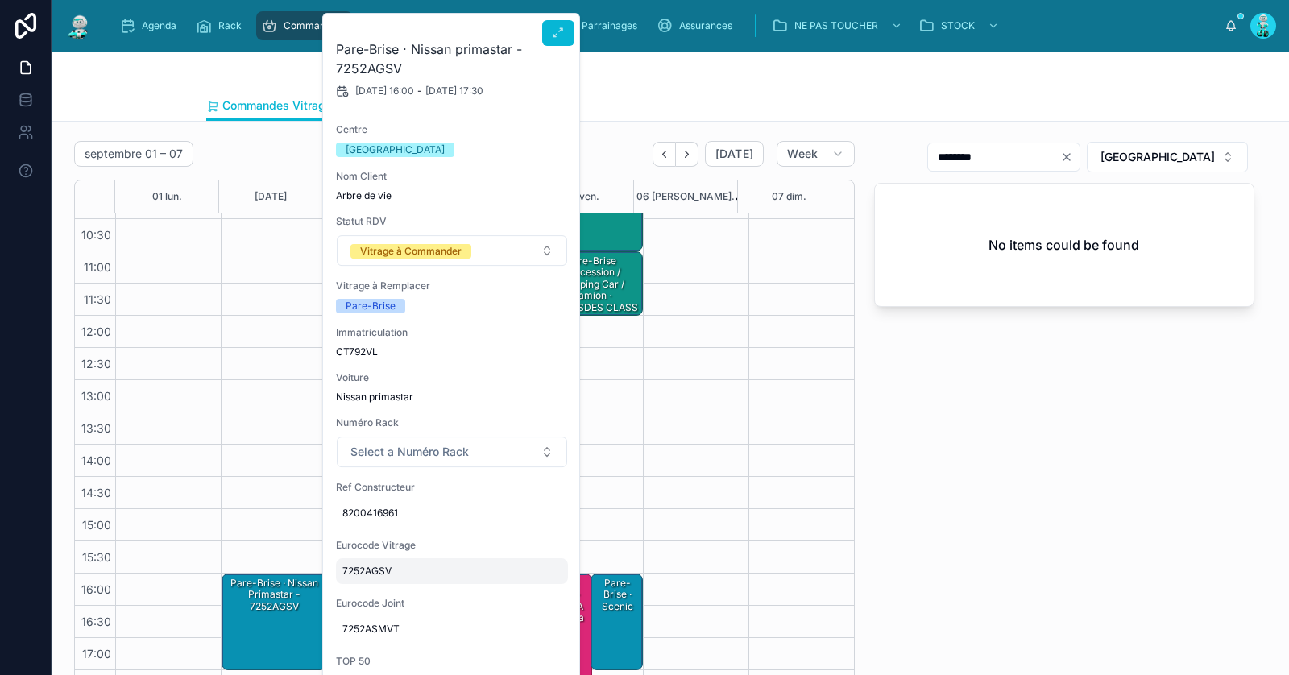
click at [413, 565] on span "7252AGSV" at bounding box center [452, 571] width 219 height 13
type input "**********"
click button "submit" at bounding box center [538, 591] width 19 height 19
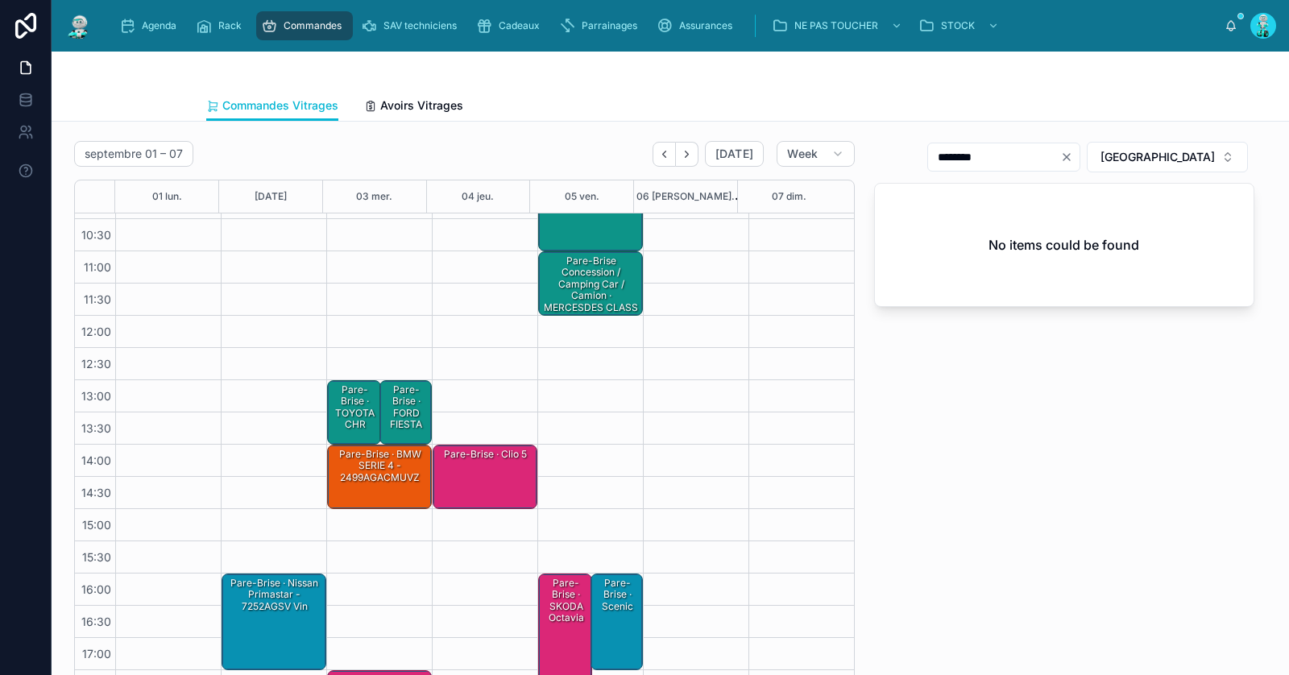
click at [262, 634] on div "Pare-Brise · Nissan primastar - 7252AGSV vin" at bounding box center [275, 621] width 100 height 93
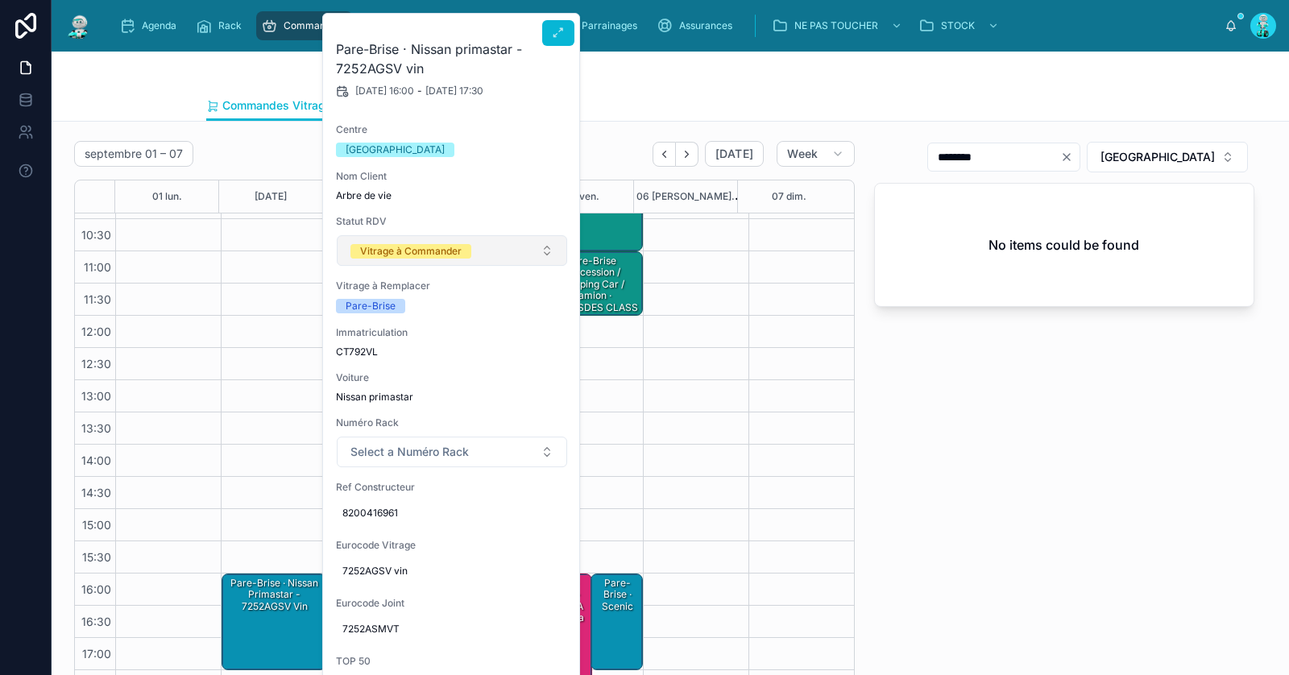
click at [426, 255] on div "Vitrage à Commander" at bounding box center [411, 251] width 102 height 15
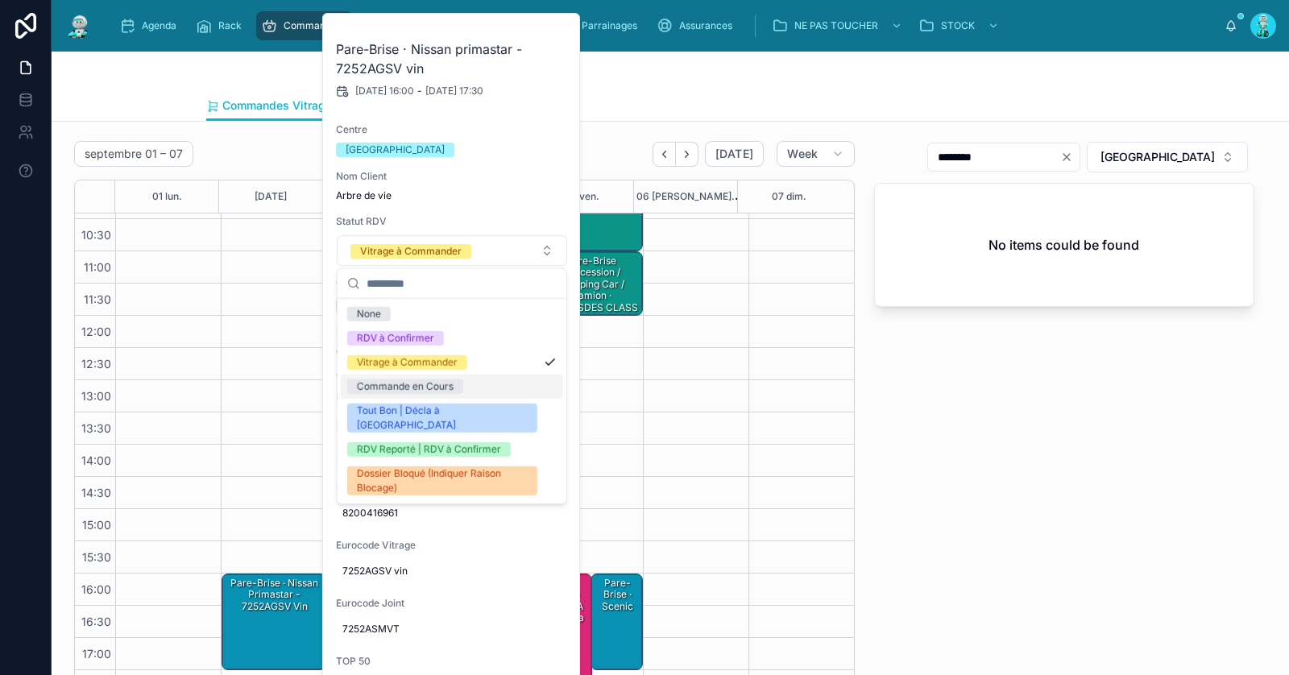
click at [401, 385] on div "Commande en Cours" at bounding box center [405, 387] width 97 height 15
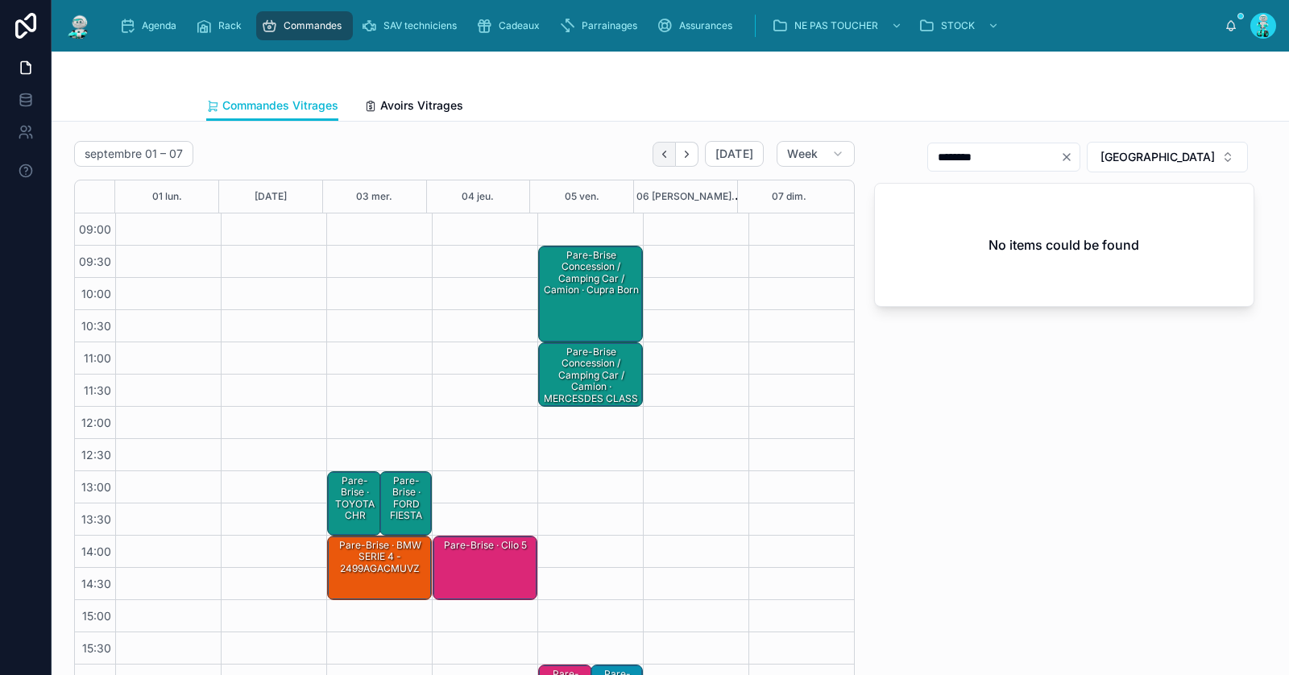
click at [665, 145] on button "Back" at bounding box center [664, 154] width 23 height 25
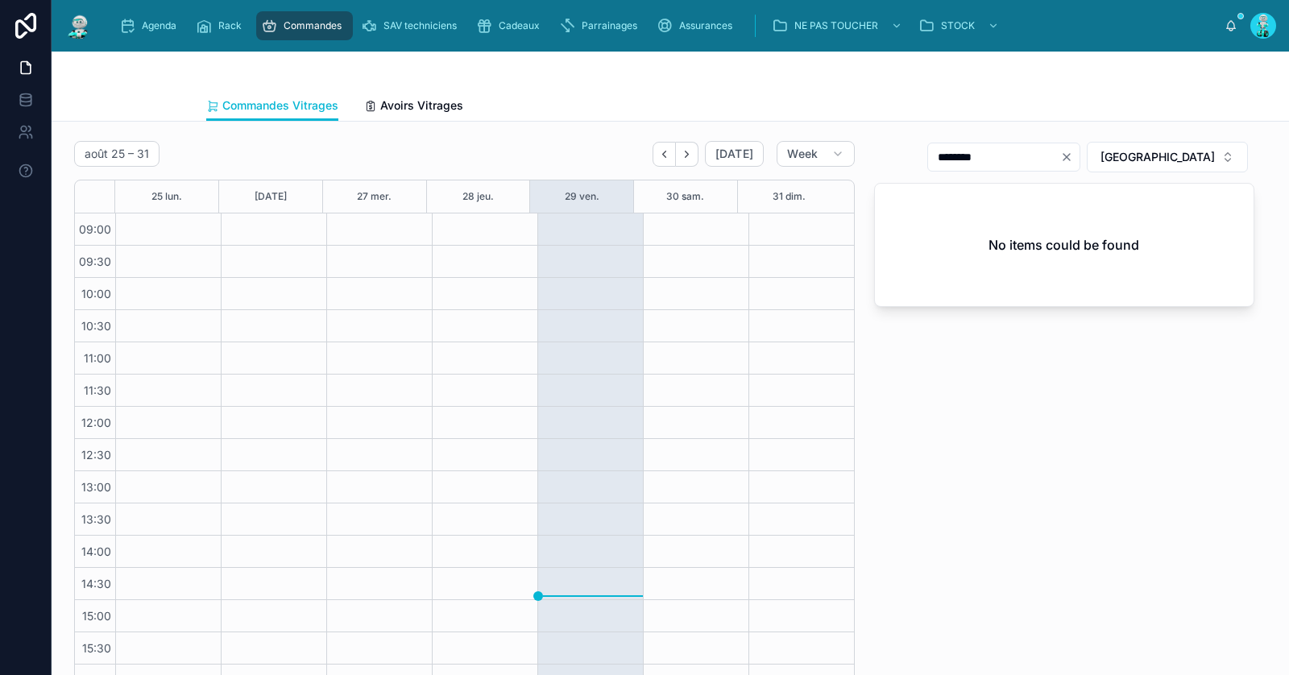
click at [686, 167] on div "août 25 – 31 Today Week 25 lun. 26 mar. 27 mer. 28 jeu. 29 ven. 30 sam. 31 dim.…" at bounding box center [464, 421] width 781 height 561
click at [681, 160] on button "Next" at bounding box center [687, 154] width 23 height 25
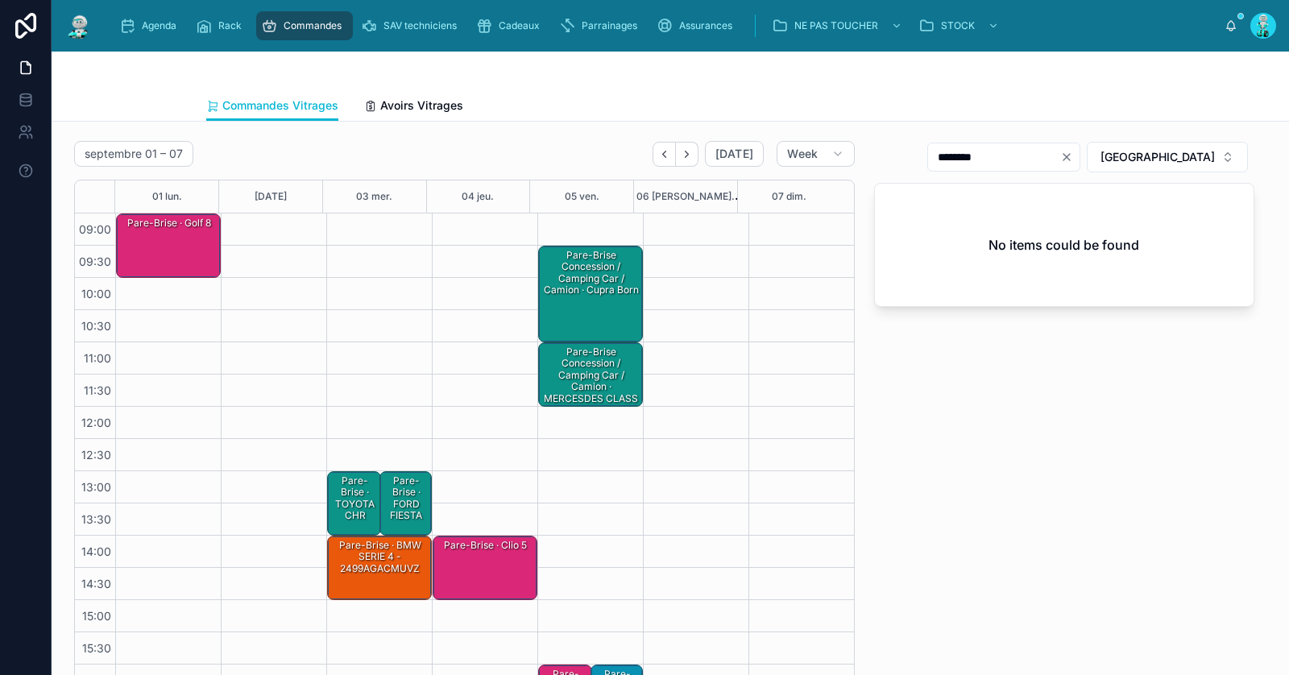
click at [191, 251] on div "Pare-Brise · Golf 8" at bounding box center [169, 245] width 100 height 61
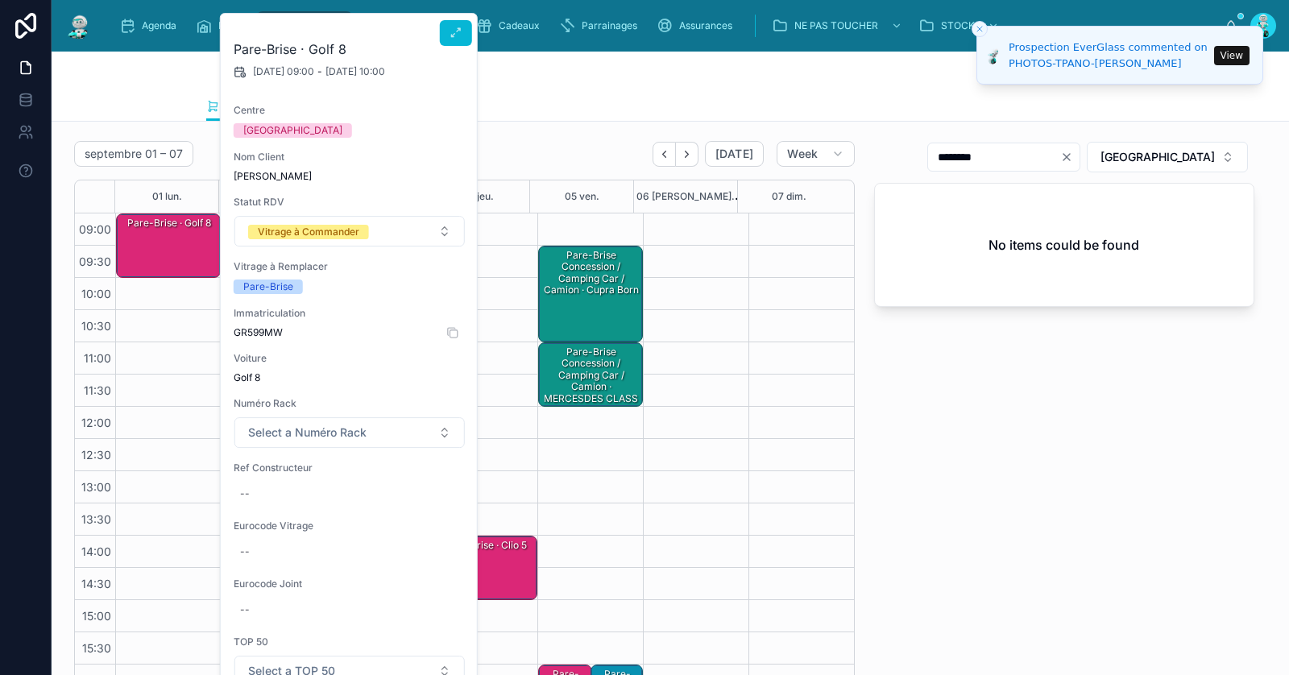
click at [260, 334] on span "GR599MW" at bounding box center [350, 332] width 232 height 13
copy span "GR599MW"
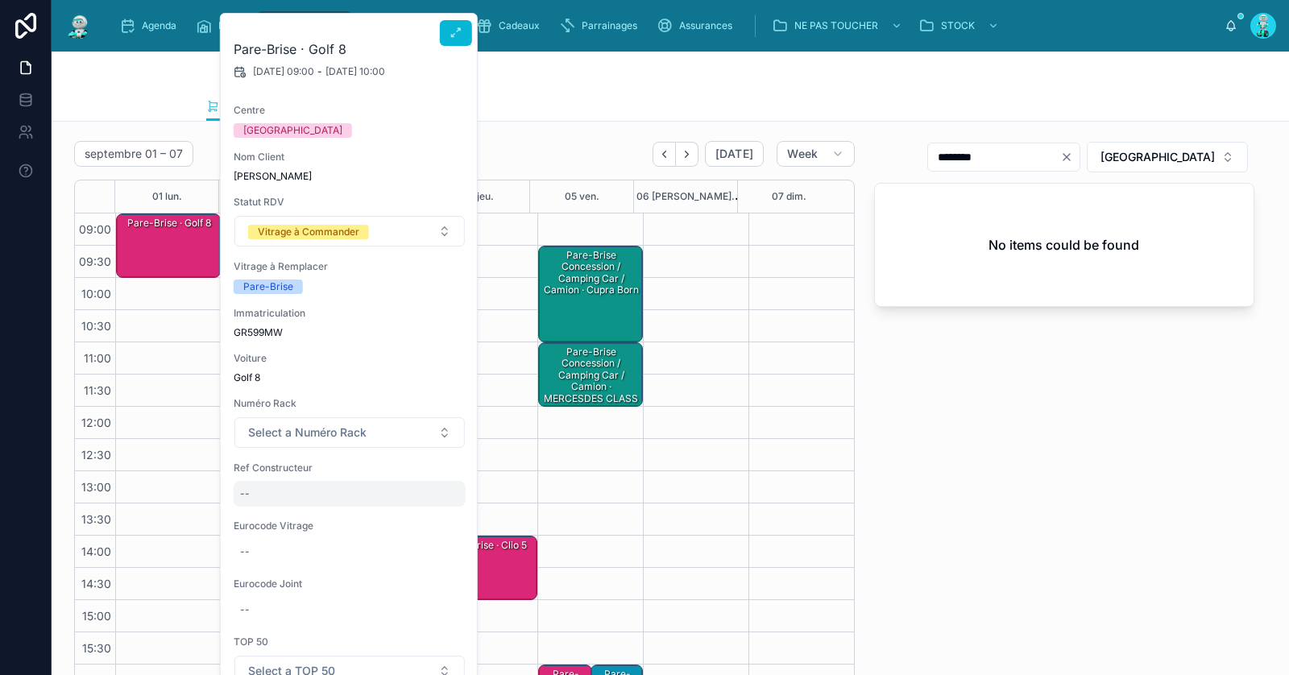
click at [280, 500] on div "--" at bounding box center [350, 494] width 232 height 26
type input "**********"
click at [442, 517] on icon "submit" at bounding box center [436, 514] width 13 height 13
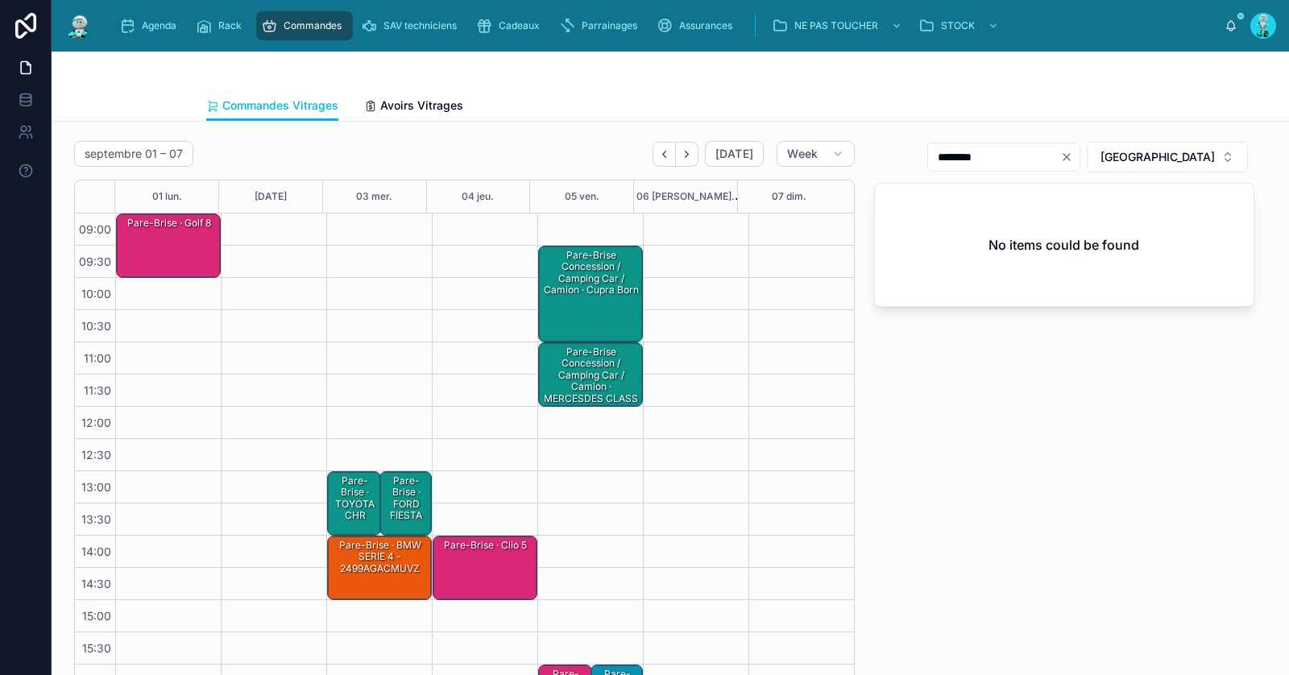
click at [193, 244] on div "Pare-Brise · Golf 8" at bounding box center [169, 245] width 100 height 61
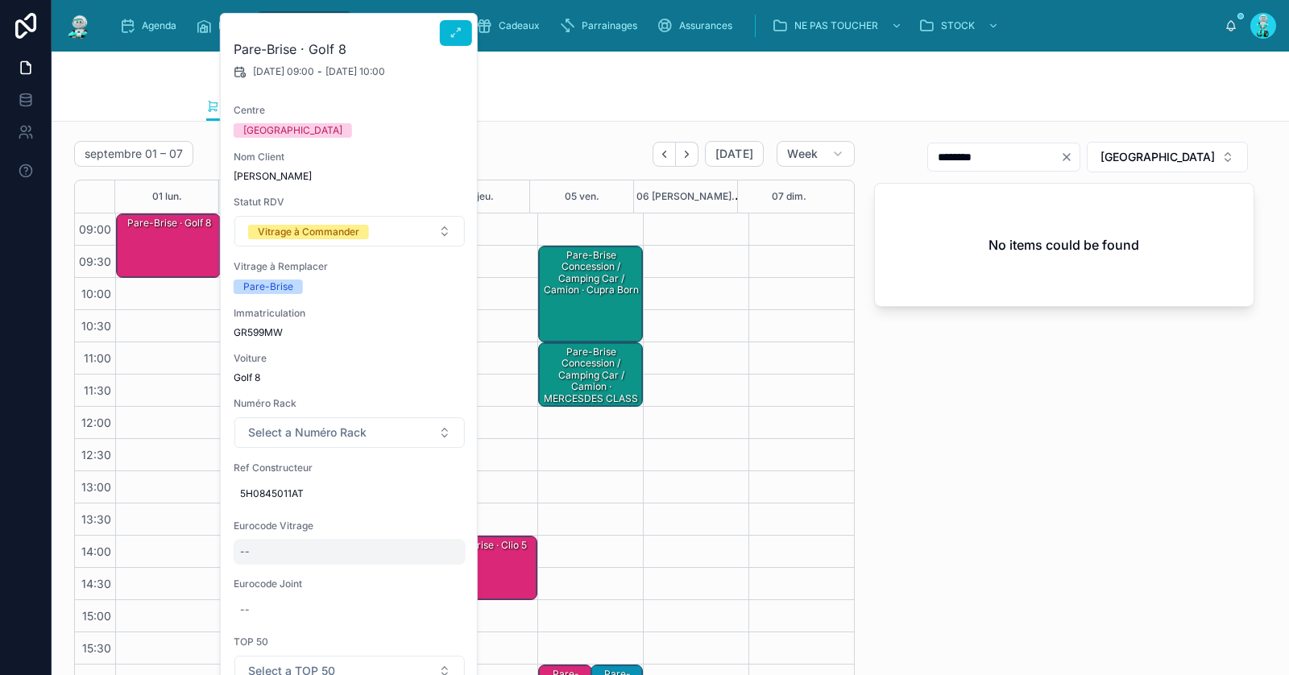
click at [280, 559] on div "--" at bounding box center [350, 552] width 232 height 26
type input "**********"
click at [434, 568] on icon "submit" at bounding box center [436, 572] width 13 height 13
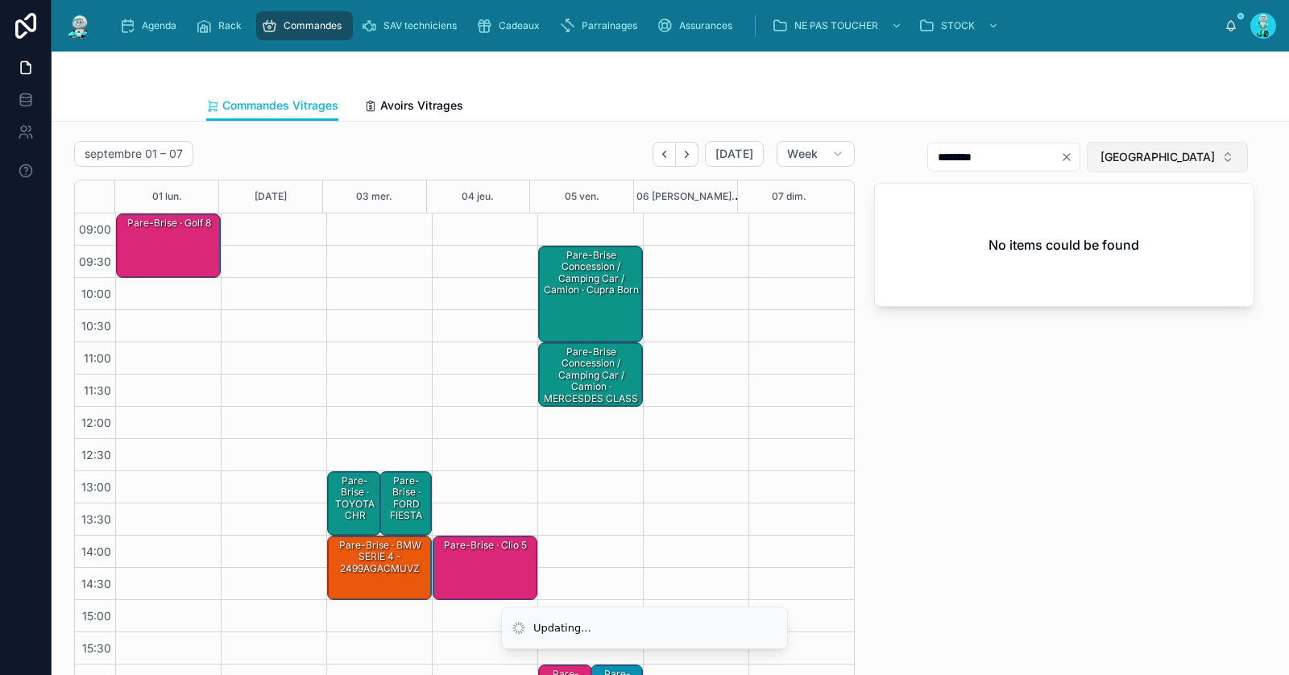
click at [1164, 159] on span "[GEOGRAPHIC_DATA]" at bounding box center [1158, 157] width 114 height 16
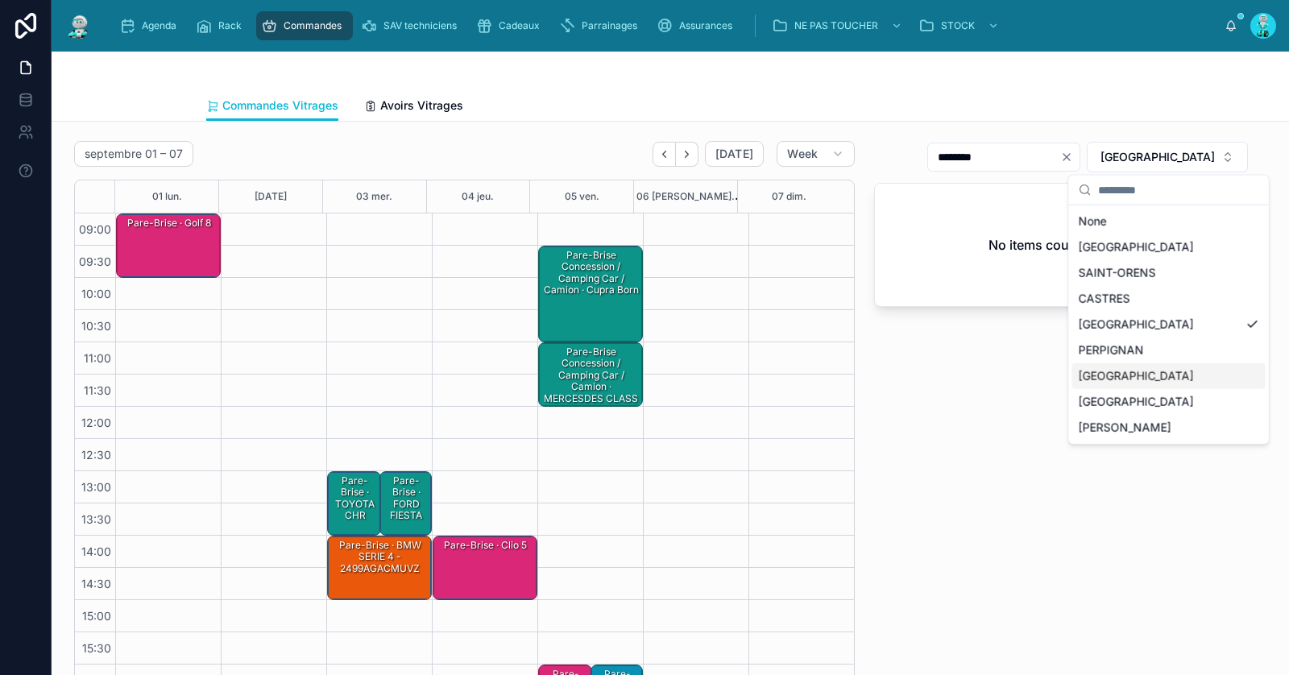
drag, startPoint x: 1115, startPoint y: 374, endPoint x: 1094, endPoint y: 226, distance: 149.0
click at [1115, 373] on div "RENNES" at bounding box center [1169, 376] width 193 height 26
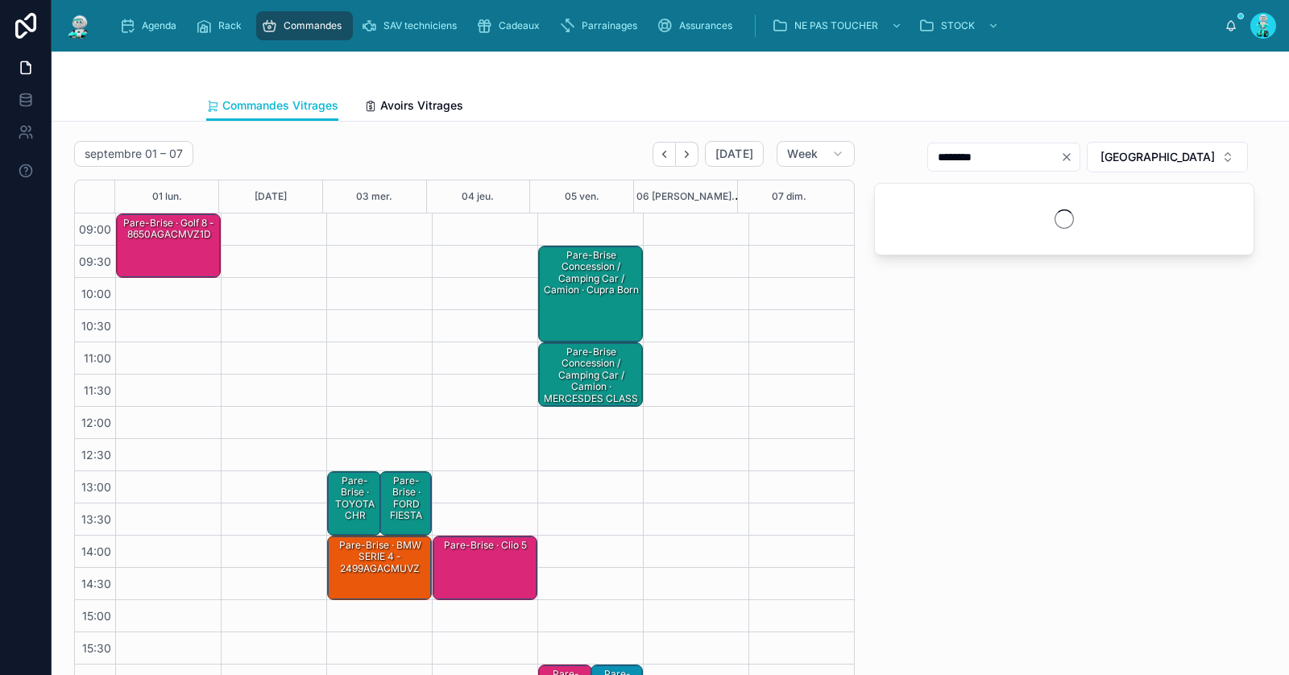
click at [1073, 157] on icon "Clear" at bounding box center [1067, 157] width 13 height 13
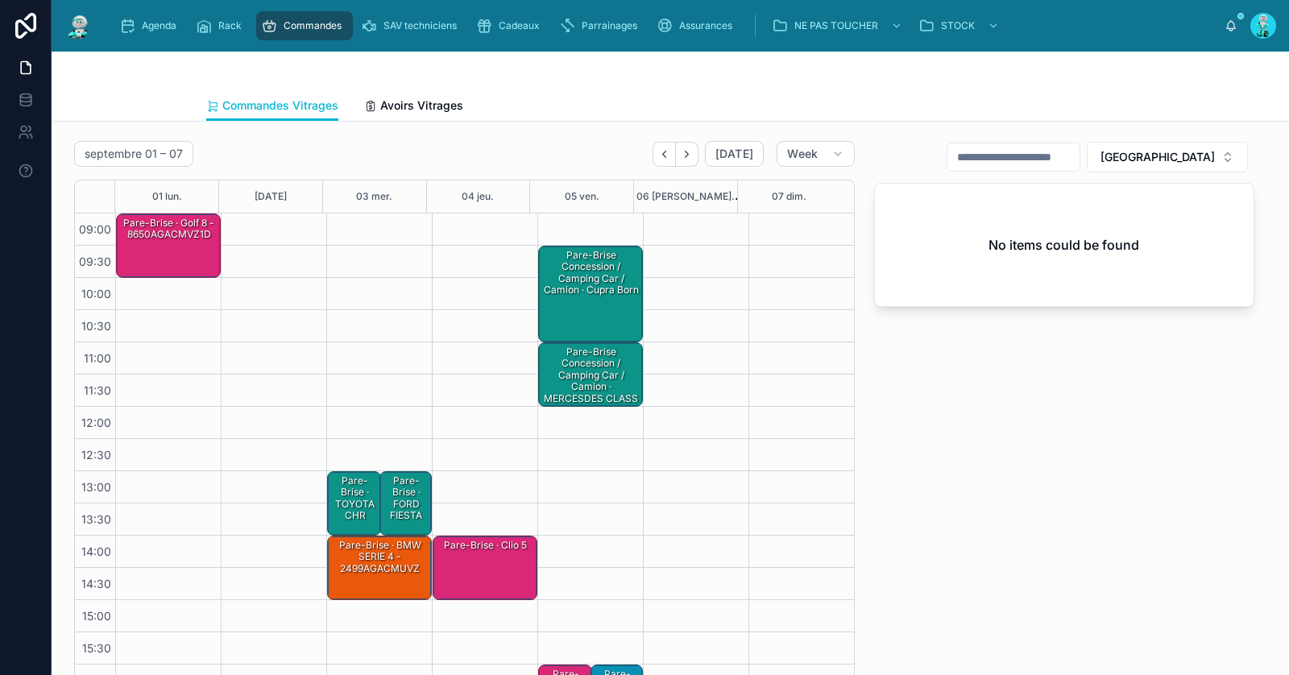
click at [1080, 160] on input "text" at bounding box center [1014, 157] width 132 height 23
paste input "**********"
type input "*****"
click at [178, 239] on div "Pare-Brise · Golf 8 - 8650AGACMVZ1D" at bounding box center [169, 229] width 100 height 27
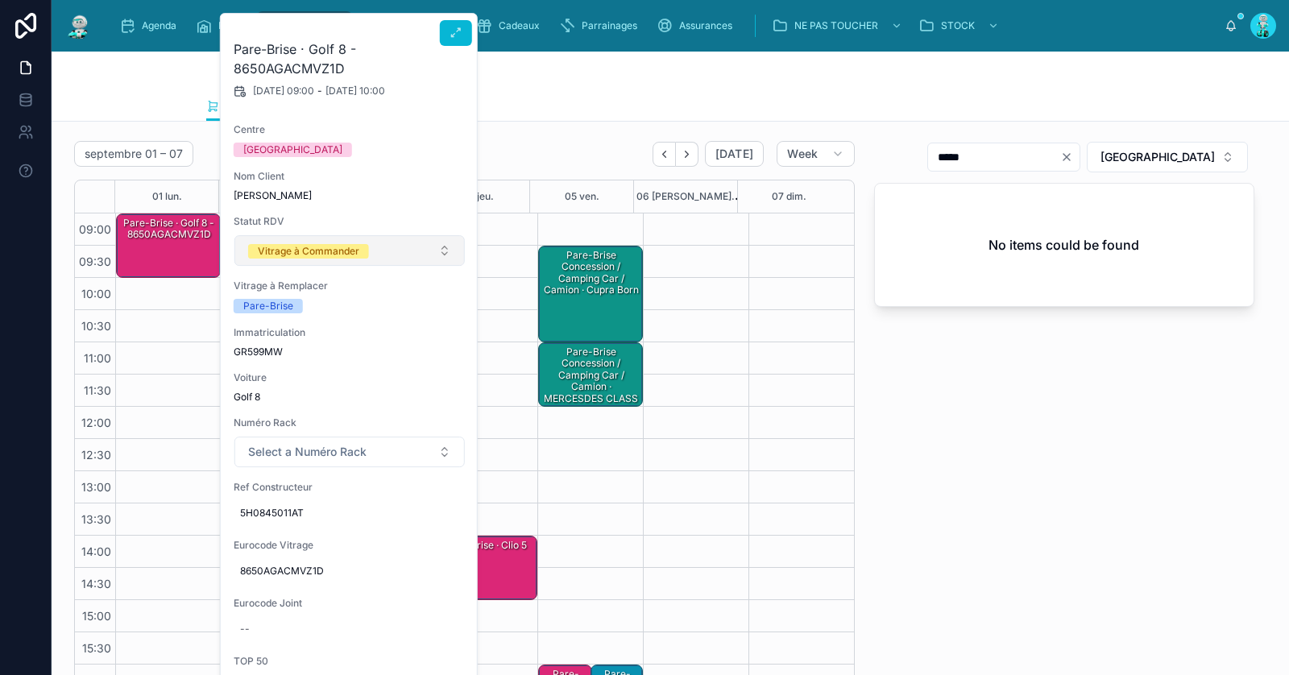
click at [297, 243] on span "Vitrage à Commander" at bounding box center [308, 251] width 121 height 16
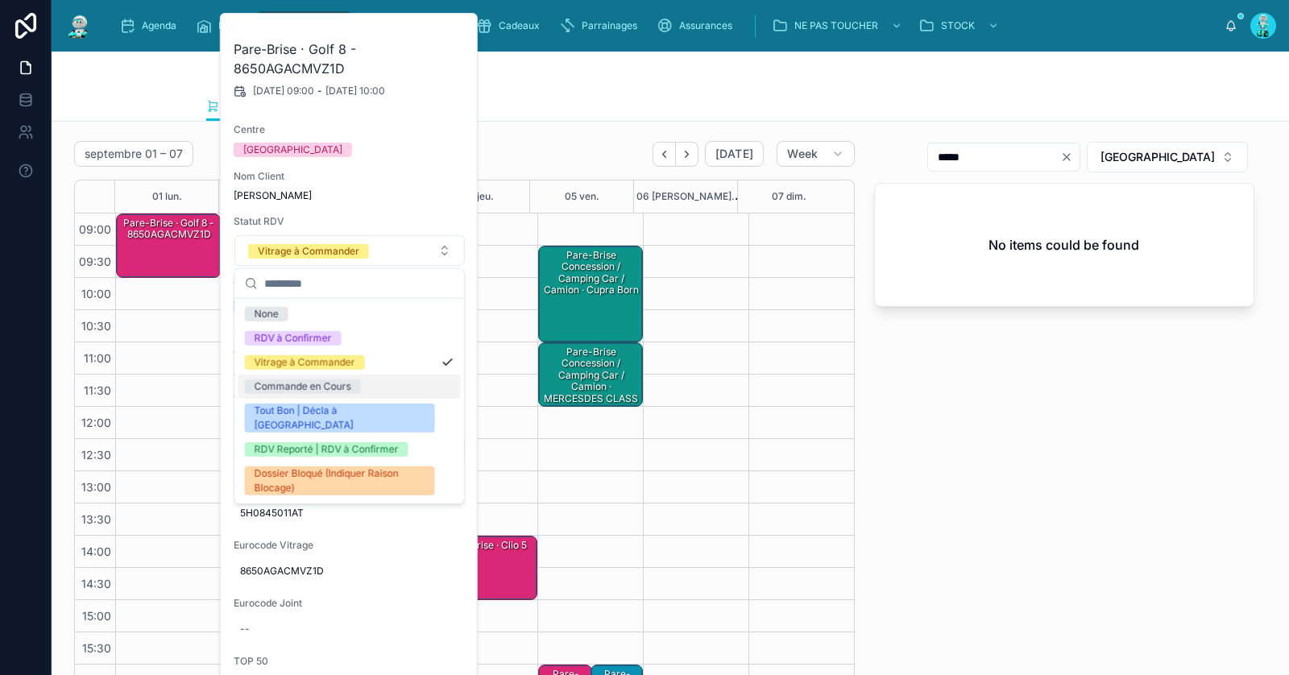
click at [341, 383] on div "Commande en Cours" at bounding box center [303, 387] width 97 height 15
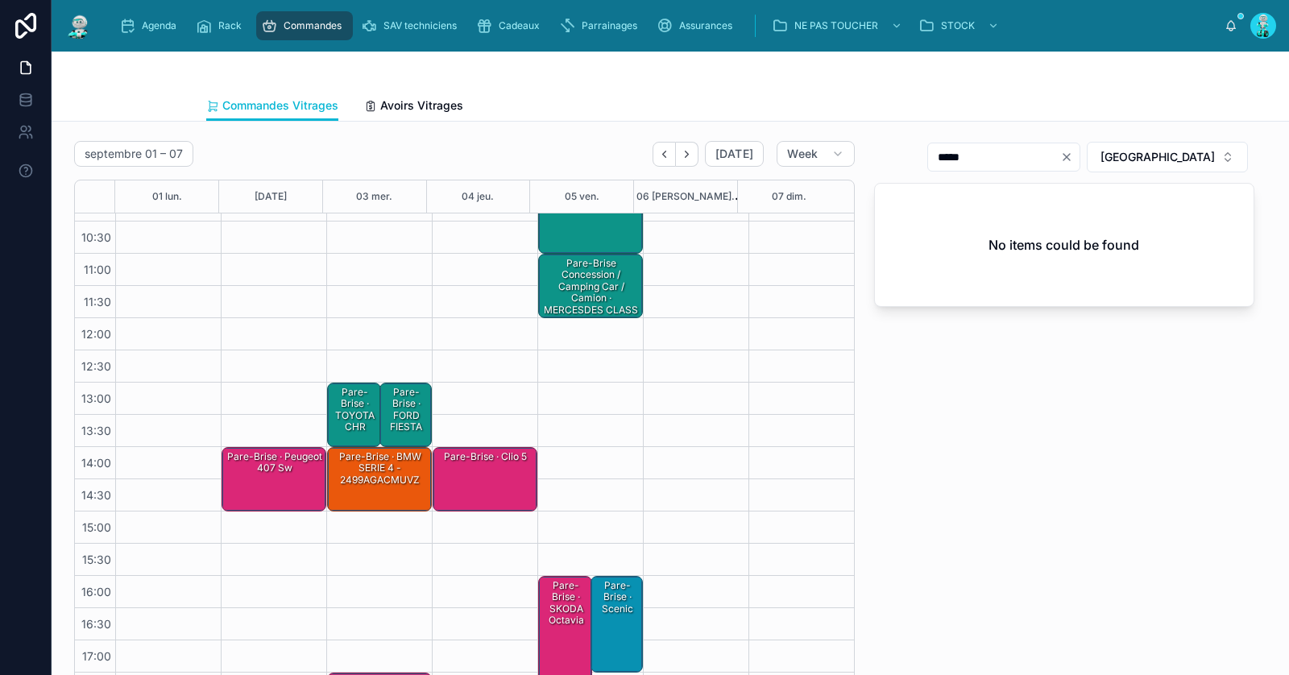
scroll to position [91, 0]
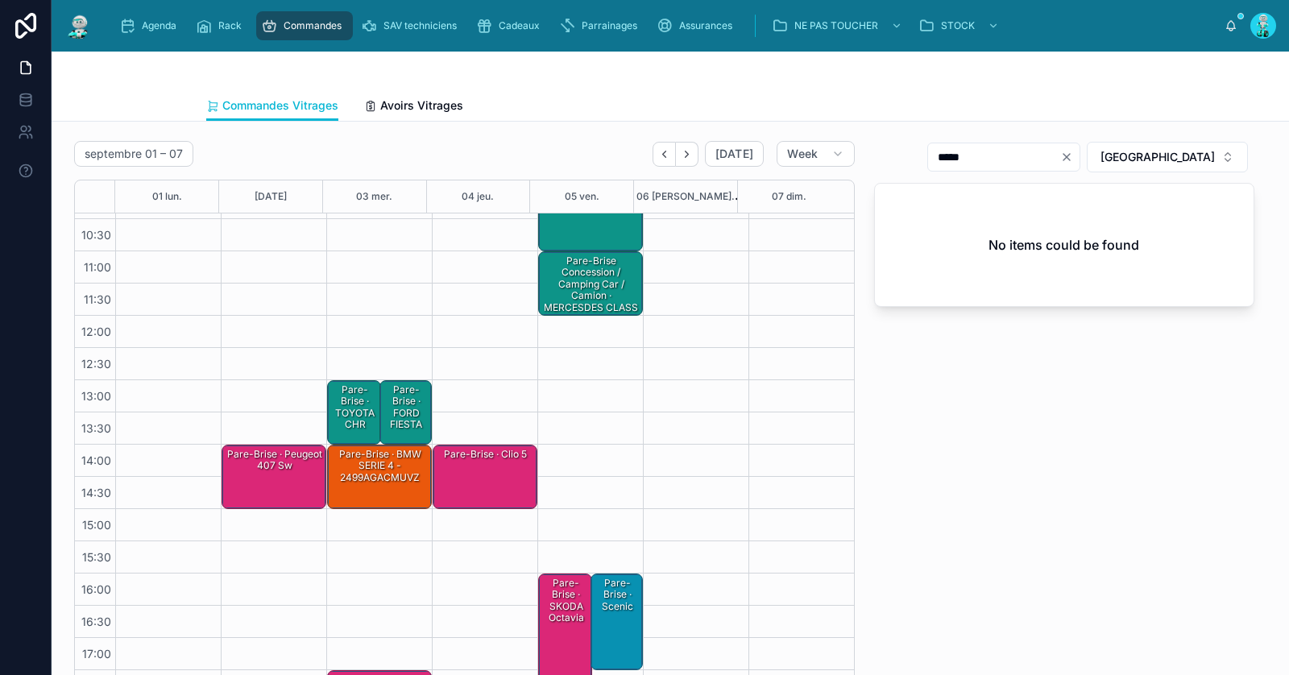
click at [274, 489] on div "Pare-Brise · Peugeot 407 sw" at bounding box center [275, 476] width 100 height 61
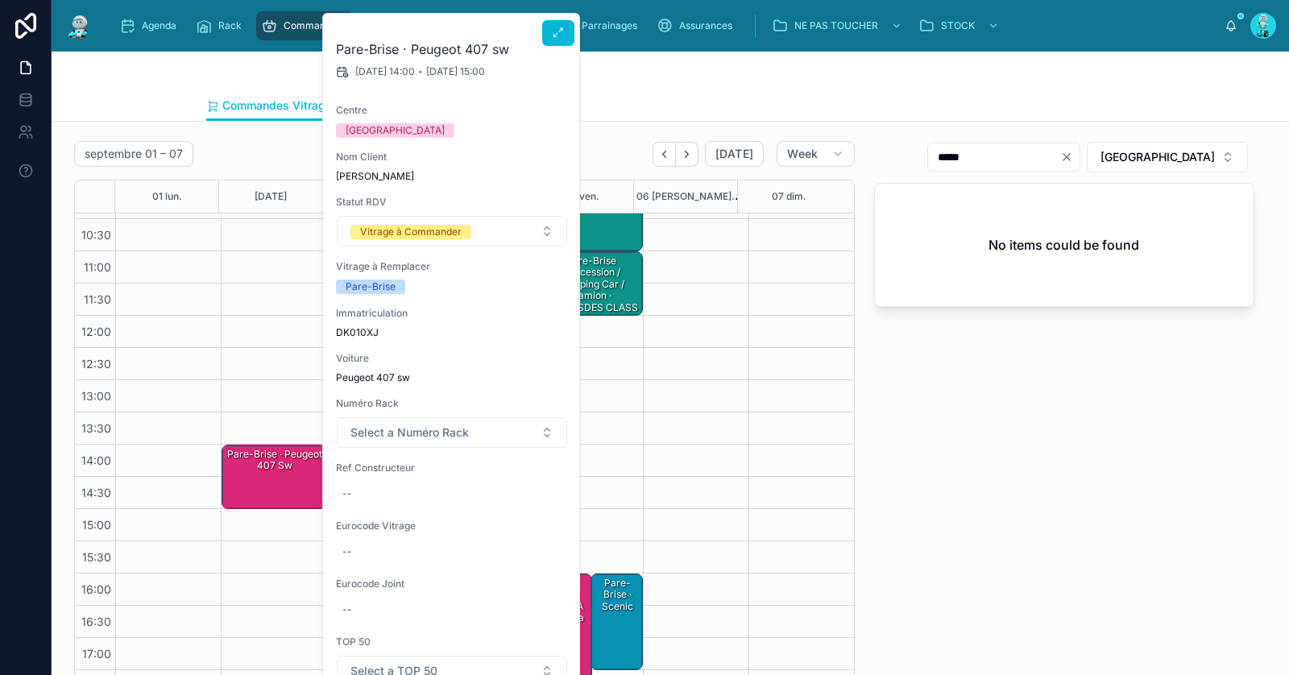
click at [538, 24] on div "Pare-Brise · Peugeot 407 sw 02/09/2025 14:00 - 02/09/2025 15:00 Centre RENNES N…" at bounding box center [452, 450] width 258 height 872
click at [567, 34] on button at bounding box center [558, 33] width 32 height 26
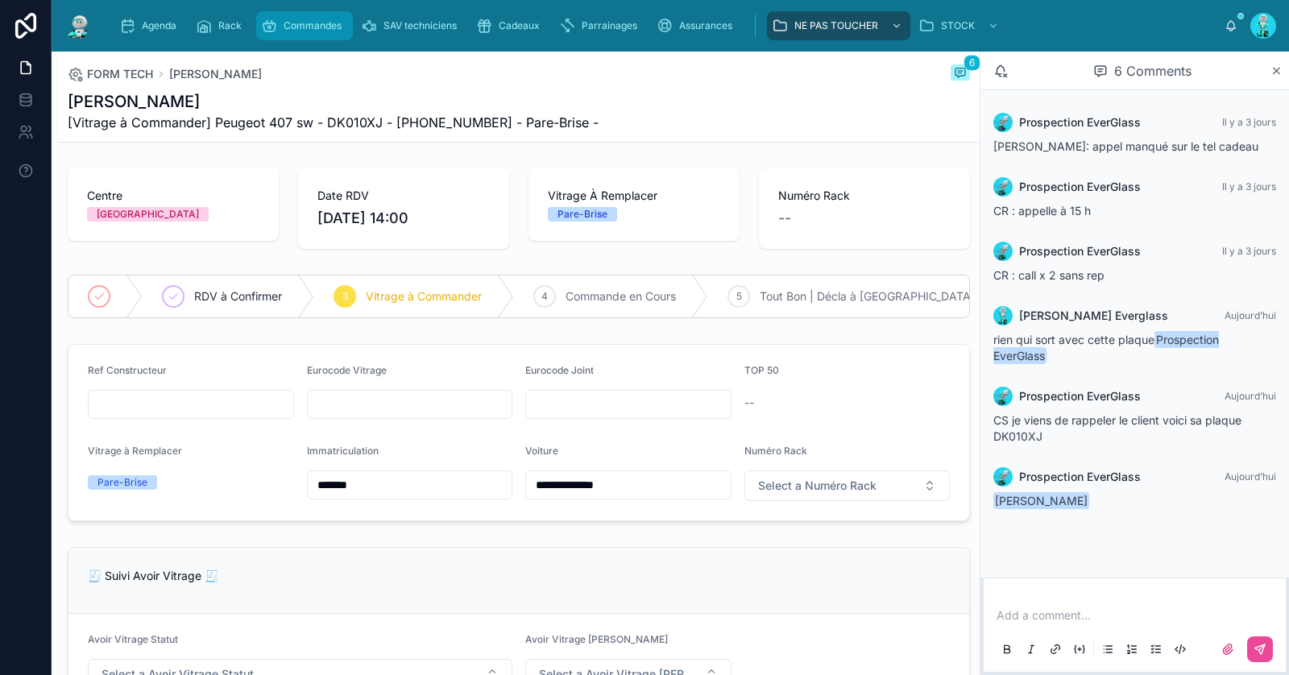
click at [305, 31] on span "Commandes" at bounding box center [313, 25] width 58 height 13
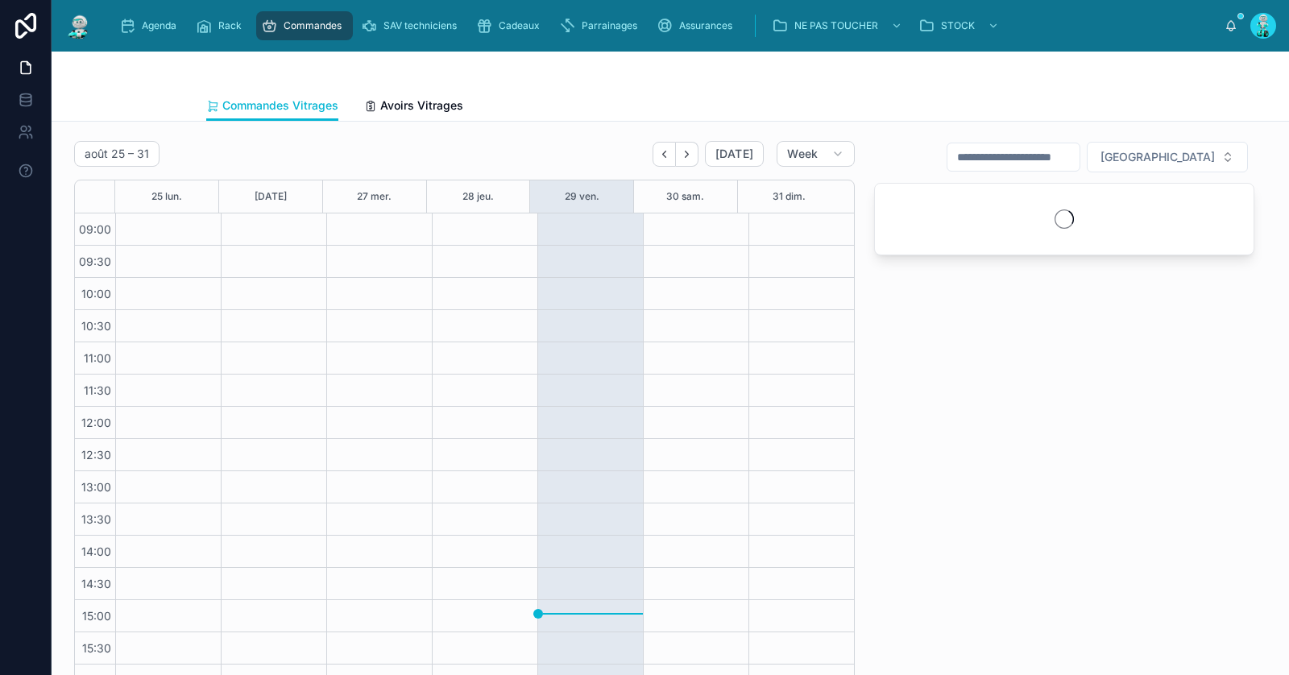
scroll to position [92, 0]
click at [681, 153] on icon "Next" at bounding box center [687, 154] width 12 height 12
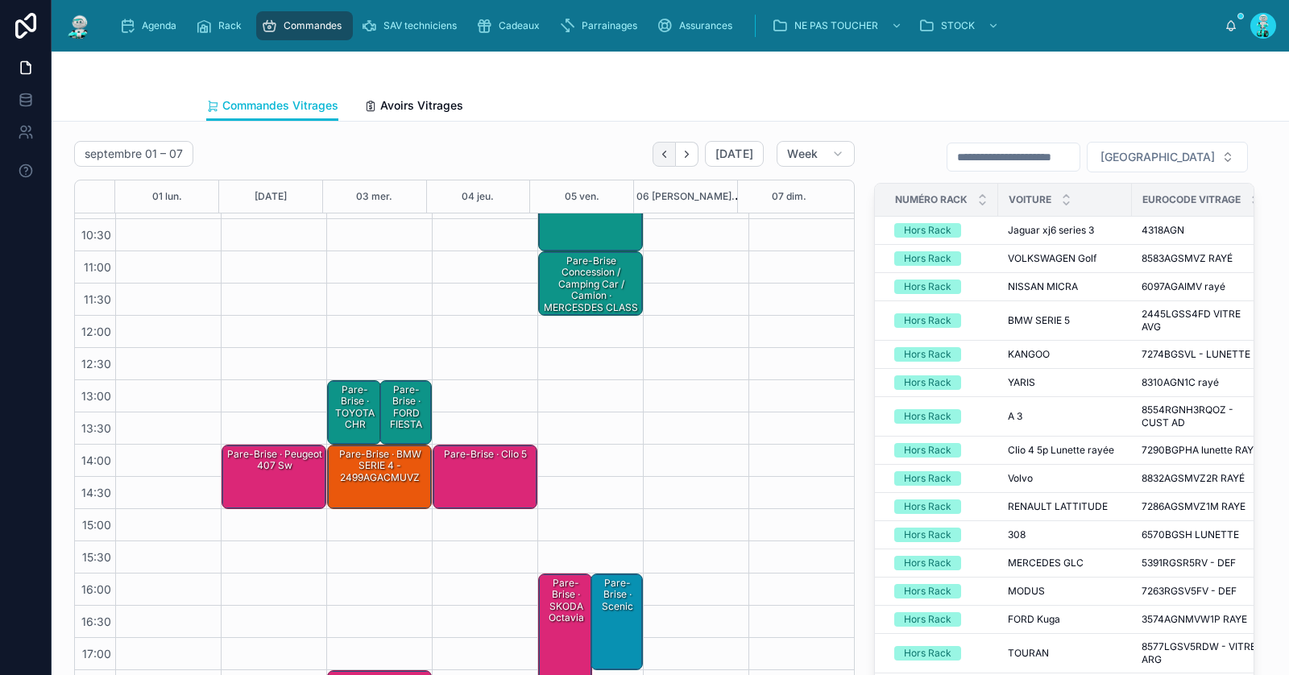
click at [671, 148] on button "Back" at bounding box center [664, 154] width 23 height 25
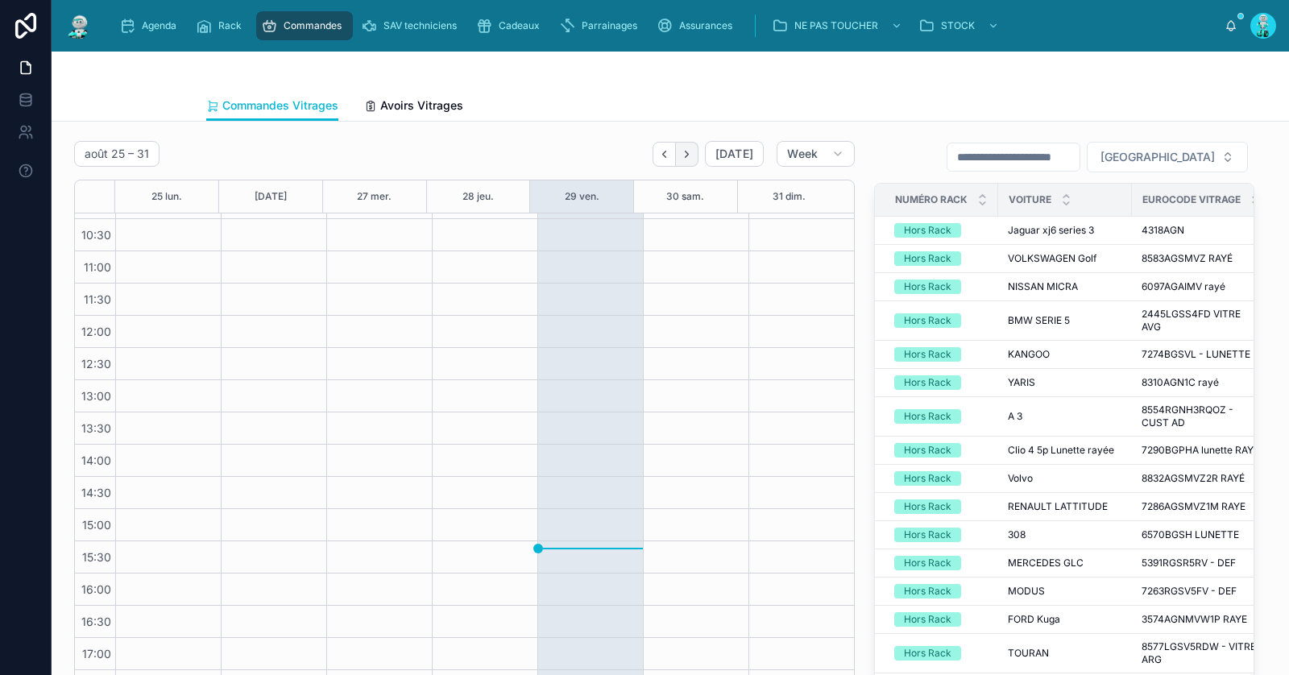
click at [683, 151] on icon "Next" at bounding box center [687, 154] width 12 height 12
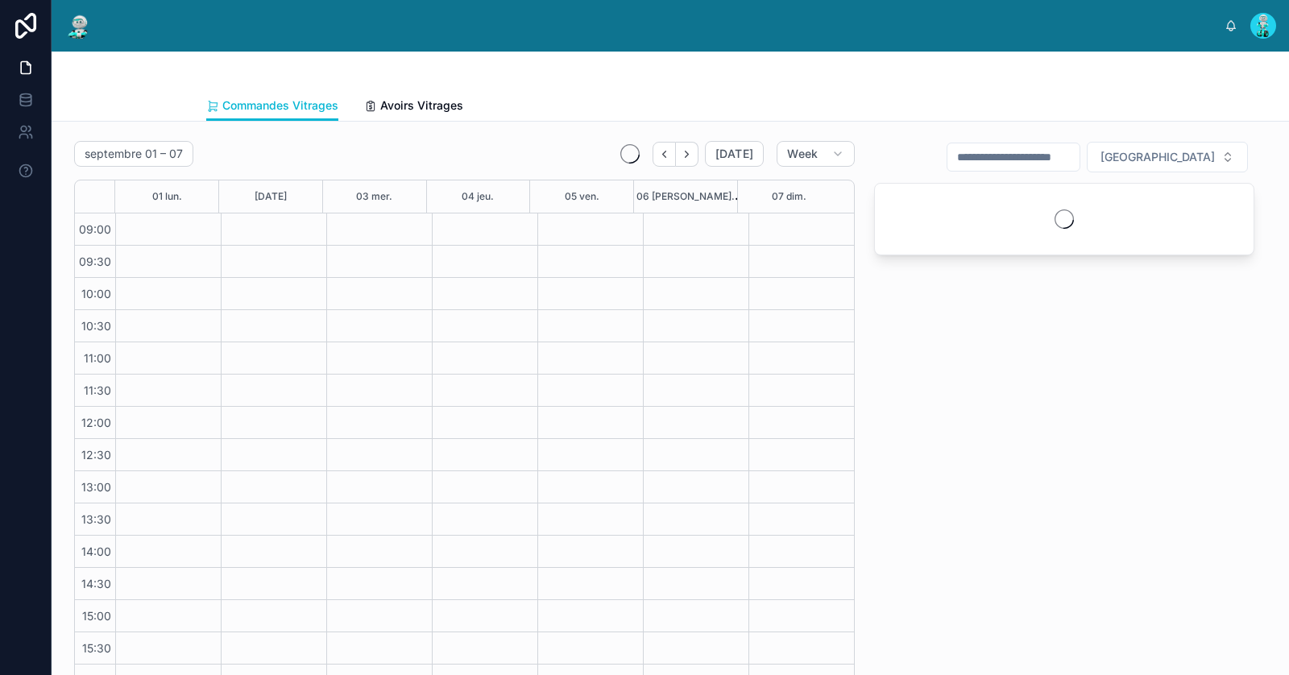
scroll to position [92, 0]
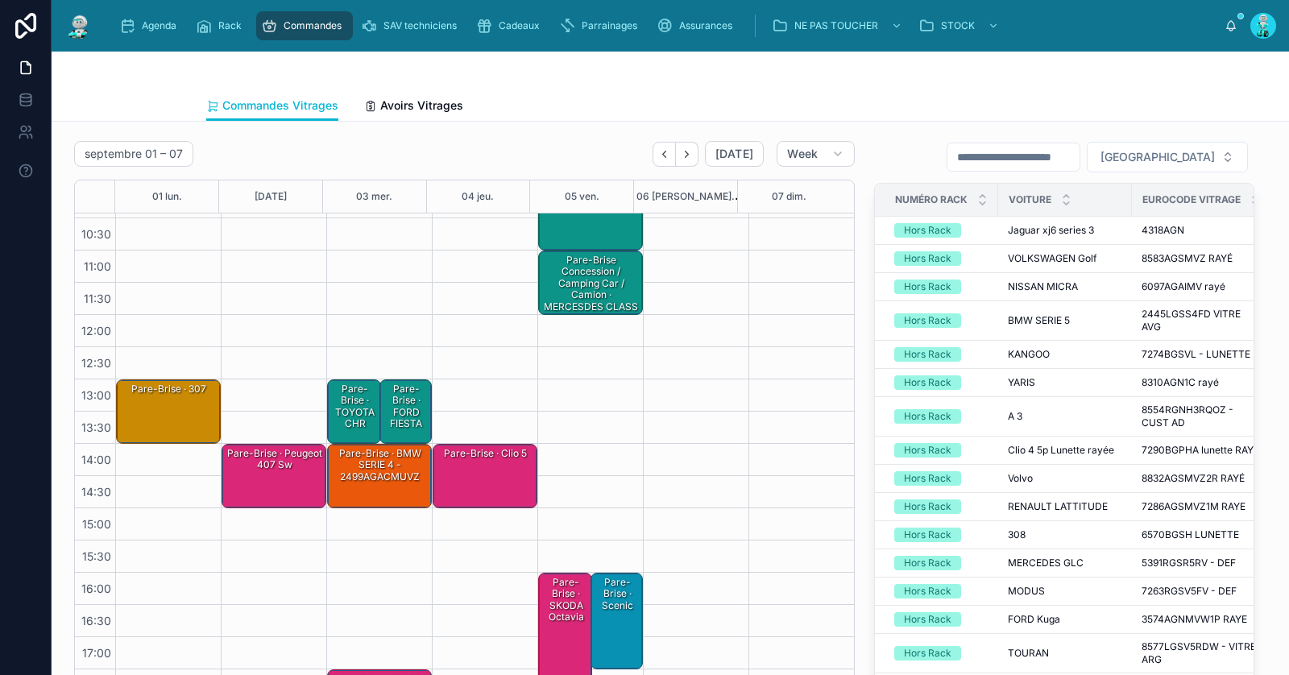
click at [188, 409] on div "Pare-Brise · 307" at bounding box center [169, 411] width 100 height 61
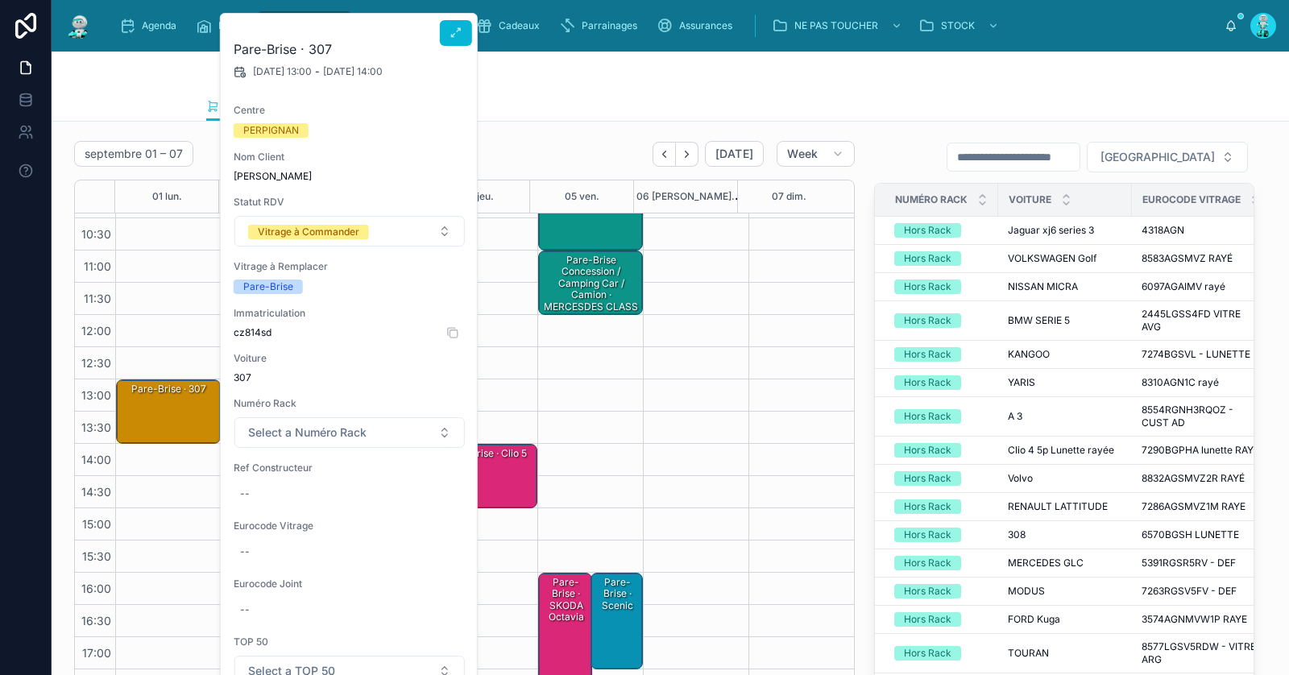
click at [263, 333] on span "cz814sd" at bounding box center [350, 332] width 232 height 13
copy span "cz814sd"
click at [638, 73] on div at bounding box center [670, 71] width 928 height 39
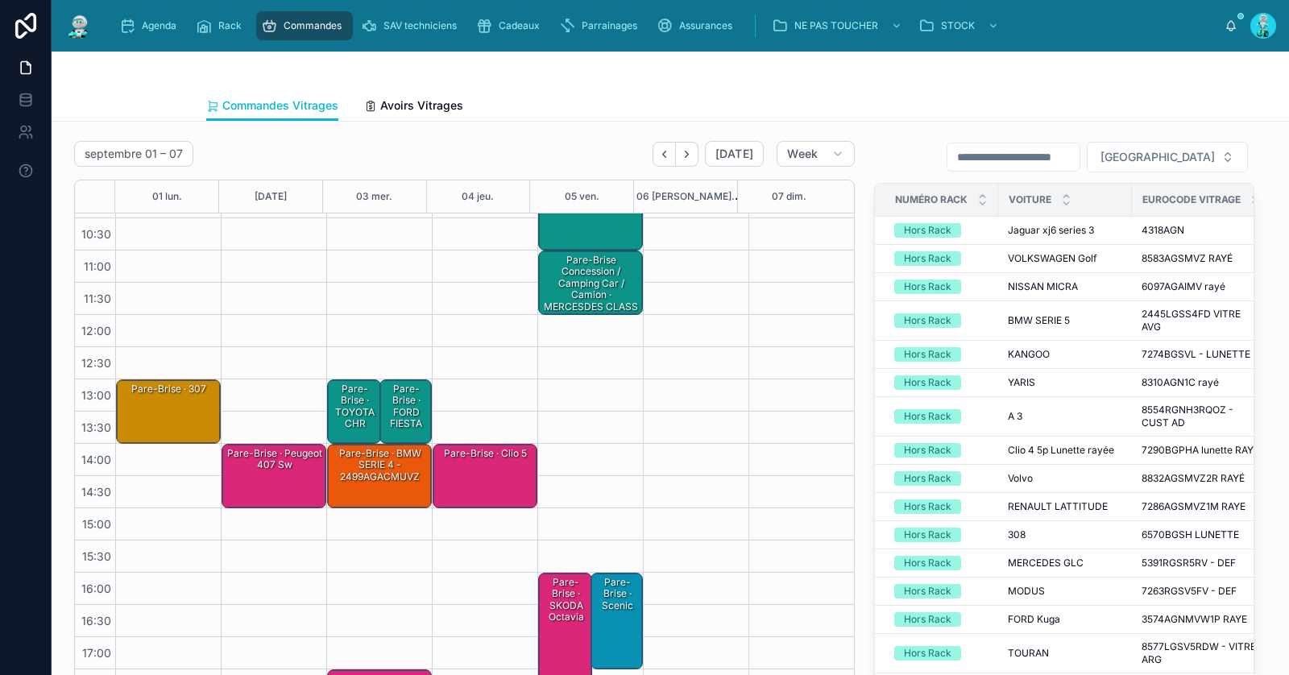
click at [144, 408] on div "Pare-Brise · 307" at bounding box center [169, 411] width 100 height 61
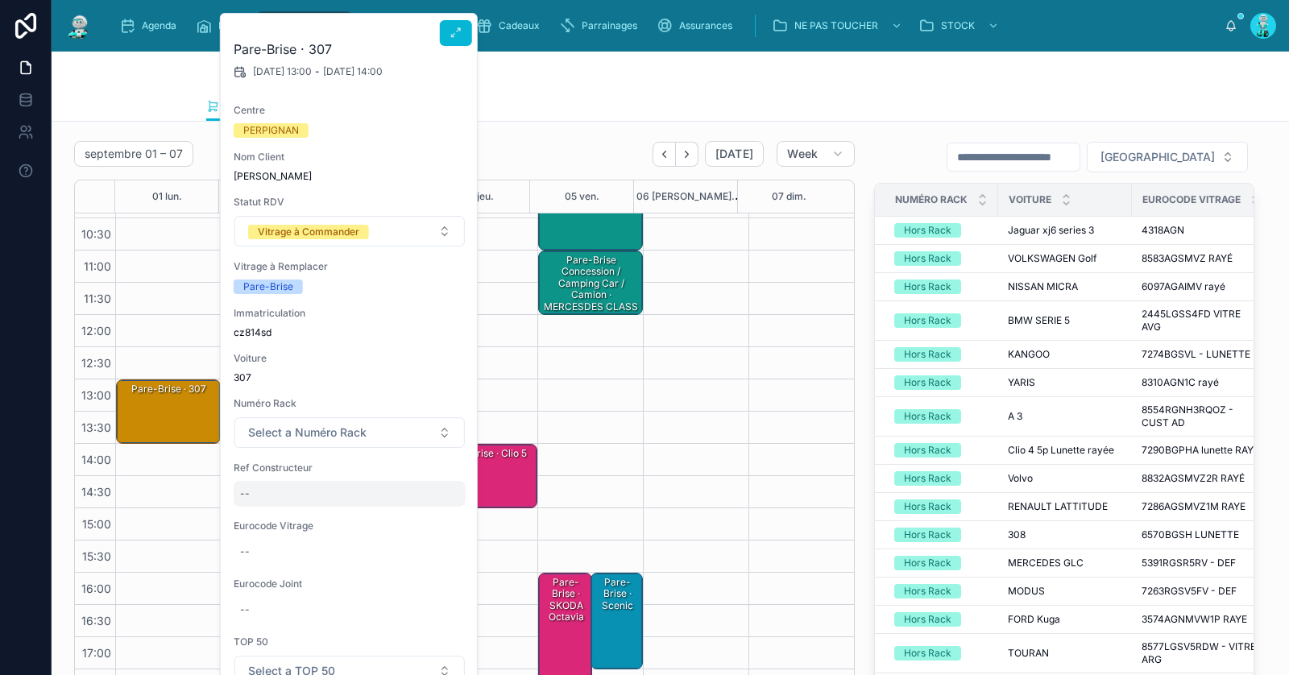
click at [272, 505] on div "--" at bounding box center [350, 494] width 232 height 26
type input "******"
click at [441, 512] on icon "submit" at bounding box center [436, 514] width 13 height 13
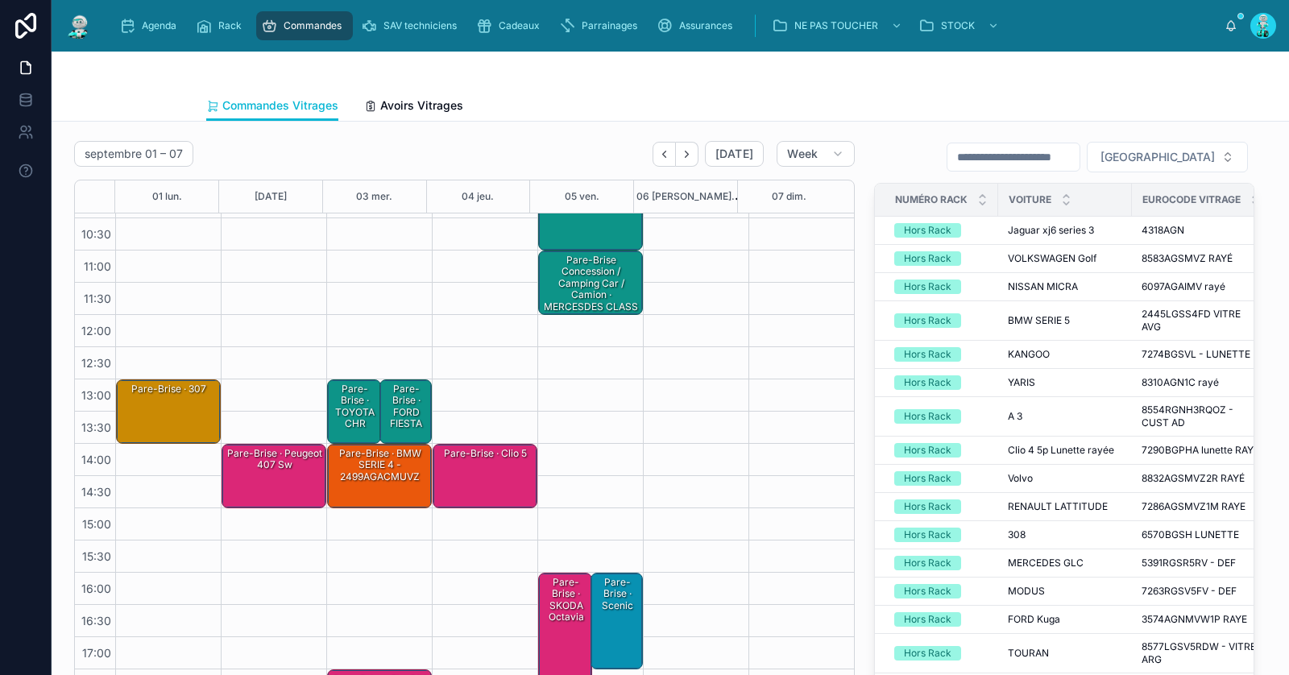
click at [173, 408] on div "Pare-Brise · 307" at bounding box center [169, 411] width 100 height 61
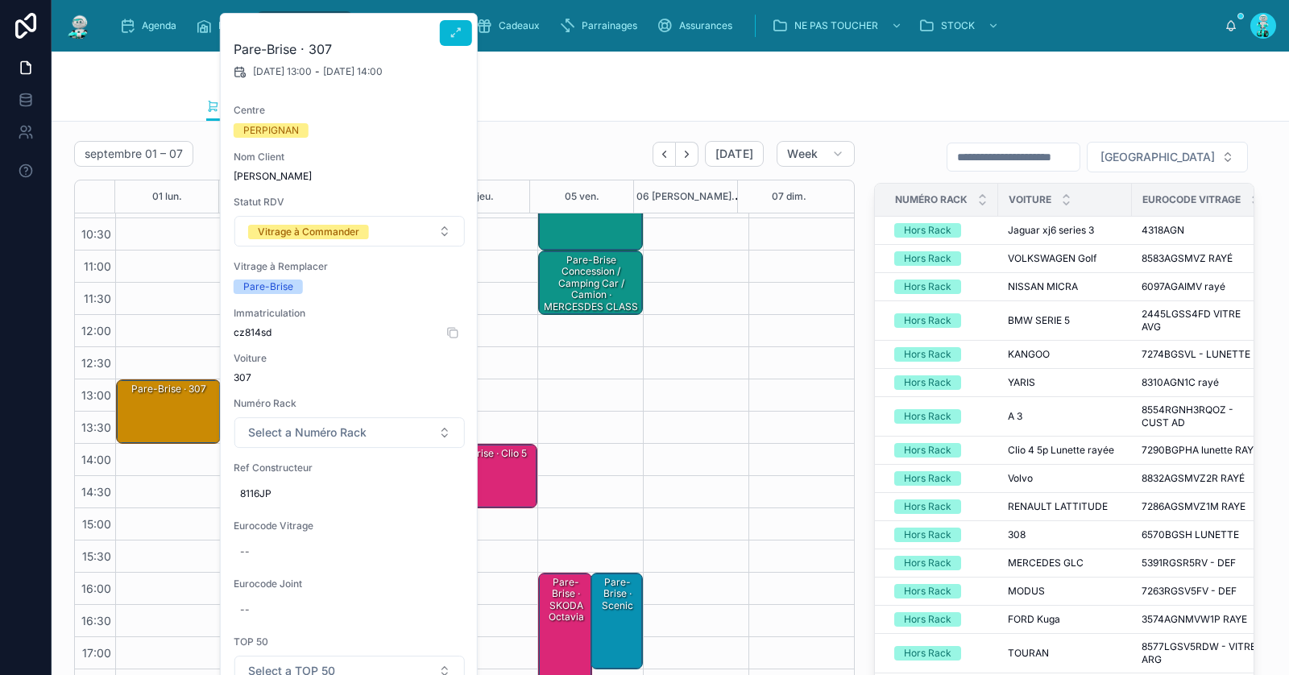
click at [260, 332] on span "cz814sd" at bounding box center [350, 332] width 232 height 13
copy span "cz814sd"
click at [1190, 160] on span "Filter Centre" at bounding box center [1158, 157] width 114 height 16
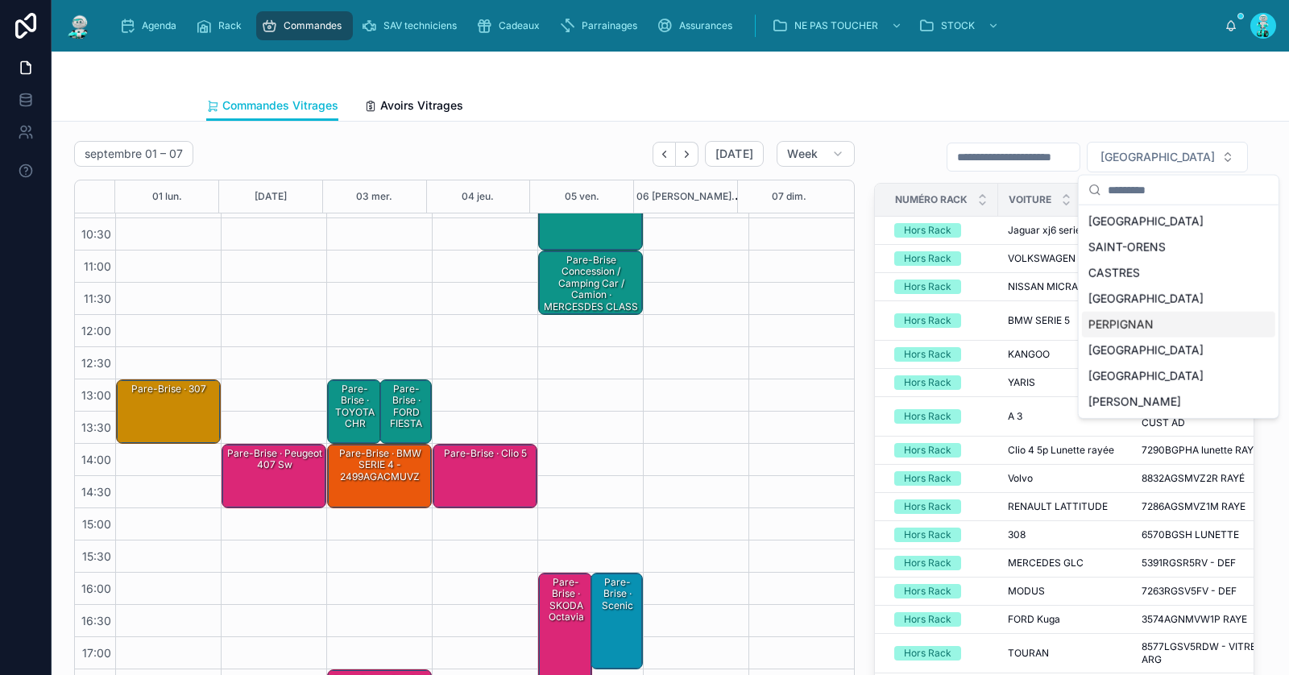
drag, startPoint x: 1132, startPoint y: 322, endPoint x: 1129, endPoint y: 253, distance: 68.6
click at [1131, 317] on div "PERPIGNAN" at bounding box center [1178, 325] width 193 height 26
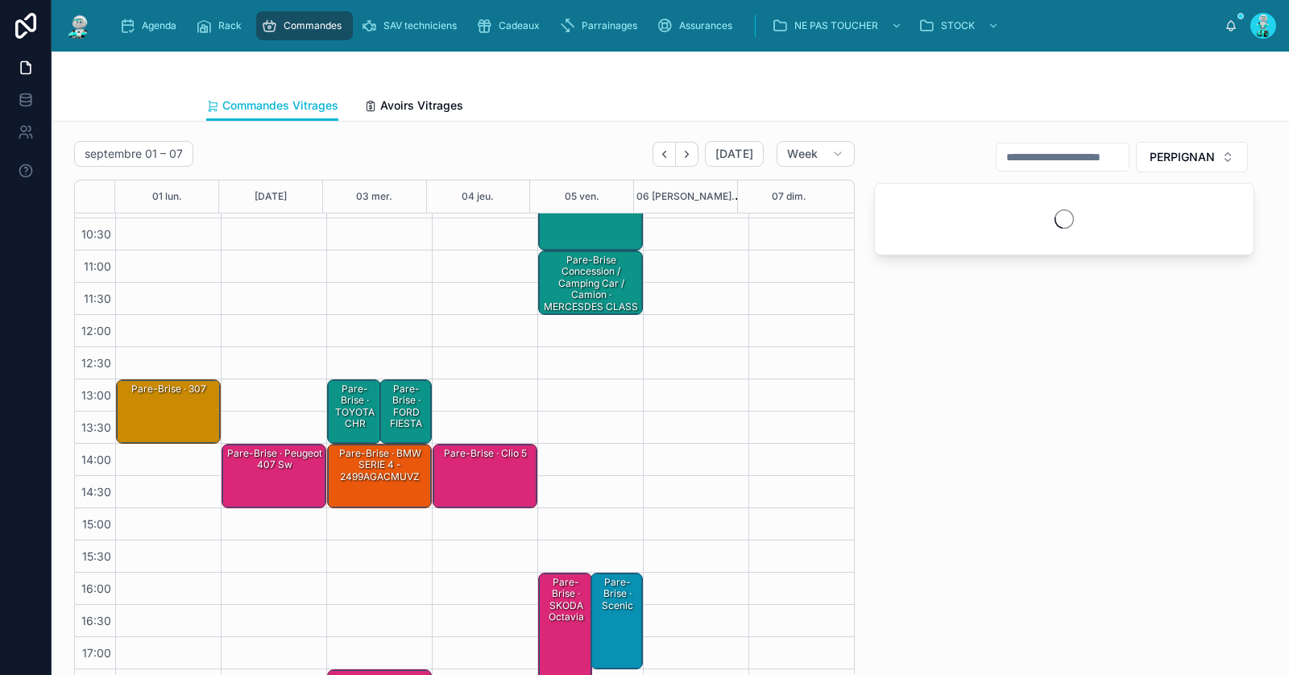
click at [1080, 156] on input "text" at bounding box center [1063, 157] width 132 height 23
paste input "**********"
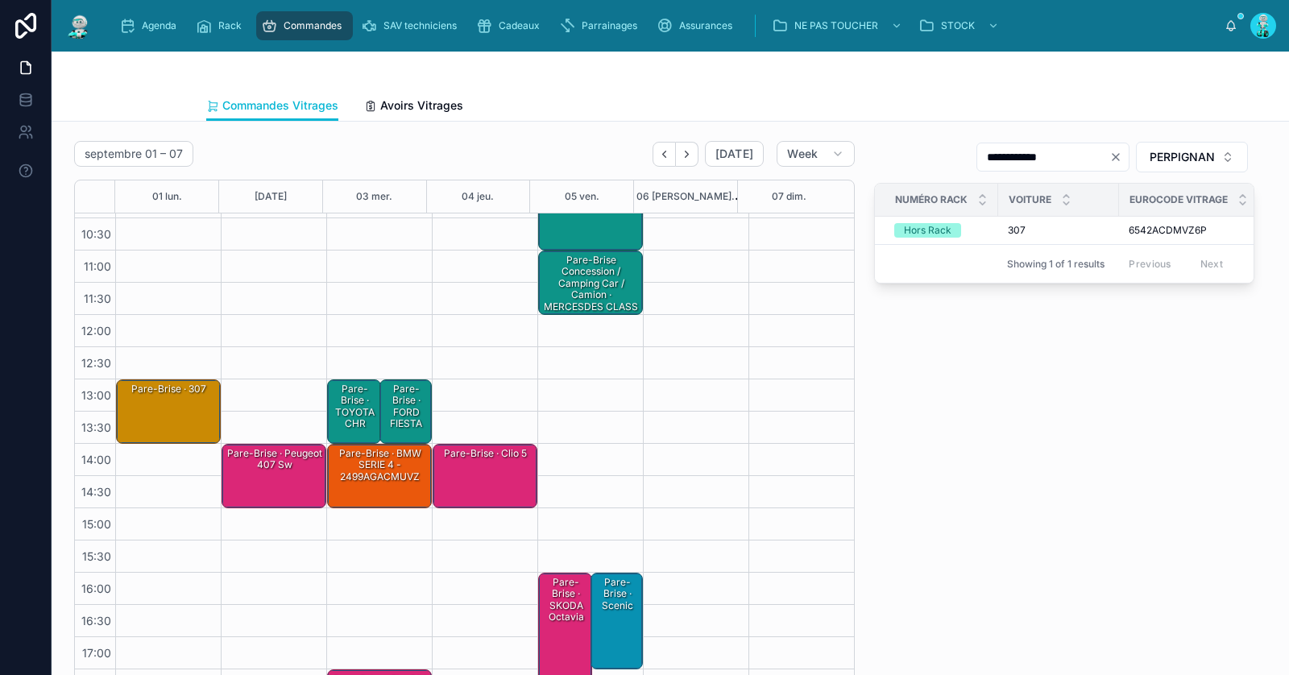
type input "**********"
click at [132, 413] on div "Pare-Brise · 307" at bounding box center [169, 411] width 100 height 61
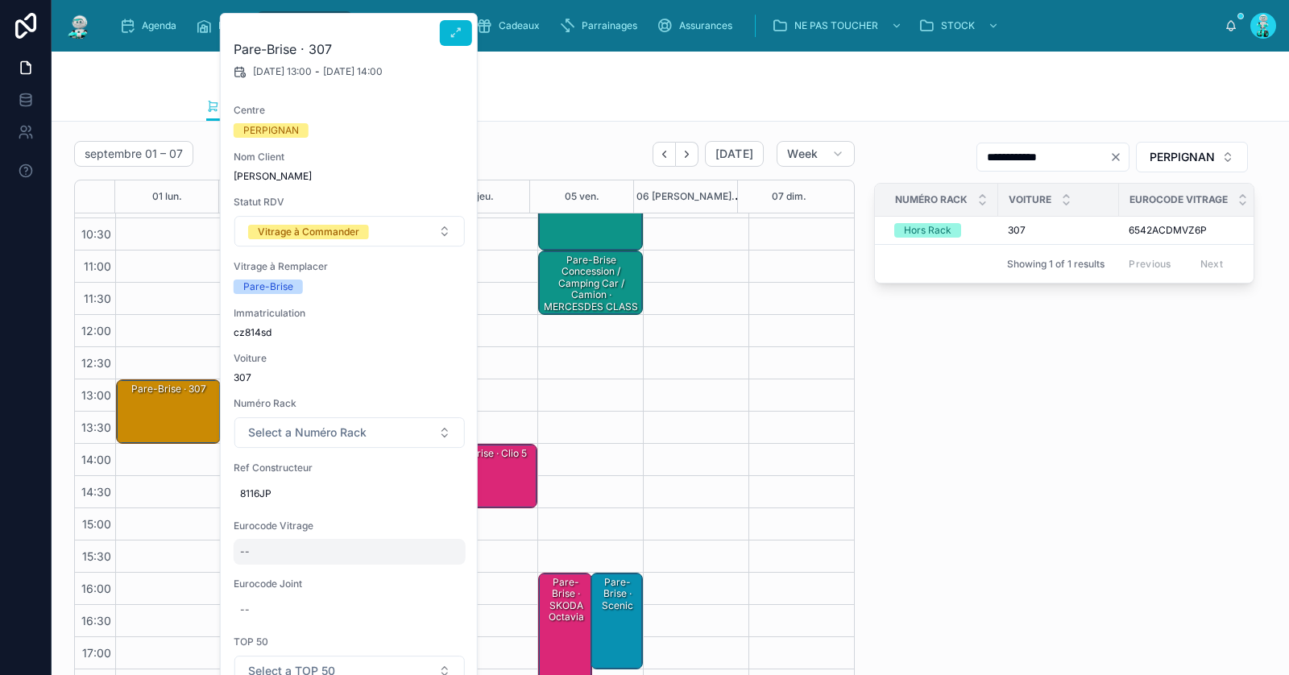
click at [281, 546] on div "--" at bounding box center [350, 552] width 232 height 26
type input "**********"
click at [441, 571] on icon "submit" at bounding box center [436, 572] width 13 height 13
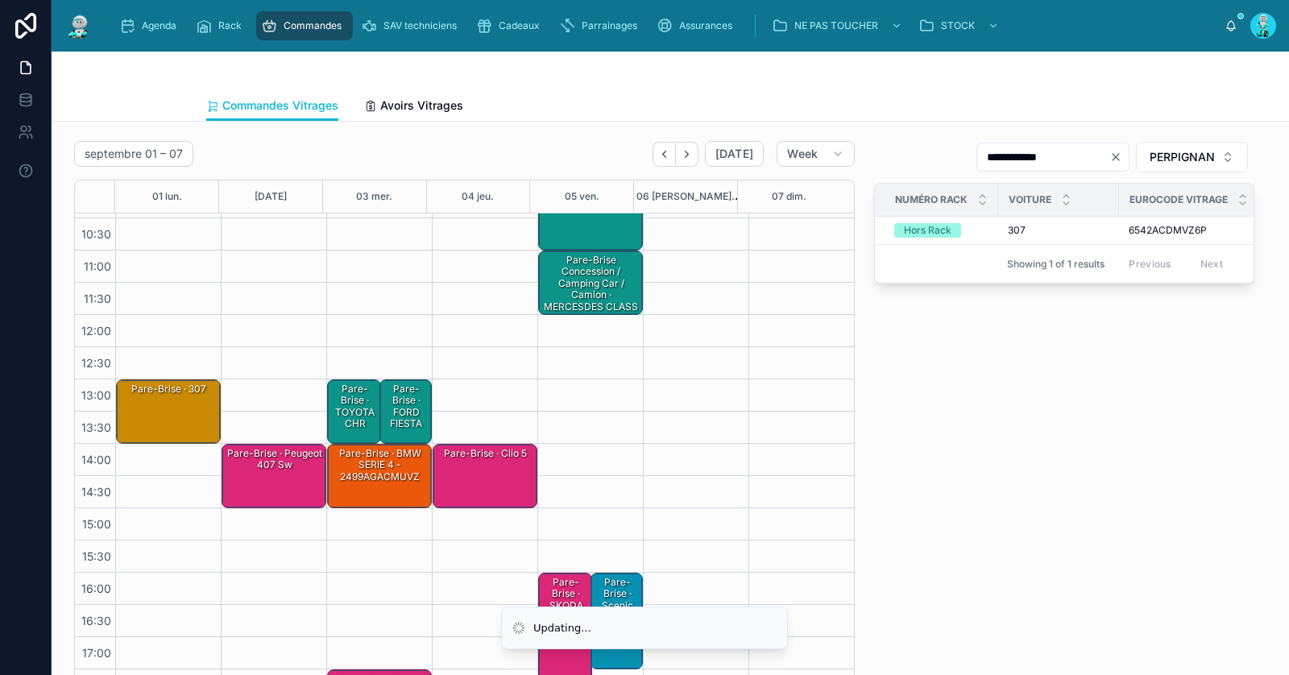
click at [144, 399] on div "Pare-Brise · 307" at bounding box center [169, 411] width 100 height 61
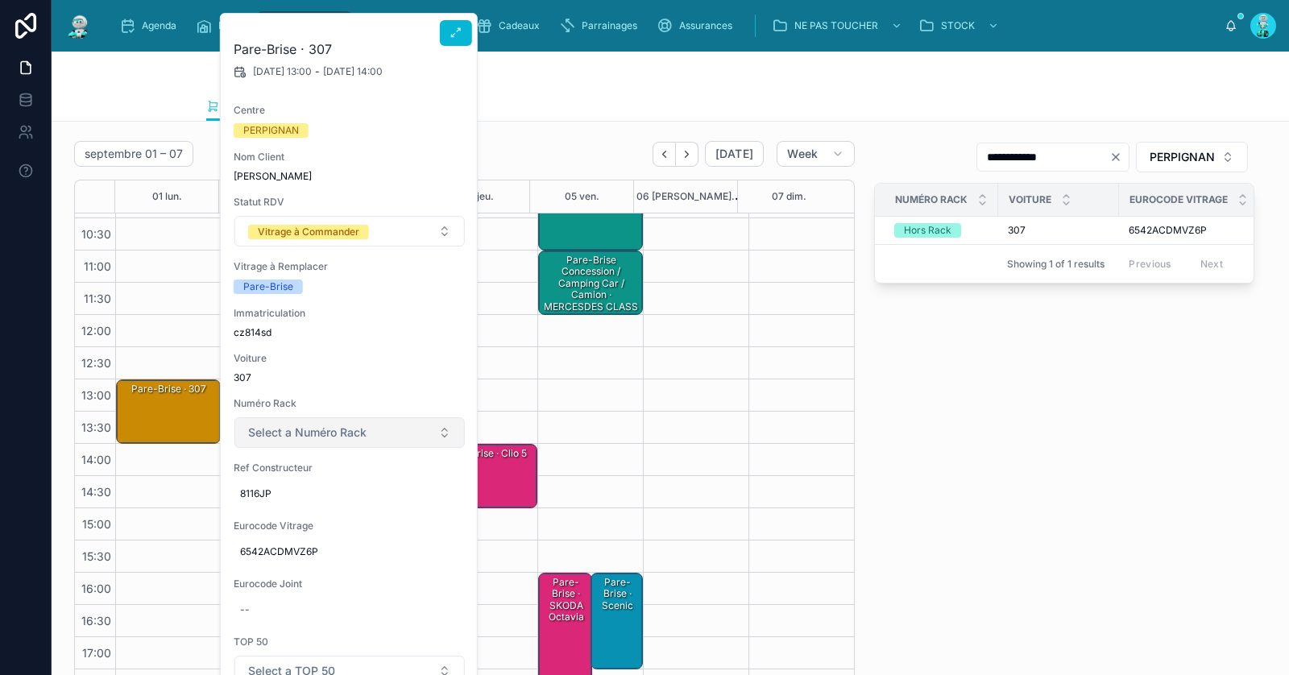
click at [280, 419] on button "Select a Numéro Rack" at bounding box center [350, 432] width 230 height 31
type input "**"
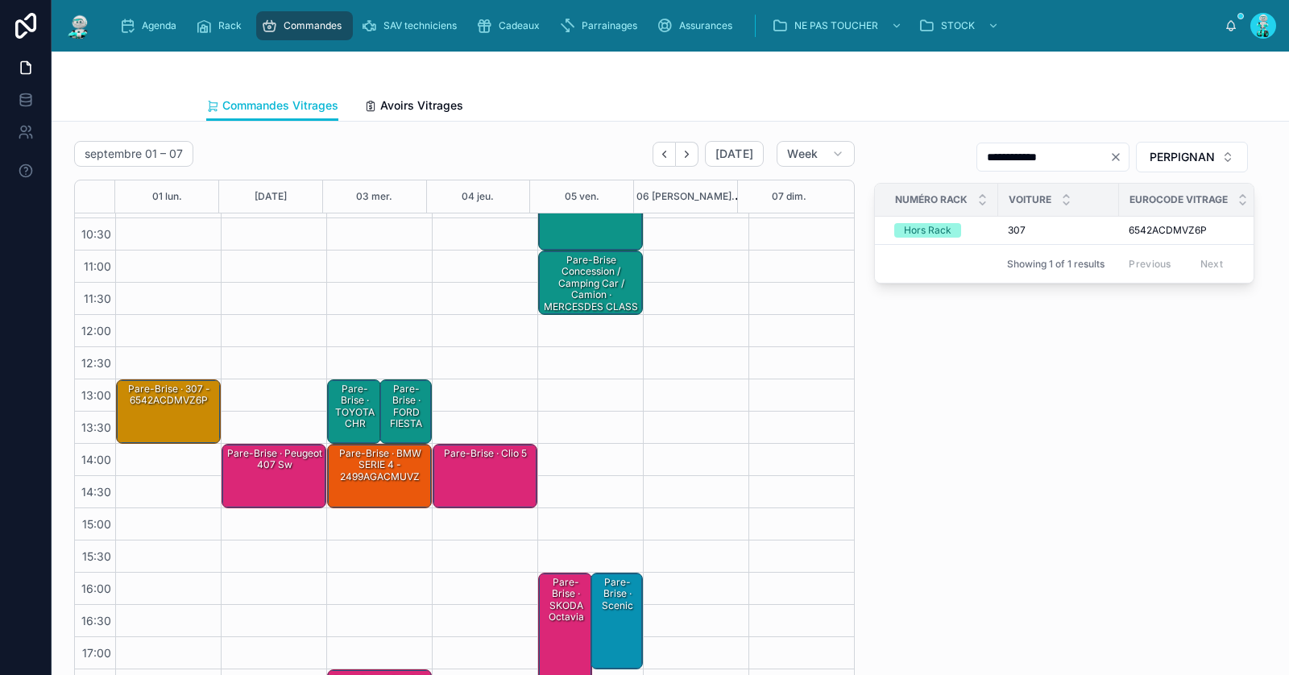
click at [186, 382] on div "Pare-Brise · 307 - 6542ACDMVZ6P" at bounding box center [169, 395] width 100 height 27
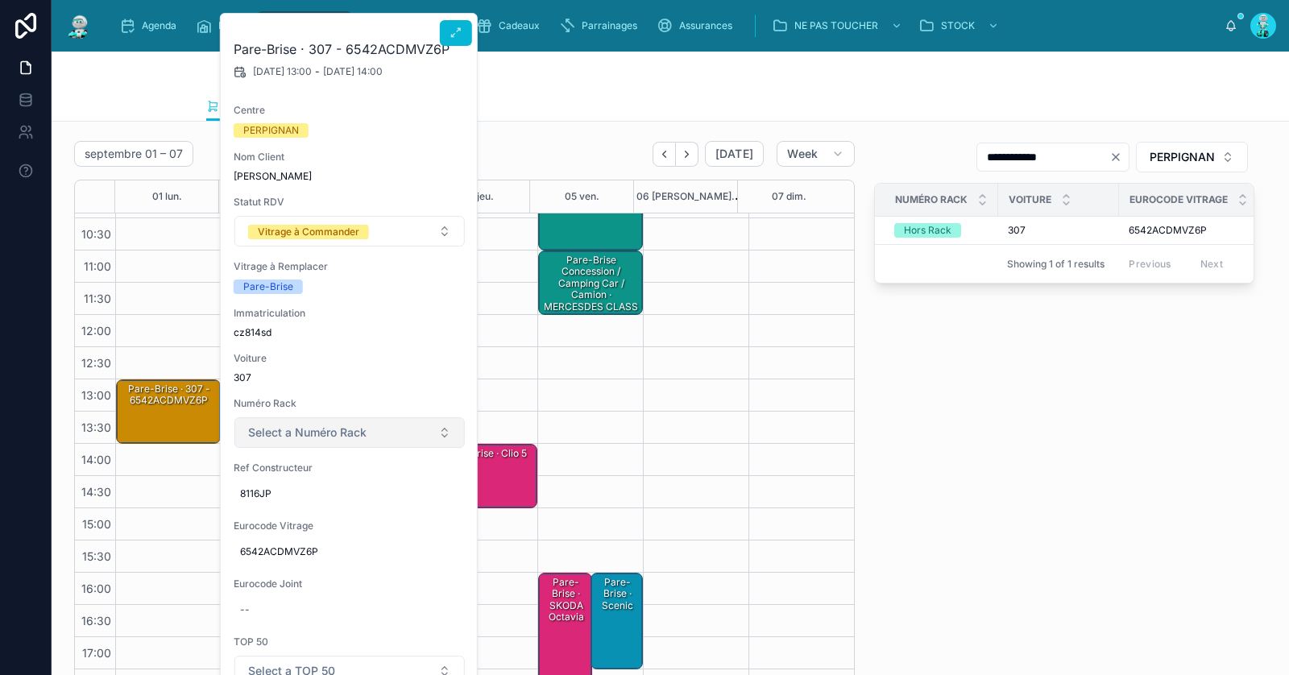
click at [312, 433] on span "Select a Numéro Rack" at bounding box center [307, 433] width 118 height 16
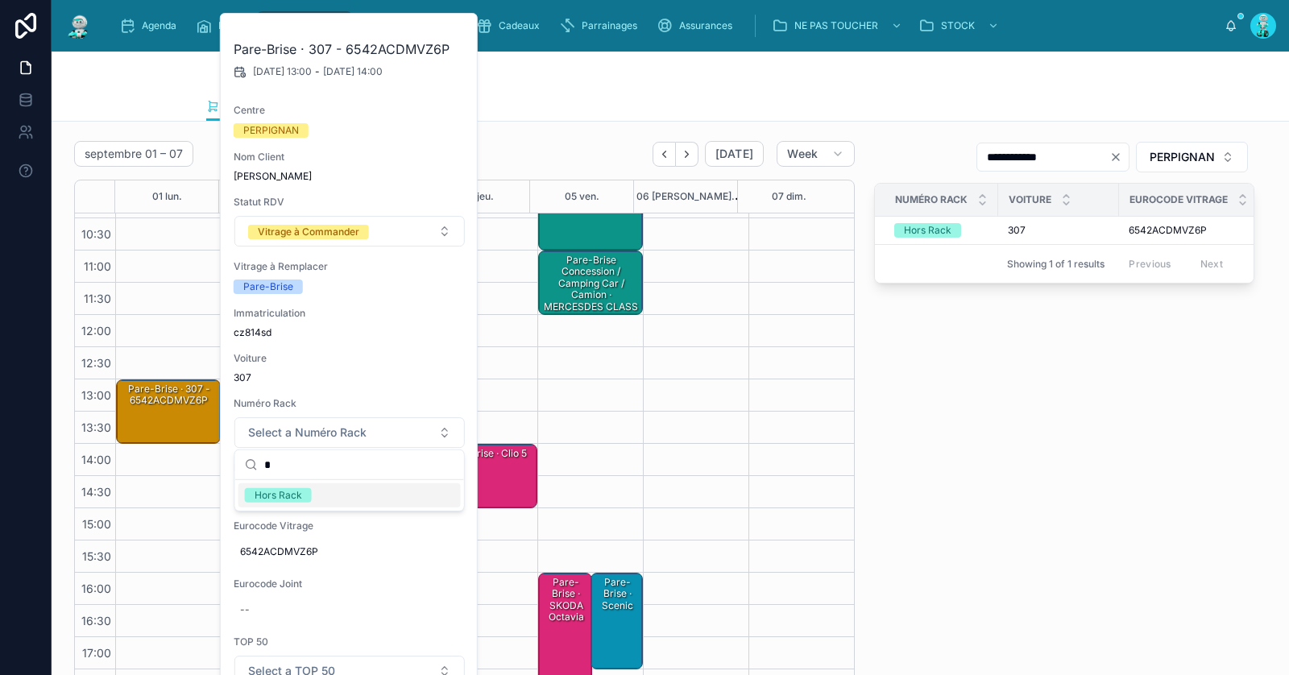
type input "*"
click at [321, 493] on div "Hors Rack" at bounding box center [350, 496] width 222 height 24
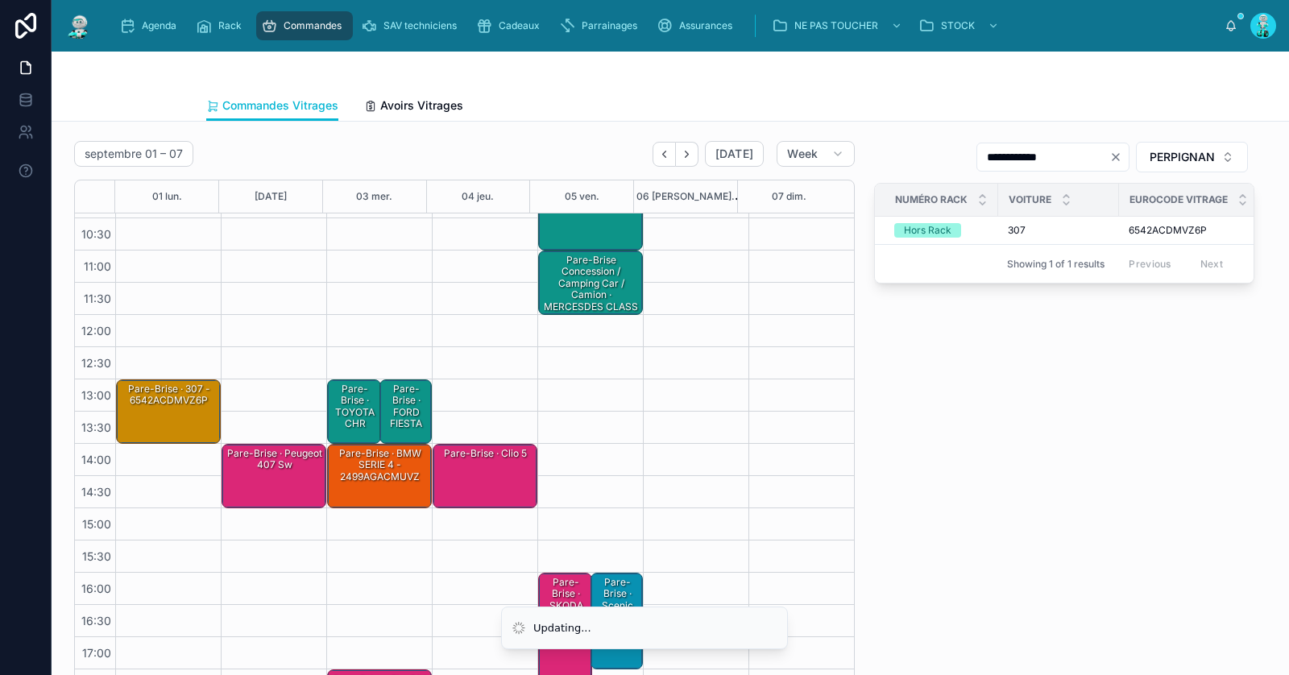
click at [169, 396] on div "Pare-Brise · 307 - 6542ACDMVZ6P" at bounding box center [169, 395] width 100 height 27
click at [160, 416] on div "Pare-Brise · 307 - 6542ACDMVZ6P" at bounding box center [169, 411] width 100 height 61
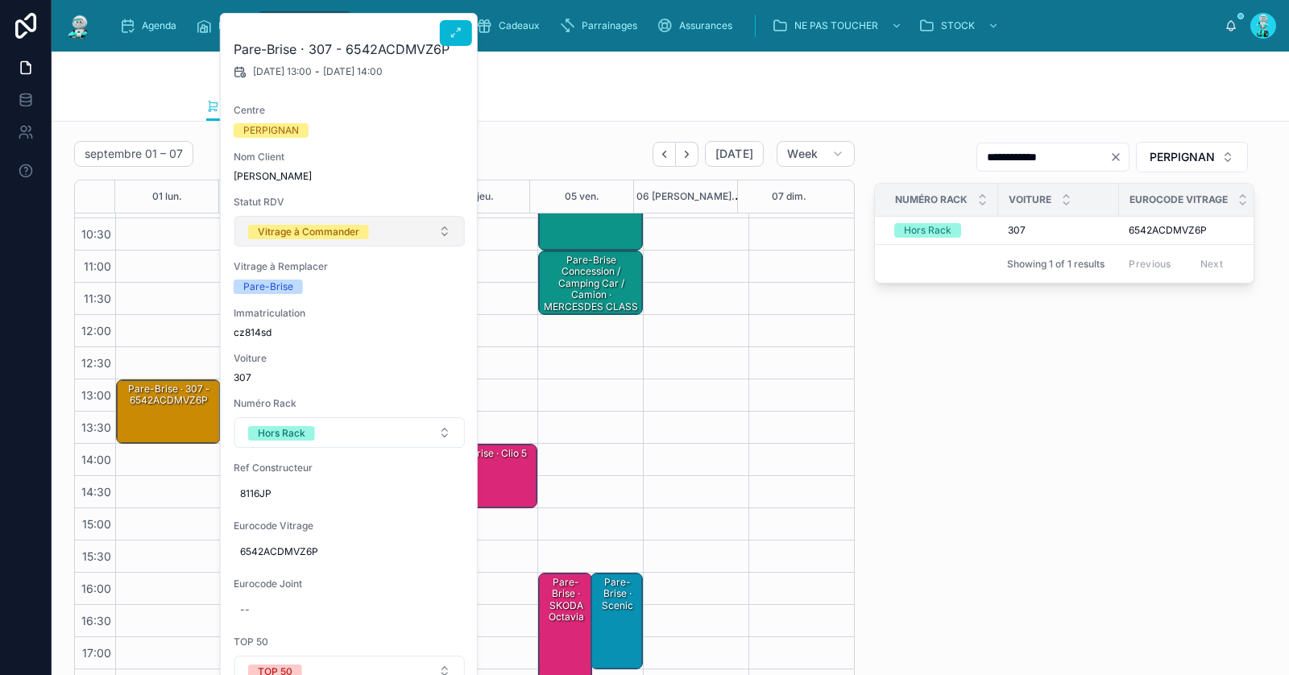
click at [331, 235] on div "Vitrage à Commander" at bounding box center [309, 232] width 102 height 15
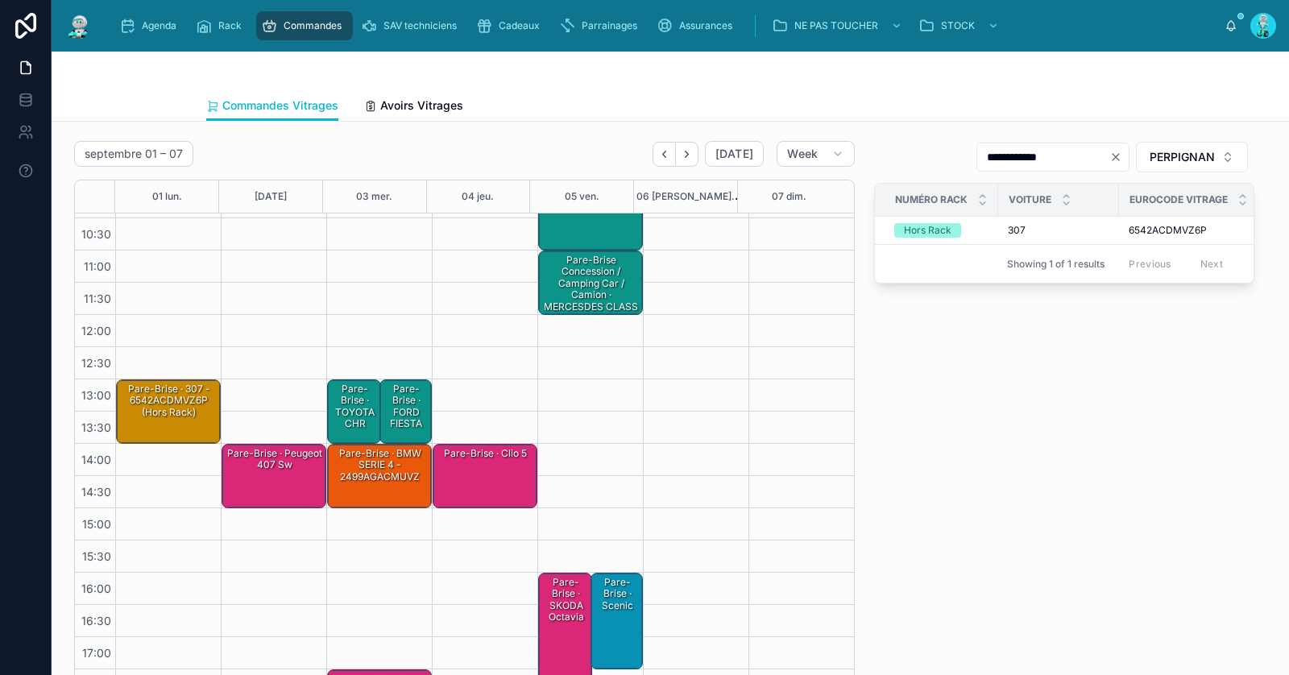
click at [171, 428] on div "Pare-Brise · 307 - 6542ACDMVZ6P (Hors Rack)" at bounding box center [169, 411] width 100 height 61
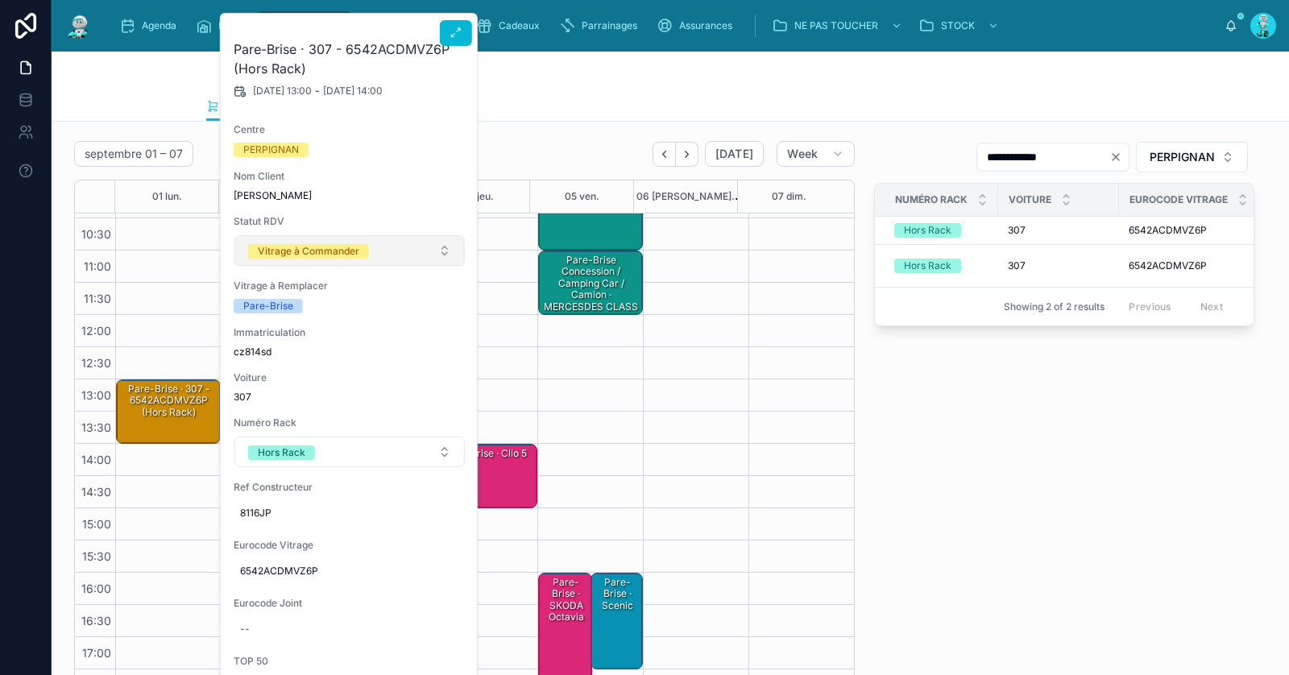
drag, startPoint x: 363, startPoint y: 241, endPoint x: 362, endPoint y: 264, distance: 22.6
click at [363, 243] on span "Vitrage à Commander" at bounding box center [308, 251] width 121 height 16
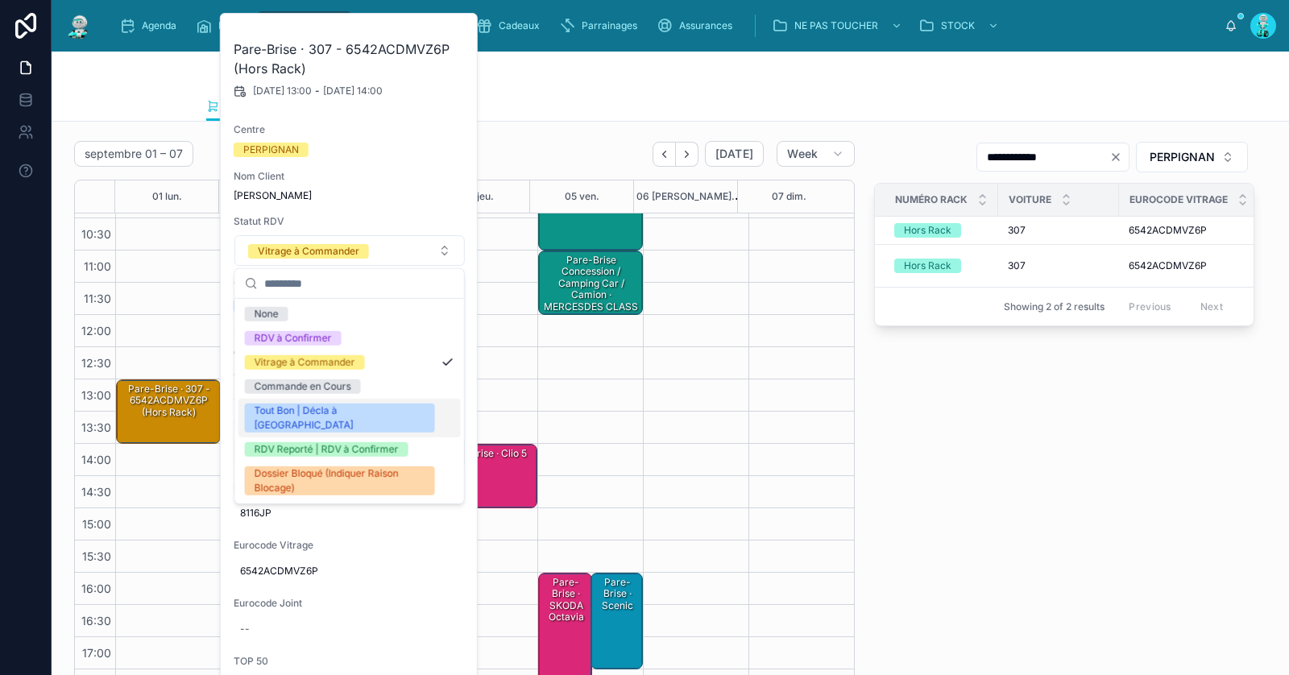
click at [302, 412] on div "Tout Bon | Décla à [GEOGRAPHIC_DATA]" at bounding box center [340, 418] width 171 height 29
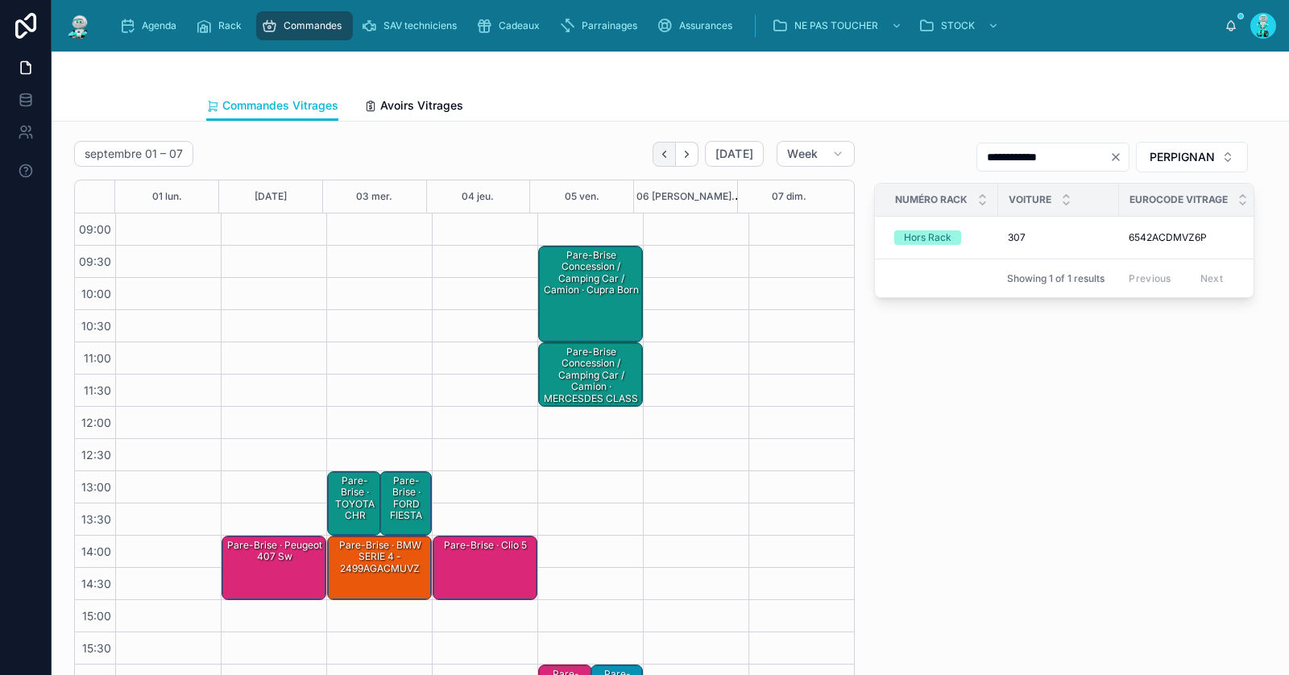
click at [659, 153] on icon "Back" at bounding box center [664, 154] width 12 height 12
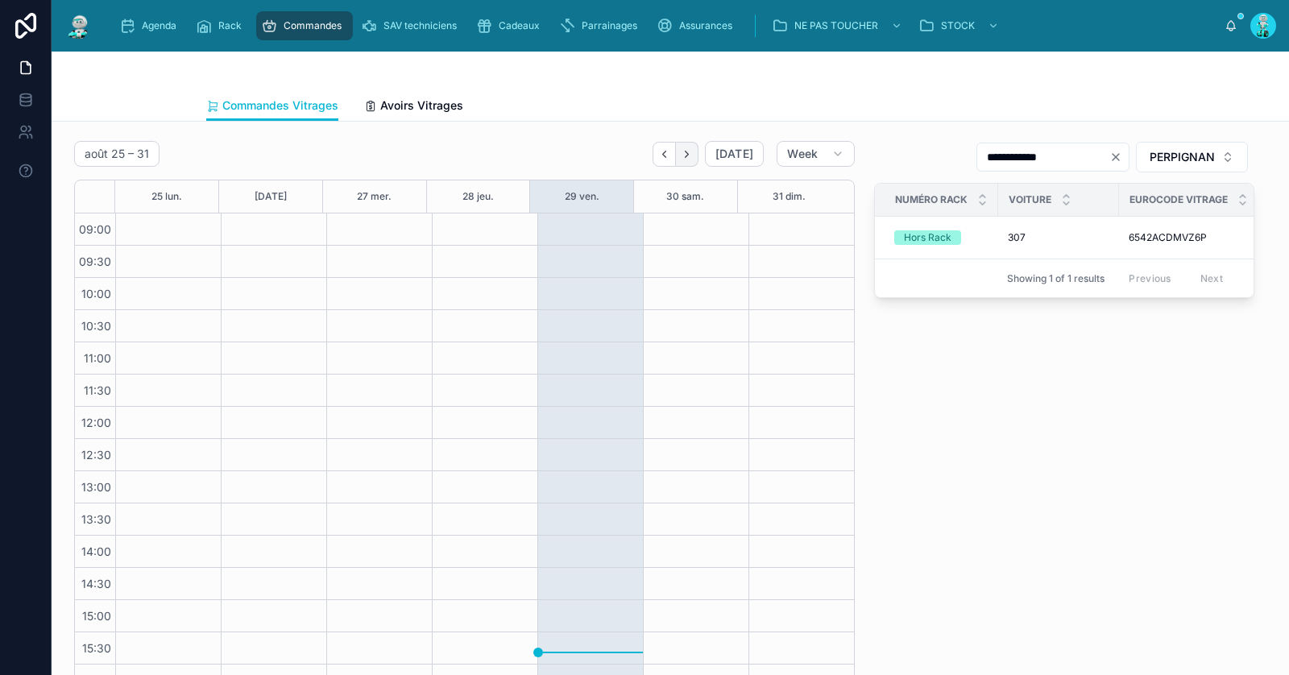
click at [690, 160] on button "Next" at bounding box center [687, 154] width 23 height 25
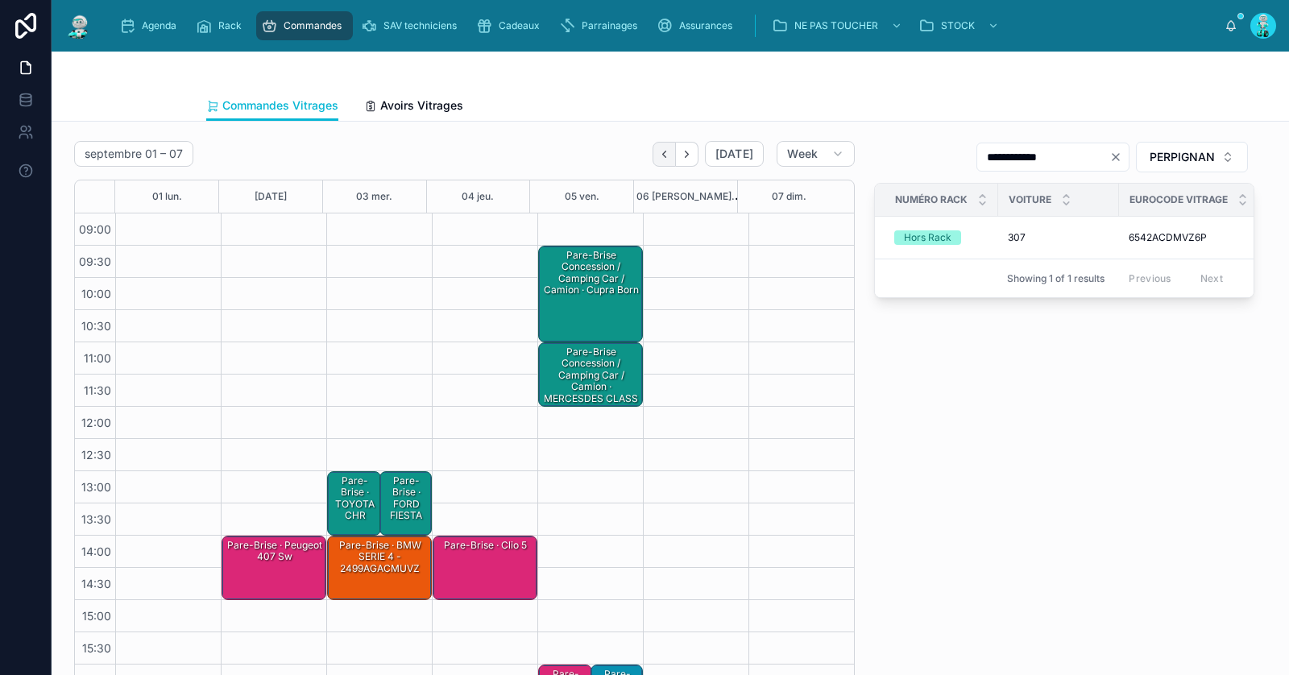
click at [660, 157] on icon "Back" at bounding box center [664, 154] width 12 height 12
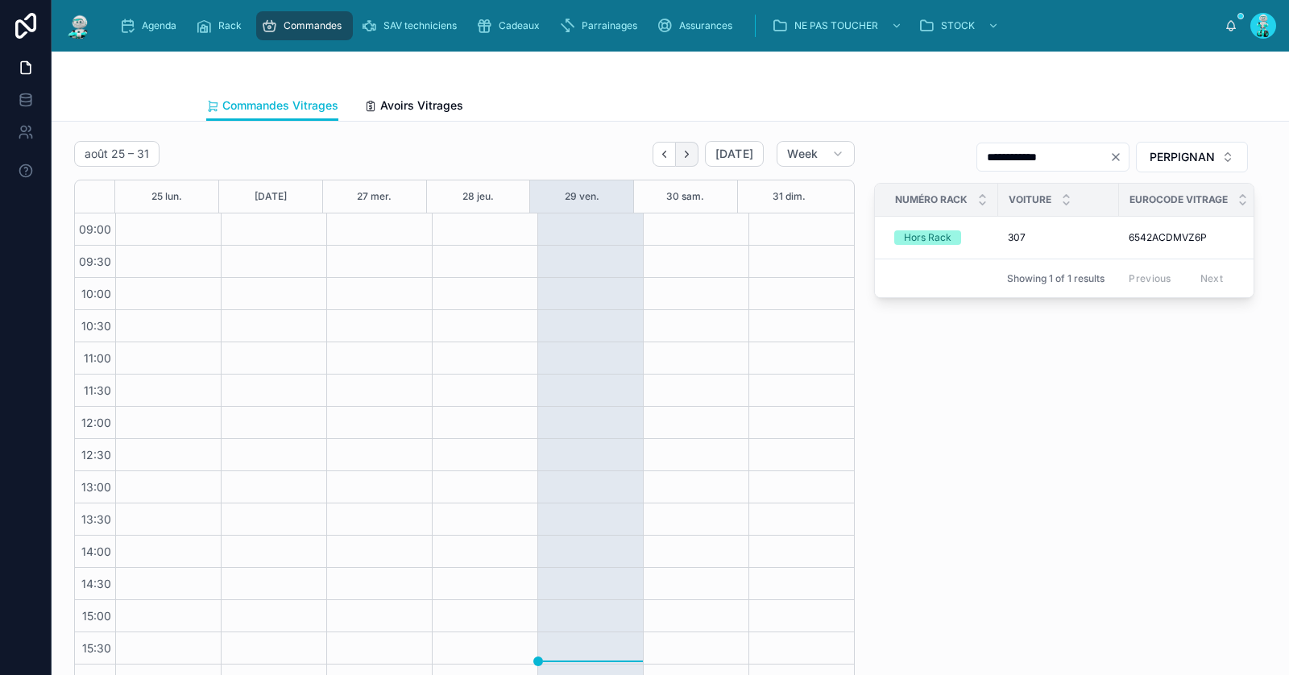
click at [684, 156] on icon "Next" at bounding box center [687, 154] width 12 height 12
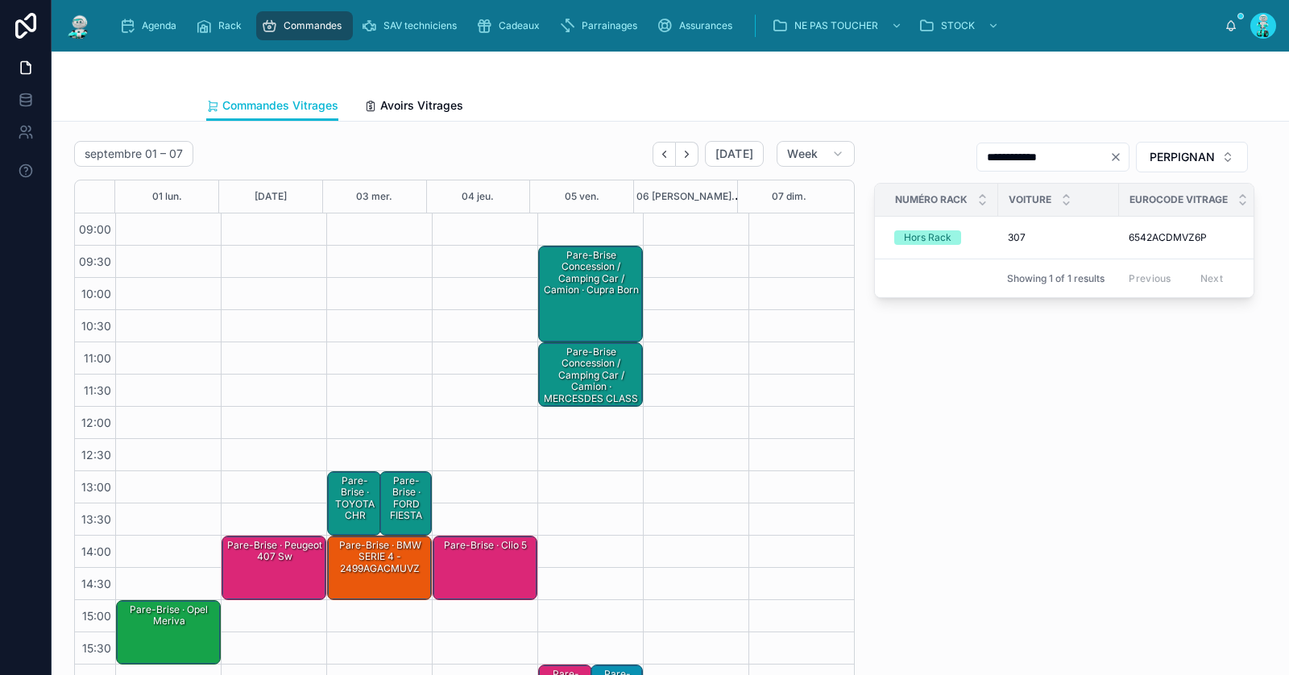
scroll to position [91, 0]
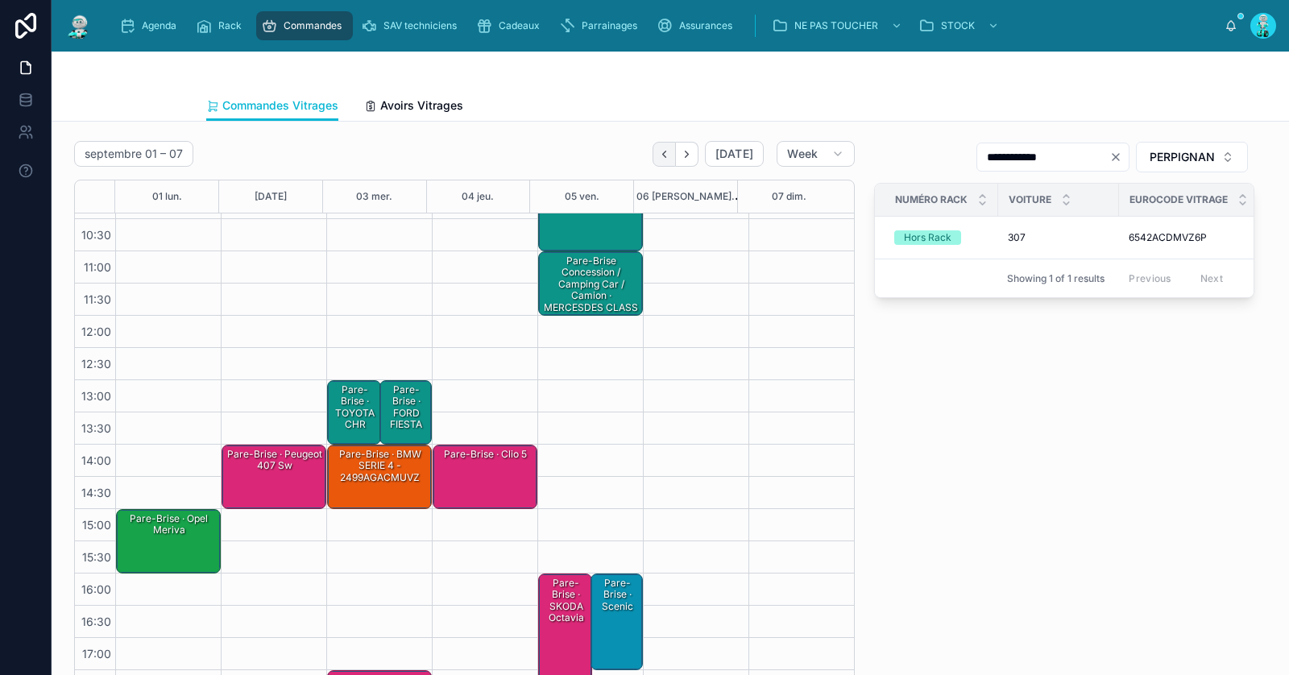
click at [660, 156] on icon "Back" at bounding box center [664, 154] width 12 height 12
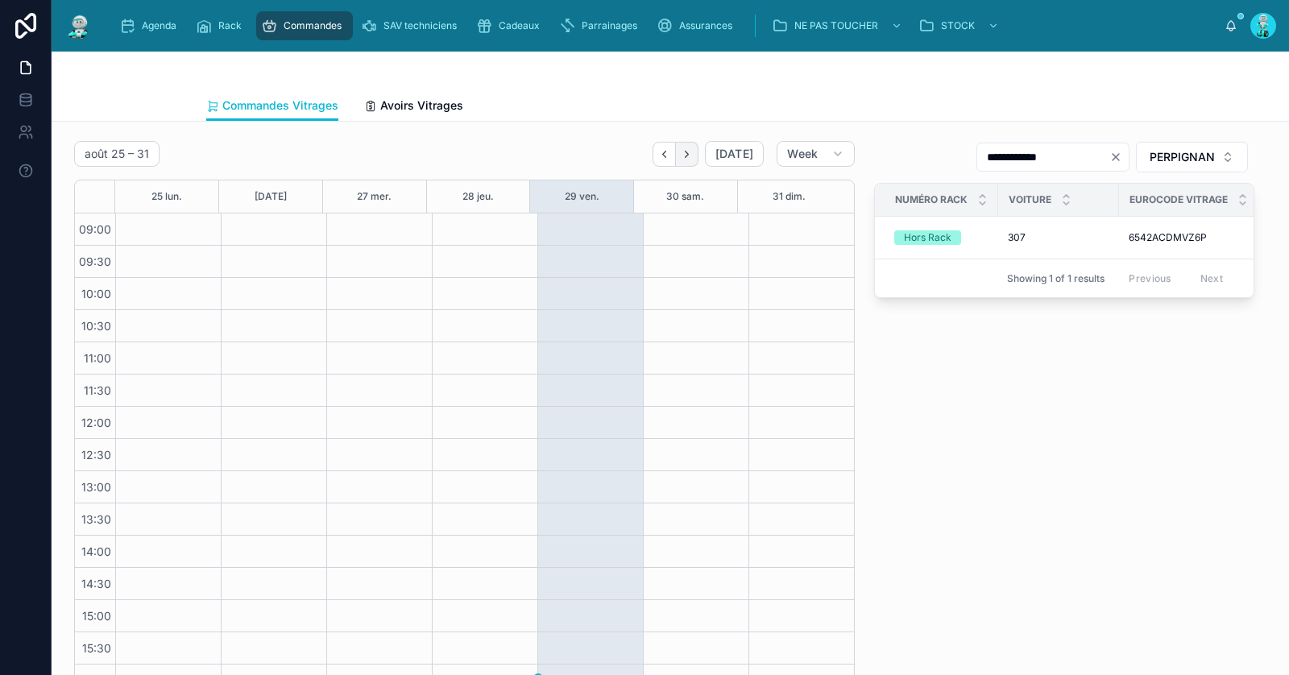
click at [687, 154] on icon "Next" at bounding box center [687, 154] width 12 height 12
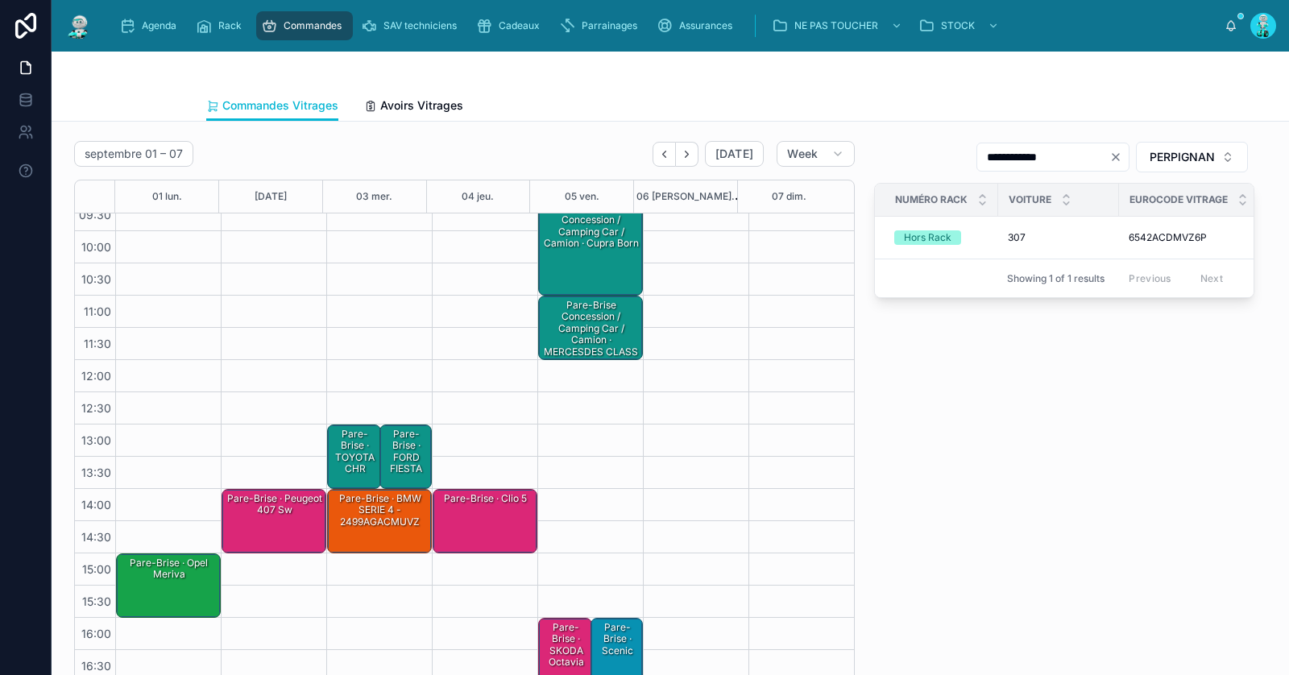
scroll to position [91, 0]
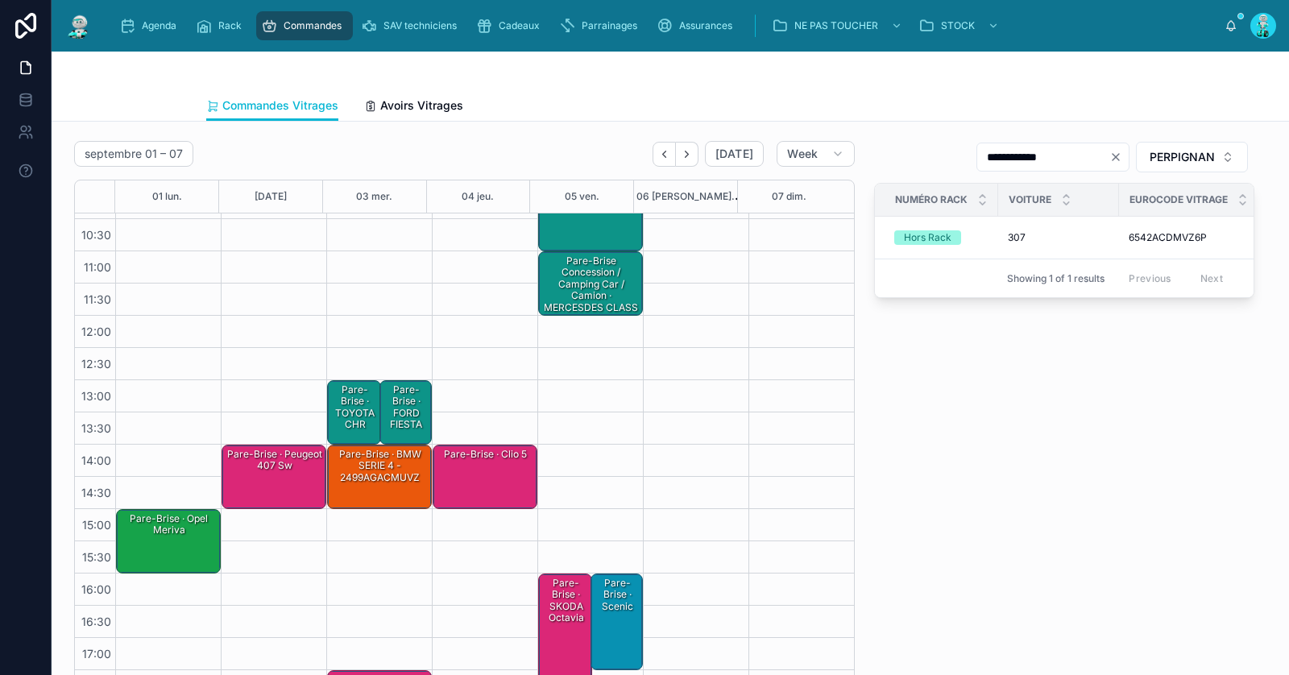
click at [165, 531] on div "Pare-Brise · Opel meriva" at bounding box center [169, 525] width 100 height 27
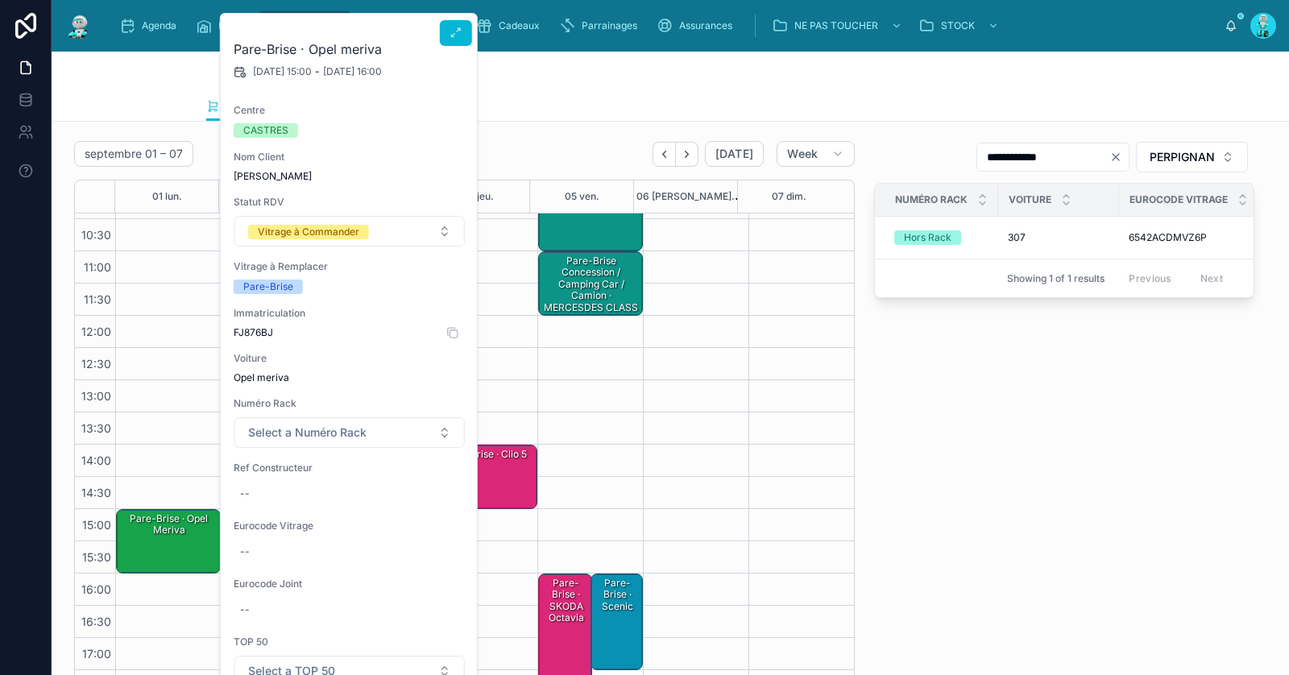
click at [255, 333] on span "FJ876BJ" at bounding box center [350, 332] width 232 height 13
copy span "FJ876BJ"
click at [270, 487] on div "--" at bounding box center [350, 494] width 232 height 26
type input "********"
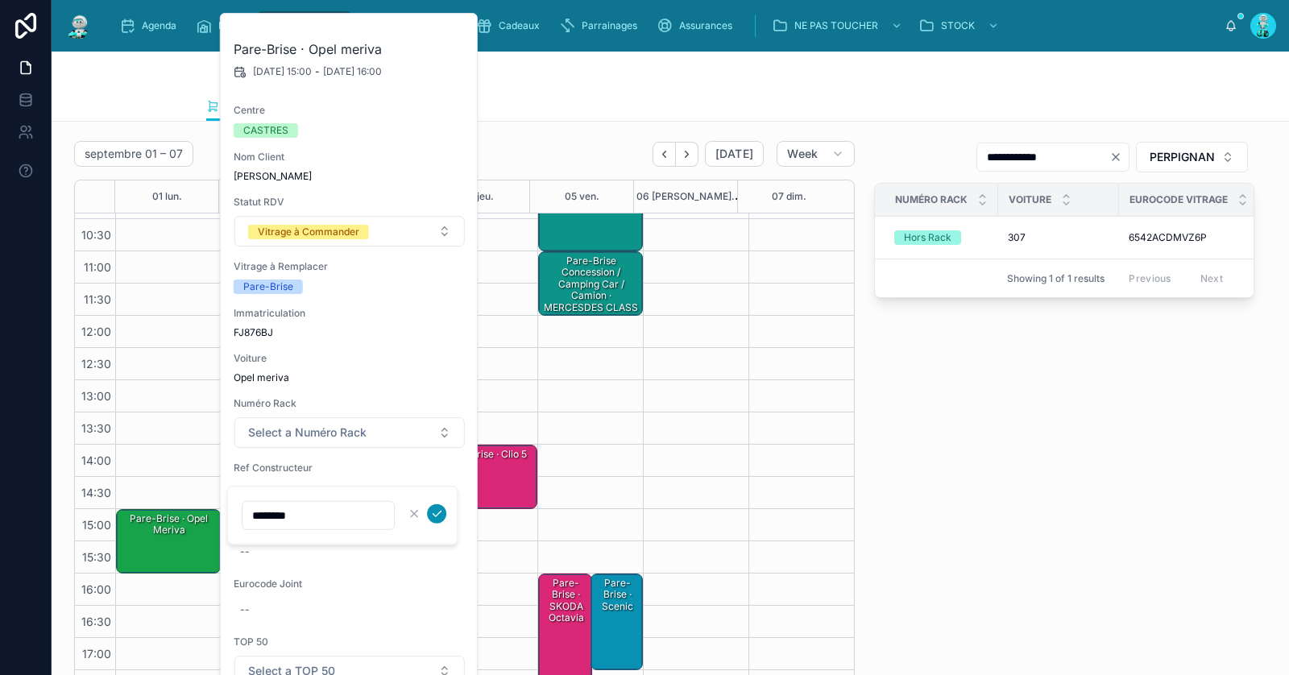
click at [436, 516] on icon "submit" at bounding box center [437, 514] width 8 height 6
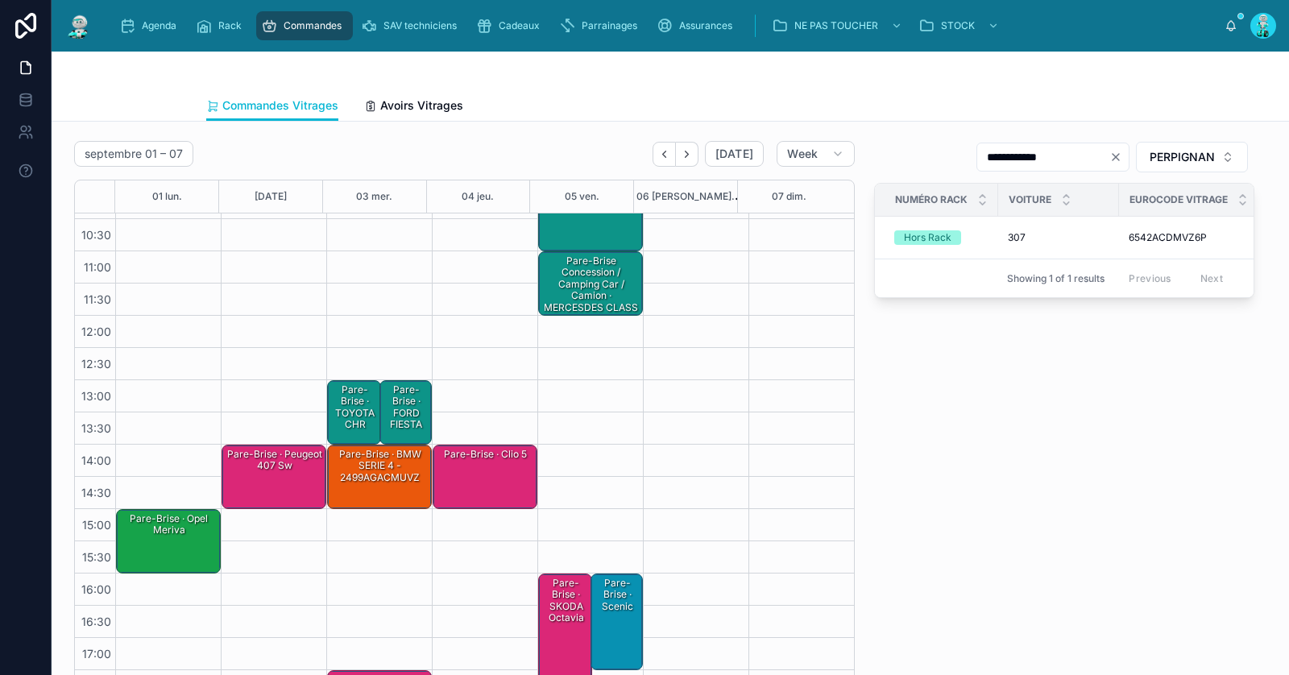
click at [151, 538] on div "Pare-Brise · Opel meriva" at bounding box center [169, 541] width 100 height 61
click at [152, 538] on div "Pare-Brise · Opel meriva" at bounding box center [169, 541] width 100 height 61
click at [164, 552] on div "Pare-Brise · Opel meriva" at bounding box center [169, 541] width 100 height 61
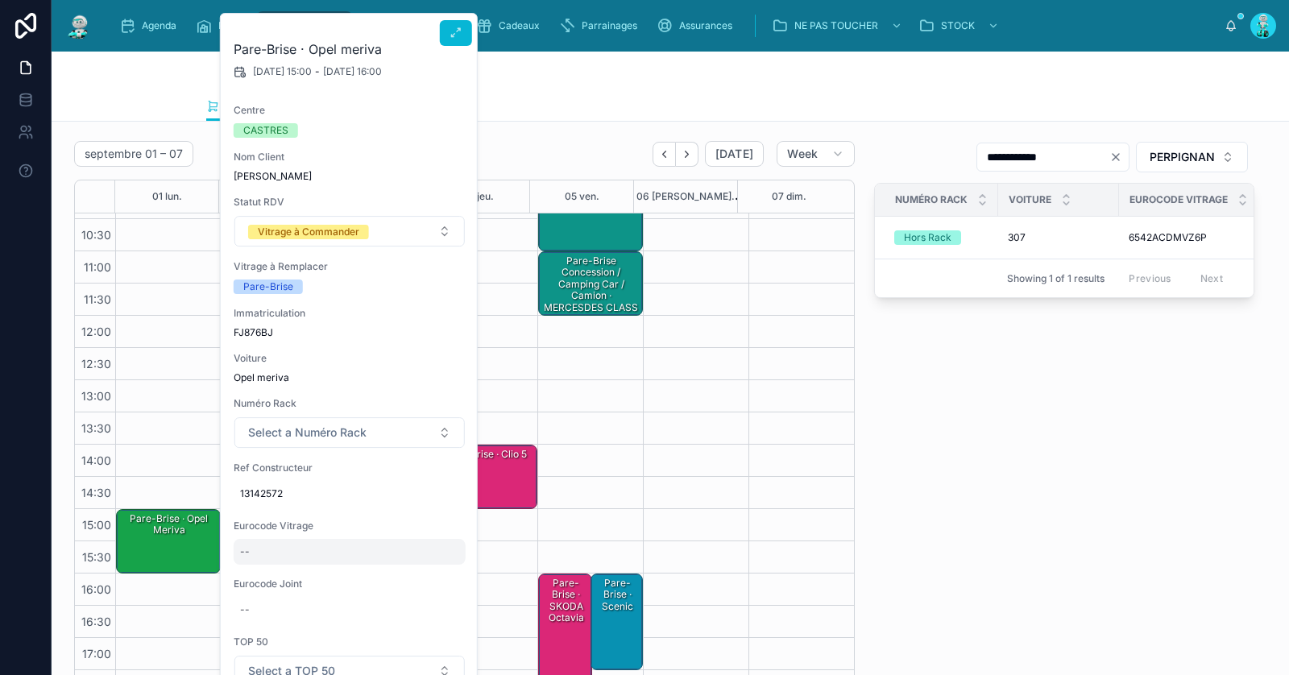
click at [270, 560] on div "--" at bounding box center [350, 552] width 232 height 26
type input "**********"
click at [438, 569] on icon "submit" at bounding box center [436, 572] width 13 height 13
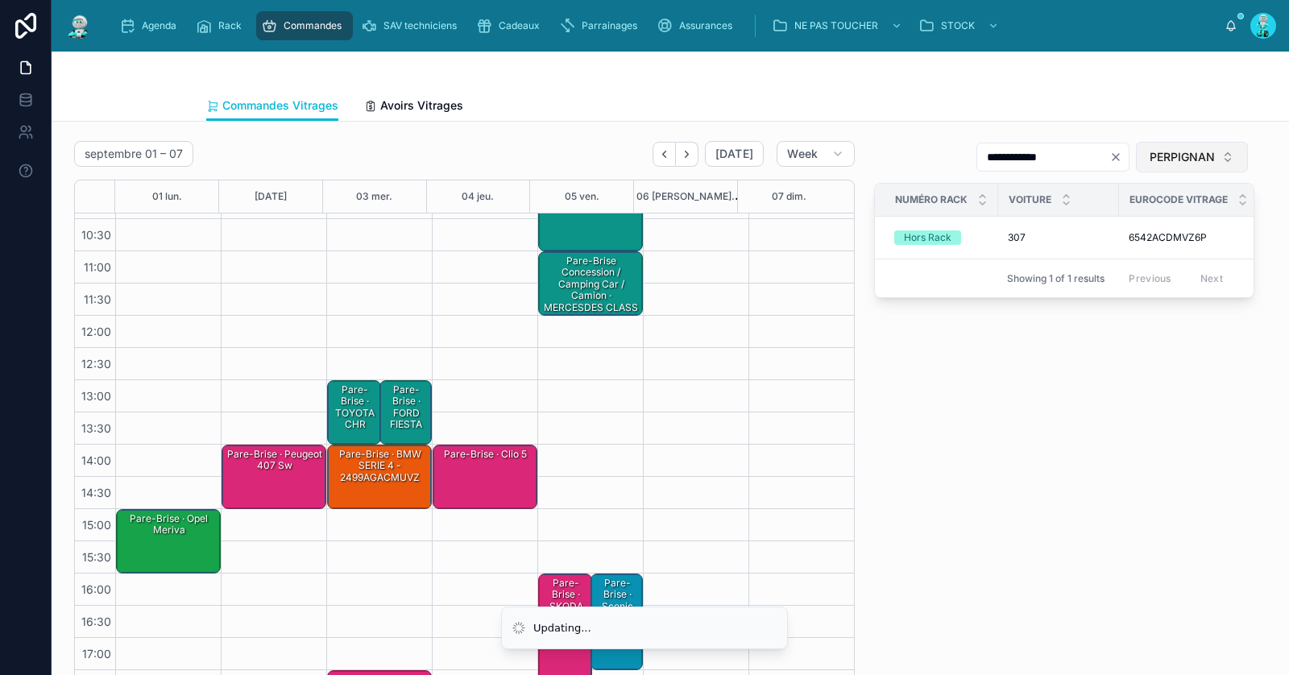
click at [1162, 142] on button "PERPIGNAN" at bounding box center [1192, 157] width 112 height 31
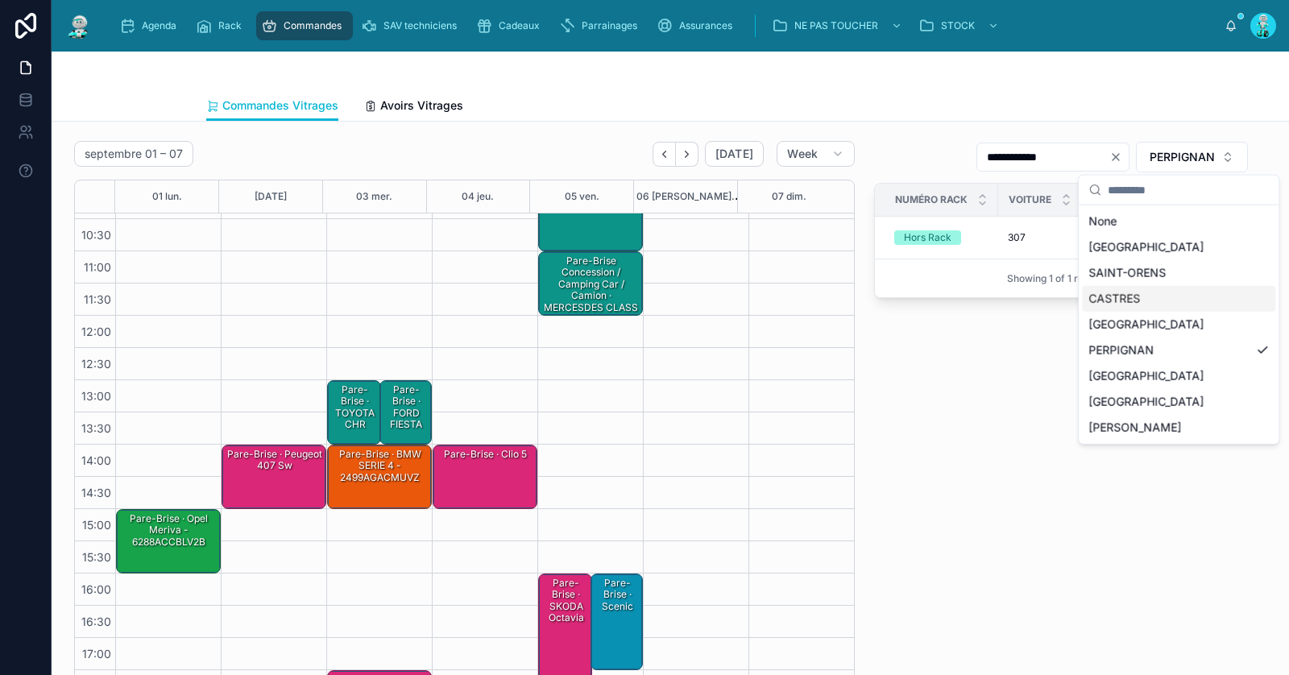
click at [1132, 301] on div "CASTRES" at bounding box center [1178, 299] width 193 height 26
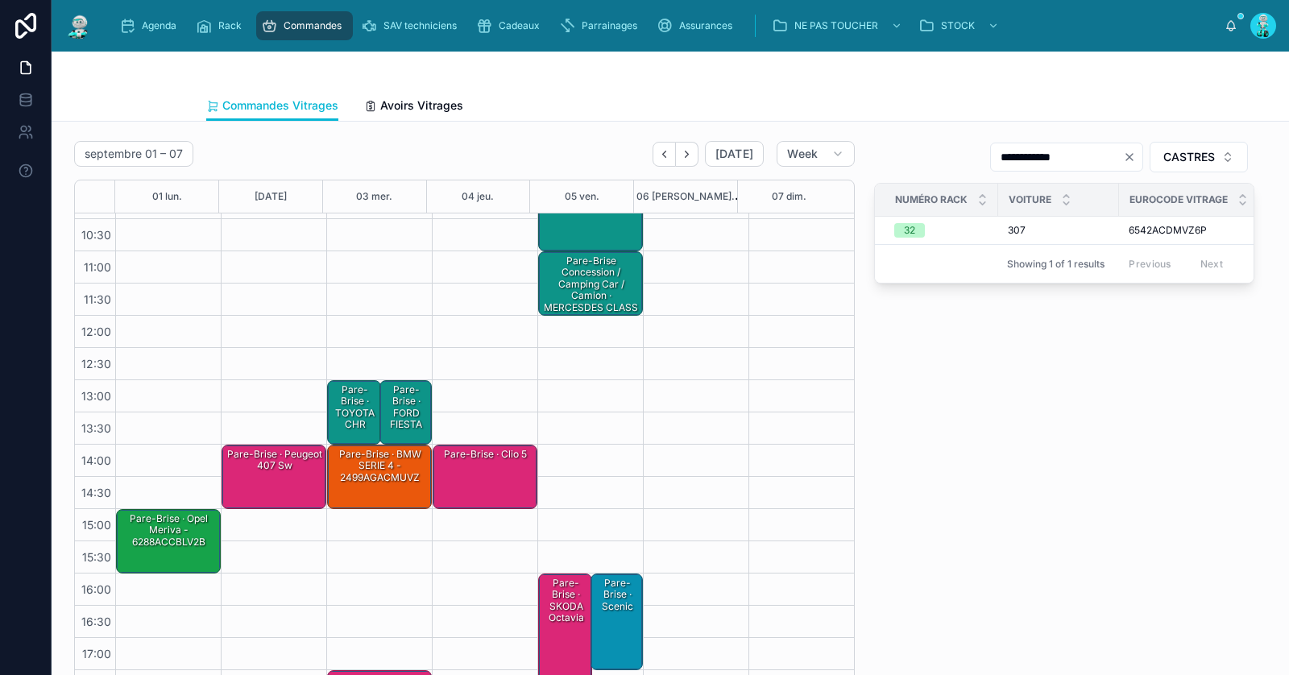
click at [1127, 158] on icon "Clear" at bounding box center [1130, 157] width 6 height 6
click at [1109, 159] on input "text" at bounding box center [1077, 157] width 132 height 23
paste input "**********"
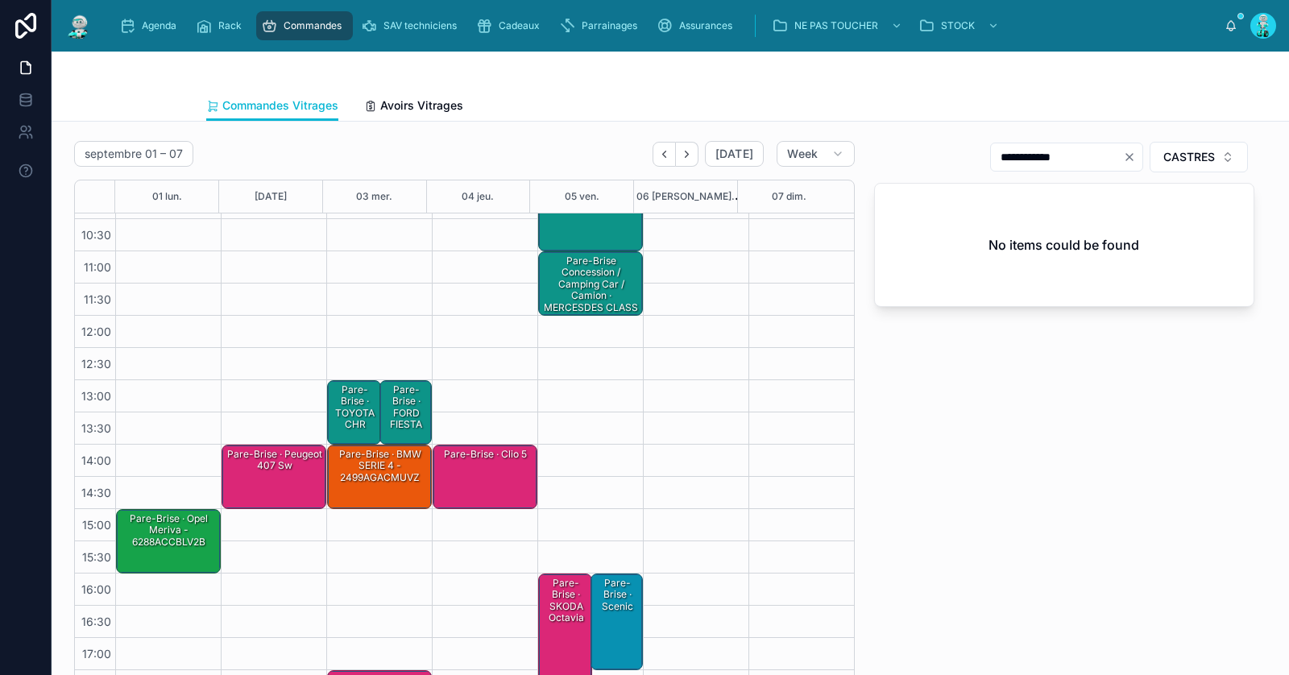
type input "**********"
click at [190, 526] on div "Pare-Brise · Opel meriva - 6288ACCBLV2B" at bounding box center [169, 531] width 100 height 38
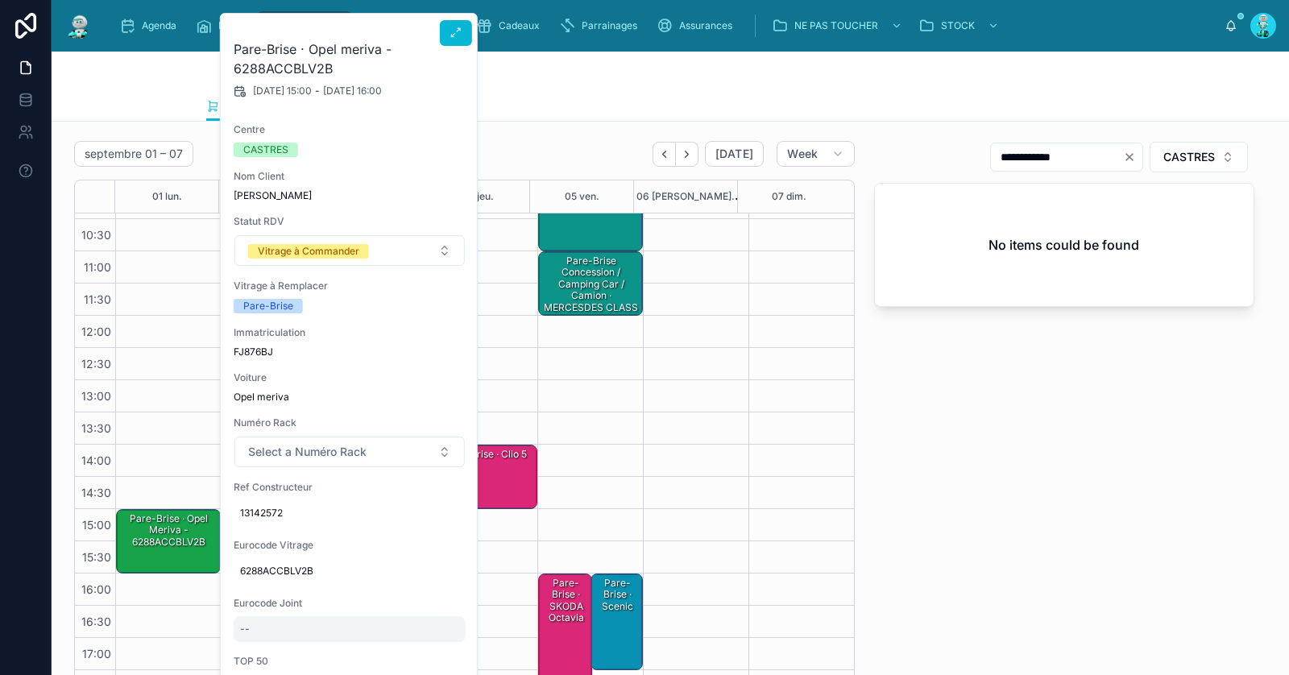
click at [296, 624] on div "--" at bounding box center [350, 630] width 232 height 26
type input "*********"
click at [447, 645] on div "*********" at bounding box center [342, 646] width 232 height 60
click at [440, 642] on icon "submit" at bounding box center [436, 643] width 13 height 13
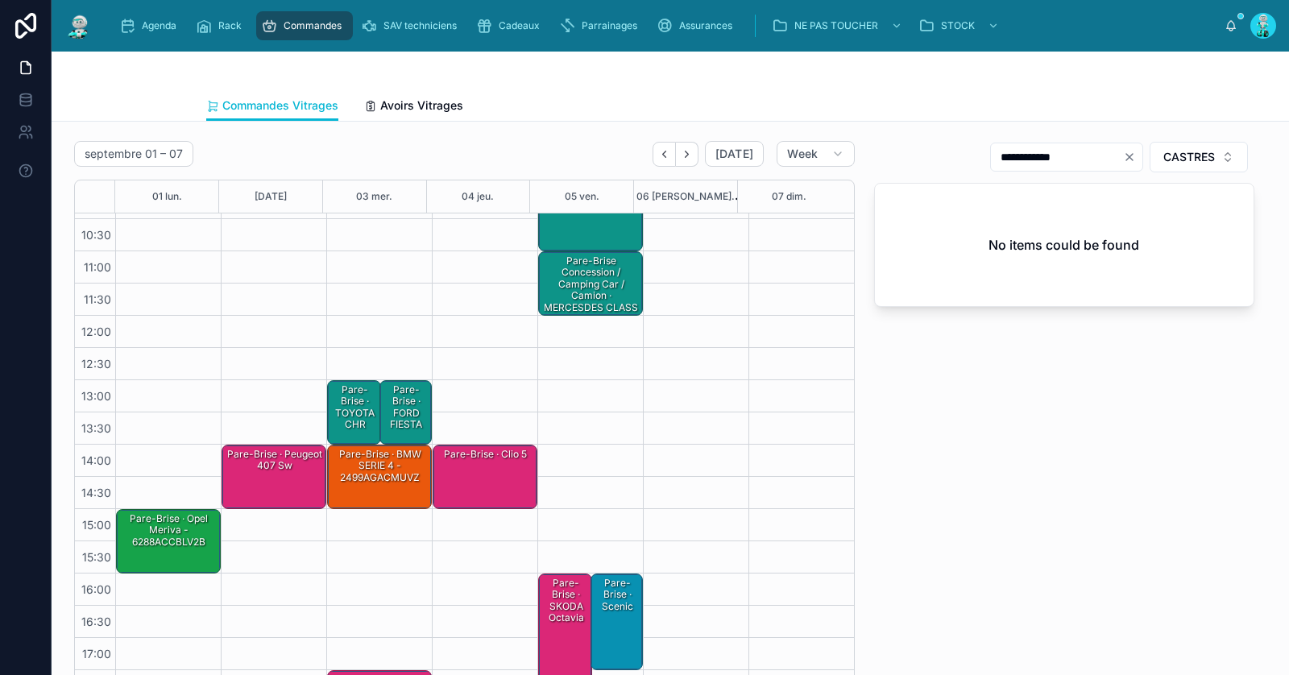
click at [161, 530] on div "Pare-Brise · Opel meriva - 6288ACCBLV2B" at bounding box center [169, 531] width 100 height 38
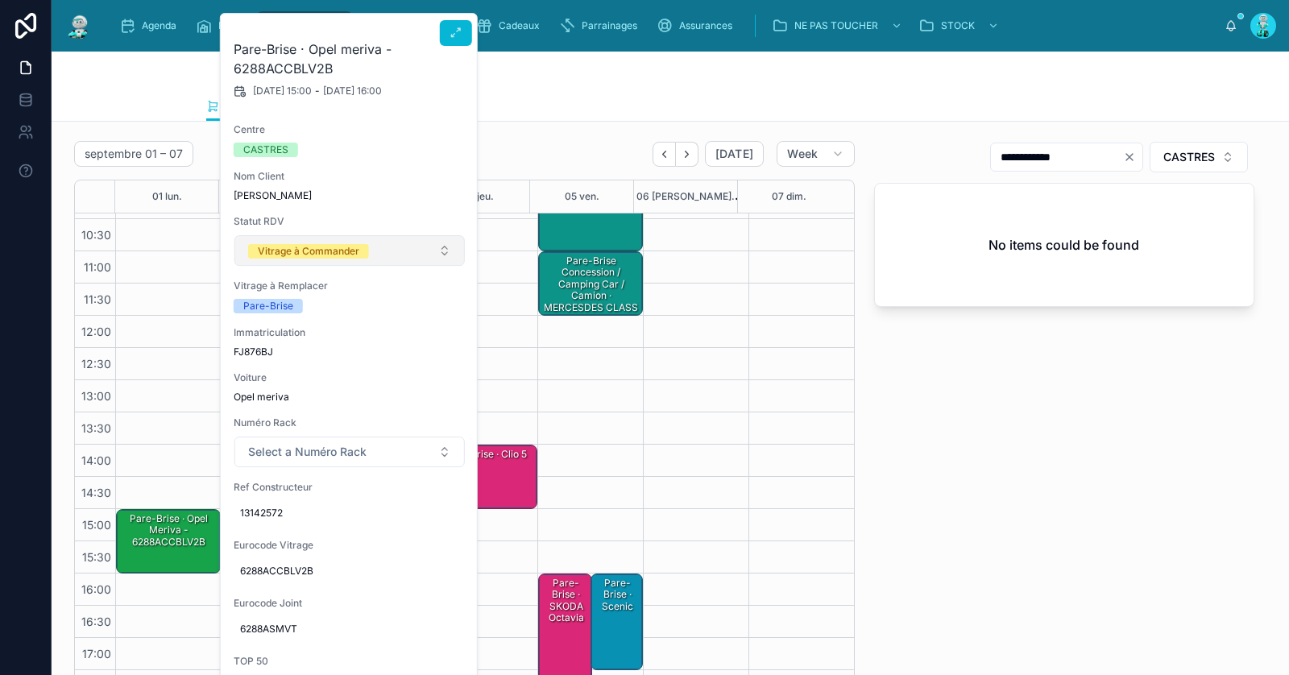
click at [334, 255] on div "Vitrage à Commander" at bounding box center [309, 251] width 102 height 15
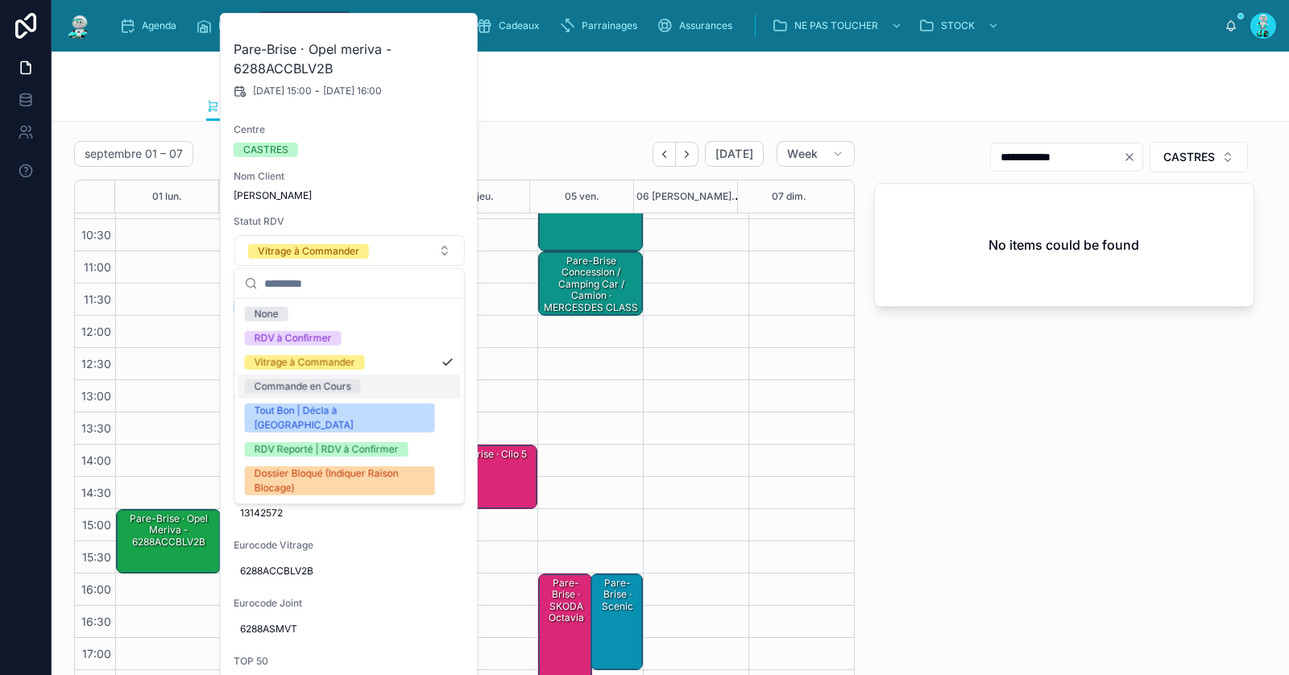
click at [350, 387] on div "Commande en Cours" at bounding box center [303, 387] width 97 height 15
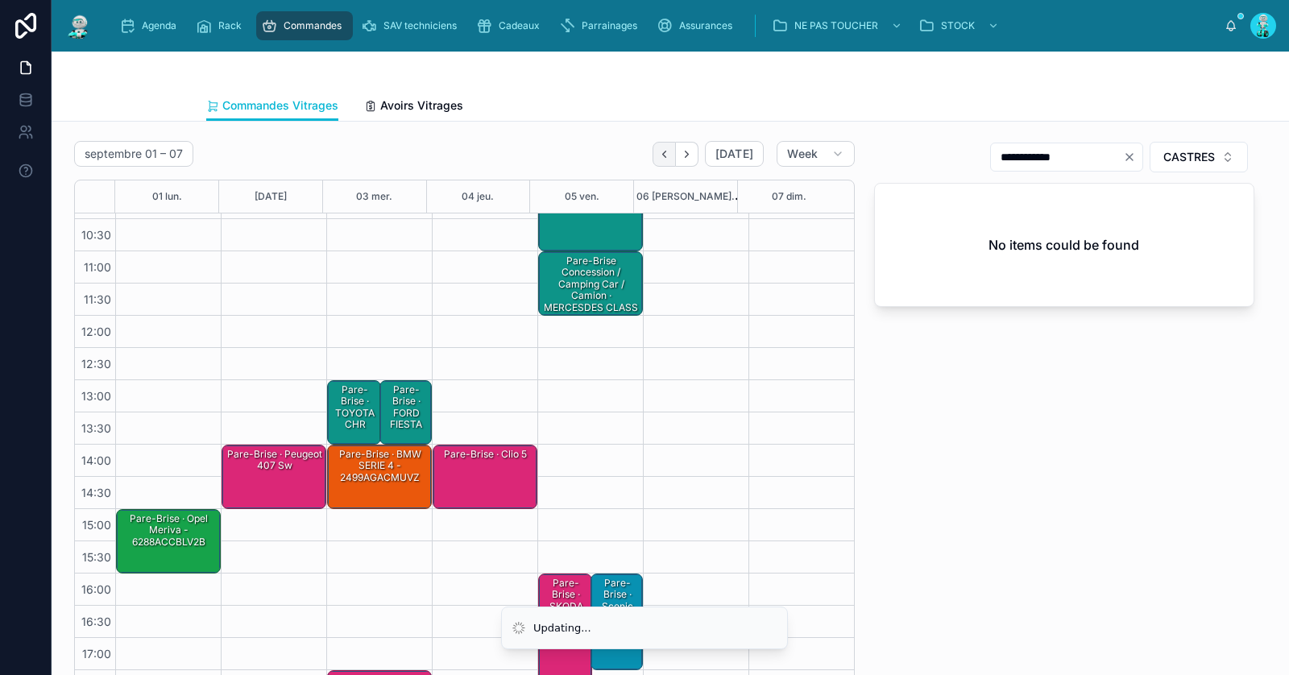
click at [661, 157] on icon "Back" at bounding box center [664, 154] width 12 height 12
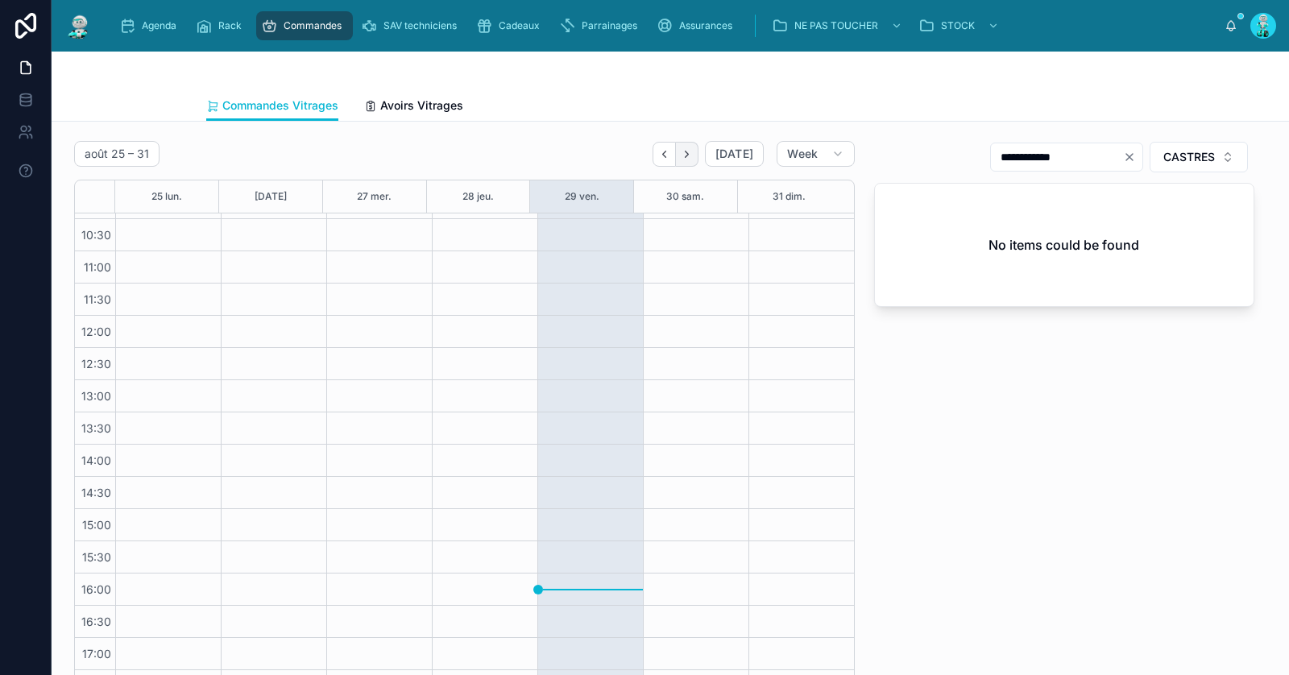
click at [679, 146] on button "Next" at bounding box center [687, 154] width 23 height 25
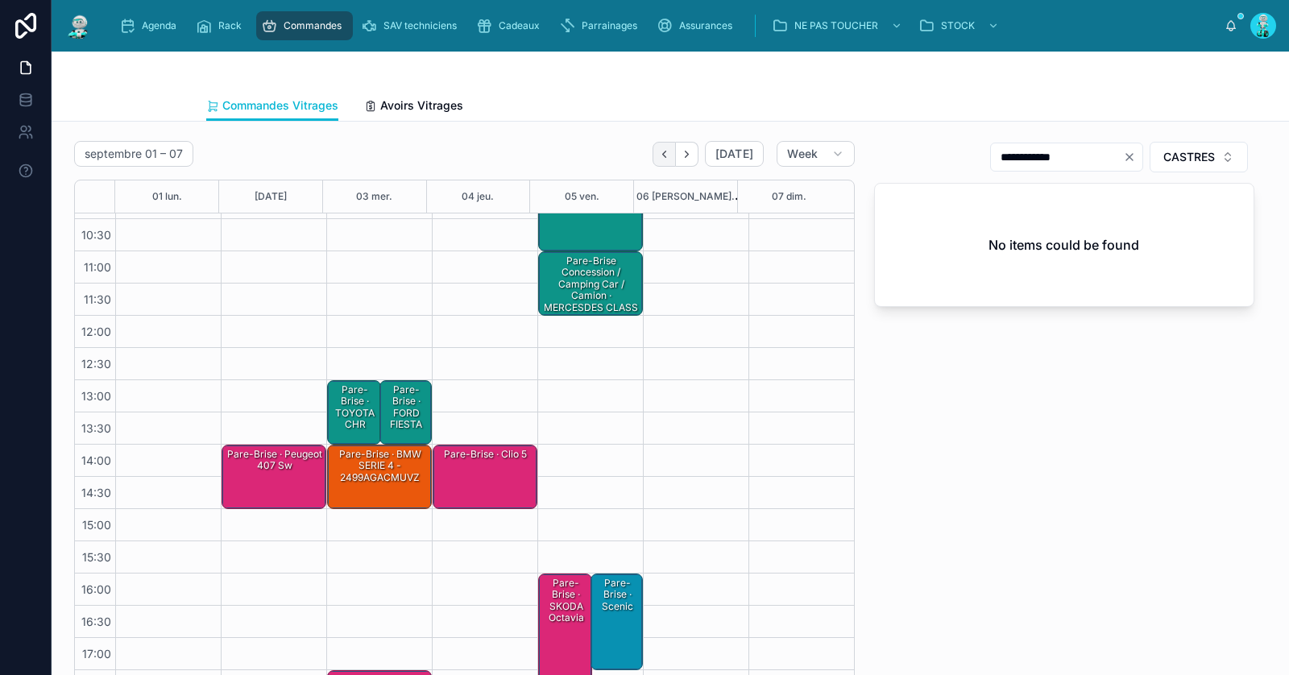
click at [655, 144] on button "Back" at bounding box center [664, 154] width 23 height 25
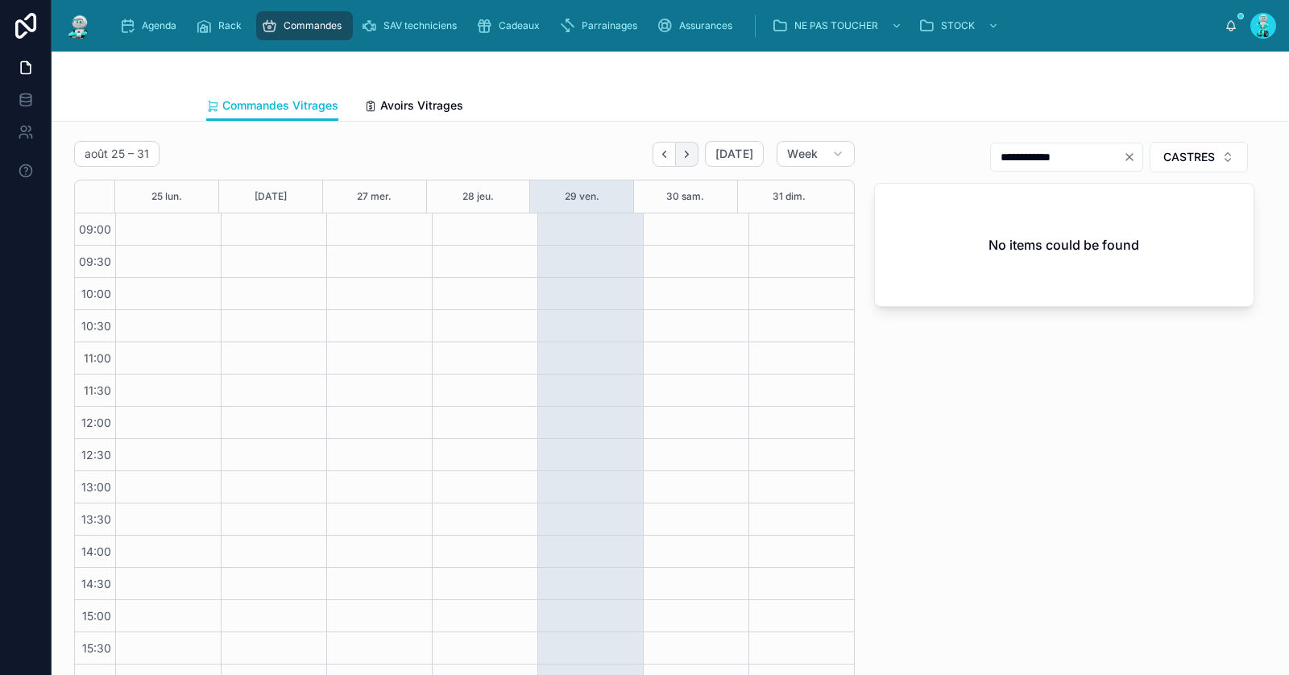
click at [687, 148] on icon "Next" at bounding box center [687, 154] width 12 height 12
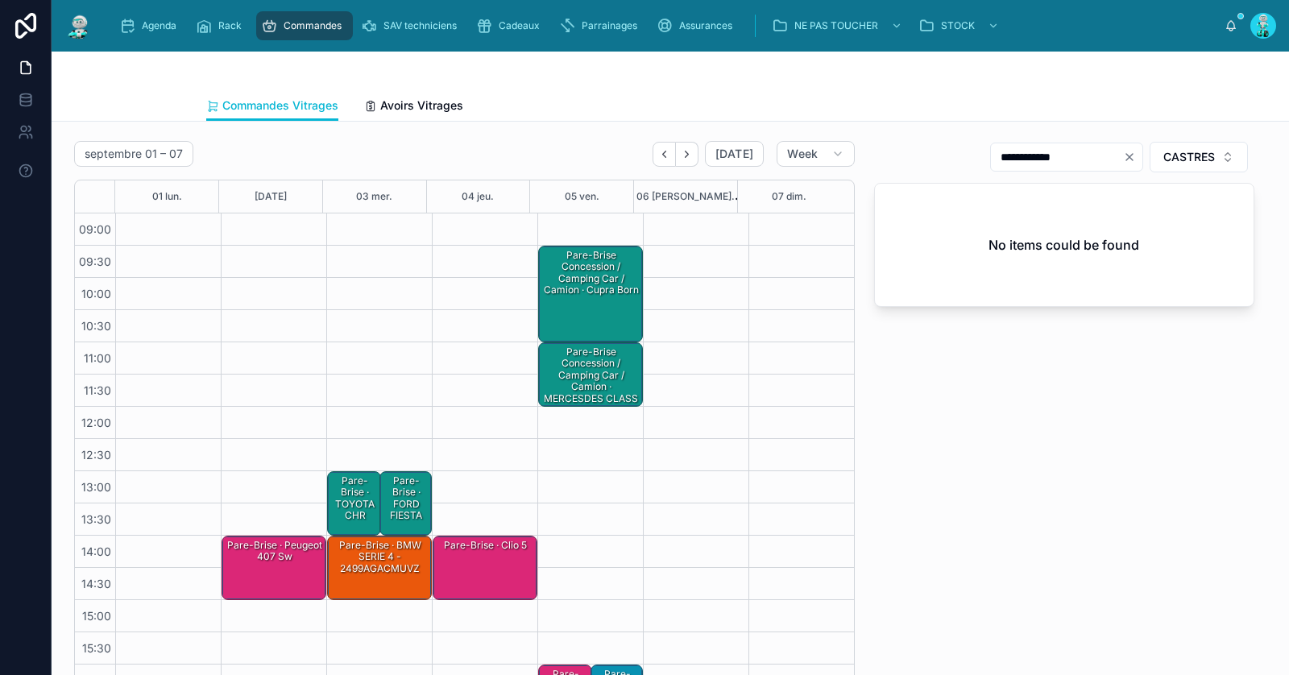
scroll to position [91, 0]
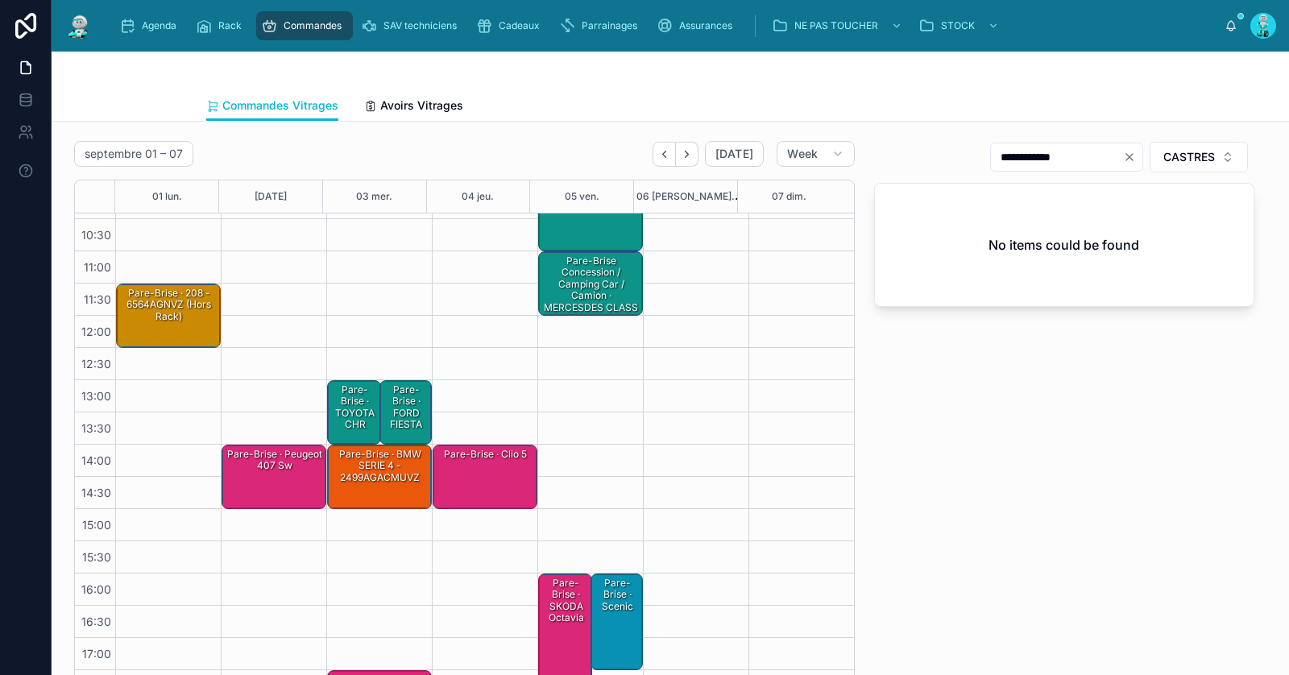
click at [162, 311] on div "Pare-Brise · 208 - 6564AGNVZ (Hors Rack)" at bounding box center [169, 305] width 100 height 38
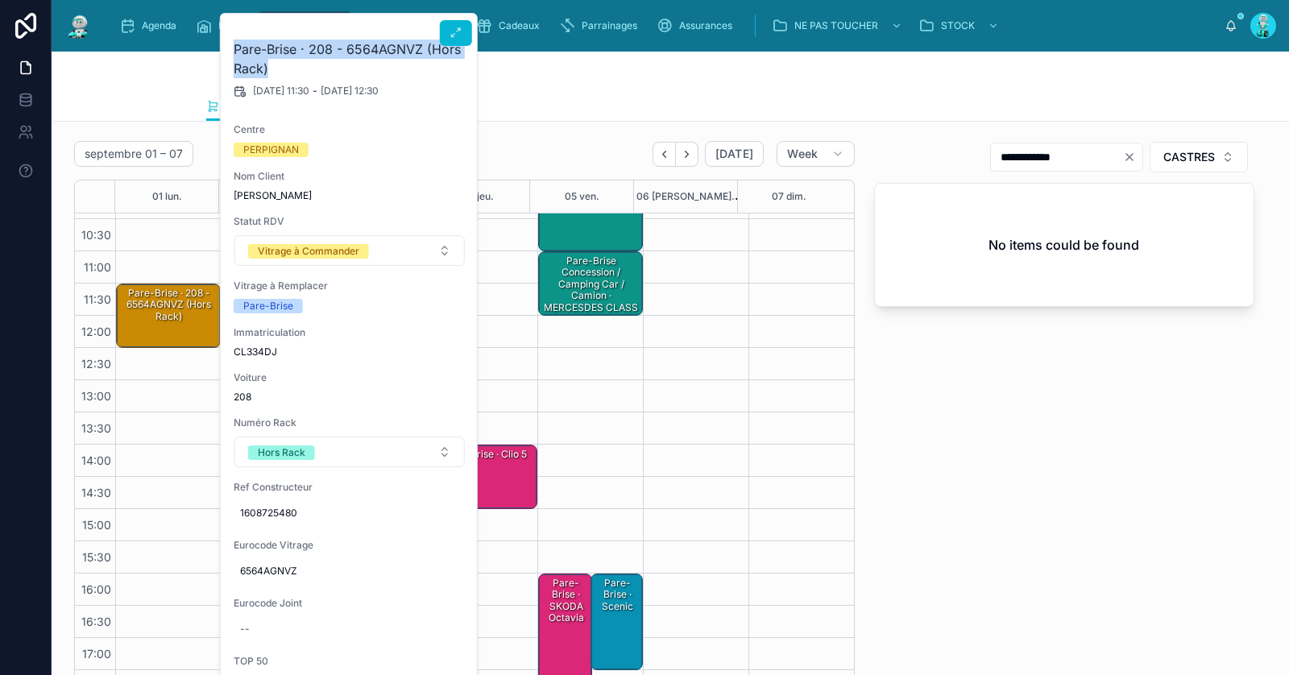
drag, startPoint x: 295, startPoint y: 75, endPoint x: 227, endPoint y: 54, distance: 70.9
click at [227, 54] on div "Pare-Brise · 208 - 6564AGNVZ (Hors Rack) 01/09/2025 11:30 - 01/09/2025 12:30 Ce…" at bounding box center [350, 459] width 258 height 891
copy h2 "Pare-Brise · 208 - 6564AGNVZ (Hors Rack)"
click at [974, 389] on div "**********" at bounding box center [1065, 422] width 400 height 574
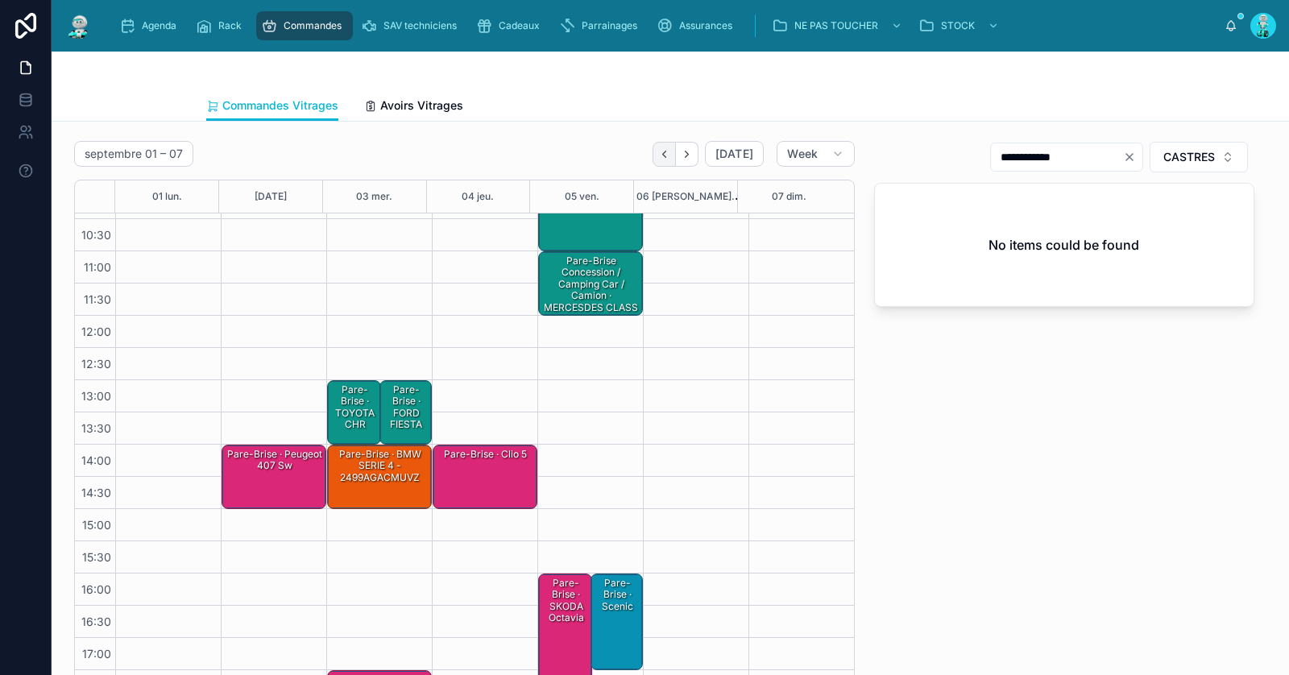
click at [658, 156] on icon "Back" at bounding box center [664, 154] width 12 height 12
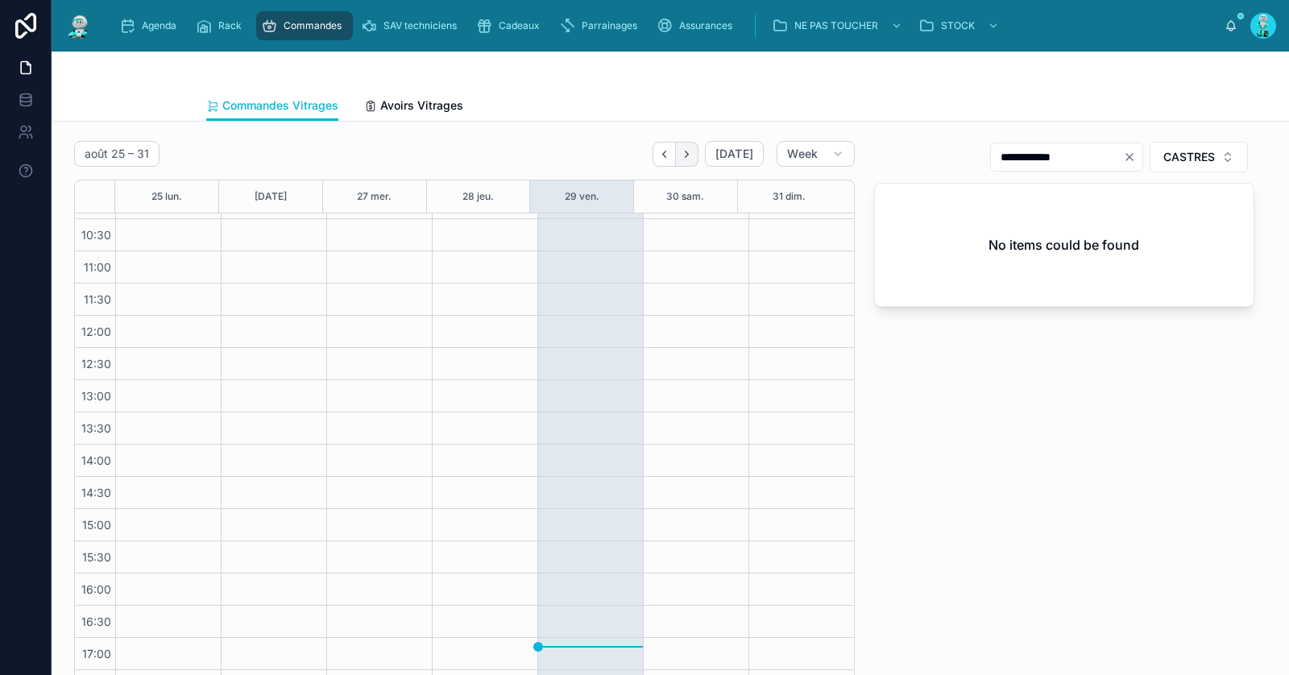
click at [691, 149] on button "Next" at bounding box center [687, 154] width 23 height 25
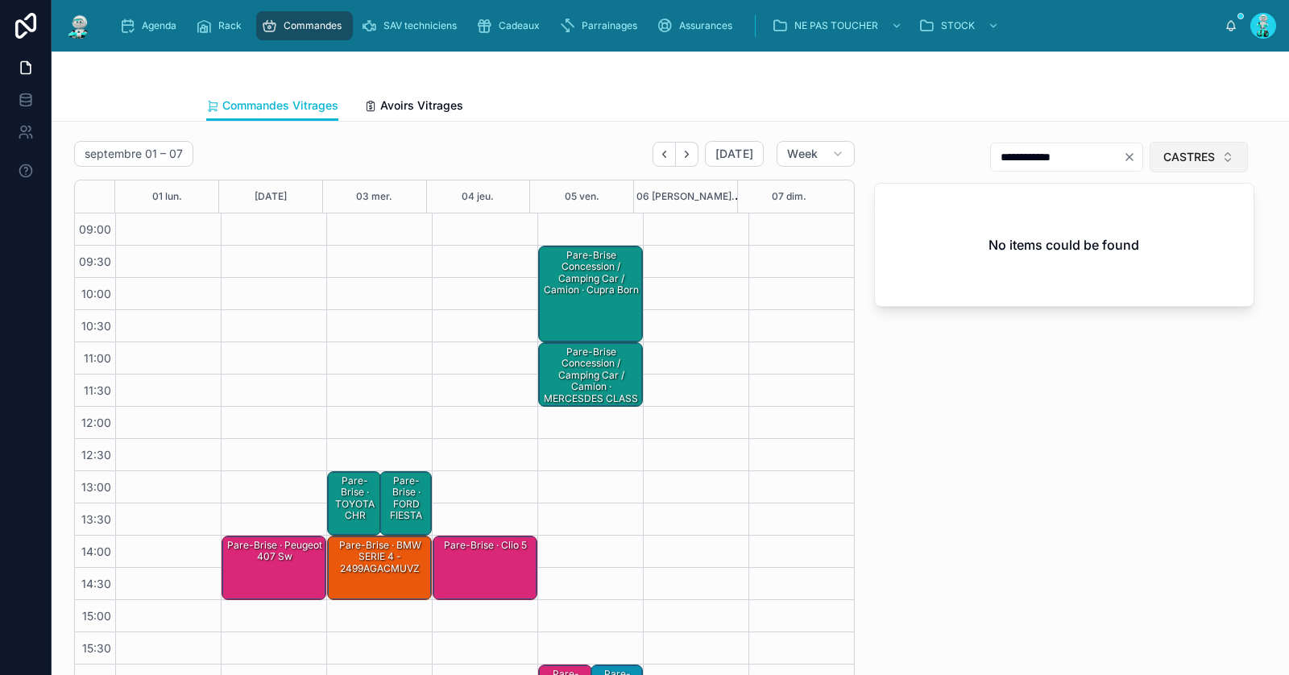
click at [1169, 149] on span "CASTRES" at bounding box center [1190, 157] width 52 height 16
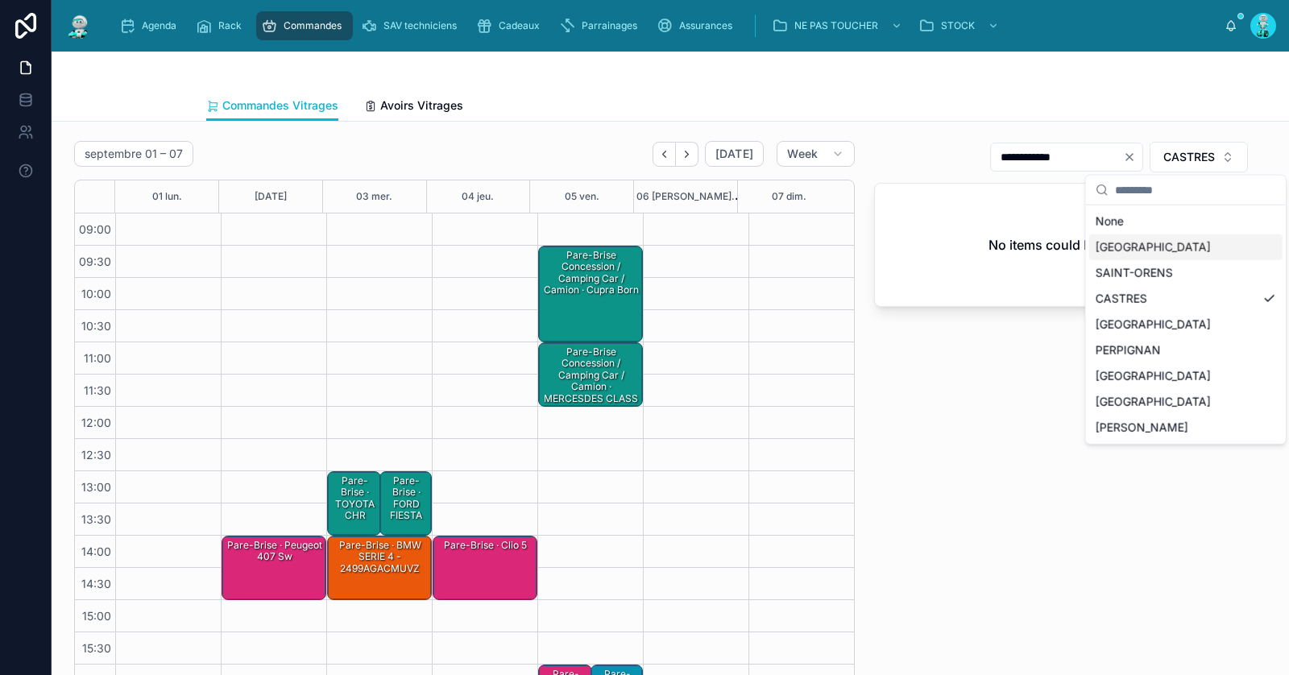
click at [1144, 253] on div "TOULOUSE" at bounding box center [1186, 248] width 193 height 26
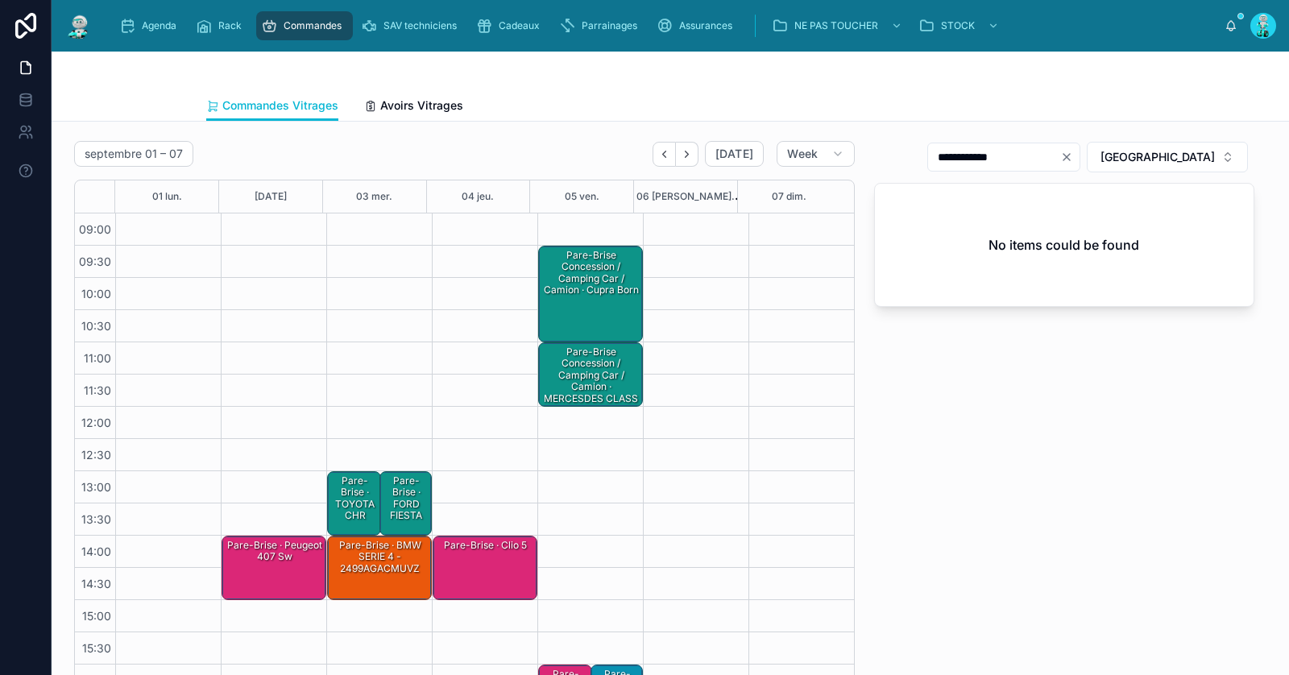
click at [1070, 158] on icon "Clear" at bounding box center [1067, 157] width 6 height 6
click at [1054, 147] on input "text" at bounding box center [1014, 157] width 132 height 23
paste input "**********"
click at [1013, 157] on input "**********" at bounding box center [994, 157] width 132 height 23
type input "**********"
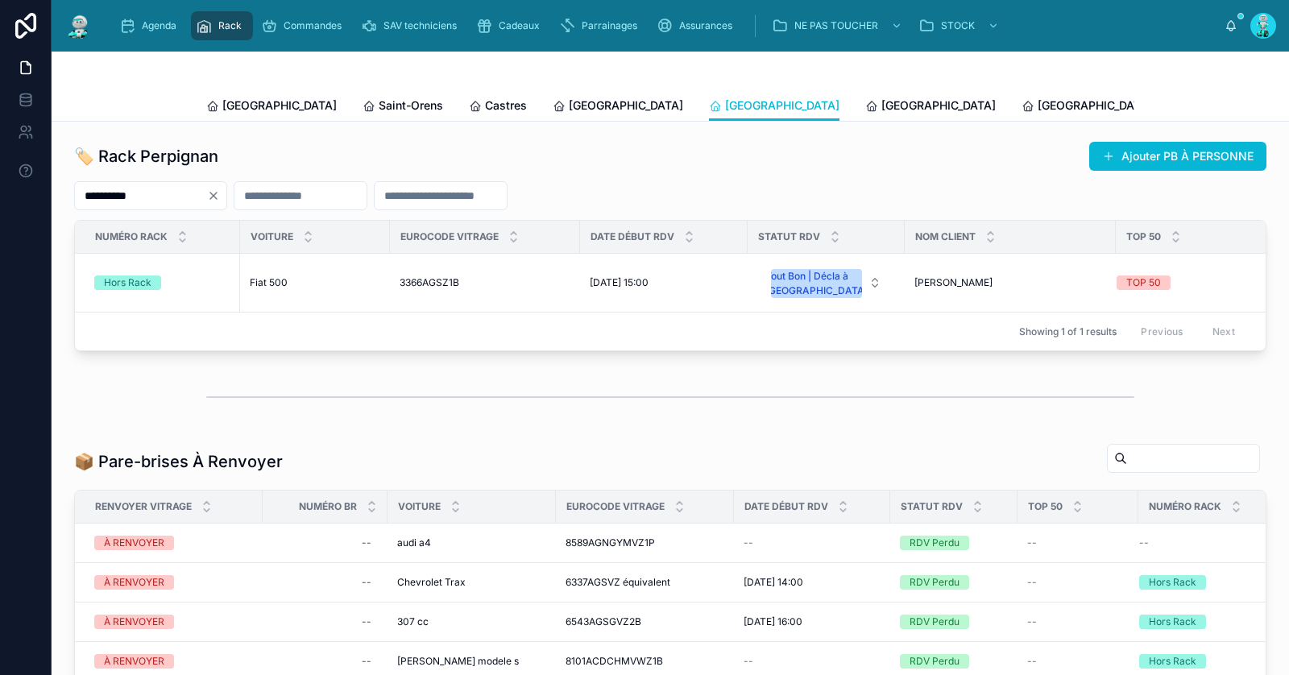
click at [220, 193] on icon "Clear" at bounding box center [213, 195] width 13 height 13
click at [207, 197] on input "text" at bounding box center [141, 196] width 132 height 23
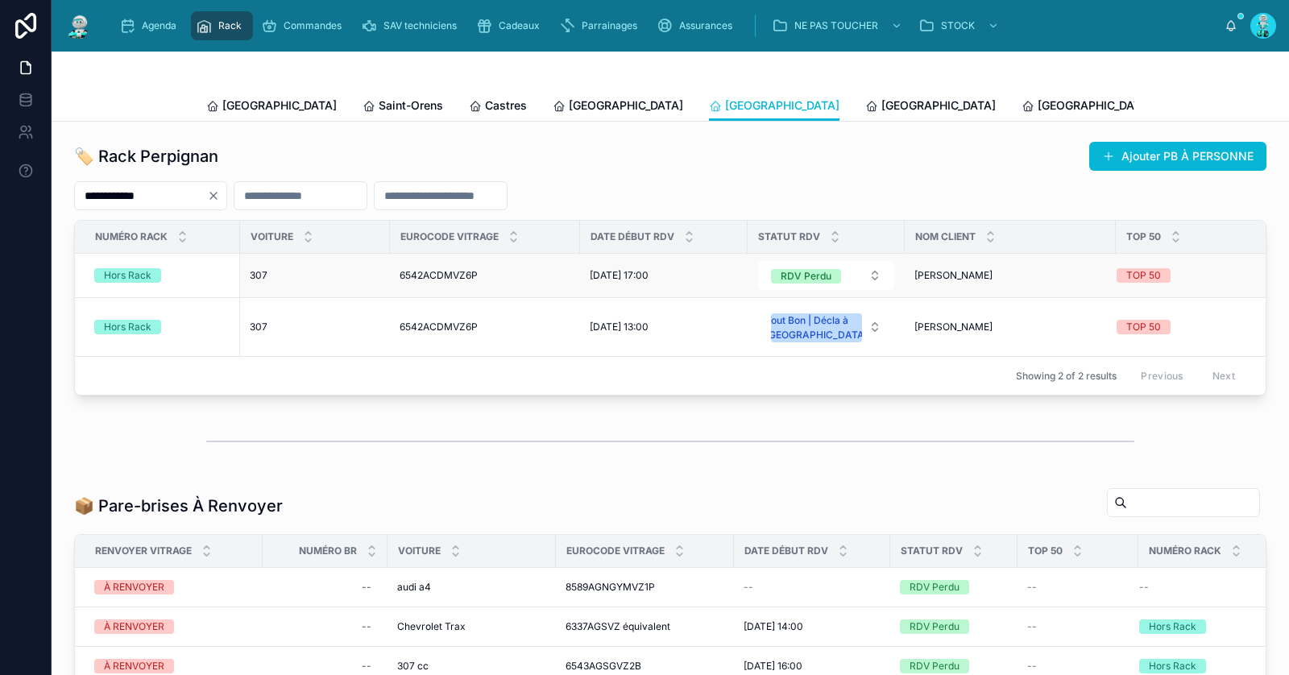
type input "**********"
click at [284, 280] on div "307 307" at bounding box center [315, 275] width 131 height 13
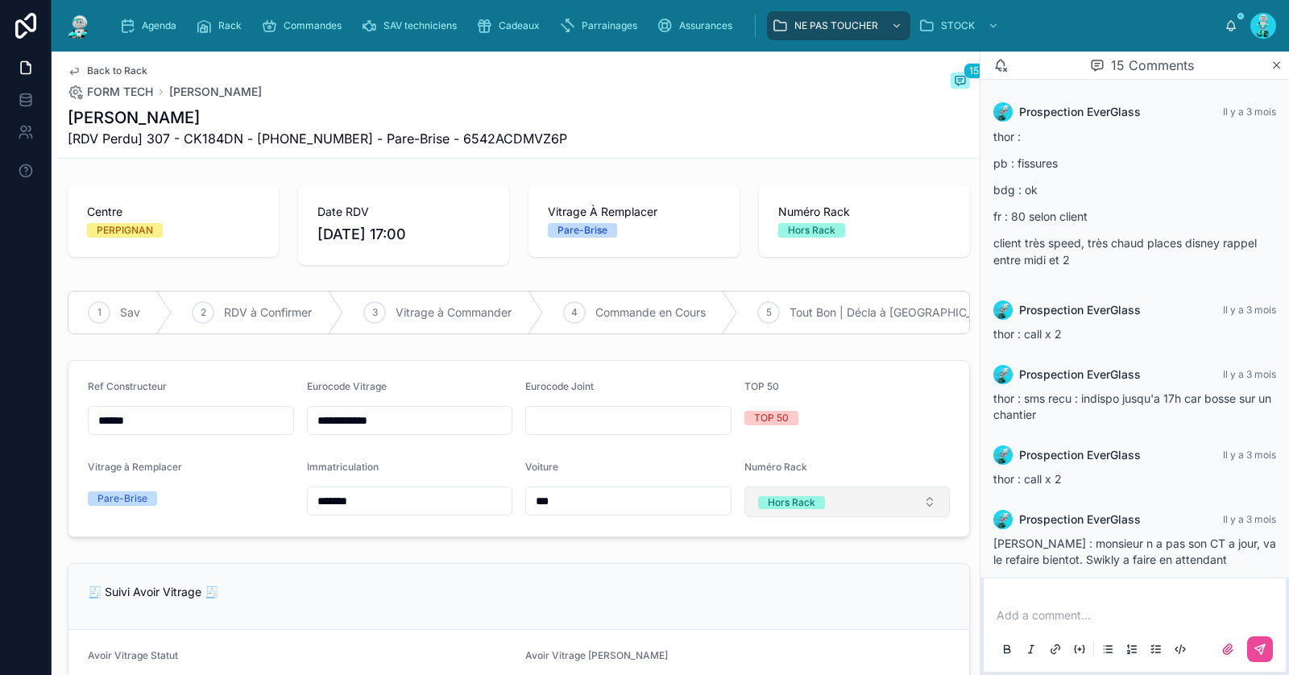
scroll to position [801, 0]
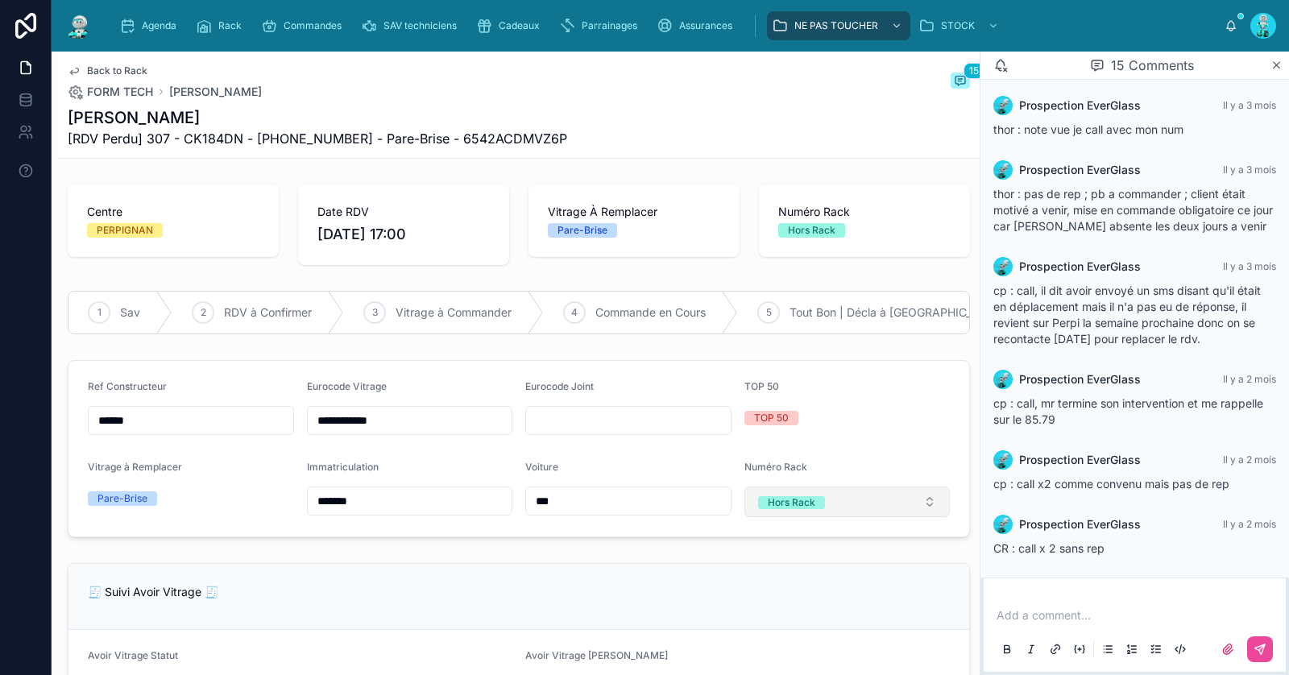
click at [798, 509] on div "Hors Rack" at bounding box center [792, 502] width 48 height 13
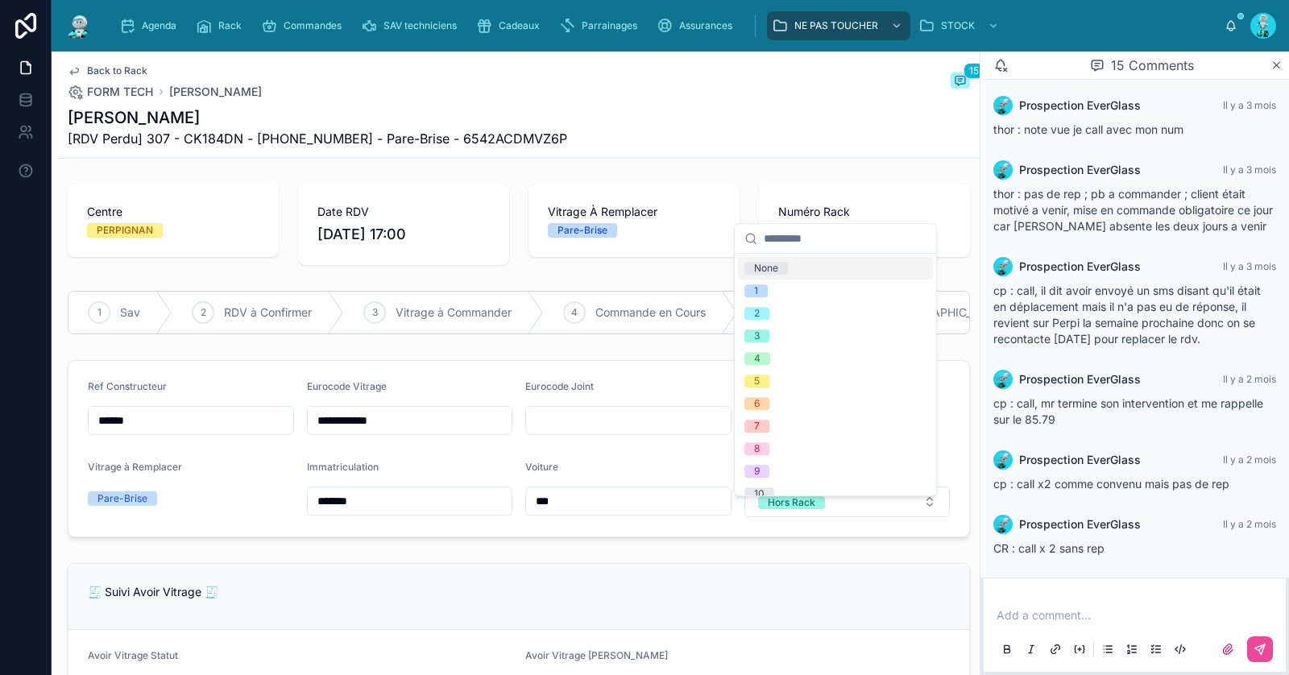
click at [808, 257] on div "None" at bounding box center [835, 268] width 195 height 23
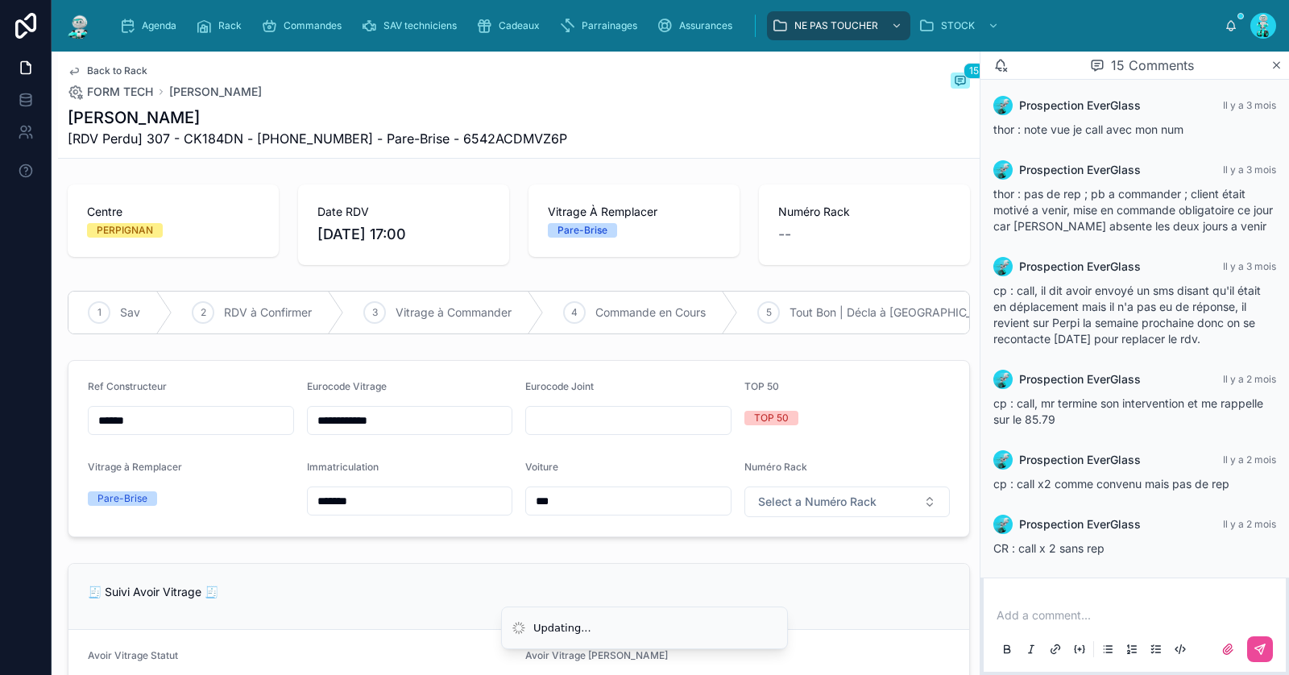
click at [127, 73] on span "Back to Rack" at bounding box center [117, 70] width 60 height 13
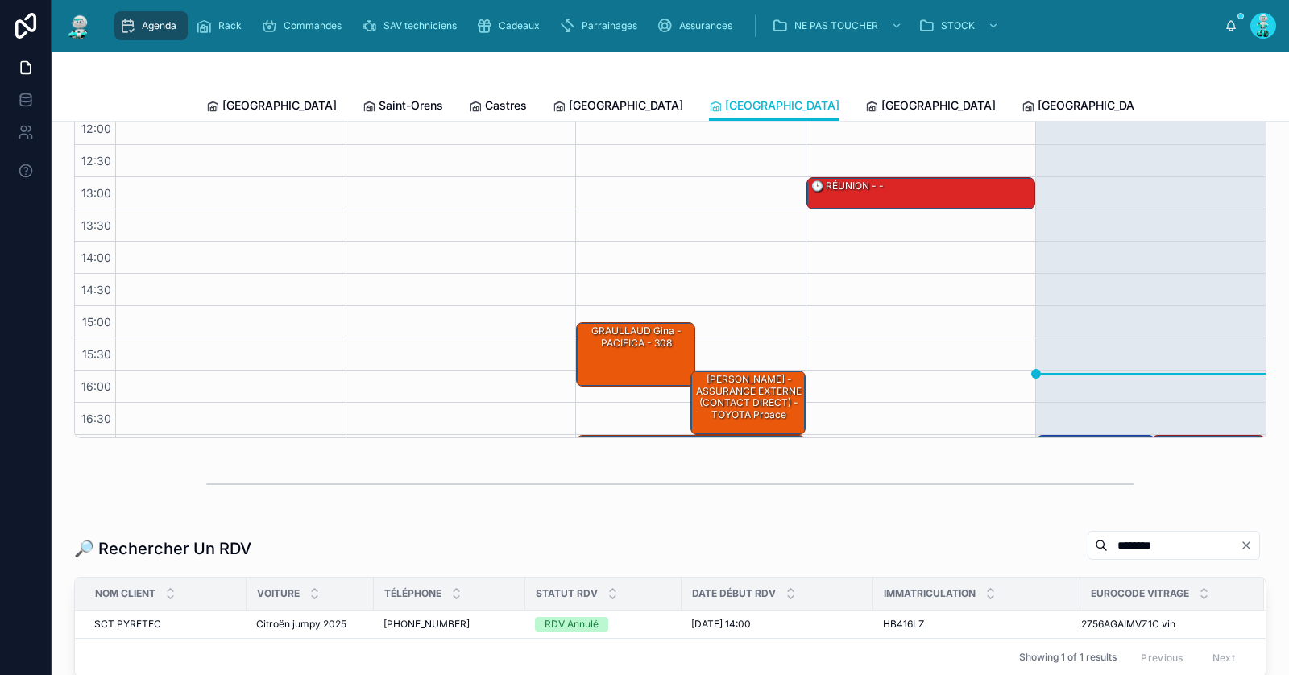
scroll to position [156, 0]
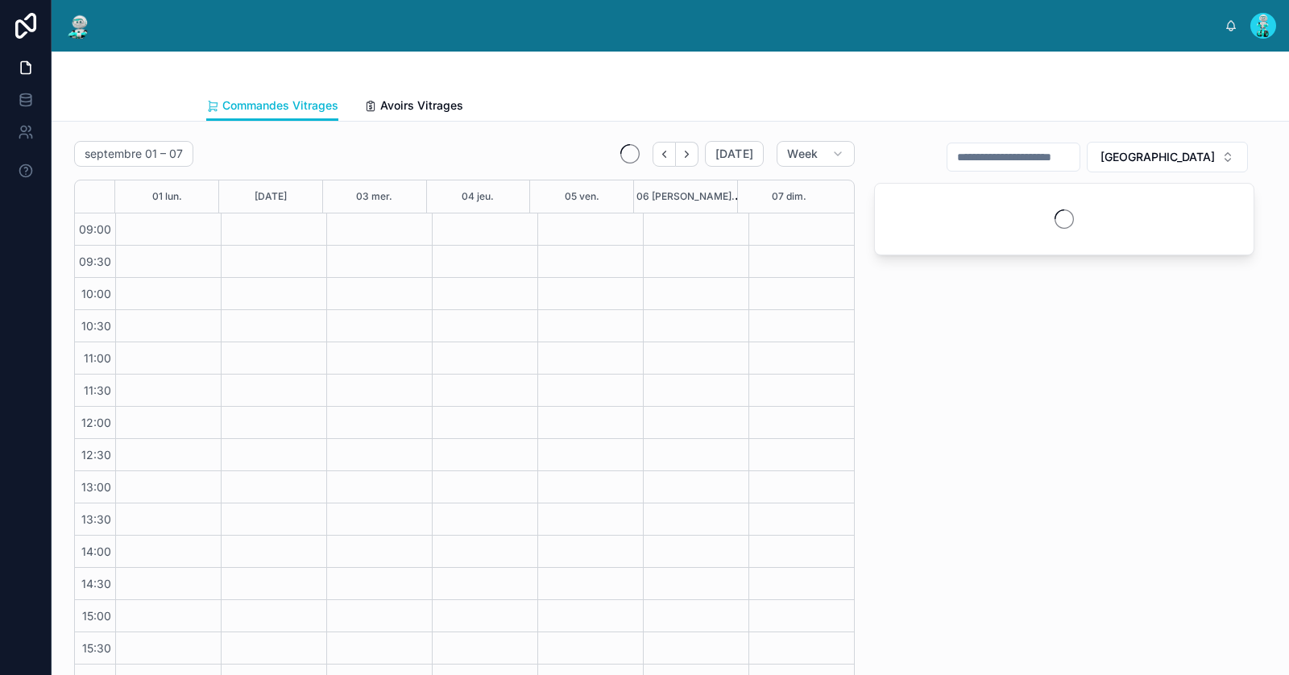
scroll to position [92, 0]
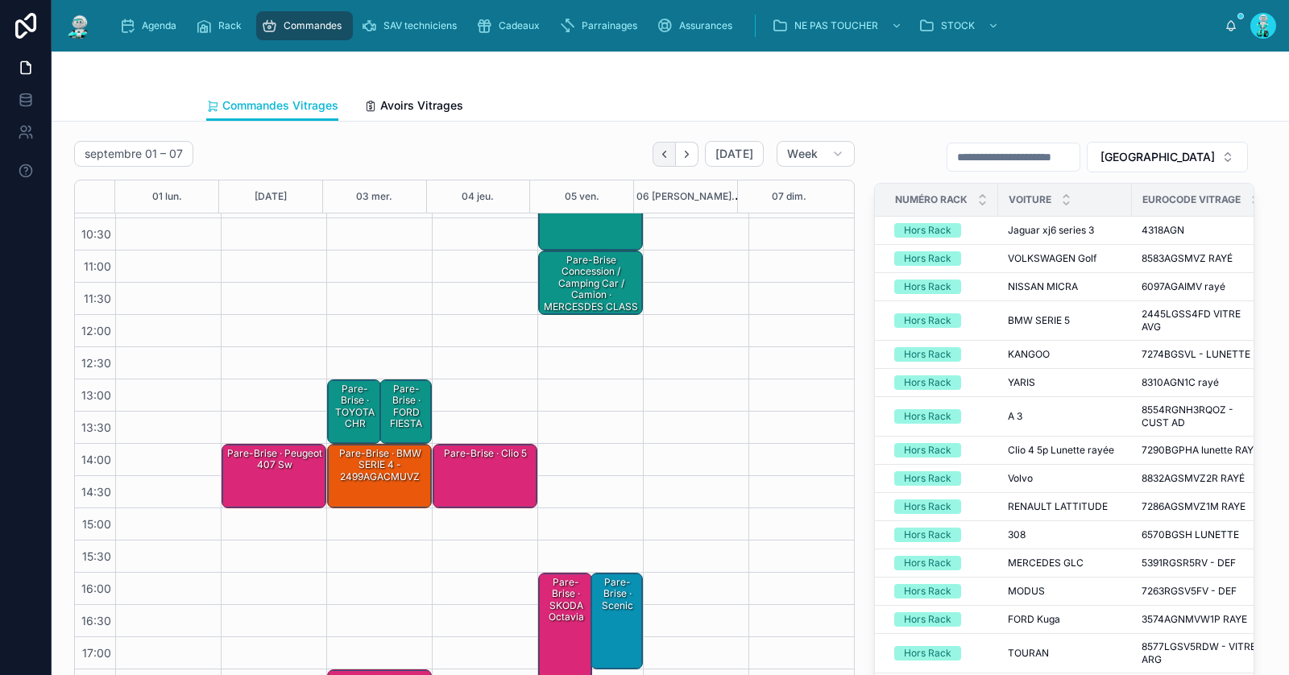
click at [658, 160] on button "Back" at bounding box center [664, 154] width 23 height 25
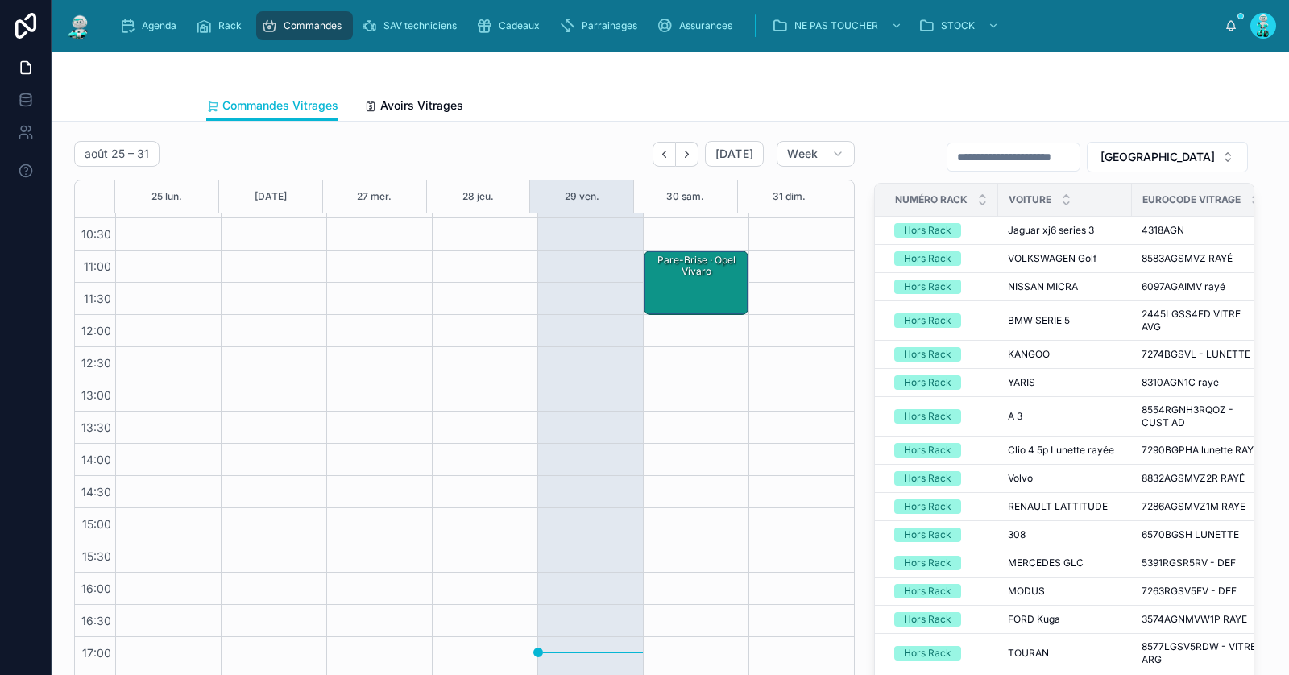
click at [686, 301] on div "Pare-Brise · Opel vivaro" at bounding box center [697, 282] width 100 height 61
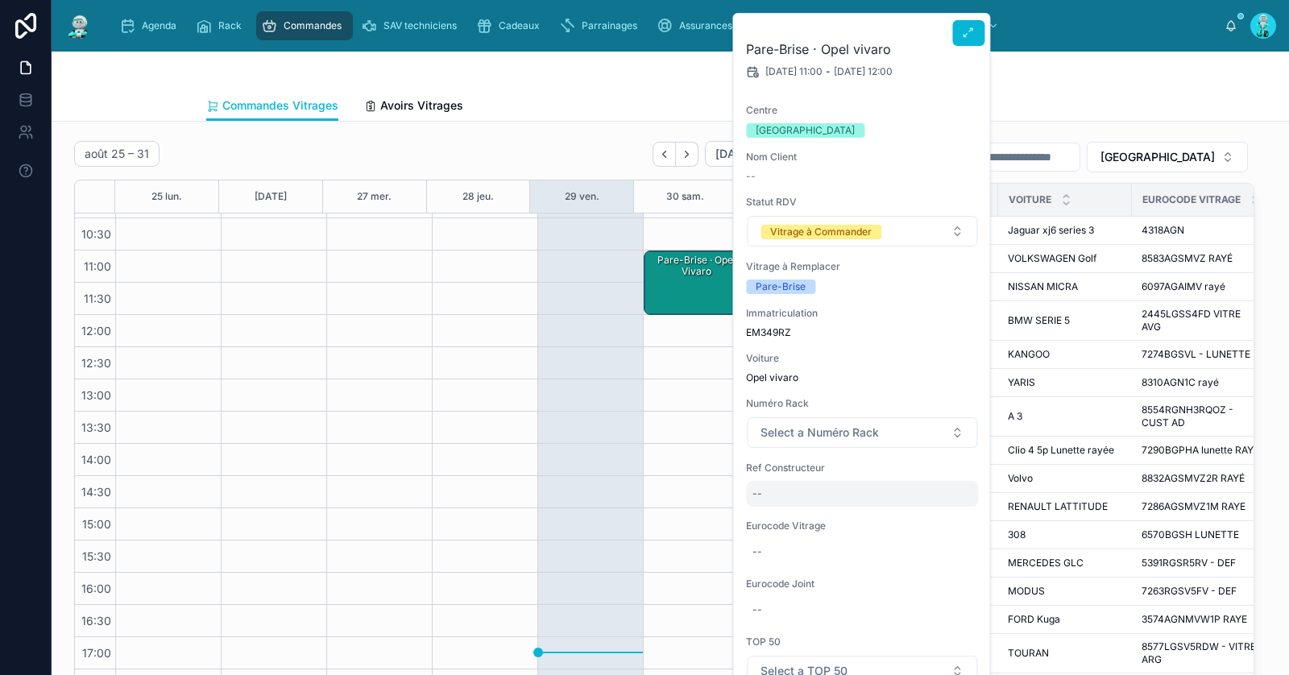
click at [801, 494] on div "--" at bounding box center [862, 494] width 232 height 26
type input "**********"
click at [949, 517] on icon "submit" at bounding box center [950, 514] width 13 height 13
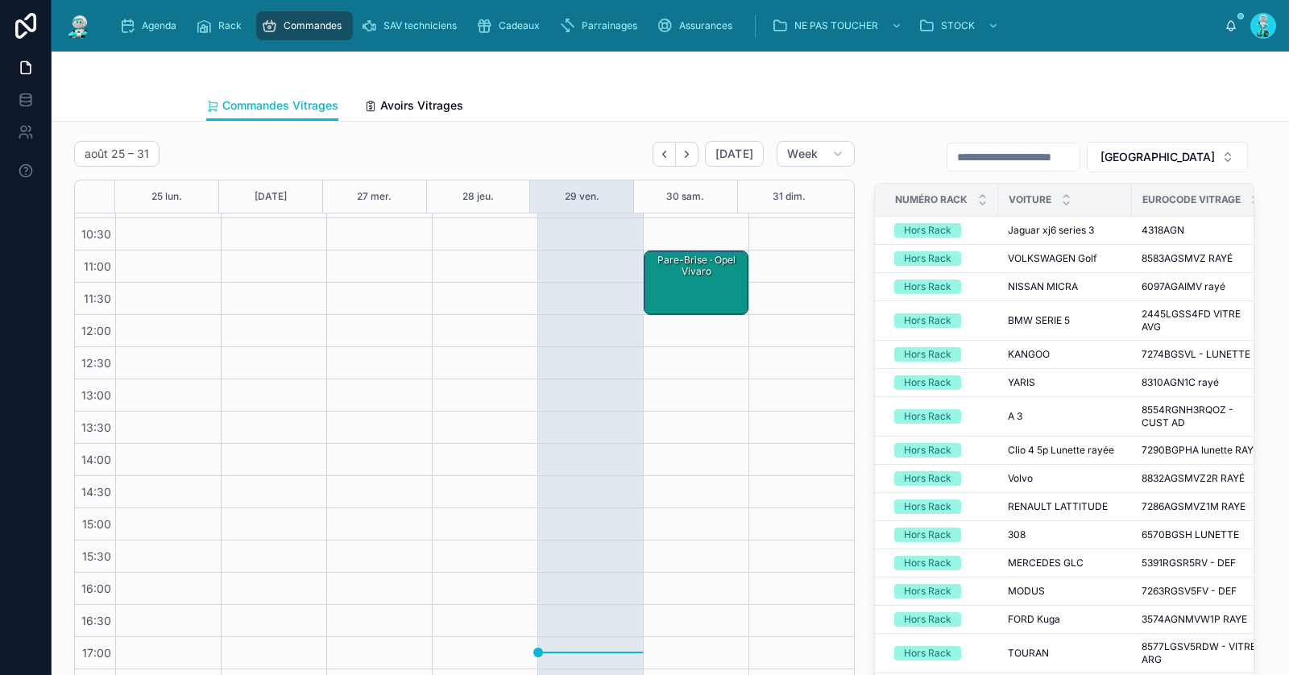
click at [1007, 154] on input "text" at bounding box center [1014, 157] width 132 height 23
paste input "**********"
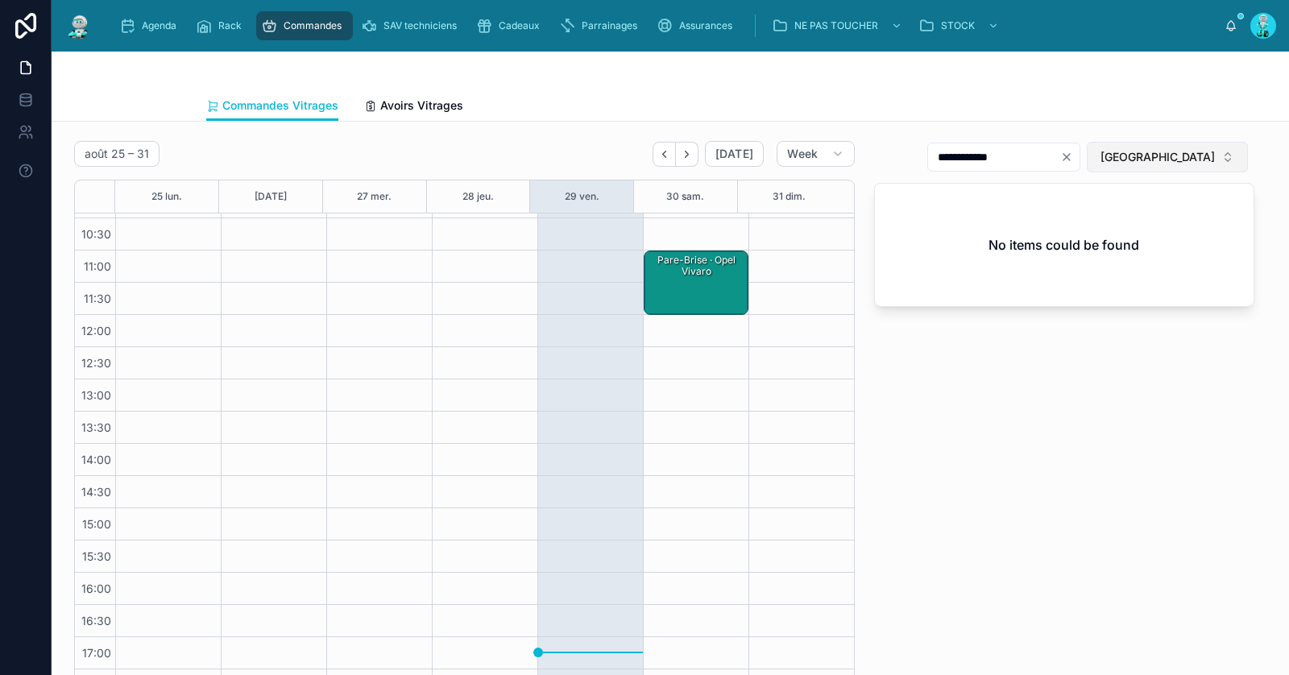
type input "**********"
click at [1178, 152] on span "[GEOGRAPHIC_DATA]" at bounding box center [1158, 157] width 114 height 16
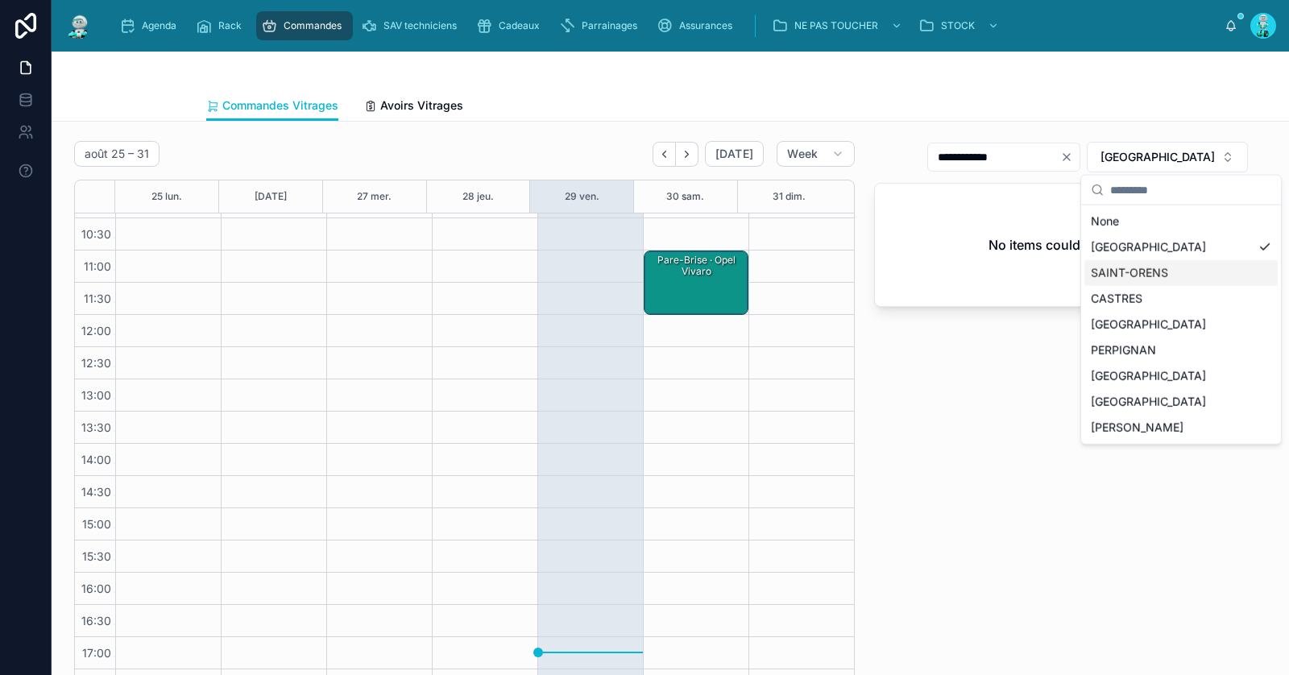
click at [1179, 268] on div "SAINT-ORENS" at bounding box center [1181, 273] width 193 height 26
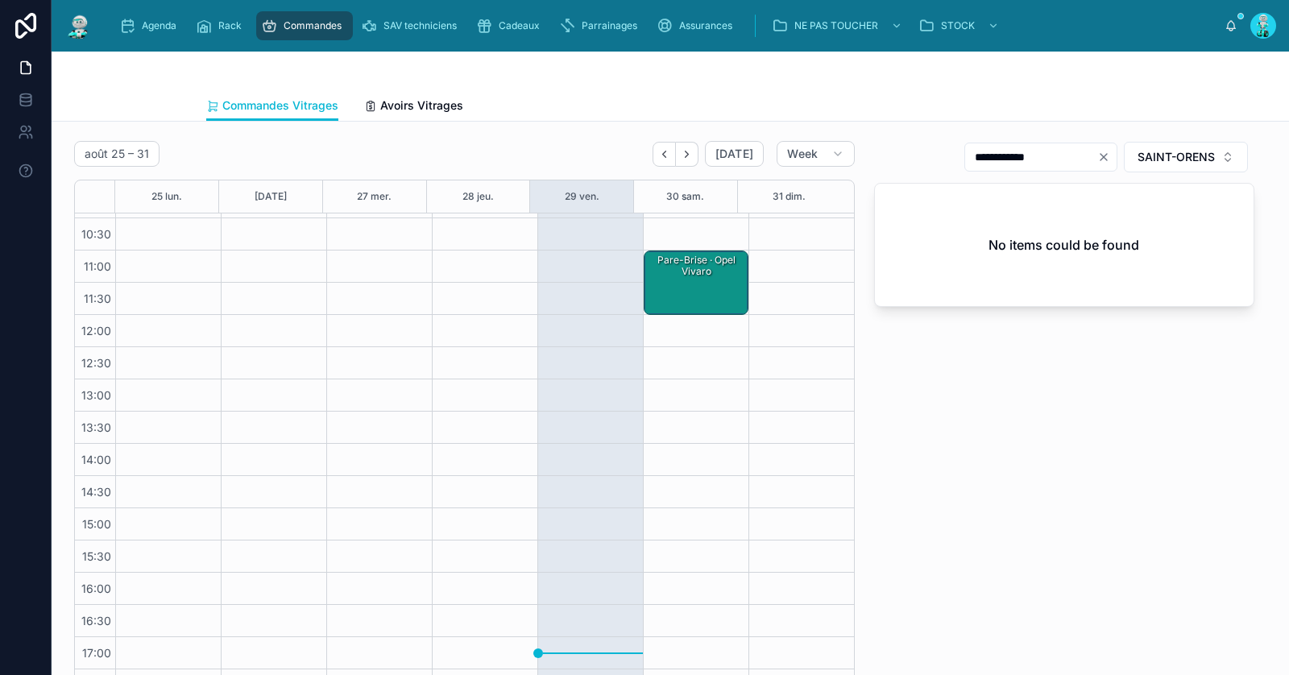
click at [687, 295] on div "Pare-Brise · Opel vivaro" at bounding box center [697, 282] width 100 height 61
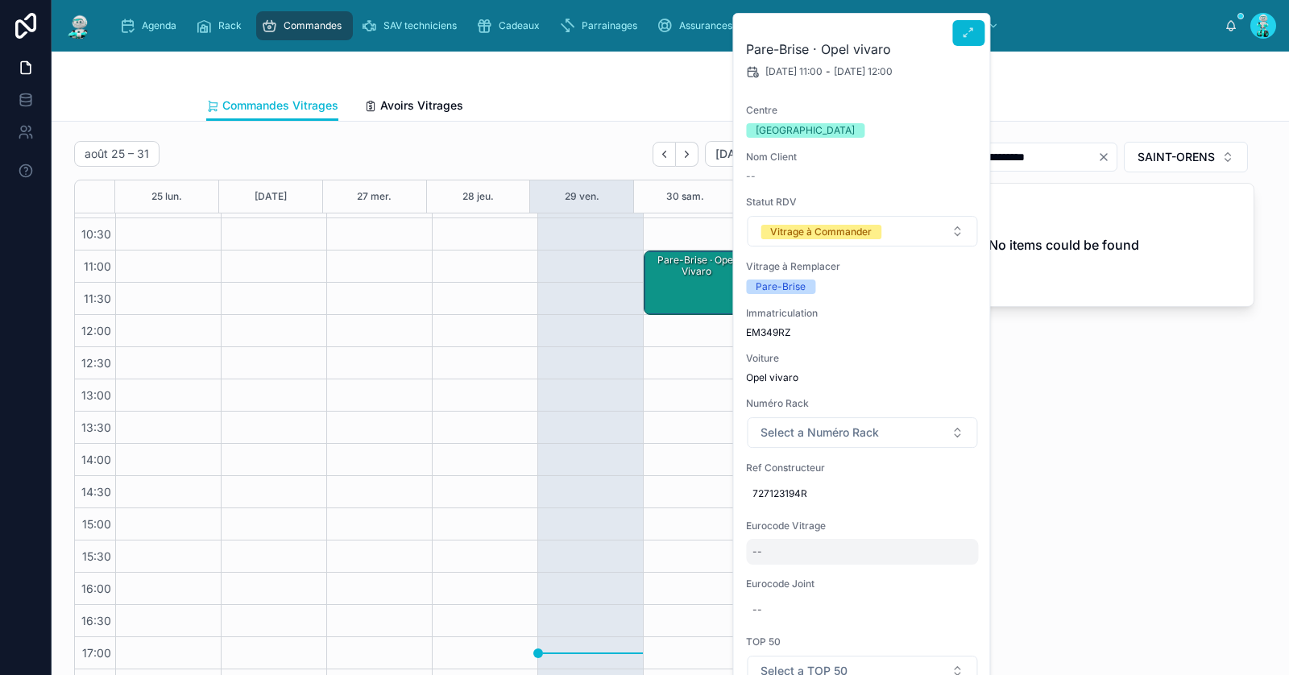
click at [791, 545] on div "--" at bounding box center [862, 552] width 232 height 26
type input "**********"
click at [959, 568] on form "**********" at bounding box center [857, 574] width 206 height 31
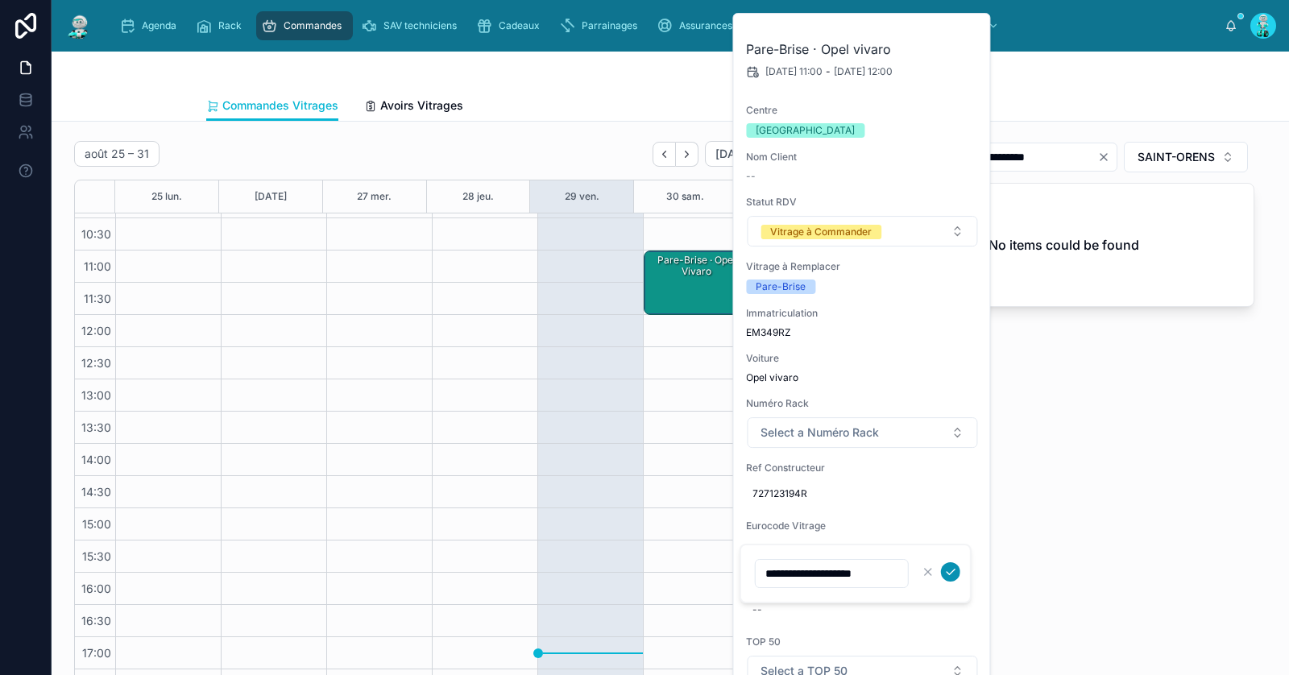
click at [945, 576] on icon "submit" at bounding box center [951, 572] width 13 height 13
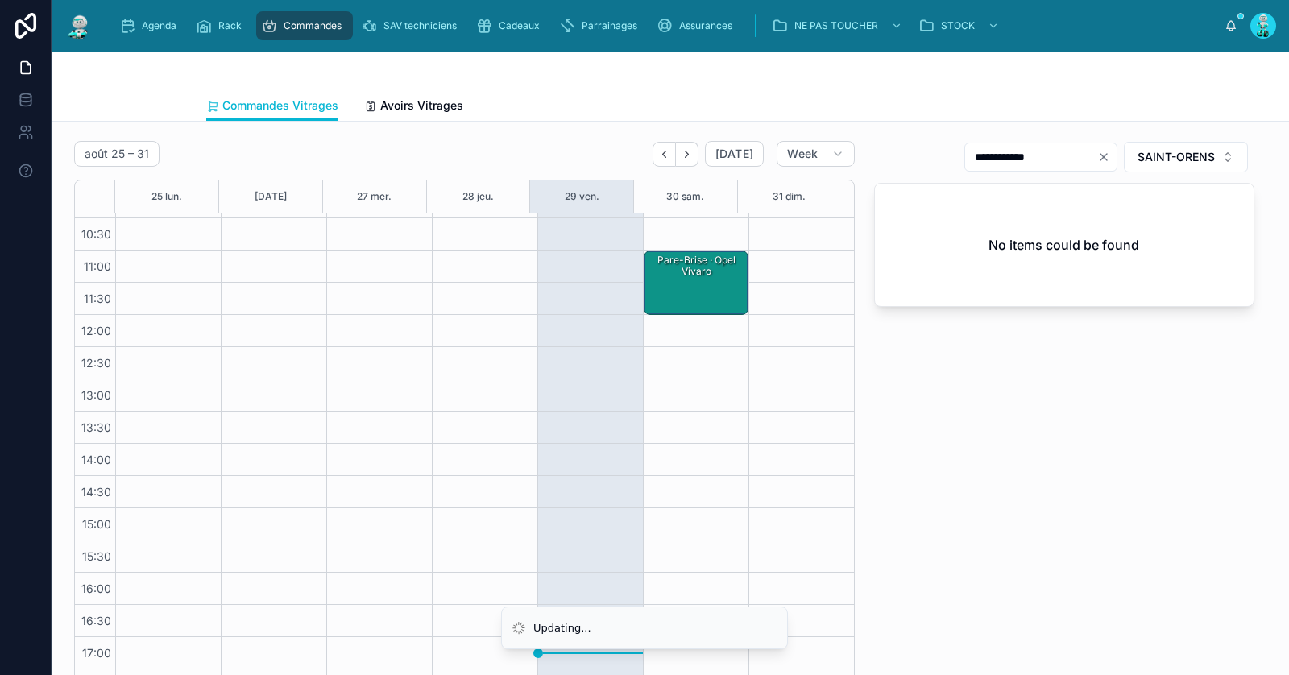
click at [675, 309] on div "Pare-Brise · Opel vivaro" at bounding box center [697, 282] width 100 height 61
click at [678, 278] on div "Pare-Brise · Opel vivaro - 7296AGAMV1C st gobain" at bounding box center [697, 278] width 100 height 50
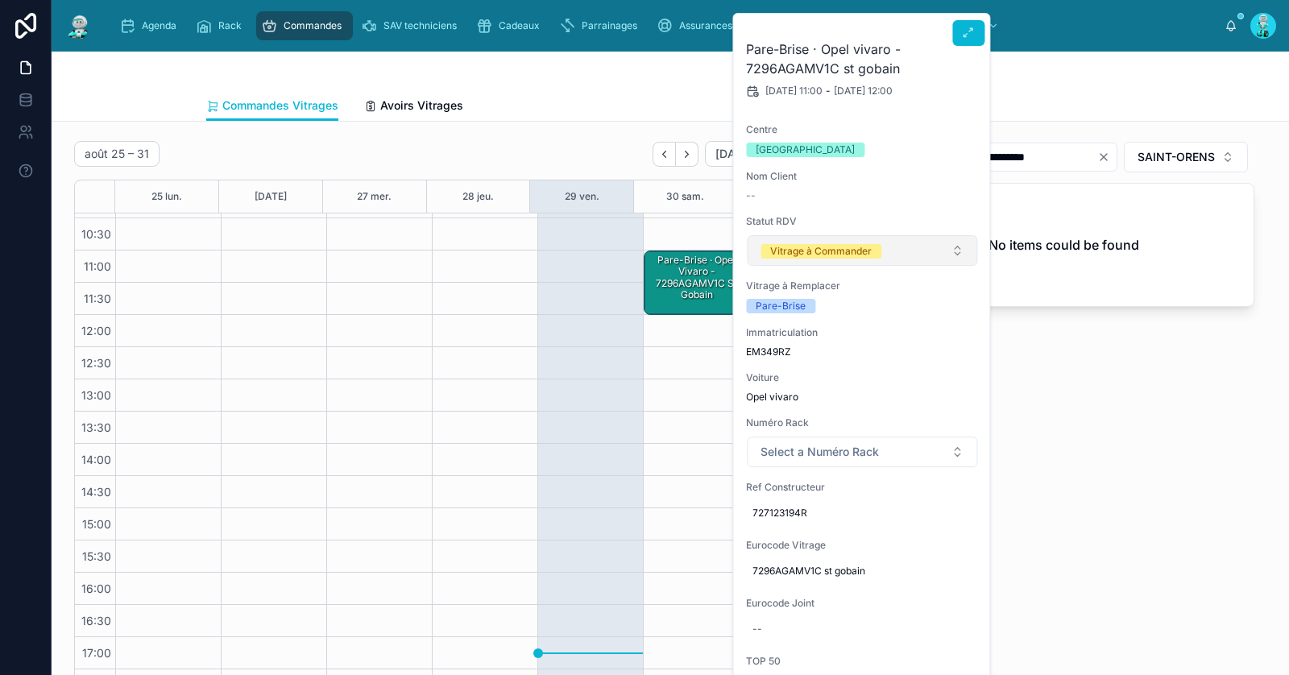
click at [847, 249] on div "Vitrage à Commander" at bounding box center [821, 251] width 102 height 15
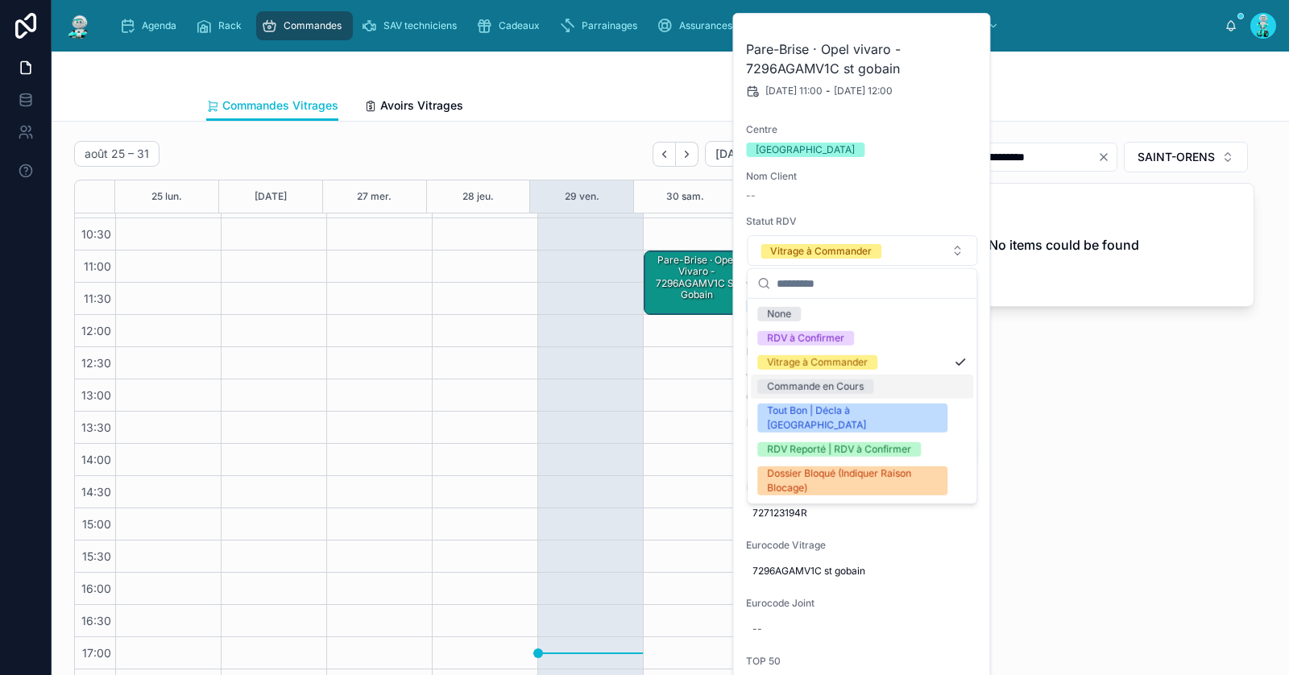
click at [816, 386] on div "Commande en Cours" at bounding box center [815, 387] width 97 height 15
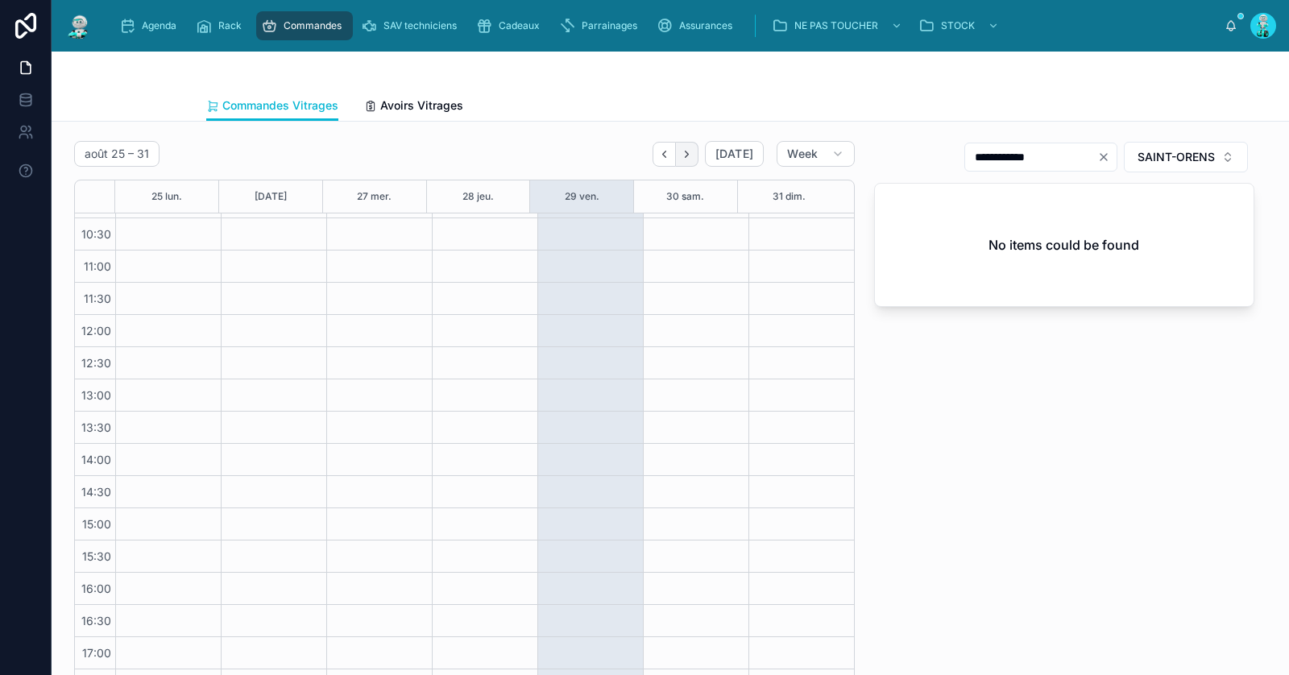
click at [685, 151] on icon "Next" at bounding box center [687, 154] width 12 height 12
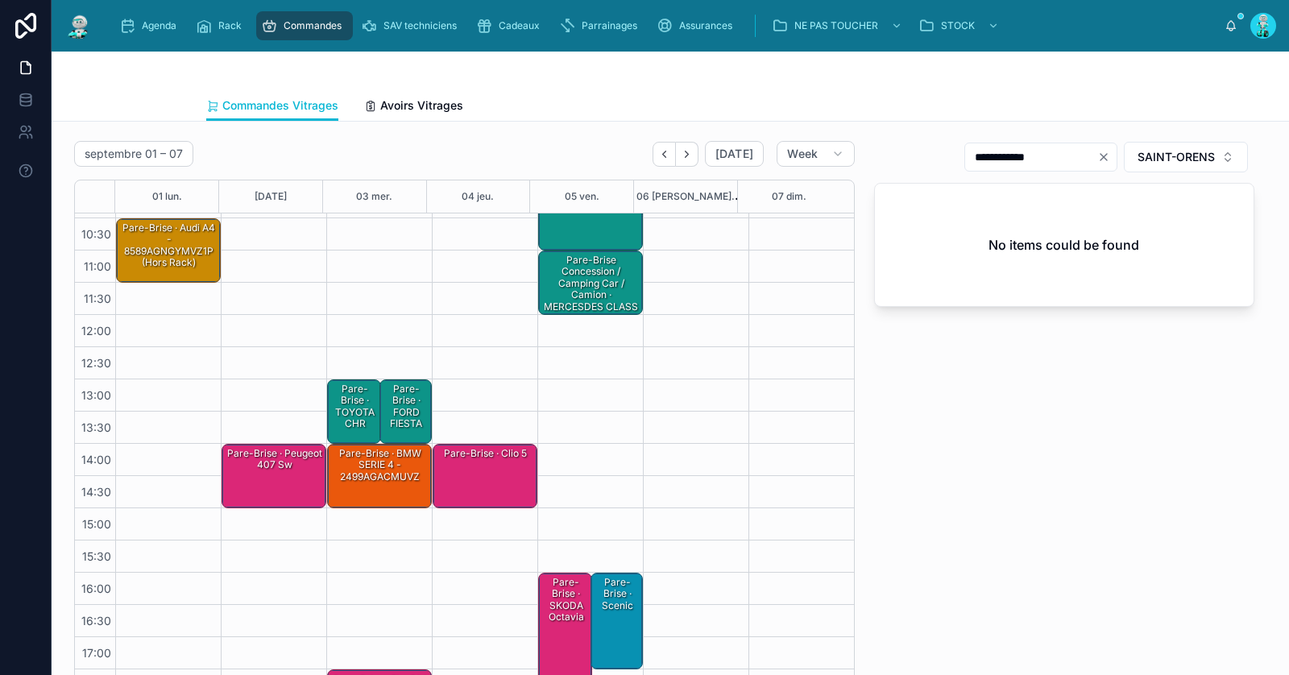
click at [172, 250] on div "Pare-Brise · Audi A4 - 8589AGNGYMVZ1P (Hors Rack)" at bounding box center [169, 246] width 100 height 50
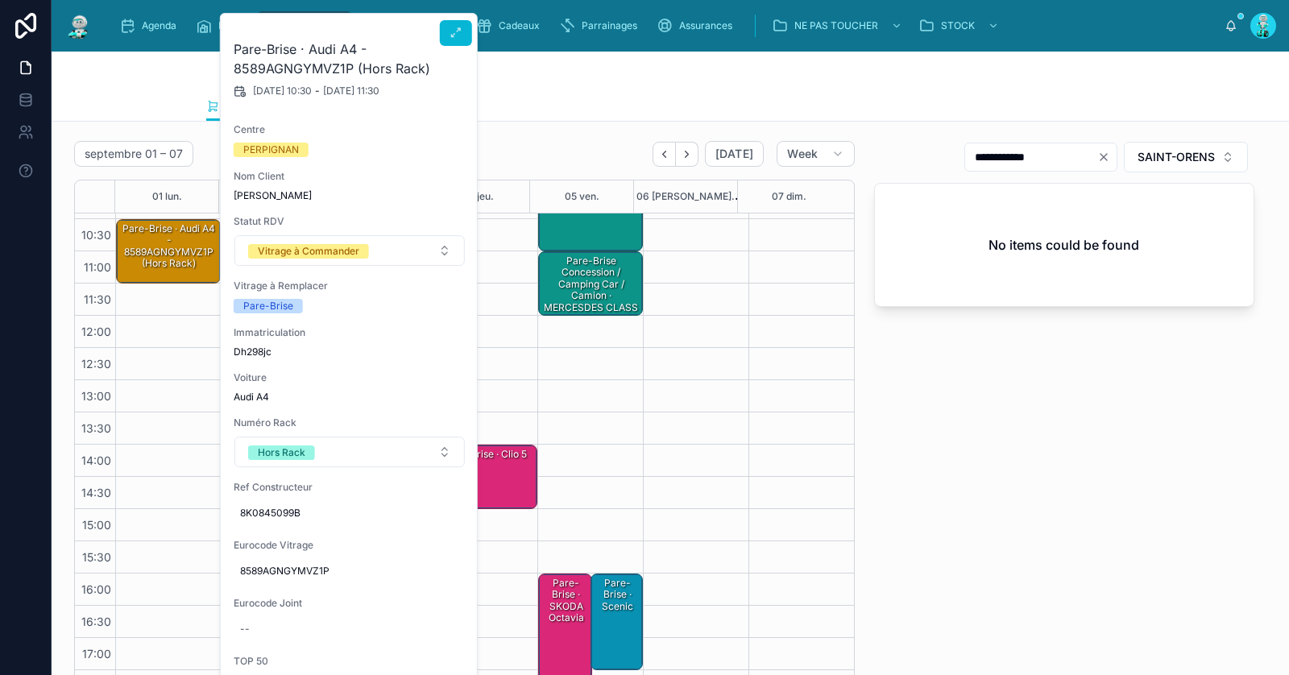
drag, startPoint x: 338, startPoint y: 191, endPoint x: 234, endPoint y: 201, distance: 104.4
click at [234, 201] on span "[PERSON_NAME]" at bounding box center [350, 195] width 232 height 13
copy span "[PERSON_NAME]"
click at [510, 73] on div at bounding box center [670, 71] width 928 height 39
click at [513, 72] on div at bounding box center [670, 71] width 928 height 39
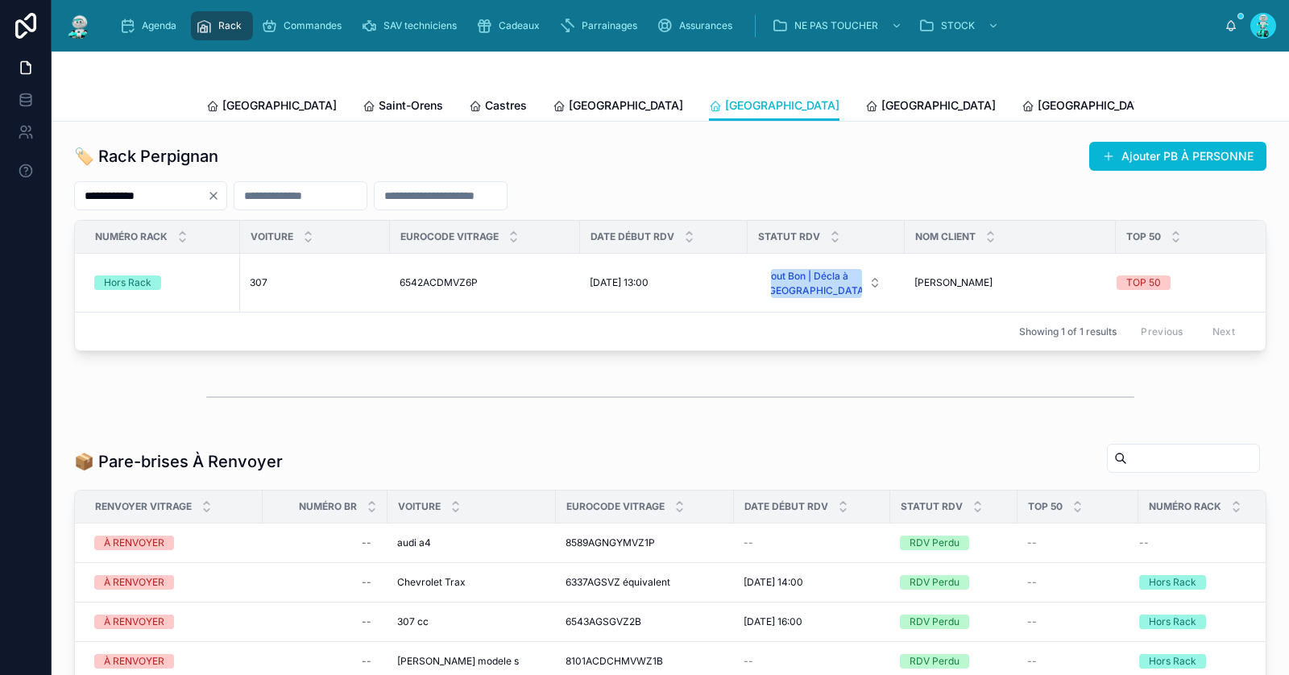
click at [217, 197] on icon "Clear" at bounding box center [213, 196] width 6 height 6
click at [964, 106] on div "[GEOGRAPHIC_DATA] Saint-[PERSON_NAME] [GEOGRAPHIC_DATA] [GEOGRAPHIC_DATA] [GEOG…" at bounding box center [670, 105] width 928 height 31
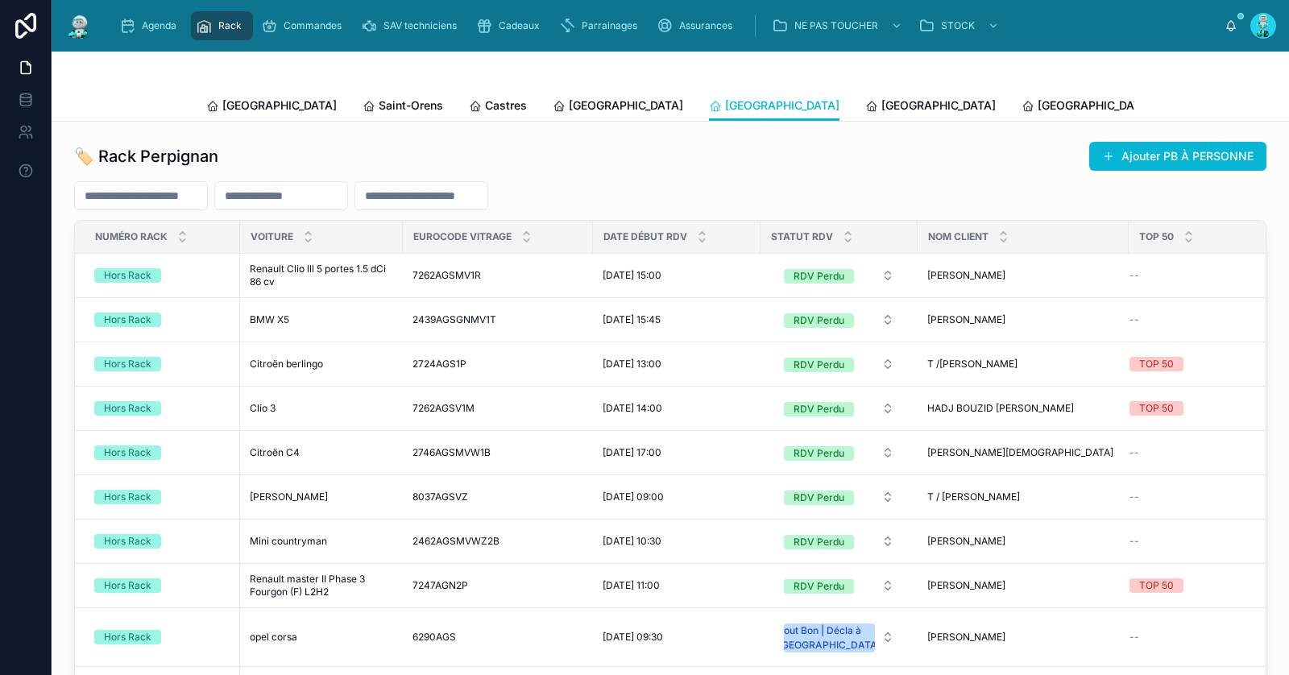
click at [1178, 104] on icon at bounding box center [1184, 106] width 13 height 13
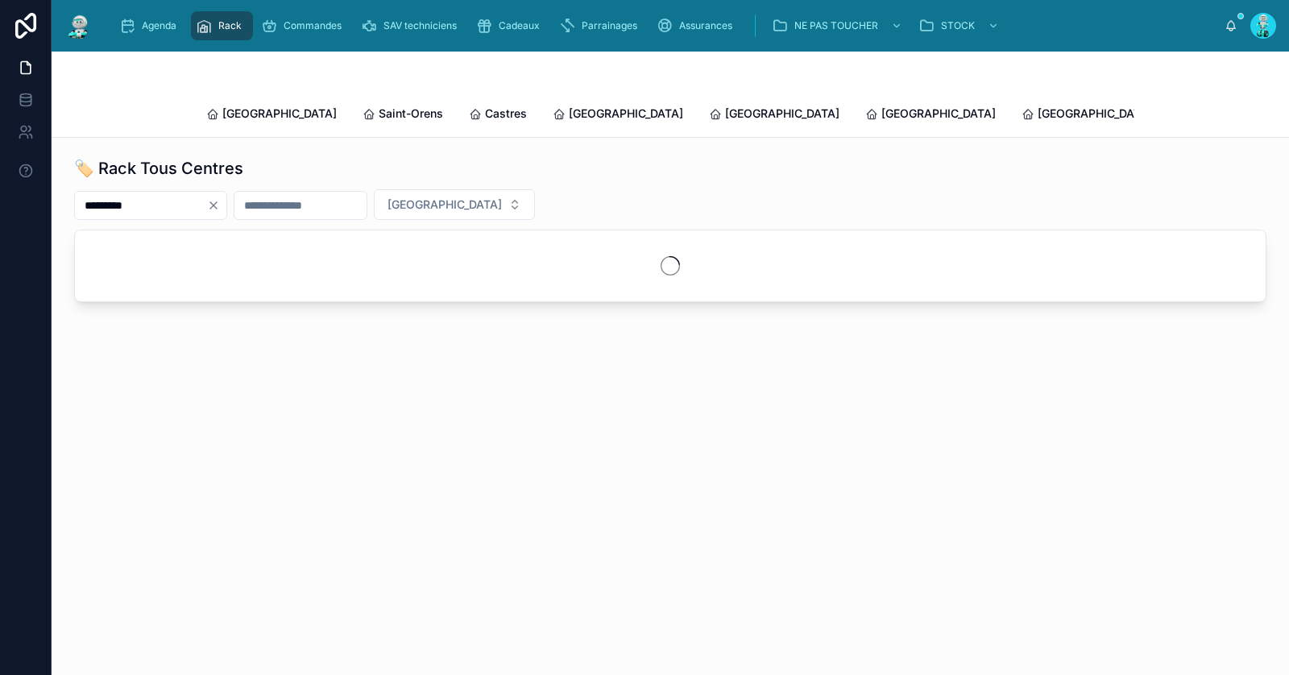
click at [220, 199] on icon "Clear" at bounding box center [213, 205] width 13 height 13
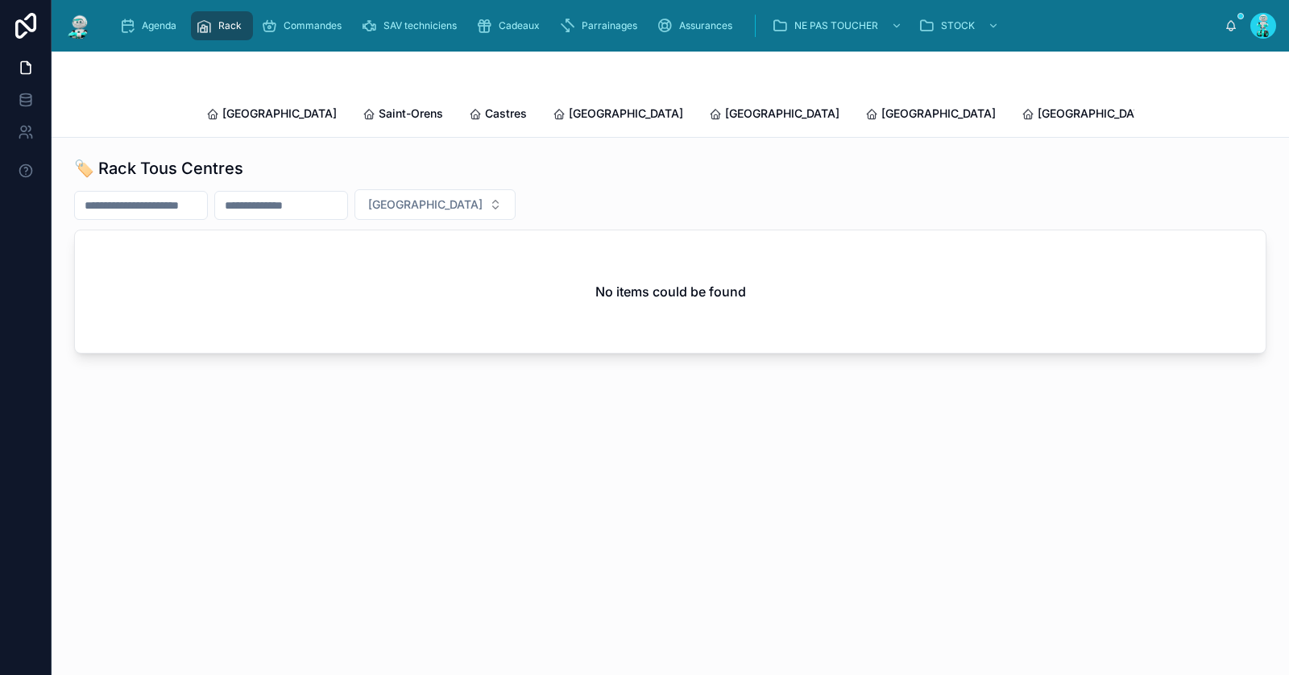
click at [207, 194] on input "text" at bounding box center [141, 205] width 132 height 23
paste input "**********"
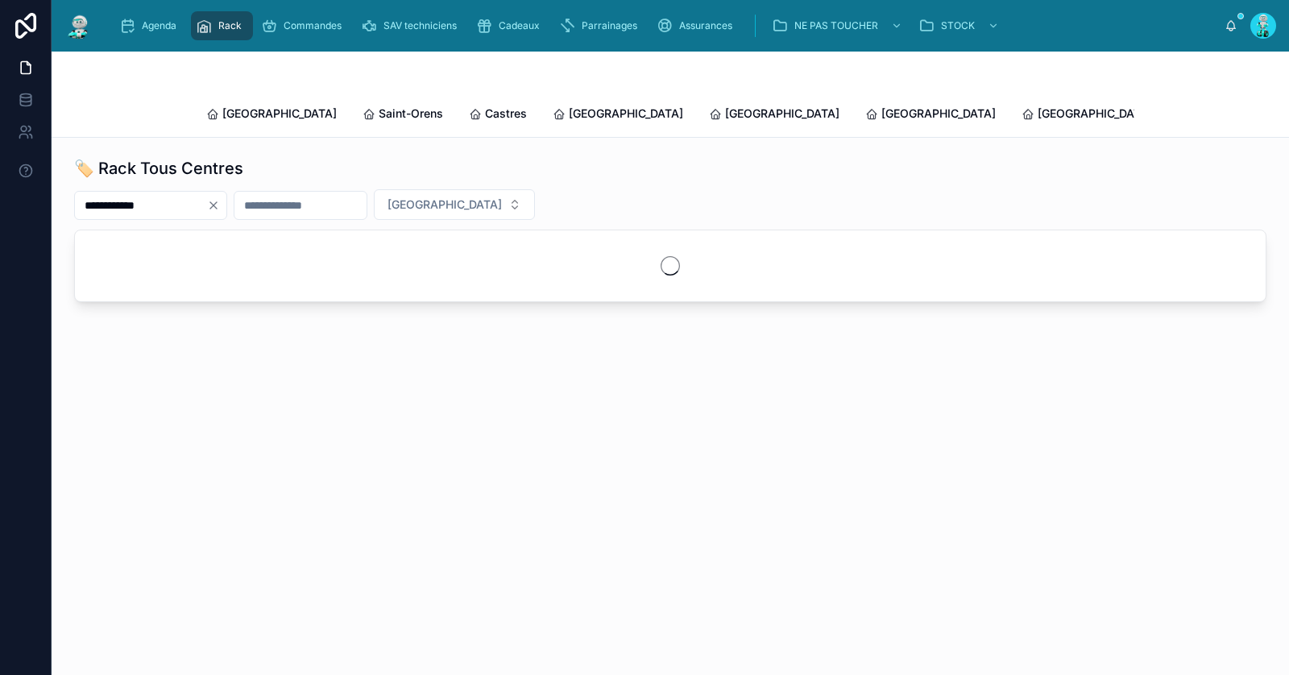
click at [151, 194] on input "**********" at bounding box center [141, 205] width 132 height 23
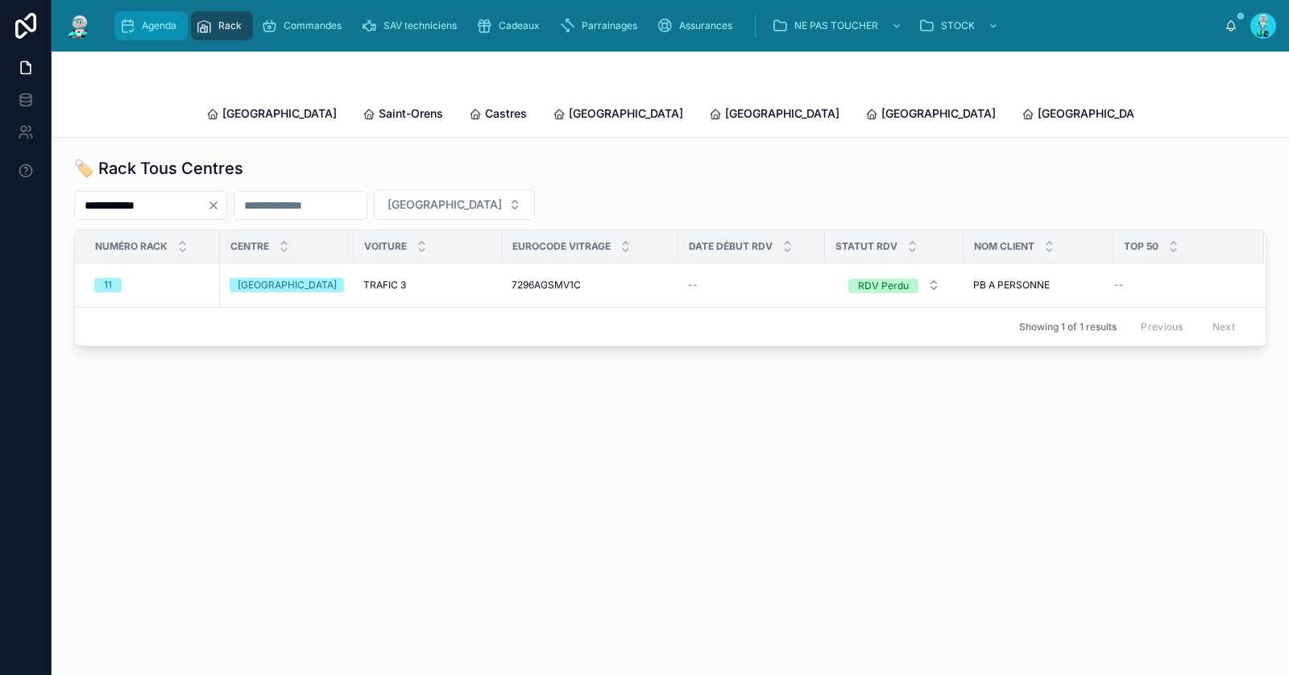
type input "**********"
